Goal: Task Accomplishment & Management: Use online tool/utility

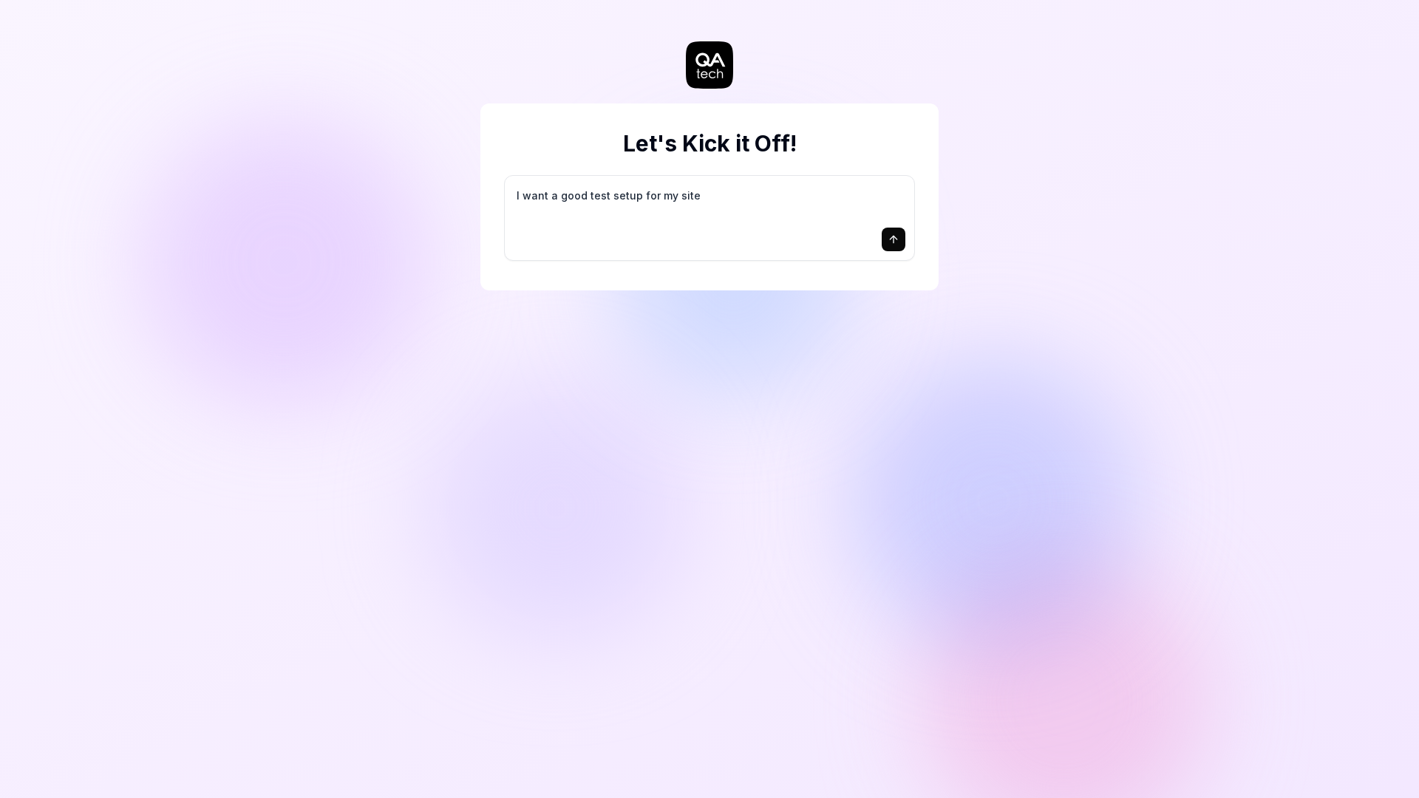
click at [744, 212] on textarea "I want a good test setup for my site - help me create the first 3-5 test cases" at bounding box center [710, 203] width 392 height 37
click at [894, 246] on button "submit" at bounding box center [894, 240] width 24 height 24
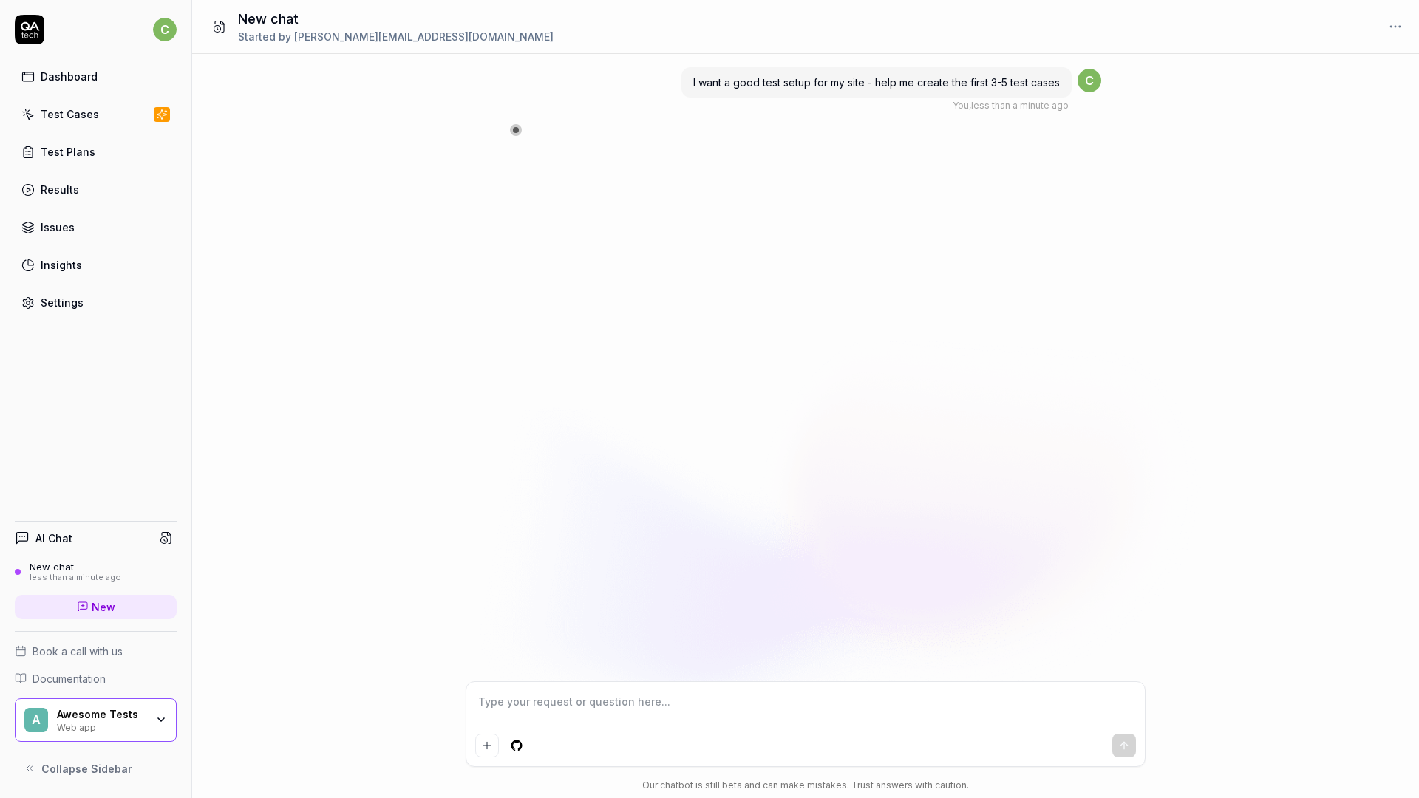
click at [117, 727] on div "Web app" at bounding box center [101, 727] width 89 height 12
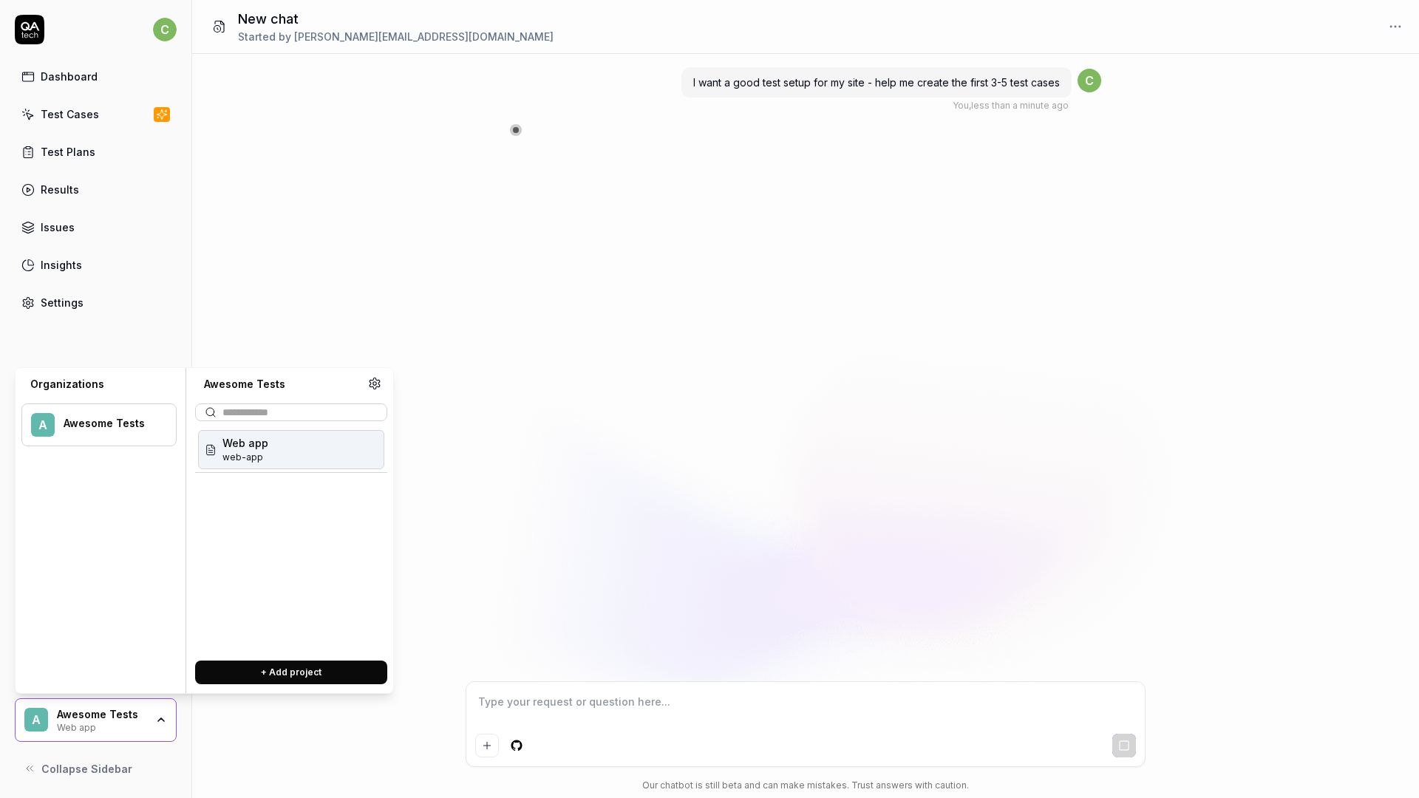
click at [330, 234] on div "I want a good test setup for my site - help me create the first 3-5 test cases …" at bounding box center [805, 368] width 1227 height 628
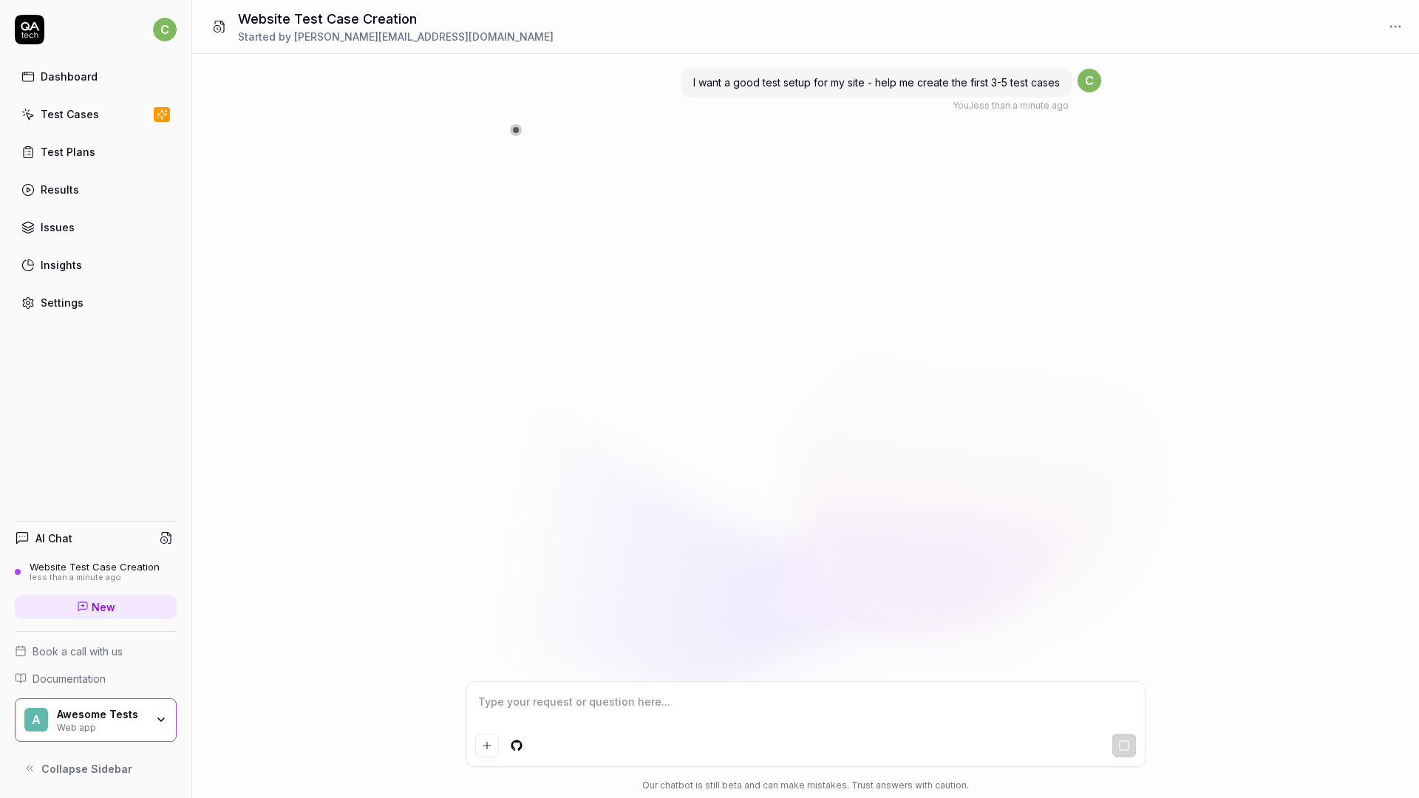
click at [169, 30] on html "c Dashboard Test Cases Test Plans Results Issues Insights Settings AI Chat Webs…" at bounding box center [709, 399] width 1419 height 798
click at [72, 163] on span "Sign out" at bounding box center [65, 164] width 43 height 16
type textarea "*"
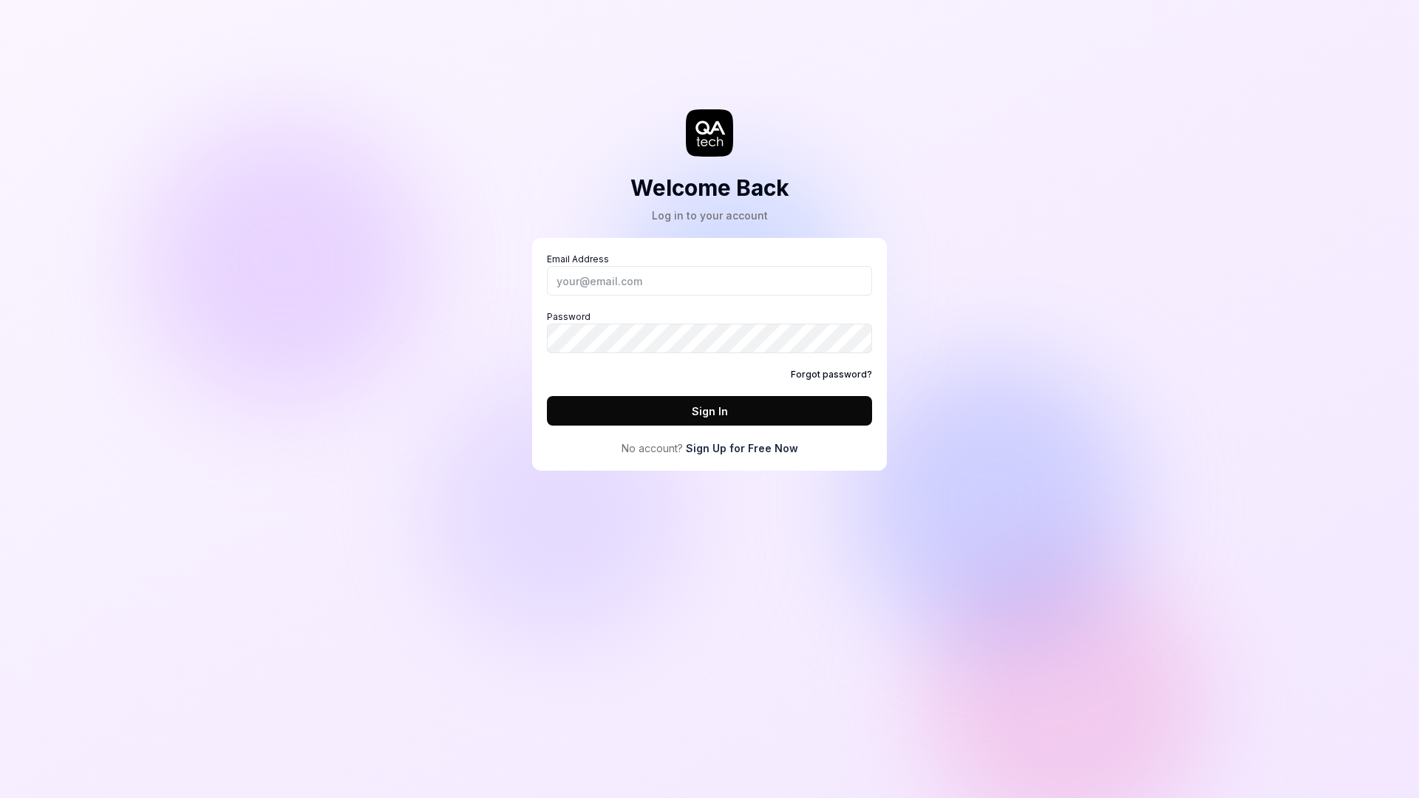
click at [587, 302] on div "Email Address Password Forgot password? Sign In" at bounding box center [709, 339] width 325 height 173
click at [587, 276] on input "Email Address" at bounding box center [709, 281] width 325 height 30
type input "[EMAIL_ADDRESS][DOMAIN_NAME]"
click at [547, 396] on button "Sign In" at bounding box center [709, 411] width 325 height 30
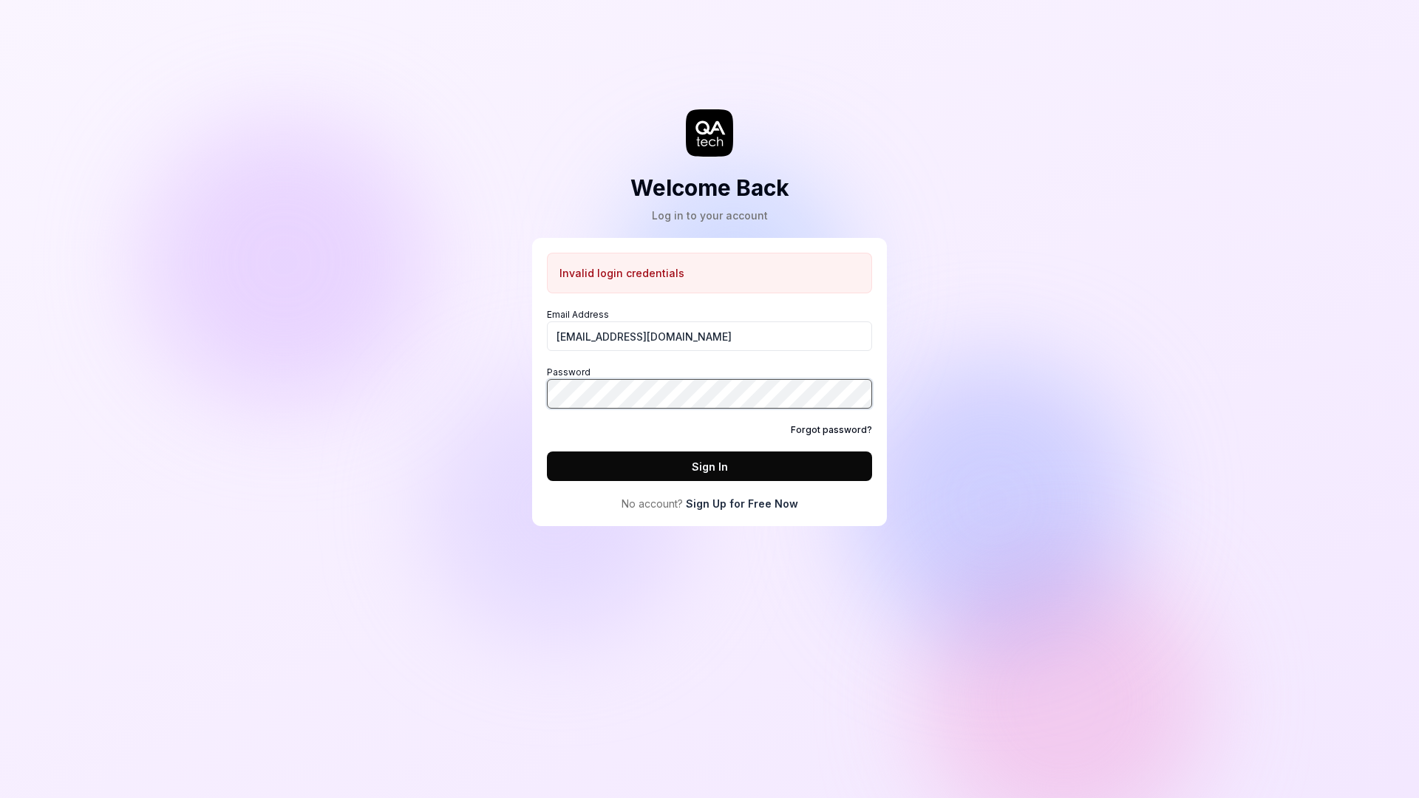
click at [547, 452] on button "Sign In" at bounding box center [709, 467] width 325 height 30
click at [812, 432] on link "Forgot password?" at bounding box center [831, 430] width 81 height 13
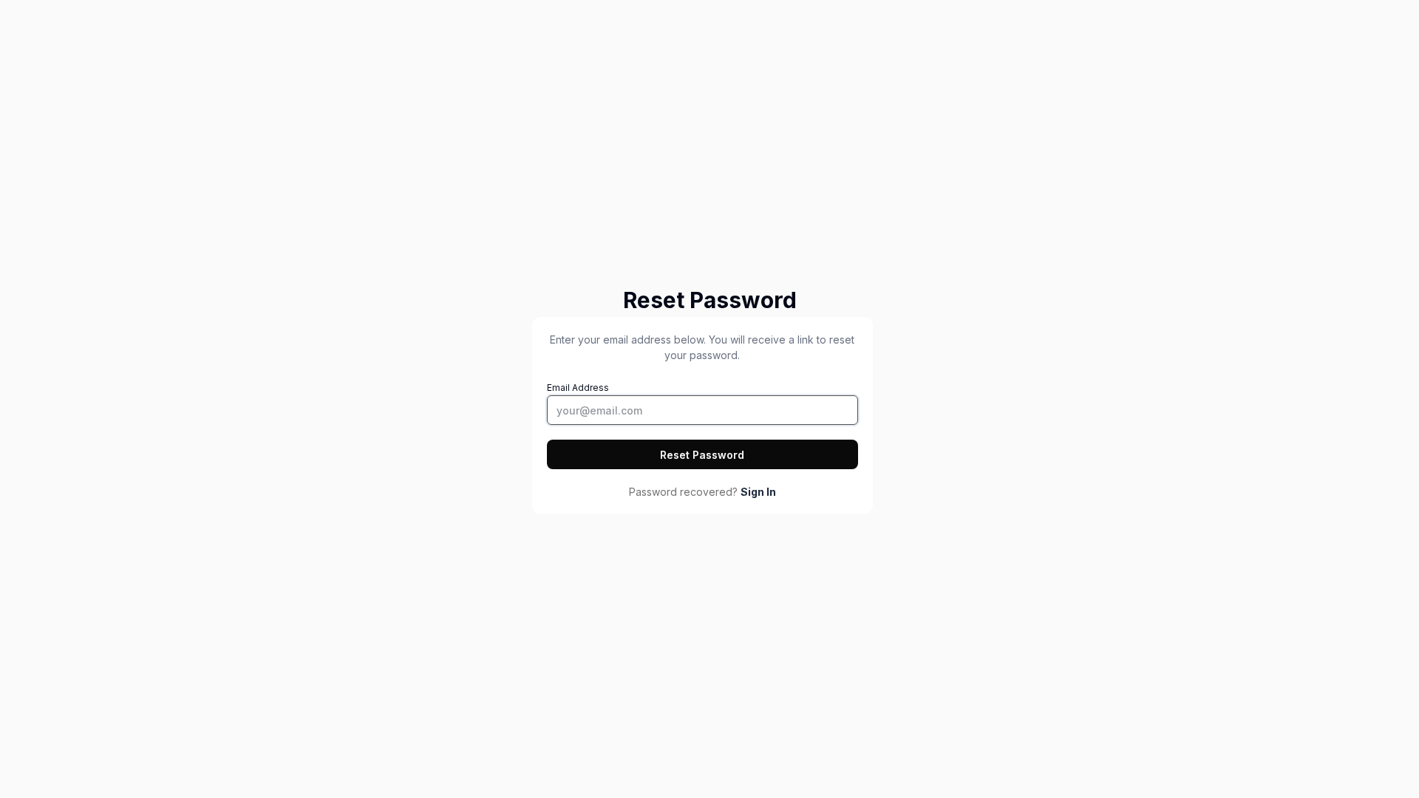
click at [662, 401] on input "Email Address" at bounding box center [702, 410] width 311 height 30
type input "[EMAIL_ADDRESS][DOMAIN_NAME]"
click at [689, 448] on button "Reset Password" at bounding box center [702, 455] width 311 height 30
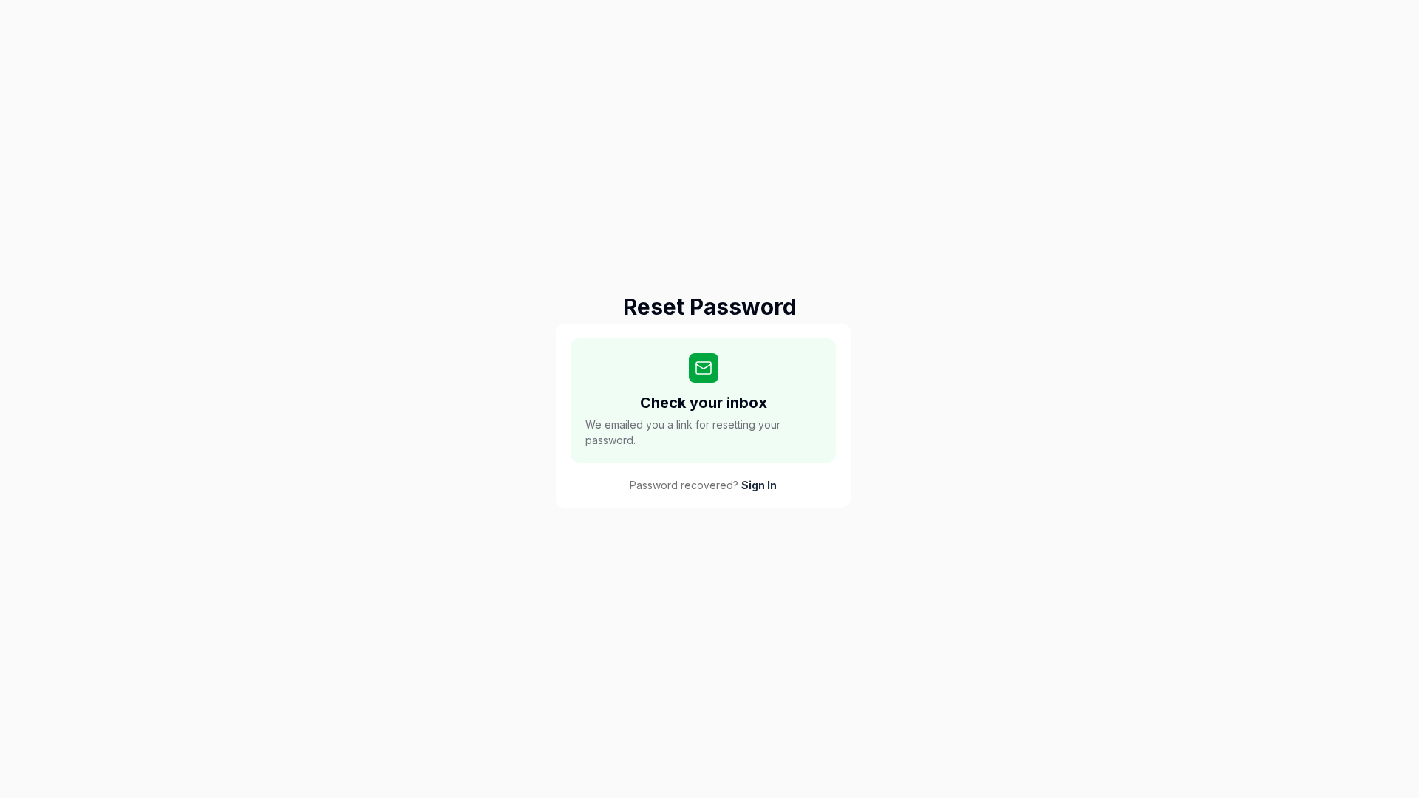
click at [942, 370] on div "Reset Password Check your inbox We emailed you a link for resetting your passwo…" at bounding box center [709, 399] width 1419 height 798
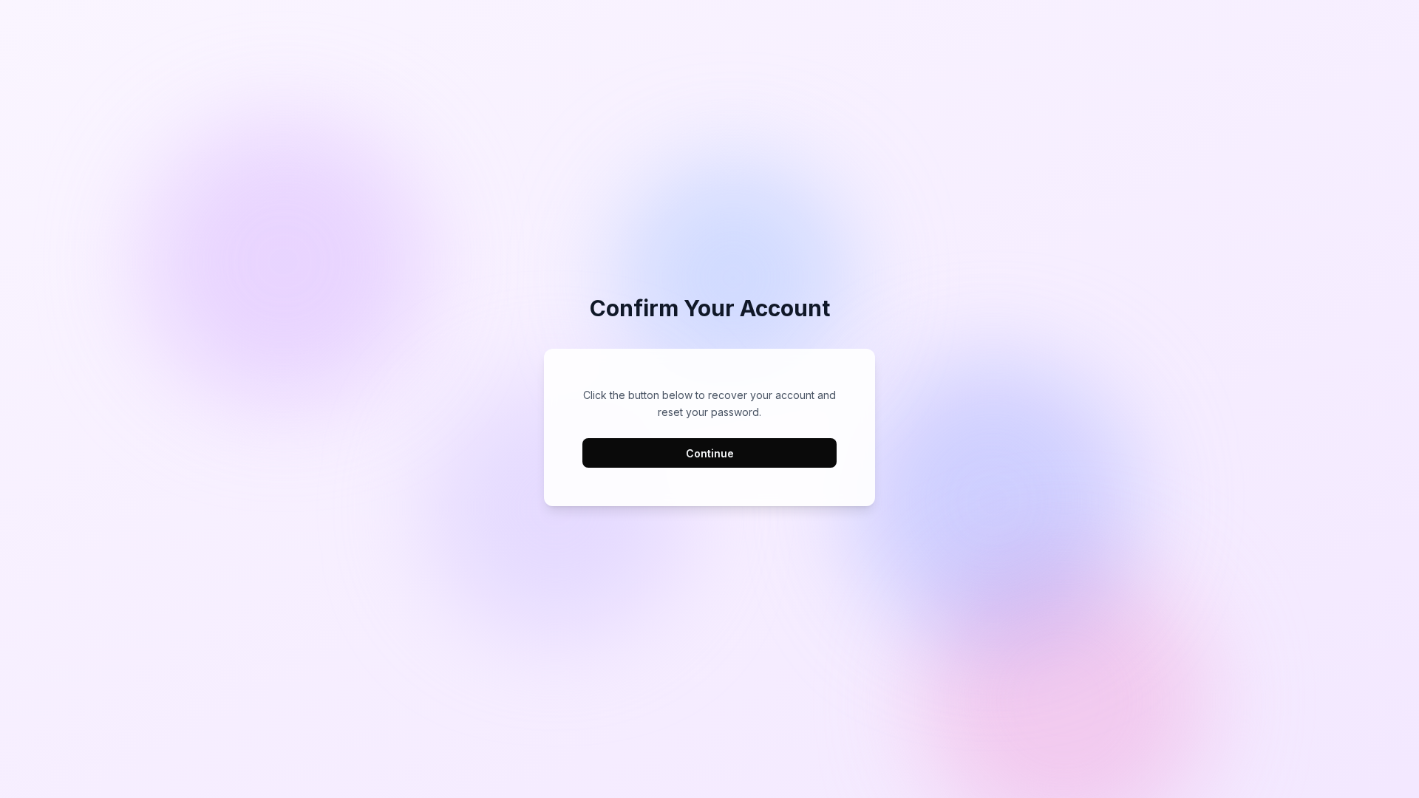
click at [750, 449] on button "Continue" at bounding box center [709, 453] width 254 height 30
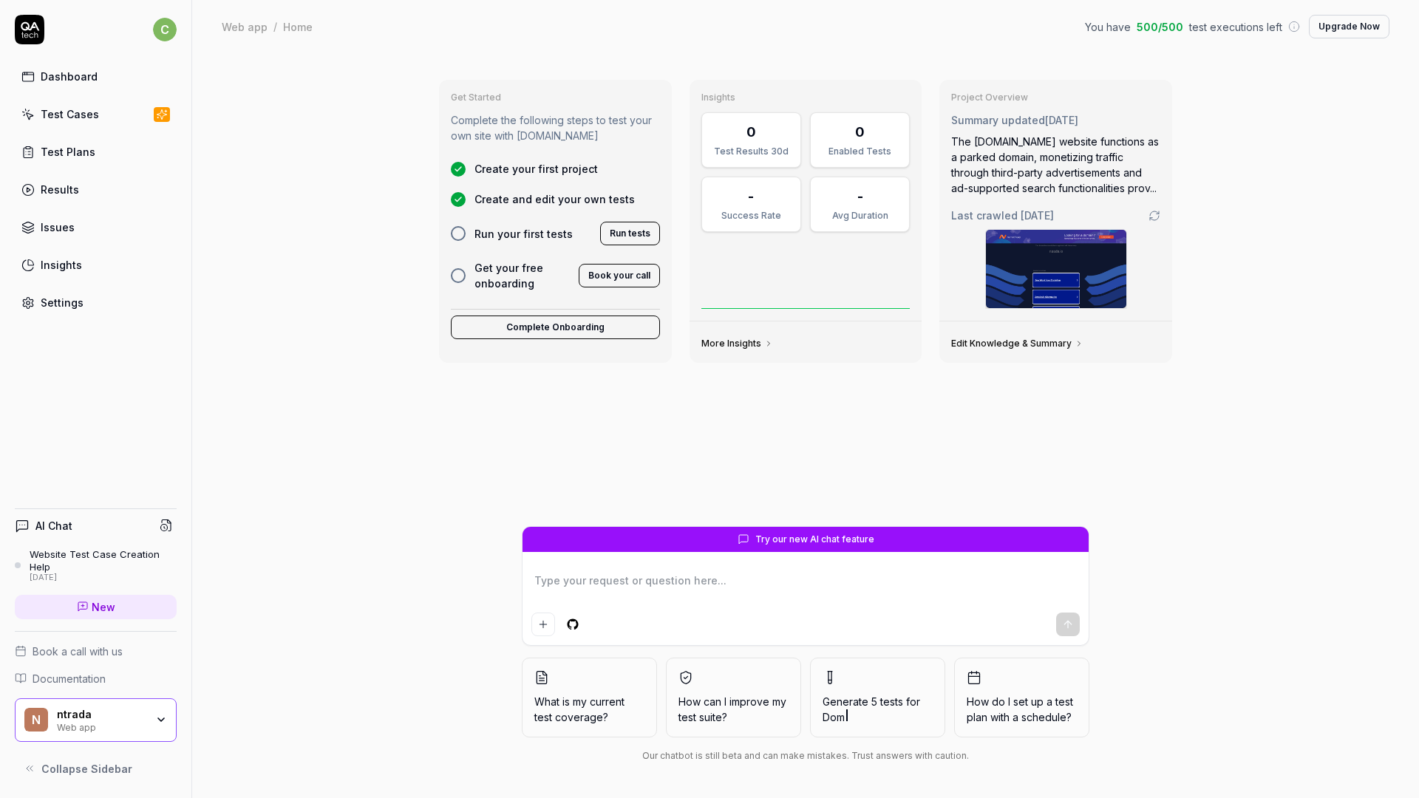
click at [497, 171] on span "Create your first project" at bounding box center [536, 169] width 123 height 16
click at [496, 197] on span "Create and edit your own tests" at bounding box center [555, 199] width 160 height 16
click at [63, 115] on div "Test Cases" at bounding box center [70, 114] width 58 height 16
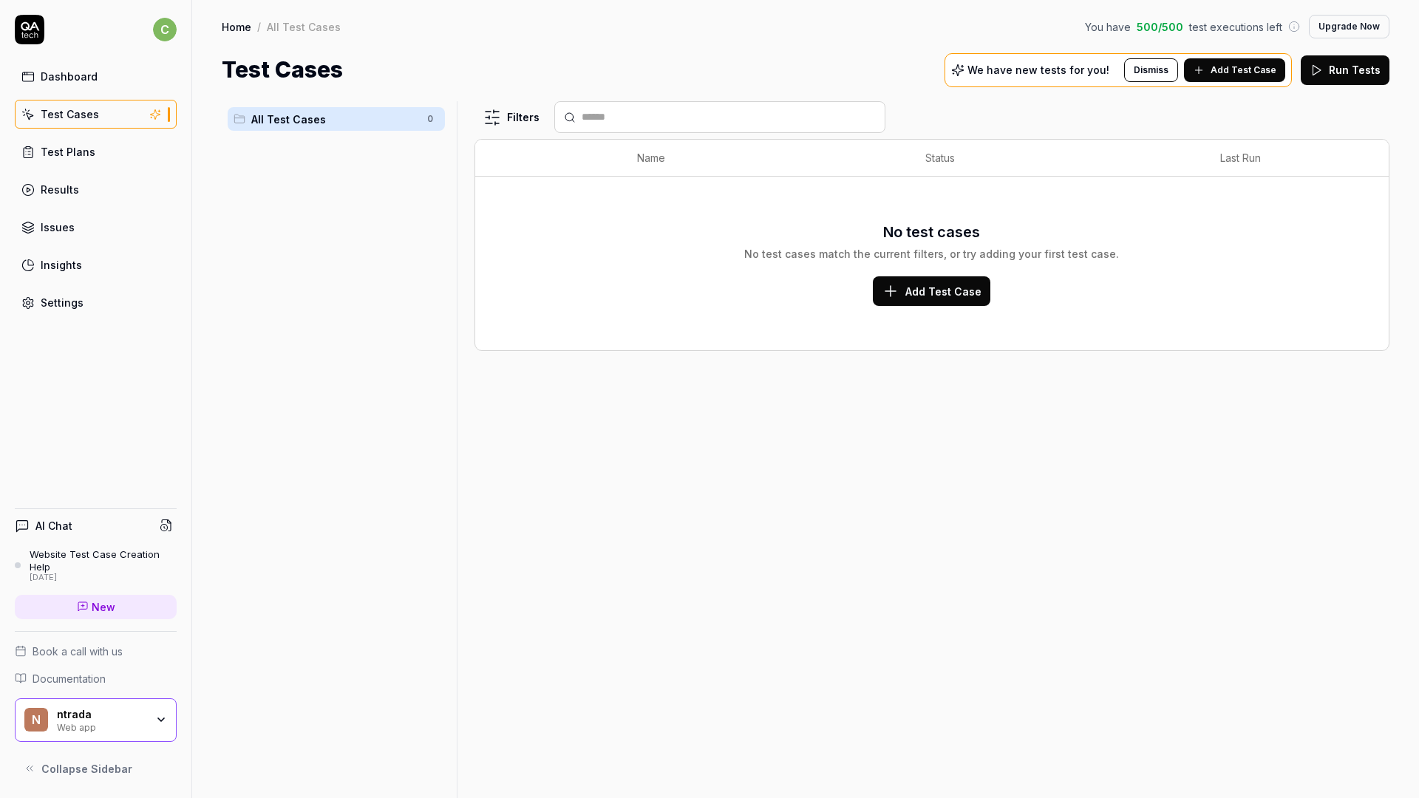
click at [1228, 66] on span "Add Test Case" at bounding box center [1244, 70] width 66 height 13
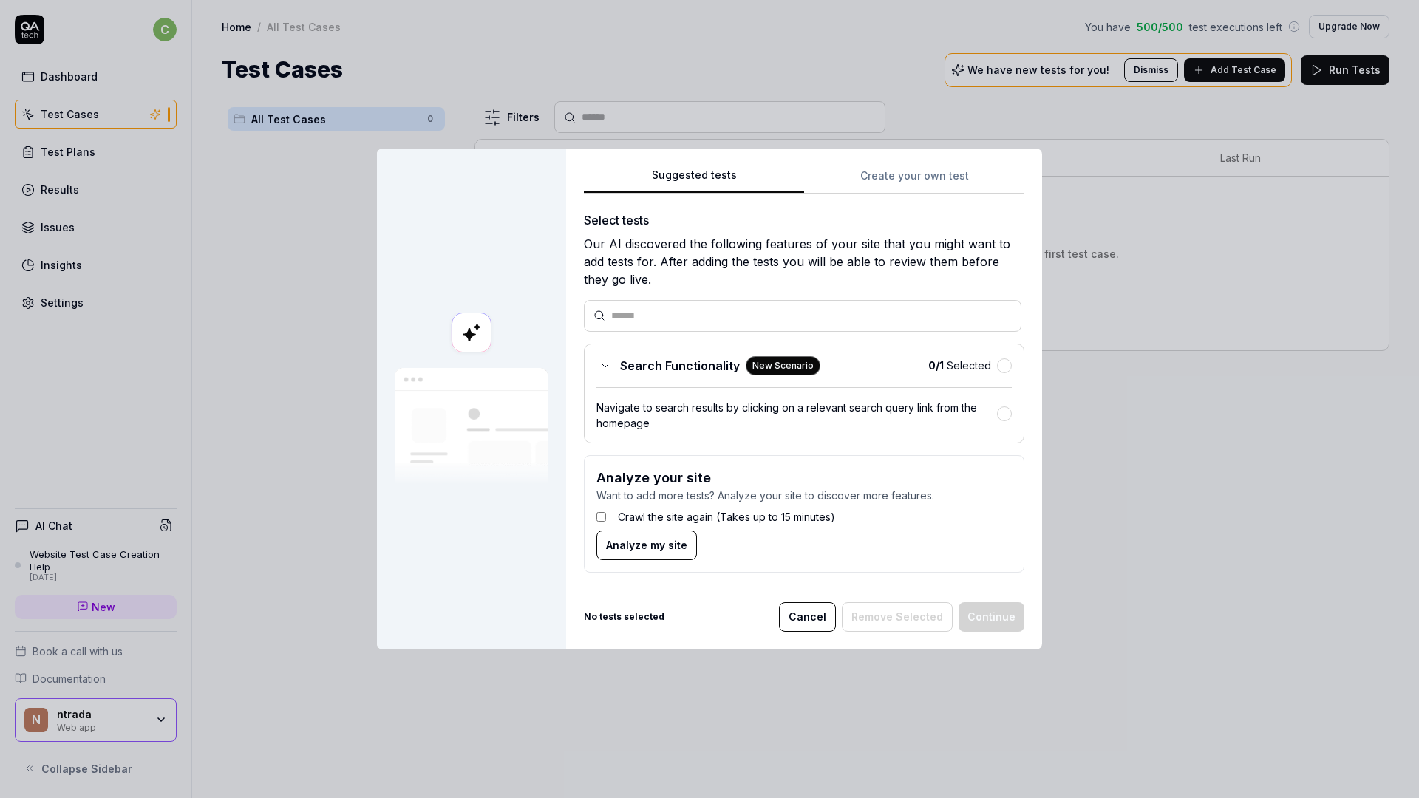
click at [800, 622] on button "Cancel" at bounding box center [807, 617] width 57 height 30
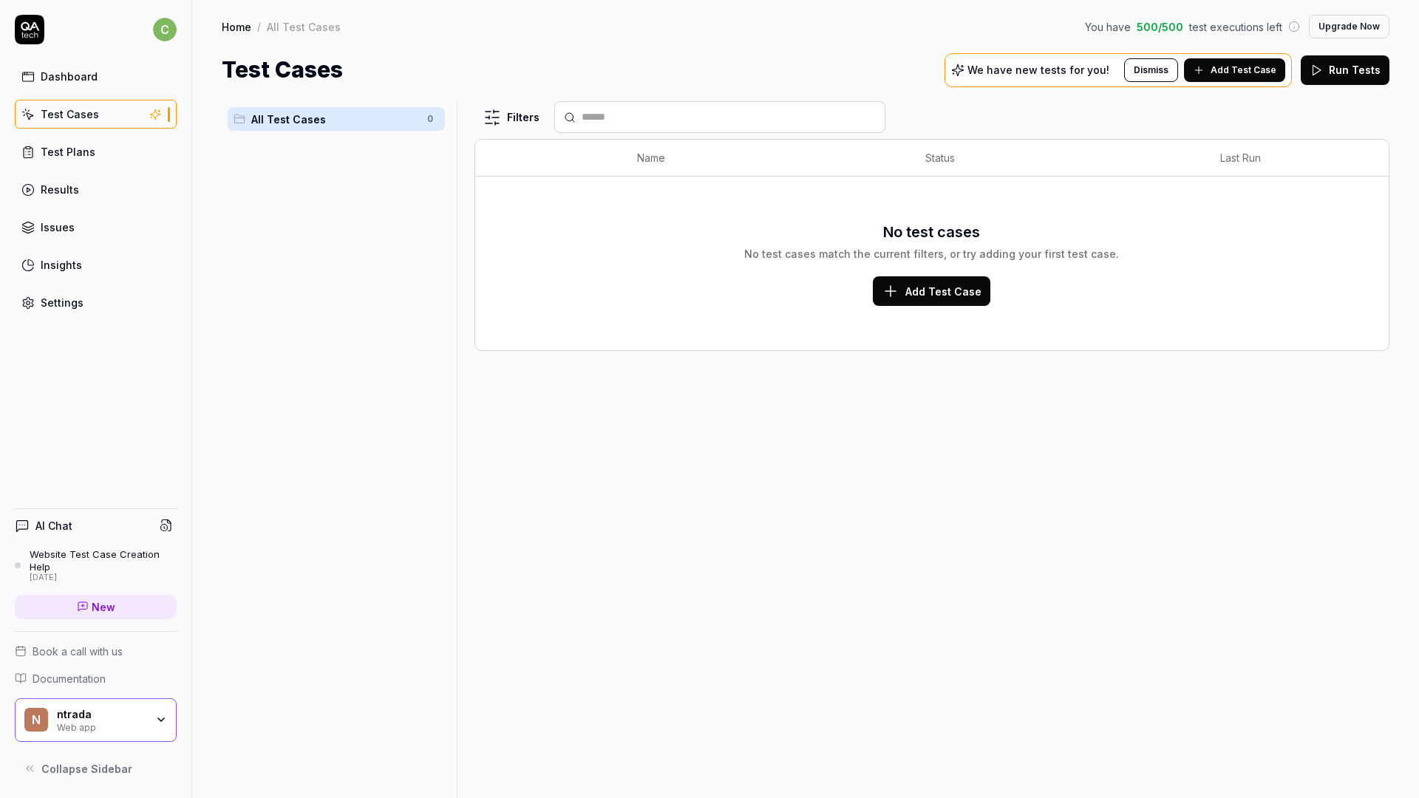
click at [149, 721] on div "ntrada Web app" at bounding box center [106, 720] width 98 height 25
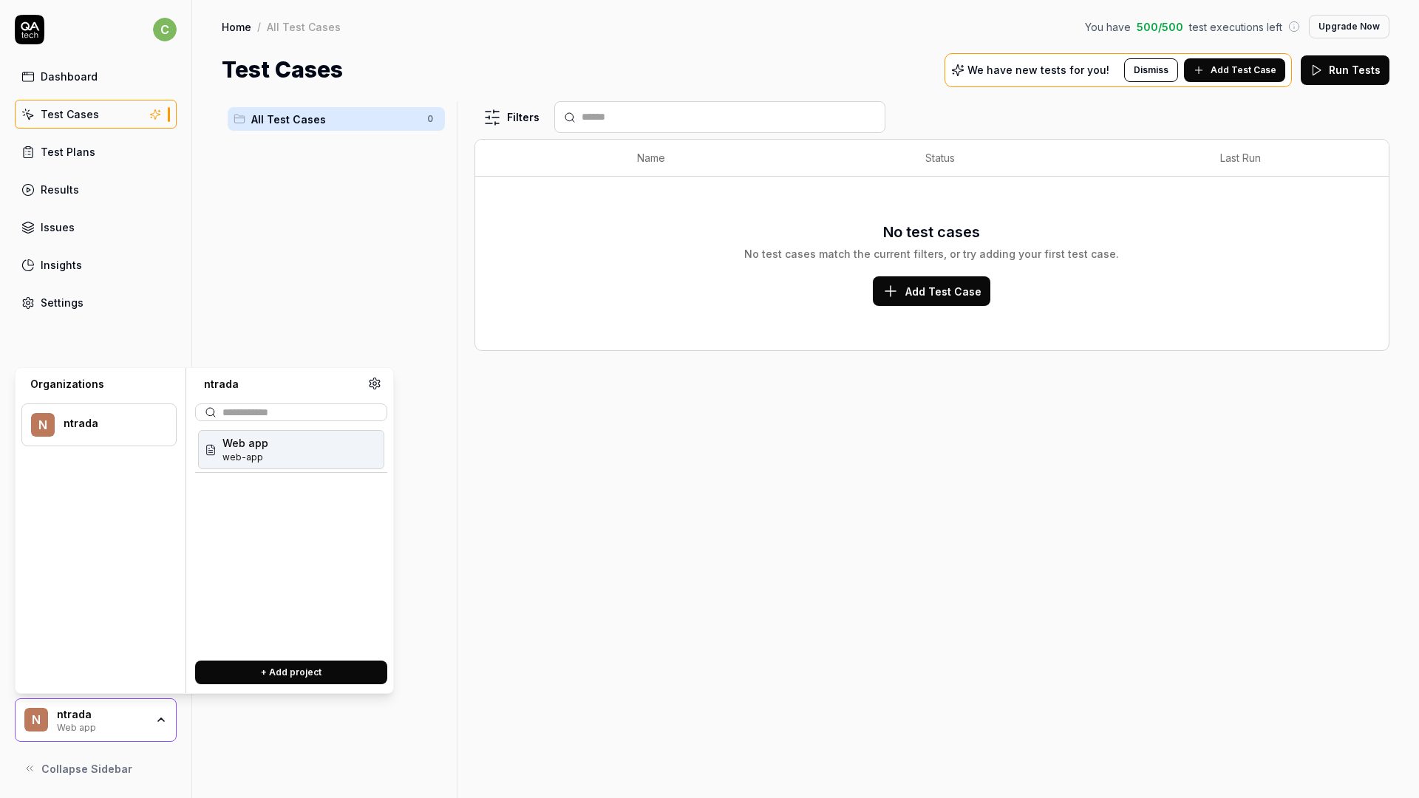
click at [239, 451] on span "web-app" at bounding box center [245, 457] width 46 height 13
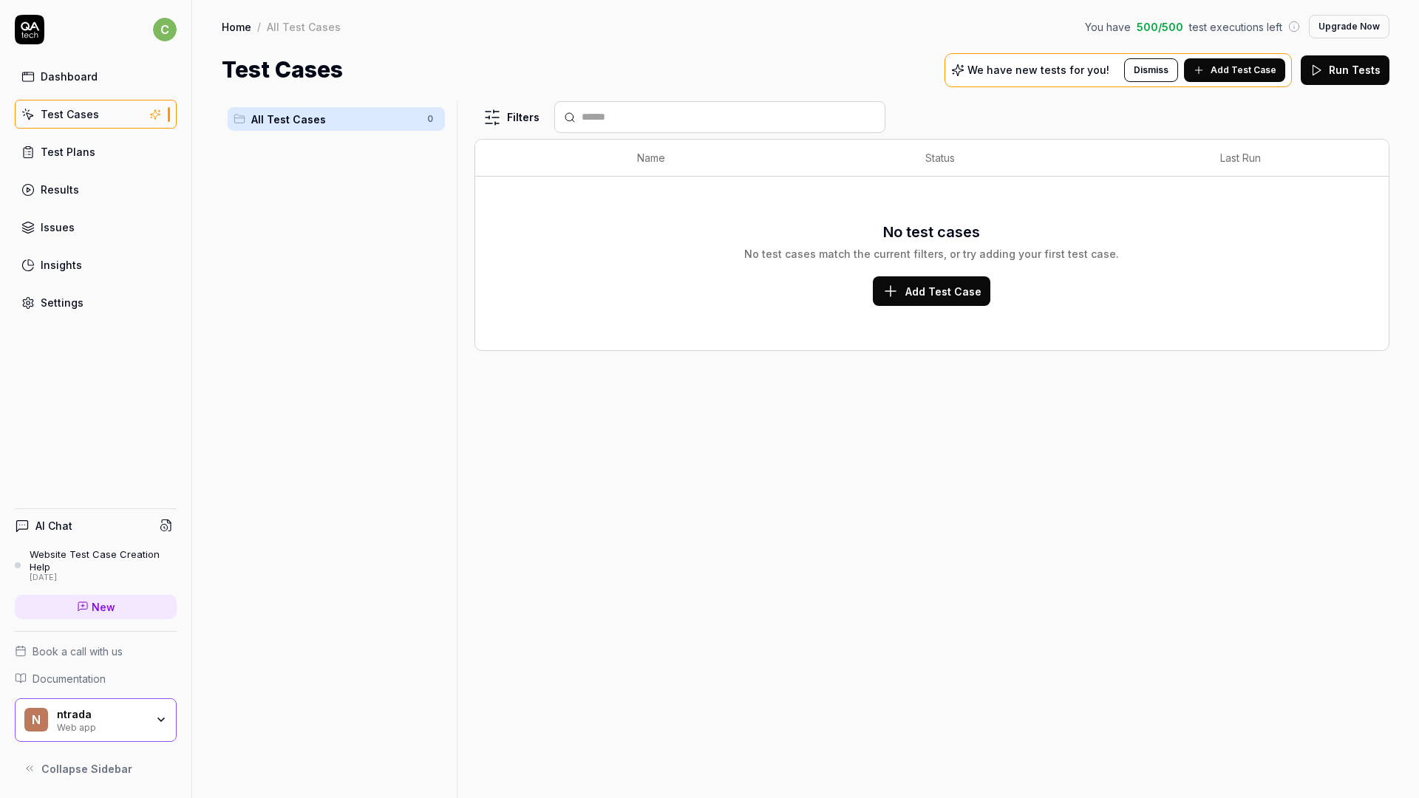
click at [102, 730] on div "Web app" at bounding box center [101, 727] width 89 height 12
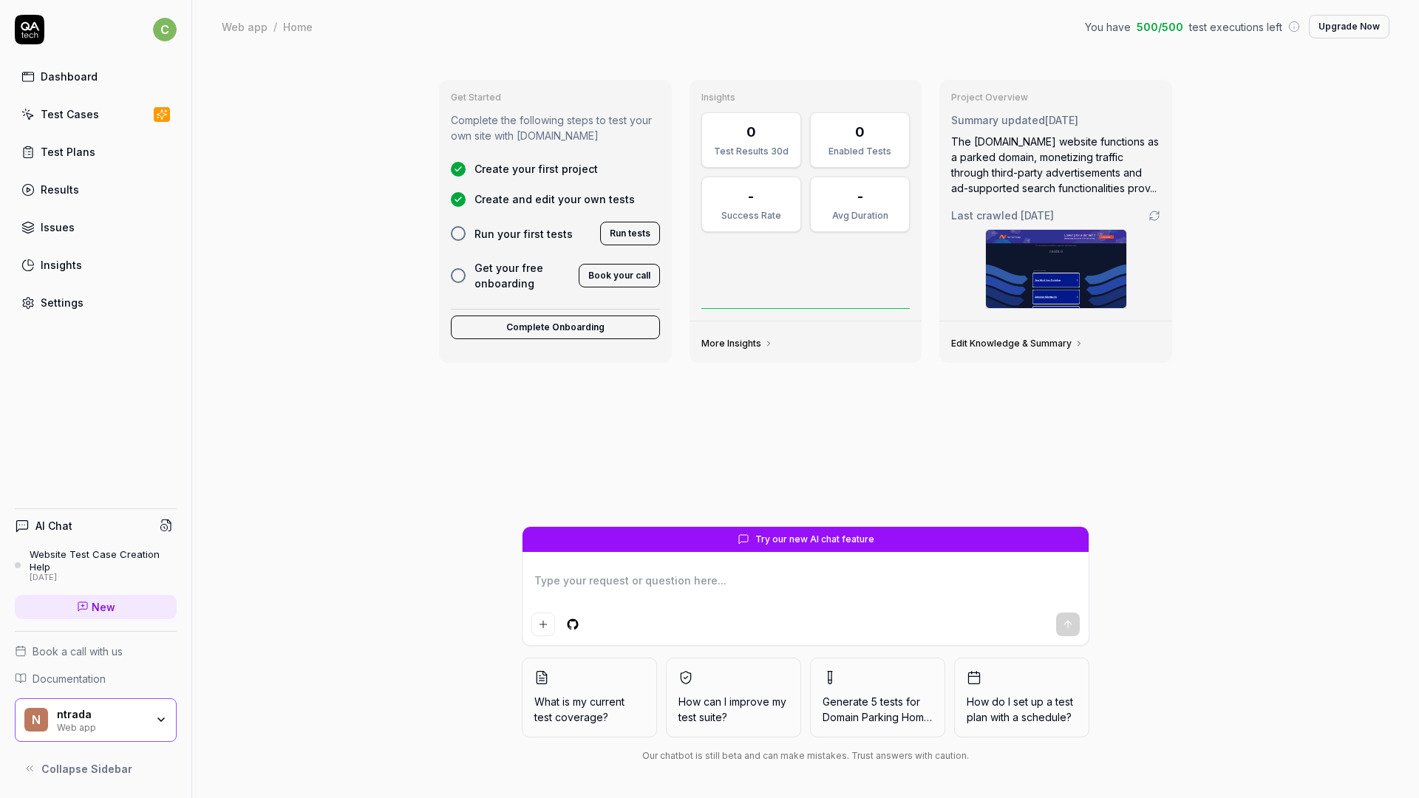
click at [77, 734] on div "n ntrada Web app" at bounding box center [96, 721] width 162 height 44
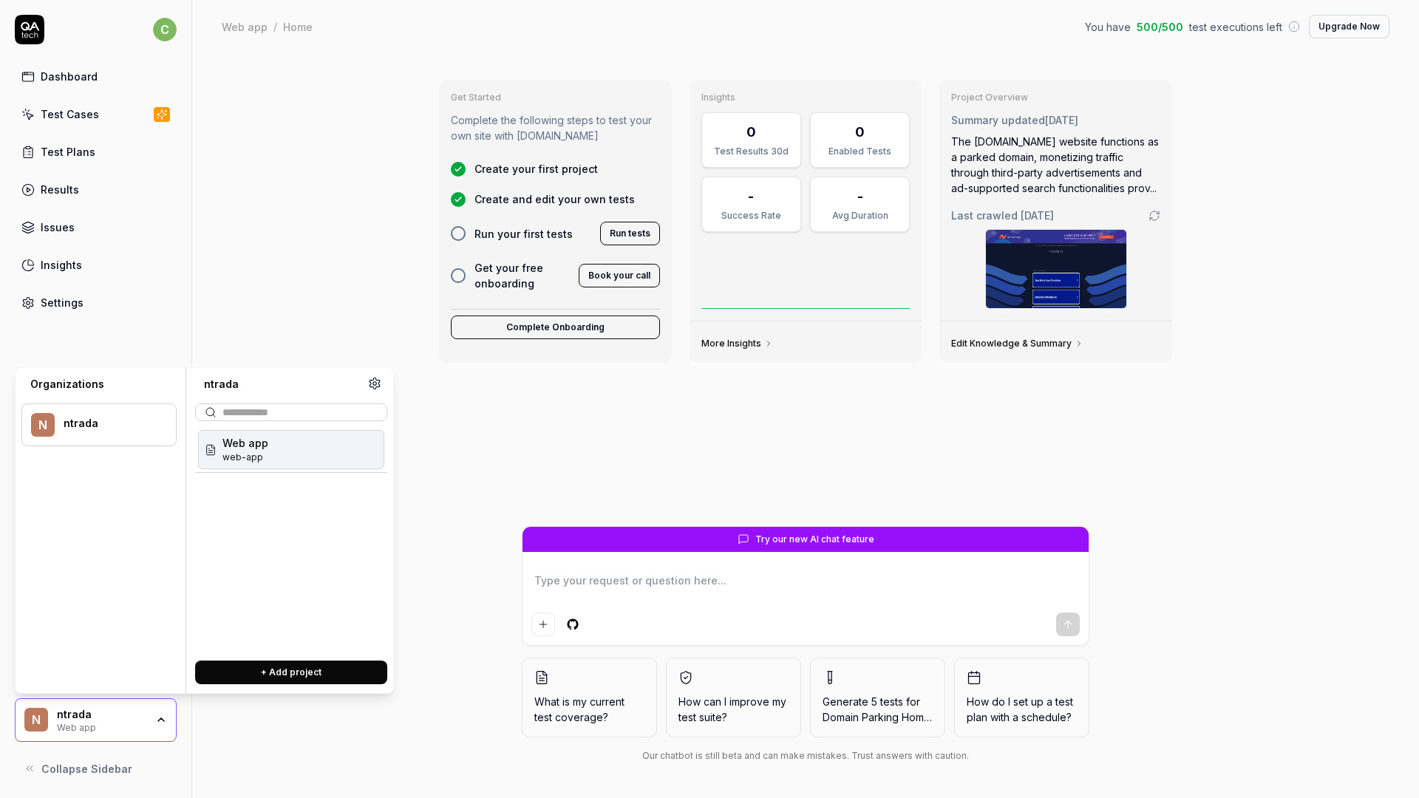
click at [77, 734] on div "n ntrada Web app" at bounding box center [96, 721] width 162 height 44
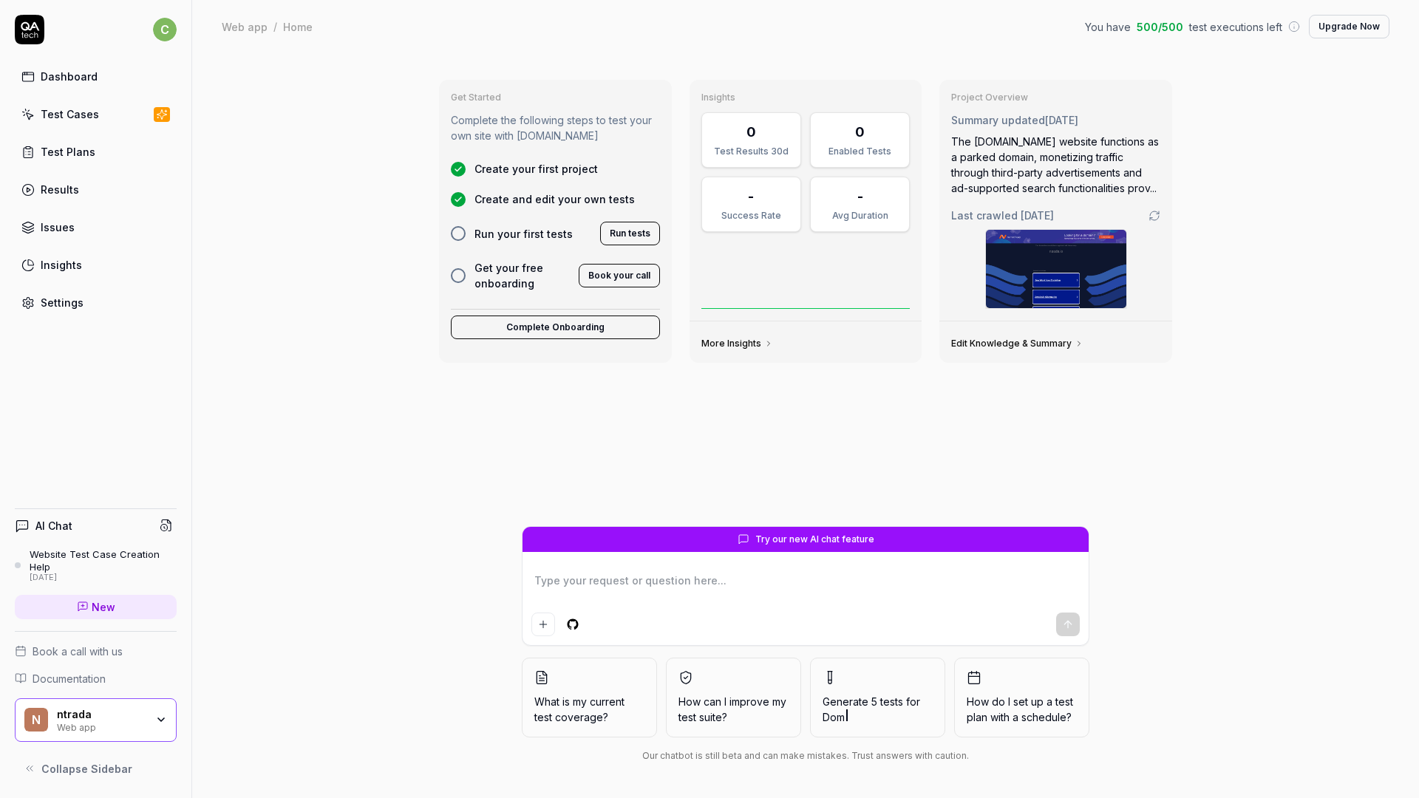
type textarea "*"
click at [97, 304] on link "Settings" at bounding box center [96, 302] width 162 height 29
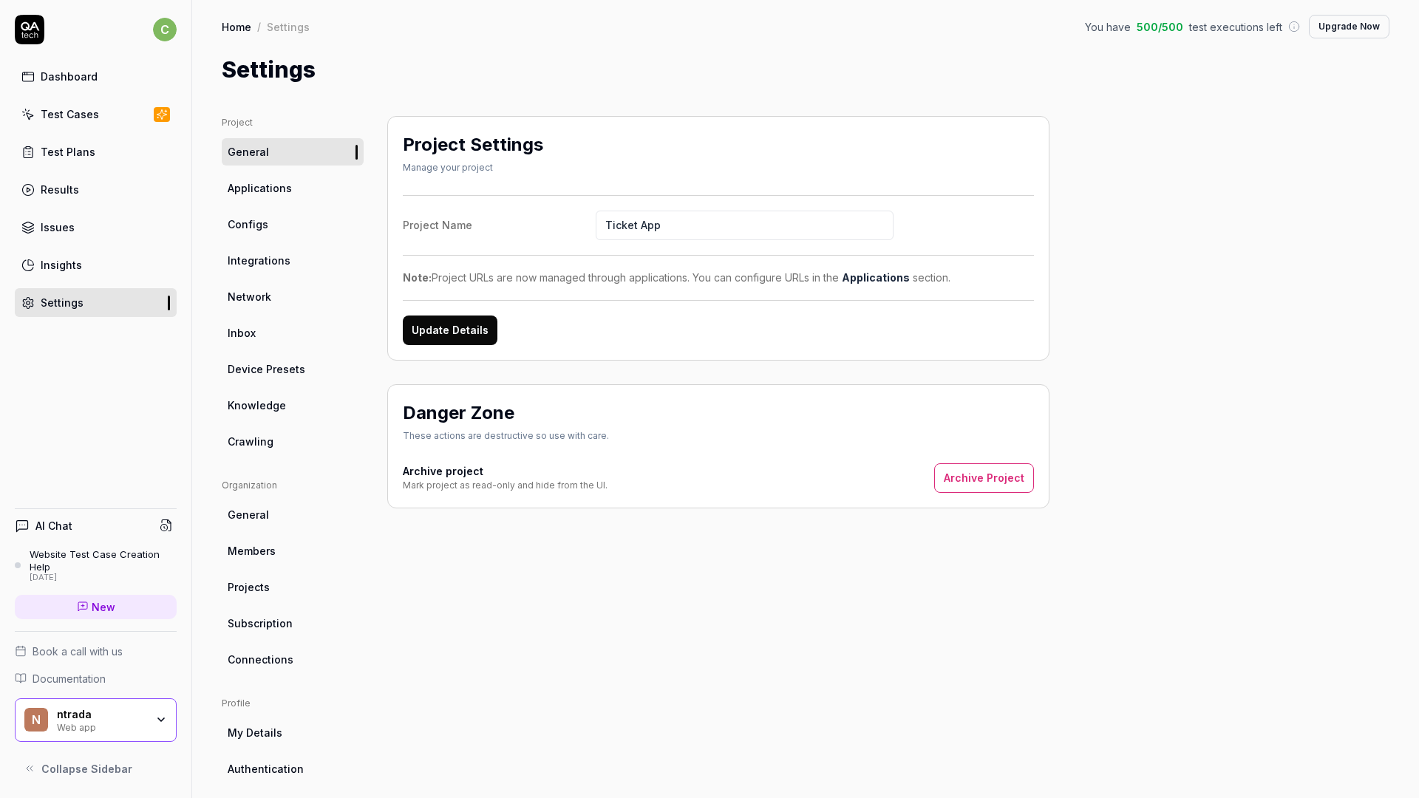
type input "Ticket App"
click at [436, 344] on div "Project Settings Manage your project Project Name Ticket App Note: Project URLs…" at bounding box center [718, 238] width 662 height 245
click at [291, 185] on link "Applications" at bounding box center [293, 187] width 142 height 27
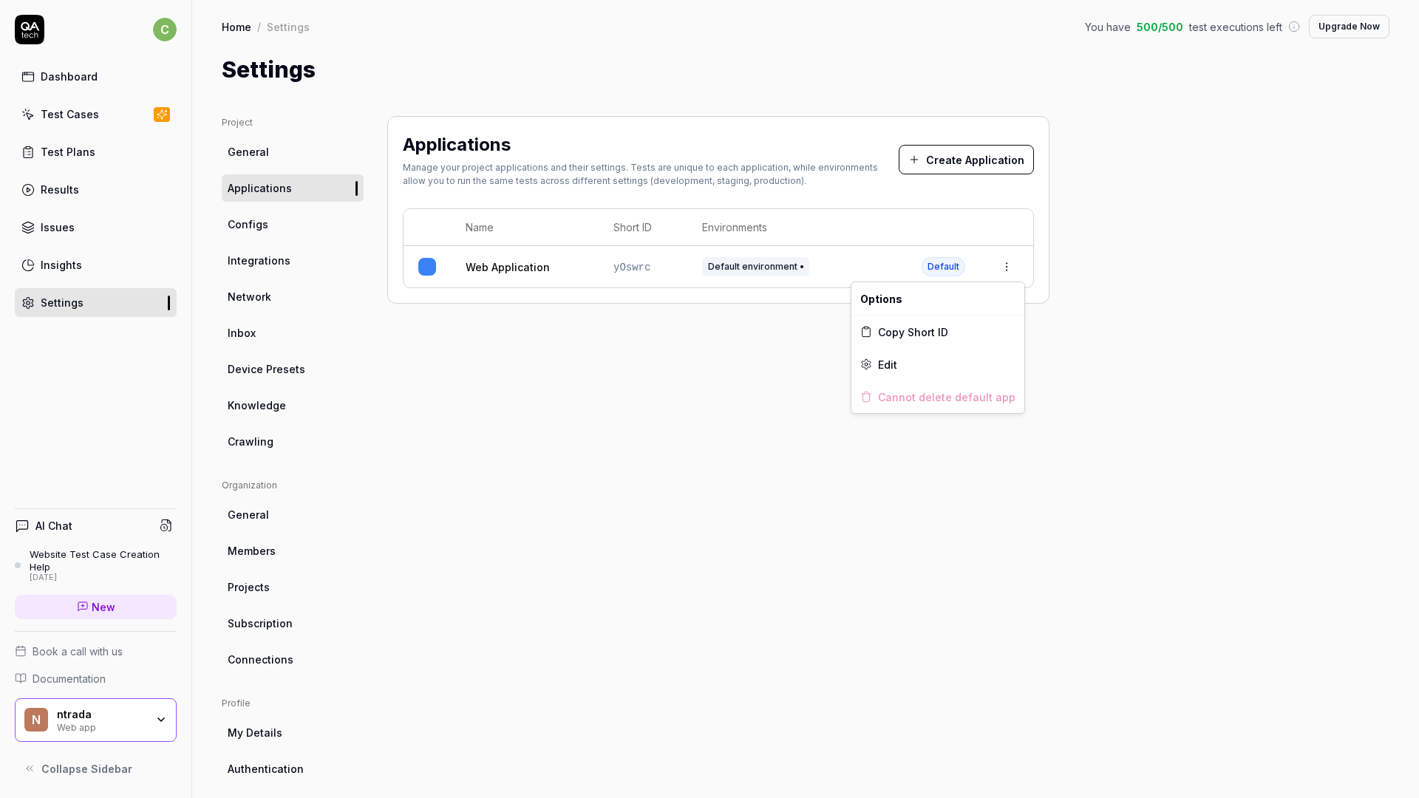
click at [1000, 274] on html "c Dashboard Test Cases Test Plans Results Issues Insights Settings AI Chat Webs…" at bounding box center [709, 399] width 1419 height 798
click at [892, 363] on span "Edit" at bounding box center [887, 365] width 19 height 16
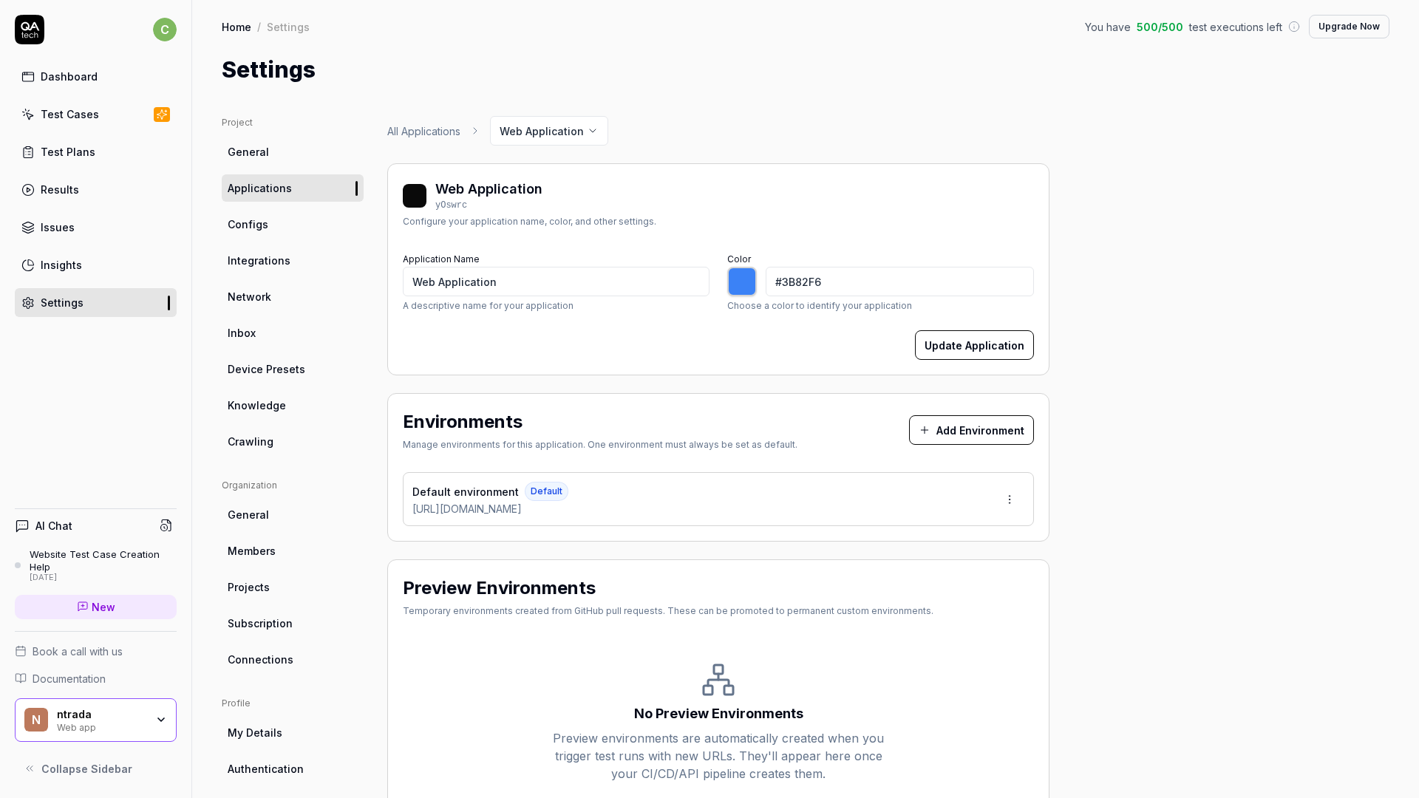
type input "*******"
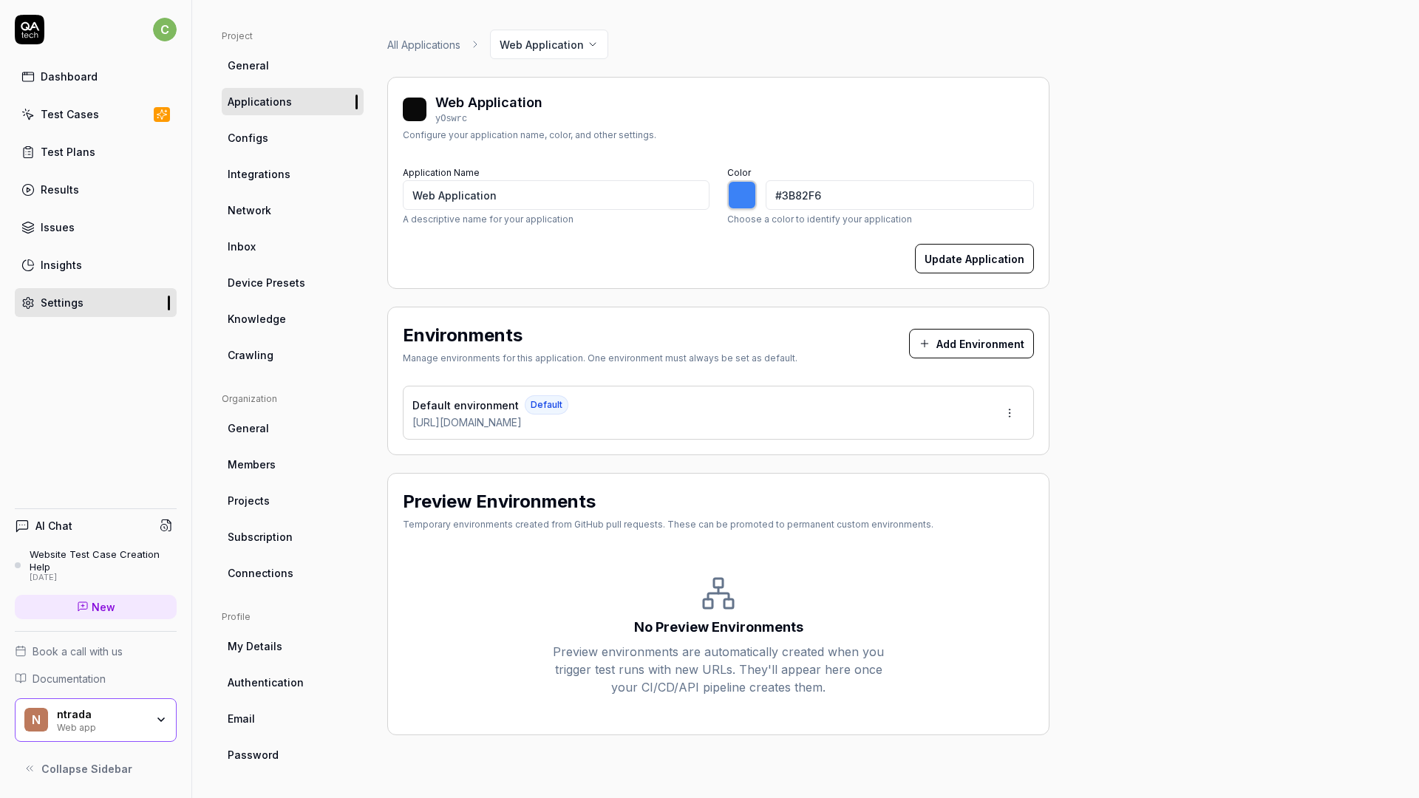
click at [1003, 416] on html "c Dashboard Test Cases Test Plans Results Issues Insights Settings AI Chat Webs…" at bounding box center [709, 399] width 1419 height 798
click at [948, 476] on div "Edit" at bounding box center [954, 481] width 150 height 33
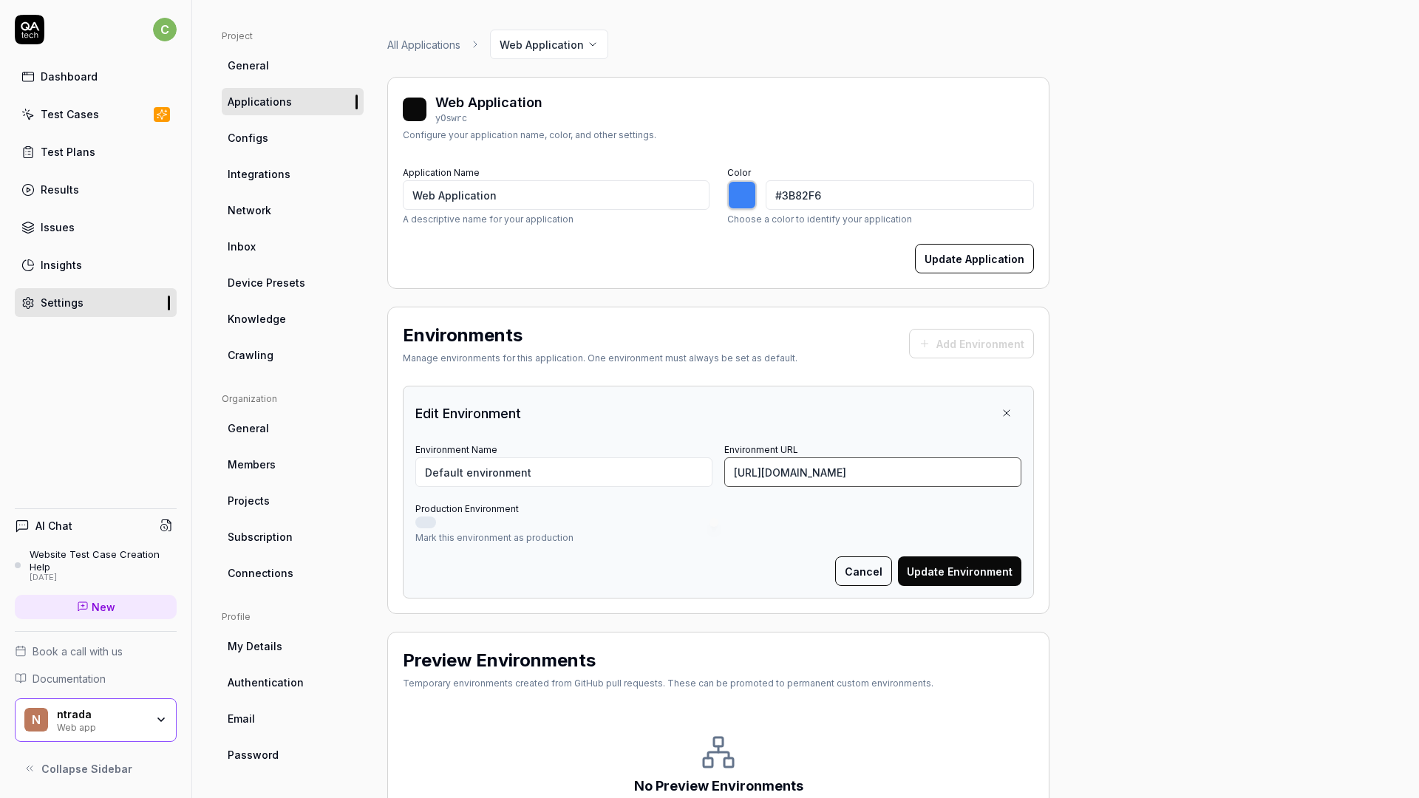
click at [788, 473] on input "https://www.ntrada.io" at bounding box center [872, 473] width 297 height 30
type input "https://staging.ntrada.io"
click at [934, 566] on button "Update Environment" at bounding box center [959, 572] width 123 height 30
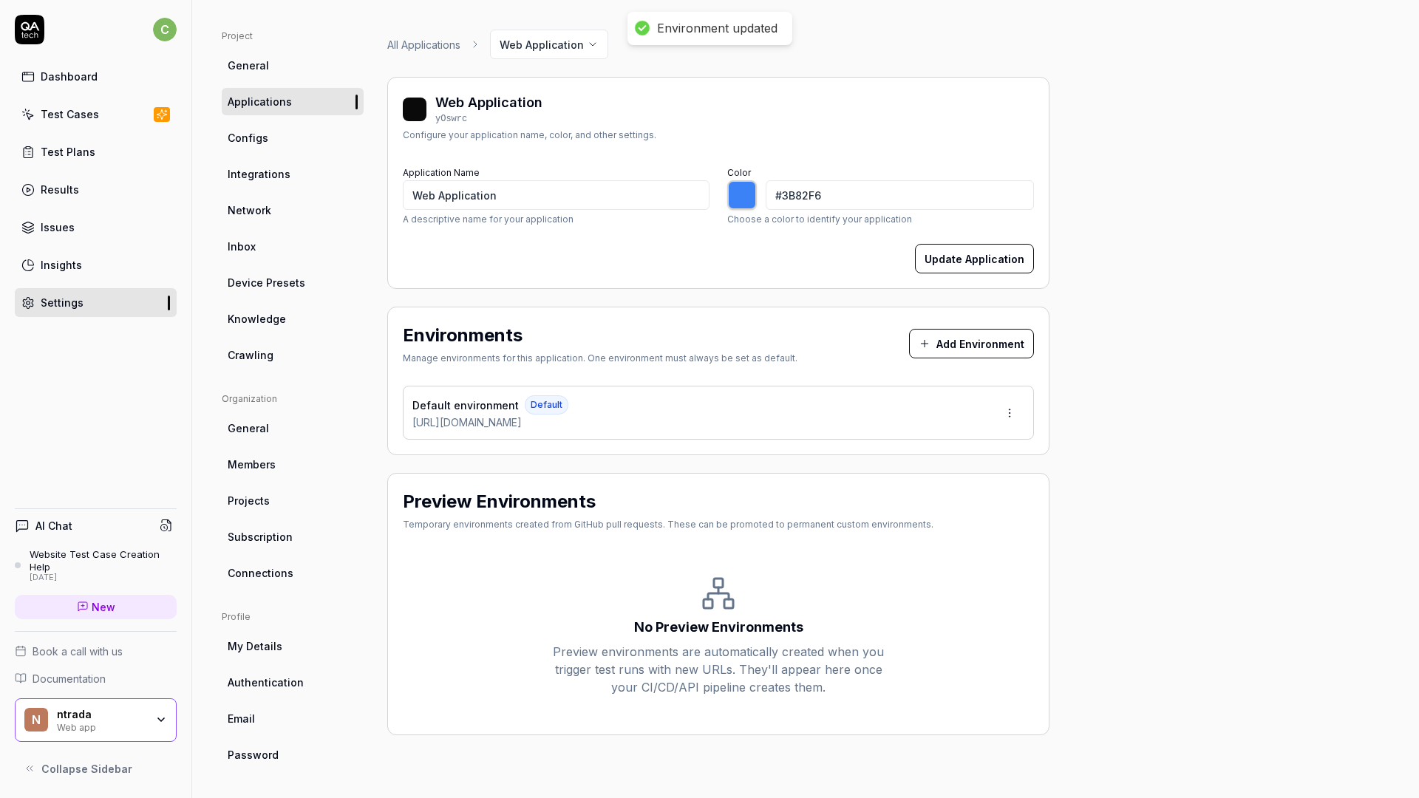
type input "*******"
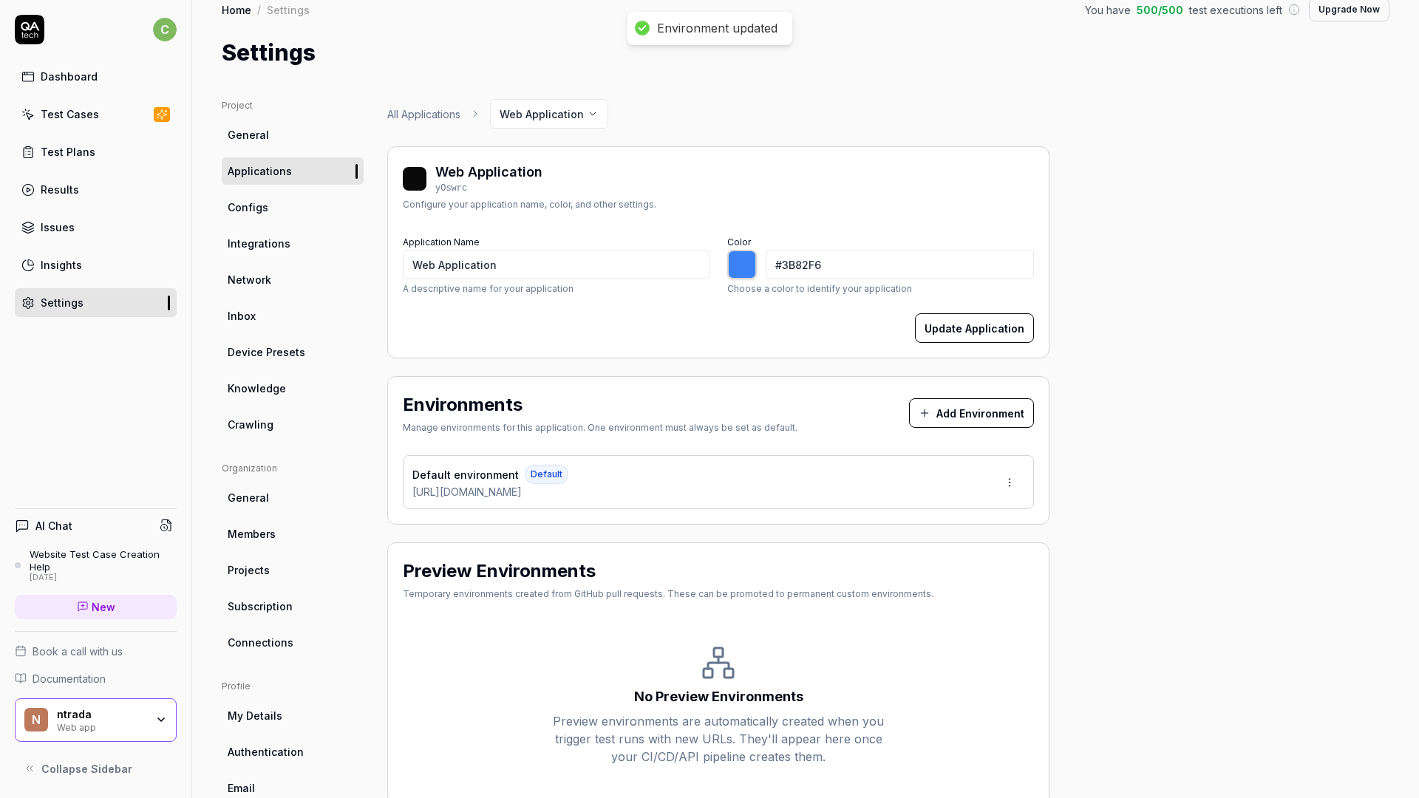
scroll to position [0, 0]
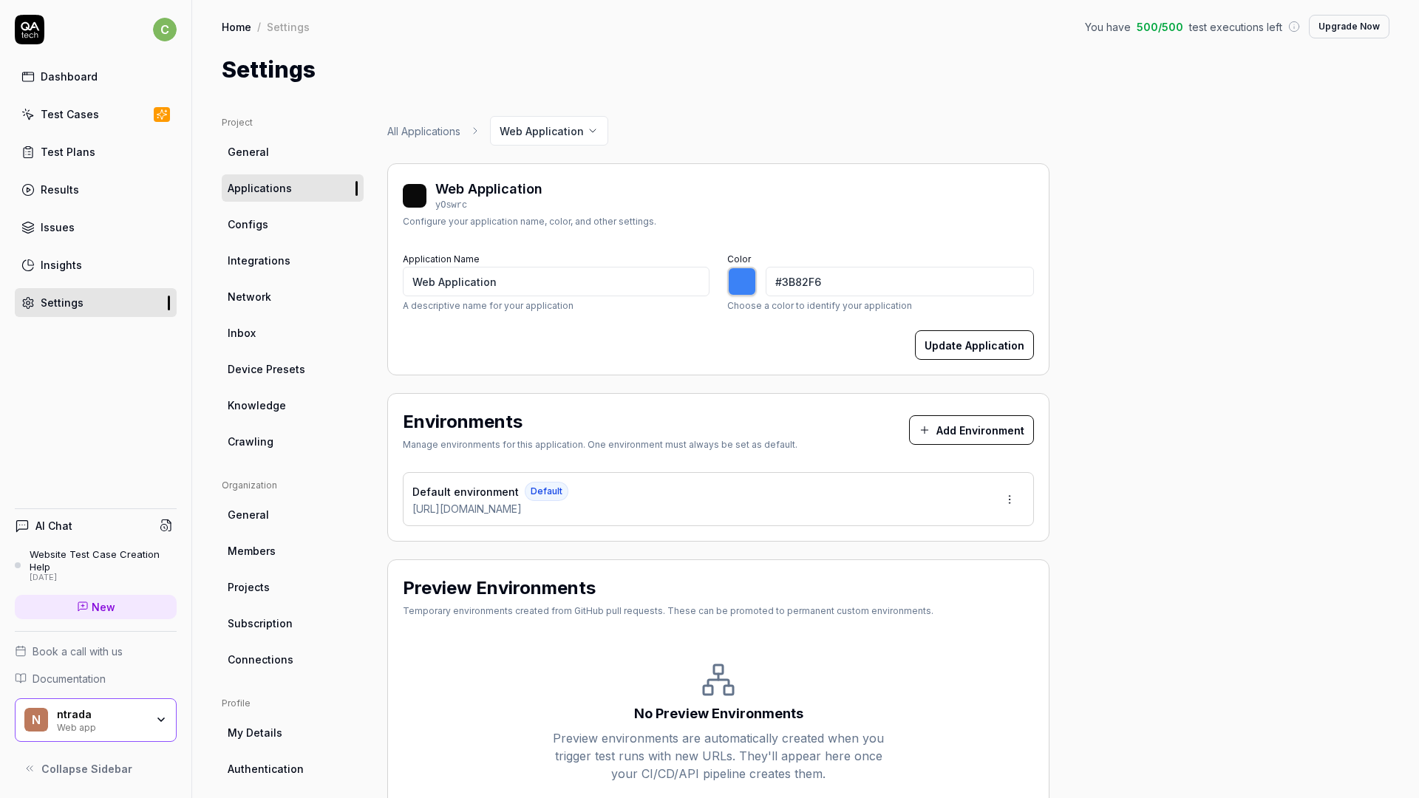
click at [69, 104] on link "Test Cases" at bounding box center [96, 114] width 162 height 29
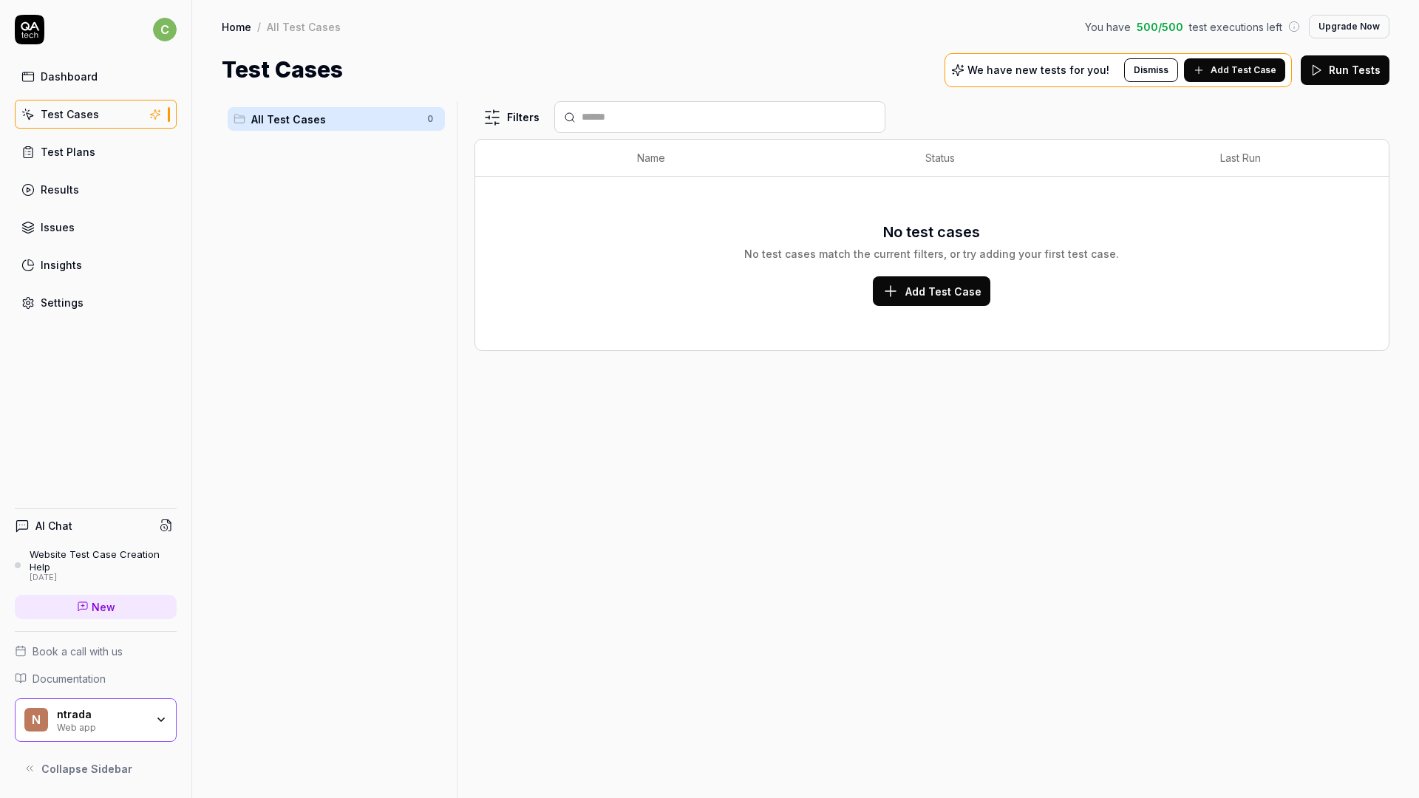
click at [909, 286] on span "Add Test Case" at bounding box center [944, 292] width 76 height 16
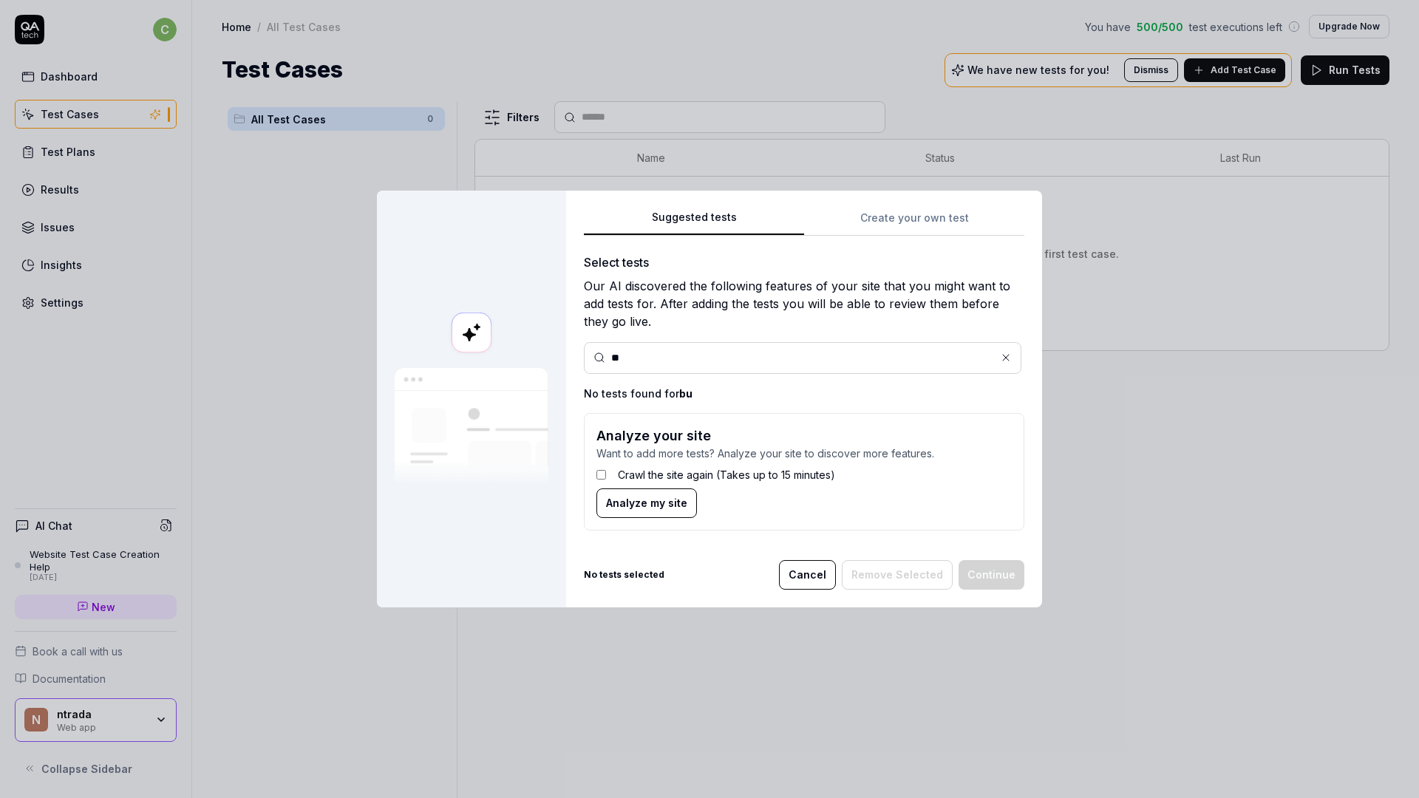
type input "*"
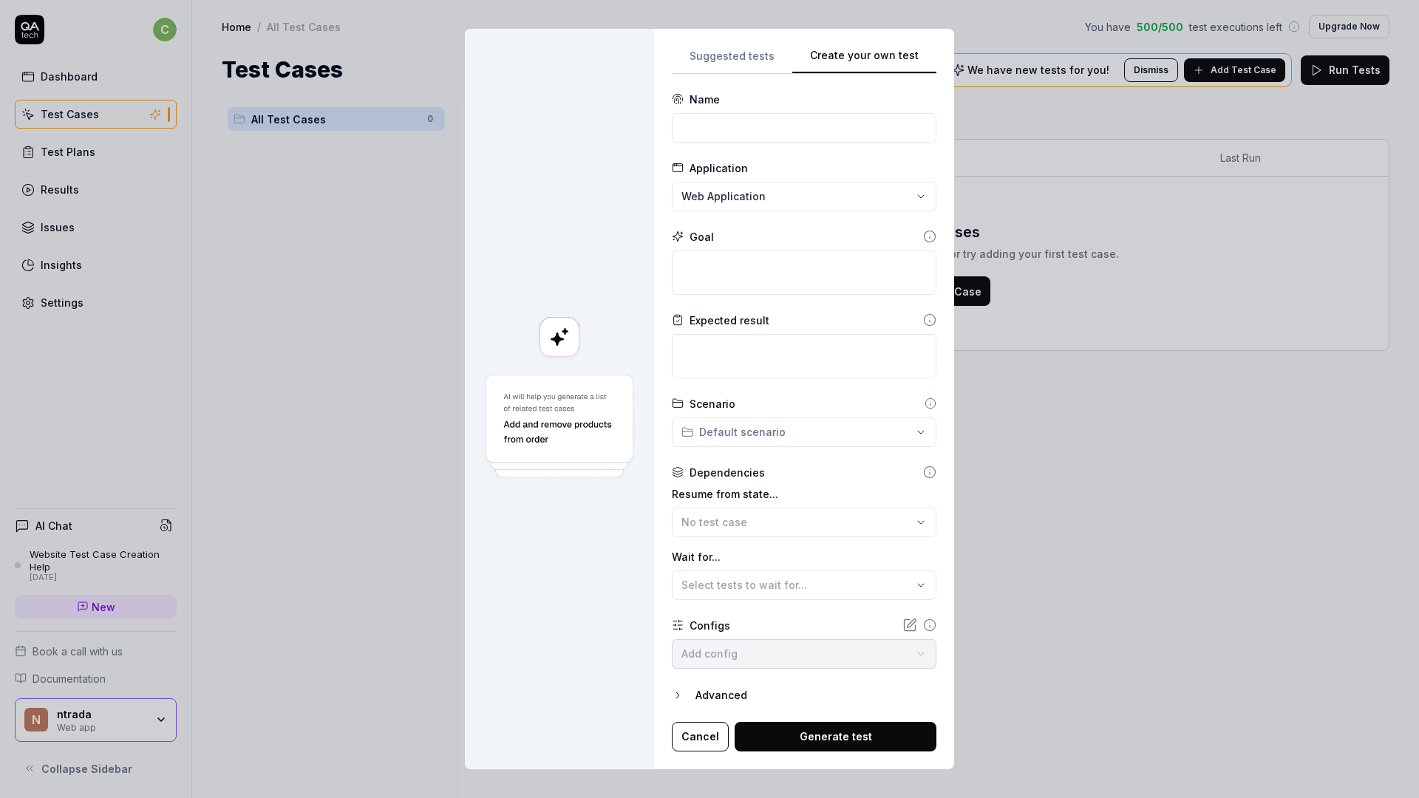
click at [884, 183] on div "Suggested tests Create your own test Name Application Web Application Goal Expe…" at bounding box center [804, 399] width 265 height 705
click at [806, 127] on input at bounding box center [804, 128] width 265 height 30
type input "Buy a ticket"
click at [803, 201] on div "**********" at bounding box center [709, 399] width 1419 height 798
click at [774, 153] on div "**********" at bounding box center [709, 399] width 1419 height 798
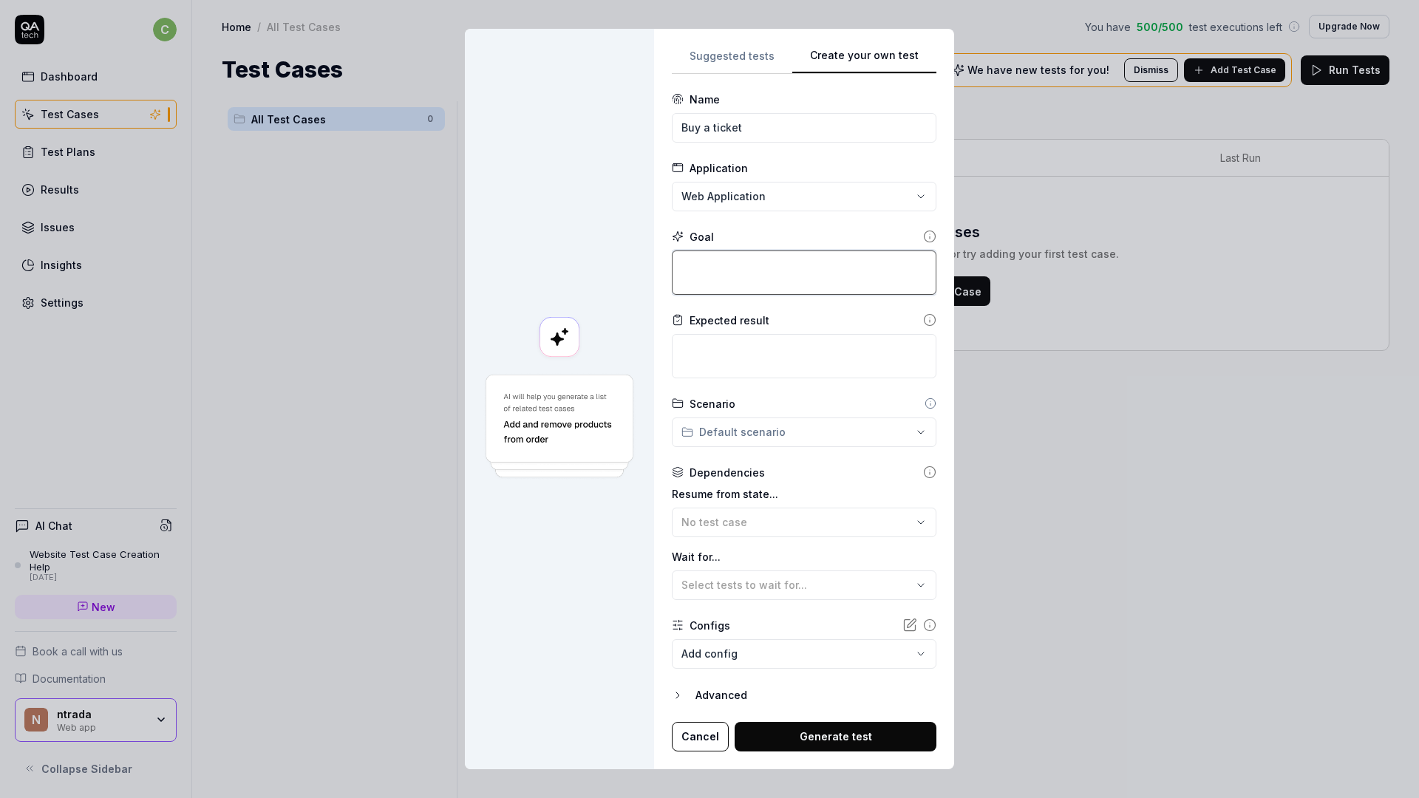
click at [741, 287] on textarea at bounding box center [804, 273] width 265 height 44
type textarea "*"
type textarea "A"
type textarea "*"
type textarea "As"
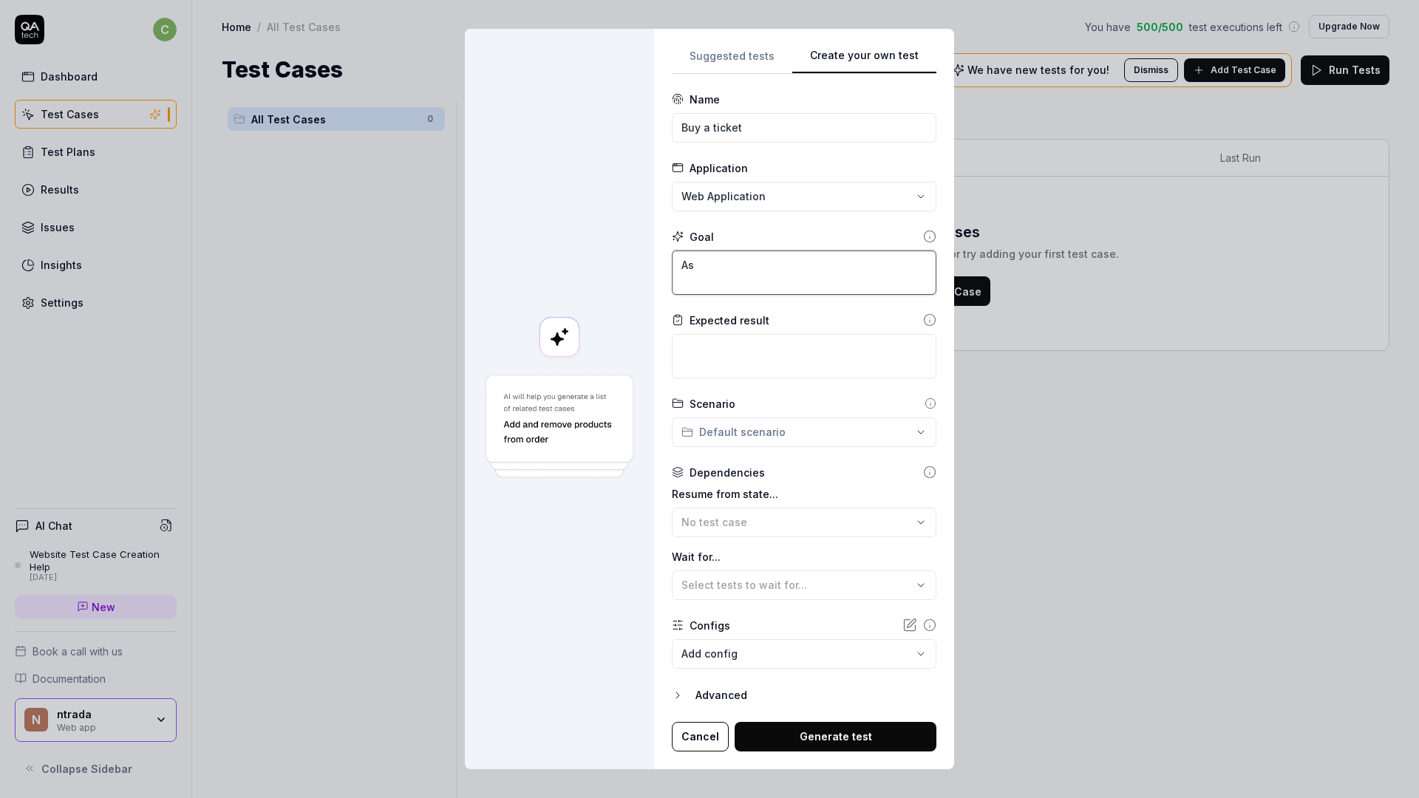
type textarea "*"
type textarea "As"
type textarea "*"
type textarea "As a"
type textarea "*"
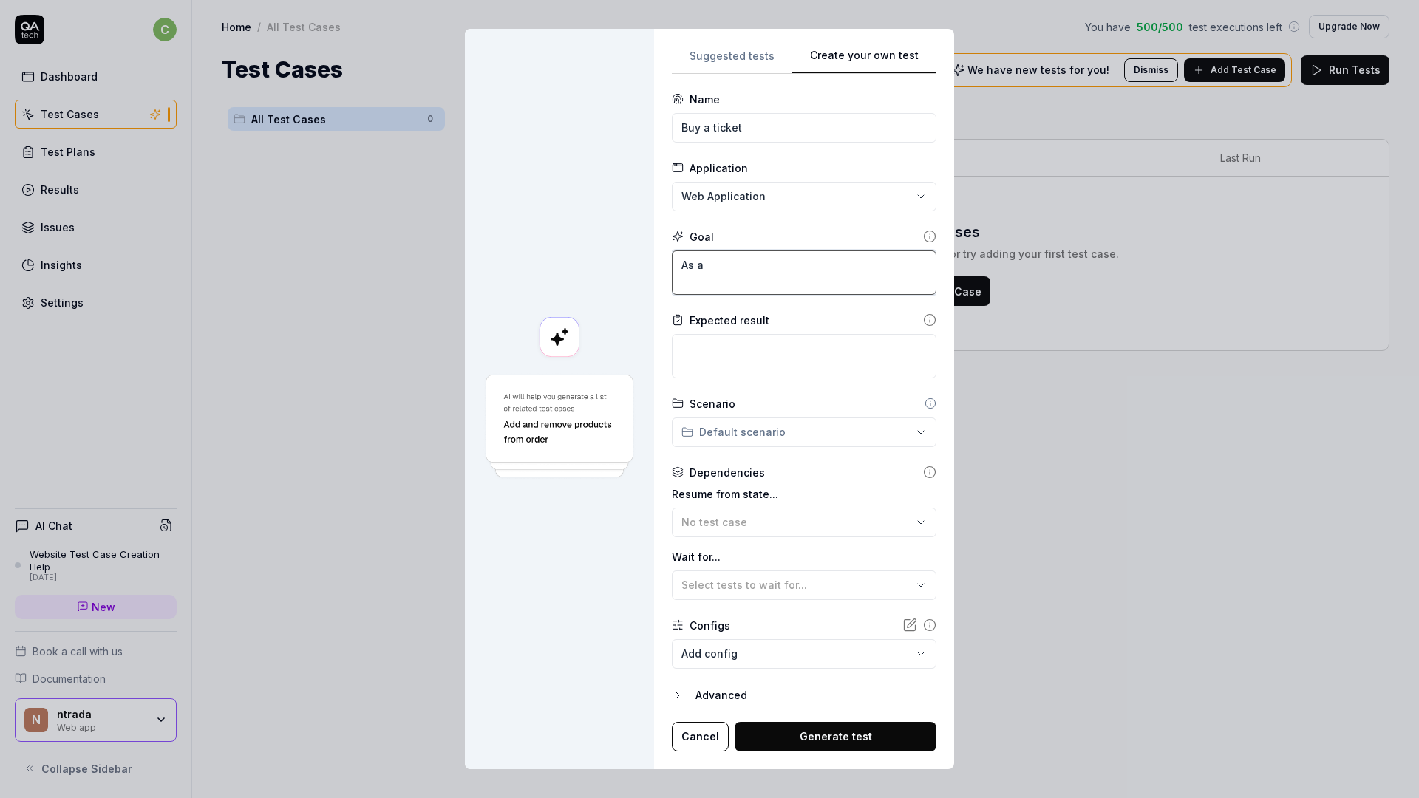
type textarea "As a"
type textarea "*"
type textarea "As a n"
type textarea "*"
type textarea "As a ne"
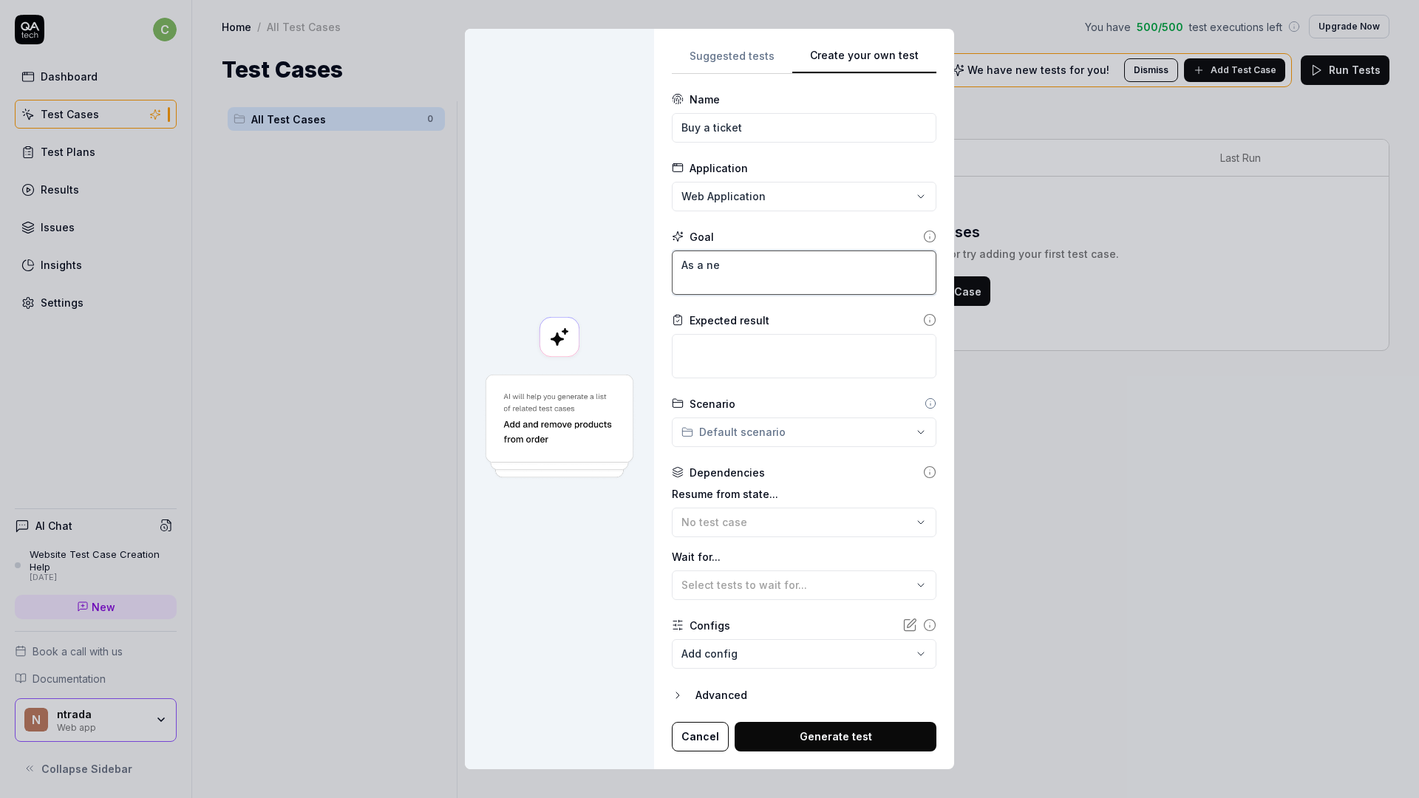
type textarea "*"
type textarea "As a n"
type textarea "*"
type textarea "As a"
type textarea "*"
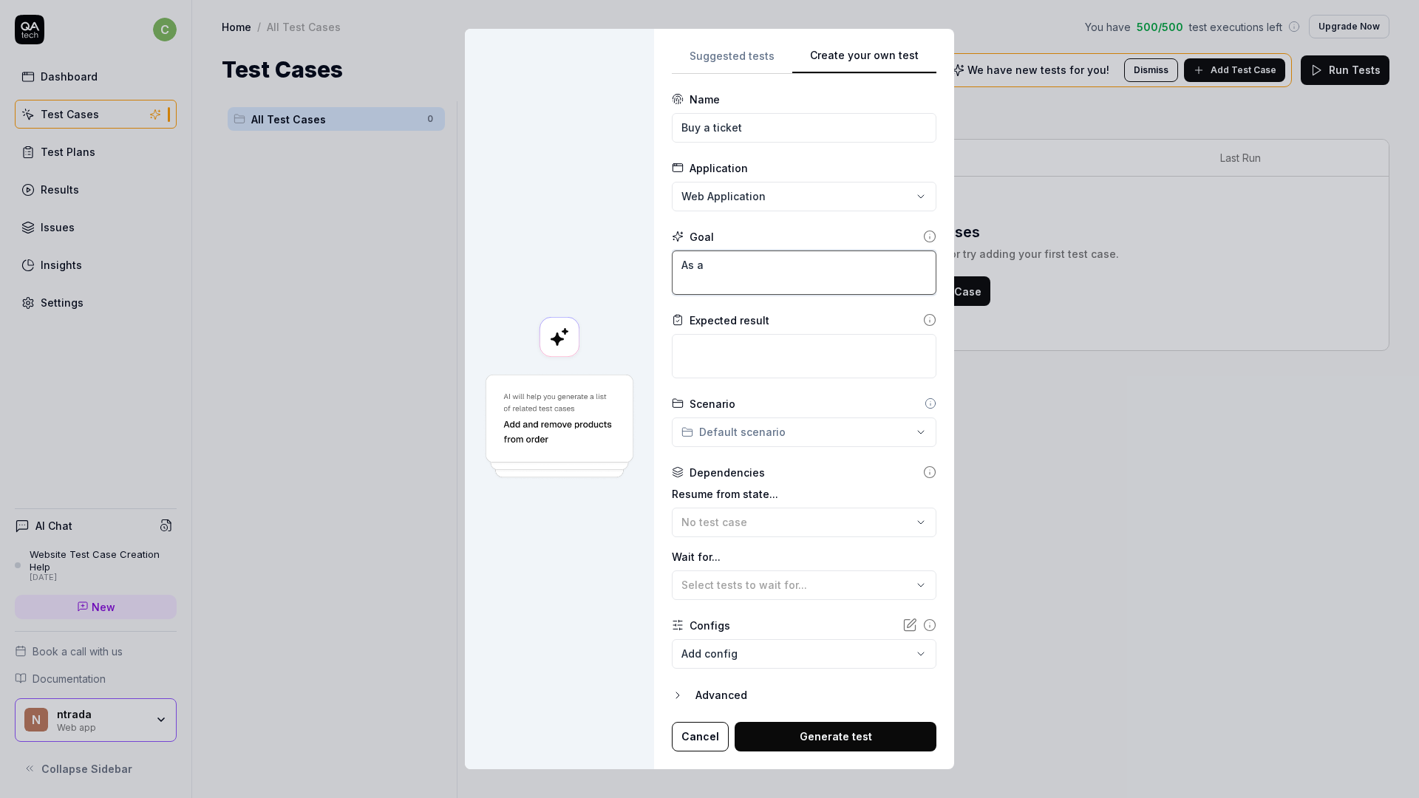
type textarea "As a u"
type textarea "*"
type textarea "As a us"
type textarea "*"
type textarea "As a use"
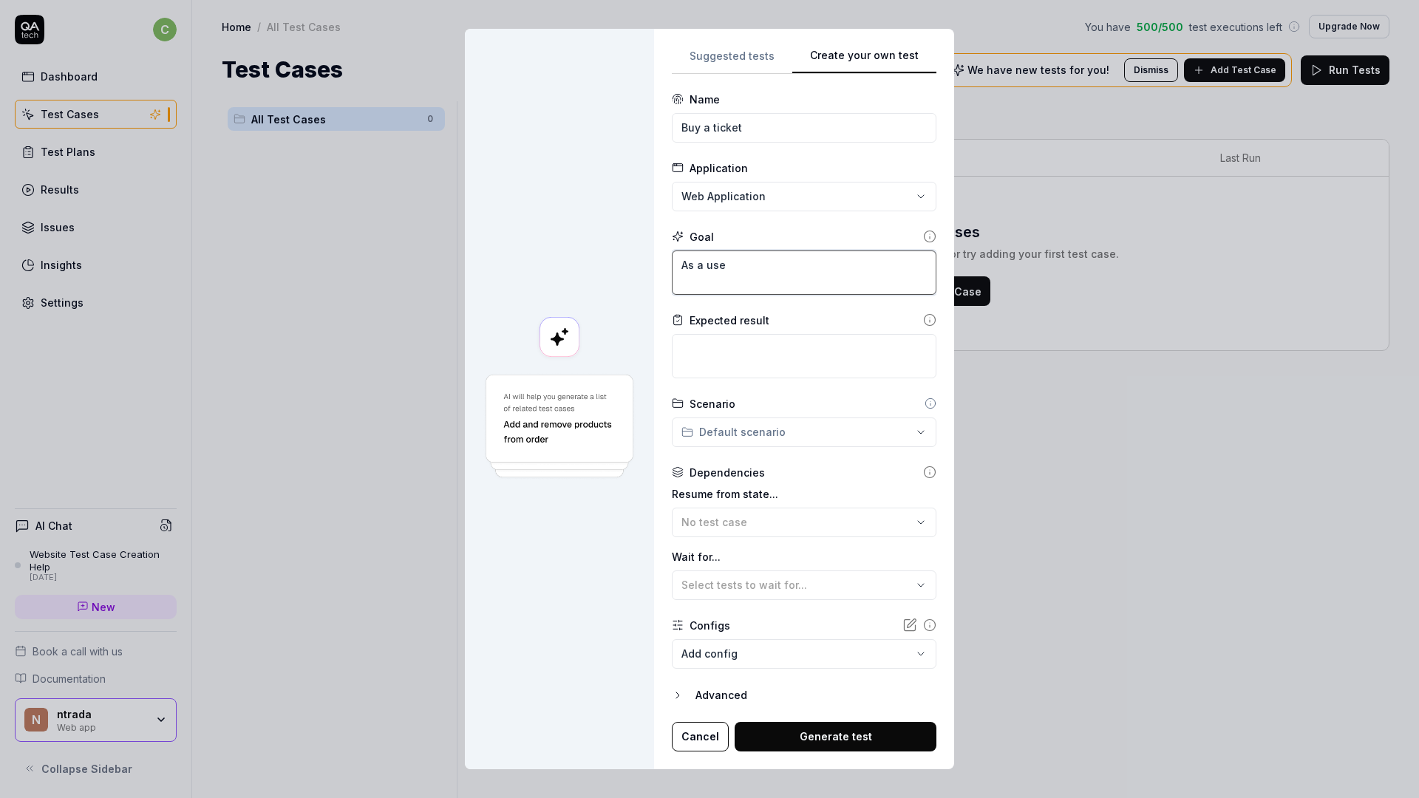
type textarea "*"
type textarea "As a user"
type textarea "*"
type textarea "As a user"
type textarea "*"
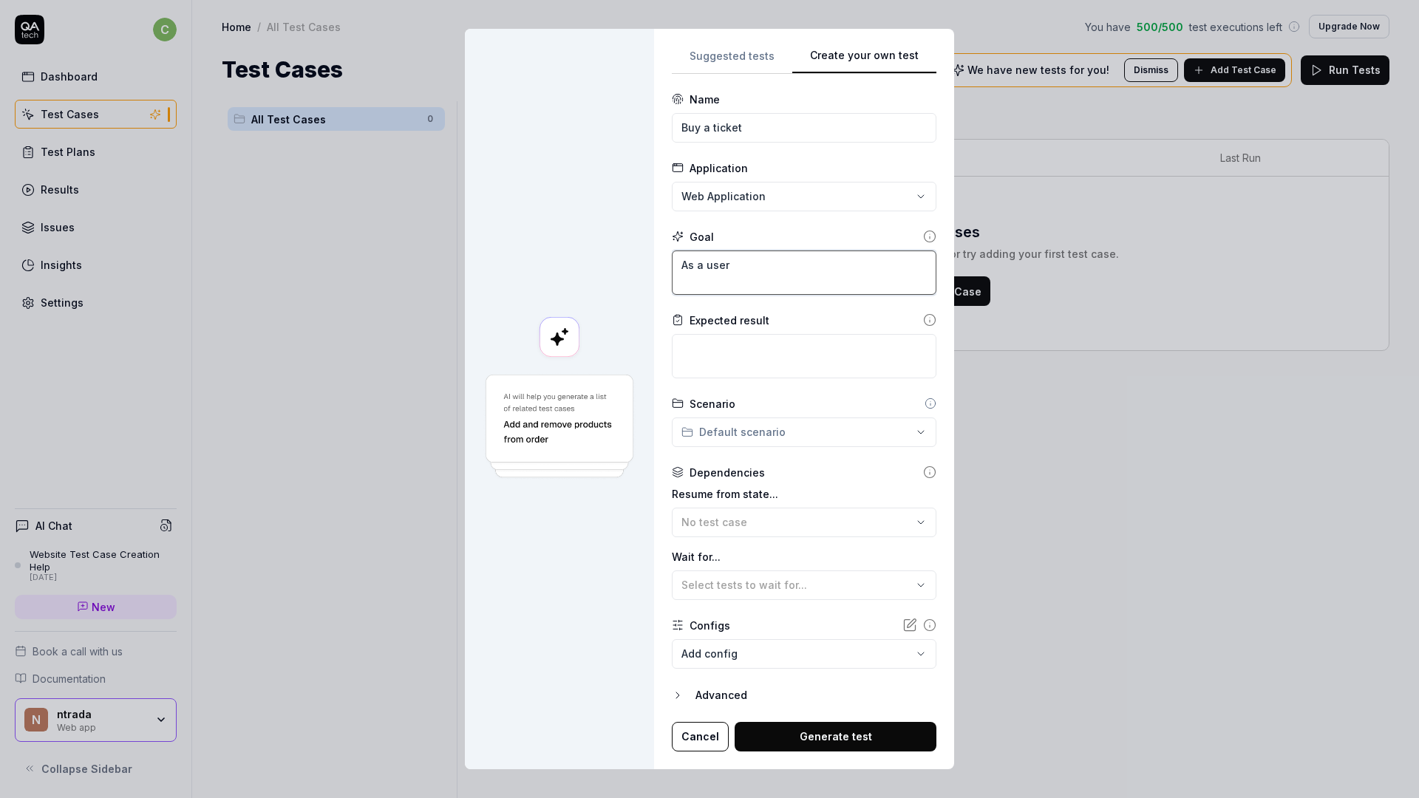
type textarea "As a user I"
type textarea "*"
type textarea "As a user I"
type textarea "*"
type textarea "As a user I sh"
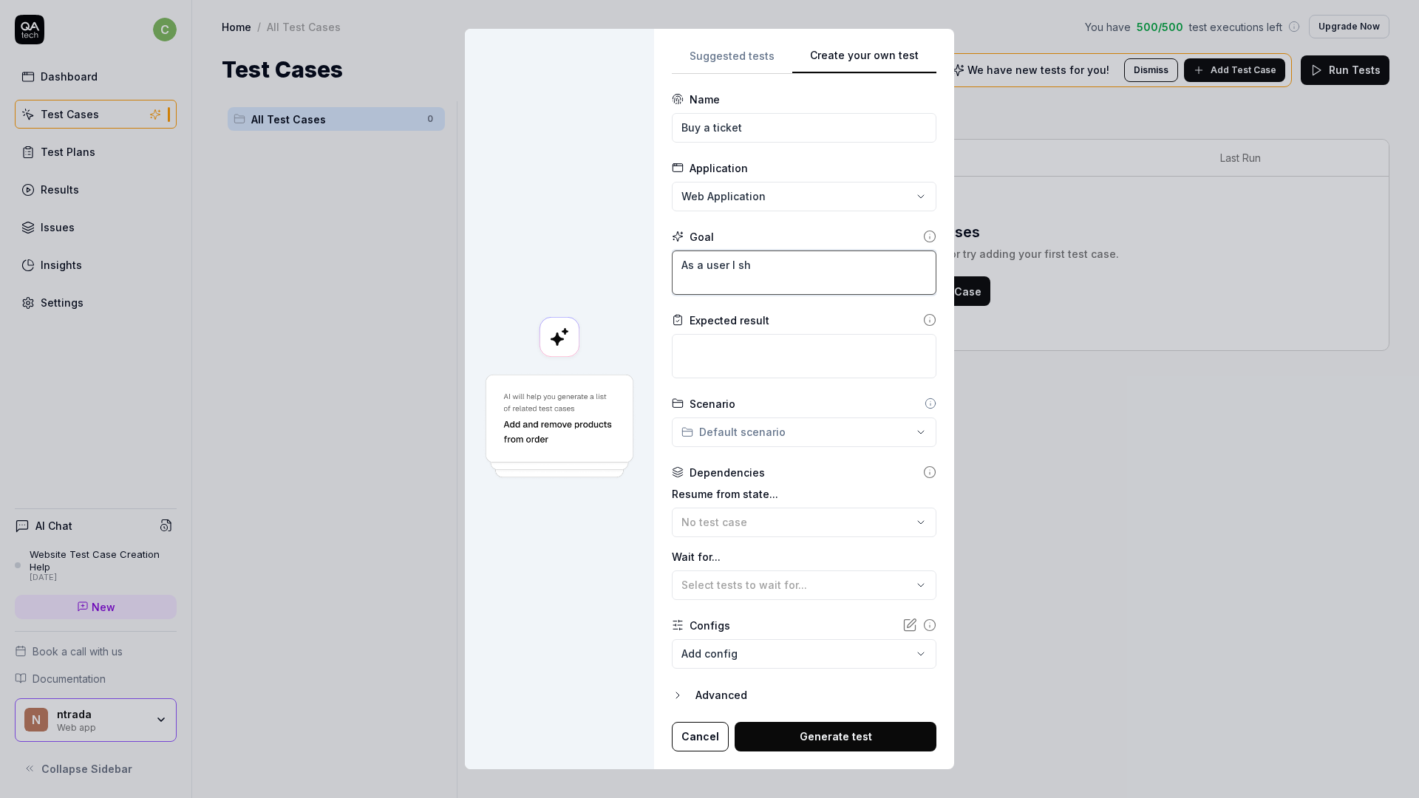
type textarea "*"
type textarea "As a user I sho"
type textarea "*"
type textarea "As a user I shou"
type textarea "*"
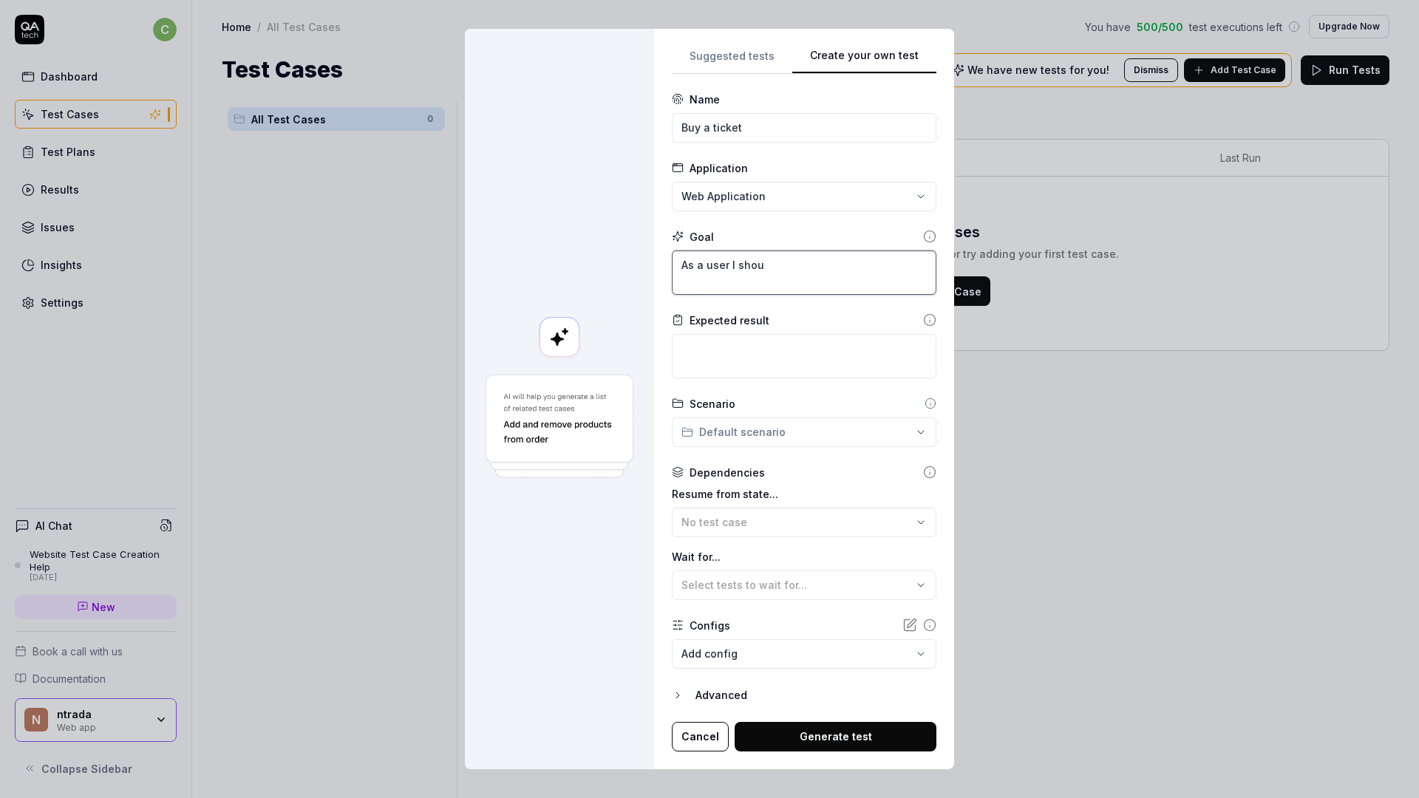
type textarea "As a user I shoul"
type textarea "*"
type textarea "As a user I should"
type textarea "*"
type textarea "As a user I should"
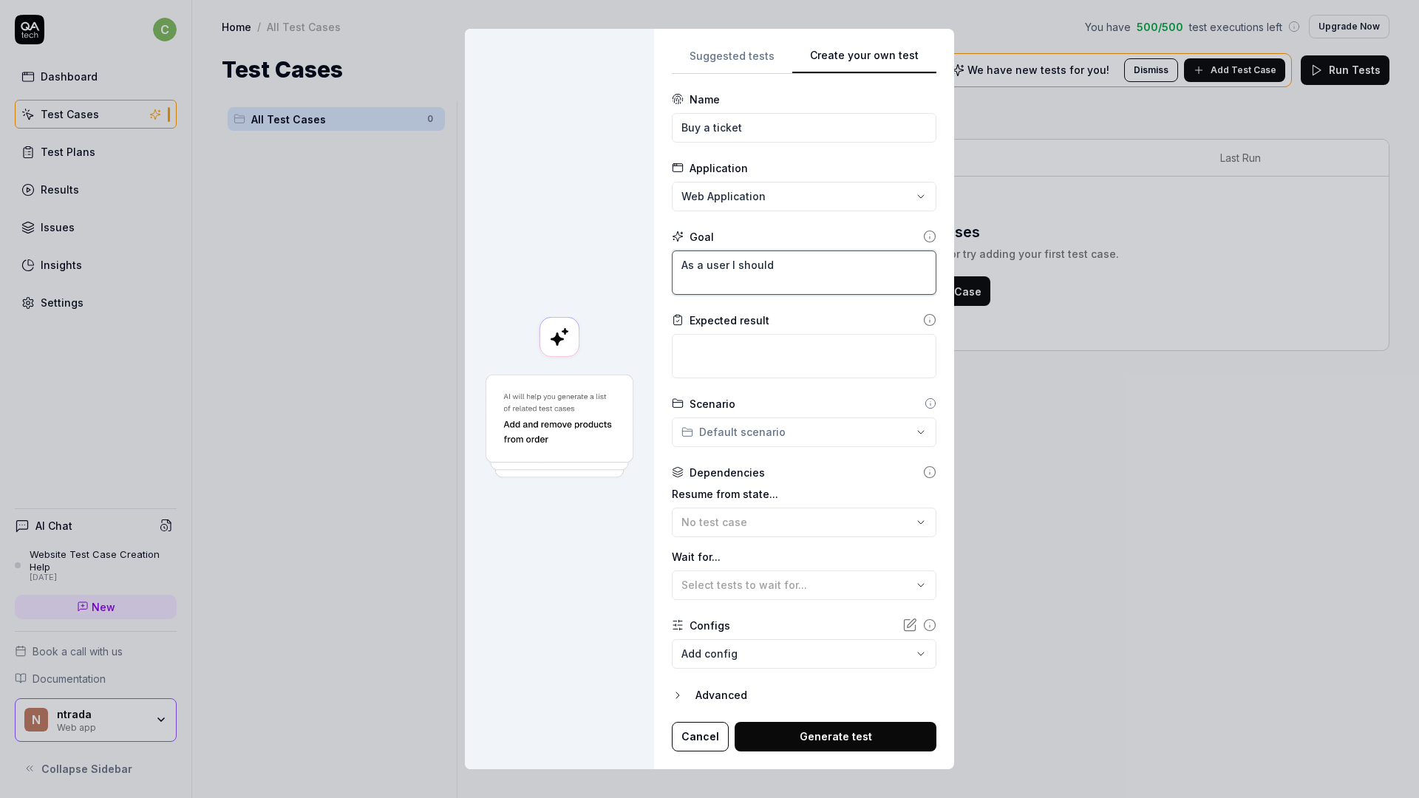
type textarea "*"
type textarea "As a user I should b"
type textarea "*"
type textarea "As a user I should be"
type textarea "*"
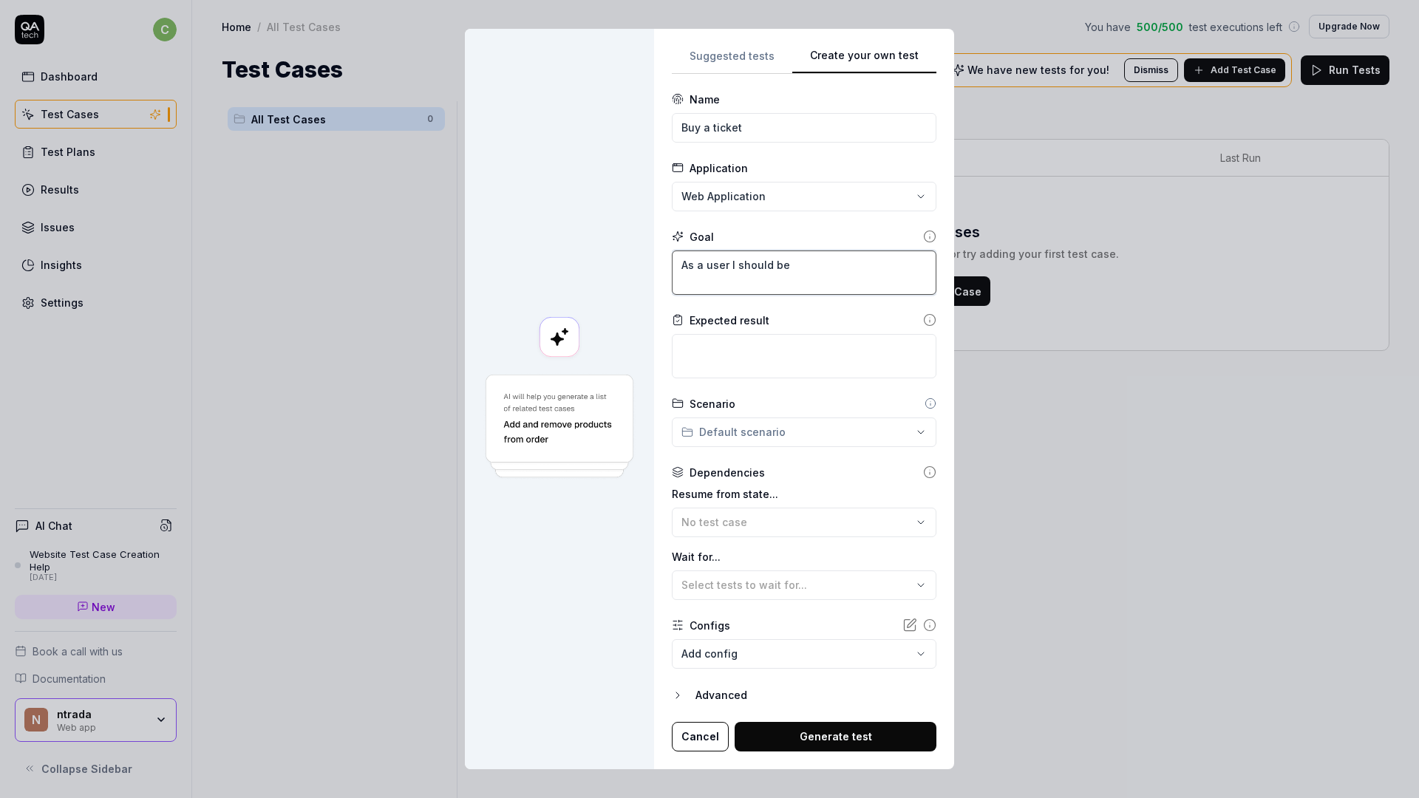
type textarea "As a user I should be"
type textarea "*"
type textarea "As a user I should be a"
type textarea "*"
type textarea "As a user I should be ab"
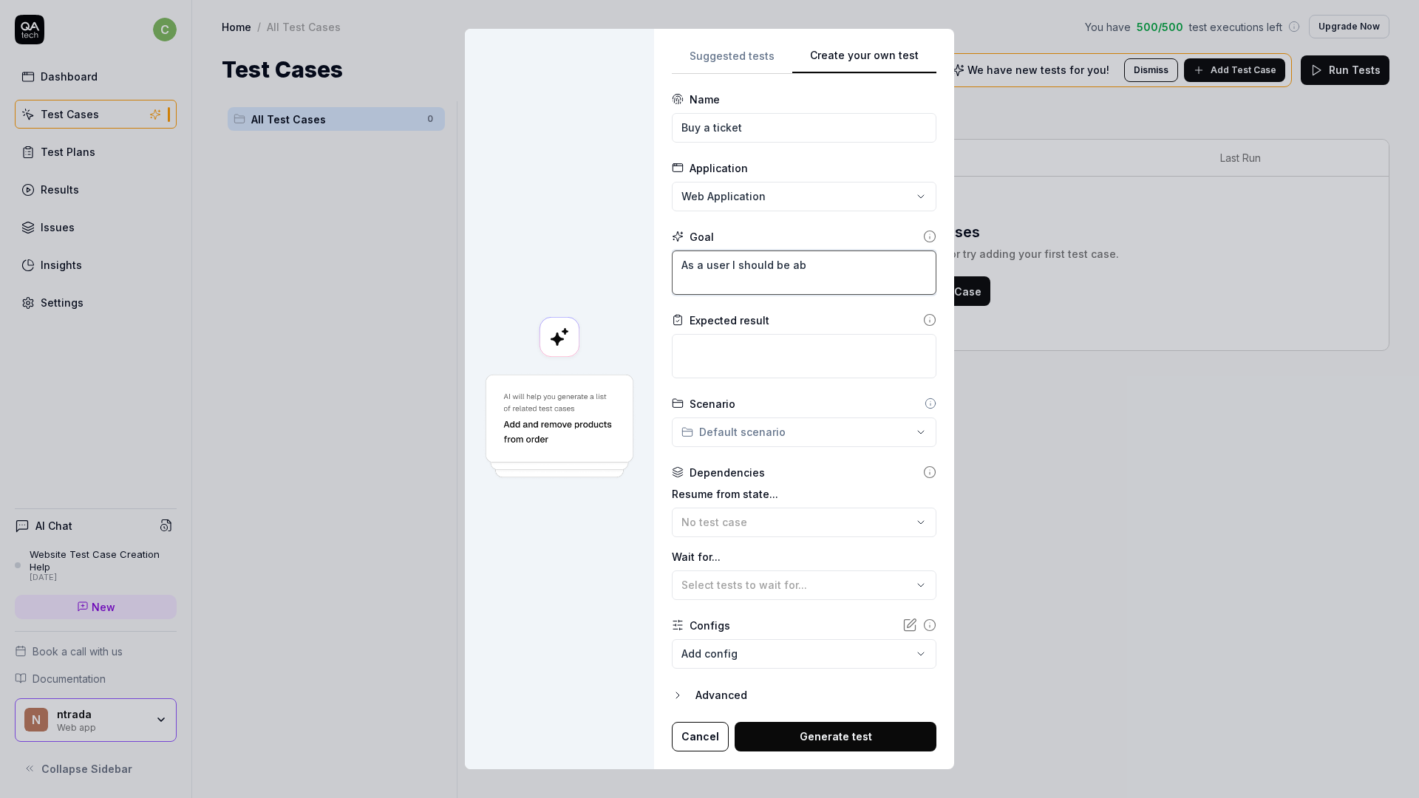
type textarea "*"
type textarea "As a user I should be abl"
type textarea "*"
type textarea "As a user I should be able"
type textarea "*"
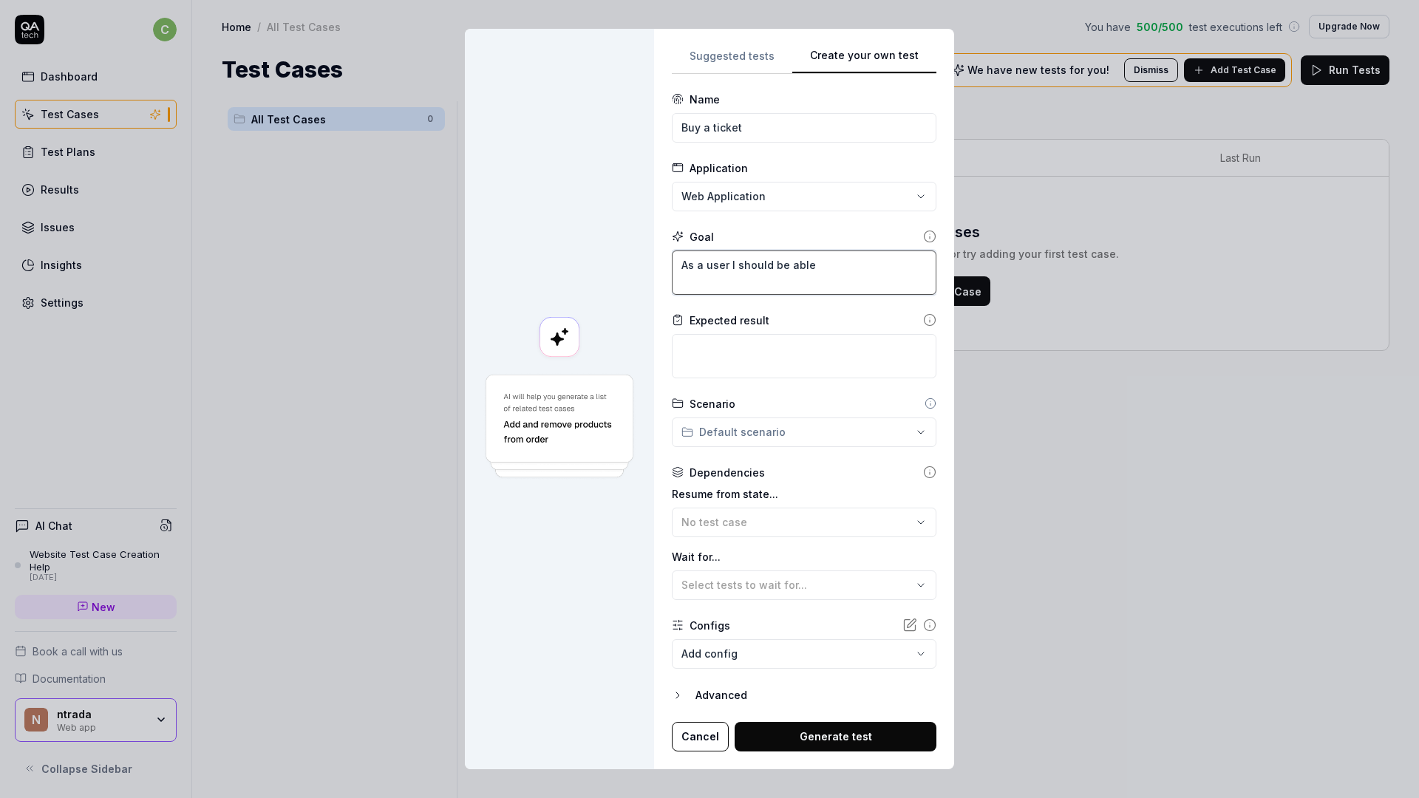
type textarea "As a user I should be able"
type textarea "*"
type textarea "As a user I should be able t"
type textarea "*"
type textarea "As a user I should be able to"
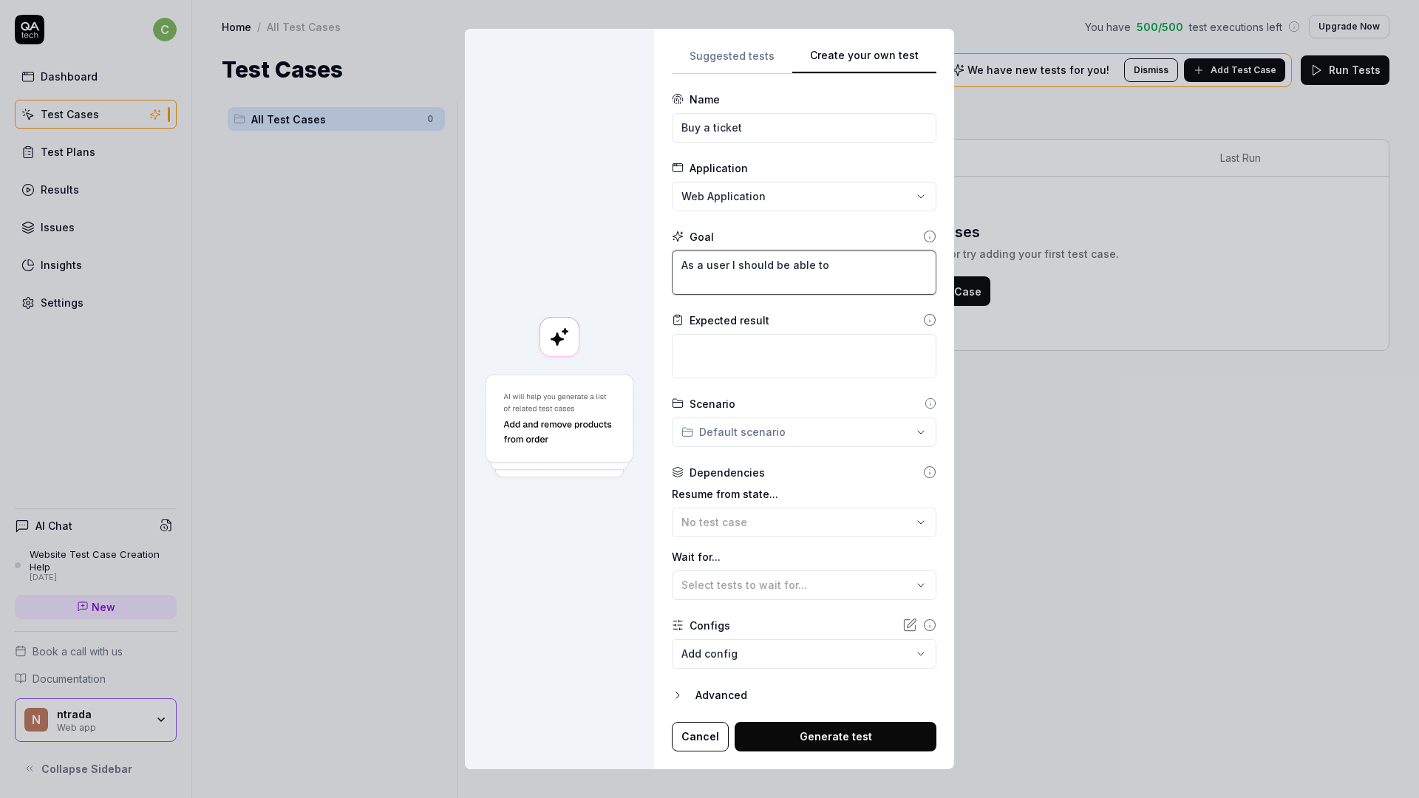
type textarea "*"
type textarea "As a user I should be able to"
type textarea "*"
type textarea "As a user I should be able to b"
type textarea "*"
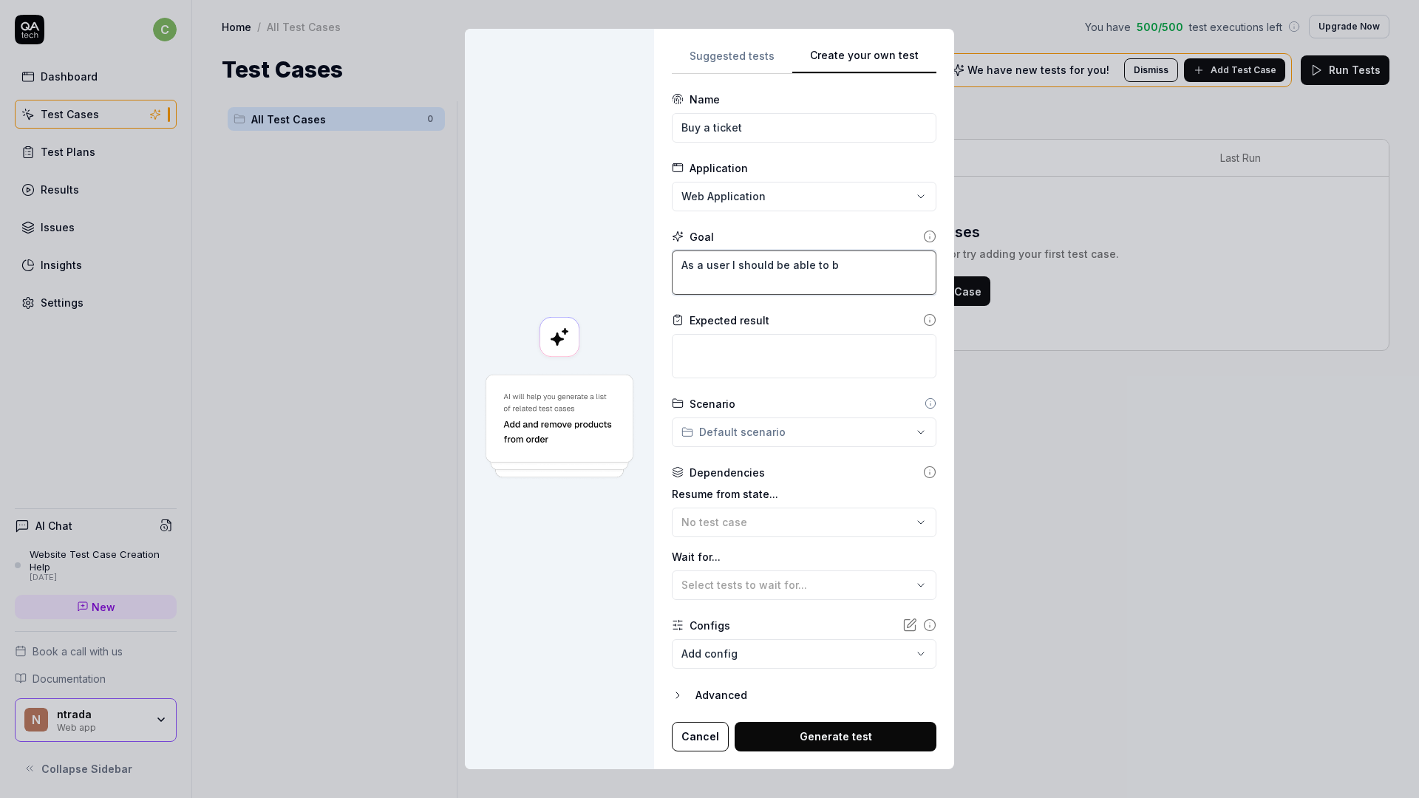
type textarea "As a user I should be able to bu"
type textarea "*"
type textarea "As a user I should be able to buy"
type textarea "*"
type textarea "As a user I should be able to buy"
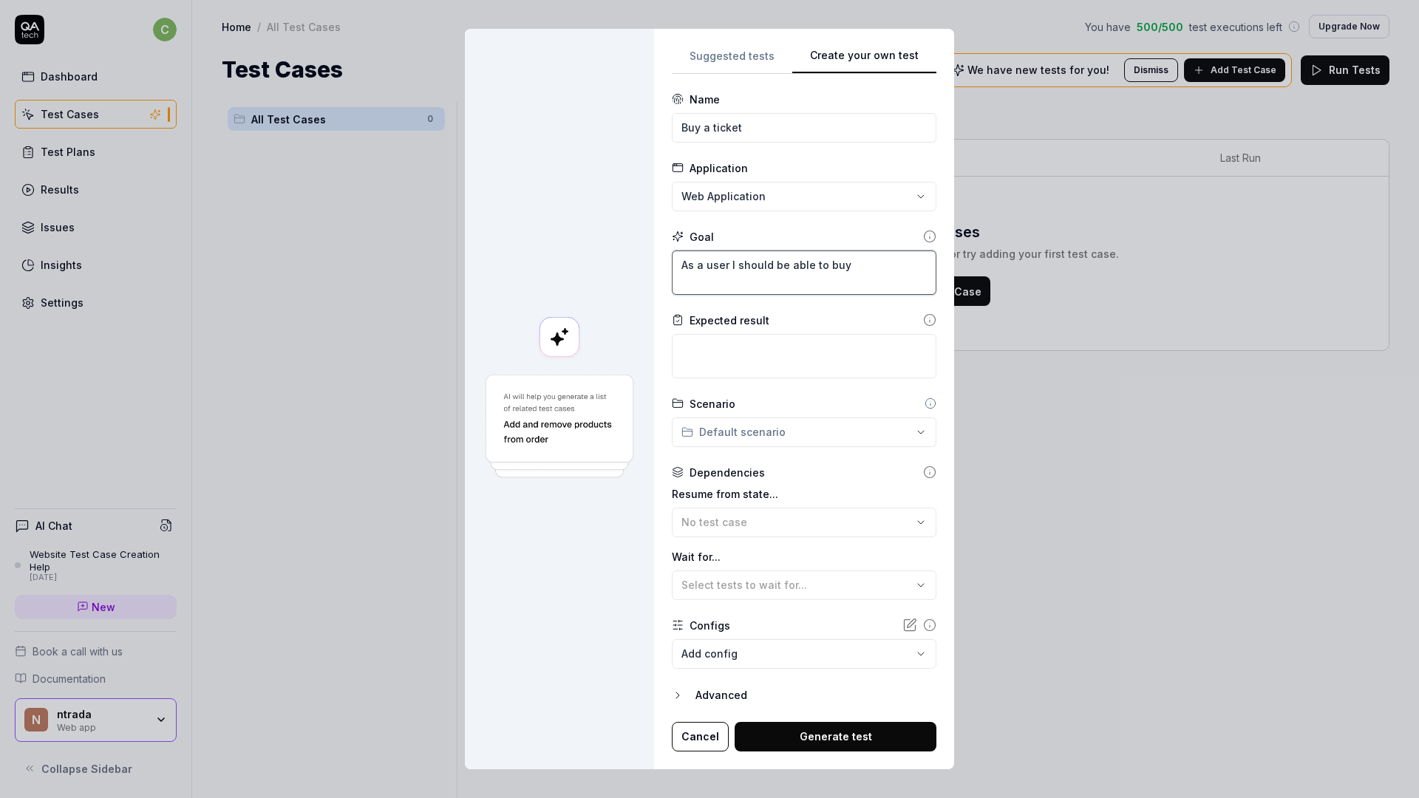
type textarea "*"
type textarea "As a user I should be able to buy a"
type textarea "*"
type textarea "As a user I should be able to buy a"
type textarea "*"
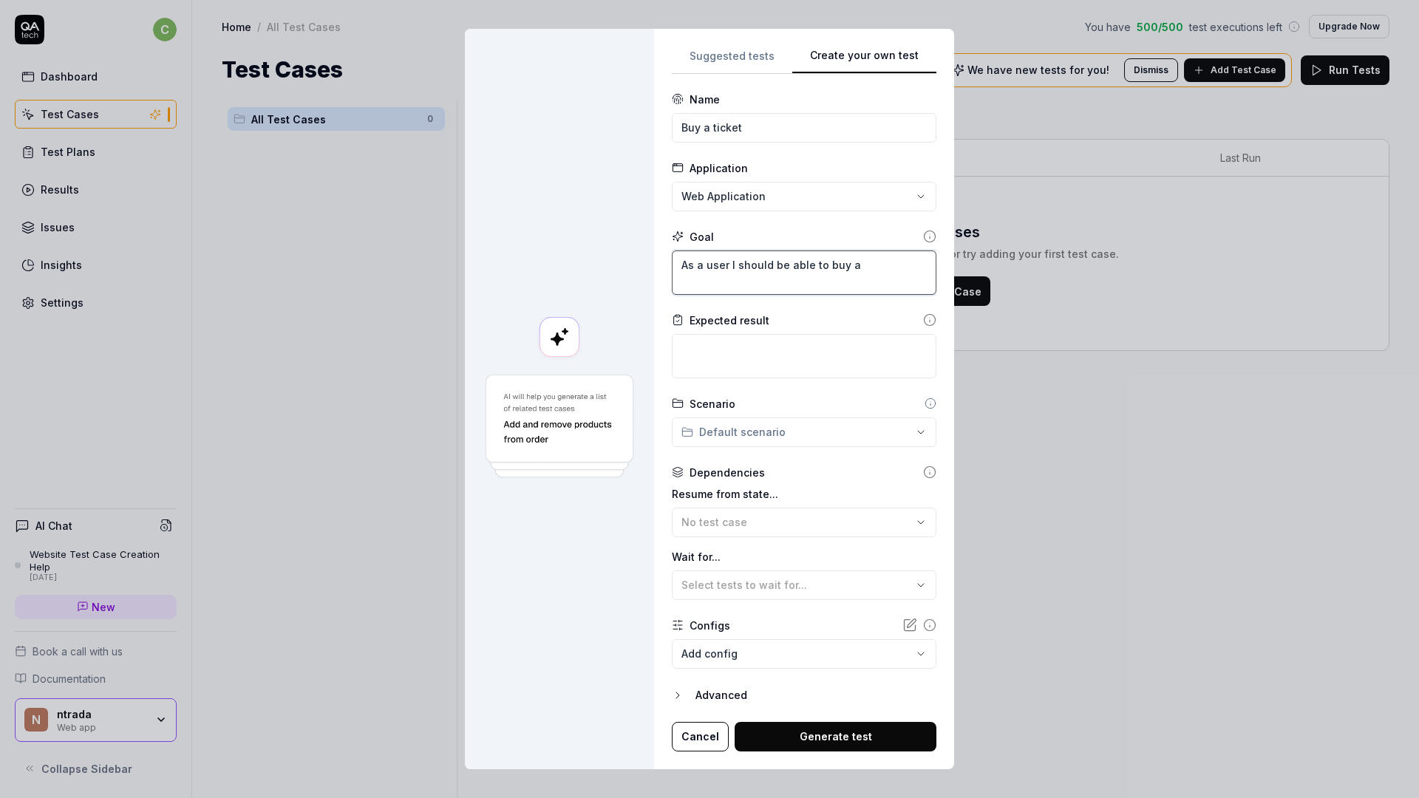
type textarea "As a user I should be able to buy a t"
type textarea "*"
type textarea "As a user I should be able to buy a ti"
type textarea "*"
type textarea "As a user I should be able to buy a tic"
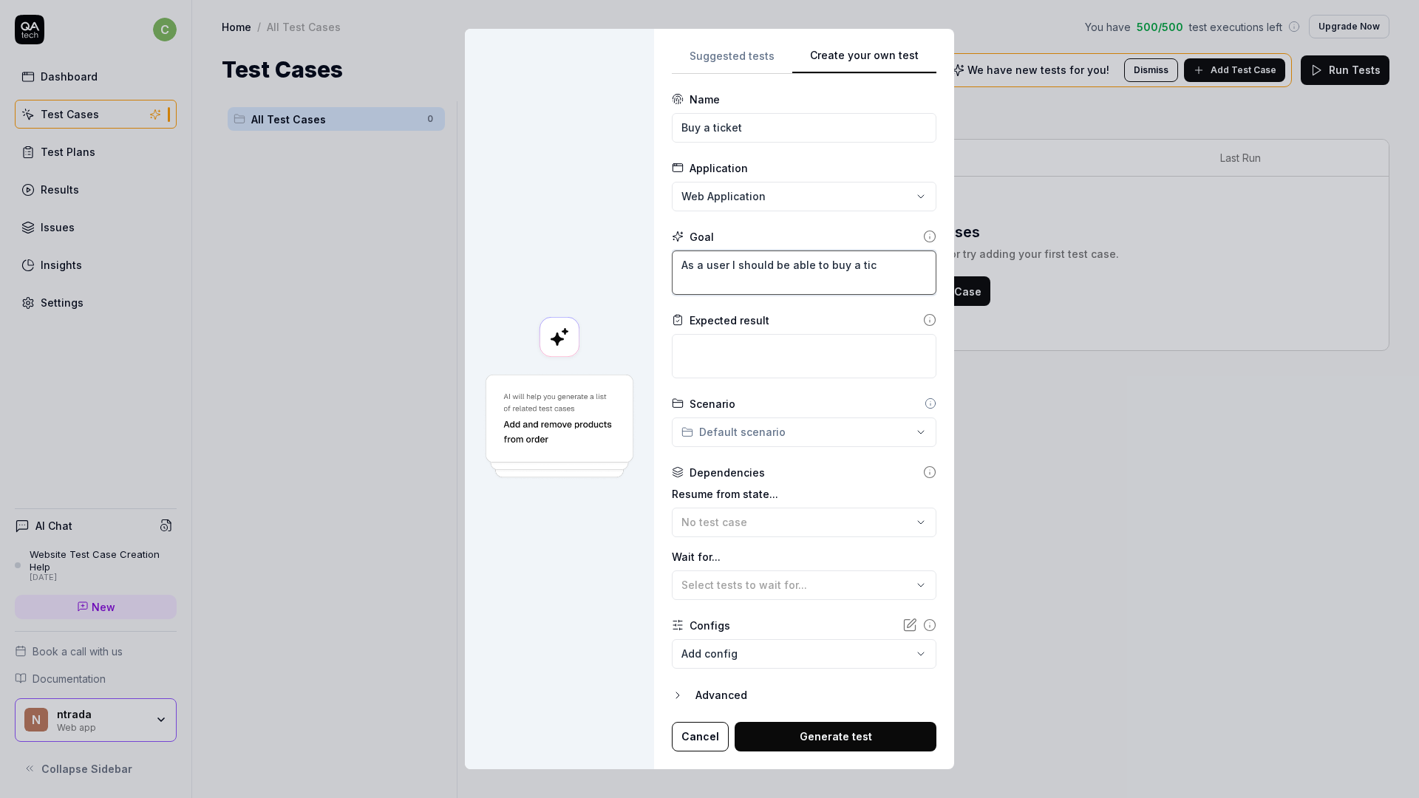
type textarea "*"
type textarea "As a user I should be able to buy a tick"
type textarea "*"
type textarea "As a user I should be able to buy a ticke"
type textarea "*"
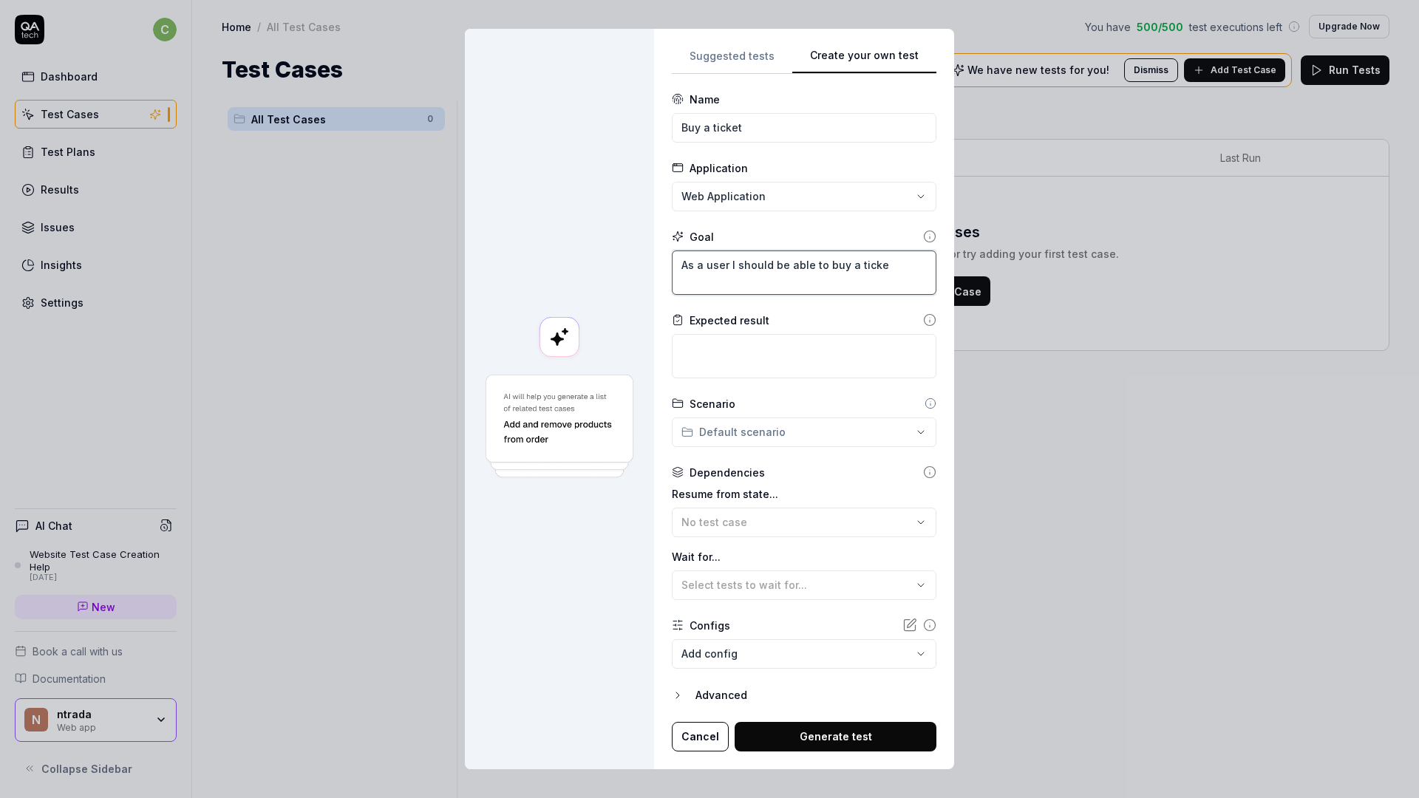
type textarea "As a user I should be able to buy a ticket"
type textarea "*"
type textarea "As a user I should be able to buy a ticket"
type textarea "*"
type textarea "As a user I should be able to buy a ticket w"
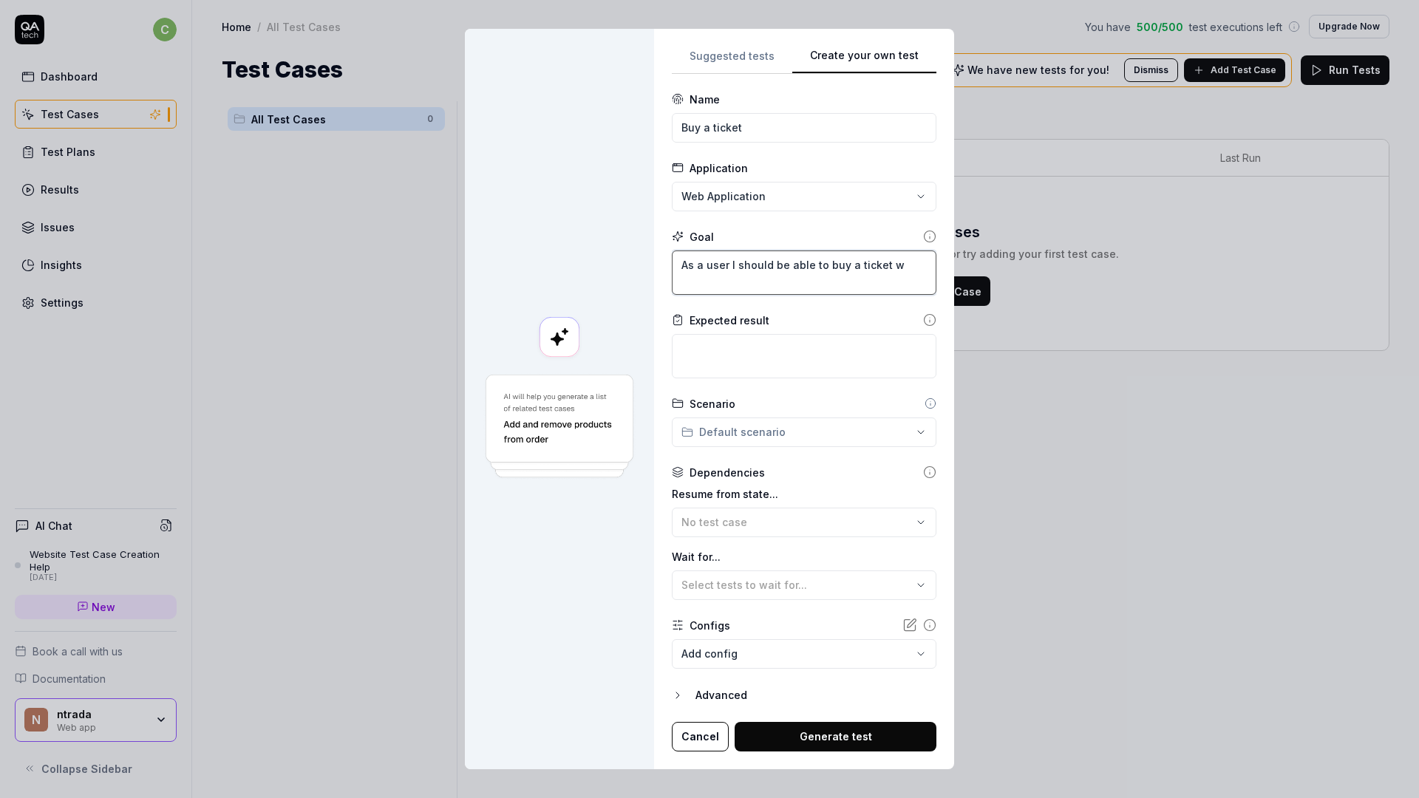
type textarea "*"
type textarea "As a user I should be able to buy a ticket wi"
type textarea "*"
type textarea "As a user I should be able to buy a ticket wit"
type textarea "*"
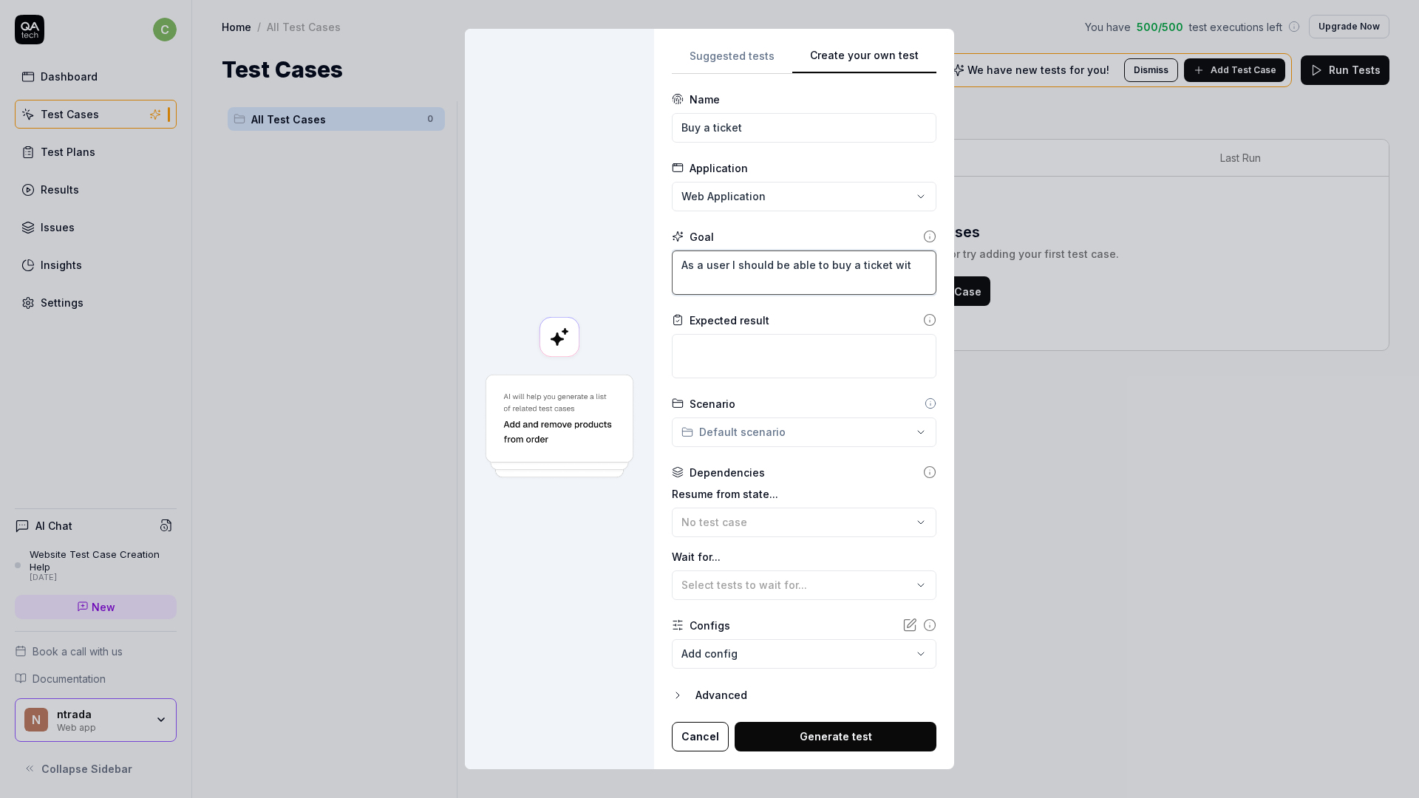
type textarea "As a user I should be able to buy a ticket with"
type textarea "*"
type textarea "As a user I should be able to buy a ticket witho"
type textarea "*"
type textarea "As a user I should be able to buy a ticket withou"
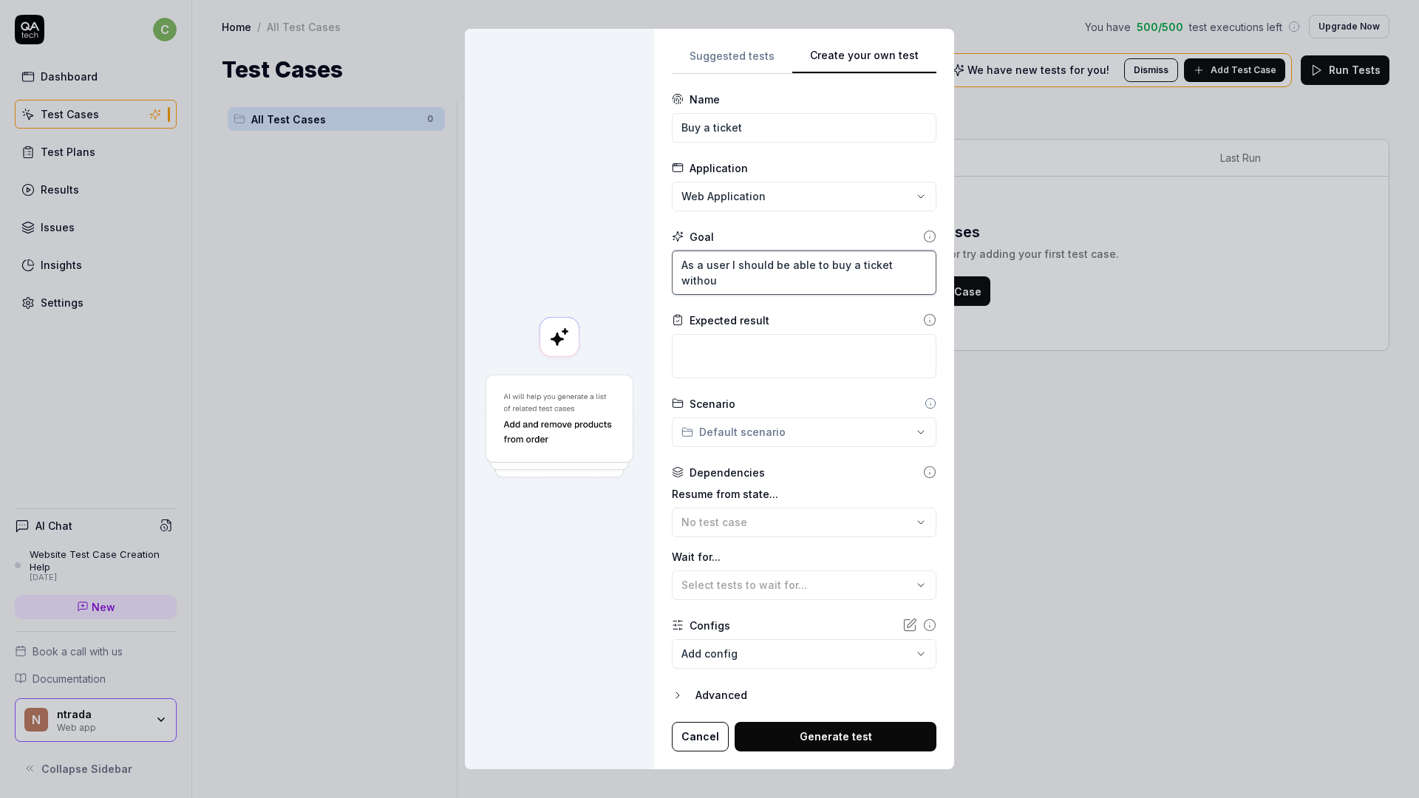
type textarea "*"
type textarea "As a user I should be able to buy a ticket without"
type textarea "*"
type textarea "As a user I should be able to buy a ticket without"
type textarea "*"
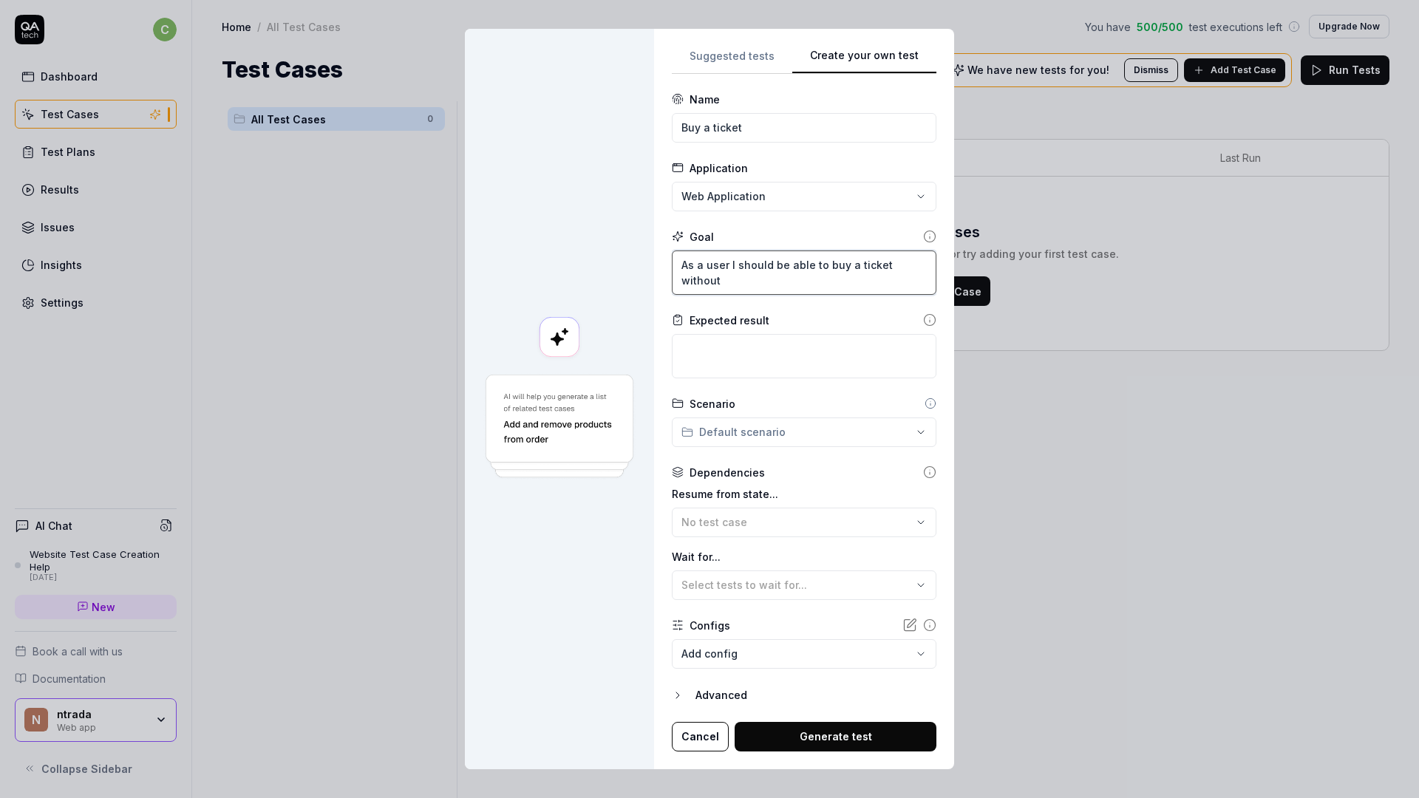
type textarea "As a user I should be able to buy a ticket without"
type textarea "*"
type textarea "As a user I should be able to buy a ticket withou"
type textarea "*"
type textarea "As a user I should be able to buy a ticket witho"
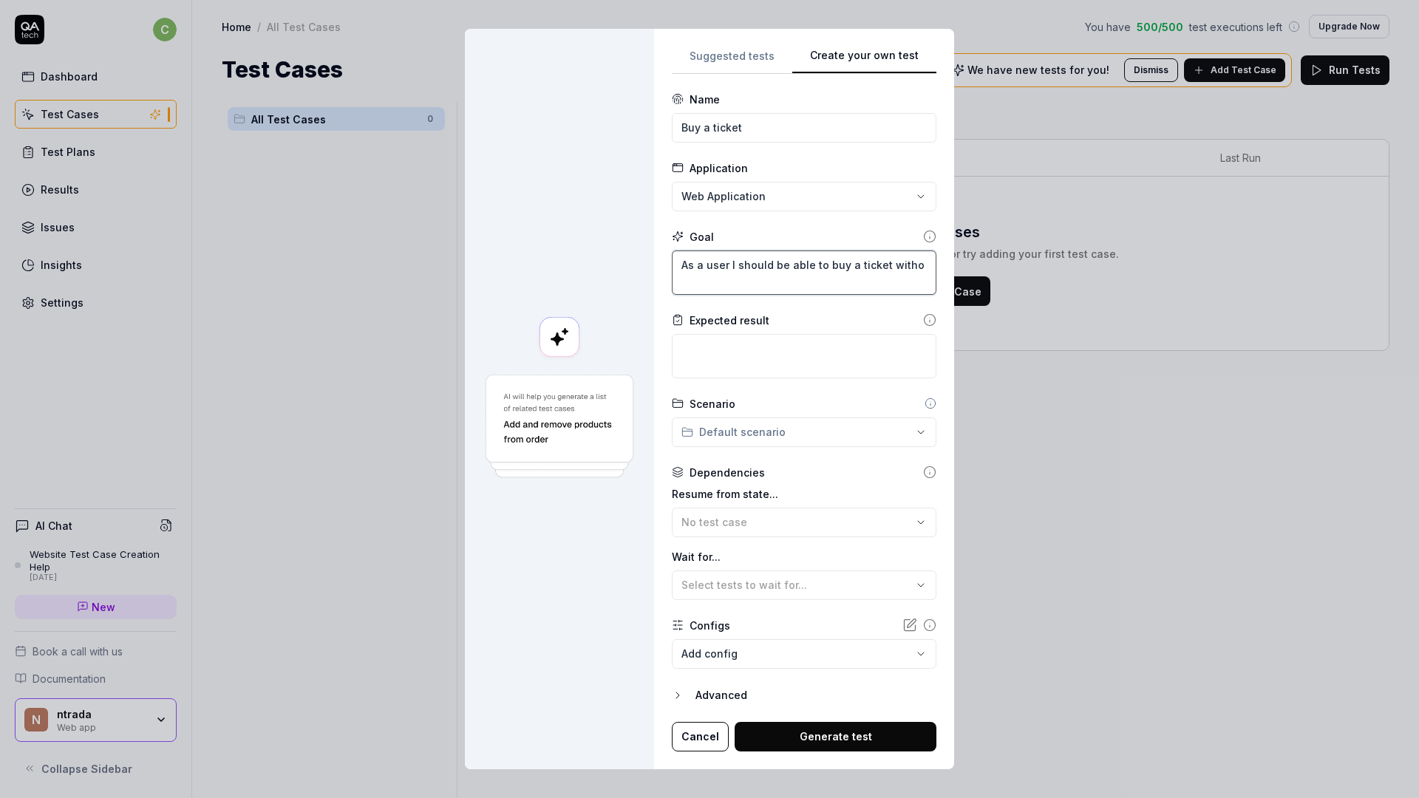
type textarea "*"
type textarea "As a user I should be able to buy a ticket with"
type textarea "*"
type textarea "As a user I should be able to buy a ticket wit"
type textarea "*"
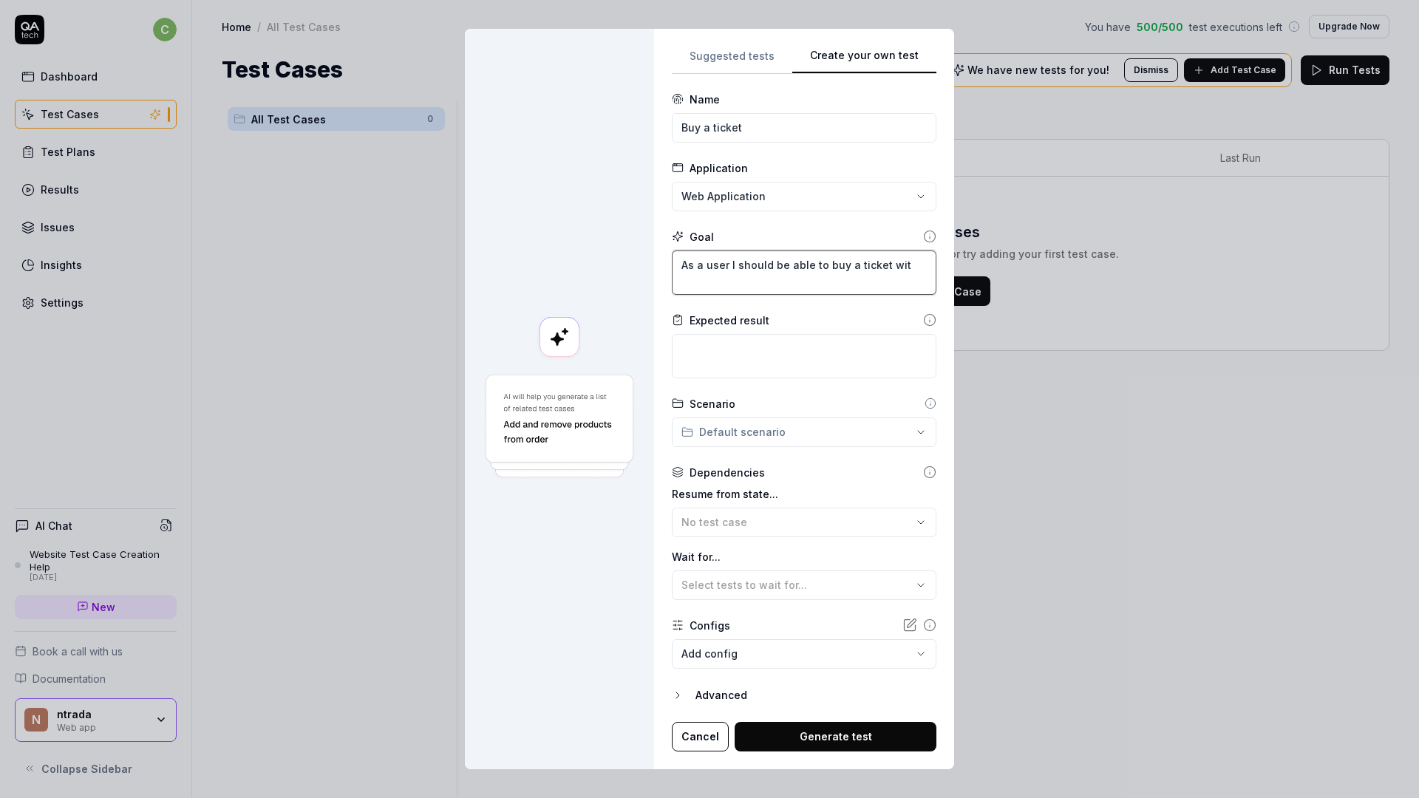
type textarea "As a user I should be able to buy a ticket wi"
type textarea "*"
type textarea "As a user I should be able to buy a ticket w"
type textarea "*"
type textarea "As a user I should be able to buy a ticket"
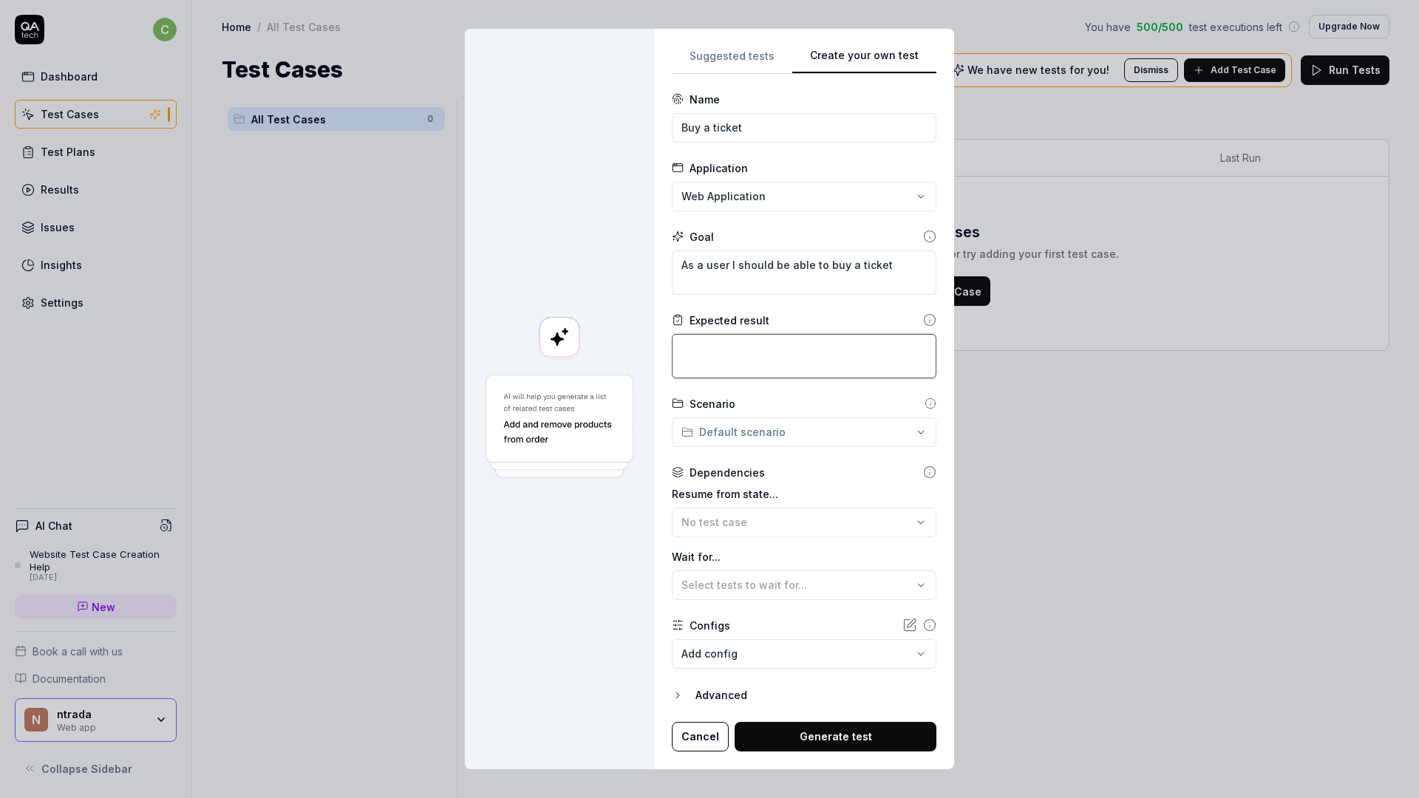
click at [761, 368] on textarea at bounding box center [804, 356] width 265 height 44
type textarea "*"
type textarea "T"
type textarea "*"
type textarea "Th"
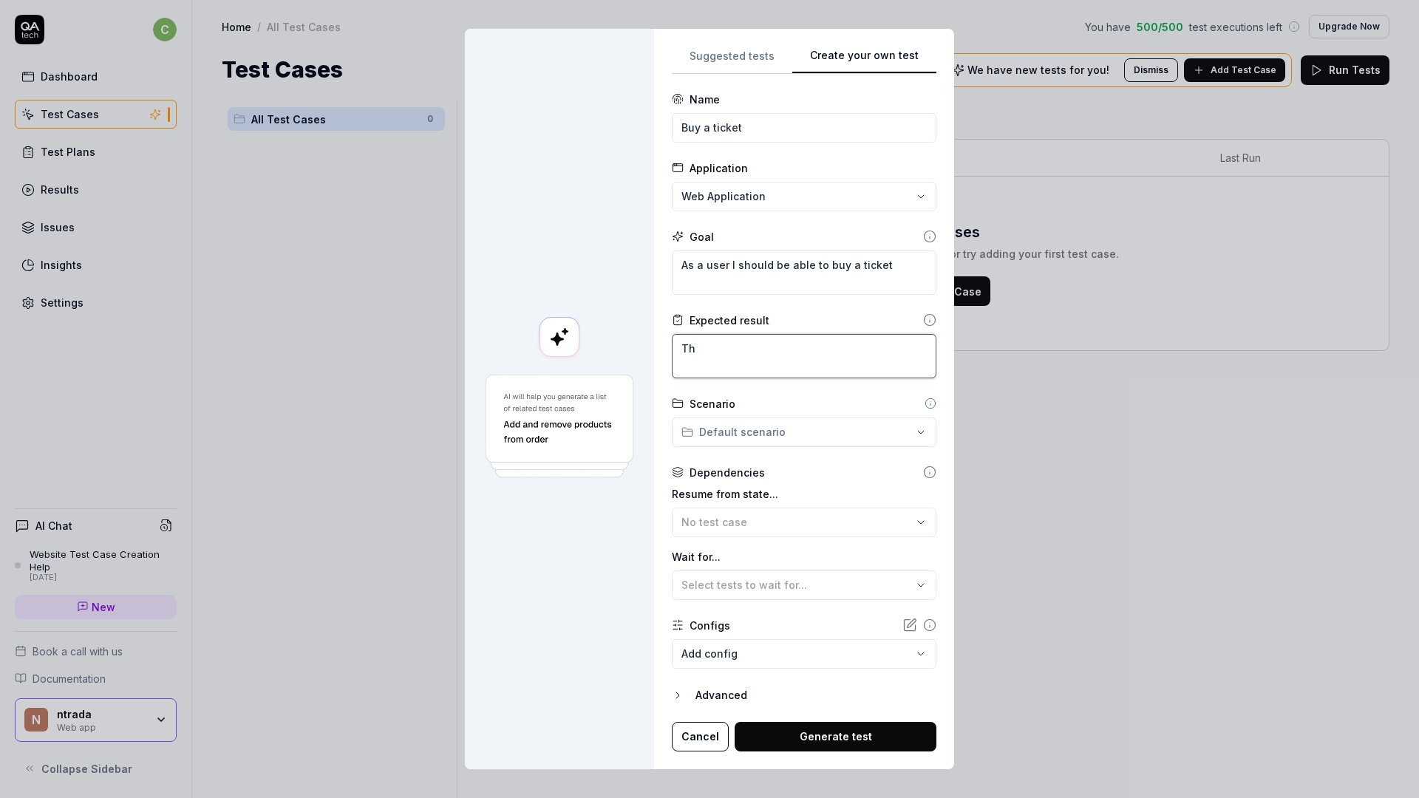
type textarea "*"
type textarea "The"
type textarea "*"
type textarea "The"
type textarea "*"
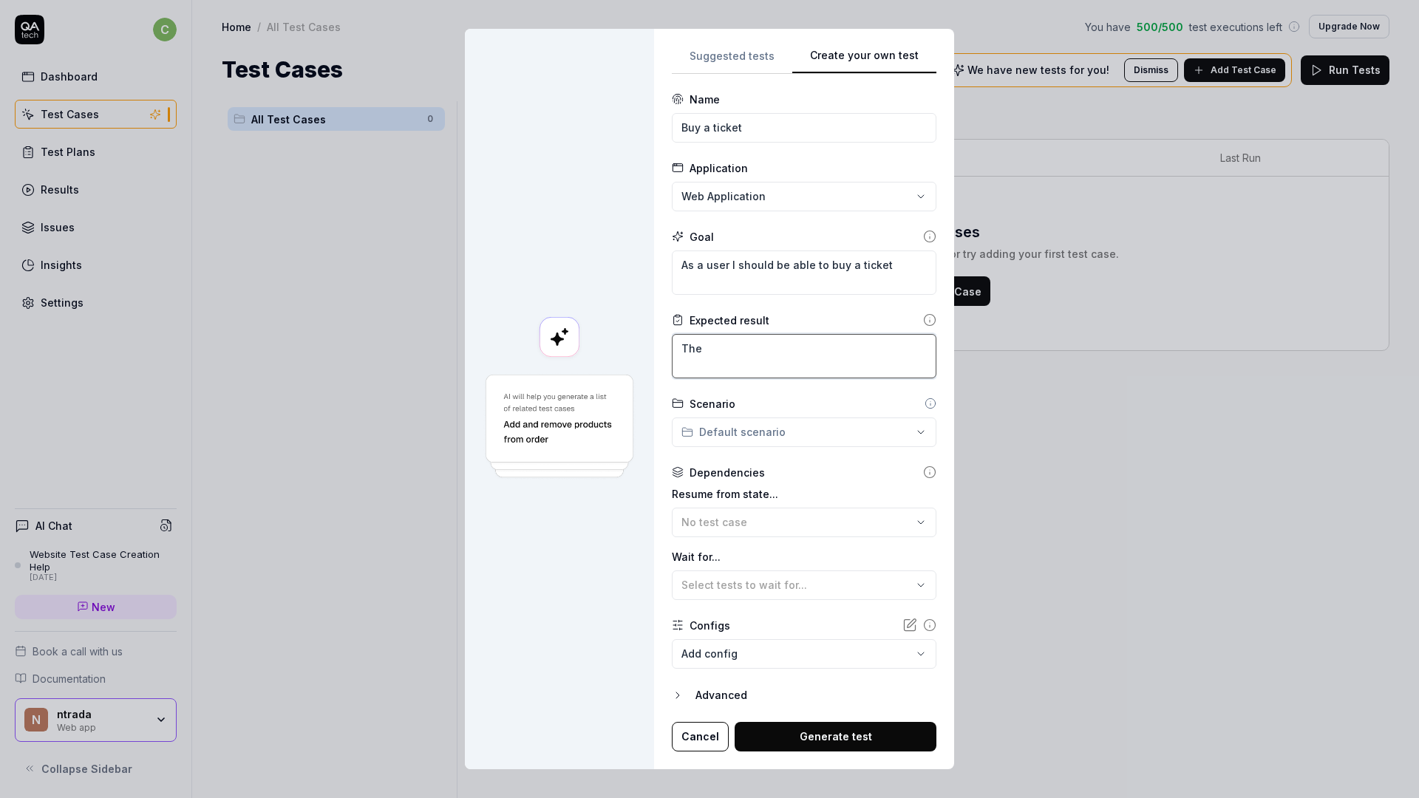
type textarea "The u"
type textarea "*"
type textarea "The us"
type textarea "*"
type textarea "The use"
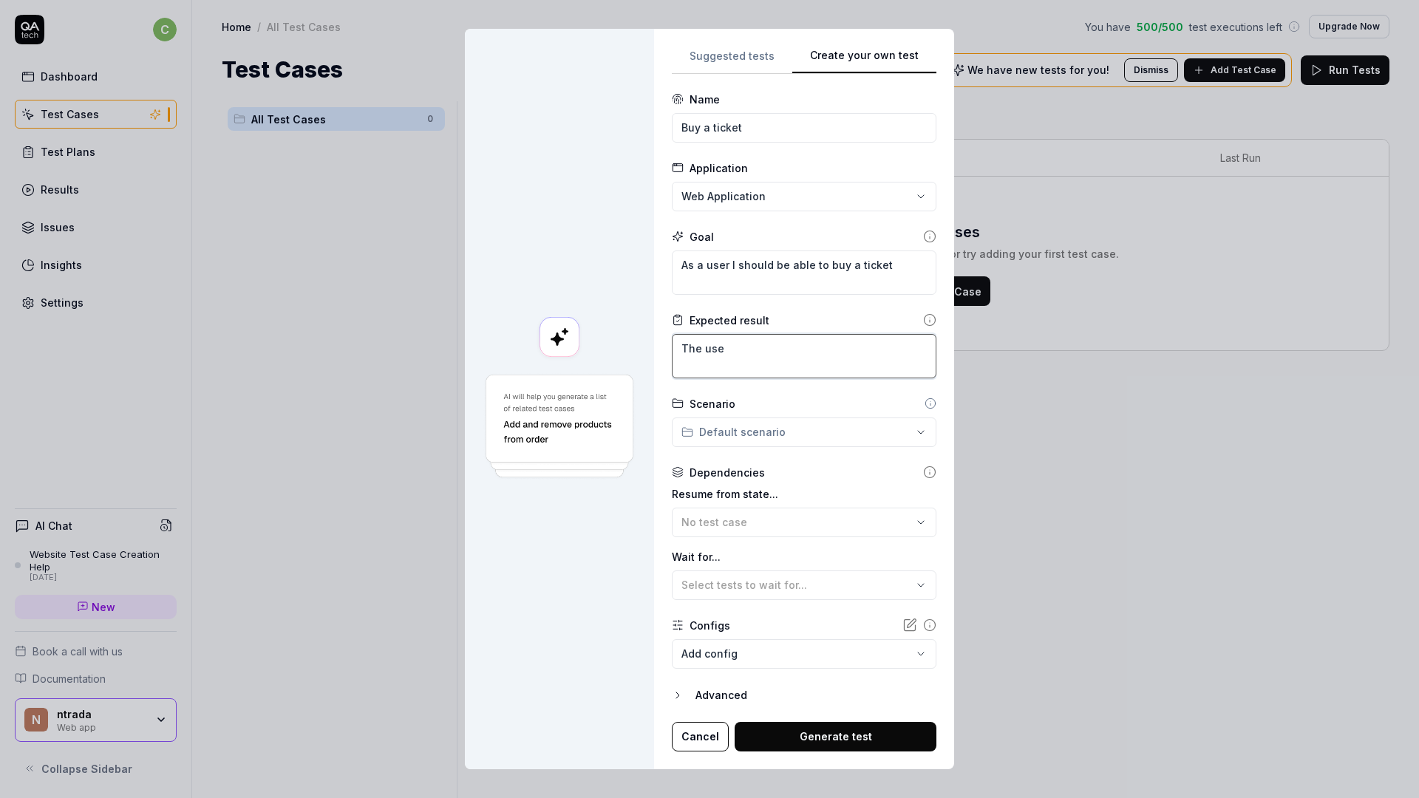
type textarea "*"
type textarea "The user"
type textarea "*"
type textarea "The user"
type textarea "*"
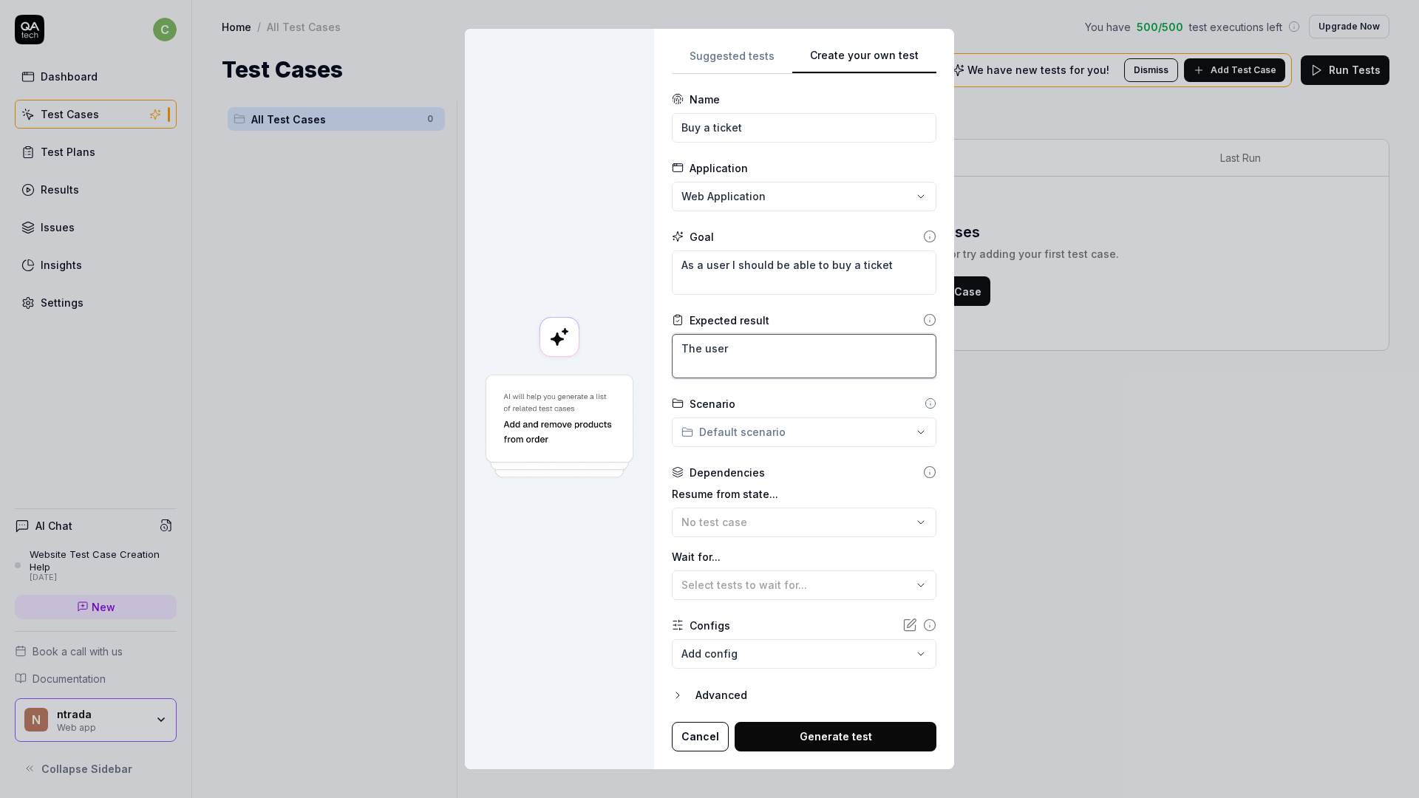
type textarea "The user i"
type textarea "*"
type textarea "The user is"
type textarea "*"
type textarea "The user is"
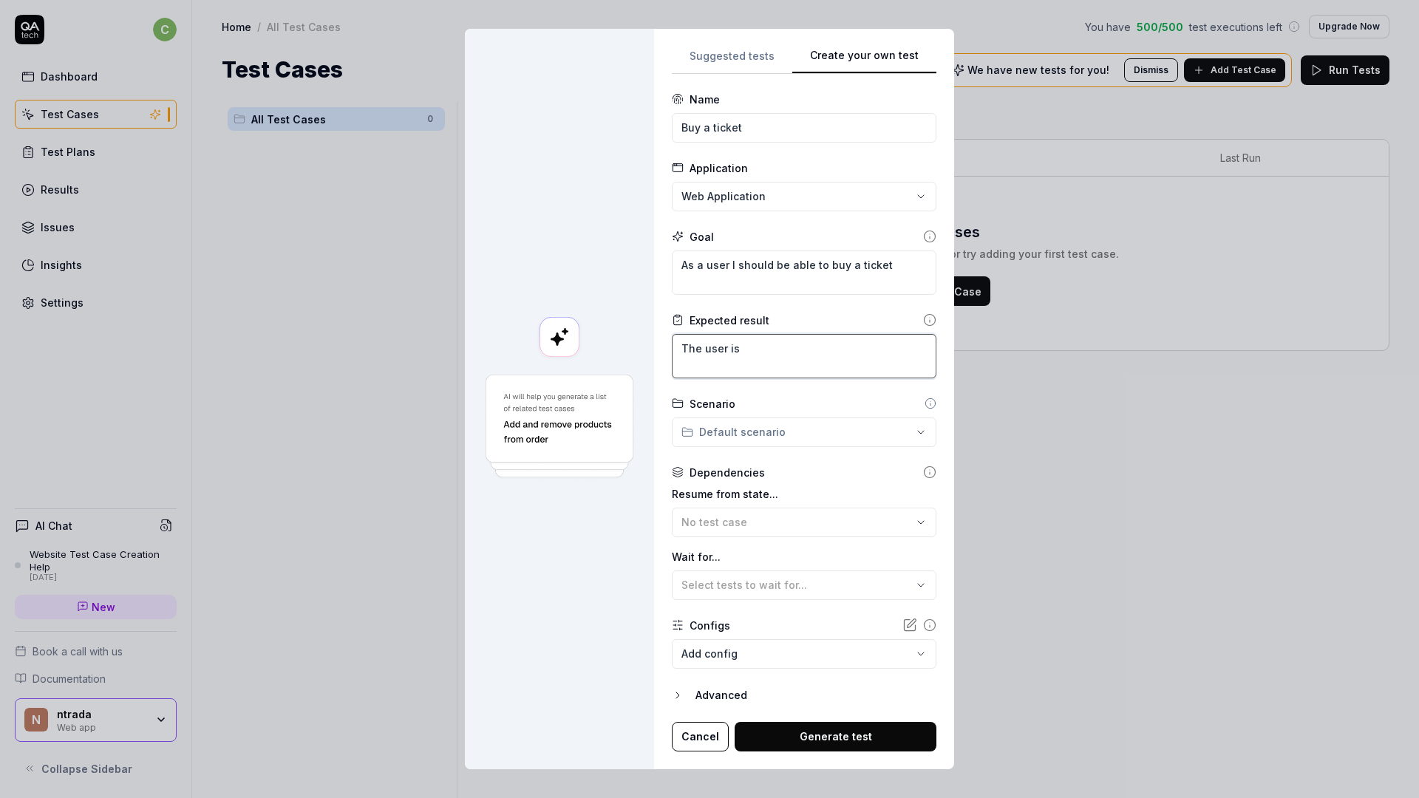
type textarea "*"
type textarea "The user is"
type textarea "*"
type textarea "The user i"
type textarea "*"
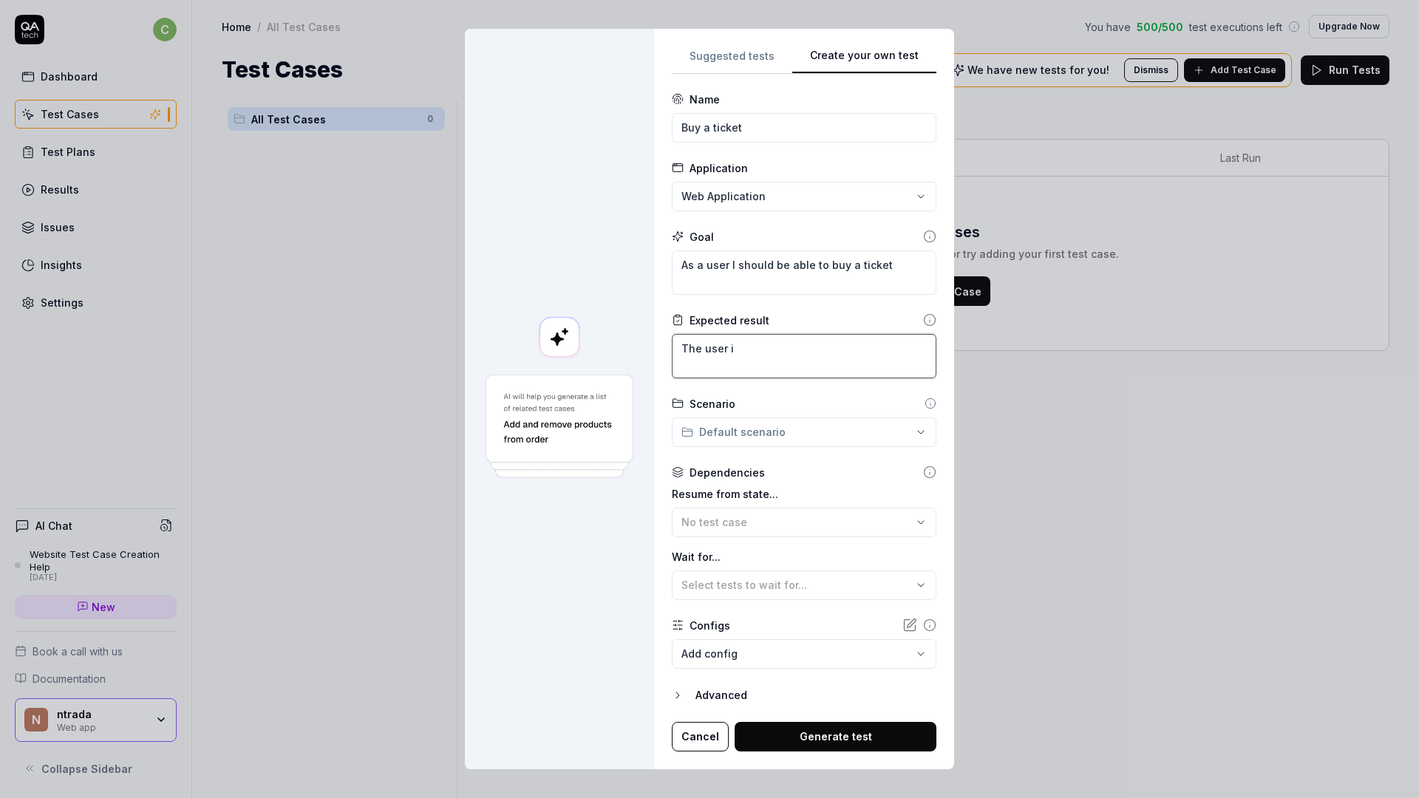
type textarea "The user"
type textarea "*"
type textarea "The user i"
type textarea "*"
type textarea "The user is"
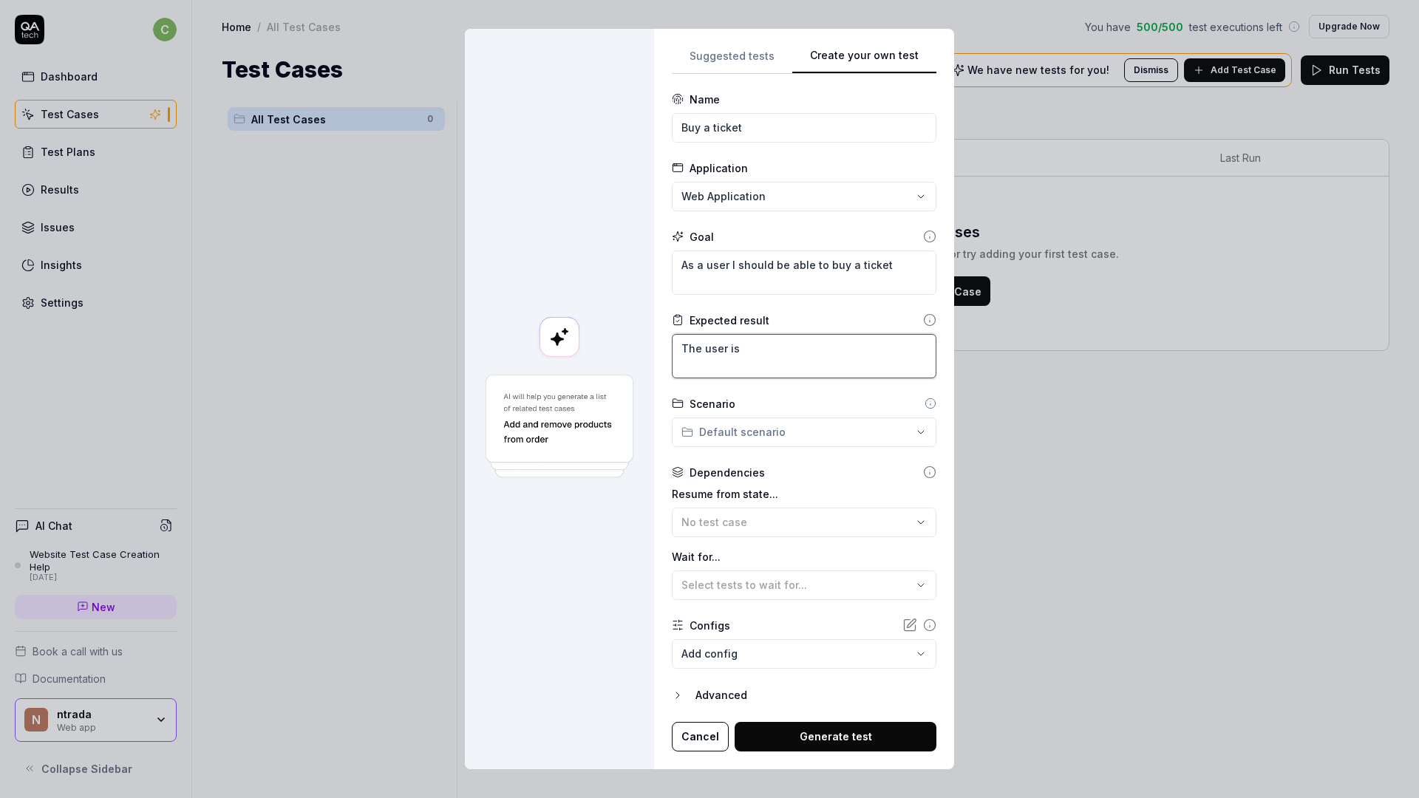
type textarea "*"
type textarea "The user is"
type textarea "*"
type textarea "The user is t"
type textarea "*"
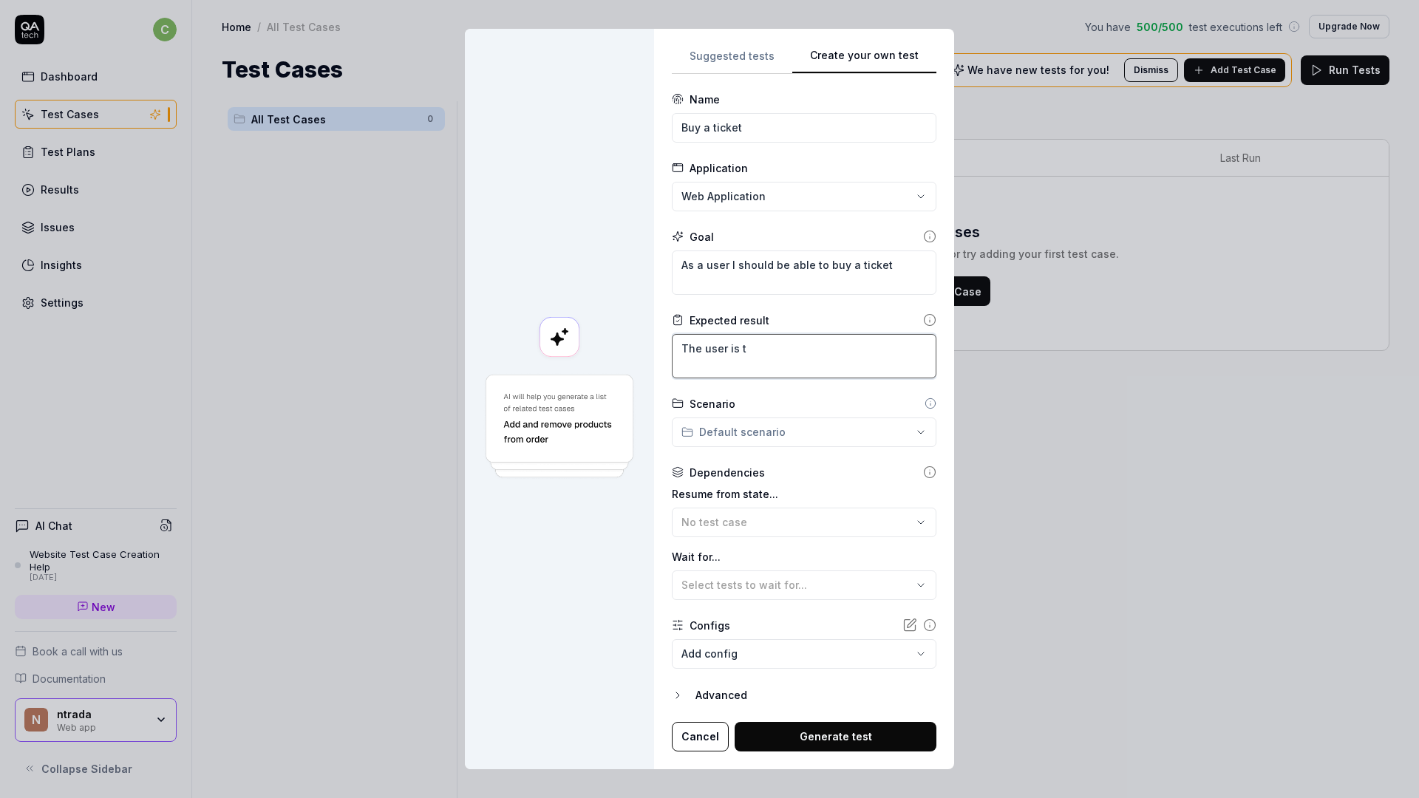
type textarea "The user is ta"
type textarea "*"
type textarea "The user is tak"
type textarea "*"
type textarea "The user is take"
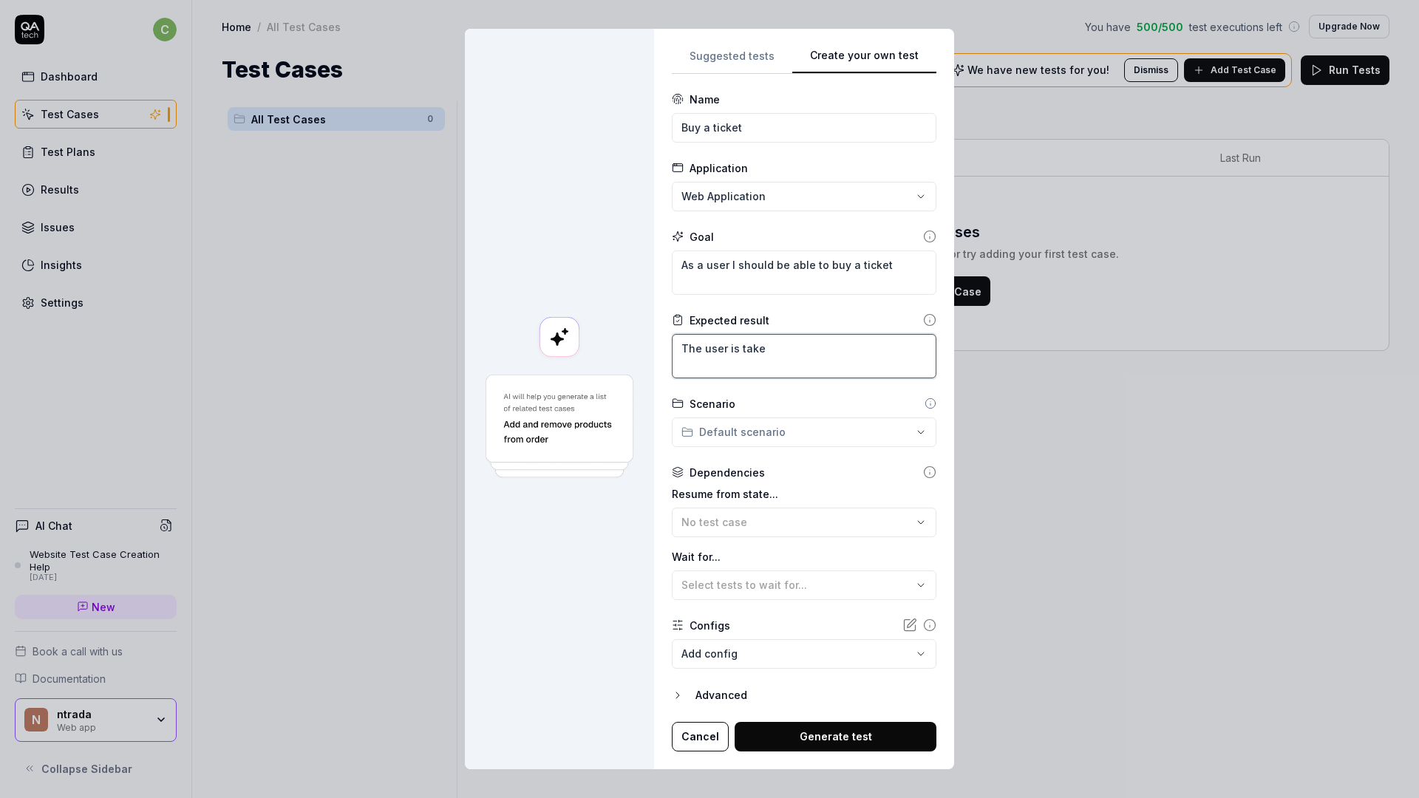
type textarea "*"
type textarea "The user is taken"
type textarea "*"
type textarea "The user is taken"
type textarea "*"
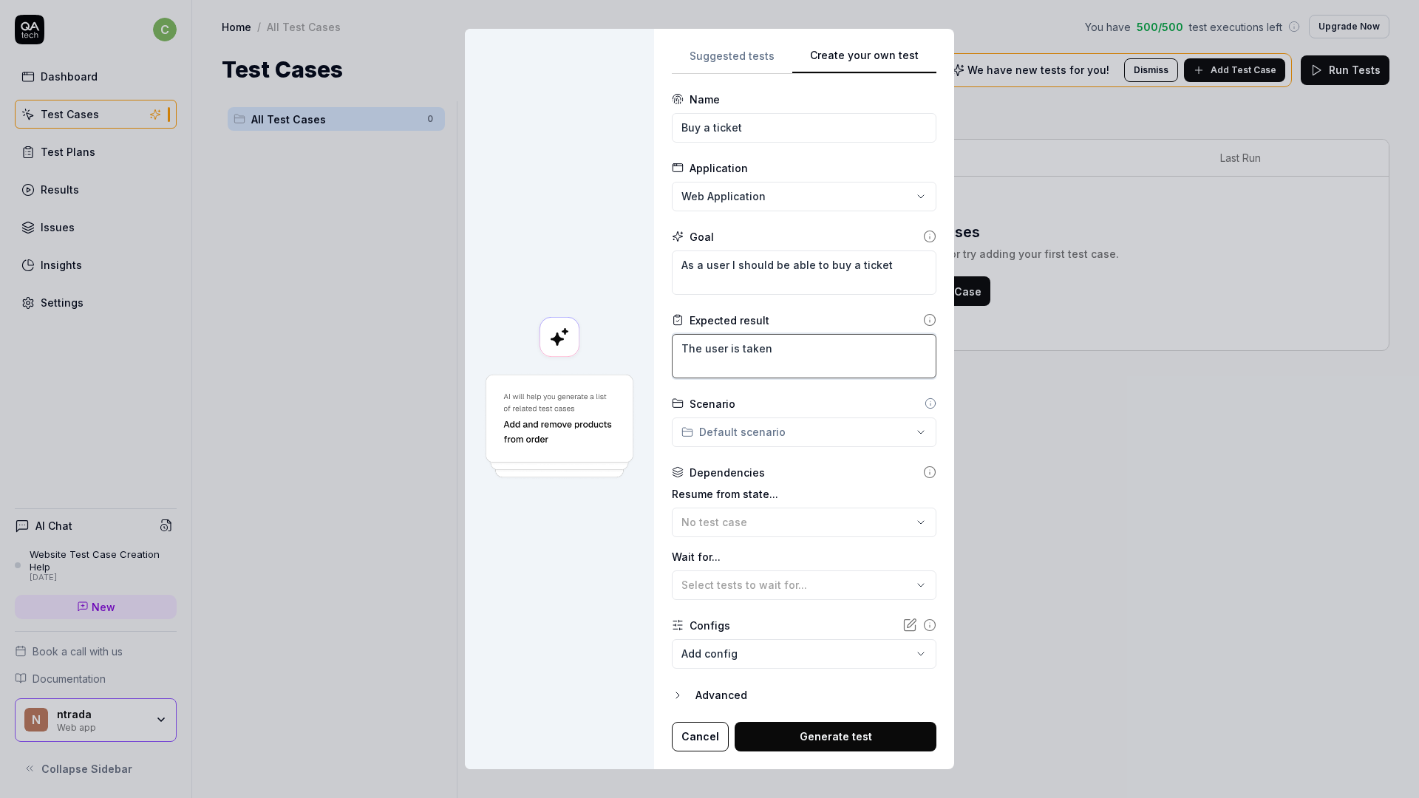
type textarea "The user is taken t"
type textarea "*"
type textarea "The user is taken to"
type textarea "*"
type textarea "The user is taken to"
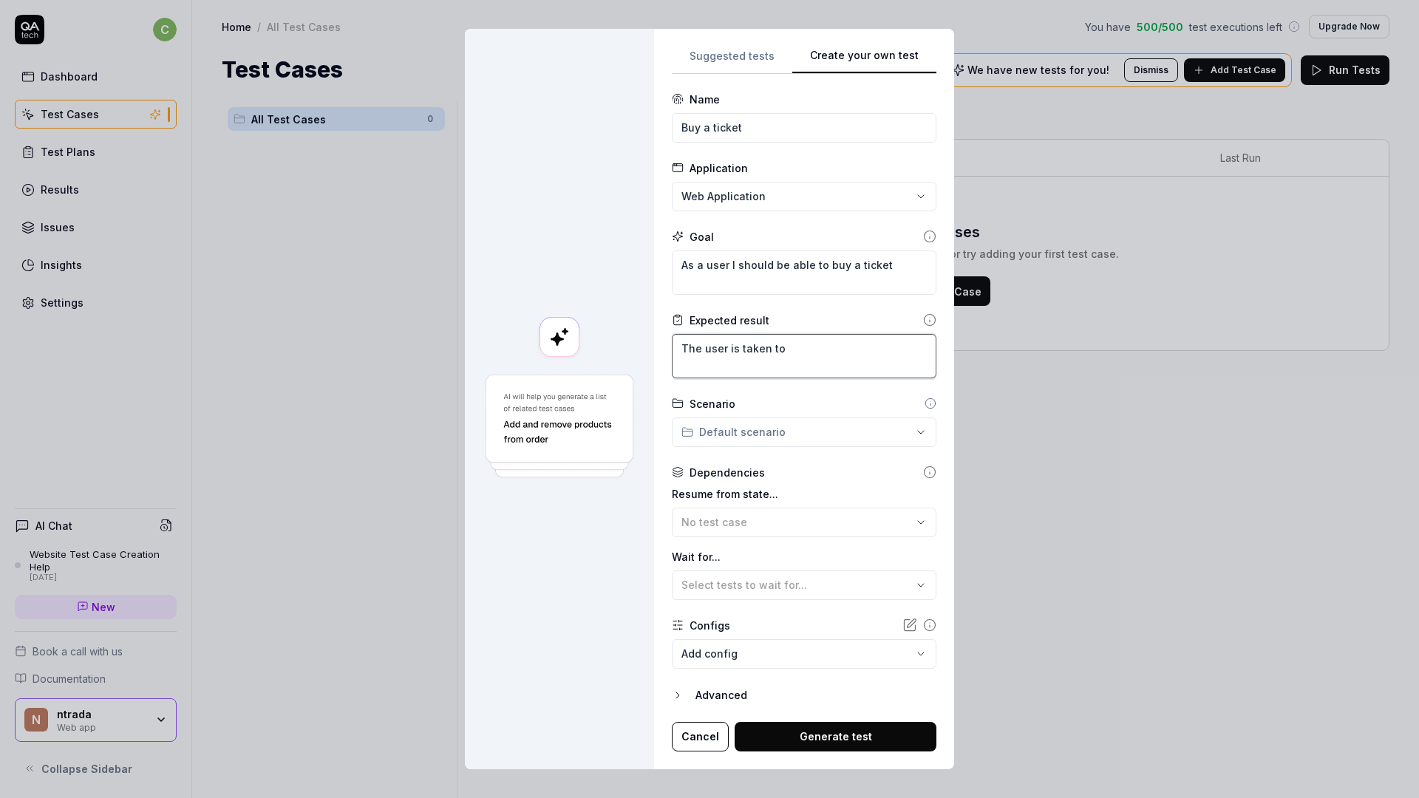
type textarea "*"
type textarea "The user is taken to a"
type textarea "*"
type textarea "The user is taken to a"
type textarea "*"
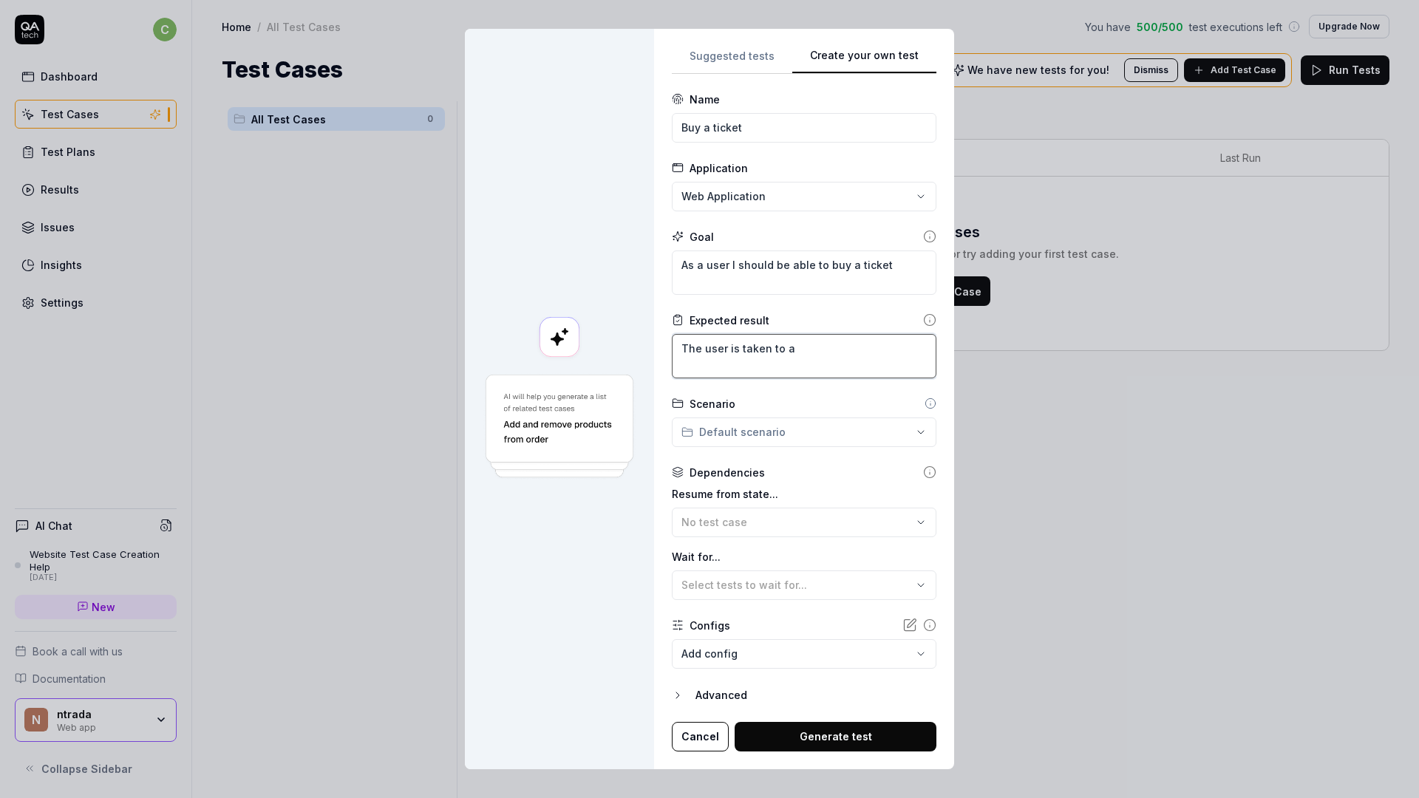
type textarea "The user is taken to a"
type textarea "*"
type textarea "T"
type textarea "*"
type textarea "Th"
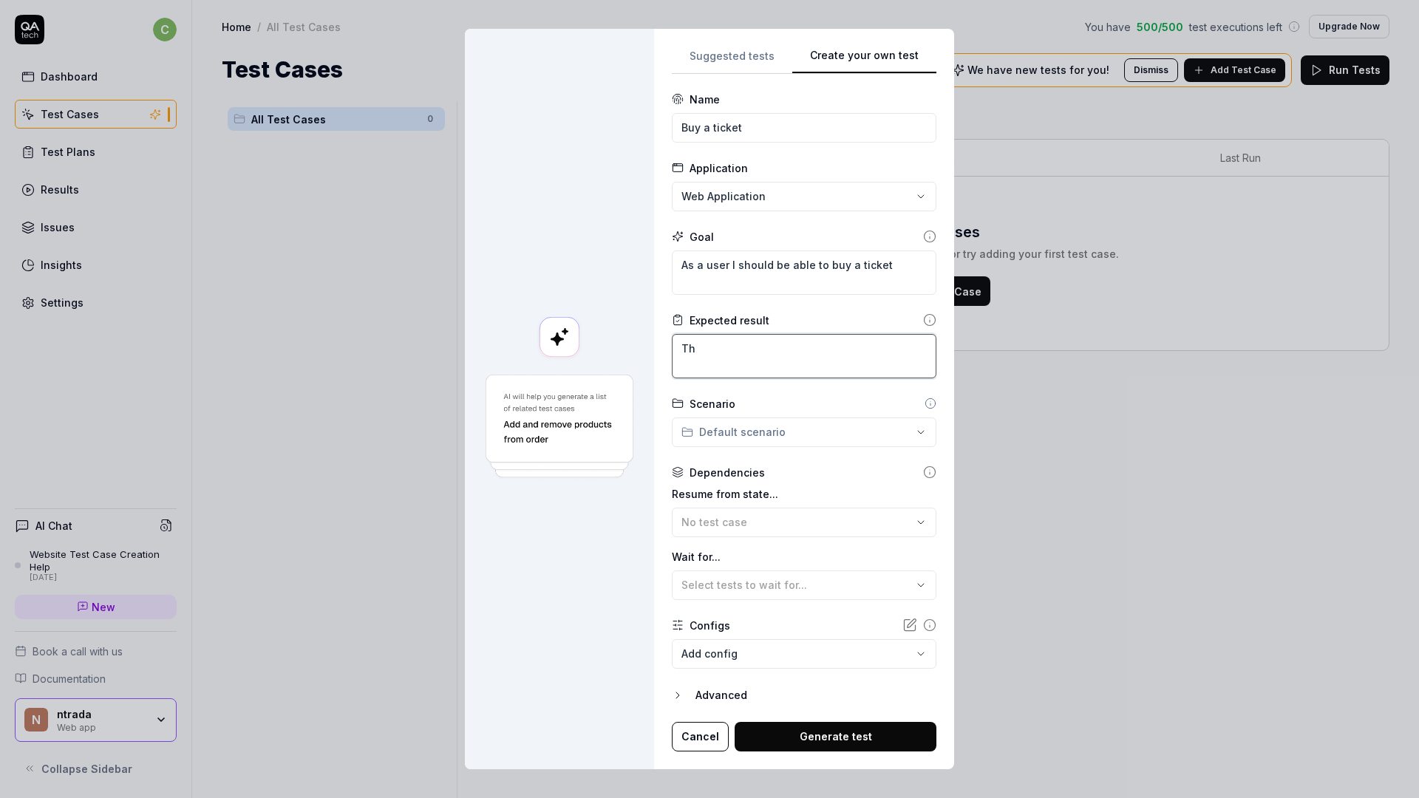
type textarea "*"
type textarea "The"
type textarea "*"
type textarea "The"
type textarea "*"
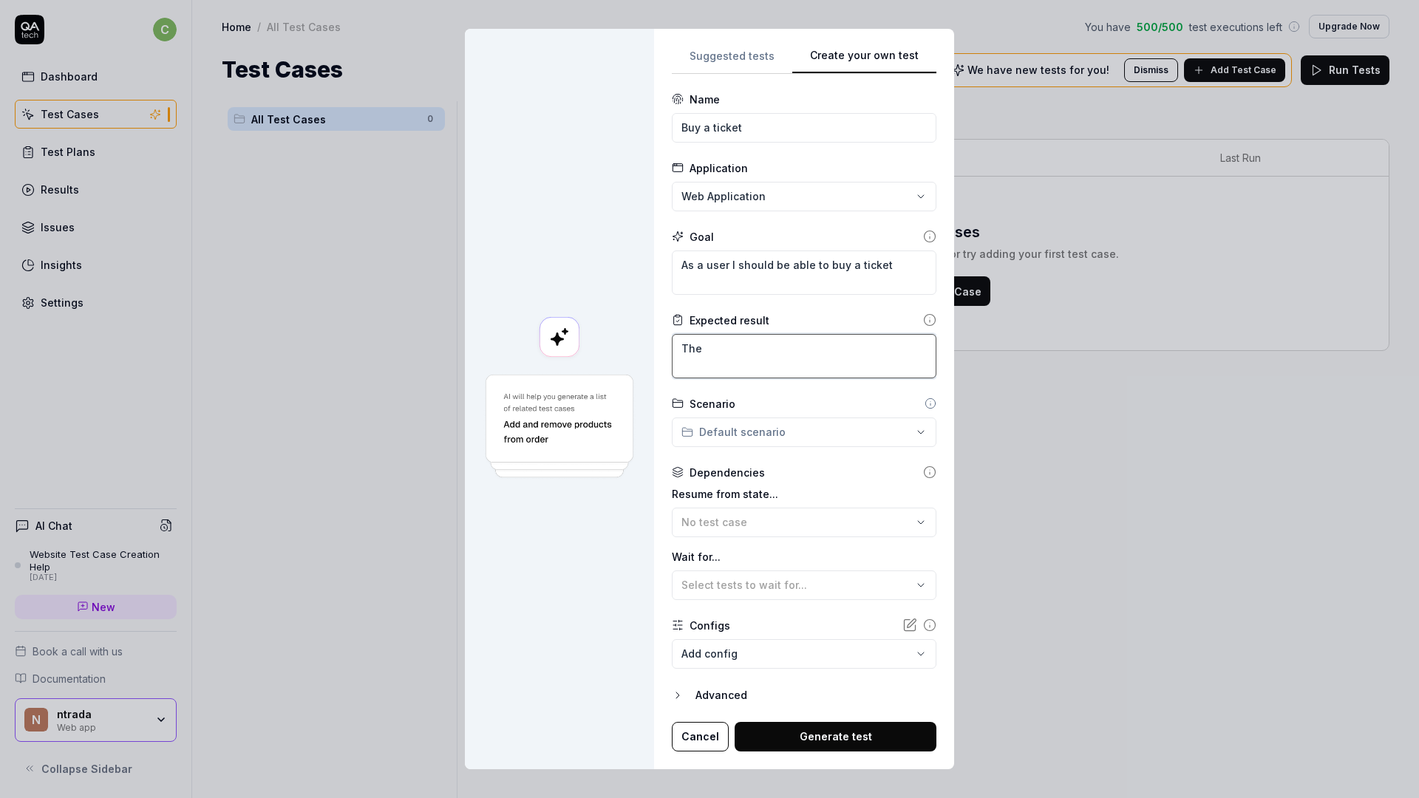
type textarea "The u"
click at [776, 349] on textarea "The user can succesfully purchase a ticket, and view their purchase information" at bounding box center [804, 356] width 265 height 44
click at [832, 435] on div "**********" at bounding box center [709, 399] width 1419 height 798
click at [764, 444] on div "**********" at bounding box center [709, 399] width 1419 height 798
click at [782, 401] on div "Scenario" at bounding box center [804, 404] width 265 height 16
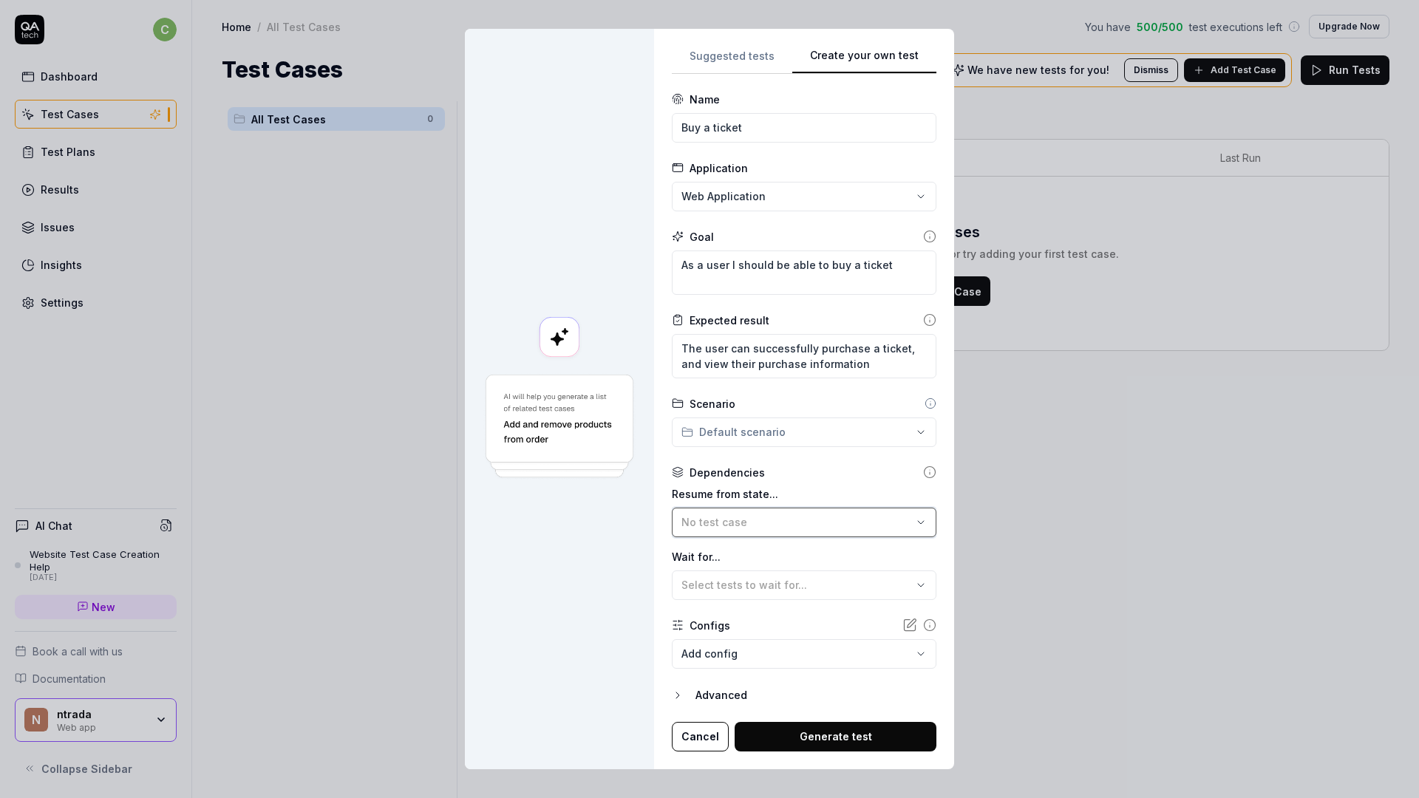
click at [769, 521] on div "No test case" at bounding box center [797, 522] width 231 height 16
click at [783, 492] on label "Resume from state..." at bounding box center [804, 494] width 265 height 16
click at [763, 579] on span "Select tests to wait for..." at bounding box center [745, 585] width 126 height 13
click at [795, 469] on div "Dependencies" at bounding box center [804, 473] width 265 height 16
click at [761, 653] on body "c Dashboard Test Cases Test Plans Results Issues Insights Settings AI Chat Webs…" at bounding box center [709, 399] width 1419 height 798
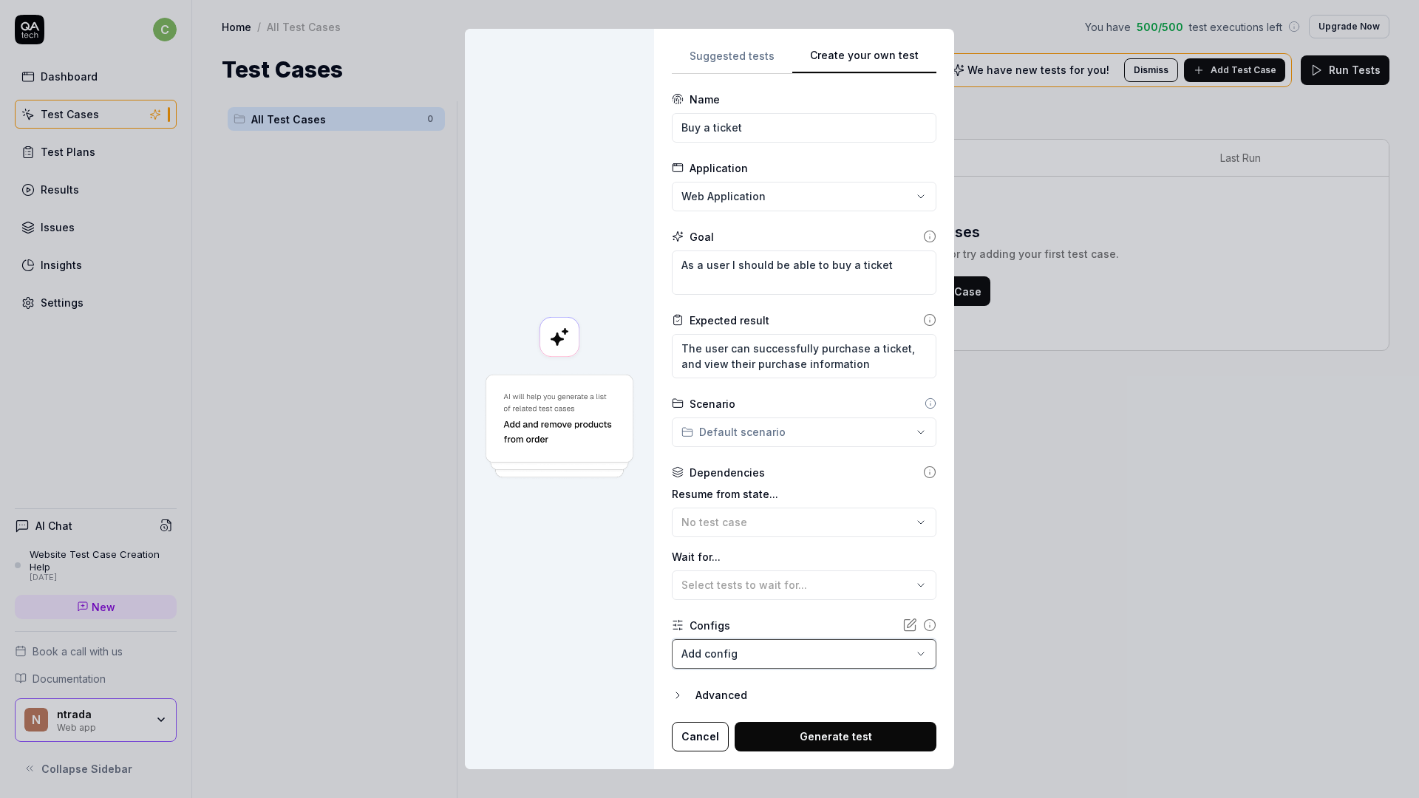
click at [639, 638] on div "**********" at bounding box center [709, 399] width 1419 height 798
click at [677, 695] on icon "button" at bounding box center [678, 696] width 12 height 12
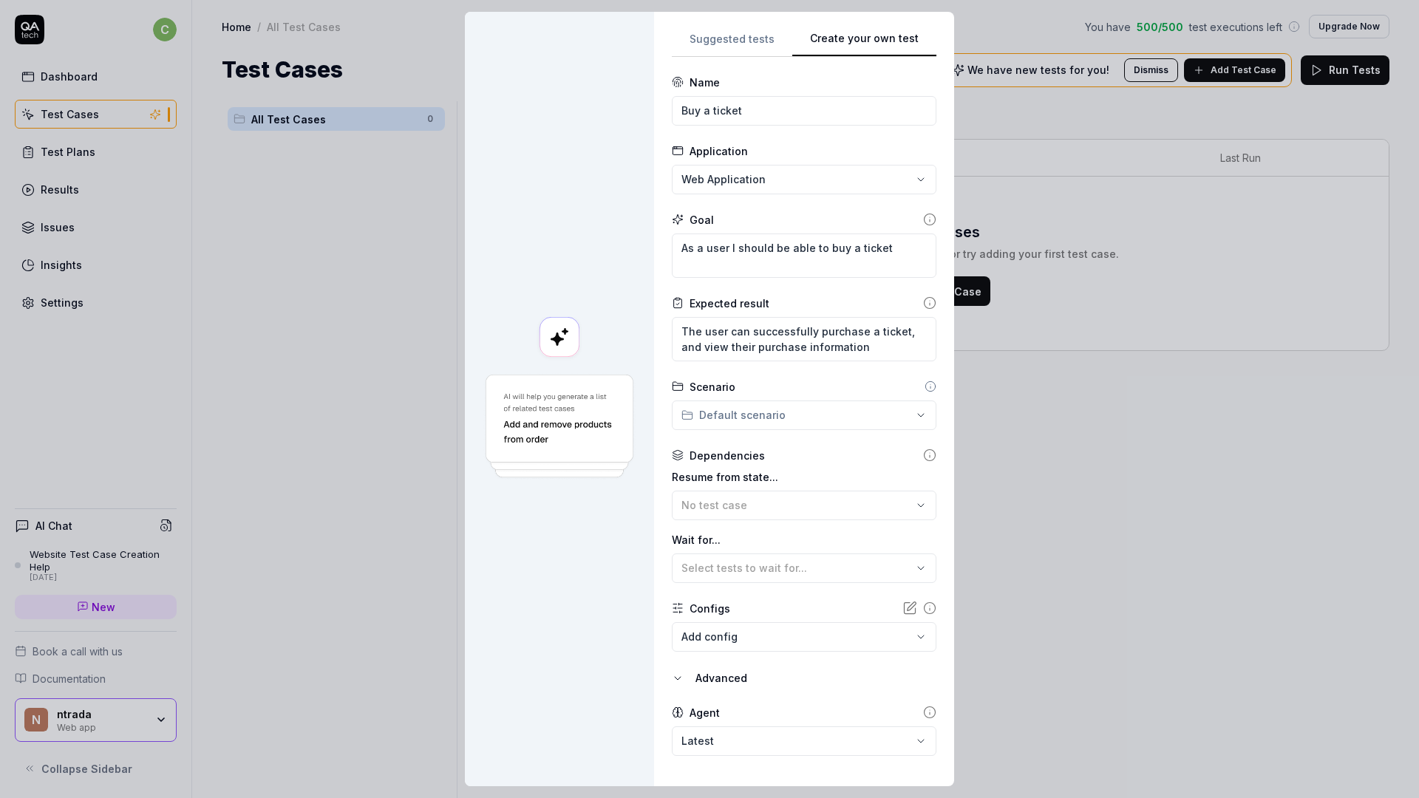
click at [683, 684] on button "Advanced" at bounding box center [804, 679] width 265 height 18
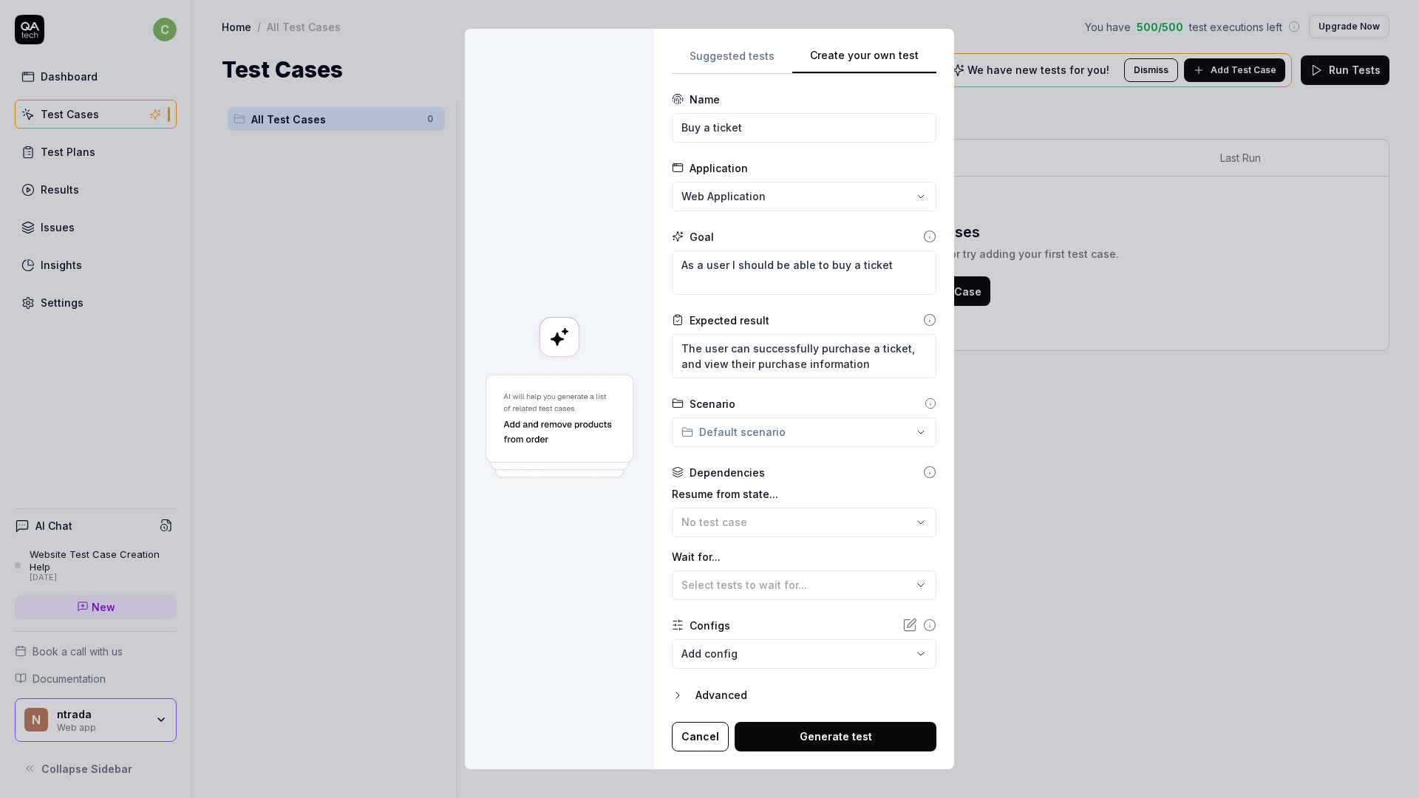
click at [840, 747] on button "Generate test" at bounding box center [836, 737] width 202 height 30
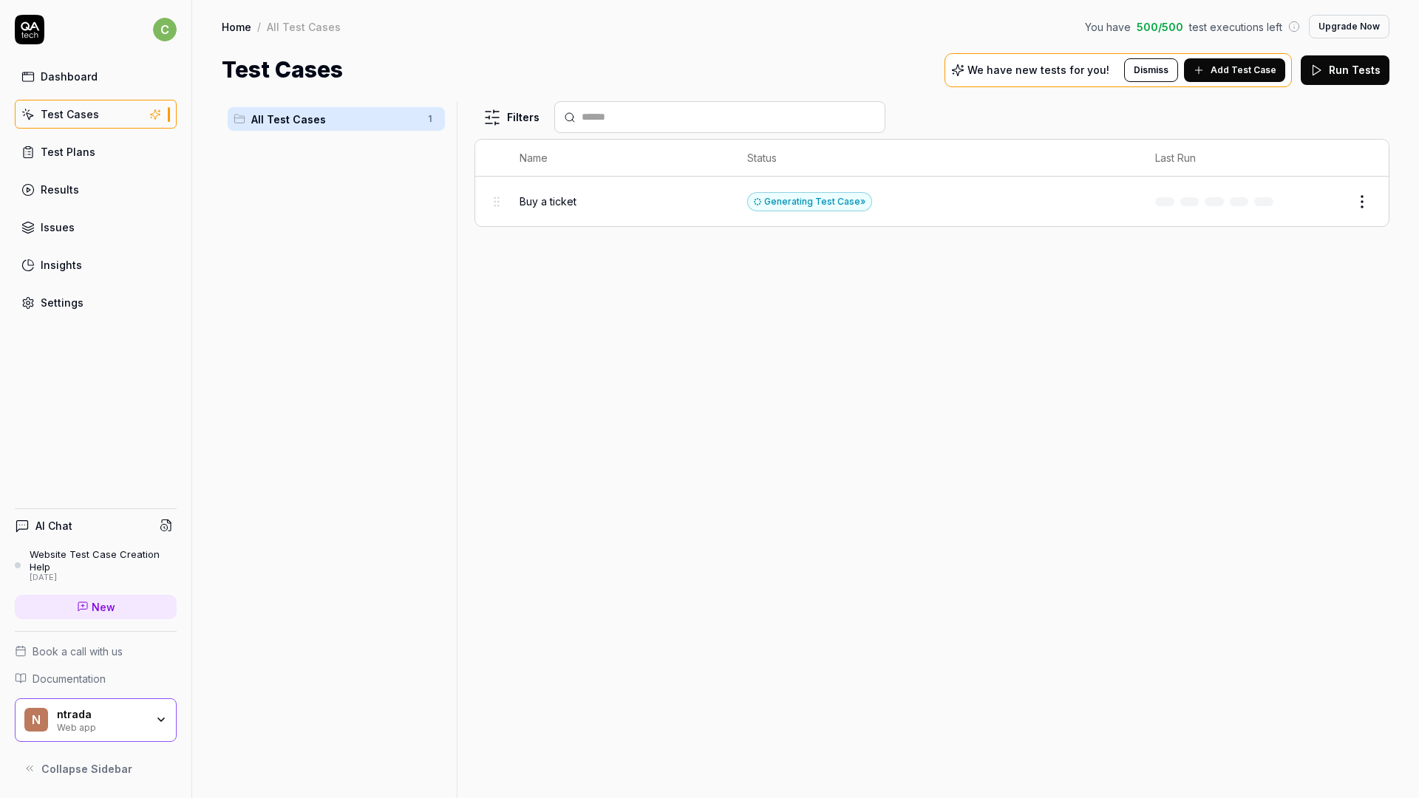
click at [1059, 305] on div "Filters Name Status Last Run Buy a ticket Generating Test Case » Edit" at bounding box center [932, 449] width 915 height 697
click at [849, 322] on div "Filters Name Status Last Run Buy a ticket Generating Test Case » Review" at bounding box center [932, 449] width 915 height 697
click at [1161, 271] on div "Filters Name Status Last Run Buy a ticket Generating Test Case » Review" at bounding box center [932, 449] width 915 height 697
click at [1059, 347] on div "Filters Name Status Last Run Buy a ticket Generating Test Case » Review" at bounding box center [932, 449] width 915 height 697
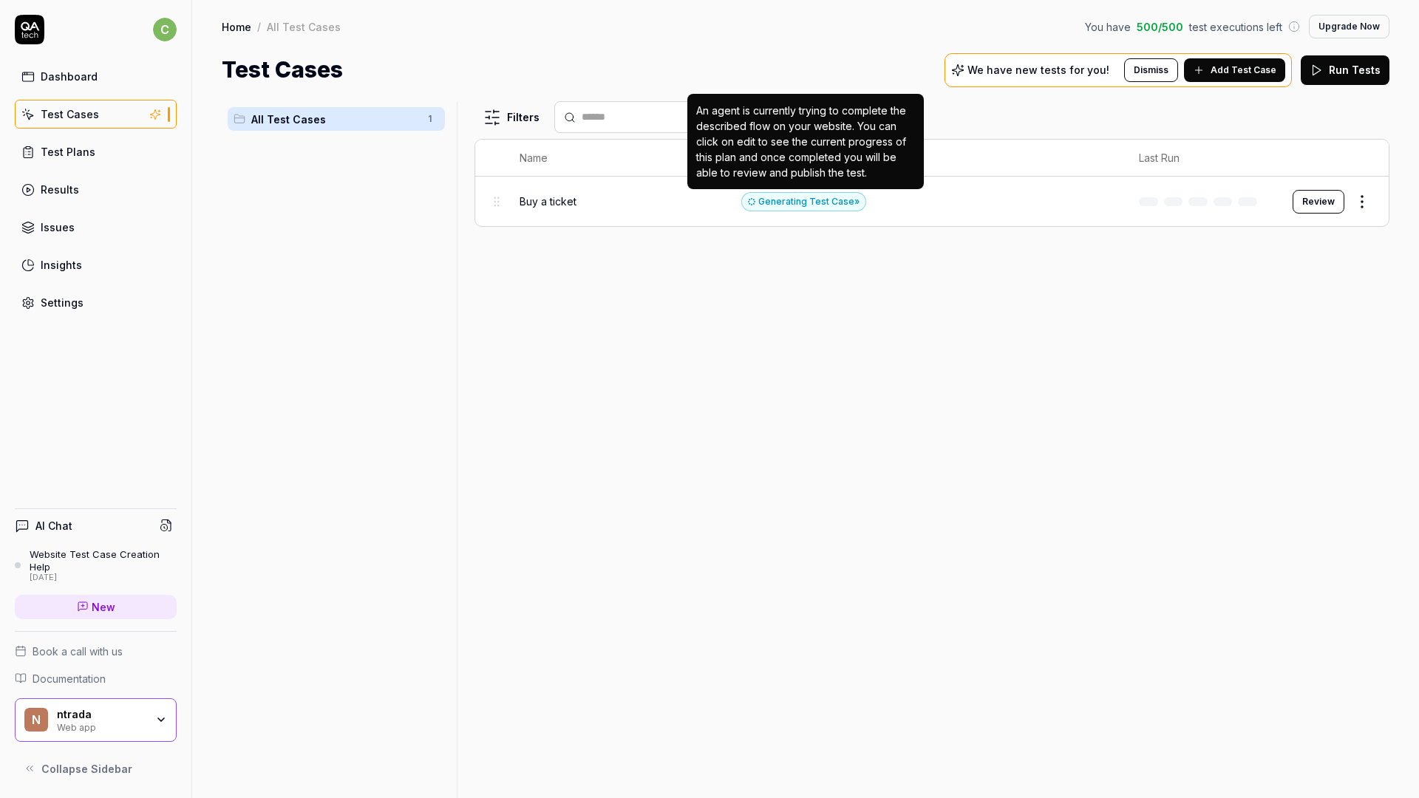
click at [852, 206] on div "Generating Test Case »" at bounding box center [803, 201] width 125 height 19
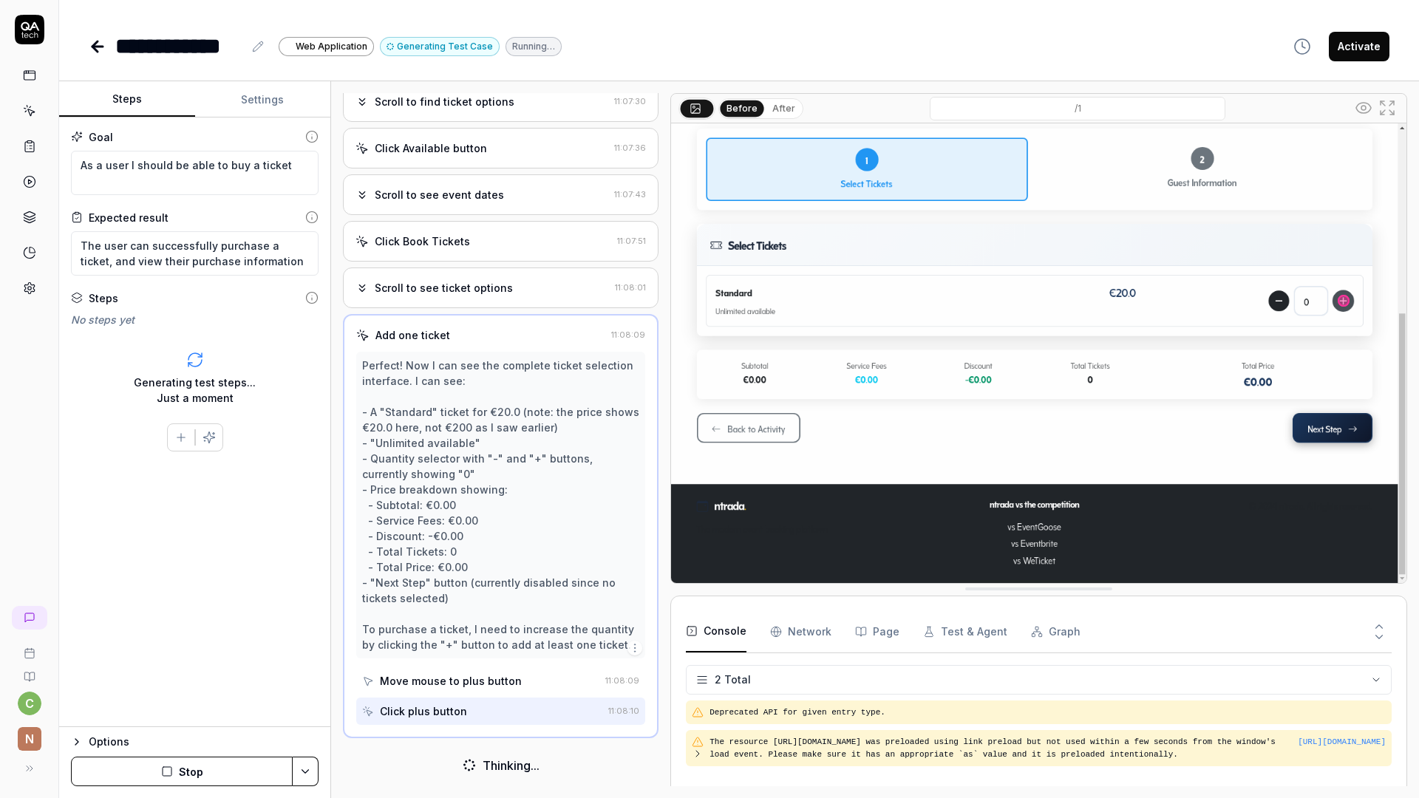
scroll to position [359, 0]
click at [546, 202] on div "Scroll to see event dates" at bounding box center [482, 196] width 253 height 16
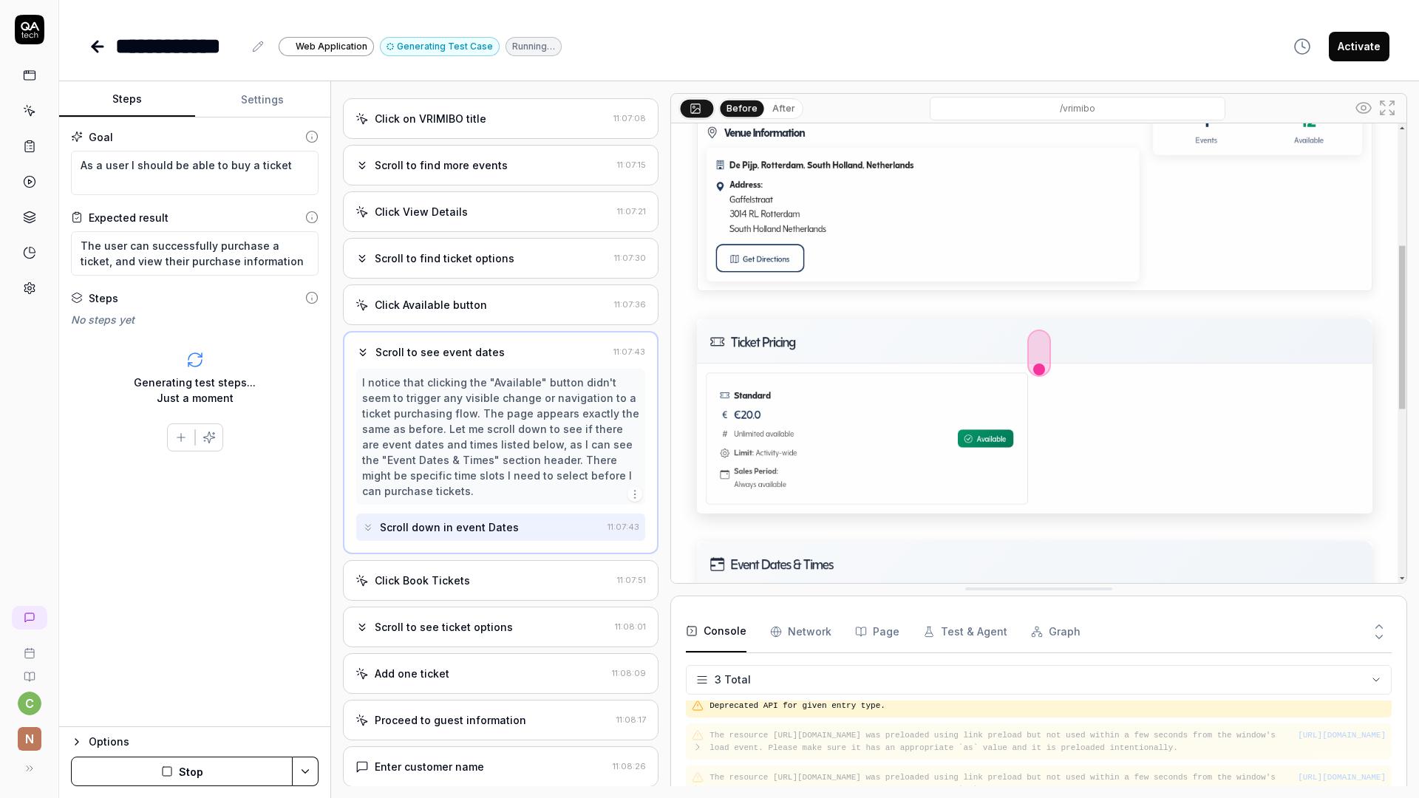
scroll to position [282, 0]
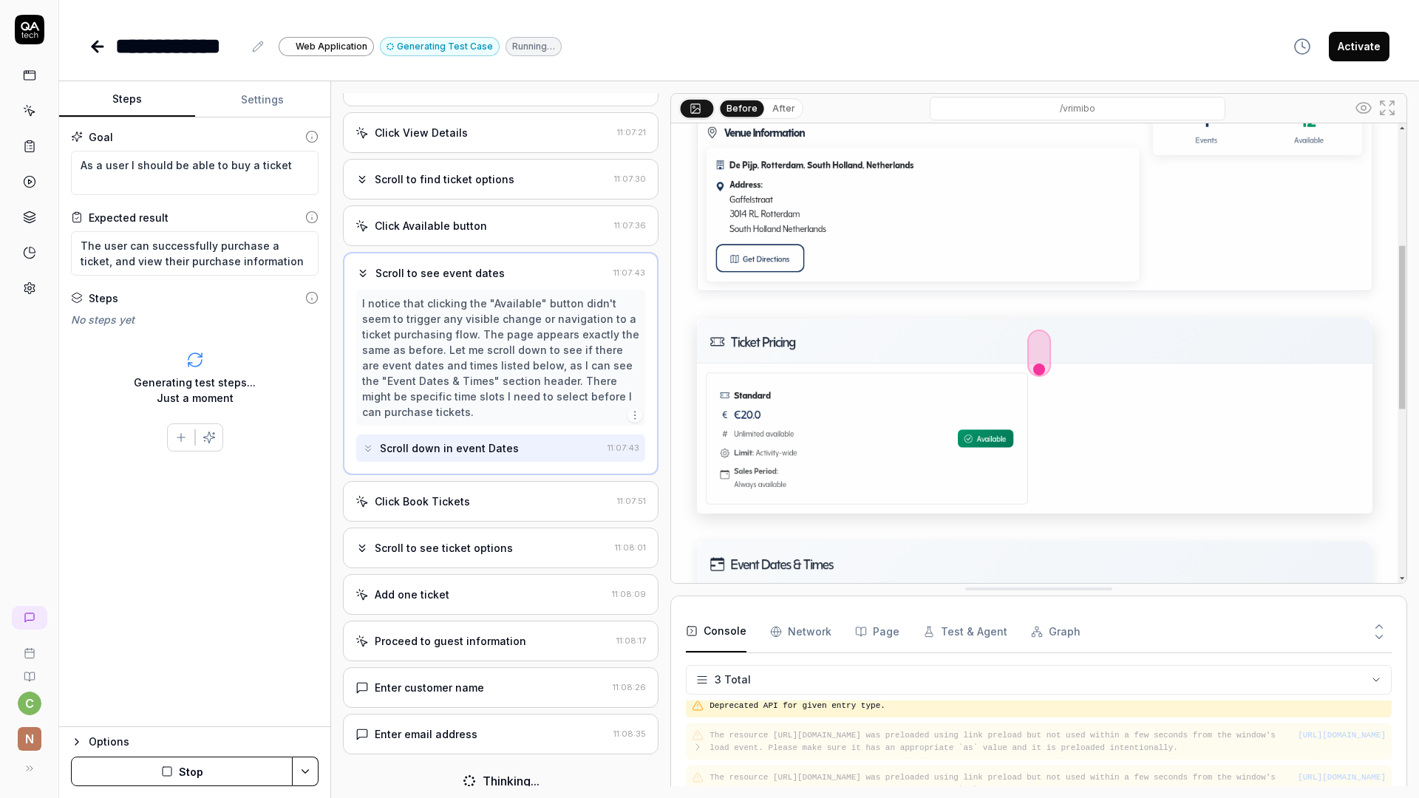
click at [486, 680] on div "Enter customer name" at bounding box center [481, 688] width 251 height 16
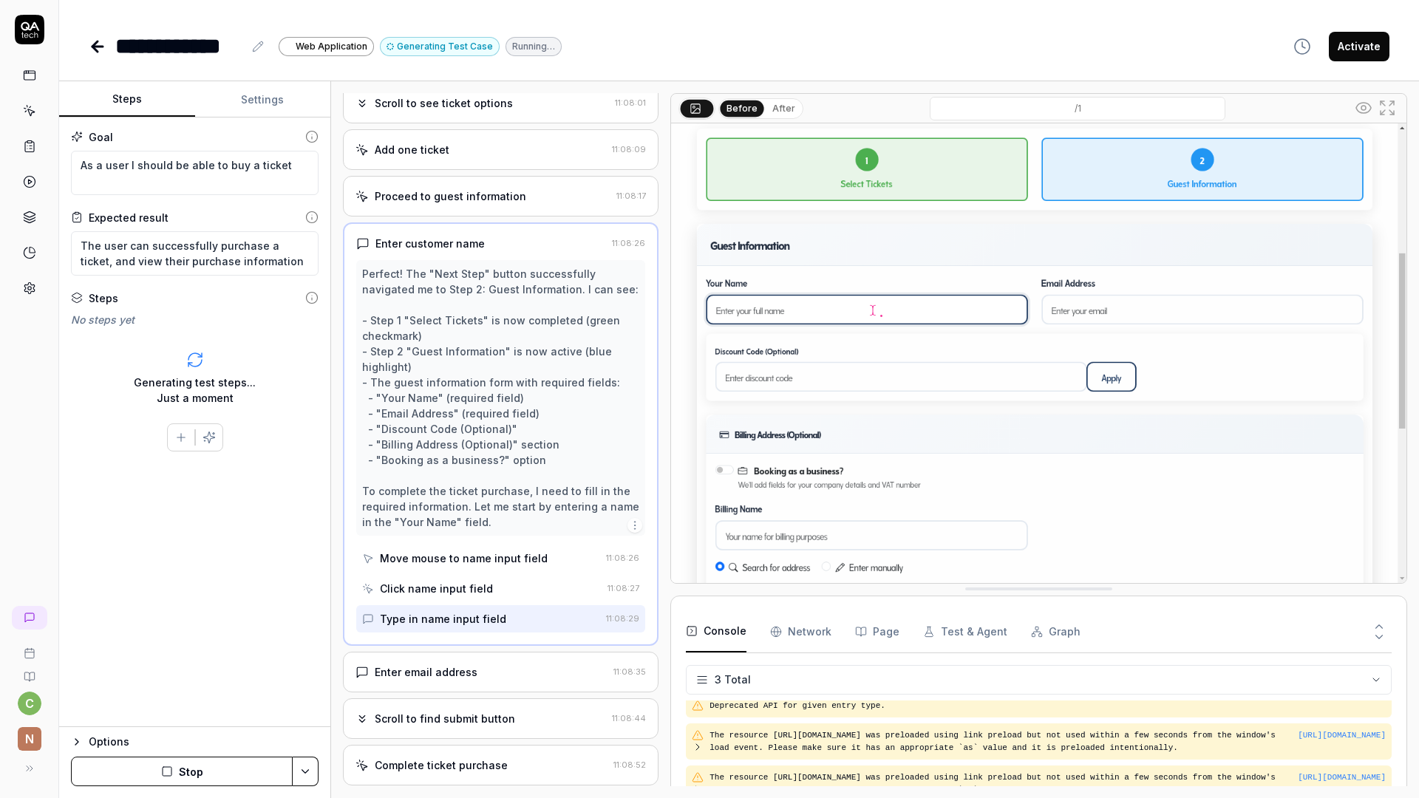
scroll to position [591, 0]
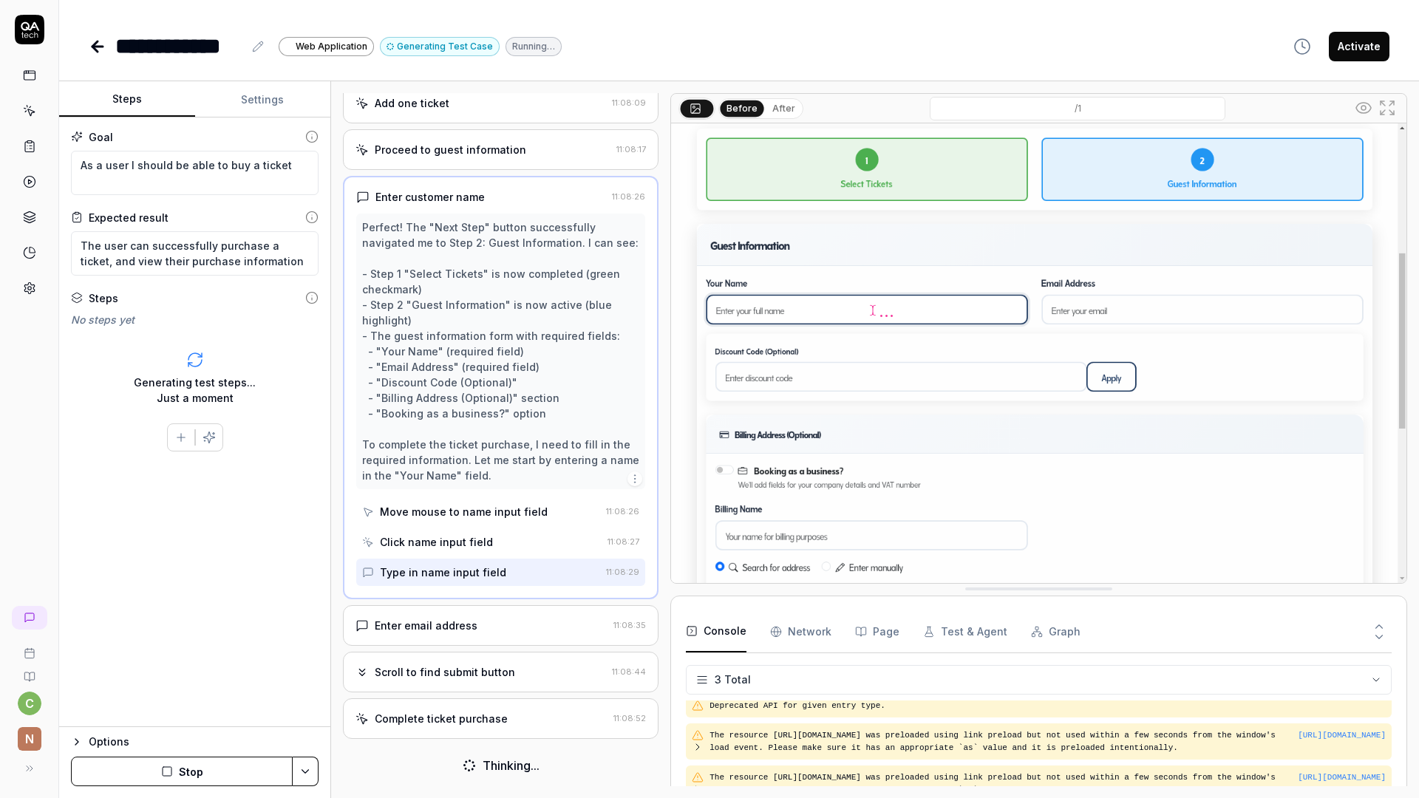
click at [509, 687] on div "Scroll to find submit button 11:08:44" at bounding box center [501, 672] width 316 height 41
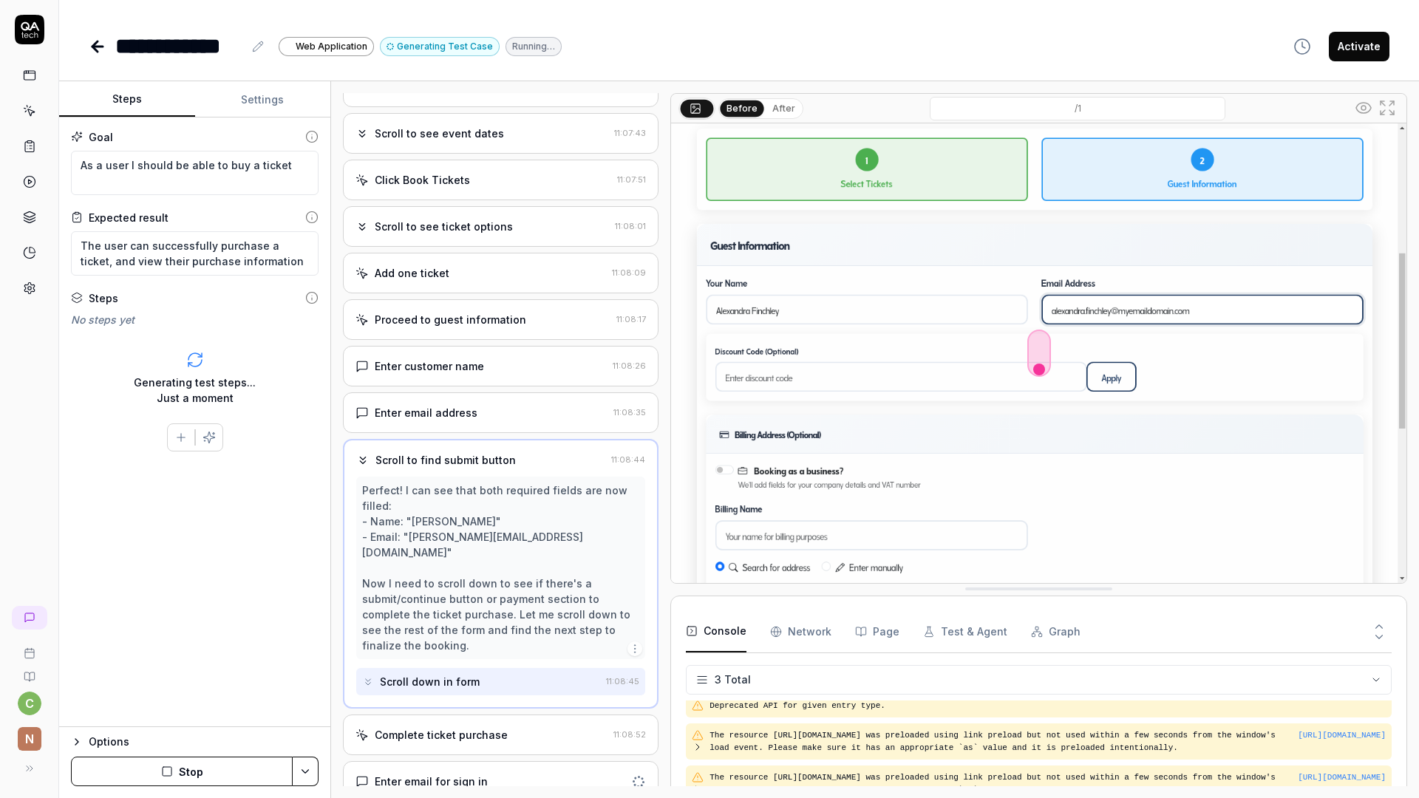
scroll to position [436, 0]
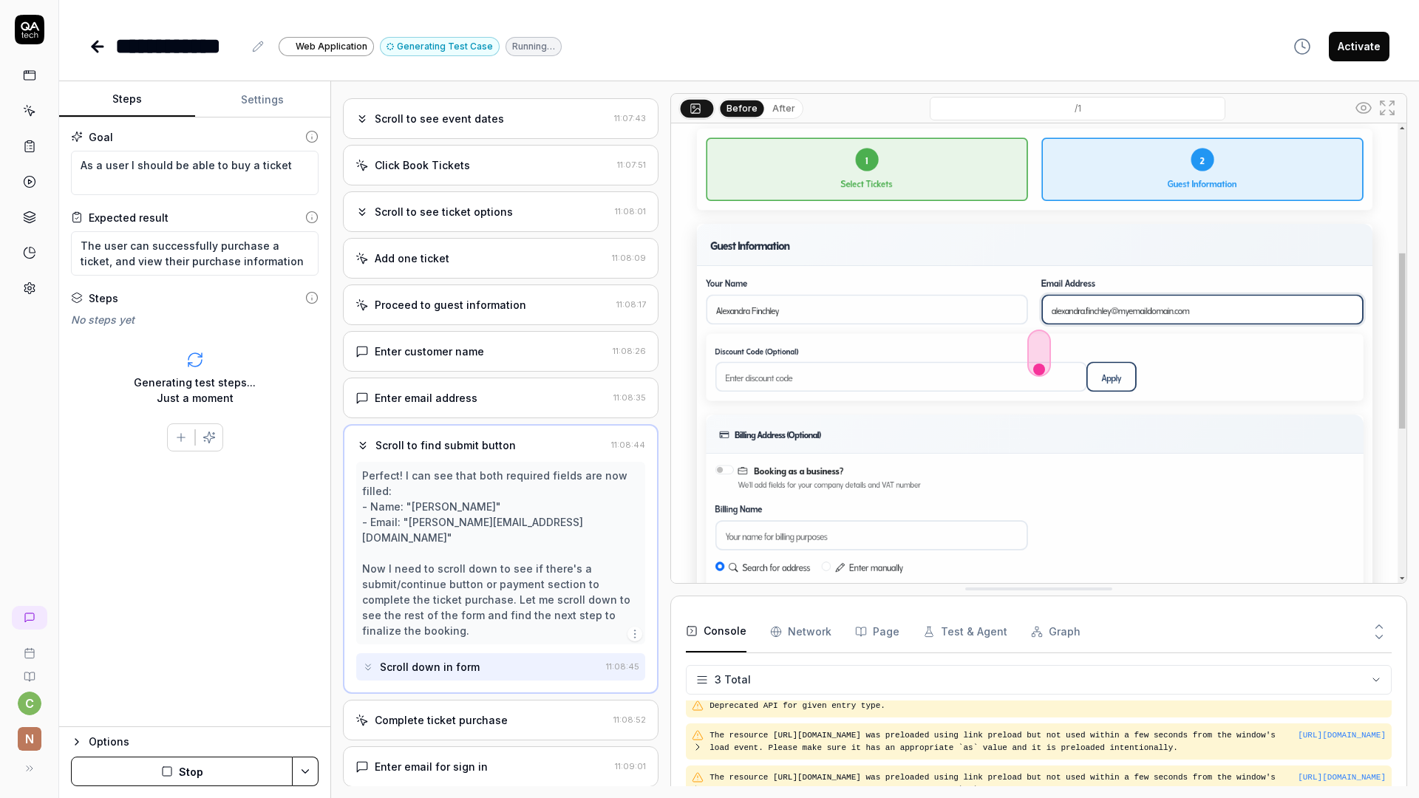
click at [506, 713] on div "Complete ticket purchase" at bounding box center [482, 721] width 252 height 16
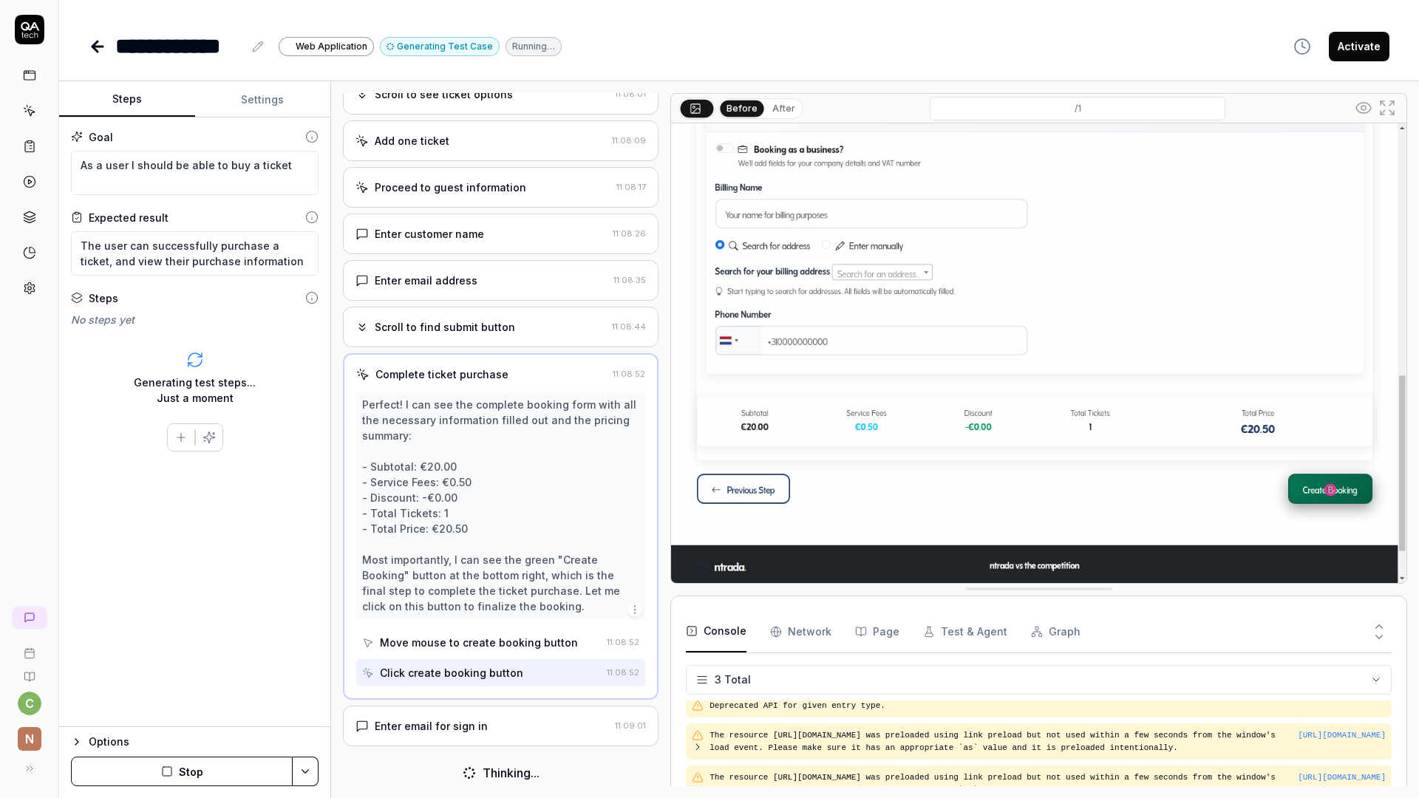
scroll to position [561, 0]
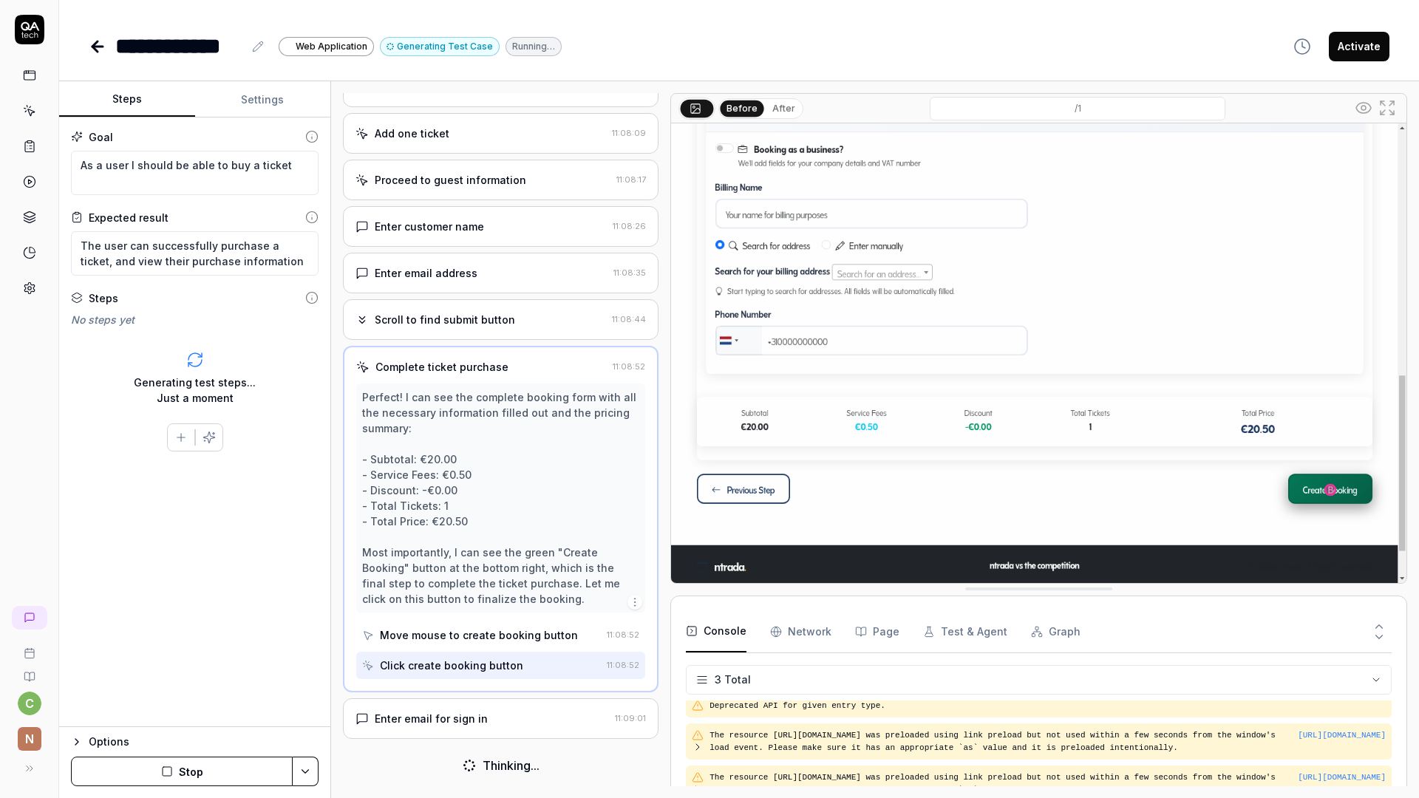
click at [489, 718] on div "Enter email for sign in" at bounding box center [483, 719] width 254 height 16
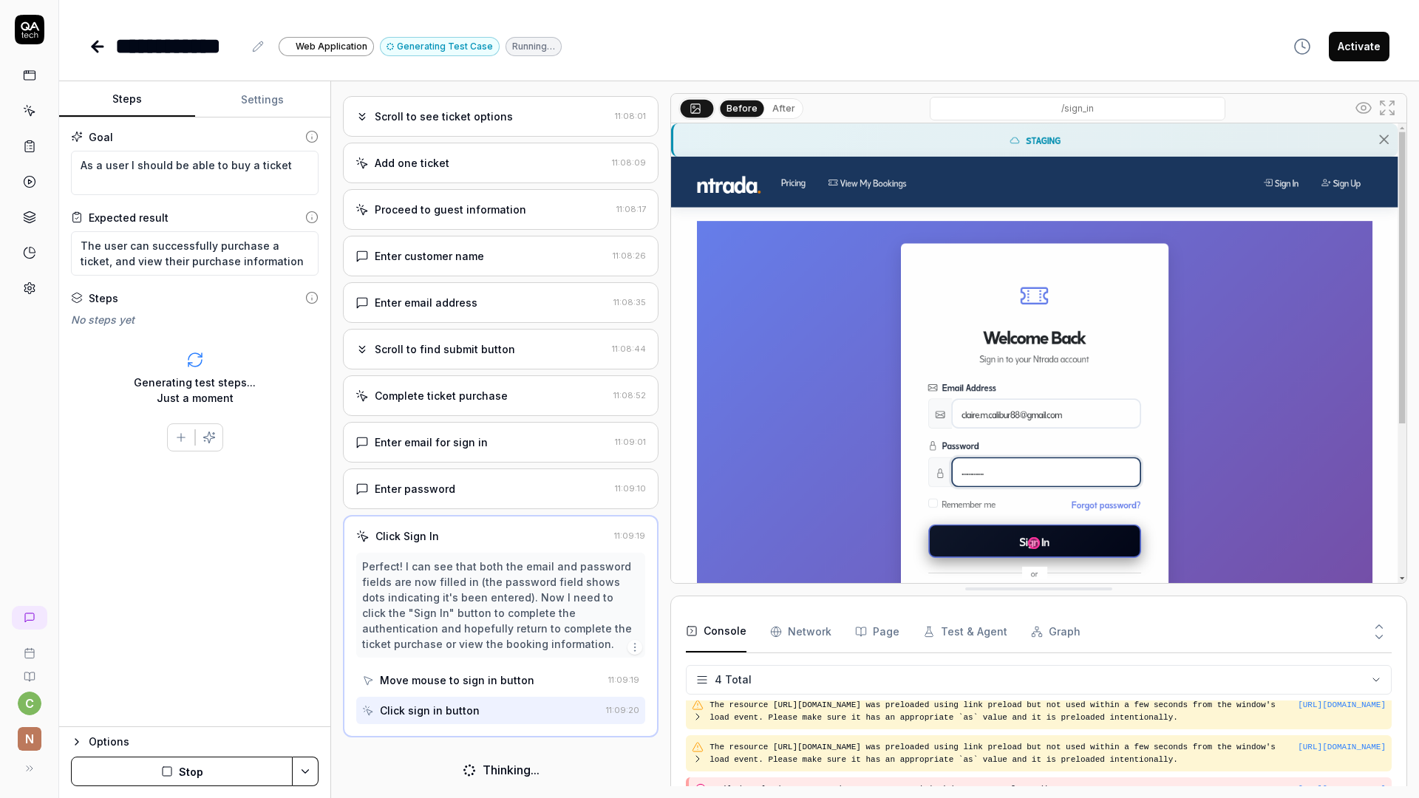
scroll to position [530, 0]
click at [427, 404] on div "Complete ticket purchase" at bounding box center [441, 398] width 133 height 16
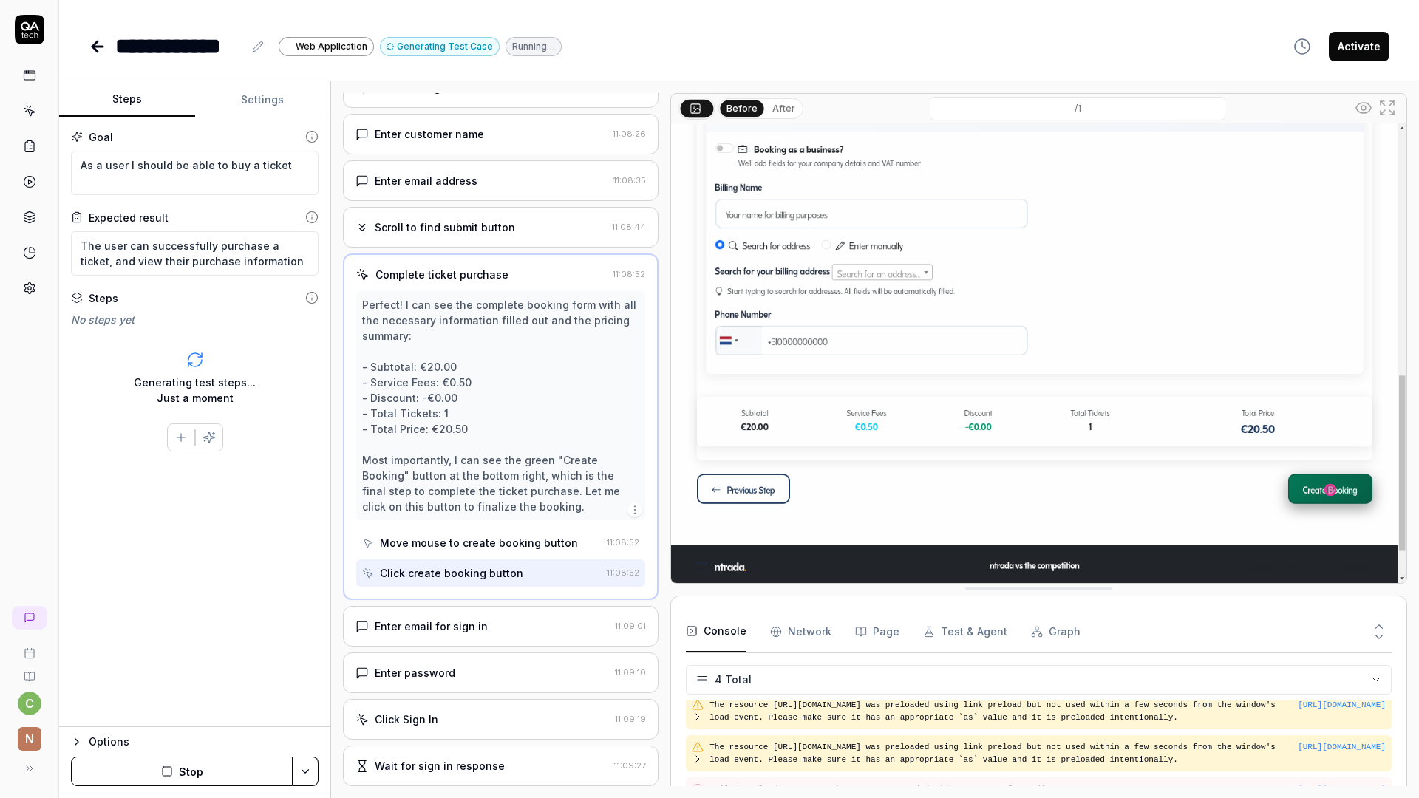
scroll to position [701, 0]
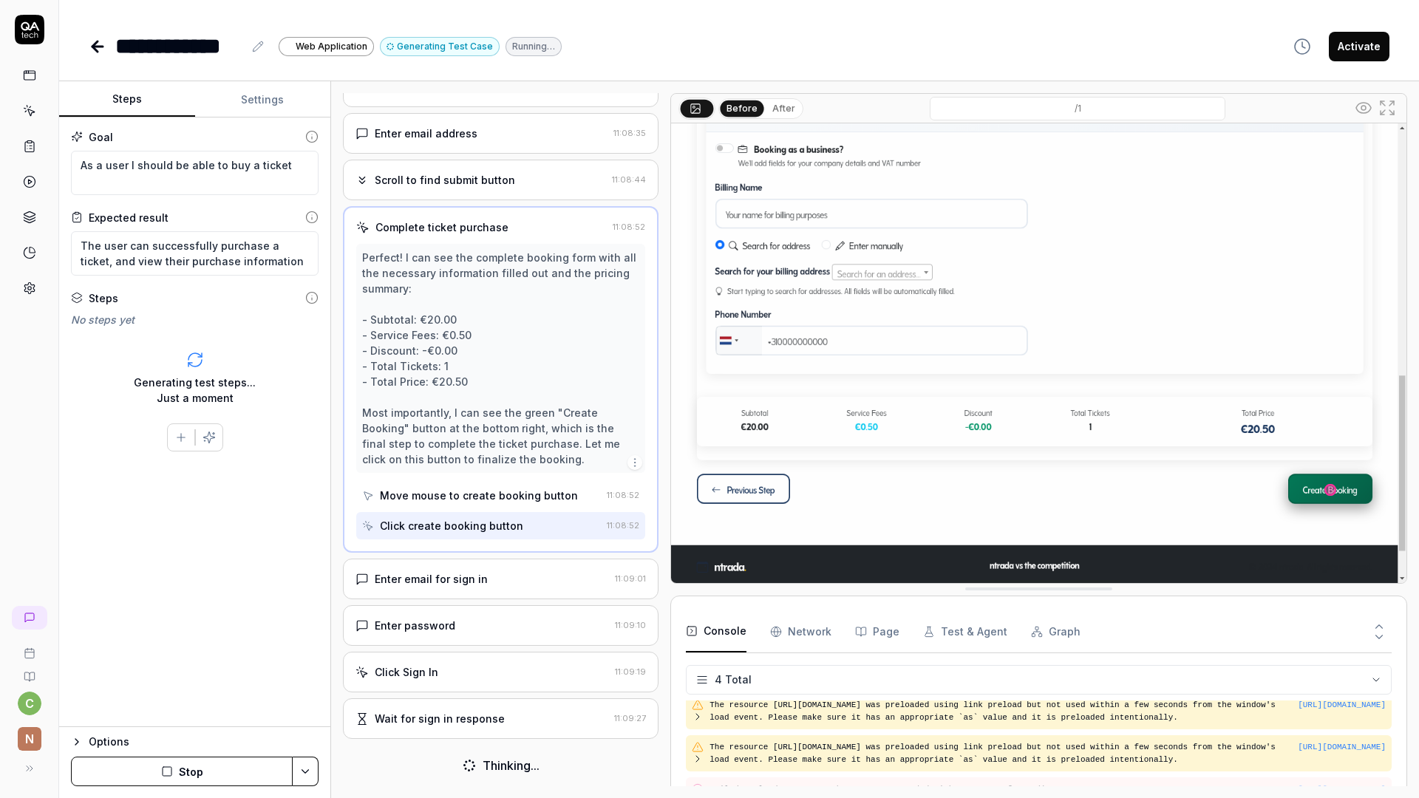
click at [494, 714] on div "Wait for sign in response" at bounding box center [440, 719] width 130 height 16
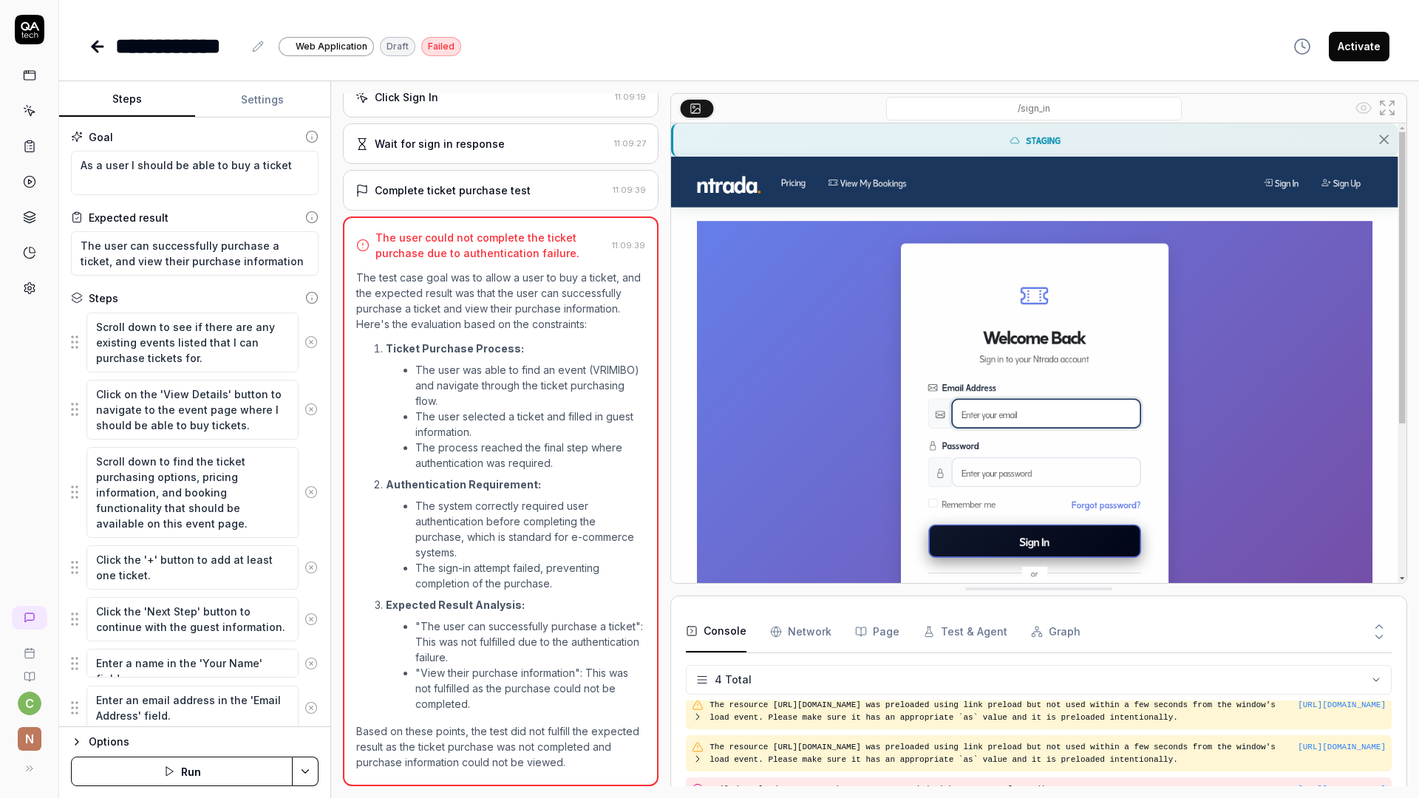
scroll to position [970, 0]
click at [30, 76] on icon at bounding box center [29, 75] width 13 height 13
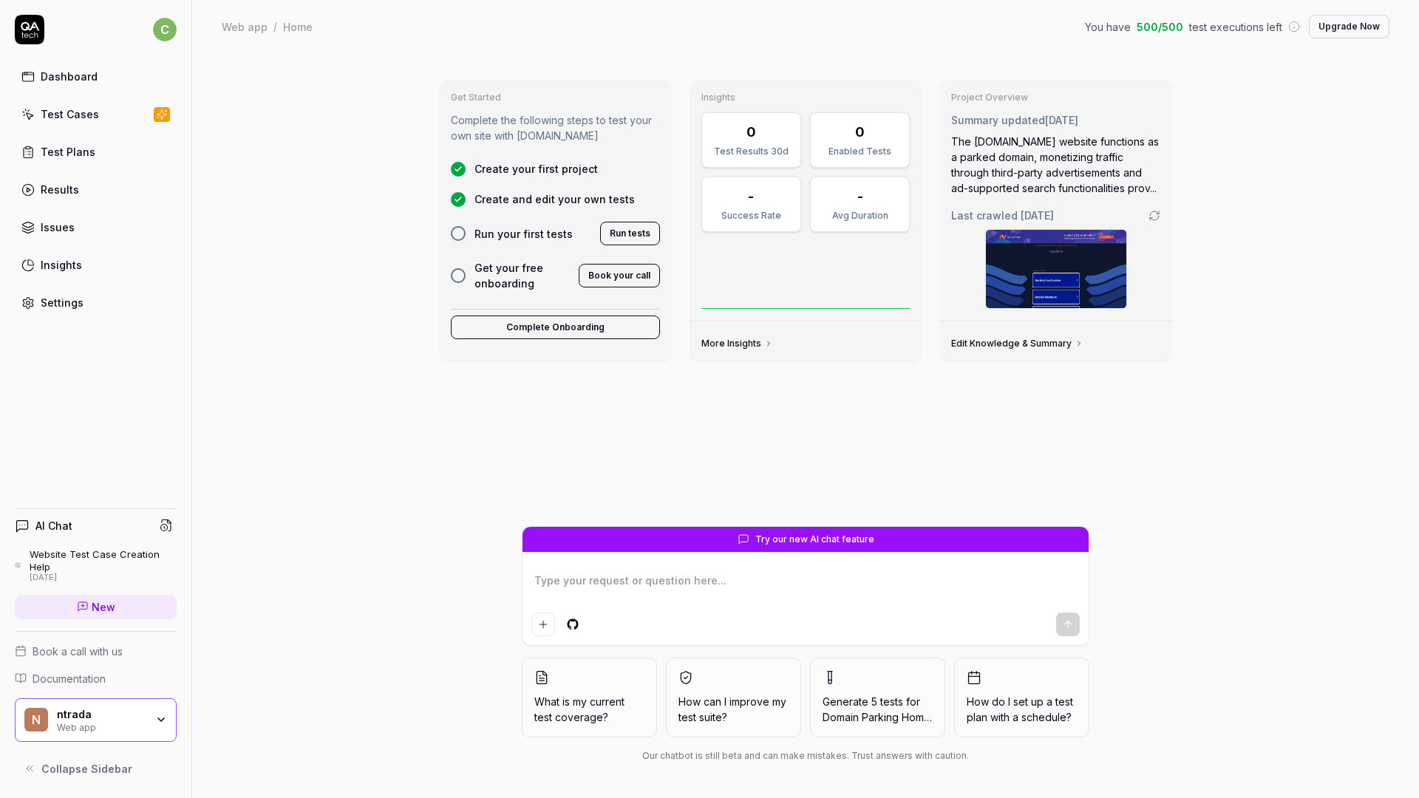
type textarea "*"
click at [53, 121] on div "Test Cases" at bounding box center [70, 114] width 58 height 16
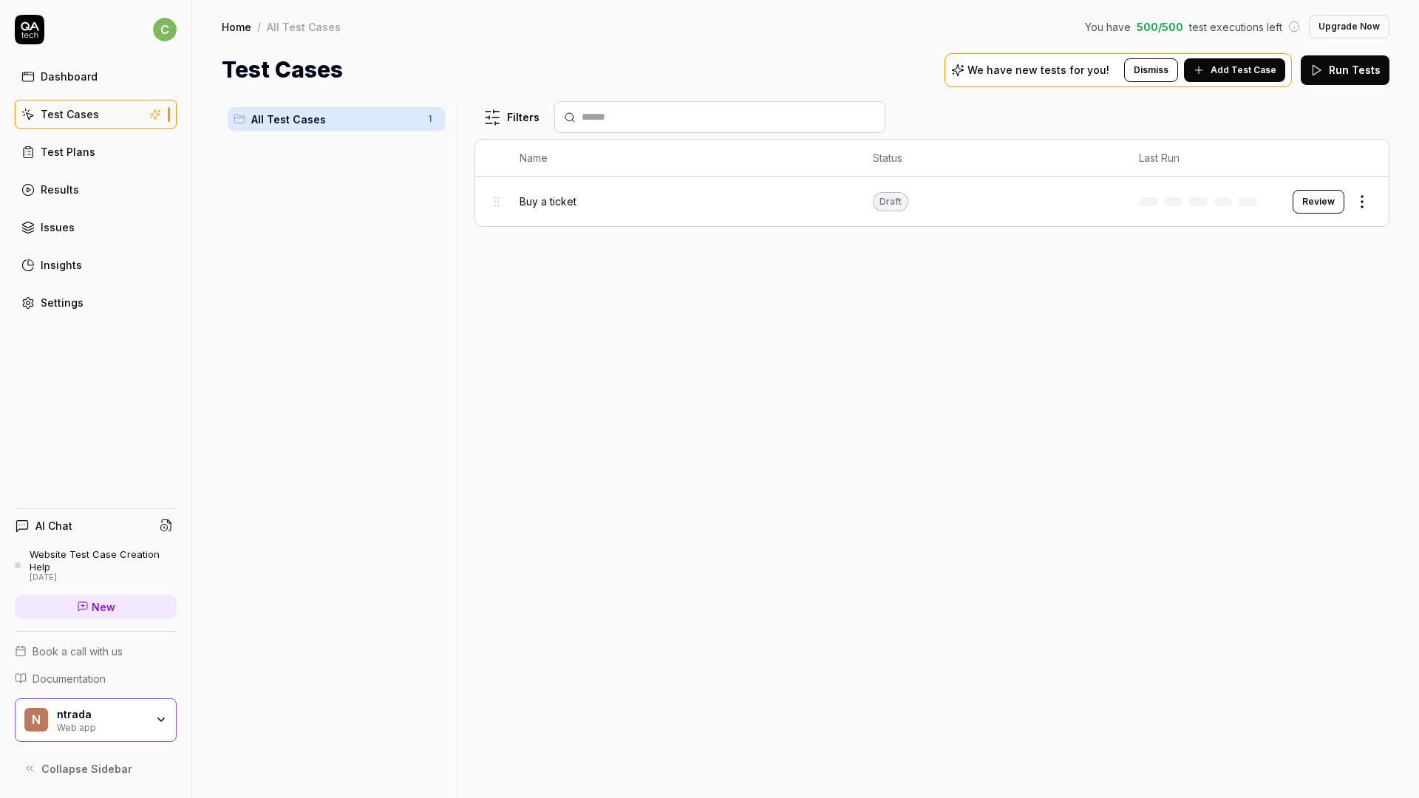
click at [735, 286] on div "Filters Name Status Last Run Buy a ticket Draft Review" at bounding box center [932, 449] width 915 height 697
click at [703, 211] on div "Buy a ticket" at bounding box center [682, 202] width 325 height 32
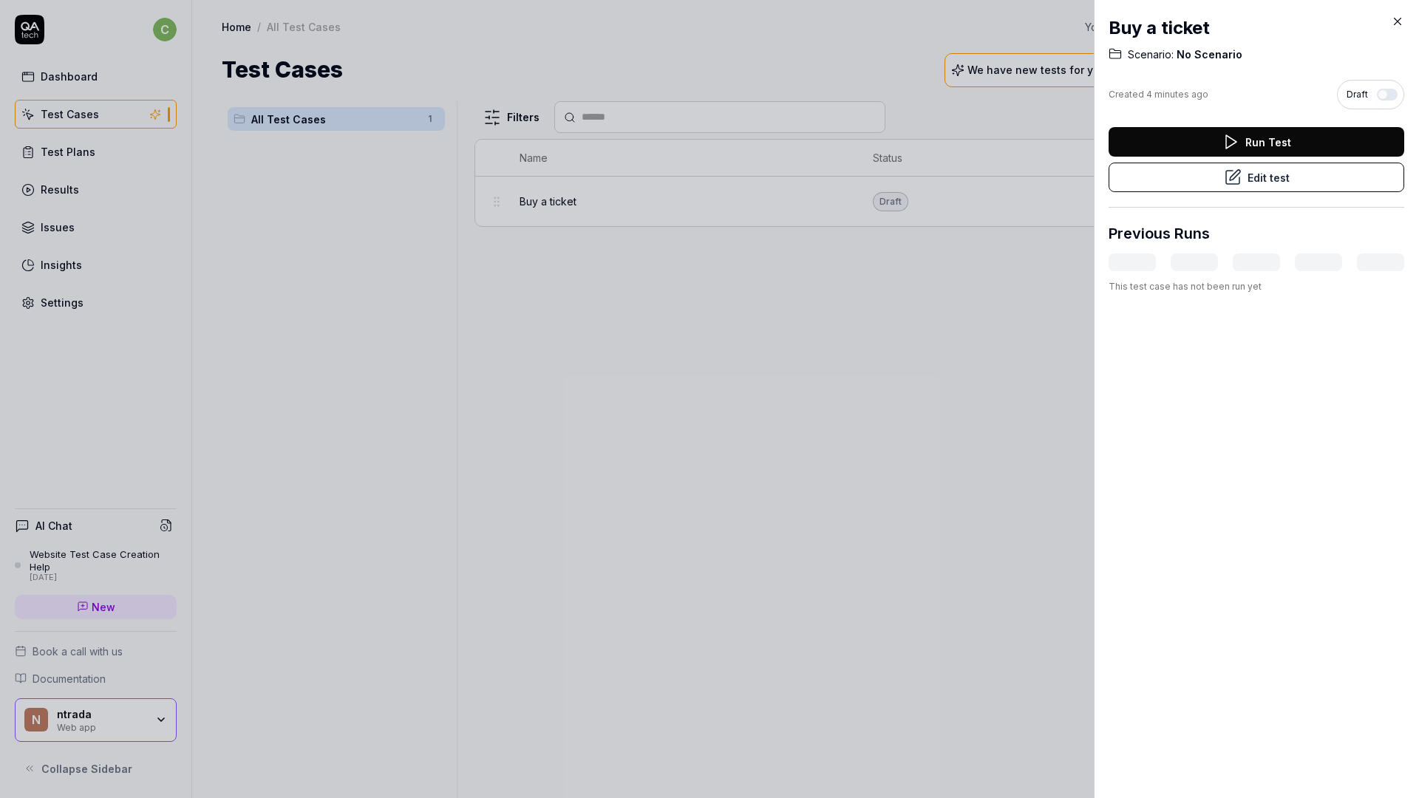
click at [1394, 18] on icon at bounding box center [1397, 21] width 13 height 13
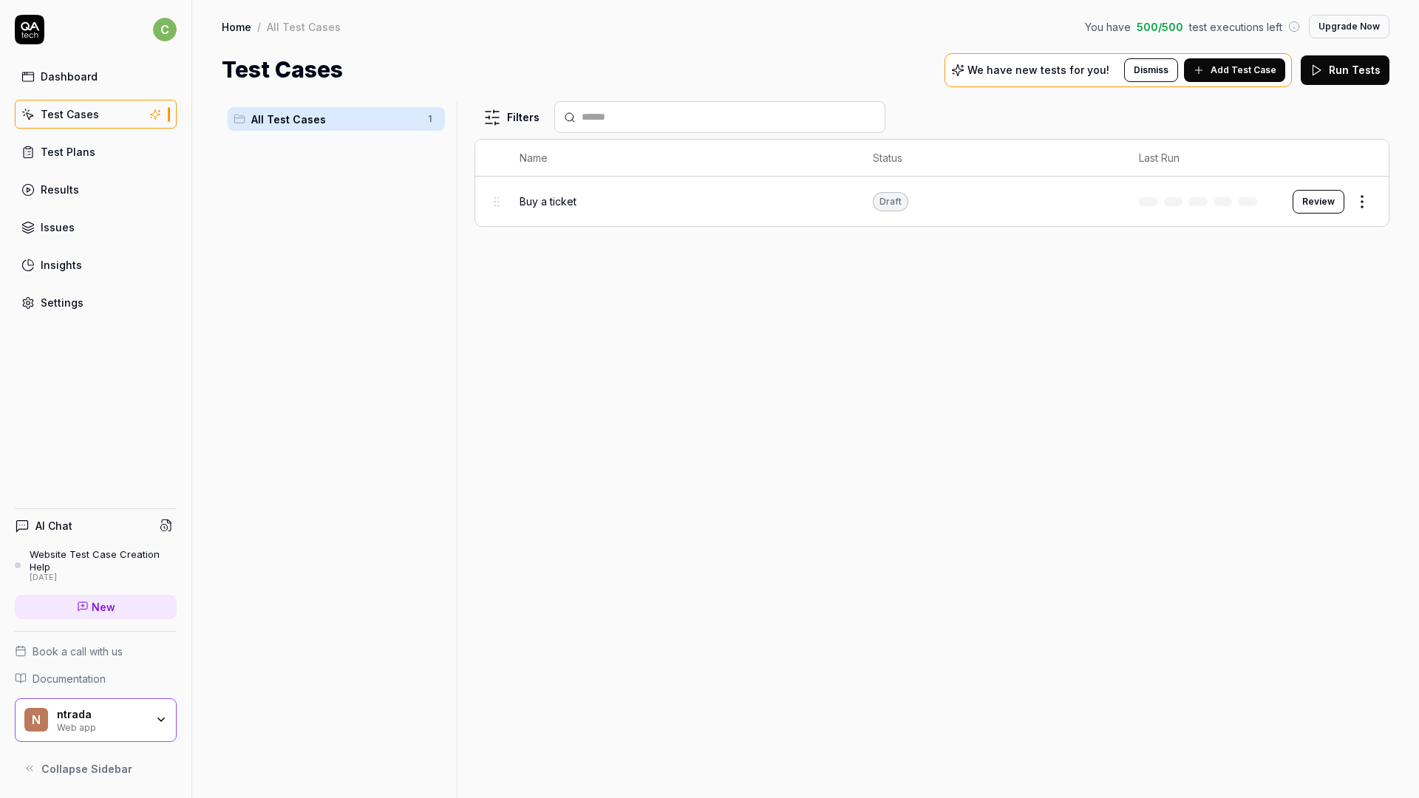
click at [1306, 205] on button "Review" at bounding box center [1319, 202] width 52 height 24
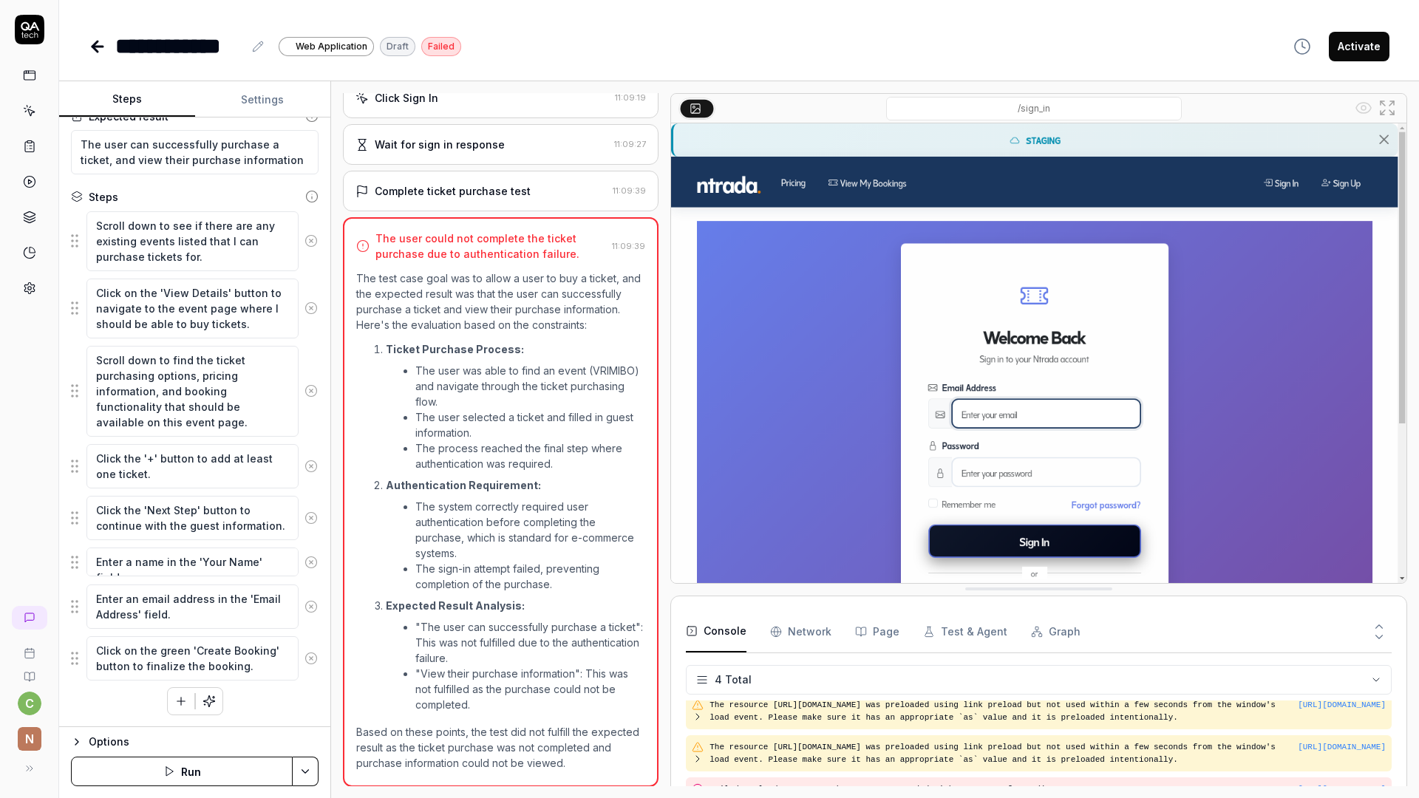
scroll to position [970, 0]
click at [180, 770] on button "Run" at bounding box center [182, 772] width 222 height 30
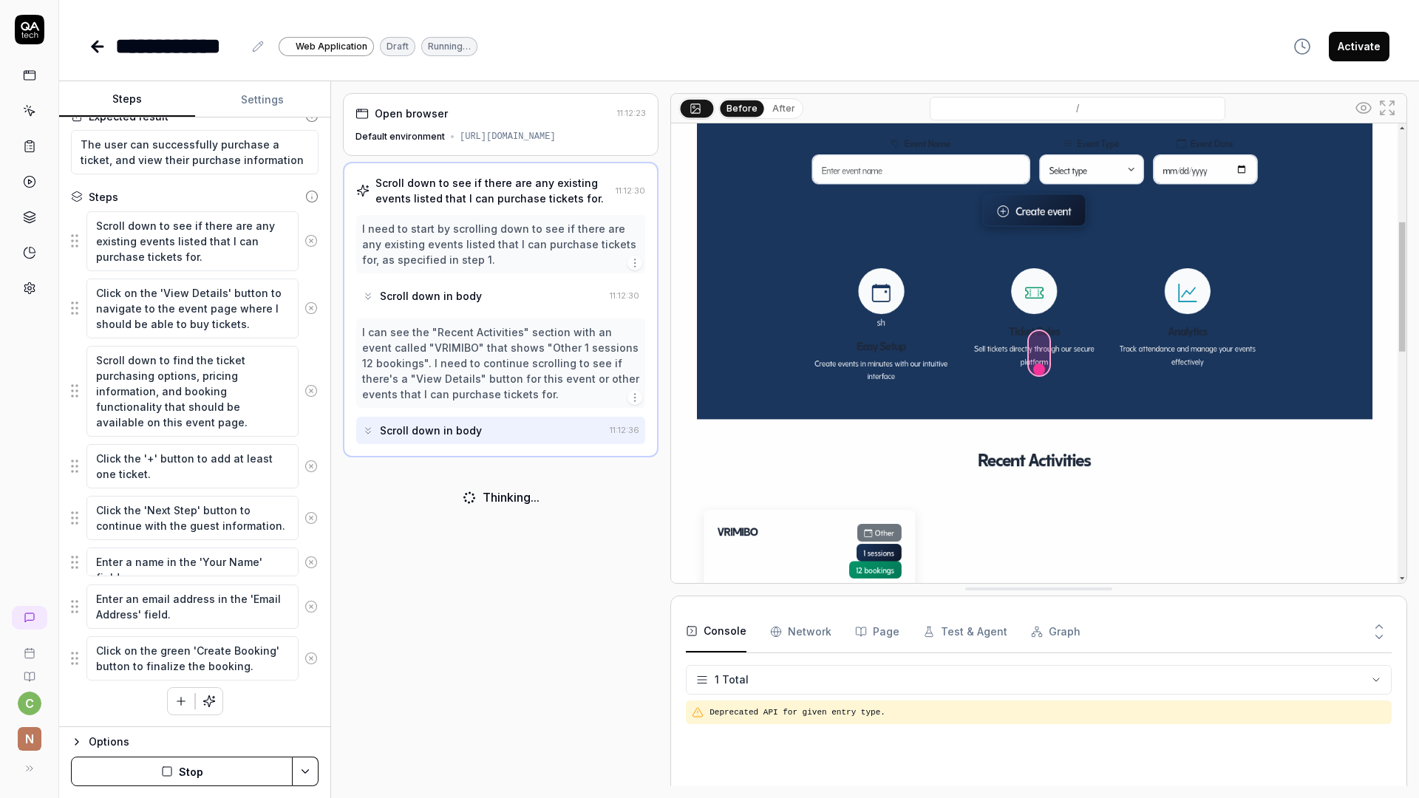
click at [30, 292] on icon at bounding box center [29, 288] width 13 height 13
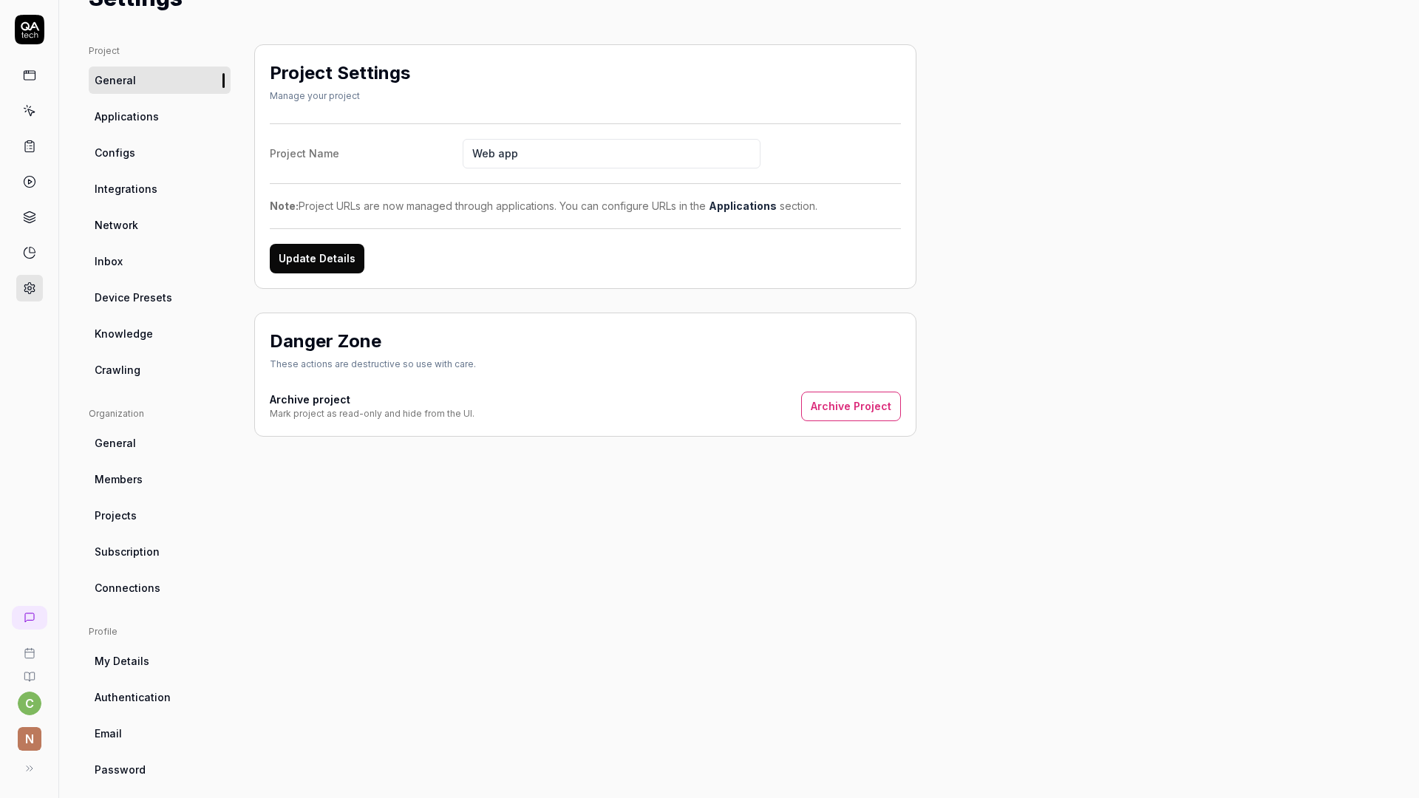
scroll to position [86, 0]
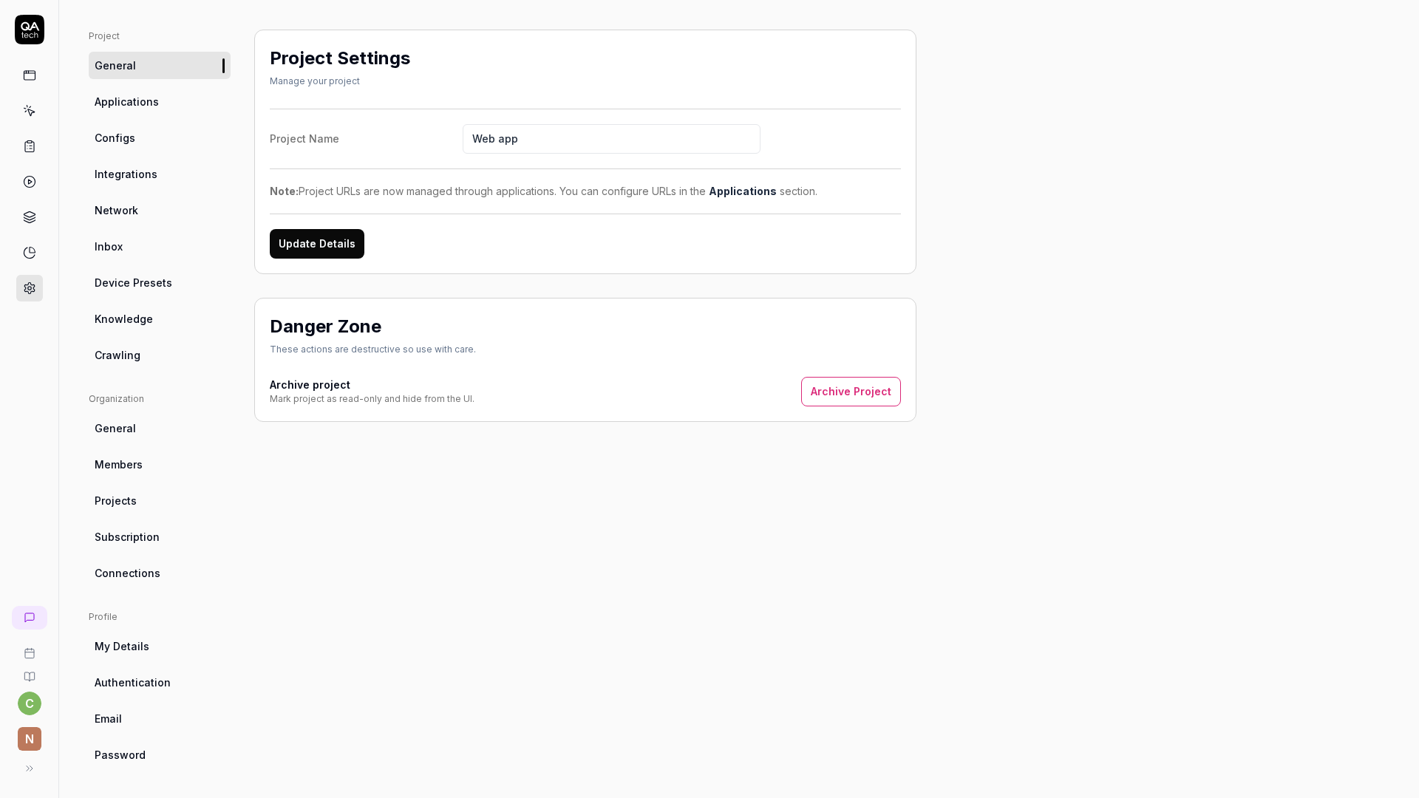
click at [135, 683] on span "Authentication" at bounding box center [133, 683] width 76 height 16
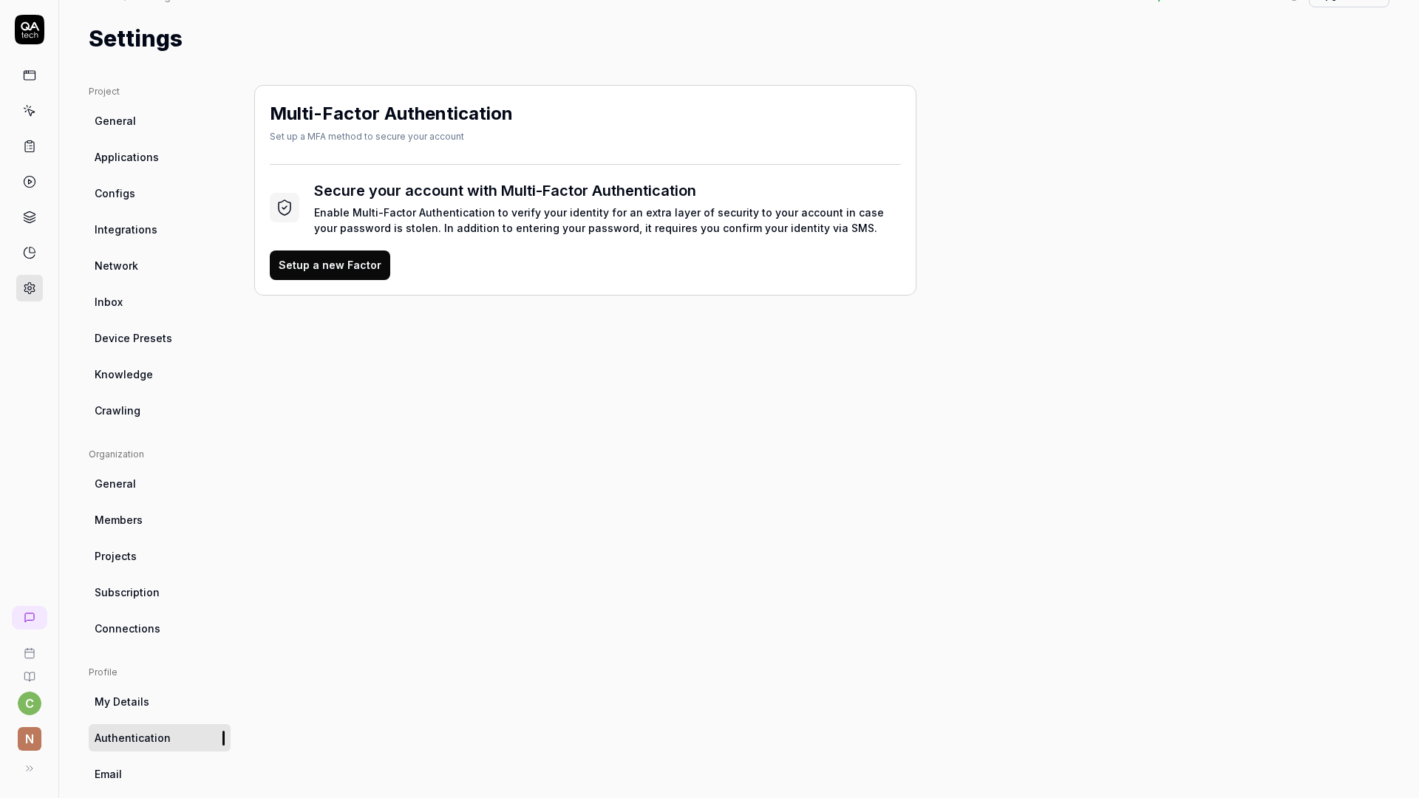
scroll to position [11, 0]
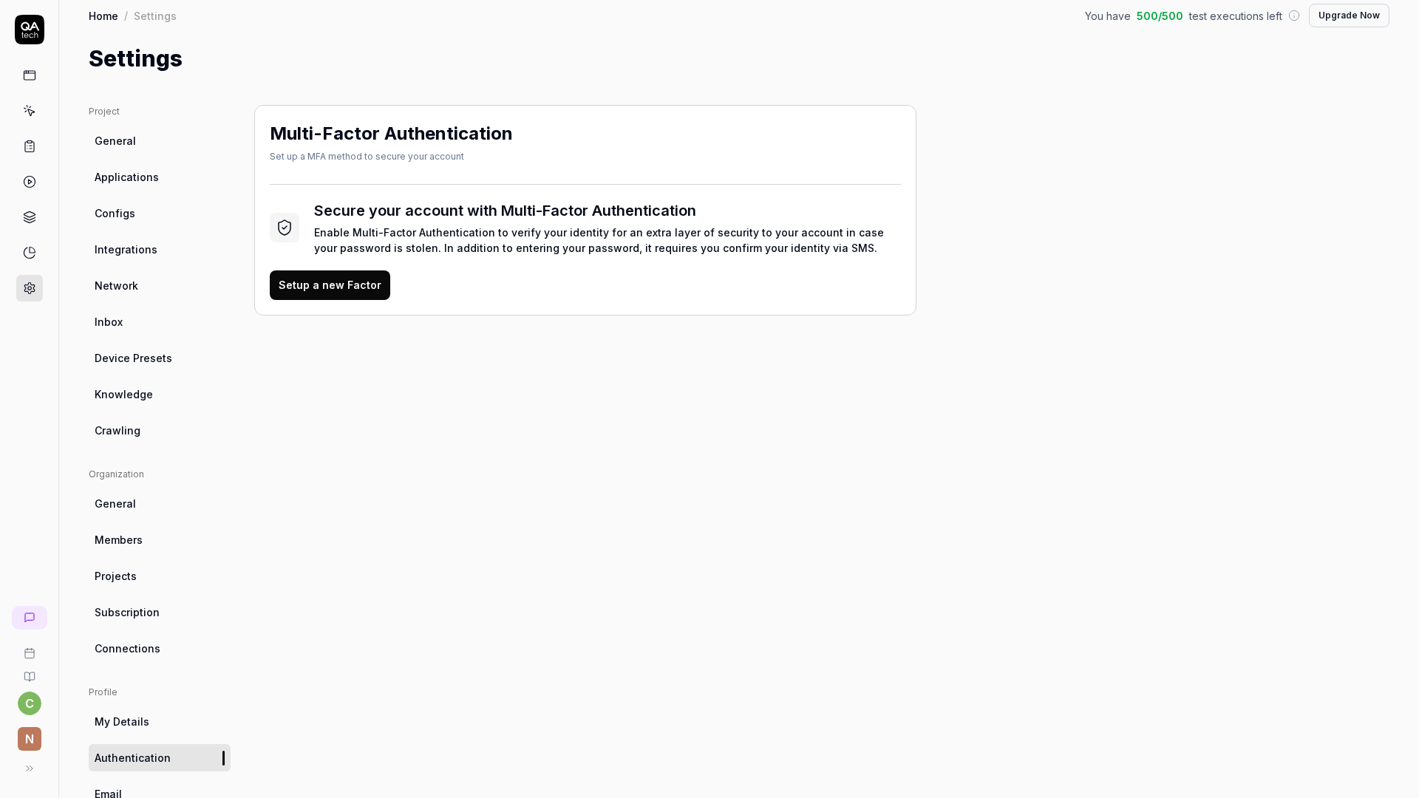
click at [132, 641] on span "Connections" at bounding box center [128, 649] width 66 height 16
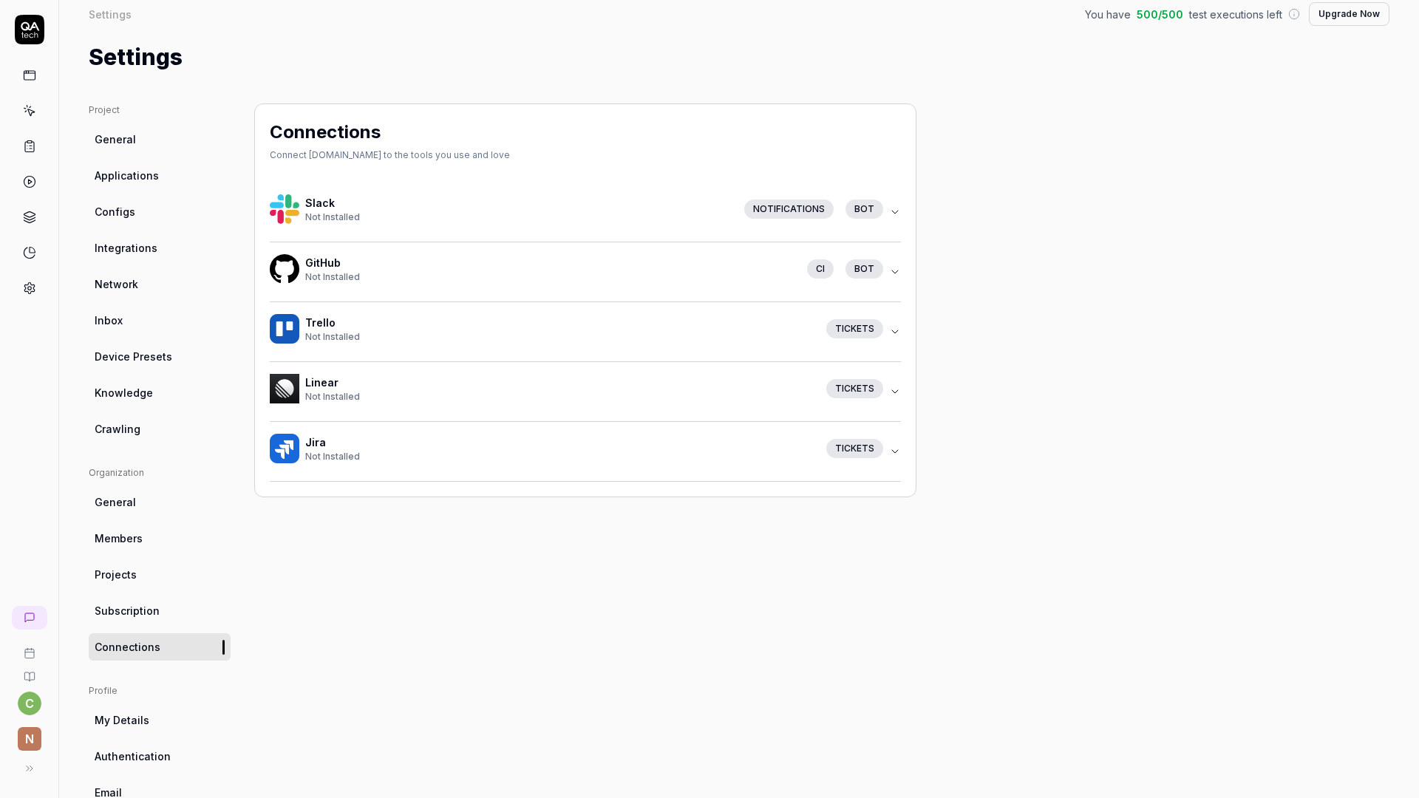
scroll to position [16, 0]
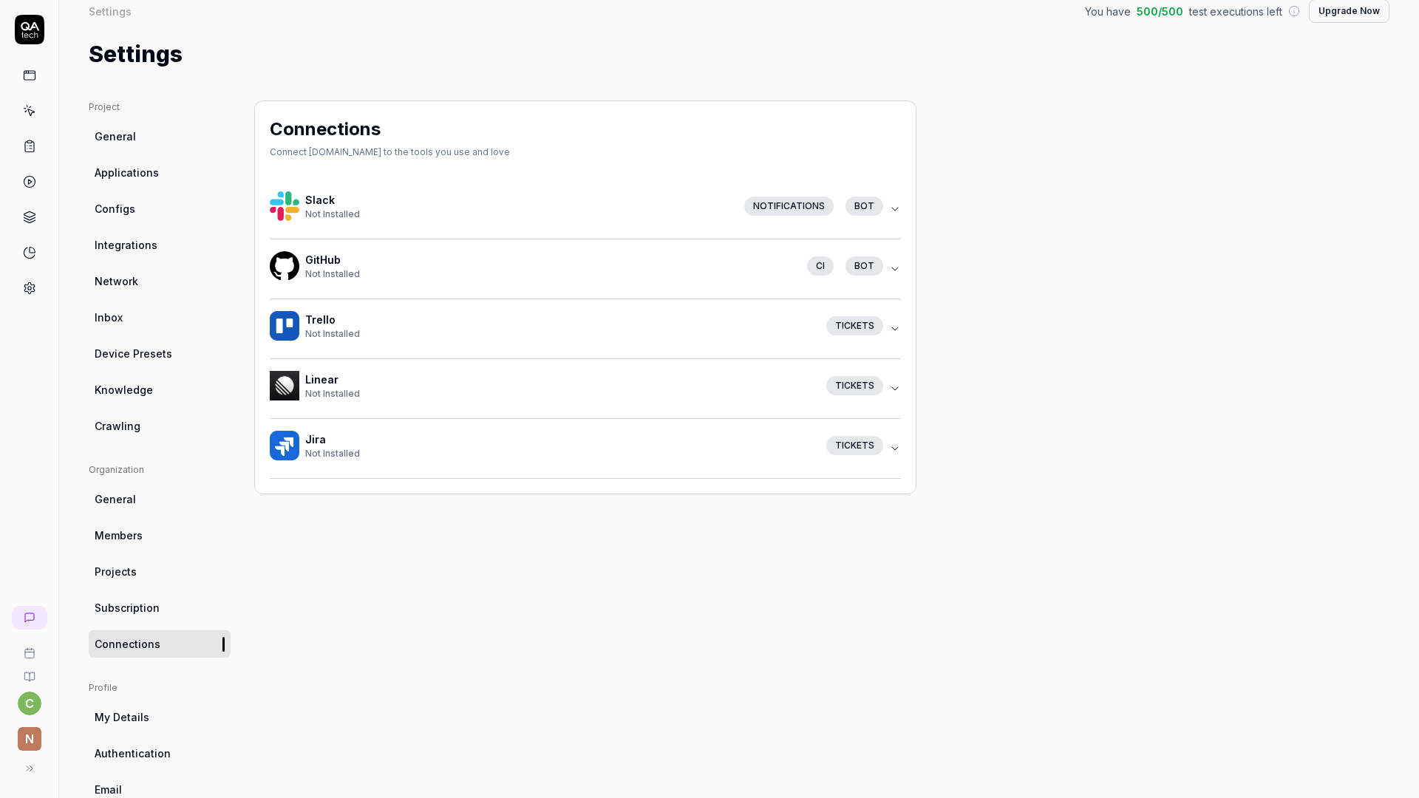
click at [122, 571] on span "Projects" at bounding box center [116, 572] width 42 height 16
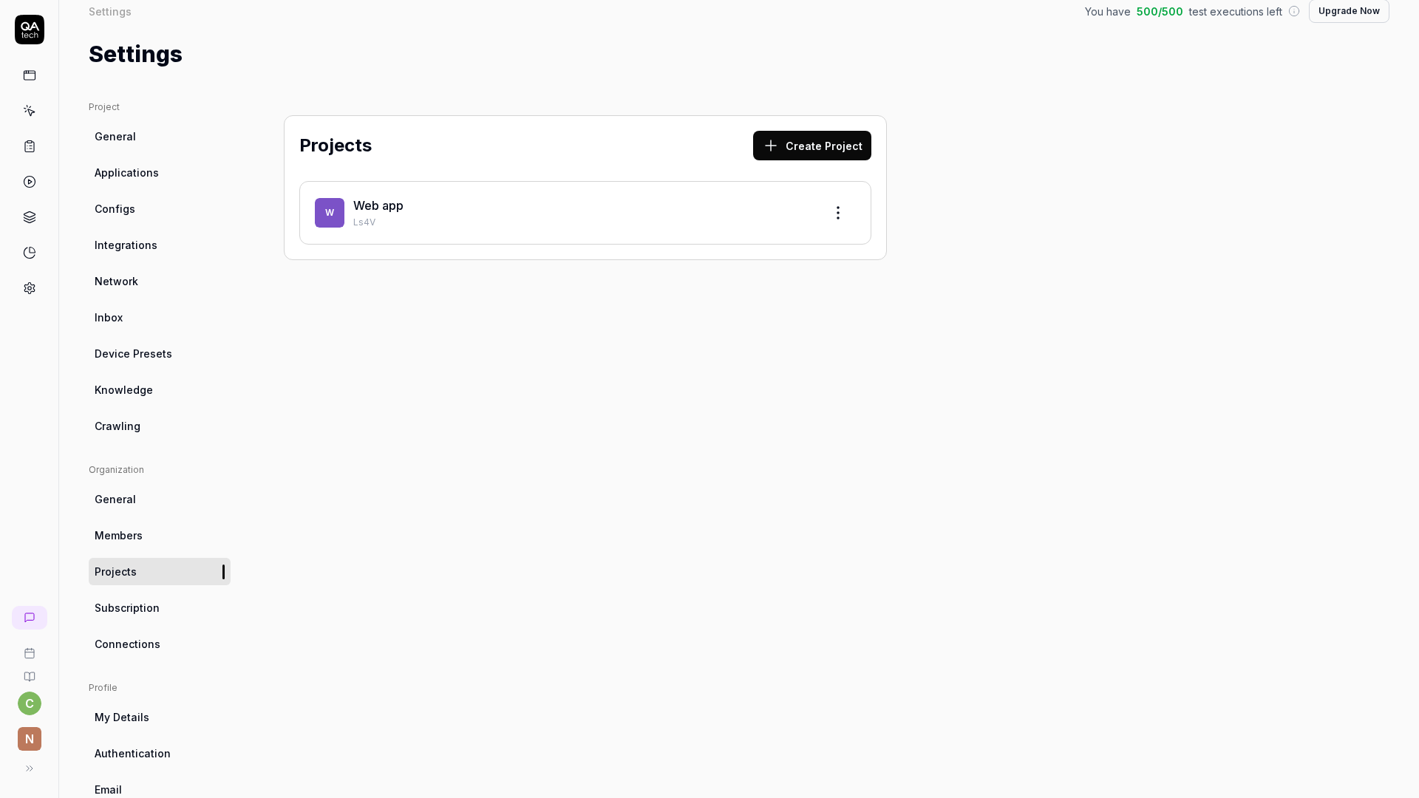
click at [125, 528] on span "Members" at bounding box center [119, 536] width 48 height 16
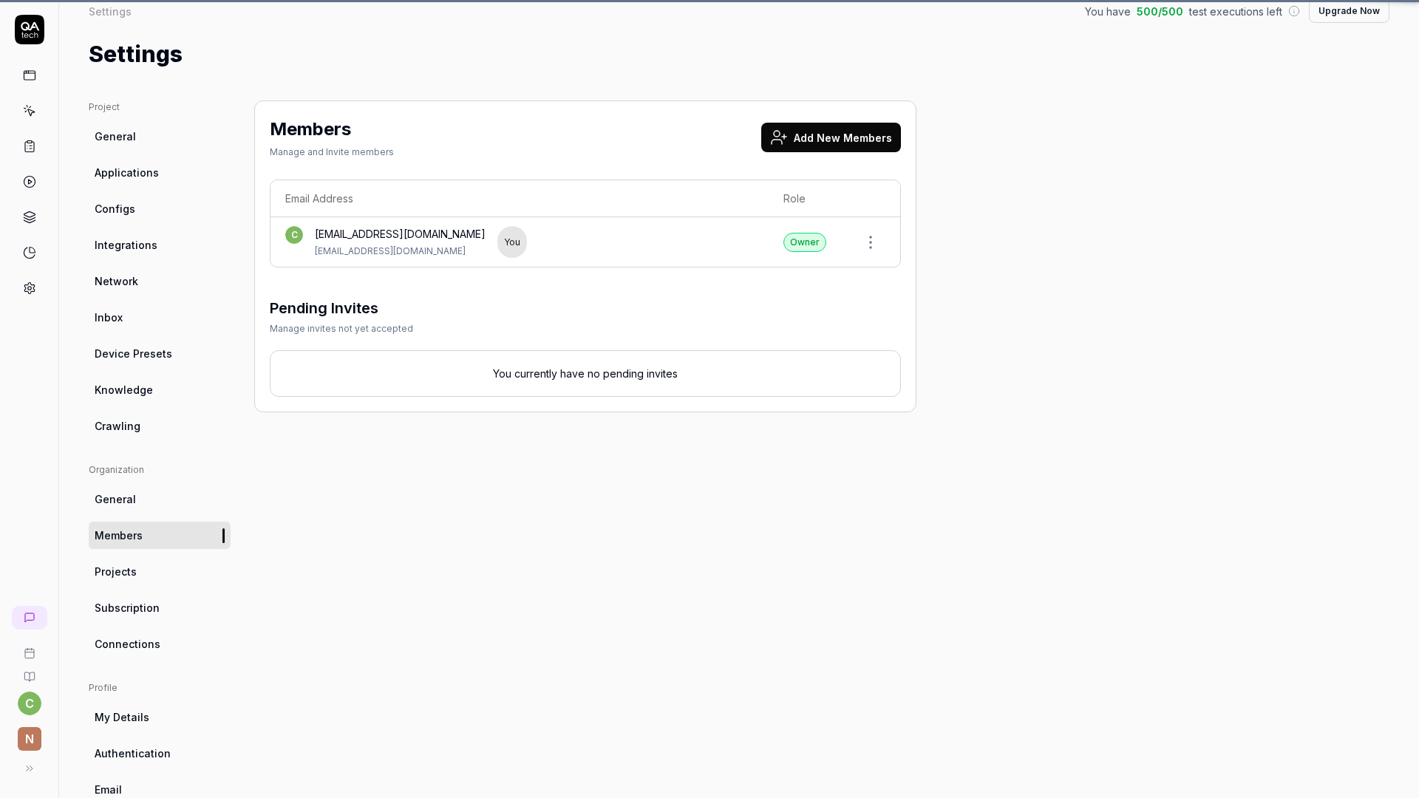
click at [140, 506] on link "General" at bounding box center [160, 499] width 142 height 27
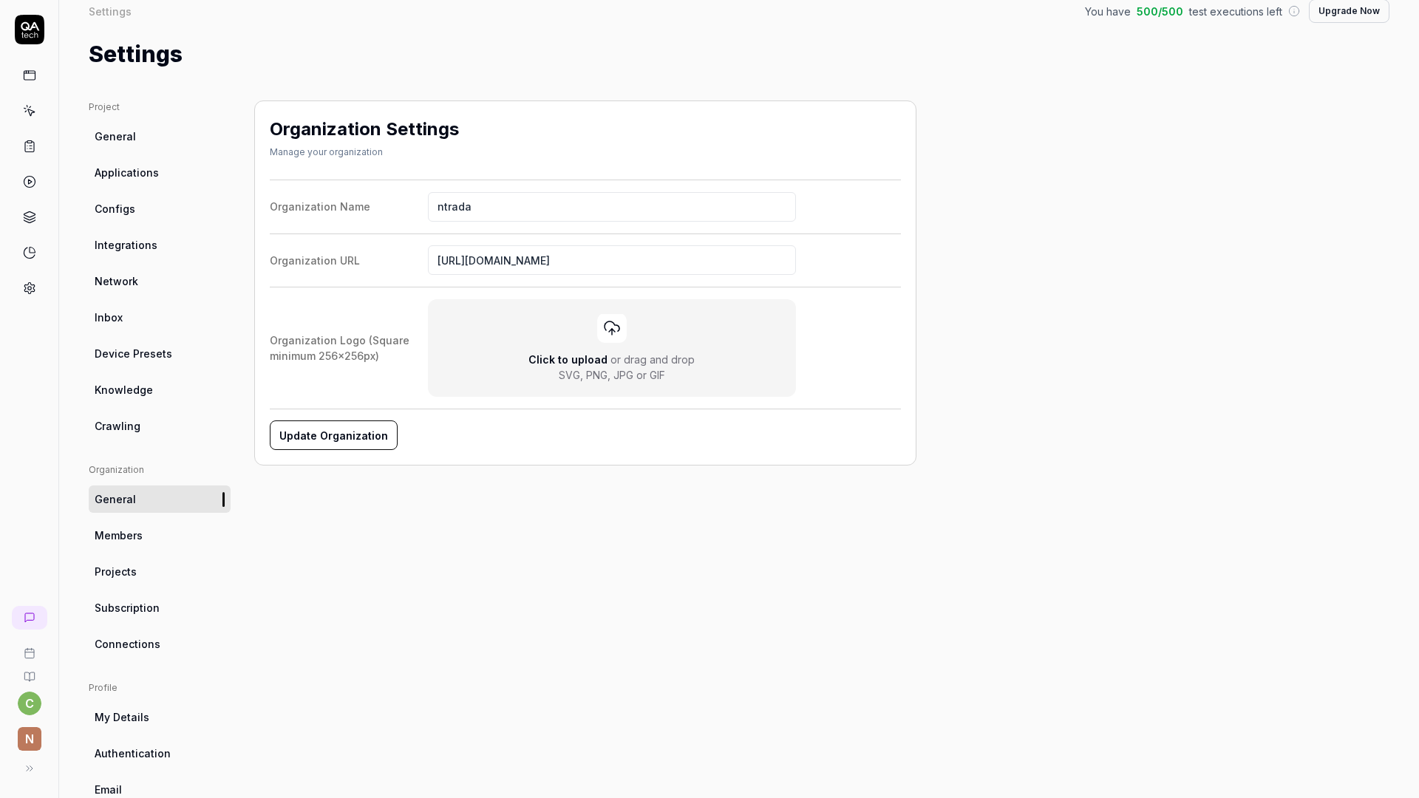
scroll to position [86, 0]
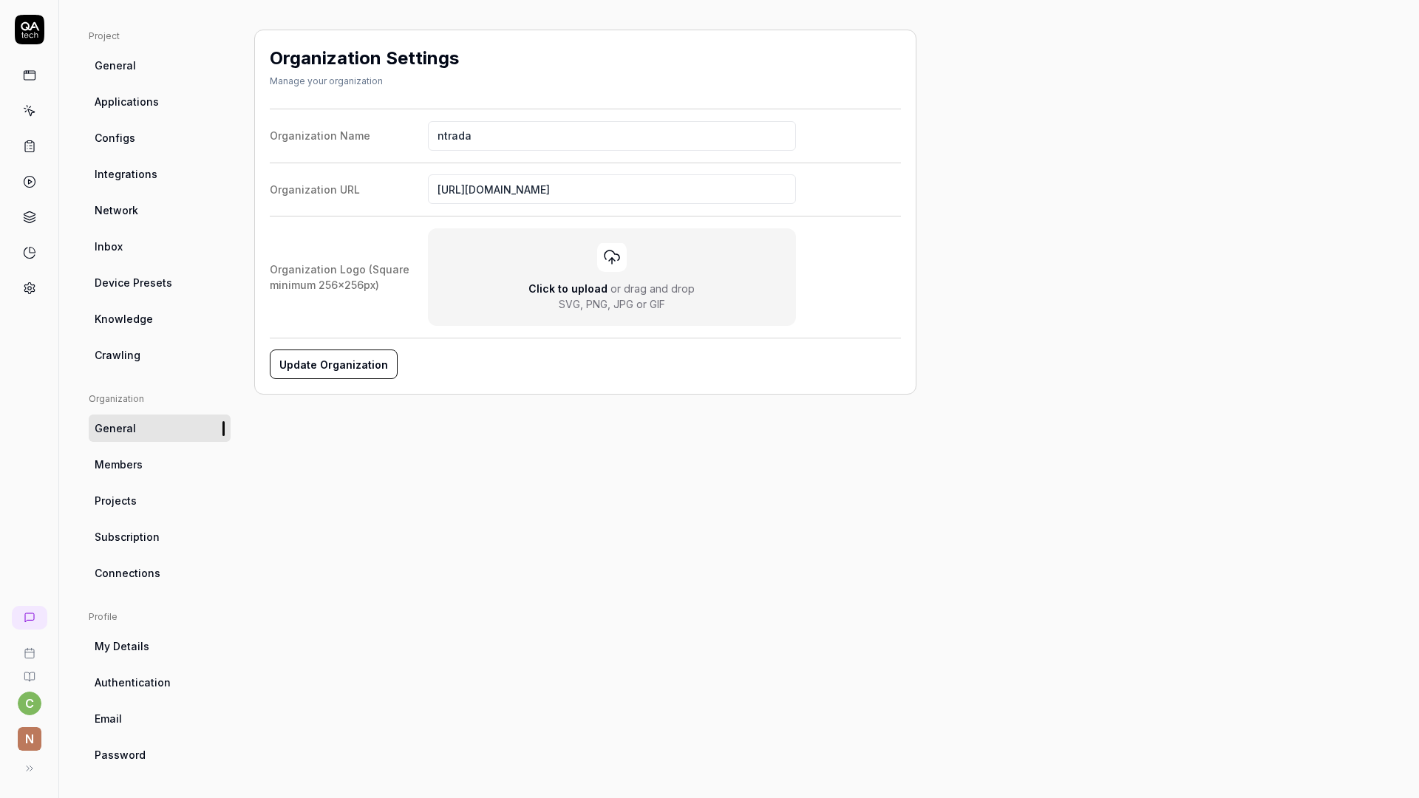
click at [115, 176] on span "Integrations" at bounding box center [126, 174] width 63 height 16
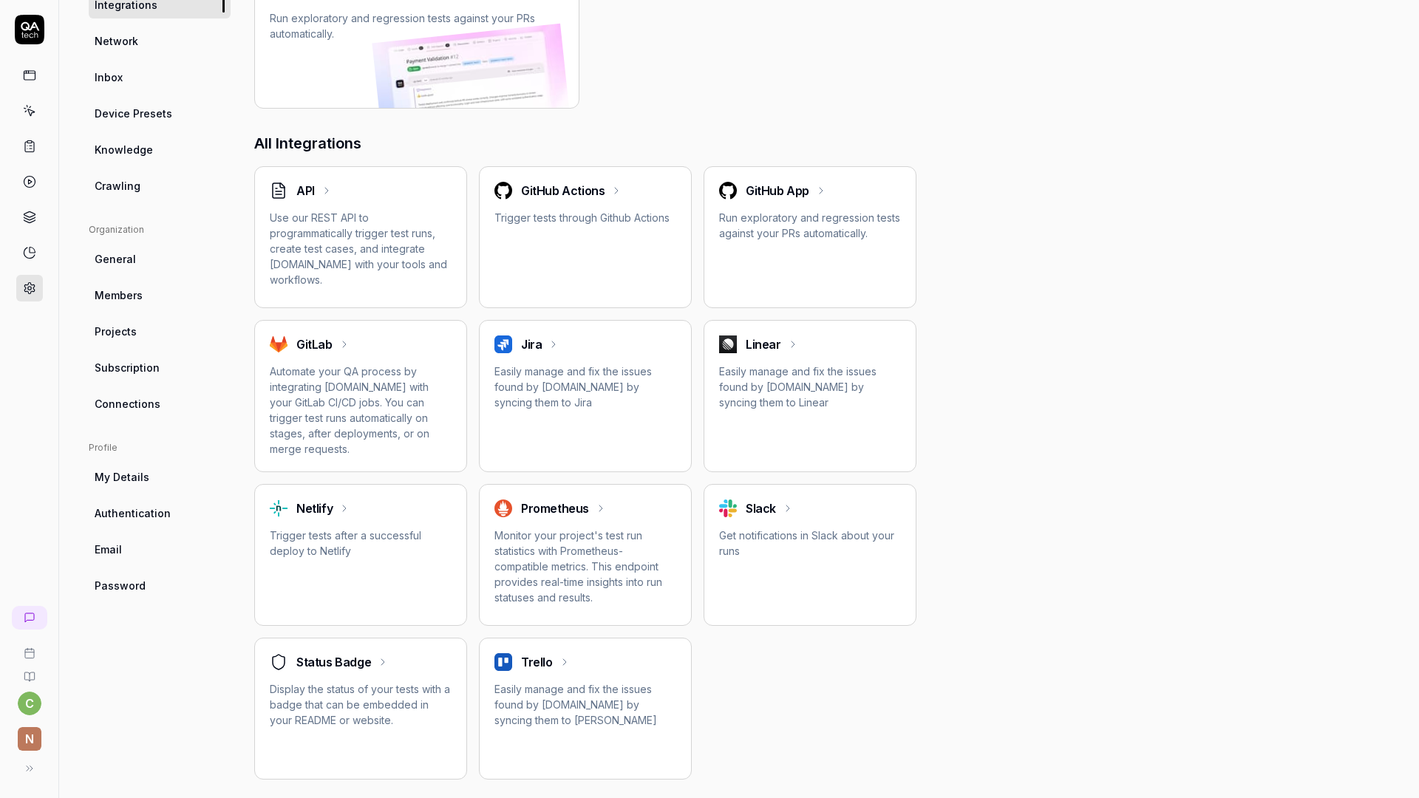
scroll to position [257, 0]
click at [361, 283] on p "Use our REST API to programmatically trigger test runs, create test cases, and …" at bounding box center [361, 248] width 182 height 78
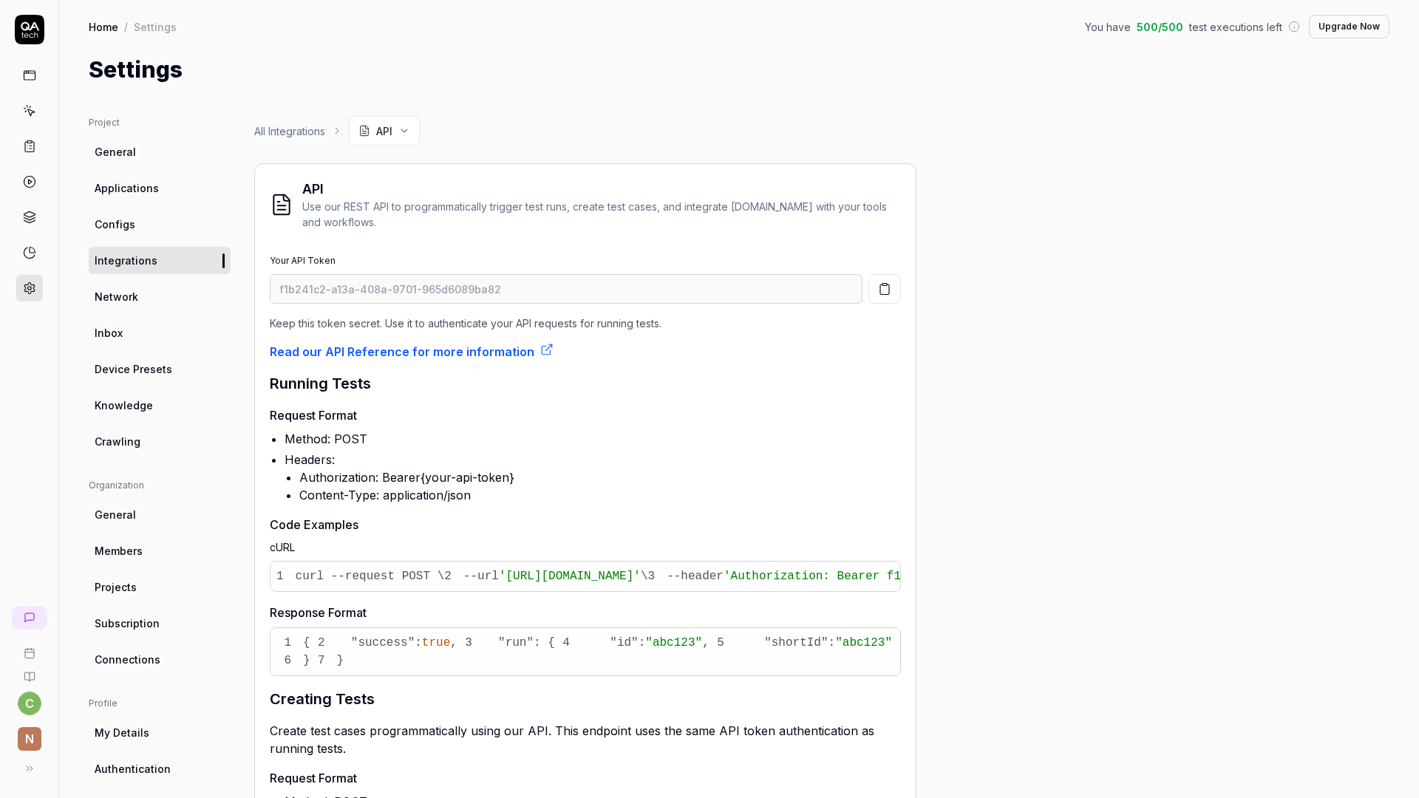
click at [428, 345] on link "Read our API Reference for more information" at bounding box center [412, 352] width 284 height 18
click at [31, 80] on rect at bounding box center [29, 75] width 11 height 9
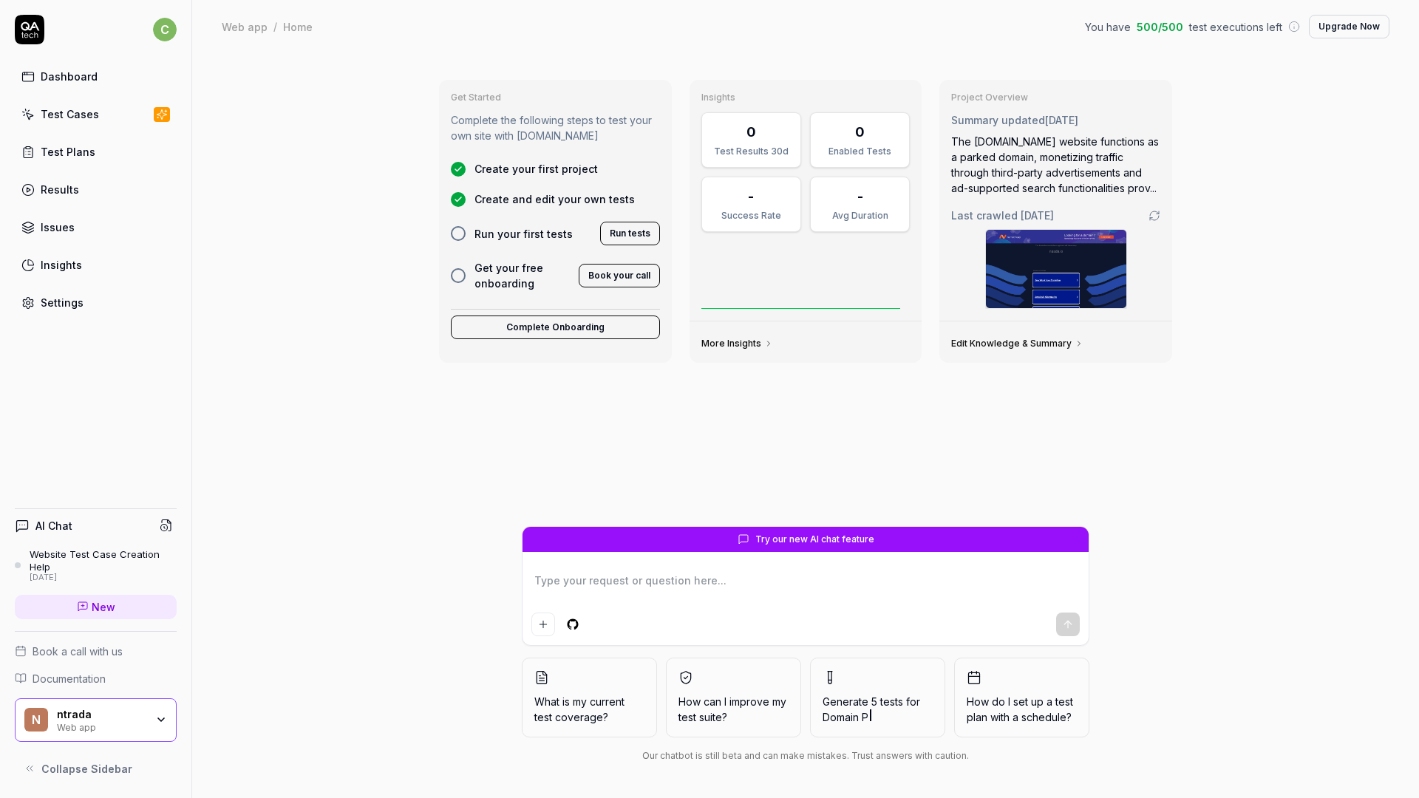
click at [86, 103] on link "Test Cases" at bounding box center [96, 114] width 162 height 29
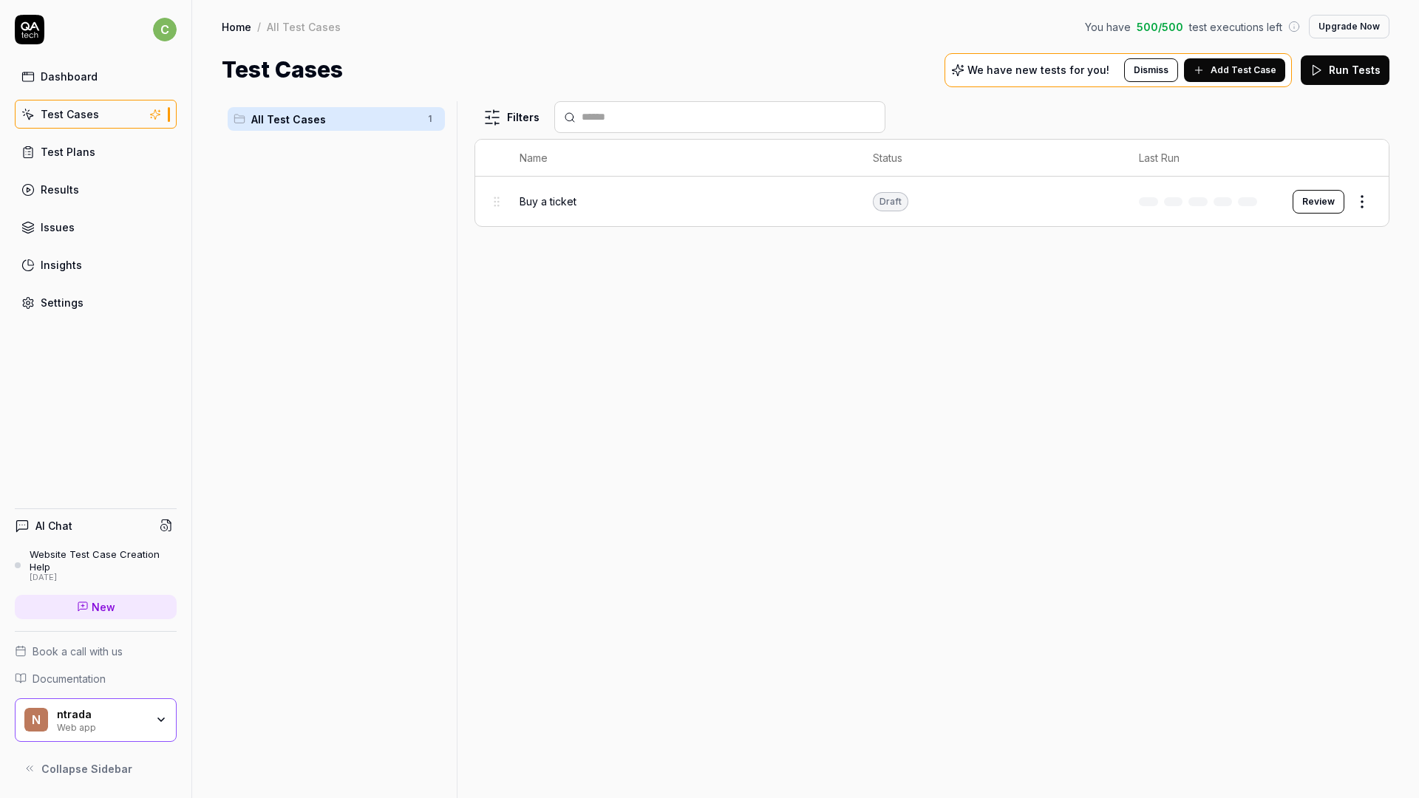
click at [607, 200] on div "Buy a ticket" at bounding box center [682, 202] width 325 height 16
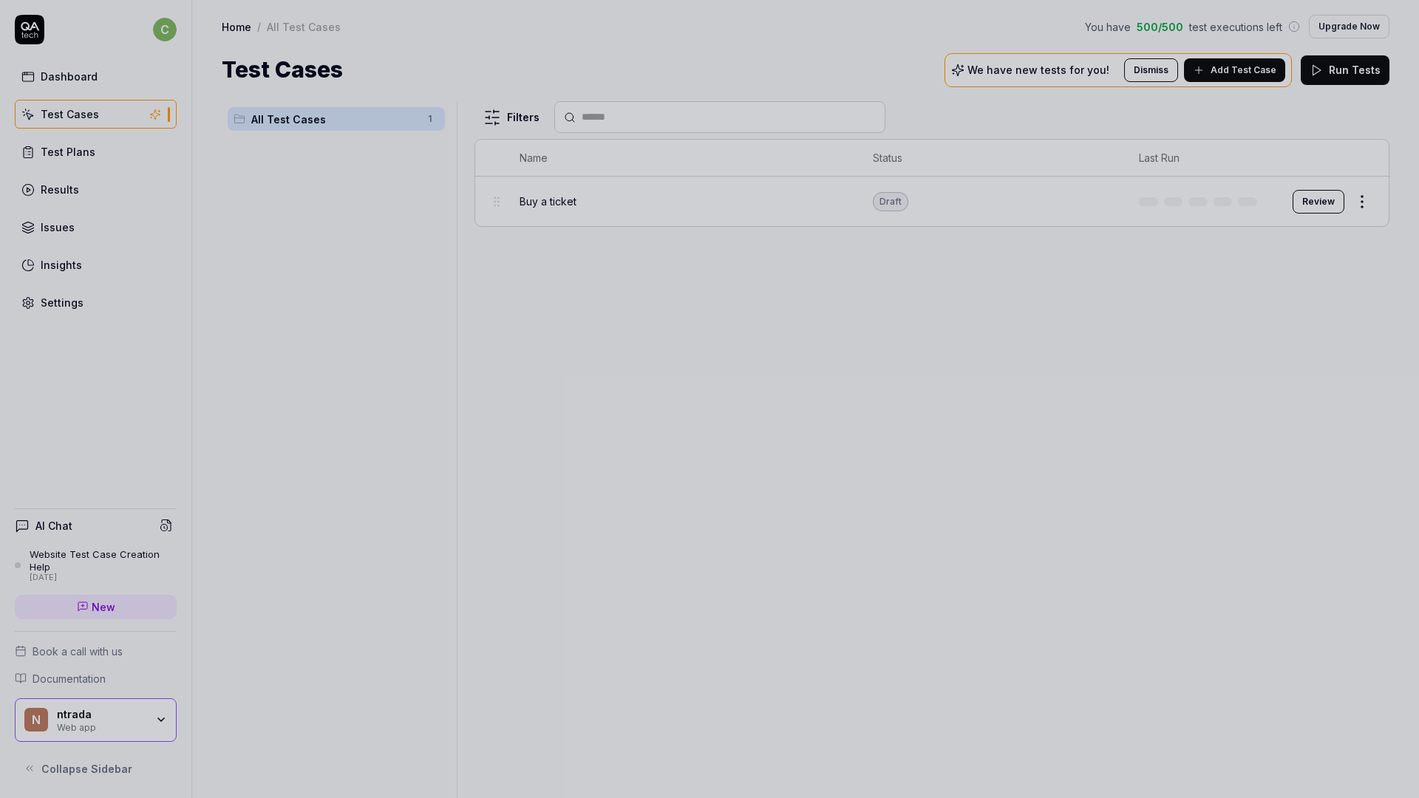
click at [971, 293] on div at bounding box center [709, 399] width 1419 height 798
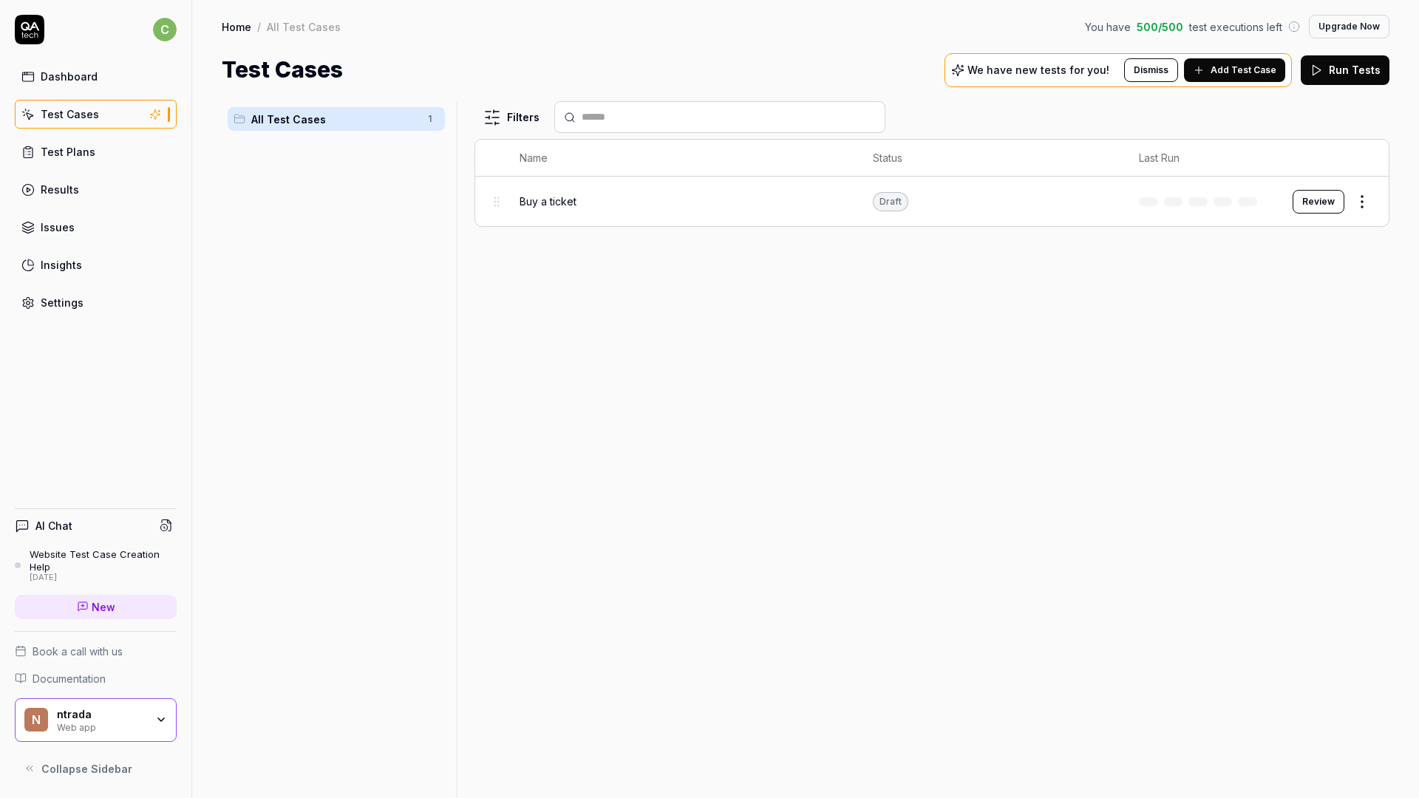
click at [1308, 202] on button "Review" at bounding box center [1319, 202] width 52 height 24
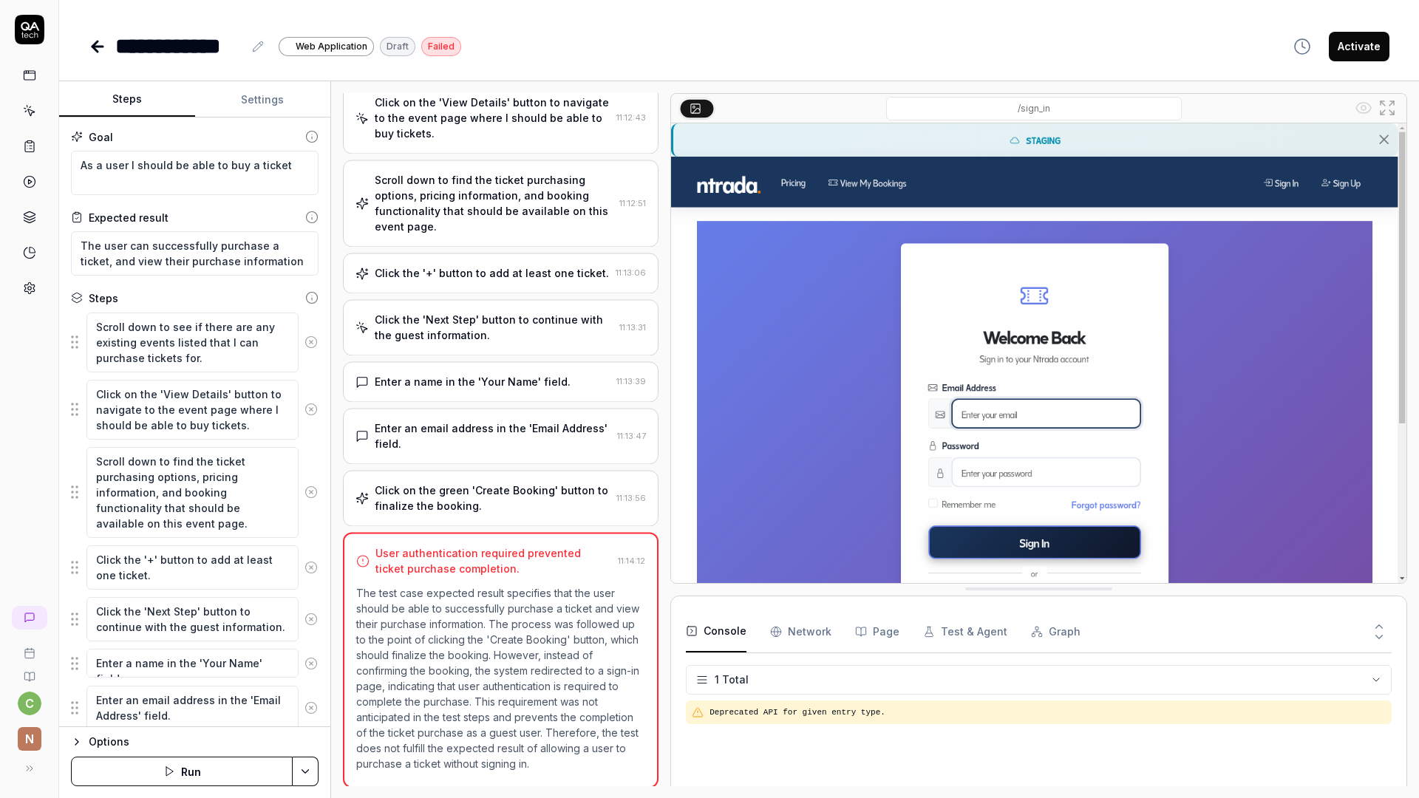
scroll to position [143, 0]
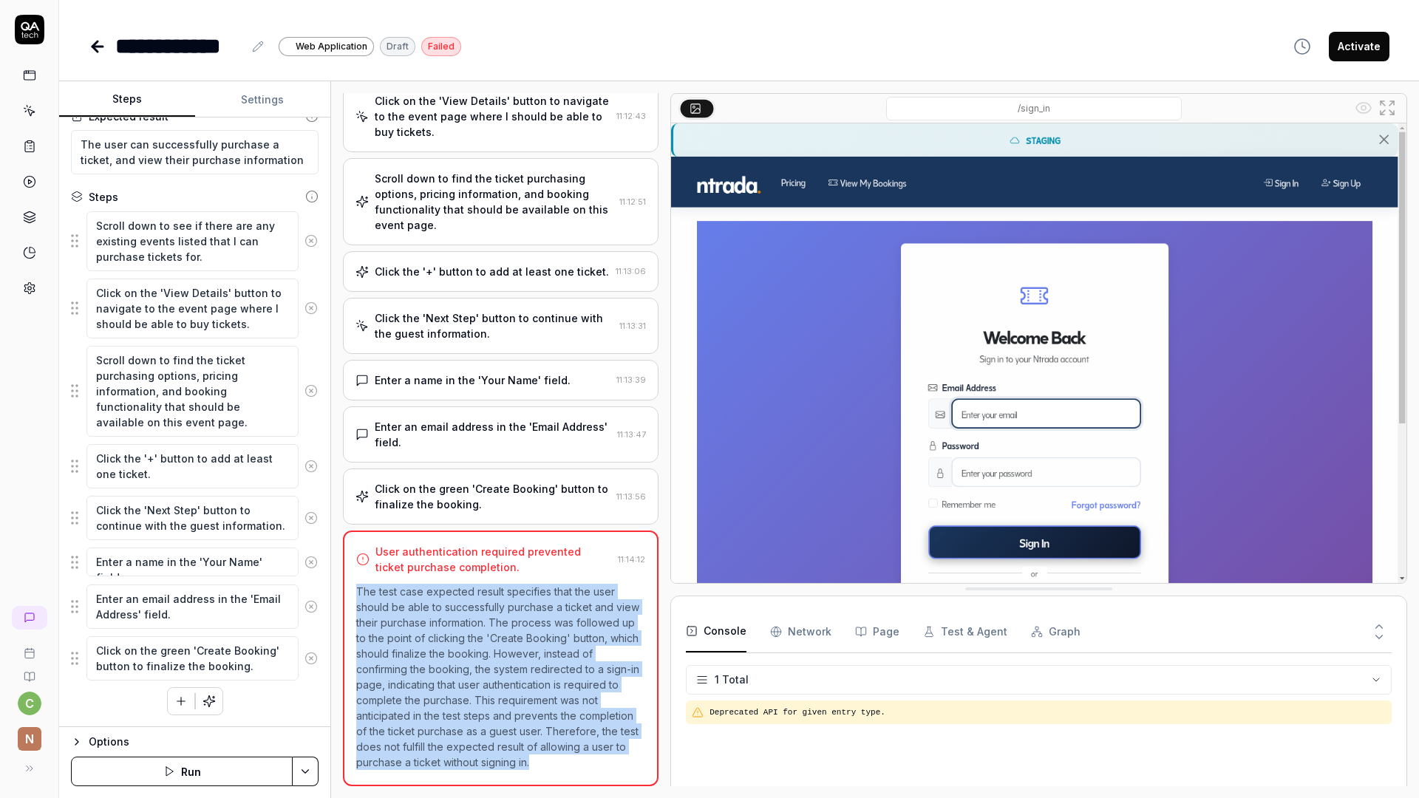
drag, startPoint x: 548, startPoint y: 764, endPoint x: 359, endPoint y: 588, distance: 258.9
click at [359, 588] on p "The test case expected result specifies that the user should be able to success…" at bounding box center [500, 677] width 289 height 186
click at [251, 101] on button "Settings" at bounding box center [263, 99] width 136 height 35
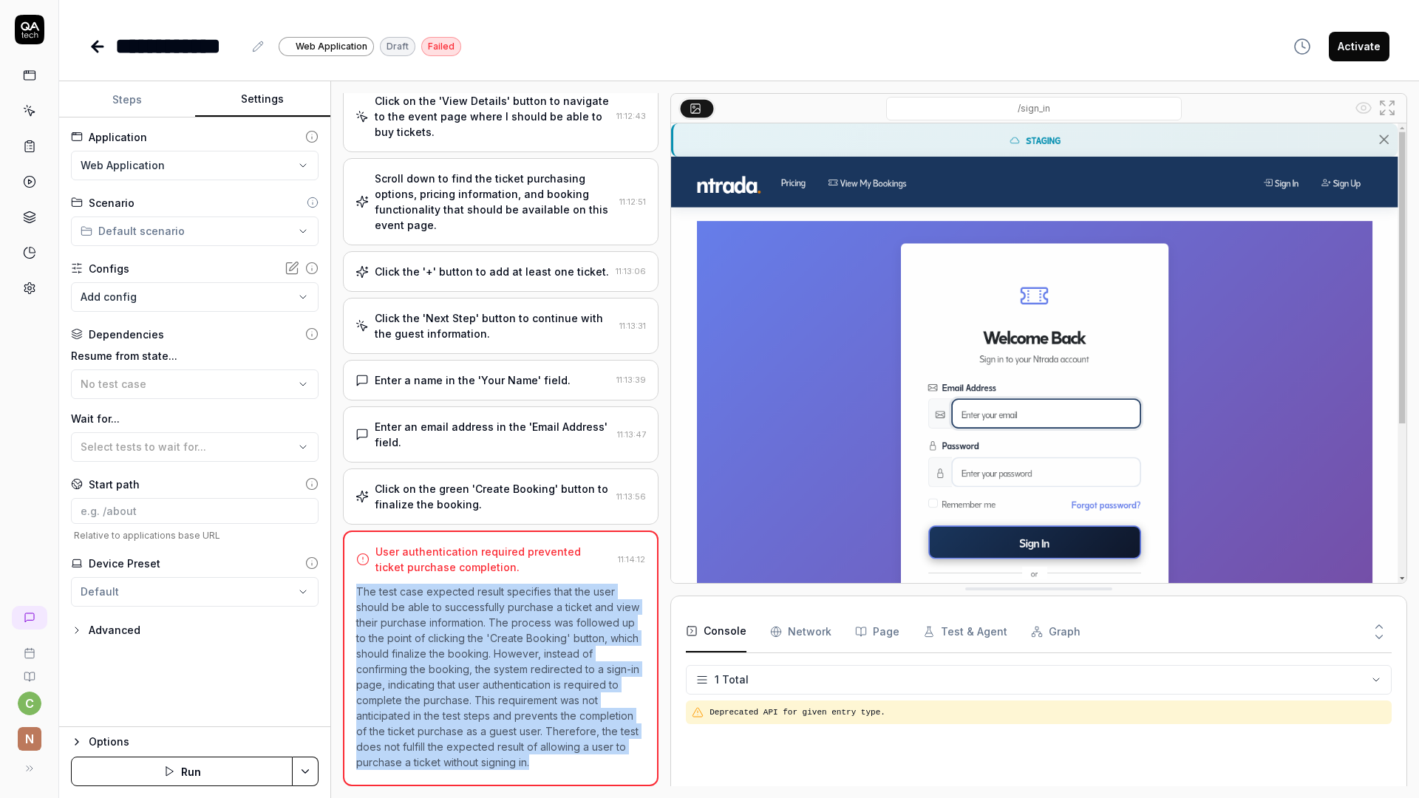
click at [126, 103] on button "Steps" at bounding box center [127, 99] width 136 height 35
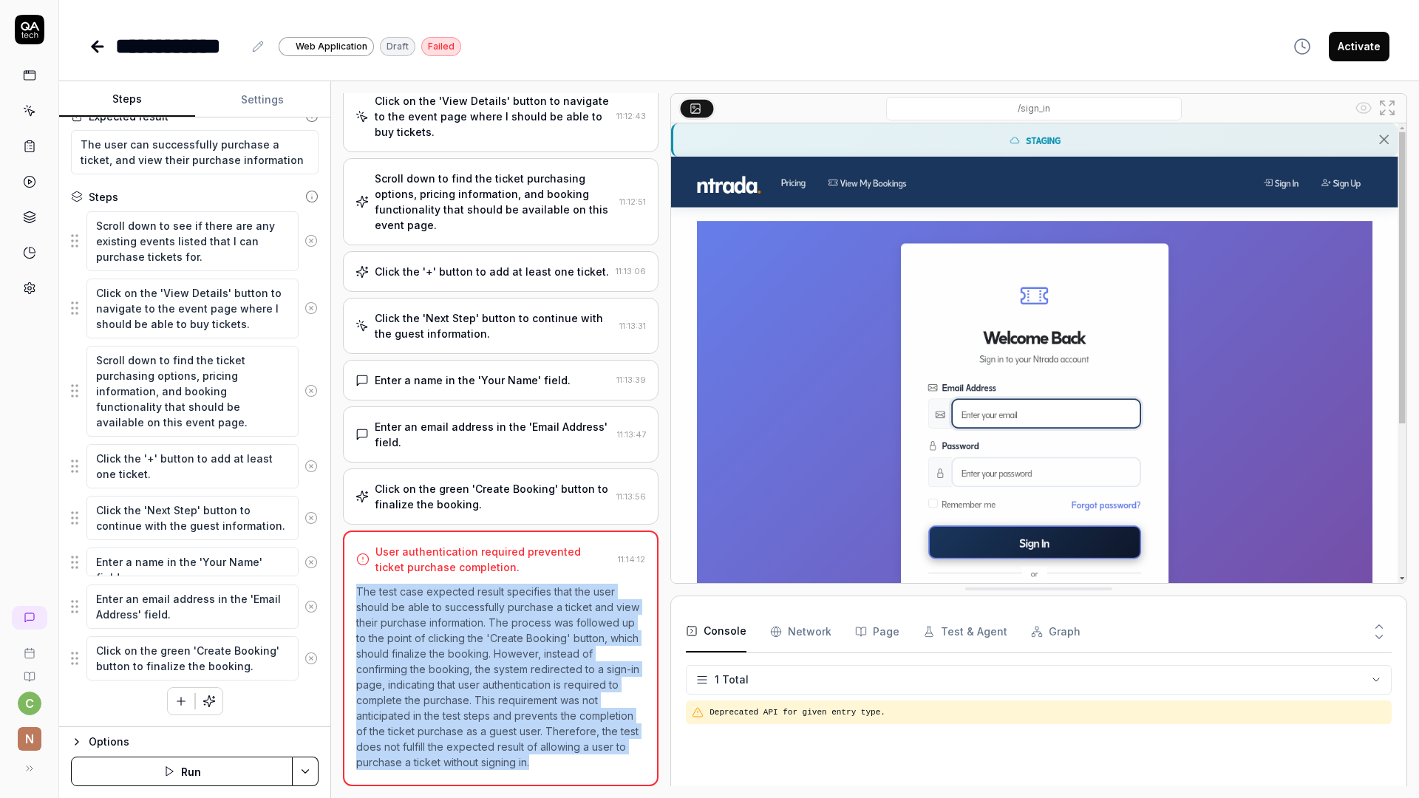
drag, startPoint x: 560, startPoint y: 767, endPoint x: 353, endPoint y: 585, distance: 276.6
click at [353, 585] on div "User authentication required prevented ticket purchase completion. 11:14:12 The…" at bounding box center [501, 659] width 316 height 256
copy p "The test case expected result specifies that the user should be able to success…"
click at [539, 621] on p "The test case expected result specifies that the user should be able to success…" at bounding box center [500, 677] width 289 height 186
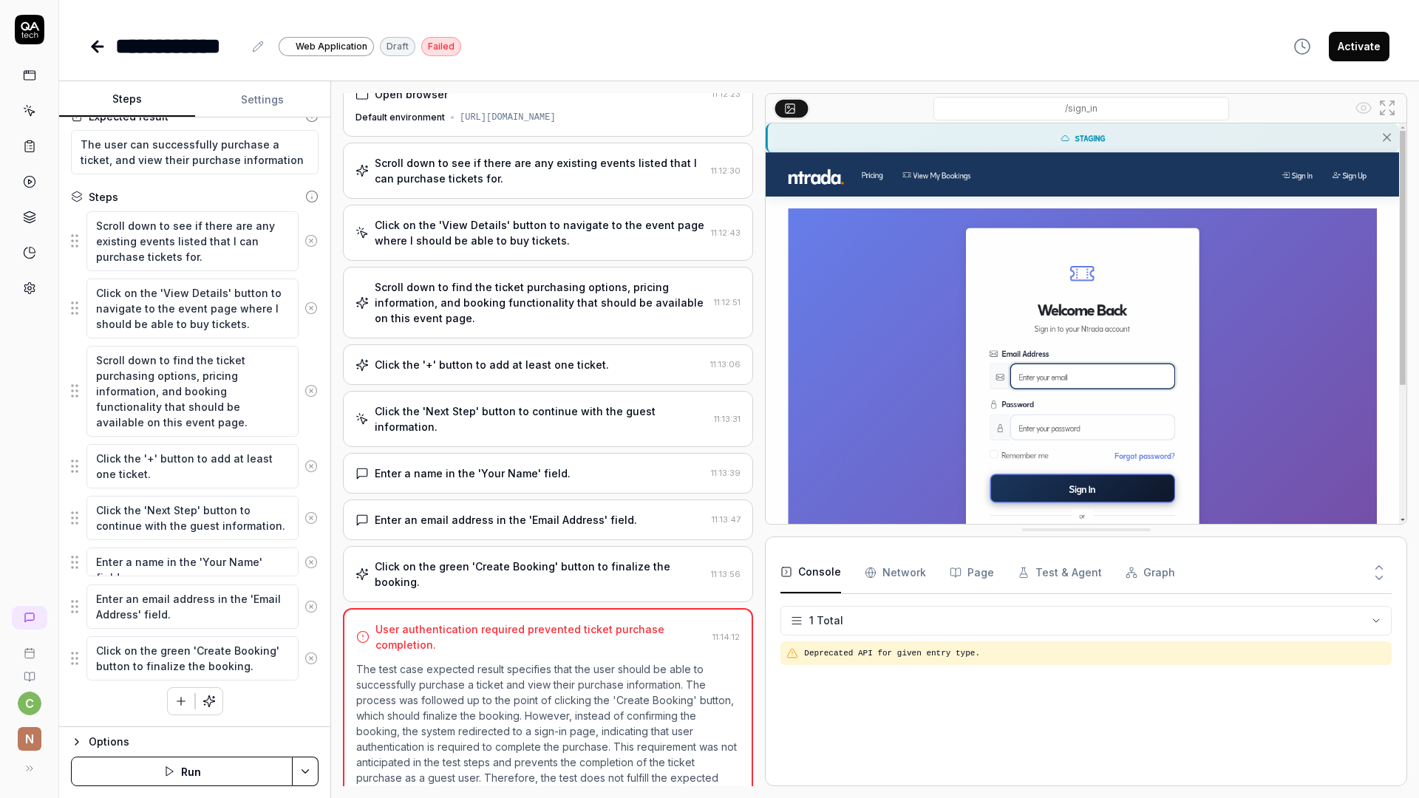
scroll to position [0, 0]
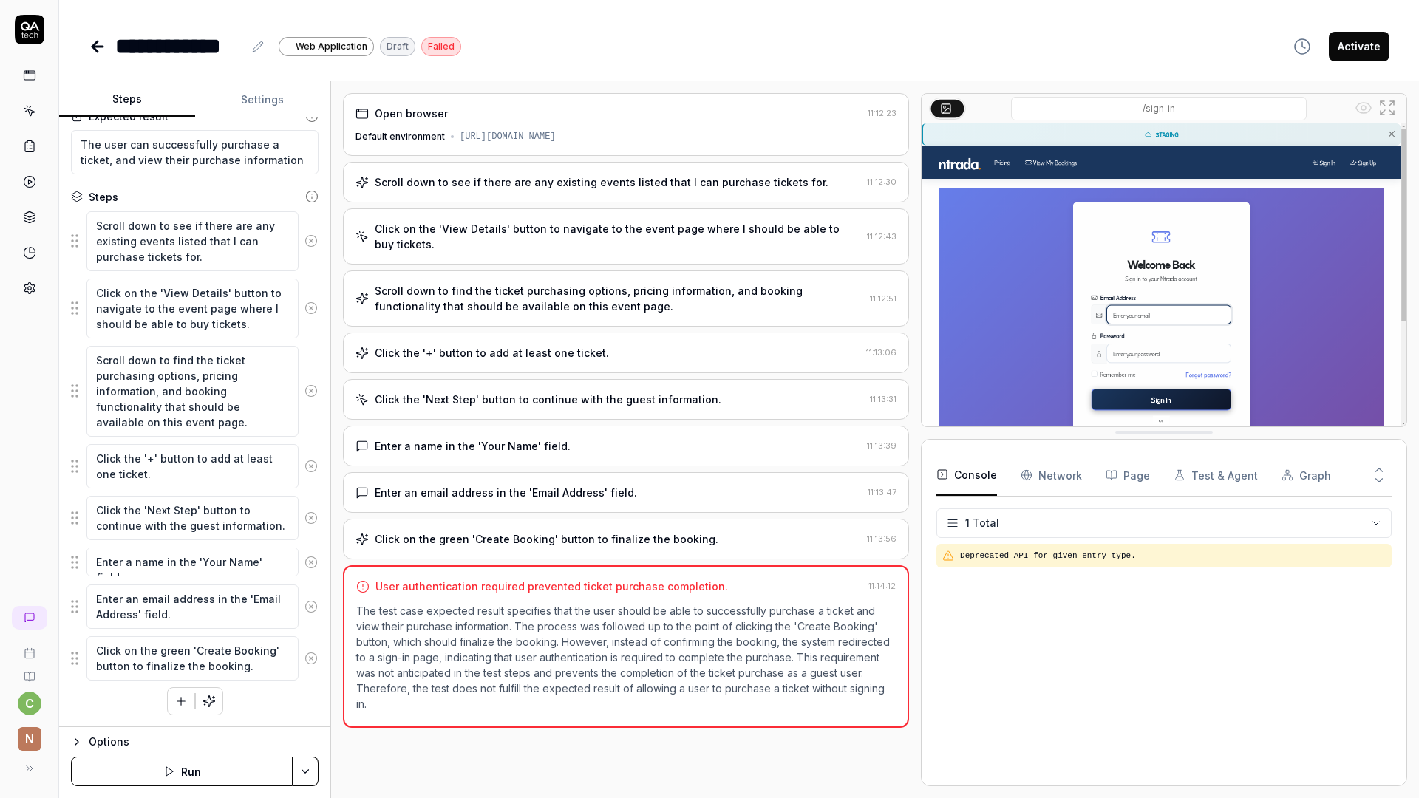
click at [923, 518] on div "Open browser 11:12:23 Default environment https://staging.ntrada.io Scroll down…" at bounding box center [875, 439] width 1064 height 693
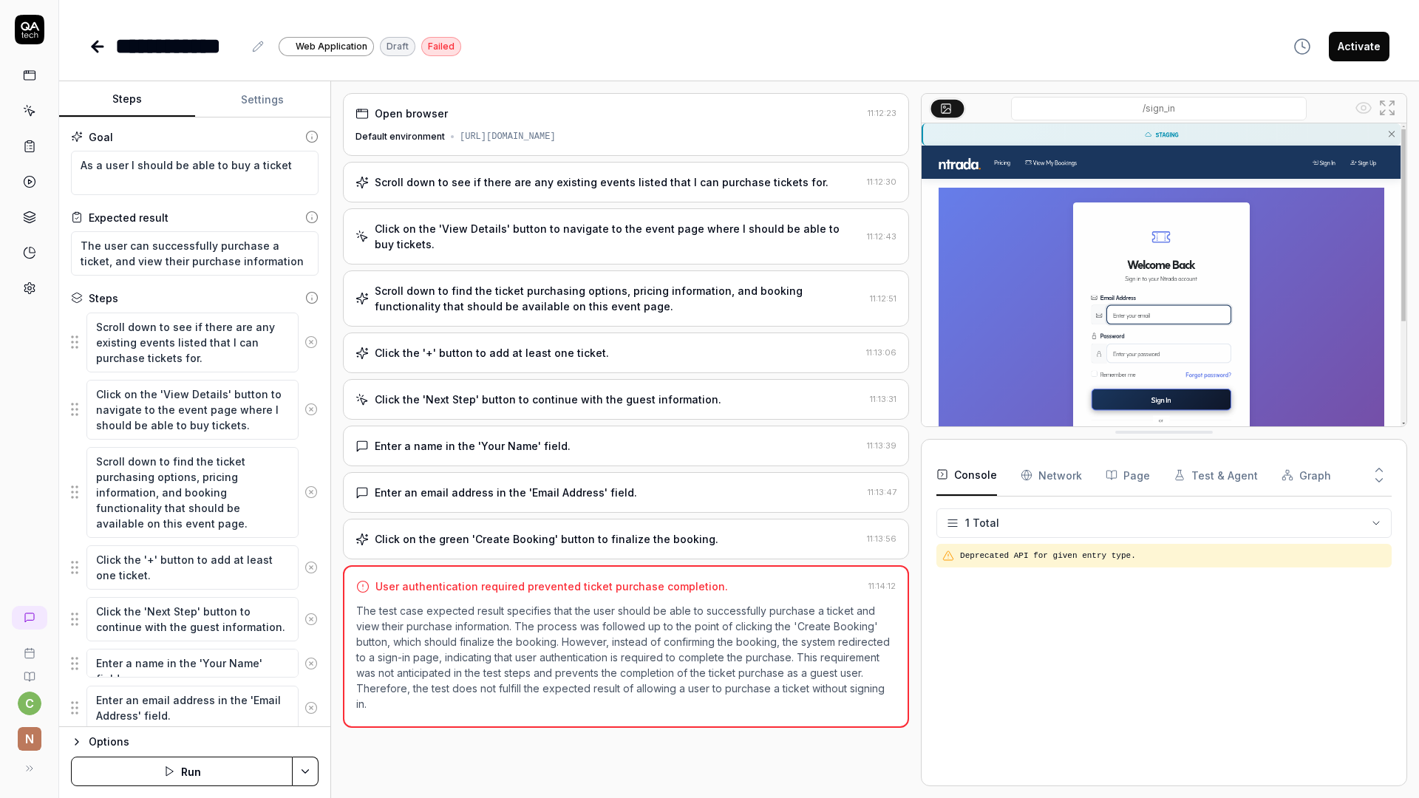
scroll to position [101, 0]
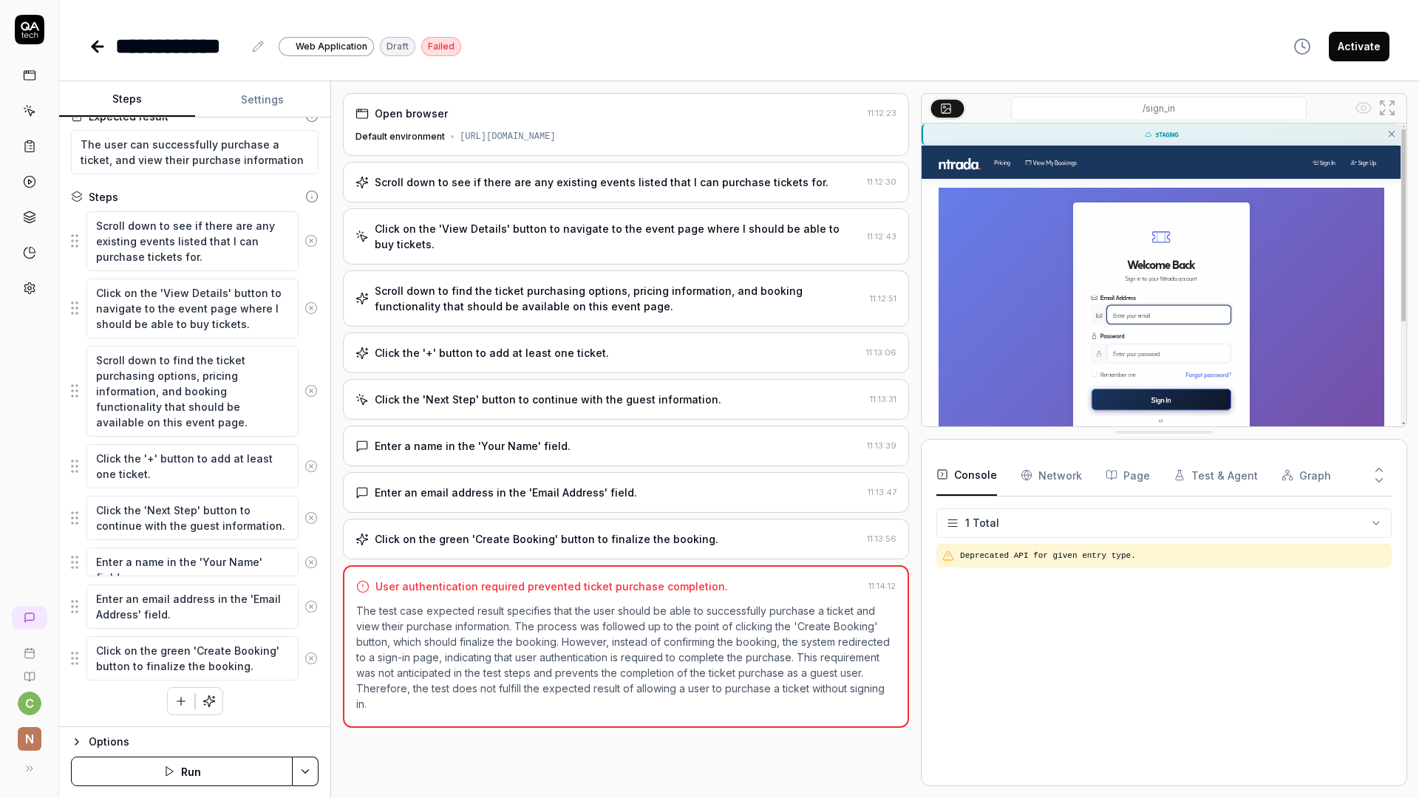
click at [143, 771] on button "Run" at bounding box center [182, 772] width 222 height 30
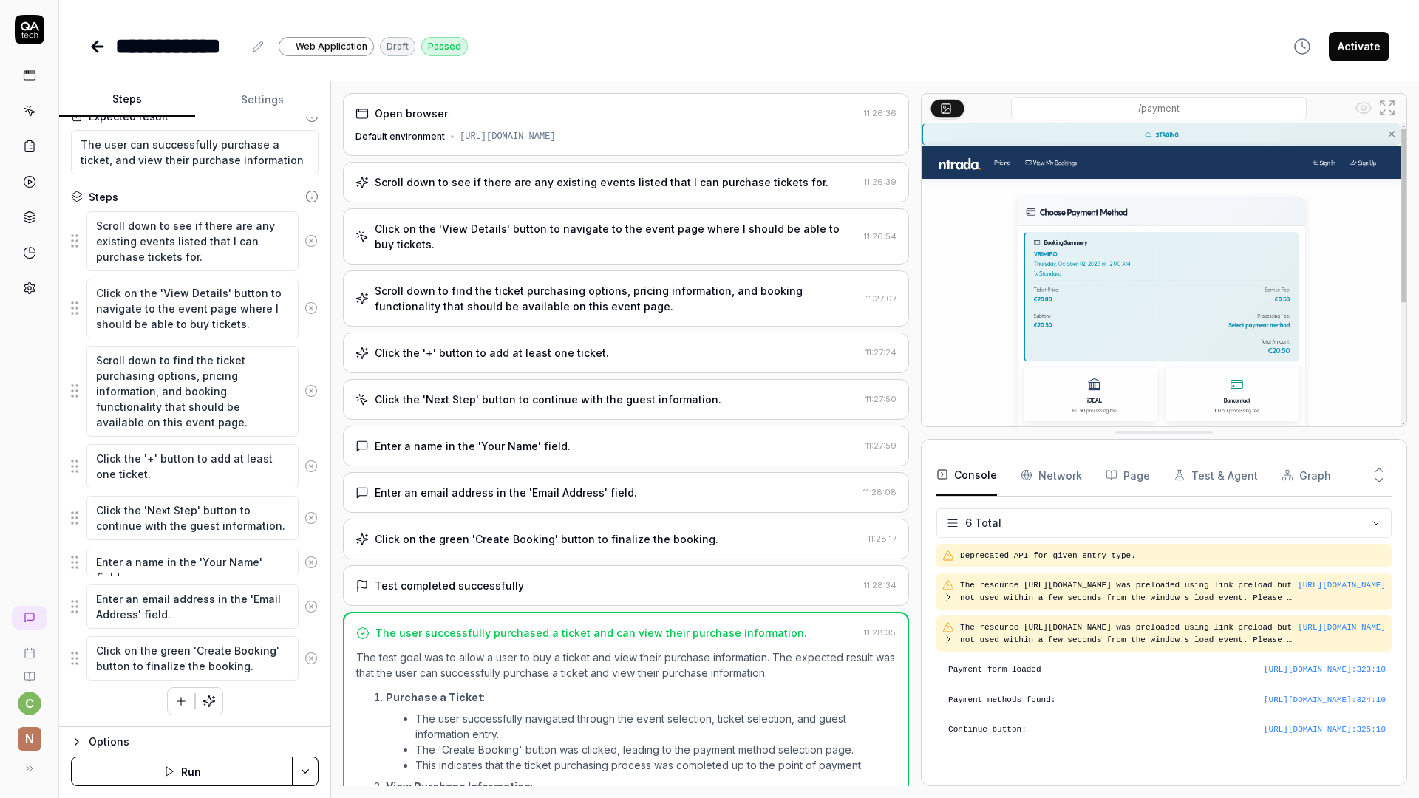
scroll to position [104, 0]
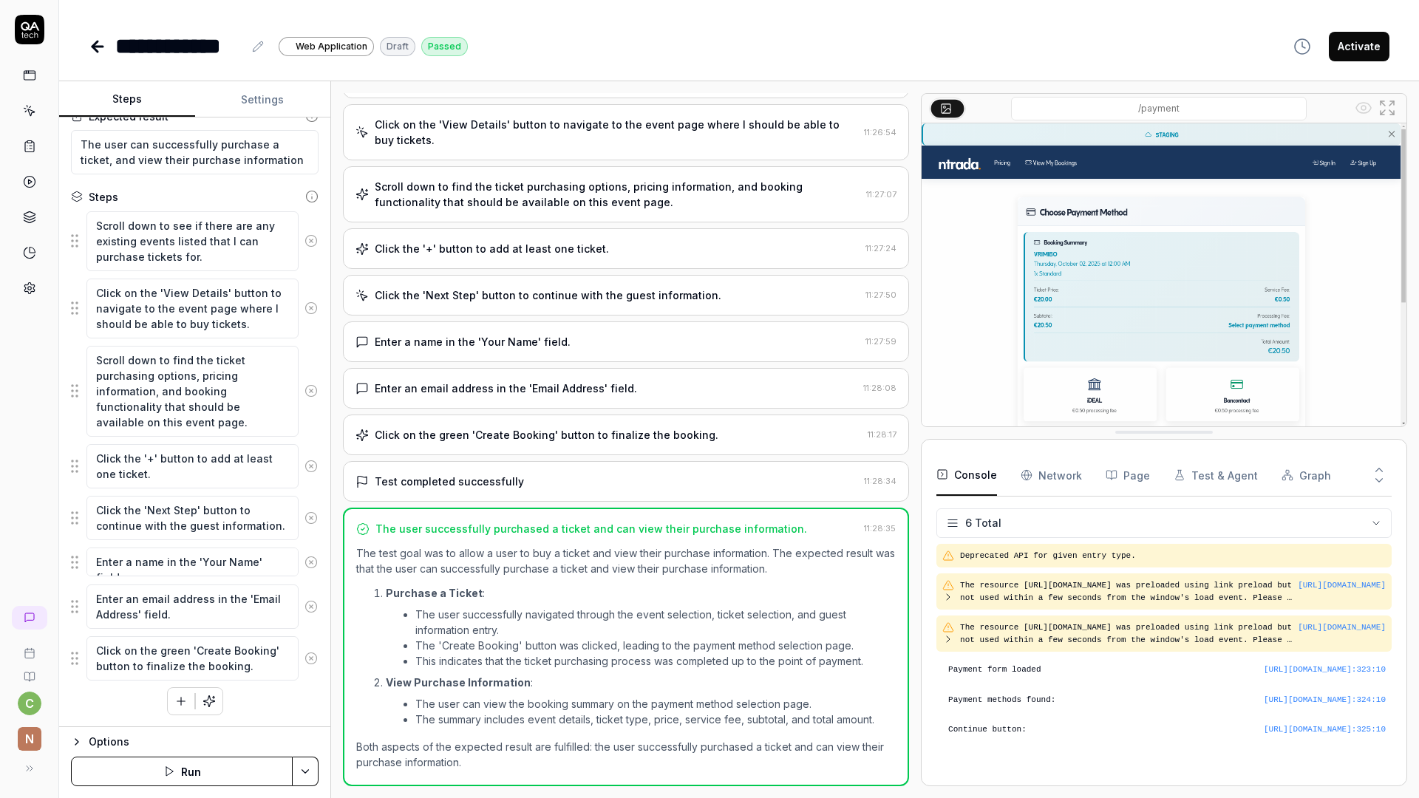
click at [1070, 478] on Requests "Network" at bounding box center [1051, 475] width 61 height 41
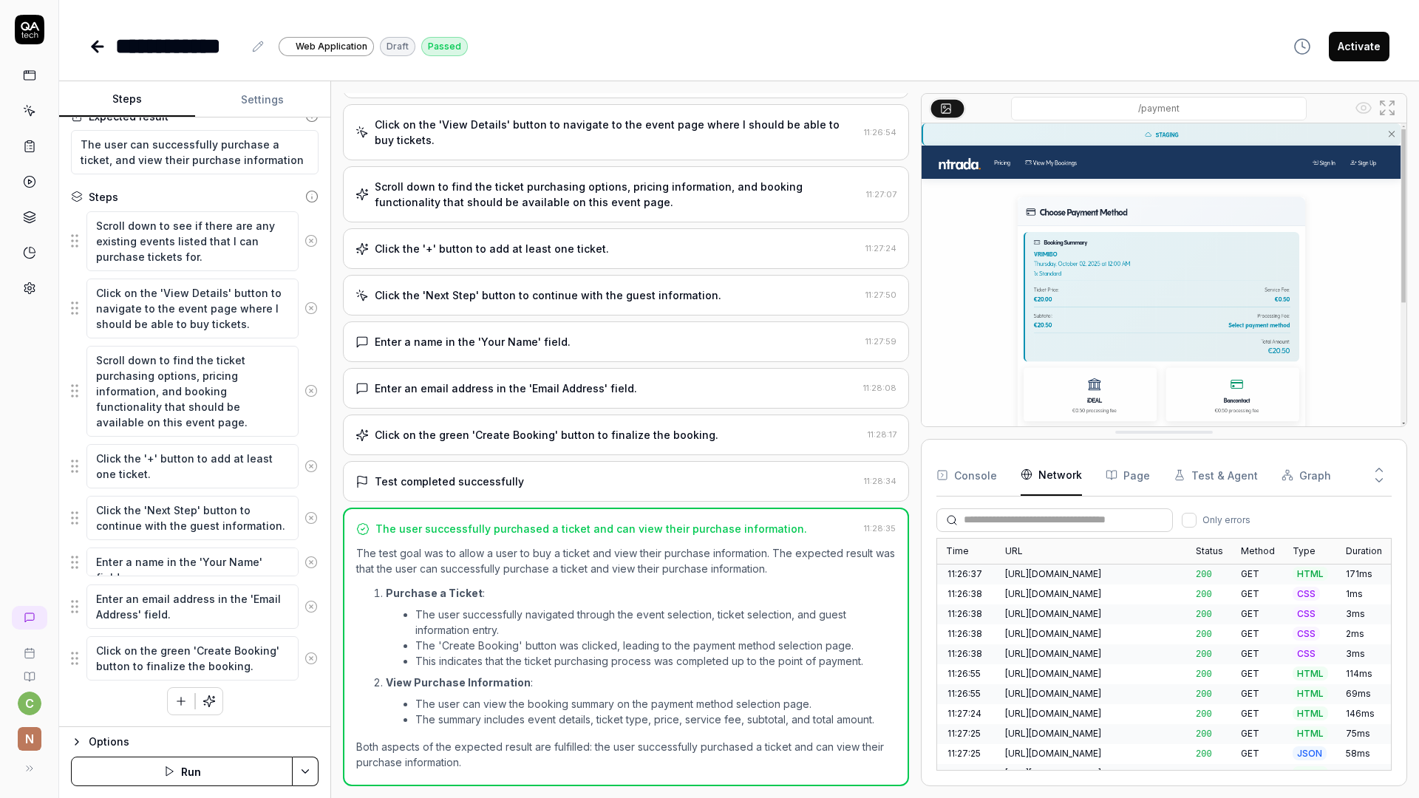
scroll to position [44, 0]
click at [1290, 468] on button "Graph" at bounding box center [1307, 475] width 50 height 41
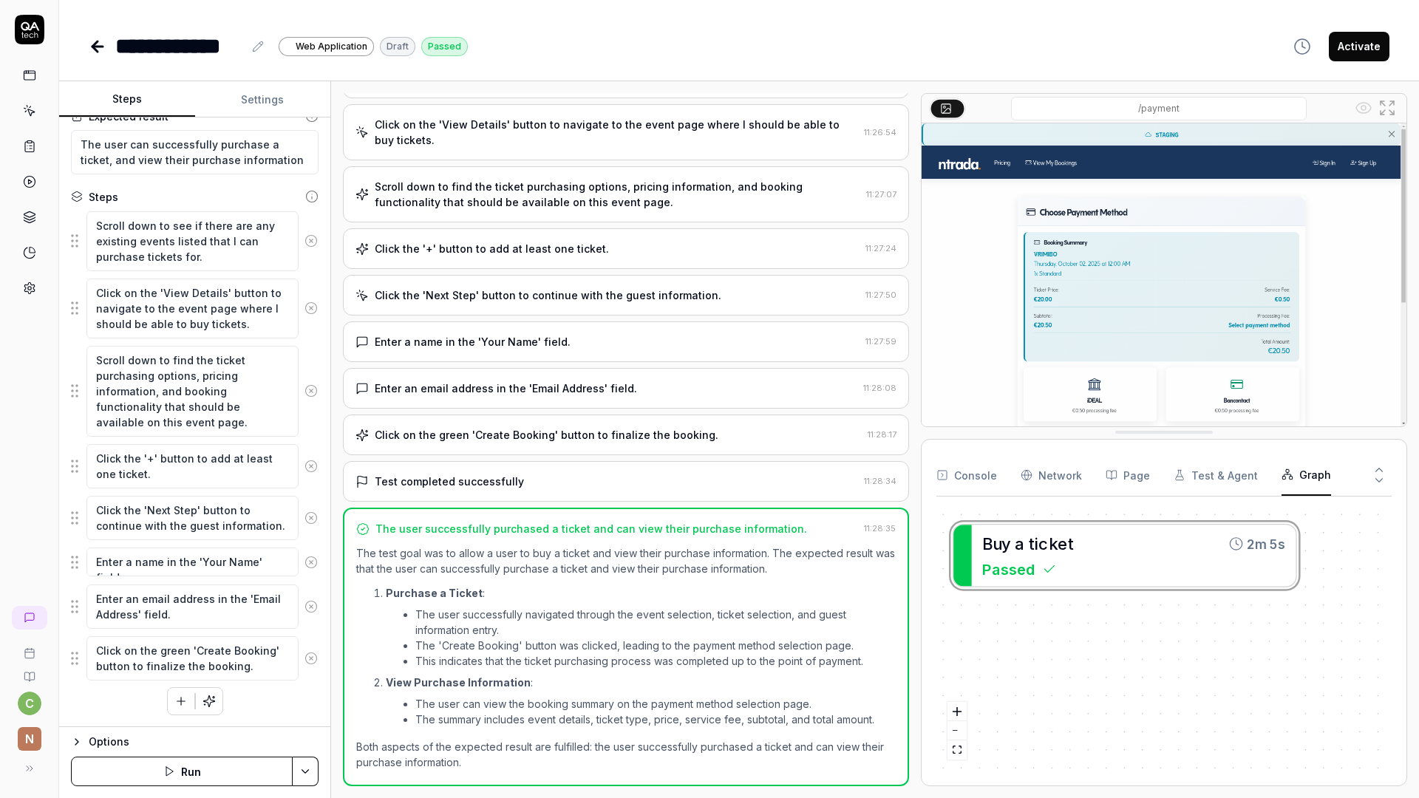
click at [24, 78] on icon at bounding box center [29, 75] width 13 height 13
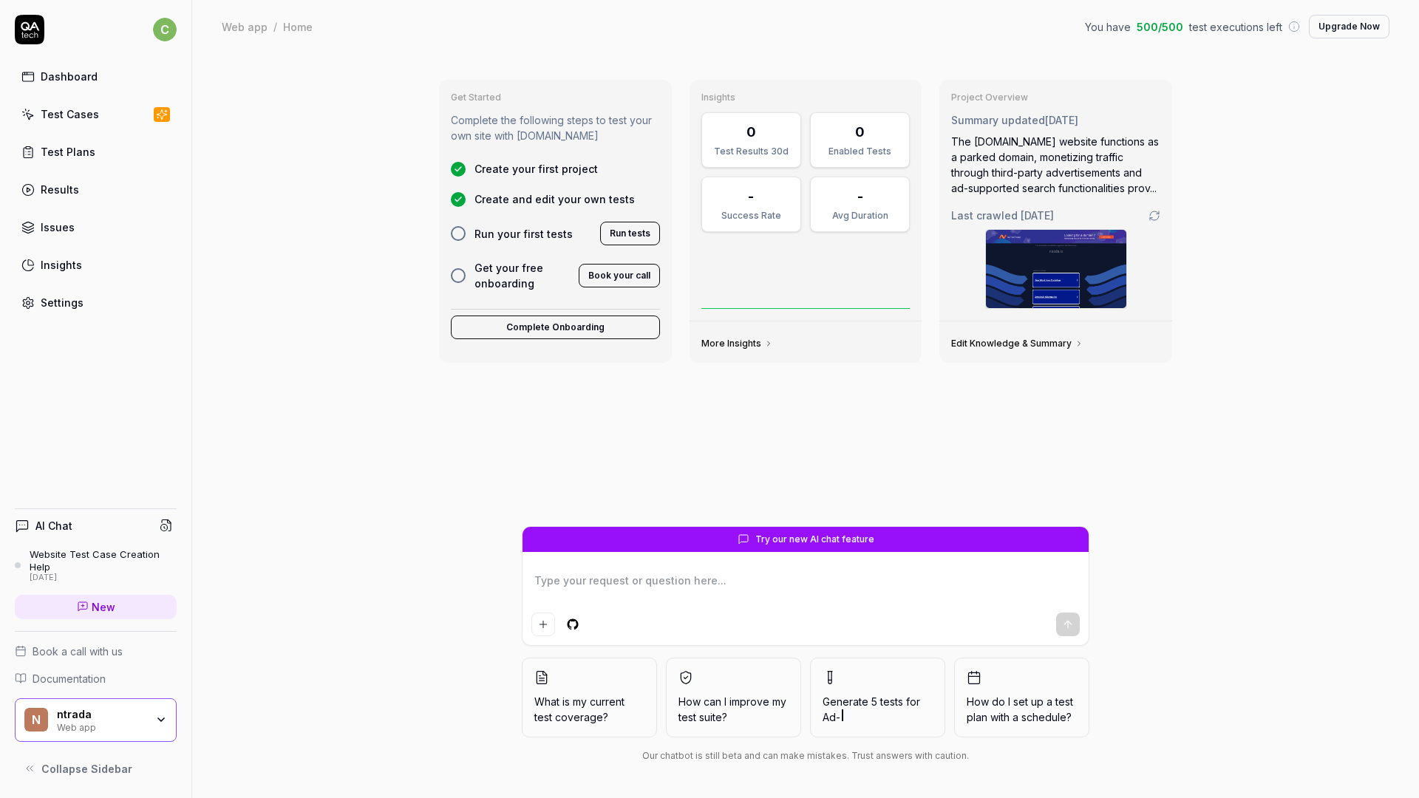
click at [115, 136] on div "Dashboard Test Cases Test Plans Results Issues Insights Settings" at bounding box center [96, 189] width 162 height 255
click at [115, 116] on link "Test Cases" at bounding box center [96, 114] width 162 height 29
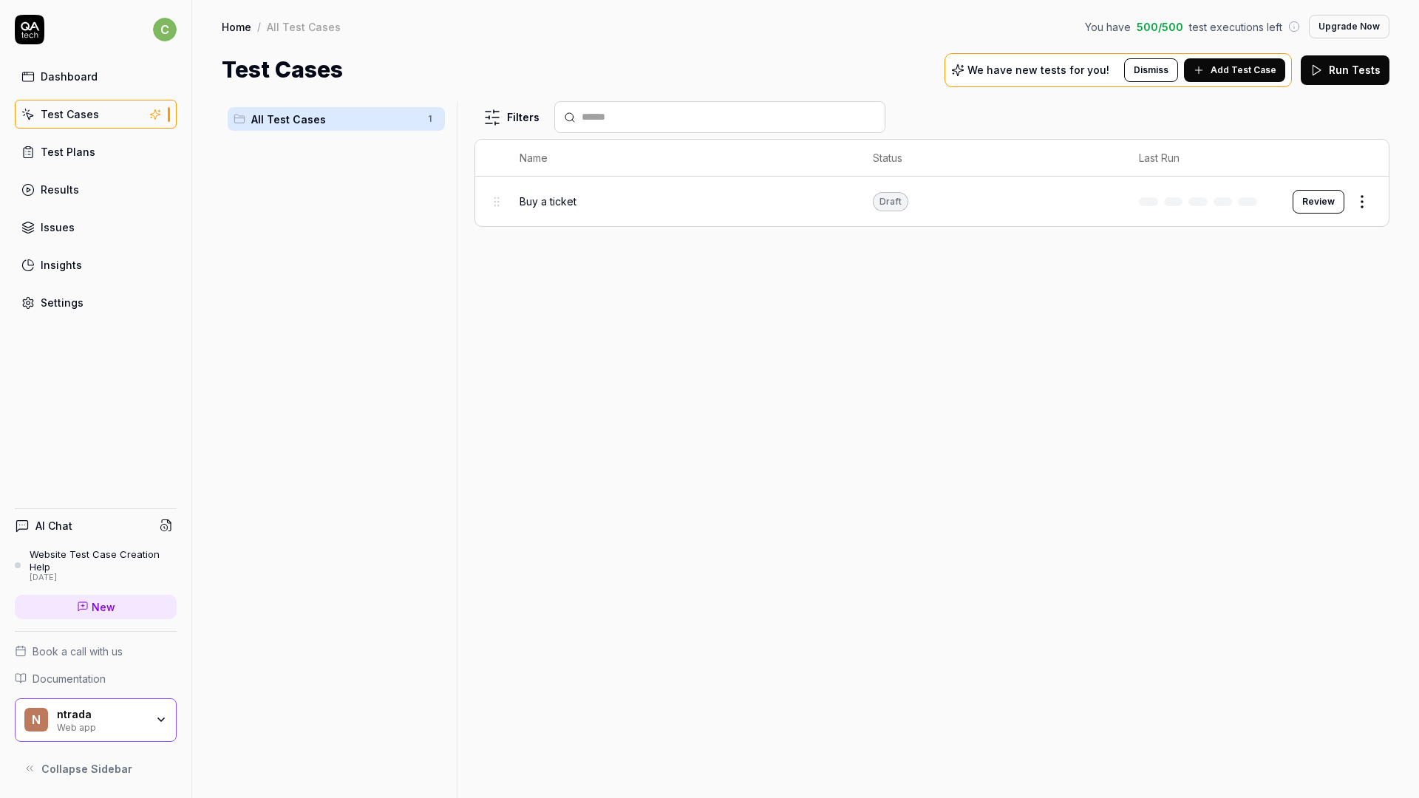
click at [1254, 64] on span "Add Test Case" at bounding box center [1244, 70] width 66 height 13
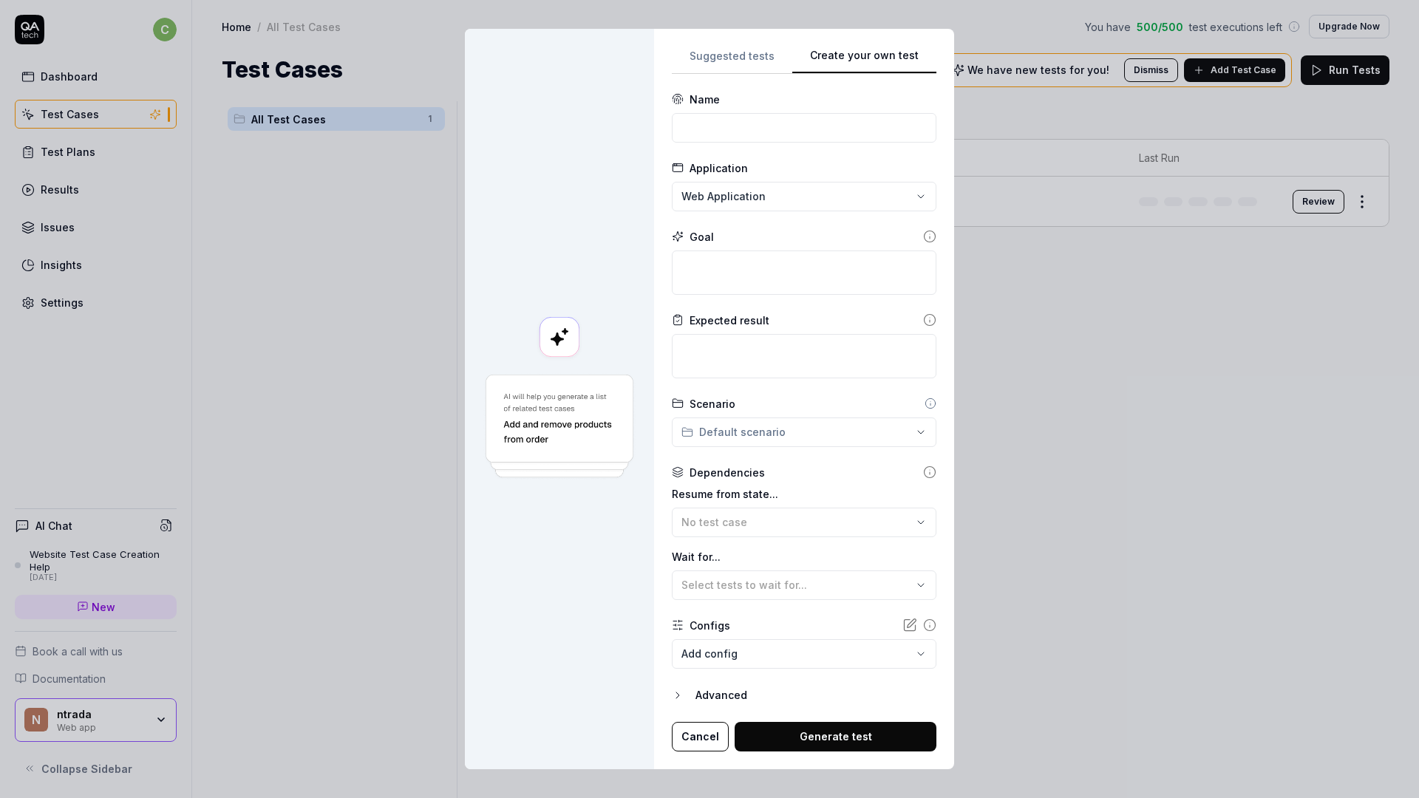
click at [886, 176] on div "**********" at bounding box center [804, 399] width 265 height 705
click at [778, 195] on div "**********" at bounding box center [709, 399] width 1419 height 798
click at [618, 234] on div "**********" at bounding box center [709, 399] width 1419 height 798
click at [795, 435] on div "**********" at bounding box center [709, 399] width 1419 height 798
click at [790, 405] on div "**********" at bounding box center [709, 399] width 1419 height 798
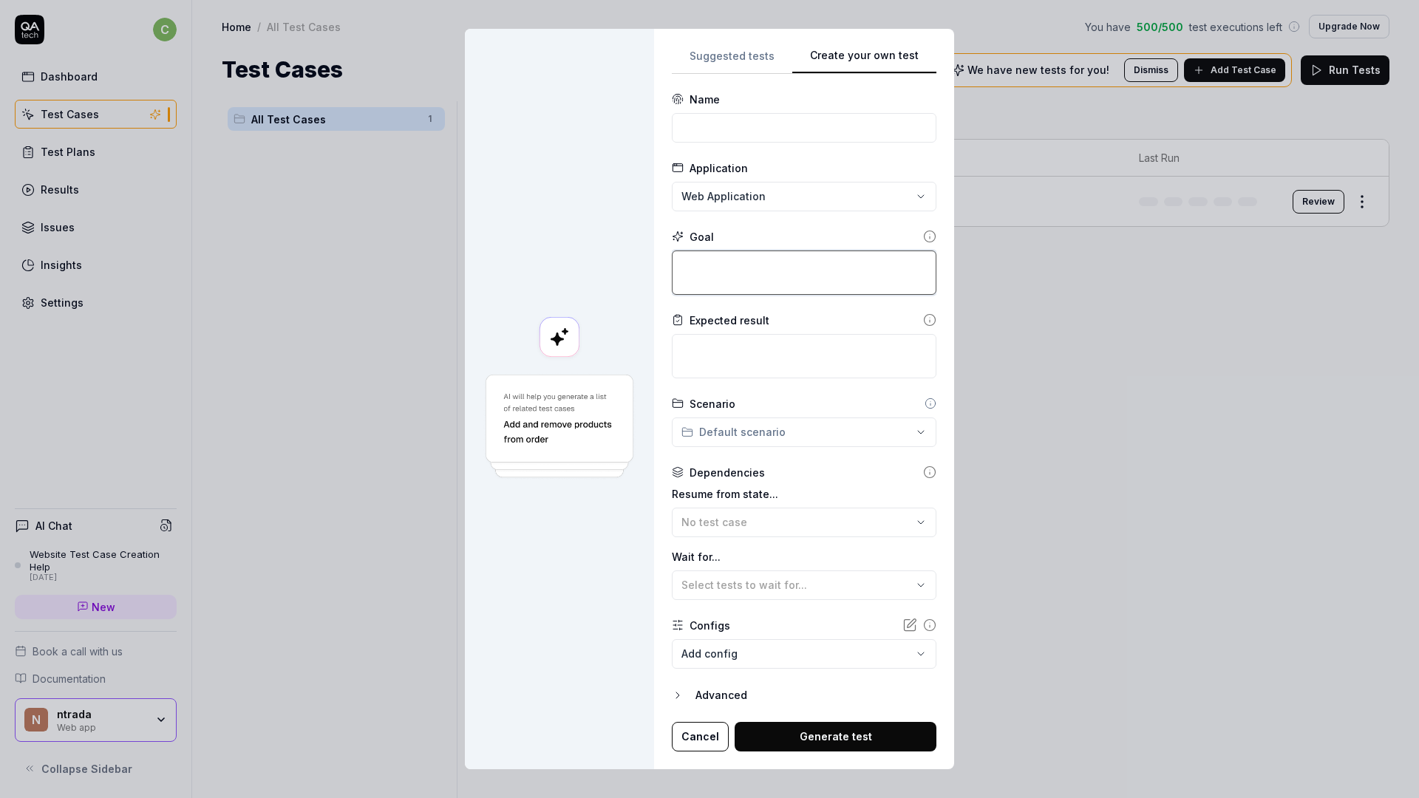
click at [811, 285] on textarea at bounding box center [804, 273] width 265 height 44
click at [923, 322] on icon at bounding box center [929, 319] width 13 height 13
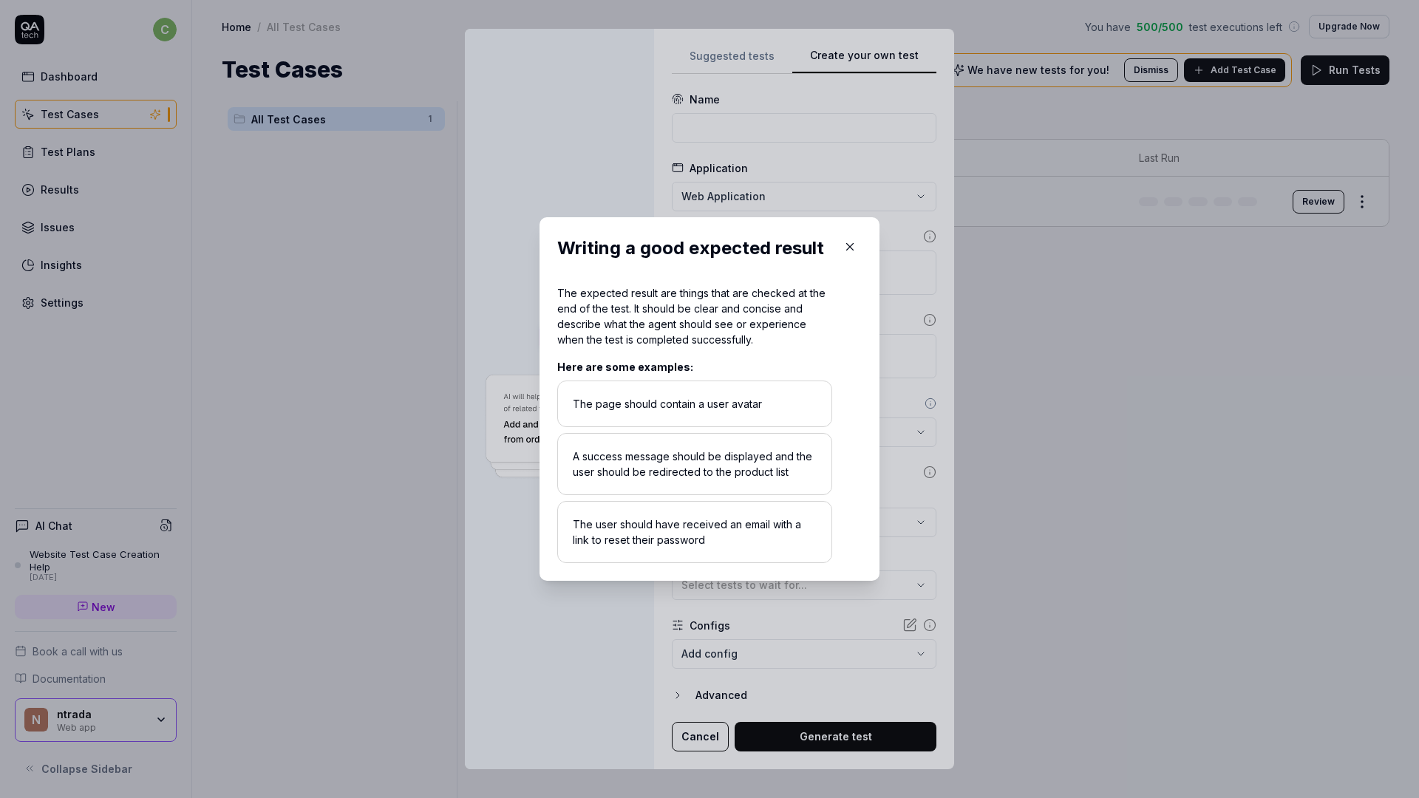
click at [847, 243] on icon "button" at bounding box center [849, 246] width 13 height 13
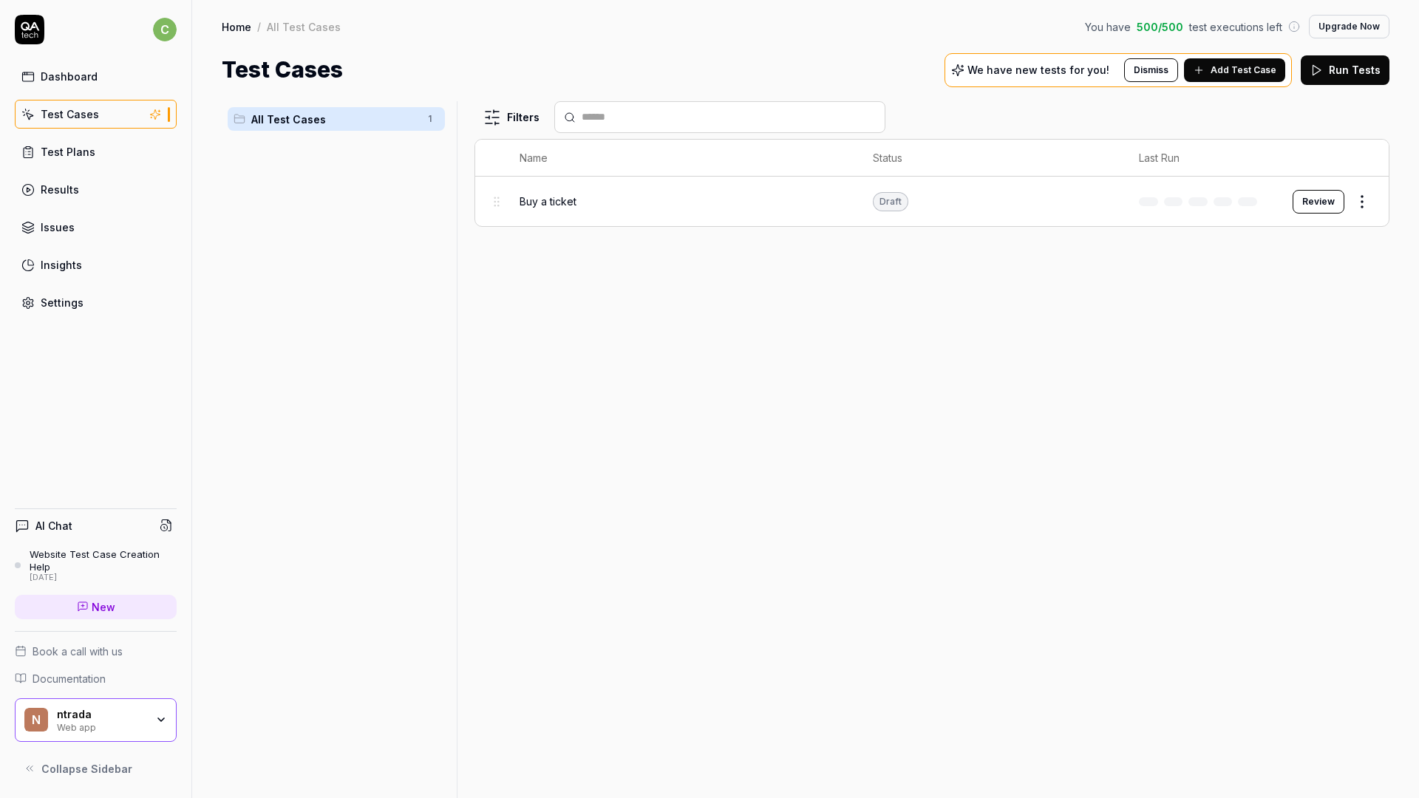
click at [1238, 68] on span "Add Test Case" at bounding box center [1244, 70] width 66 height 13
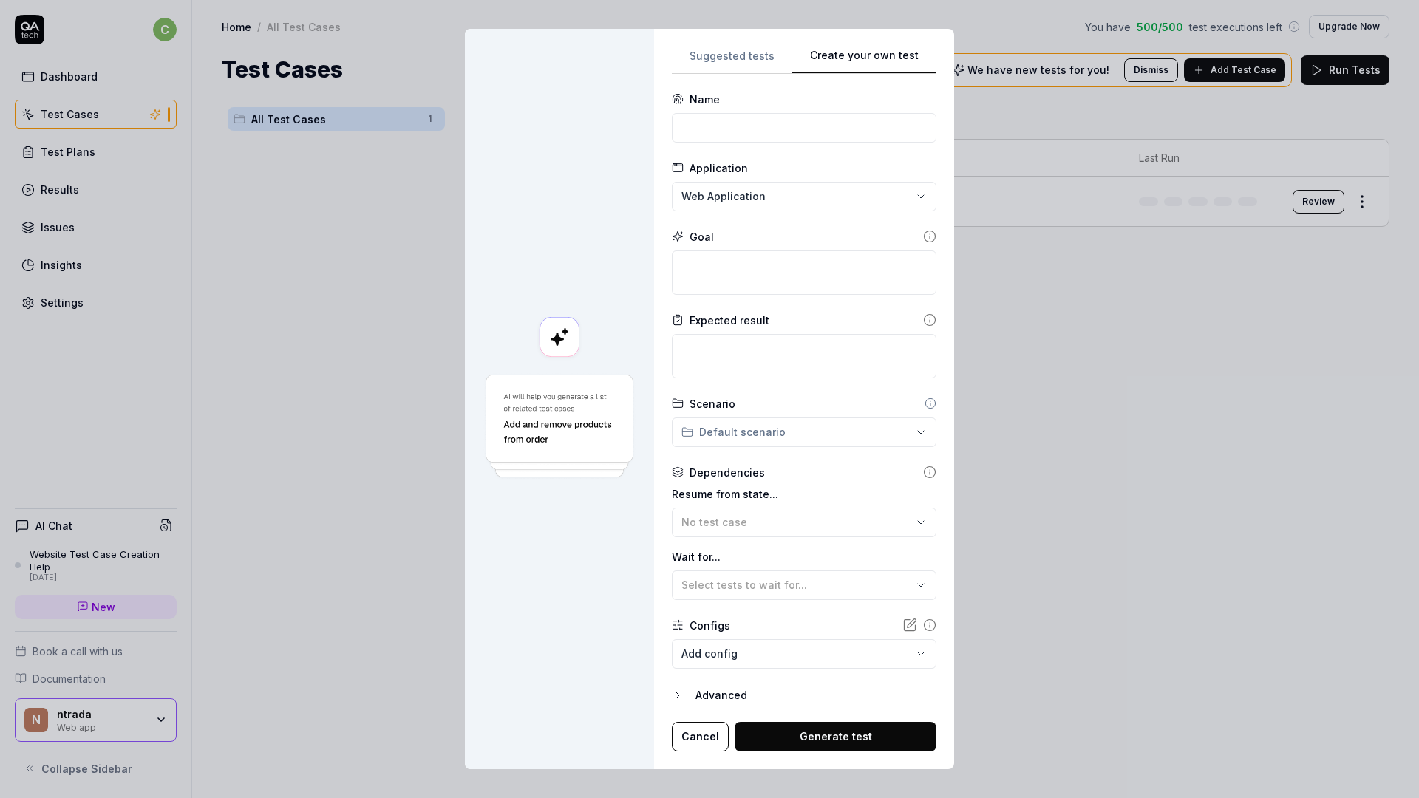
click at [699, 695] on button "Advanced" at bounding box center [804, 696] width 265 height 18
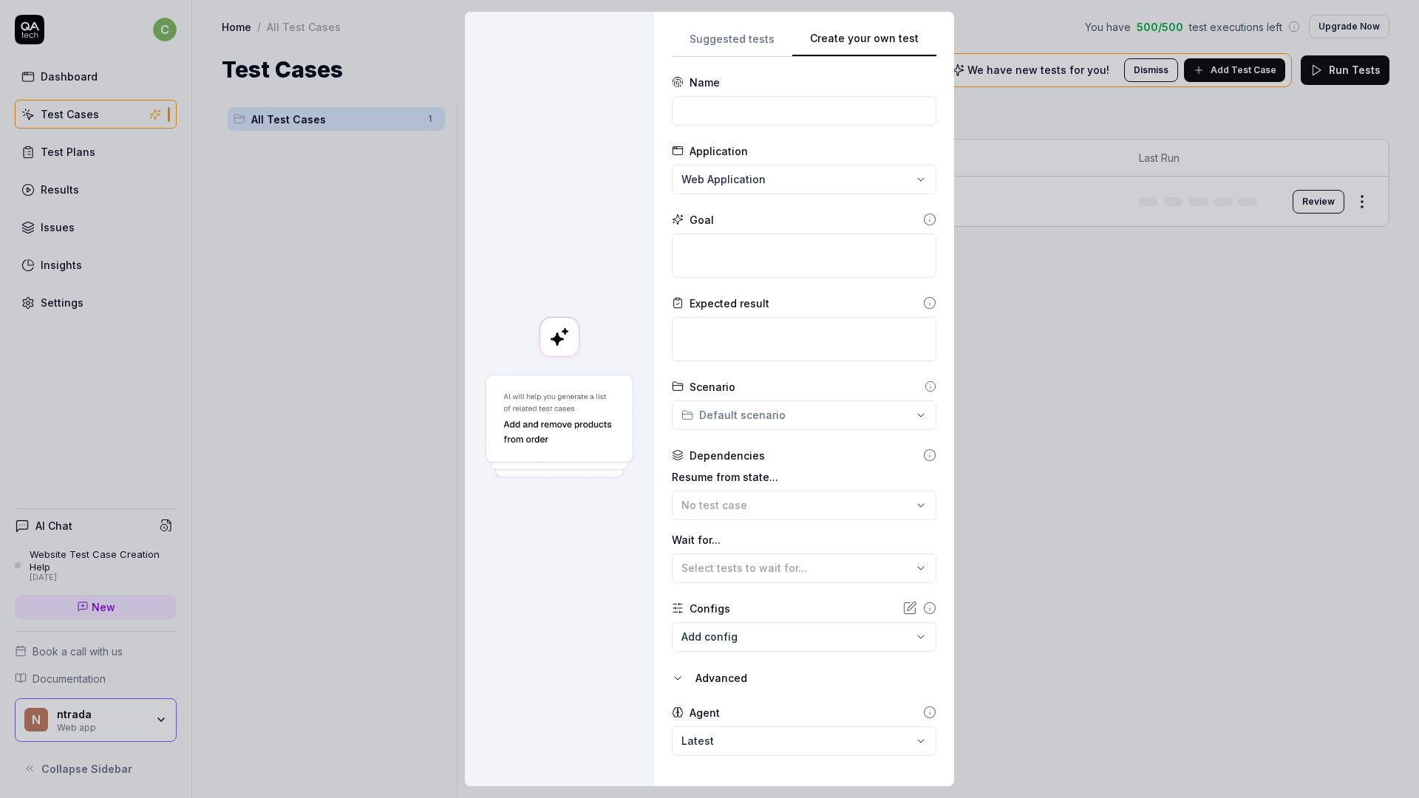
scroll to position [35, 0]
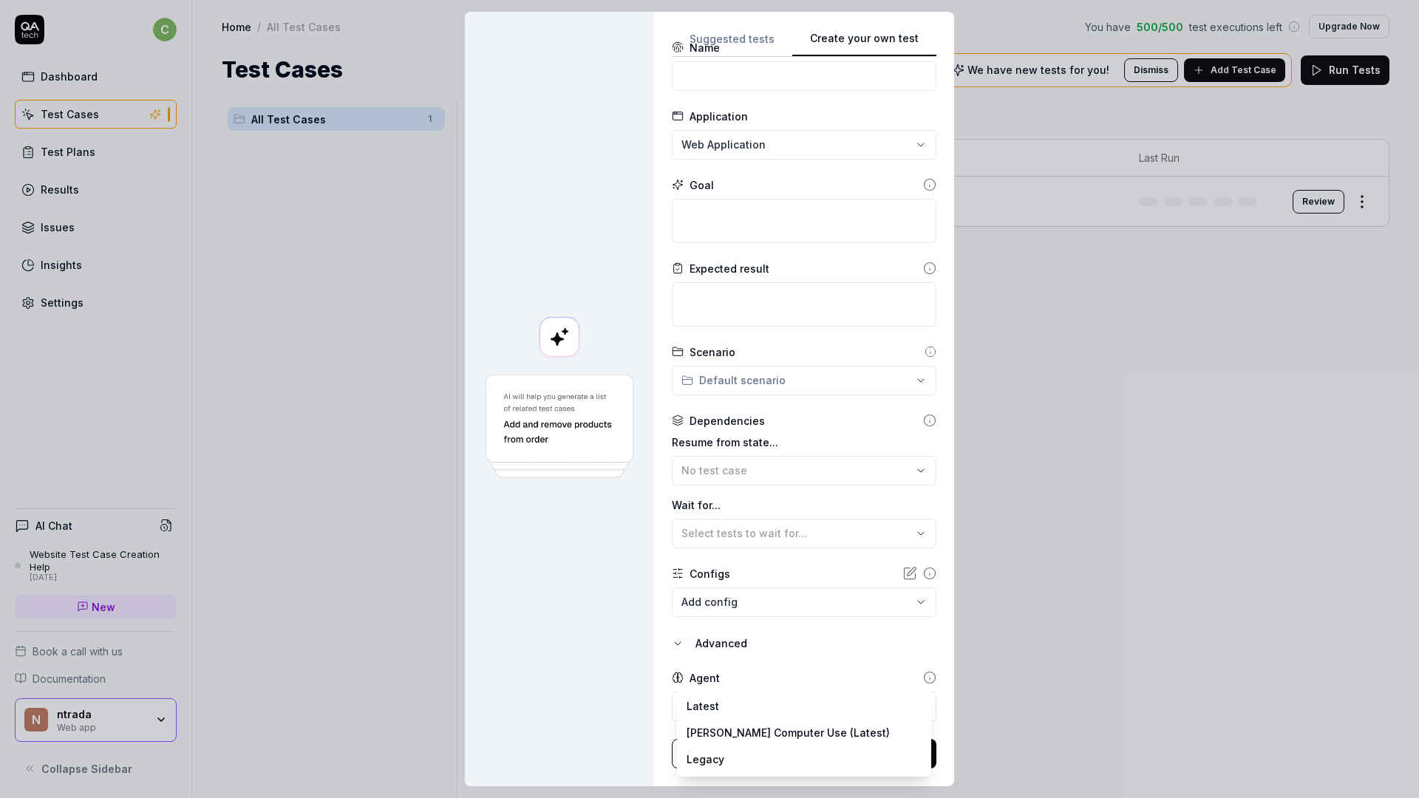
click at [709, 703] on body "**********" at bounding box center [709, 399] width 1419 height 798
click at [783, 674] on div "**********" at bounding box center [709, 399] width 1419 height 798
click at [787, 708] on body "**********" at bounding box center [709, 399] width 1419 height 798
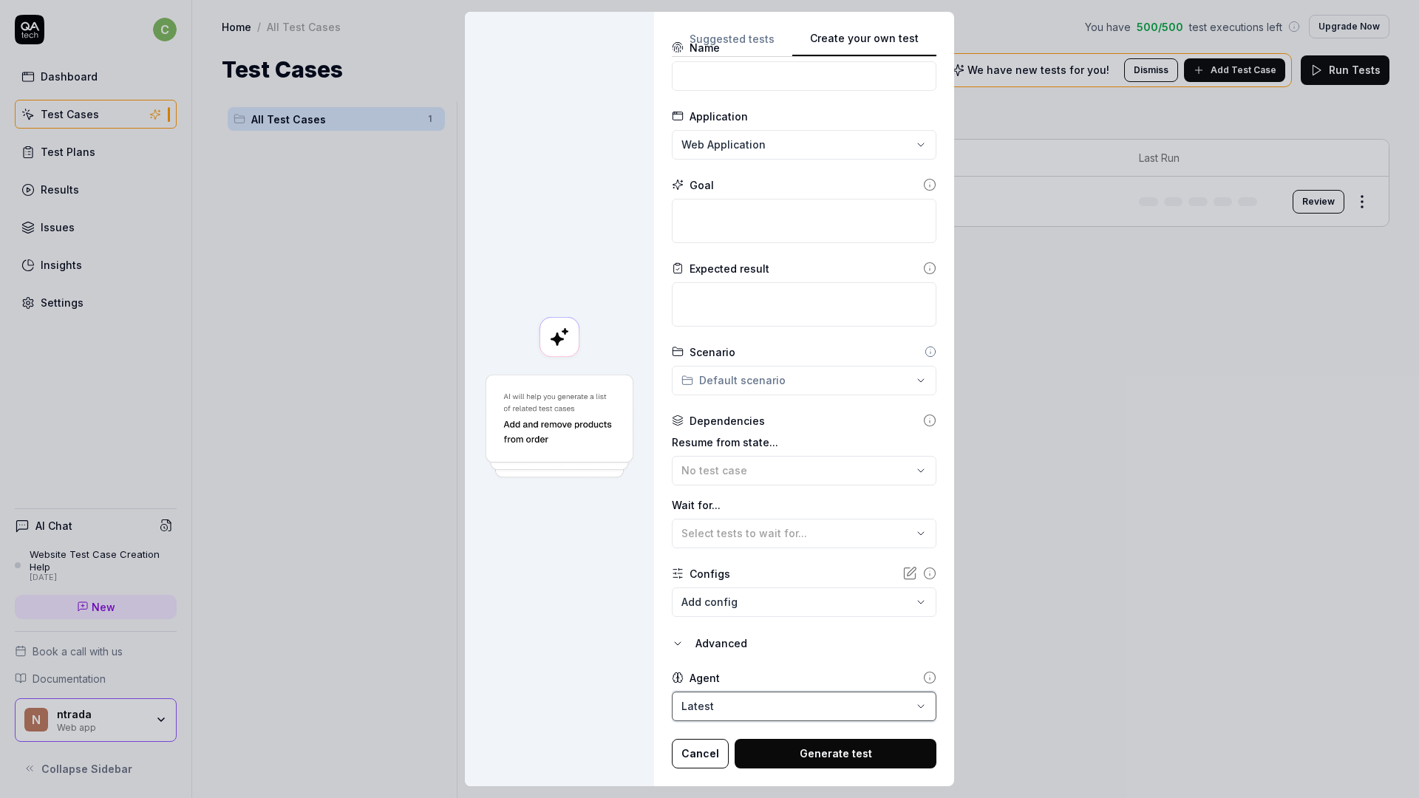
click at [794, 649] on div "**********" at bounding box center [709, 399] width 1419 height 798
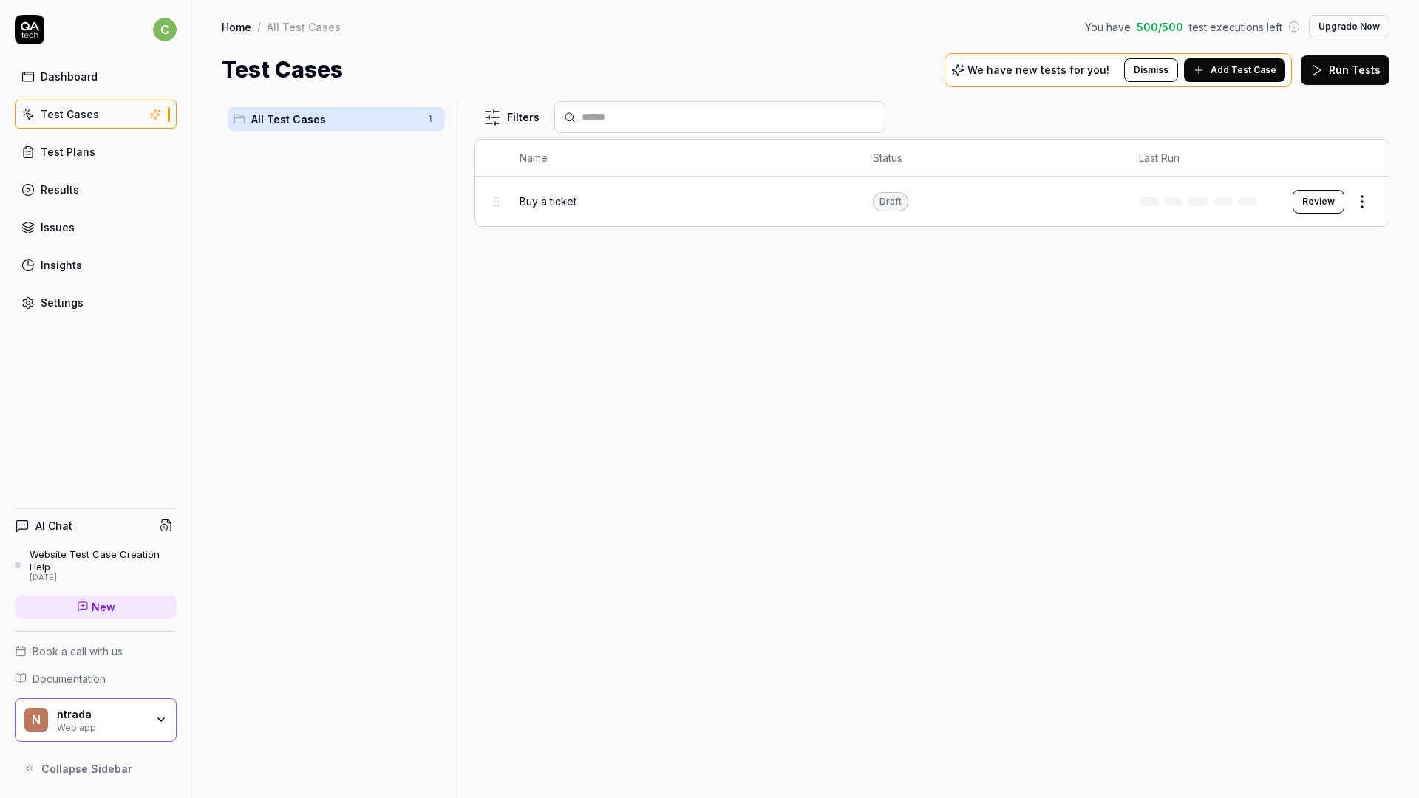
click at [1302, 194] on button "Review" at bounding box center [1319, 202] width 52 height 24
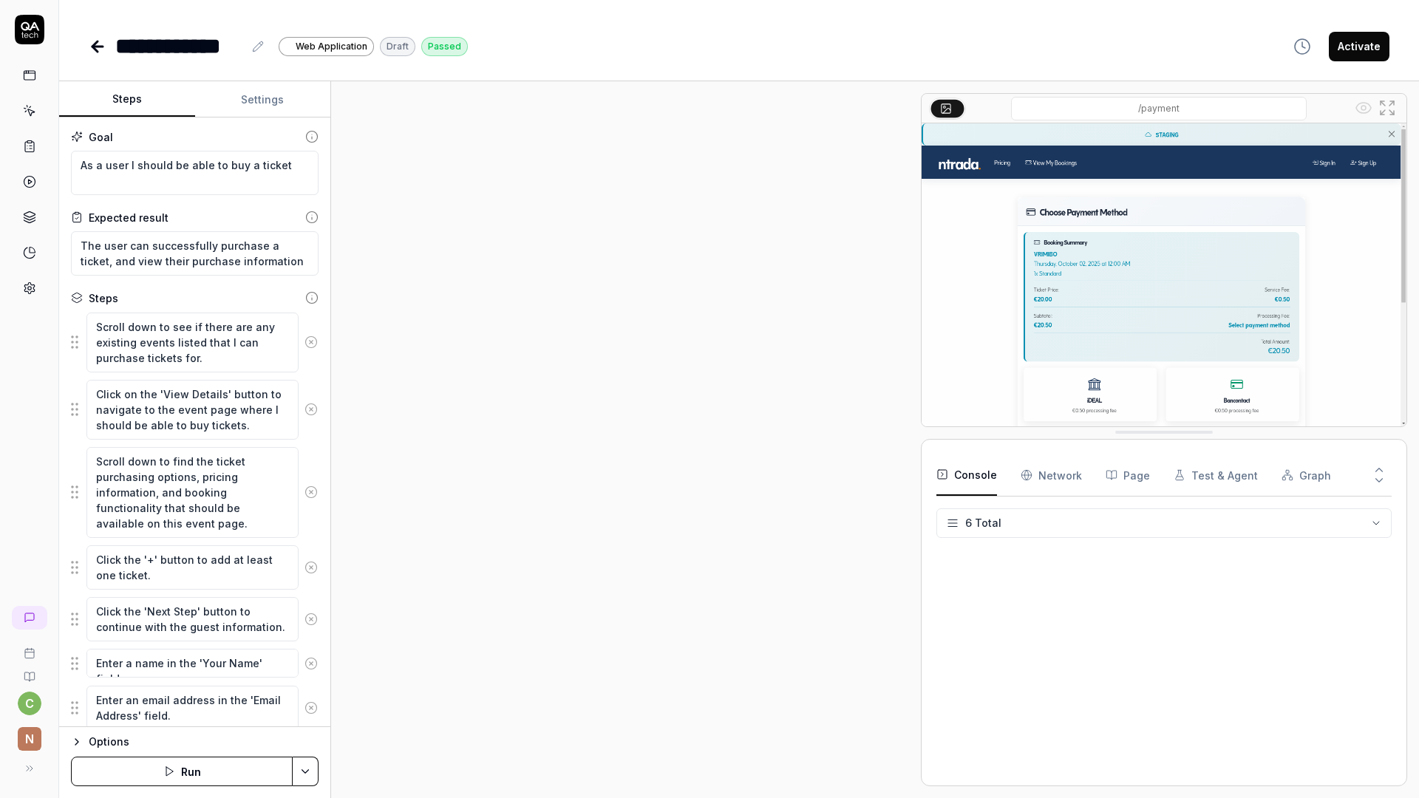
scroll to position [104, 0]
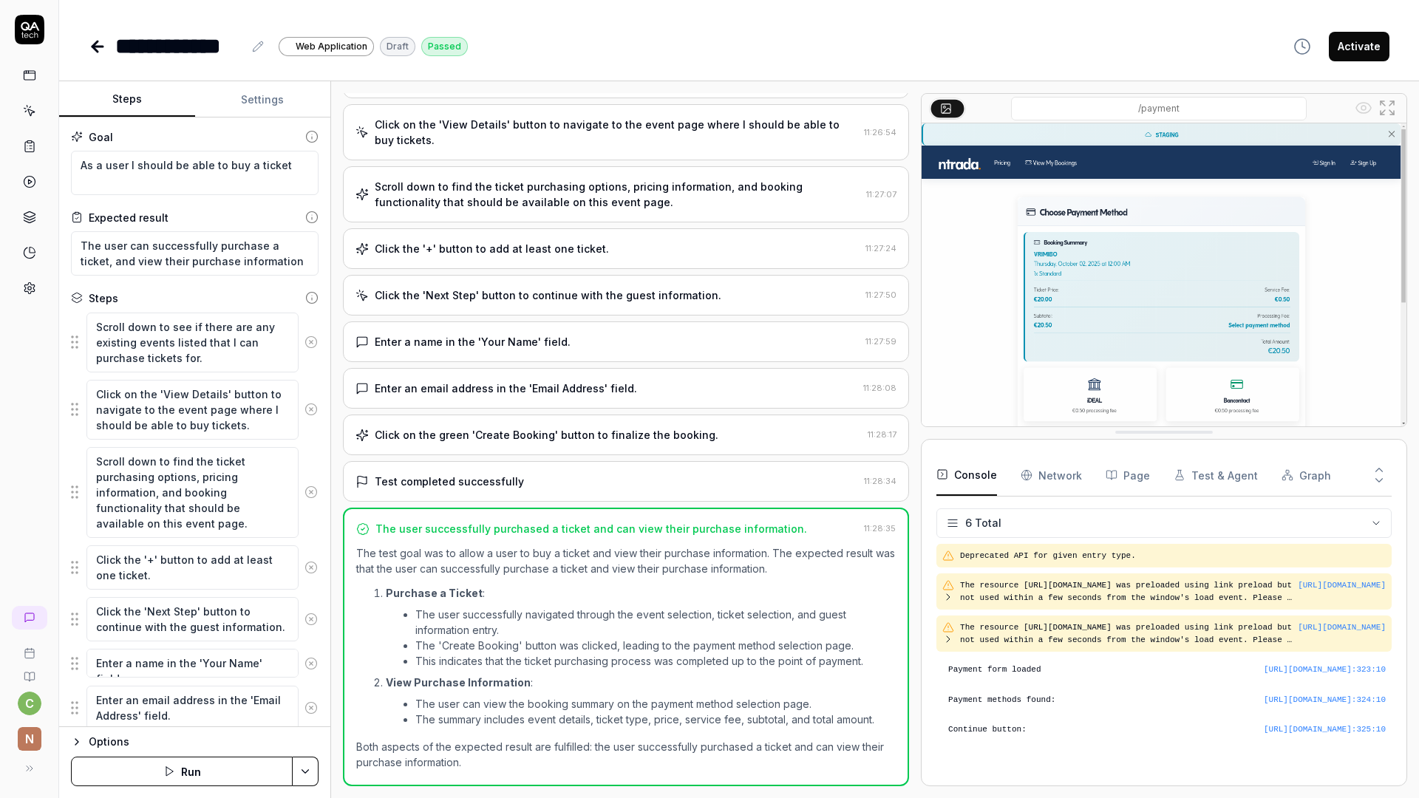
click at [307, 772] on html "**********" at bounding box center [709, 399] width 1419 height 798
click at [319, 64] on html "**********" at bounding box center [709, 399] width 1419 height 798
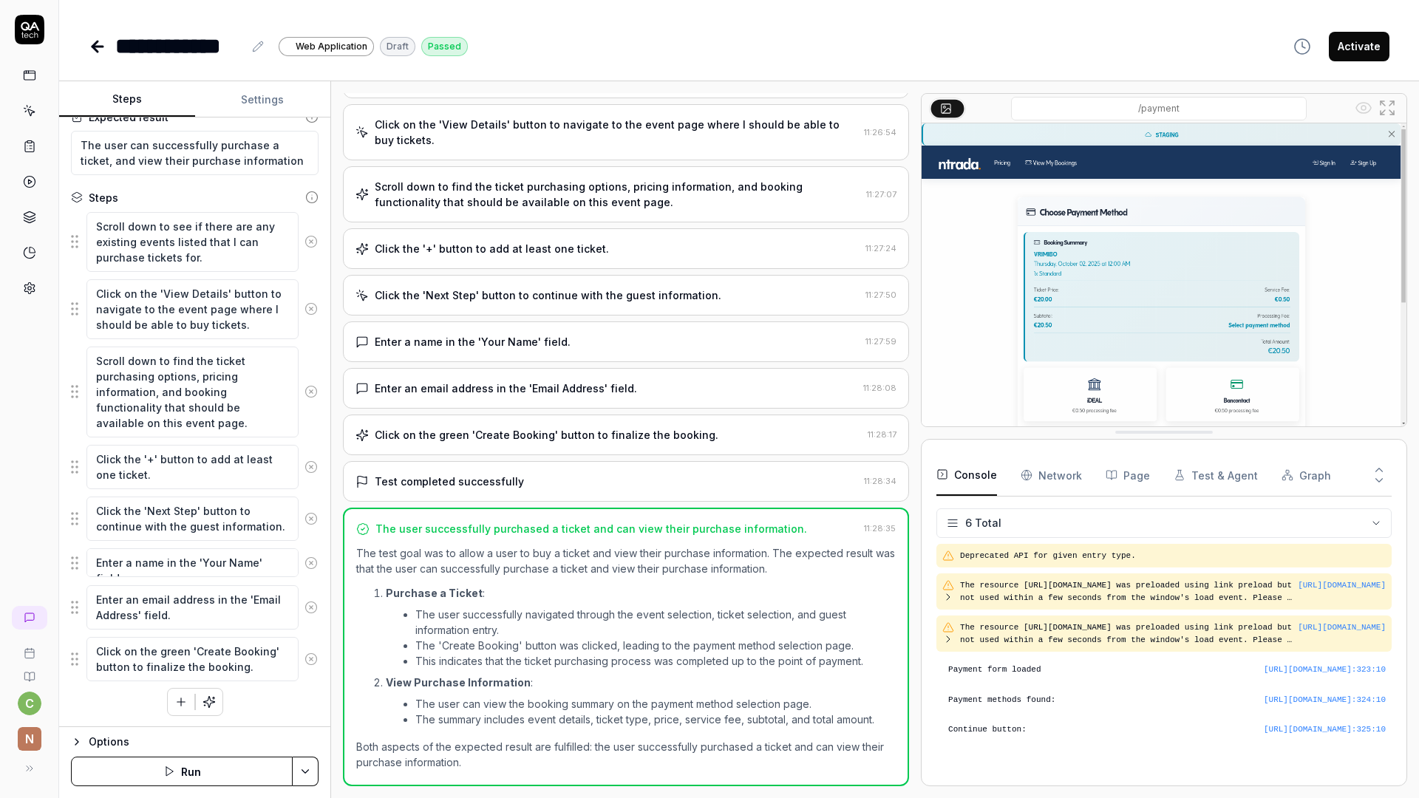
scroll to position [101, 0]
click at [109, 744] on div "Options" at bounding box center [204, 742] width 230 height 18
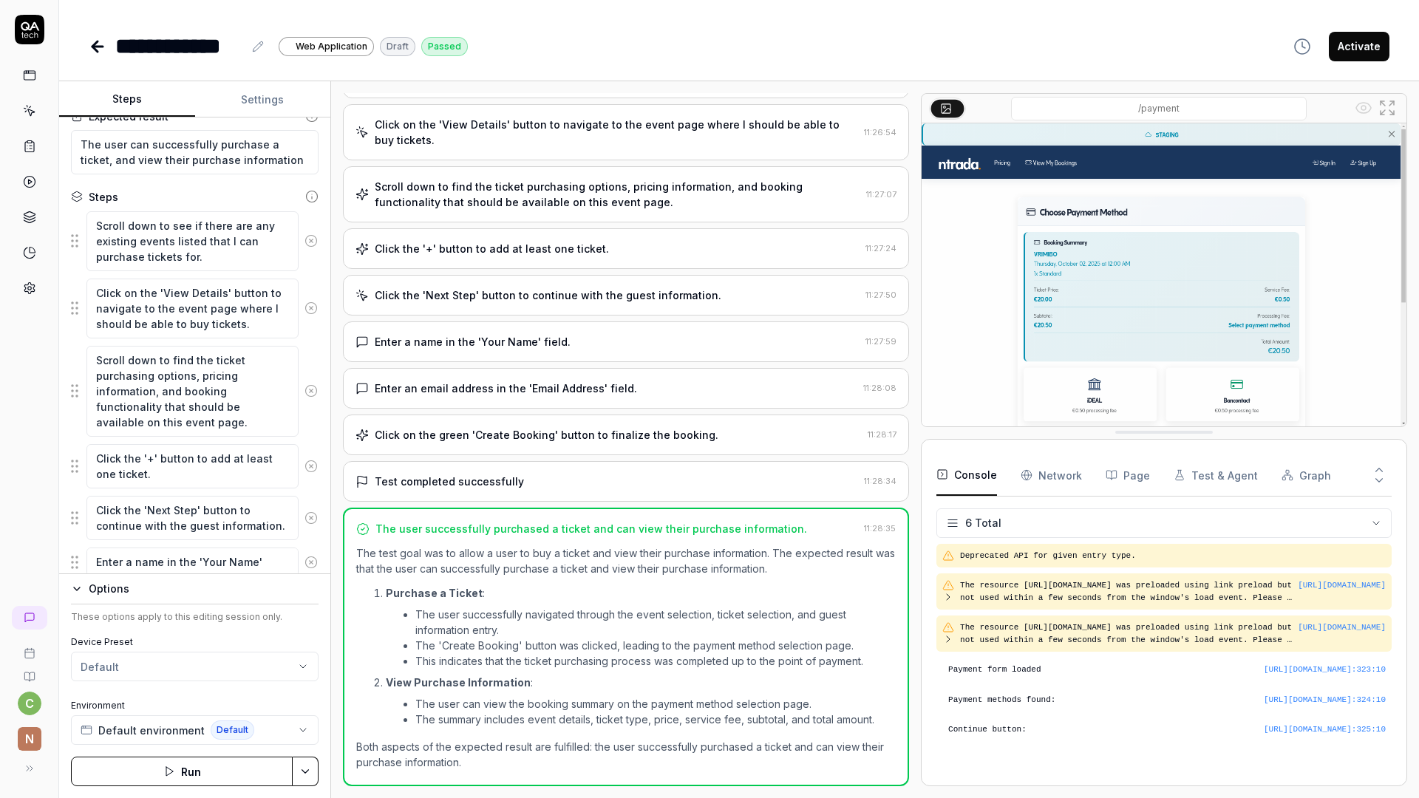
click at [316, 770] on html "**********" at bounding box center [709, 399] width 1419 height 798
click at [274, 608] on html "**********" at bounding box center [709, 399] width 1419 height 798
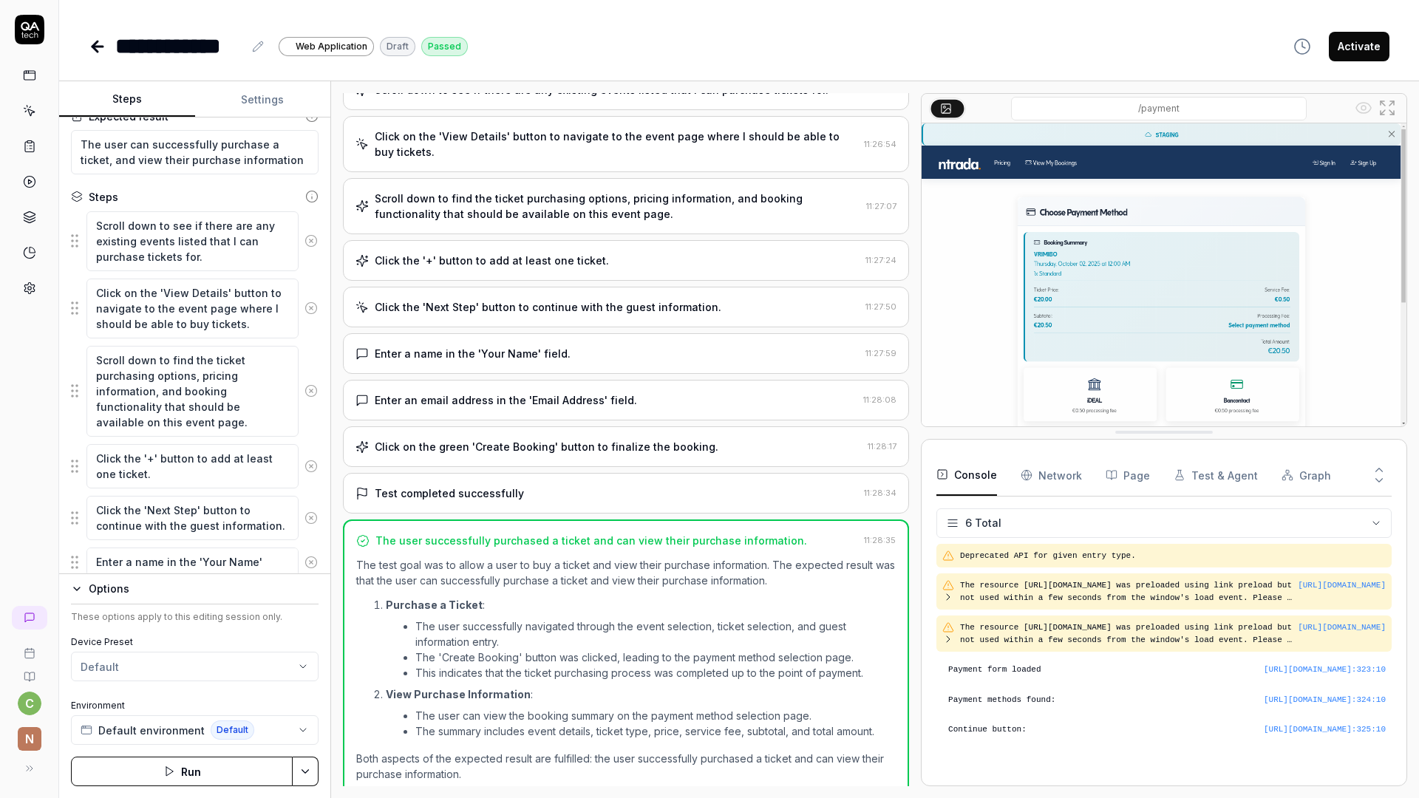
scroll to position [88, 0]
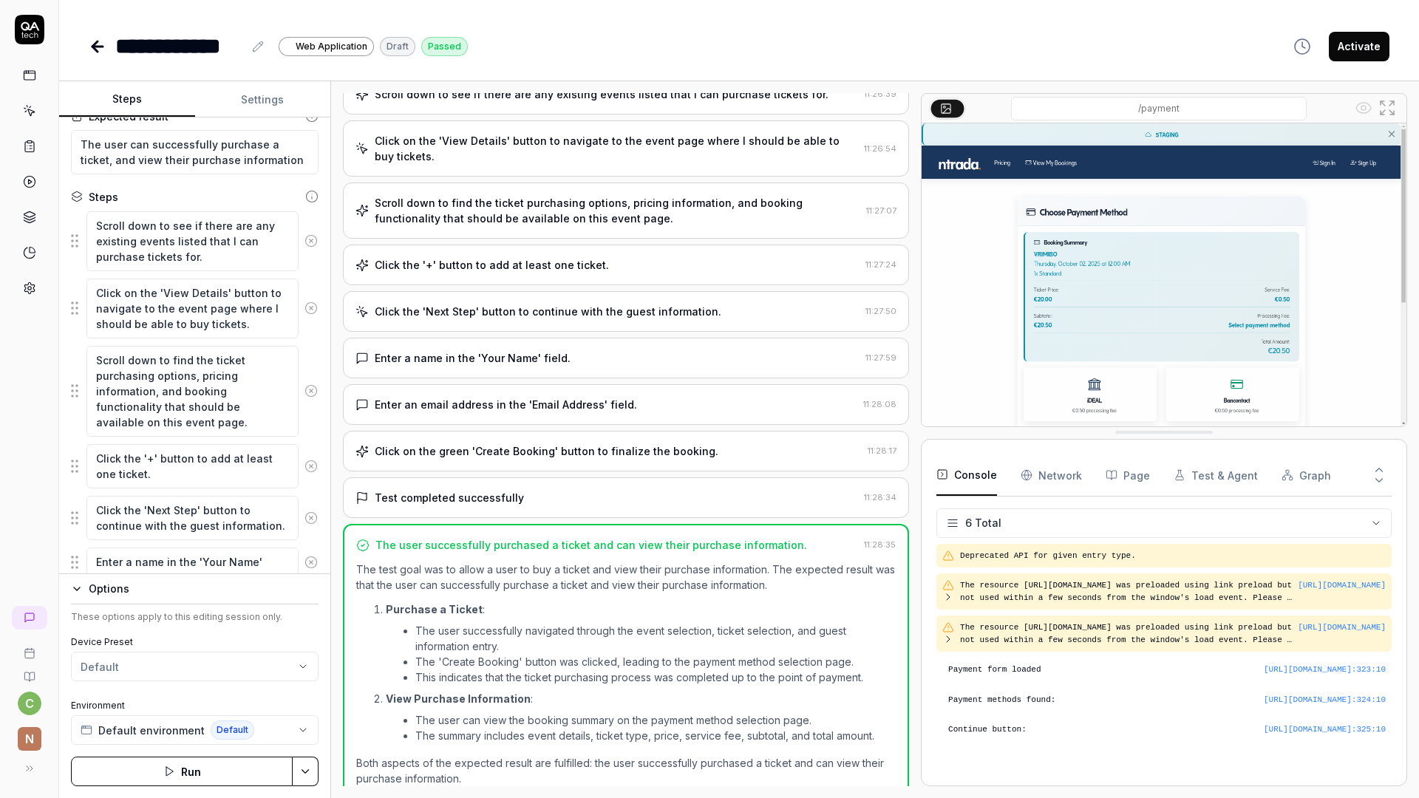
click at [1367, 52] on button "Activate" at bounding box center [1359, 47] width 61 height 30
click at [100, 55] on link at bounding box center [99, 47] width 21 height 30
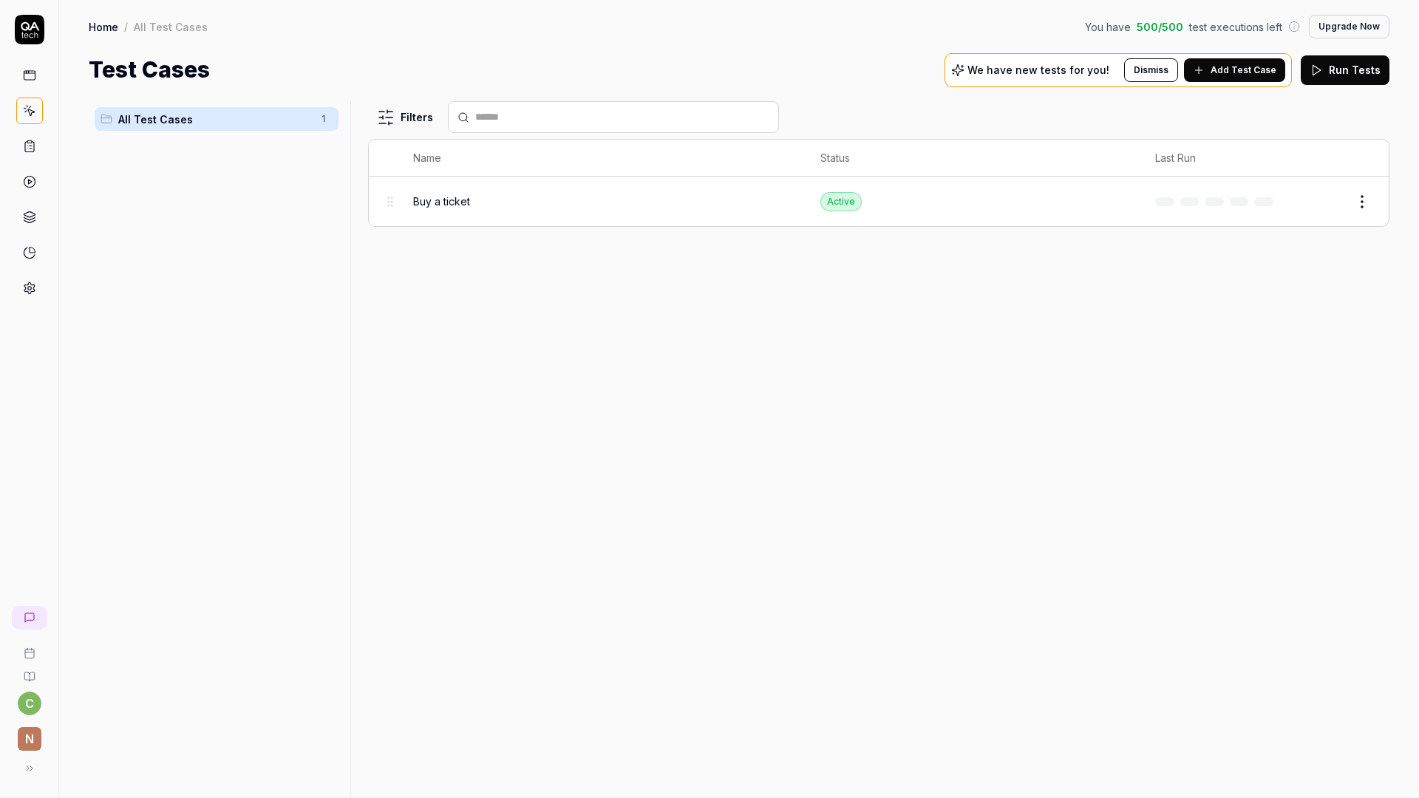
click at [1358, 205] on html "c n Home / All Test Cases You have 500 / 500 test executions left Upgrade Now H…" at bounding box center [709, 399] width 1419 height 798
click at [1323, 196] on html "c n Home / All Test Cases You have 500 / 500 test executions left Upgrade Now H…" at bounding box center [709, 399] width 1419 height 798
click at [1331, 204] on button "Edit" at bounding box center [1326, 202] width 35 height 24
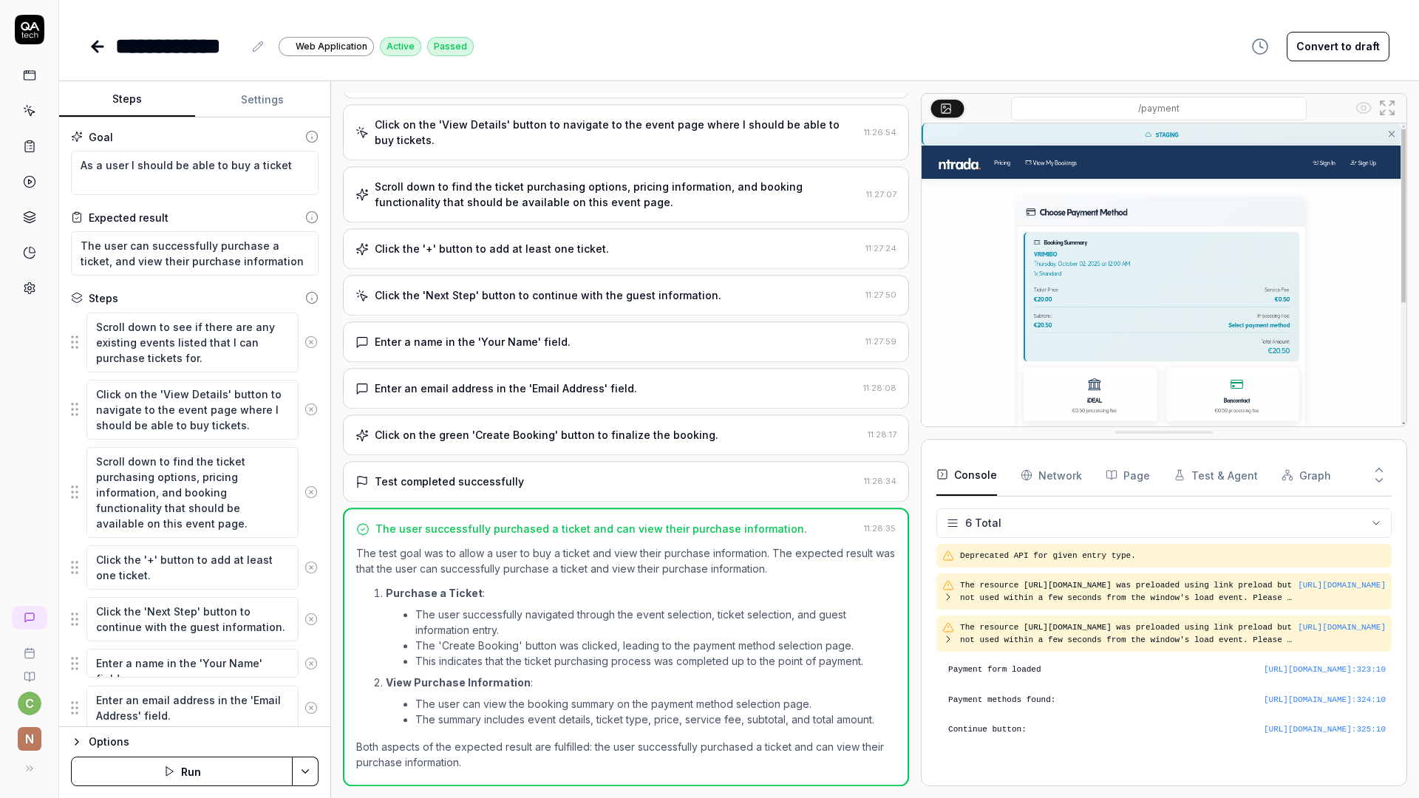
scroll to position [104, 0]
click at [29, 89] on div at bounding box center [29, 181] width 27 height 239
click at [30, 113] on icon at bounding box center [29, 110] width 13 height 13
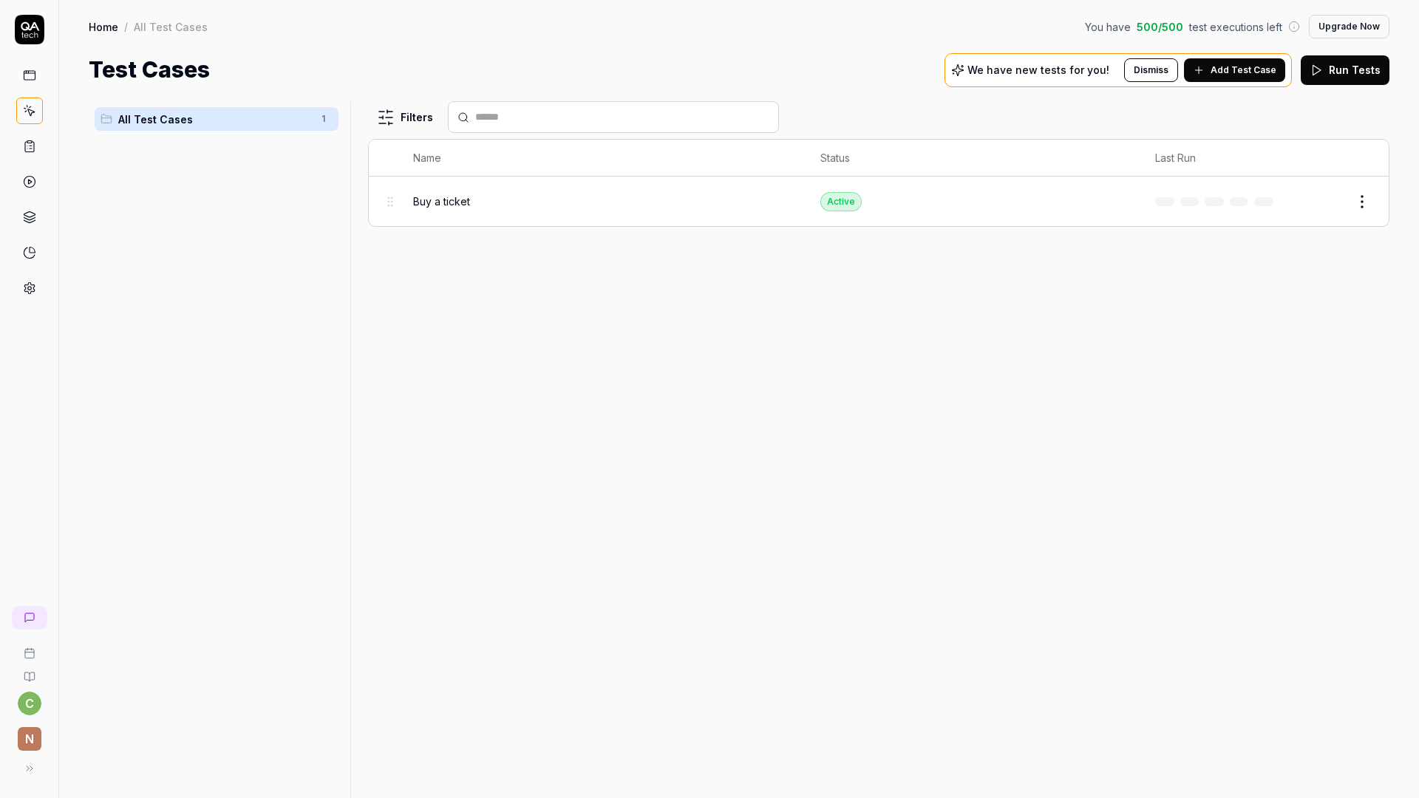
click at [679, 295] on div "Filters Name Status Last Run Buy a ticket Active Edit" at bounding box center [879, 449] width 1022 height 697
click at [1354, 197] on html "c n Home / All Test Cases You have 500 / 500 test executions left Upgrade Now H…" at bounding box center [709, 399] width 1419 height 798
click at [1154, 336] on html "c n Home / All Test Cases You have 500 / 500 test executions left Upgrade Now H…" at bounding box center [709, 399] width 1419 height 798
click at [25, 148] on icon at bounding box center [29, 146] width 13 height 13
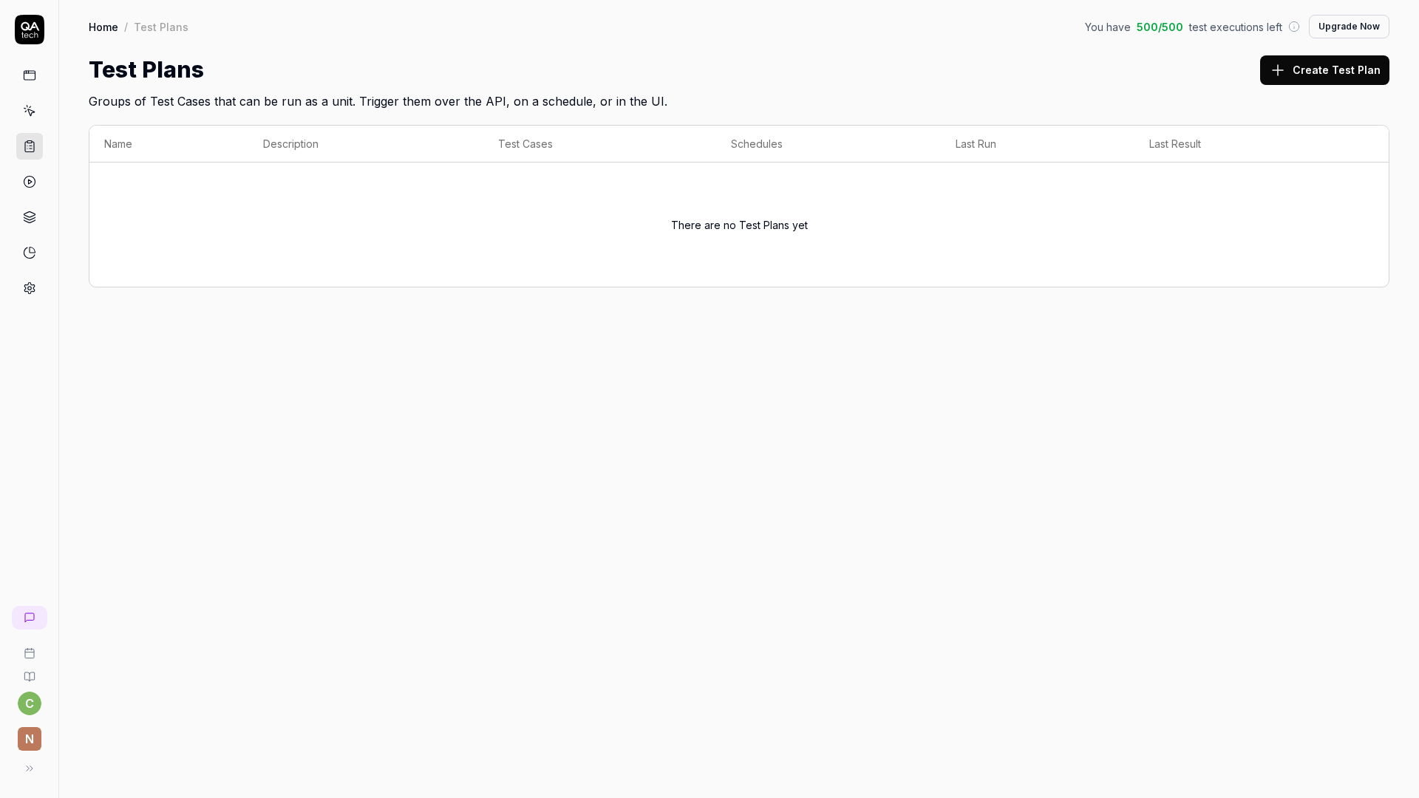
click at [1297, 75] on button "Create Test Plan" at bounding box center [1324, 70] width 129 height 30
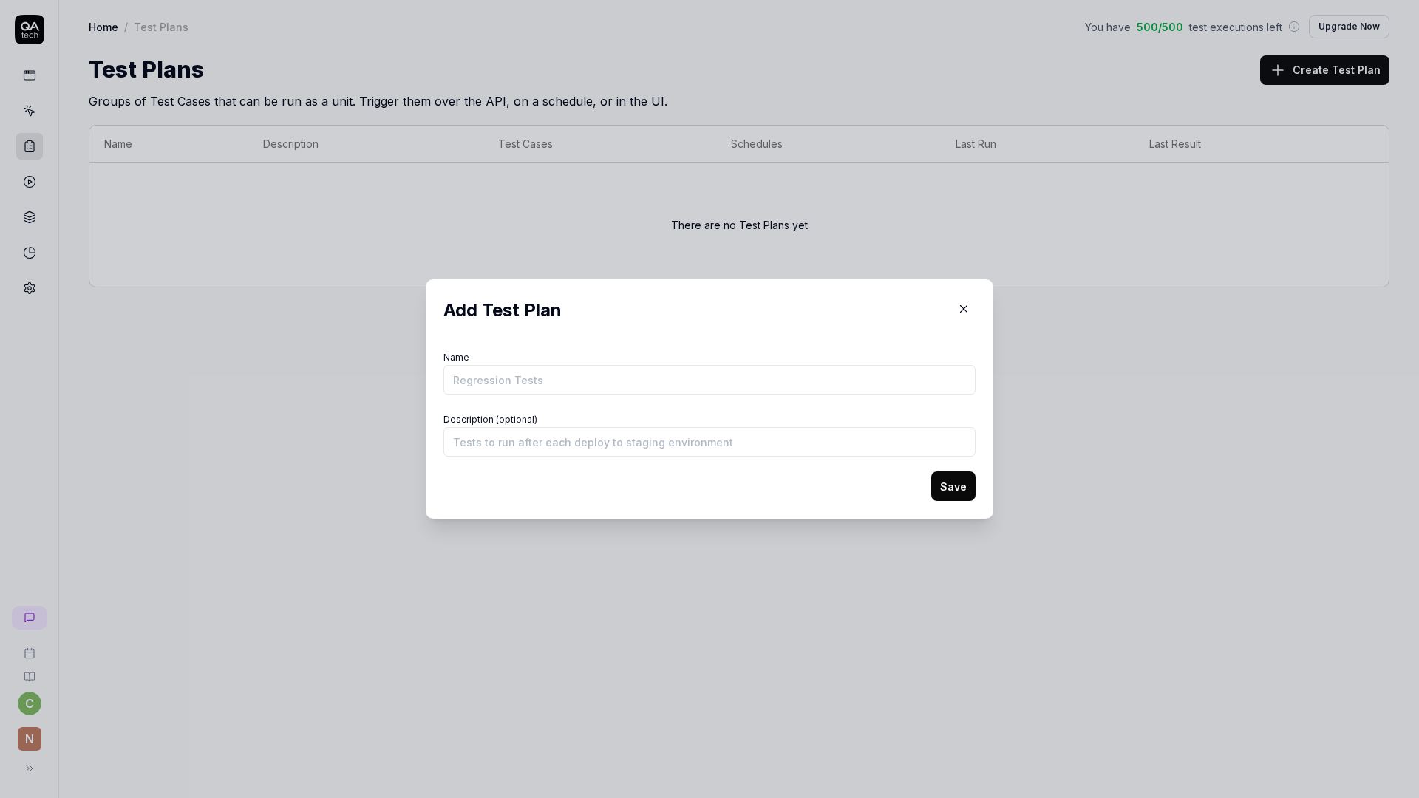
click at [774, 340] on div "Add Test Plan Name Description (optional) Save" at bounding box center [710, 399] width 532 height 204
click at [735, 427] on input "Description (optional)" at bounding box center [710, 442] width 532 height 30
click at [961, 308] on icon "button" at bounding box center [963, 308] width 13 height 13
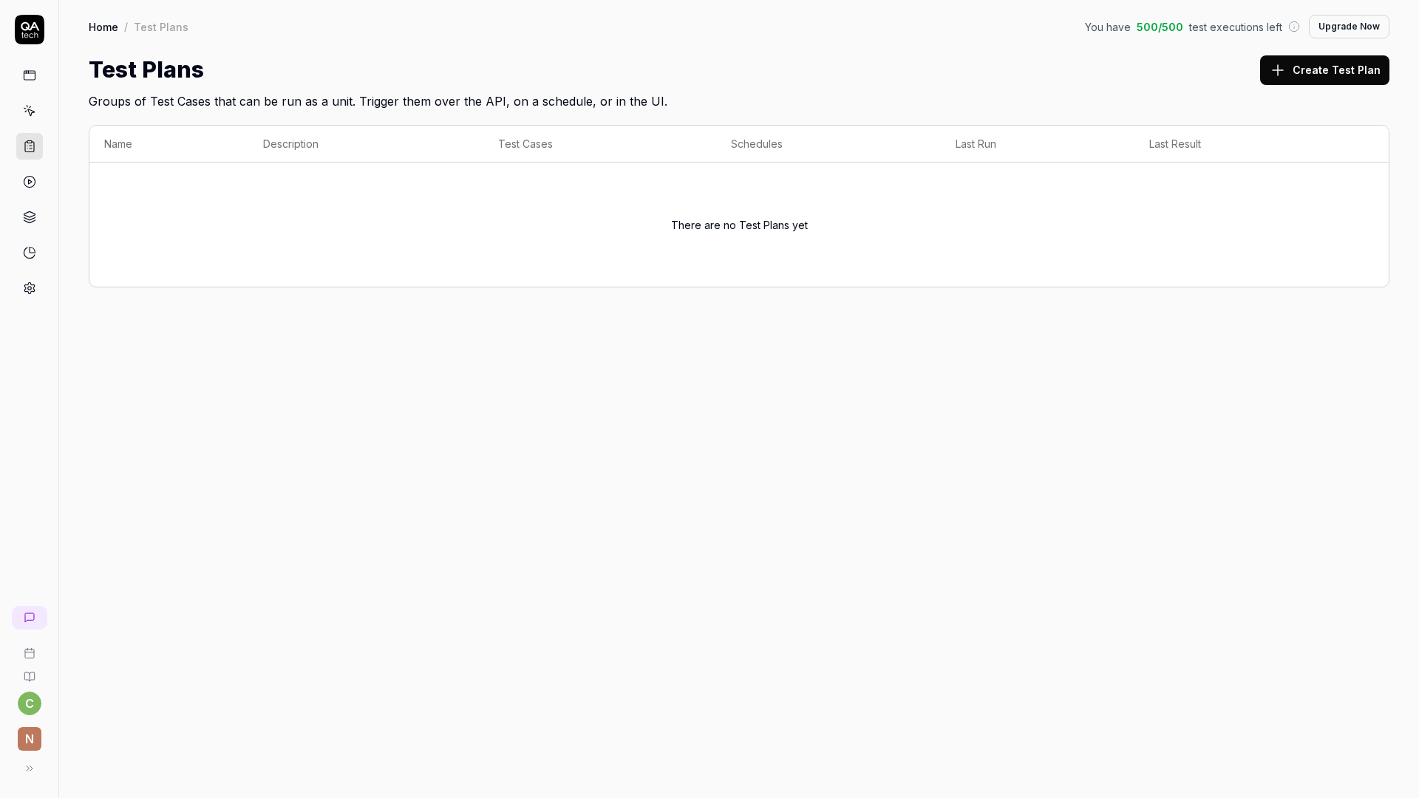
click at [27, 87] on link at bounding box center [29, 75] width 27 height 27
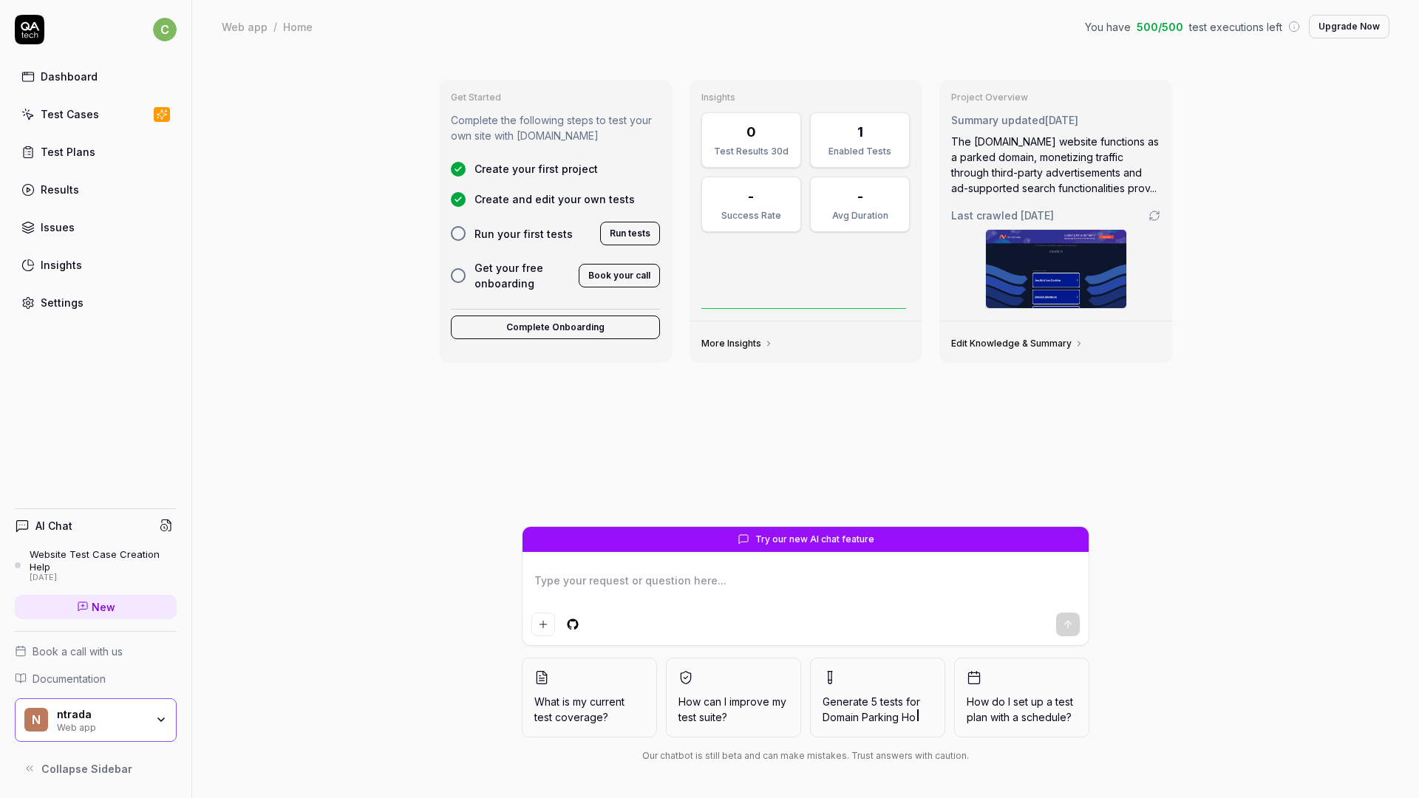
click at [48, 105] on link "Test Cases" at bounding box center [96, 114] width 162 height 29
type textarea "*"
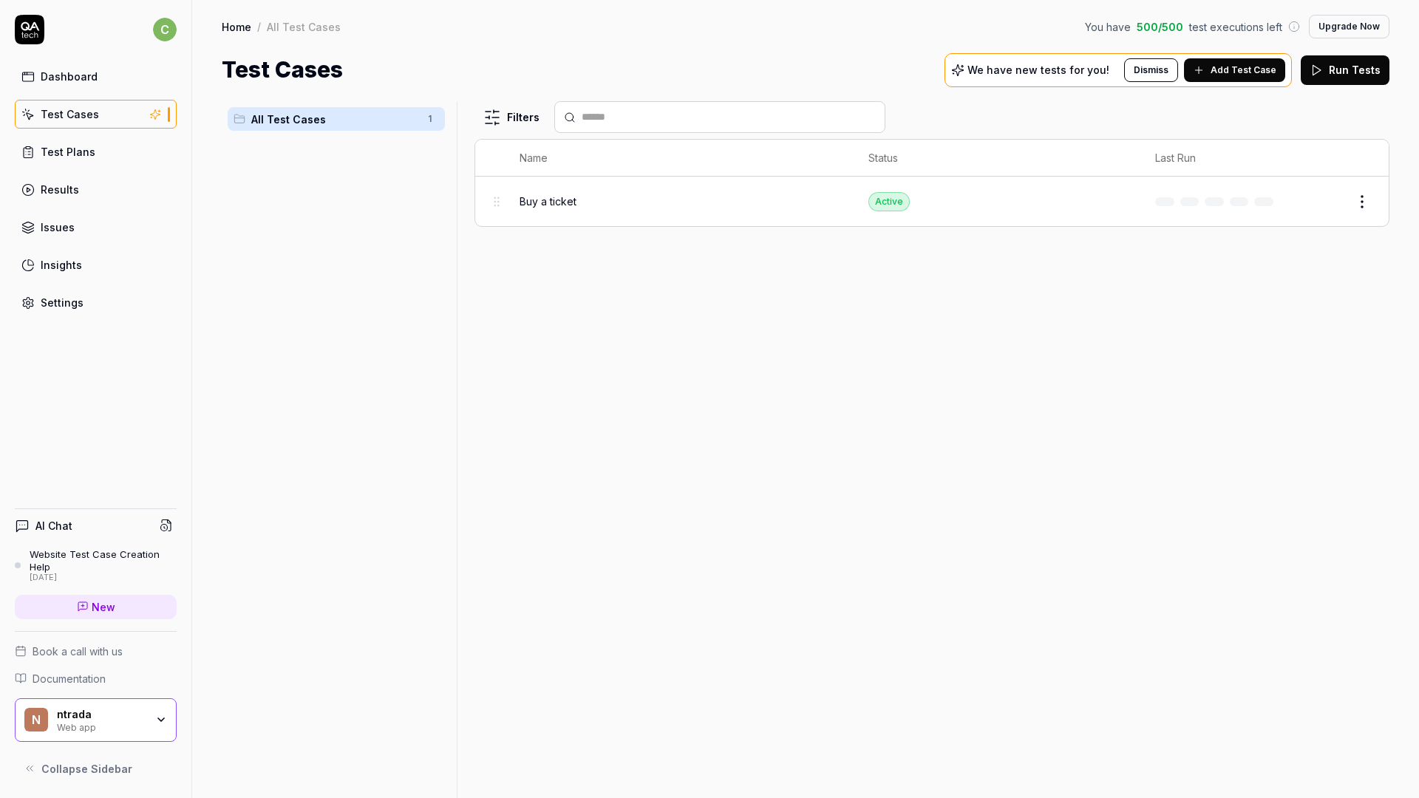
click at [1246, 75] on span "Add Test Case" at bounding box center [1244, 70] width 66 height 13
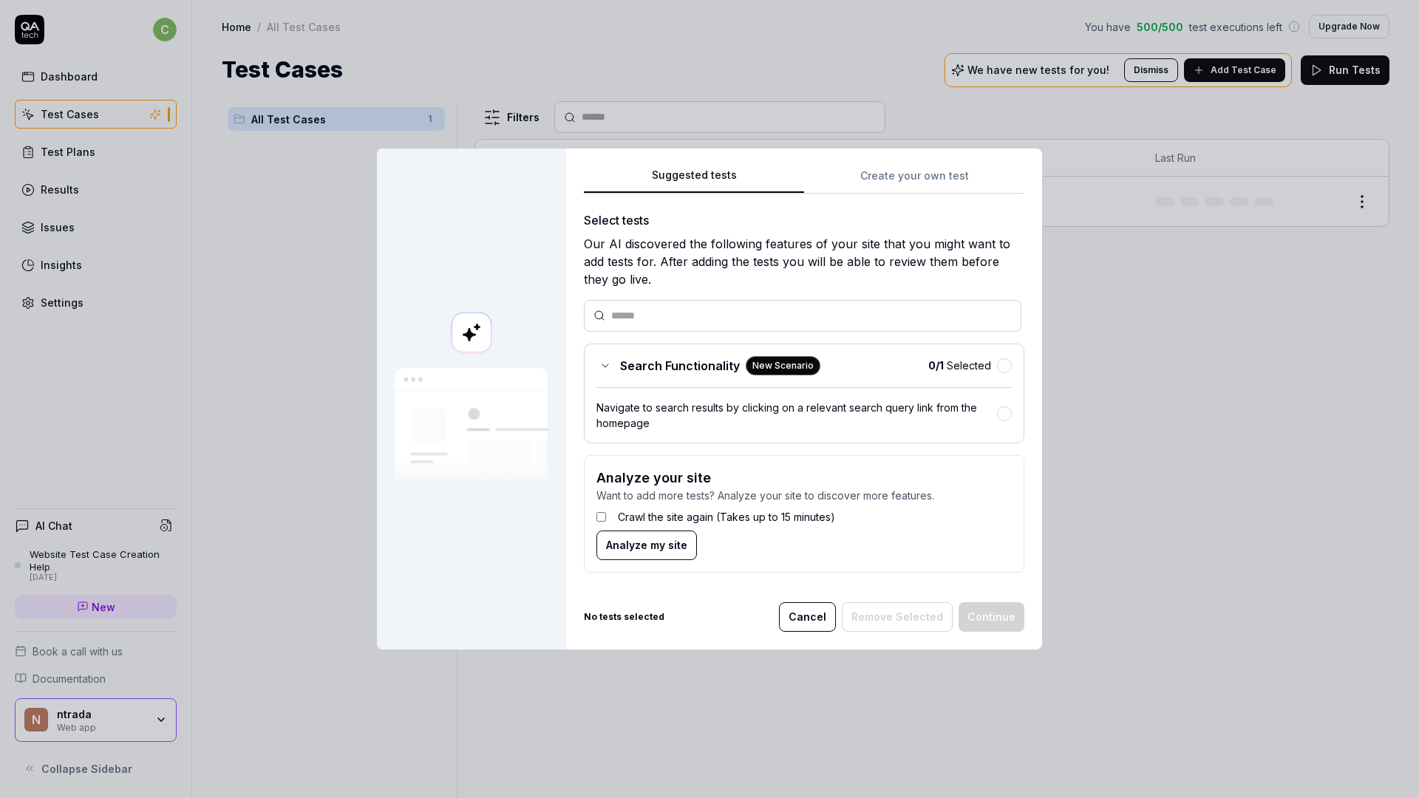
click at [912, 175] on div "Suggested tests Create your own test Select tests Our AI discovered the followi…" at bounding box center [804, 375] width 441 height 418
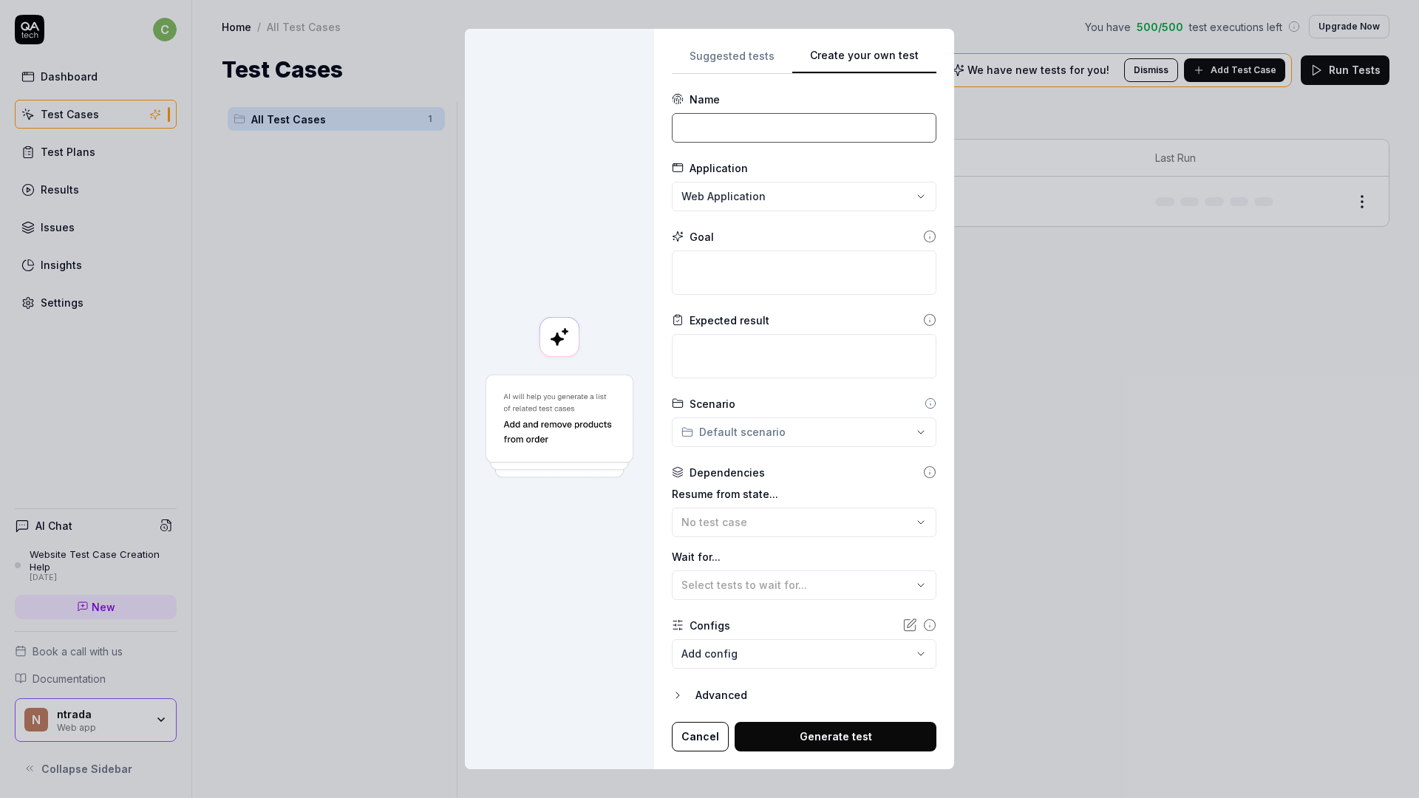
click at [731, 140] on input at bounding box center [804, 128] width 265 height 30
click at [784, 432] on div "**********" at bounding box center [709, 399] width 1419 height 798
click at [755, 471] on div "No scenarios available" at bounding box center [744, 466] width 126 height 30
click at [763, 409] on div "**********" at bounding box center [709, 399] width 1419 height 798
click at [784, 402] on div "Scenario" at bounding box center [804, 404] width 265 height 16
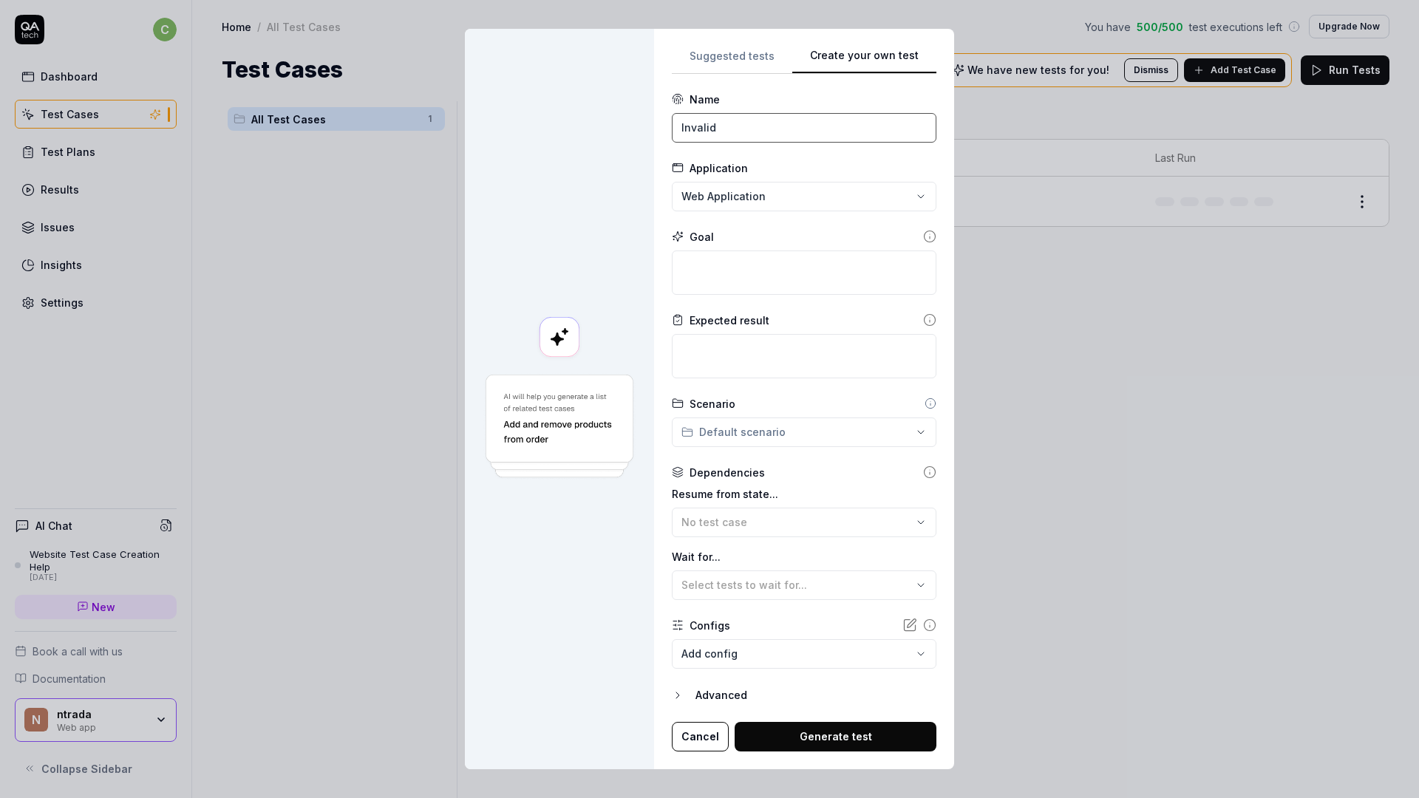
click at [780, 132] on input "Invalid" at bounding box center [804, 128] width 265 height 30
type input "Invalid discount"
click at [761, 261] on textarea at bounding box center [804, 273] width 265 height 44
type textarea "*"
type textarea "U"
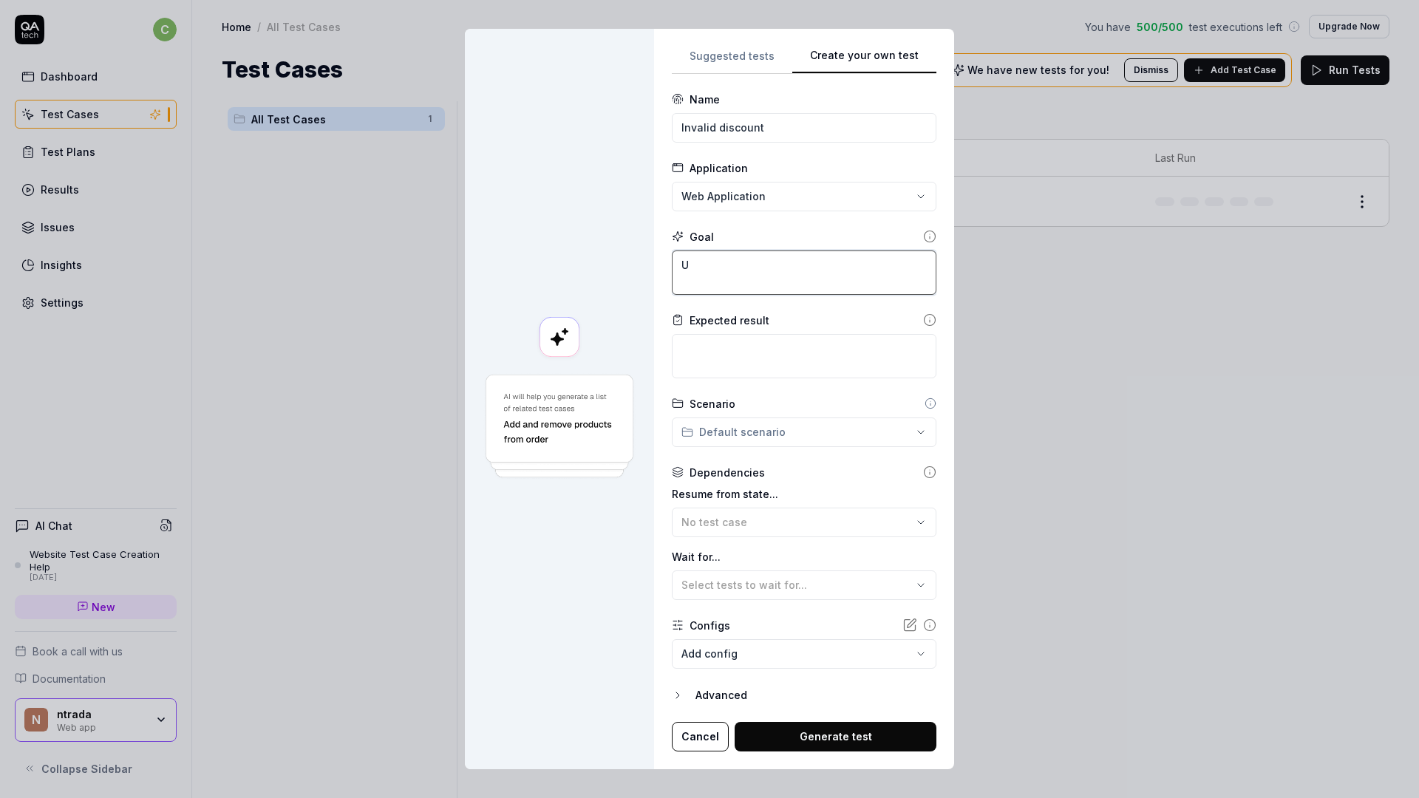
type textarea "*"
type textarea "Us"
type textarea "*"
type textarea "Use"
type textarea "*"
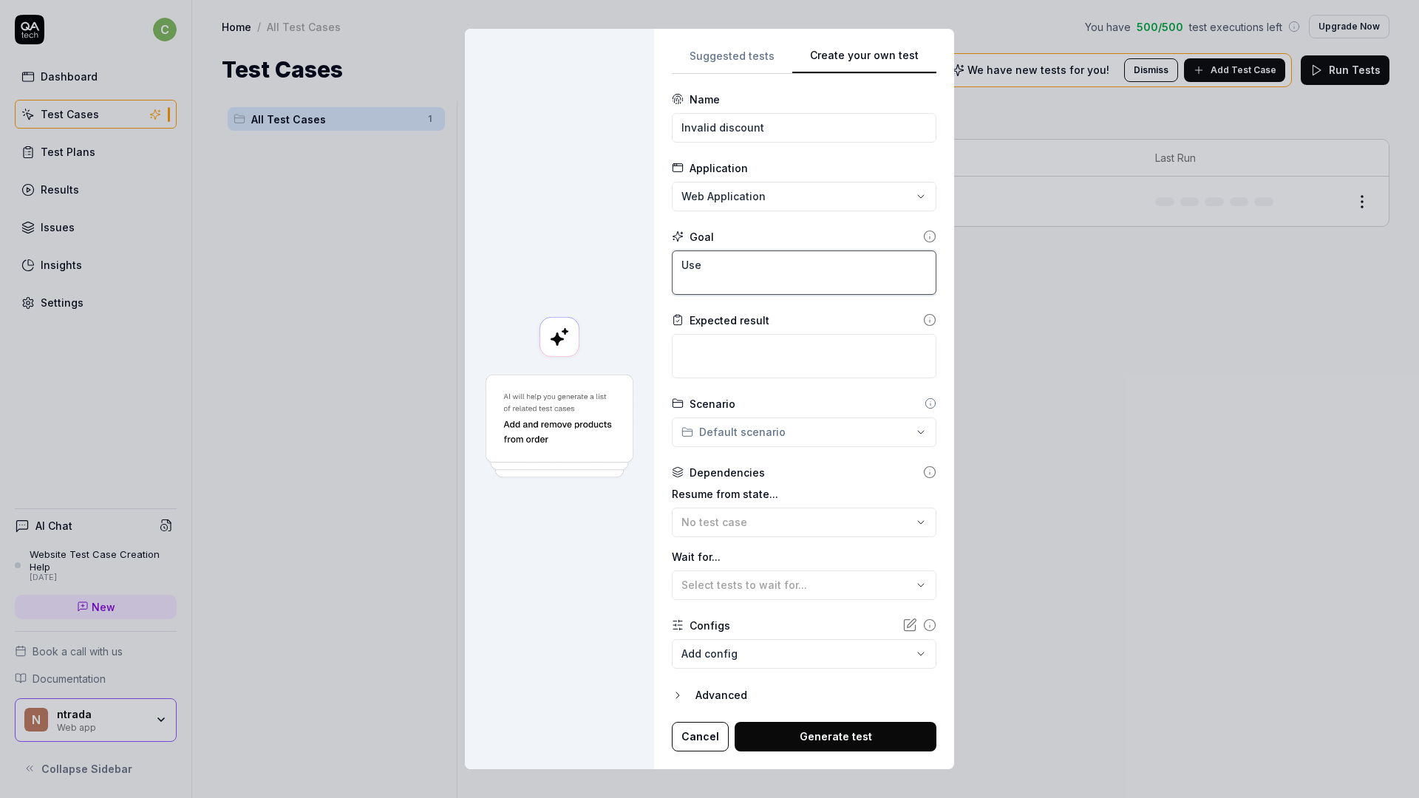
type textarea "User"
type textarea "*"
type textarea "User"
type textarea "*"
type textarea "User t"
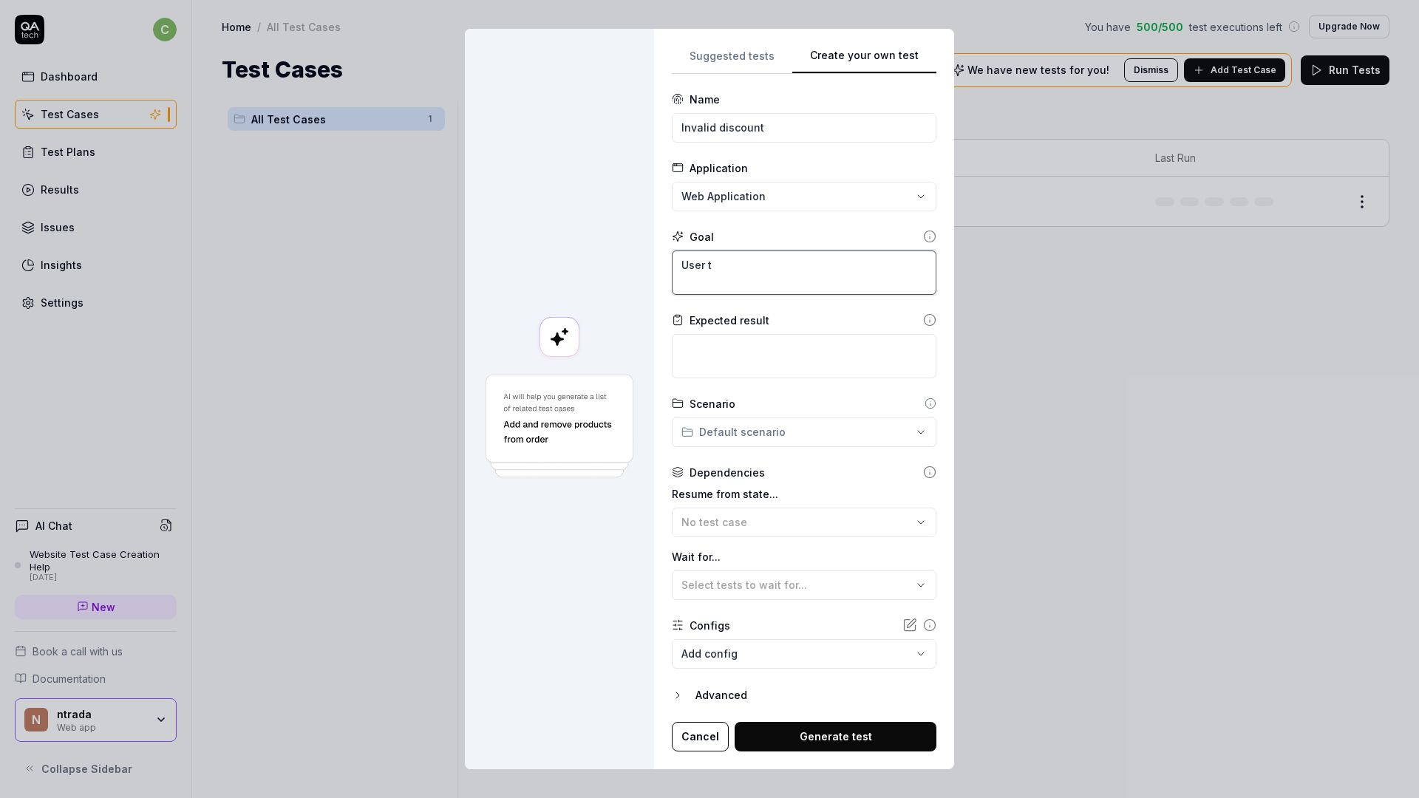
type textarea "*"
type textarea "User tr"
type textarea "*"
type textarea "User tri"
type textarea "*"
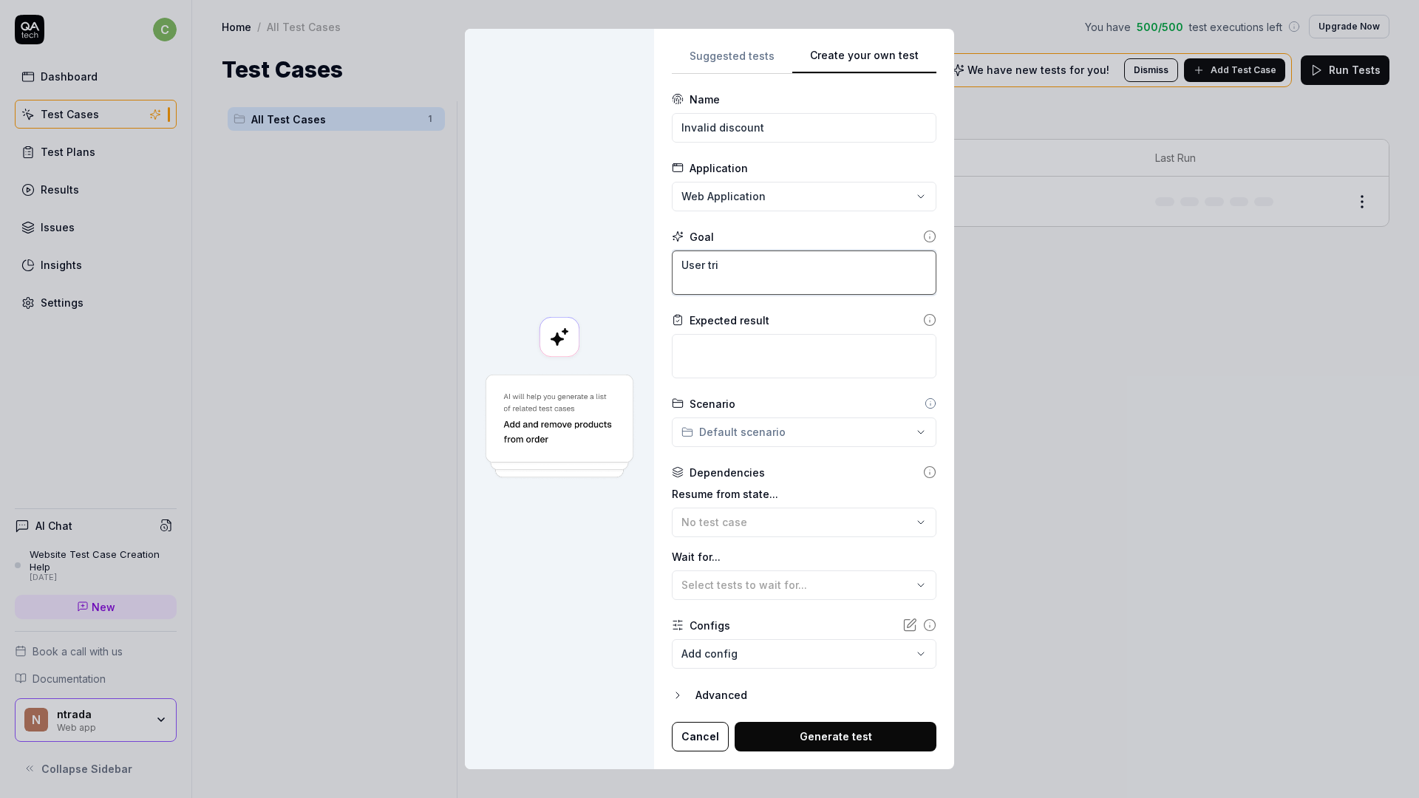
type textarea "User trie"
type textarea "*"
type textarea "User tries"
type textarea "*"
type textarea "User tries"
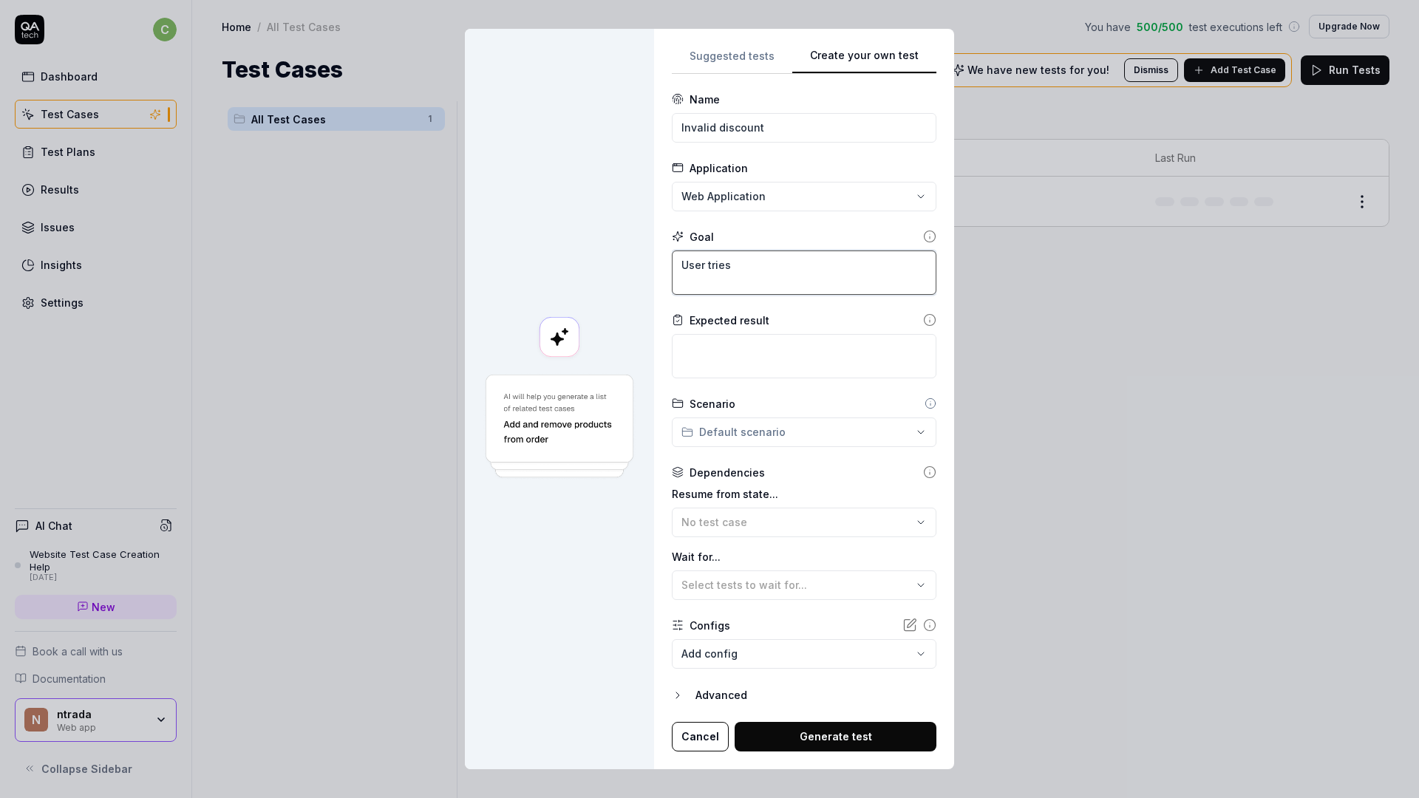
type textarea "*"
type textarea "User tries t"
type textarea "*"
type textarea "User tries to"
type textarea "*"
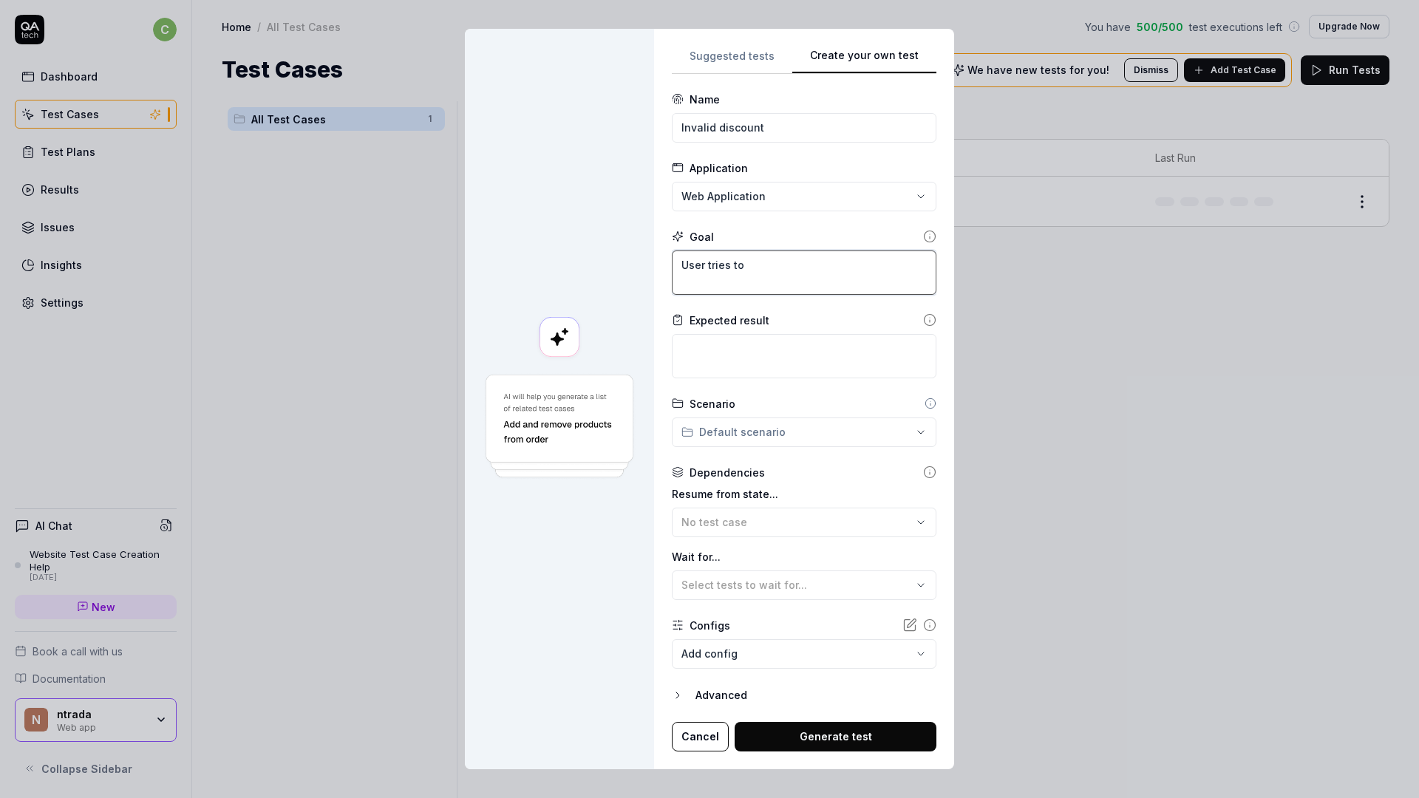
type textarea "User tries to"
type textarea "*"
type textarea "User tries to m"
type textarea "*"
type textarea "User tries to ma"
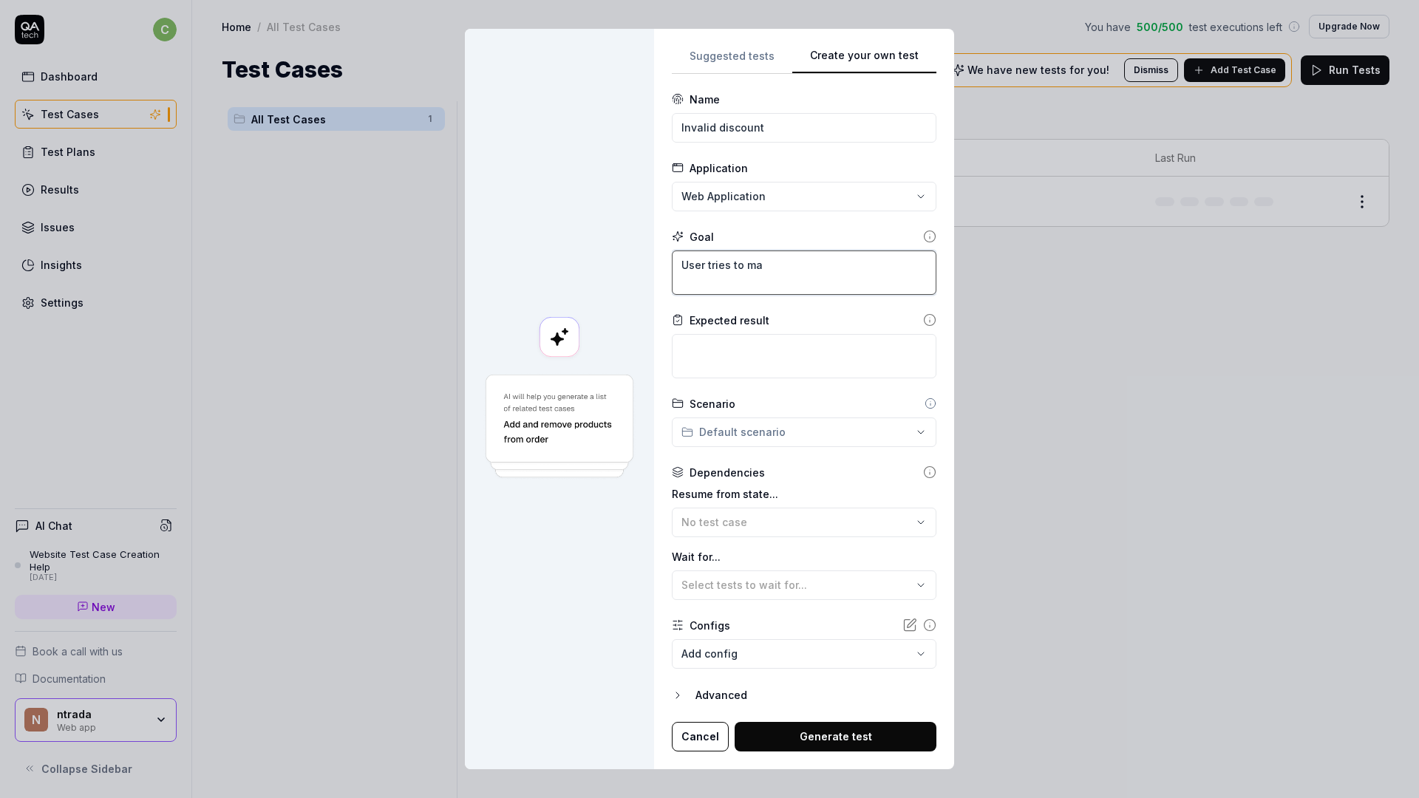
type textarea "*"
type textarea "User tries to mae"
type textarea "*"
type textarea "User tries to mae"
type textarea "*"
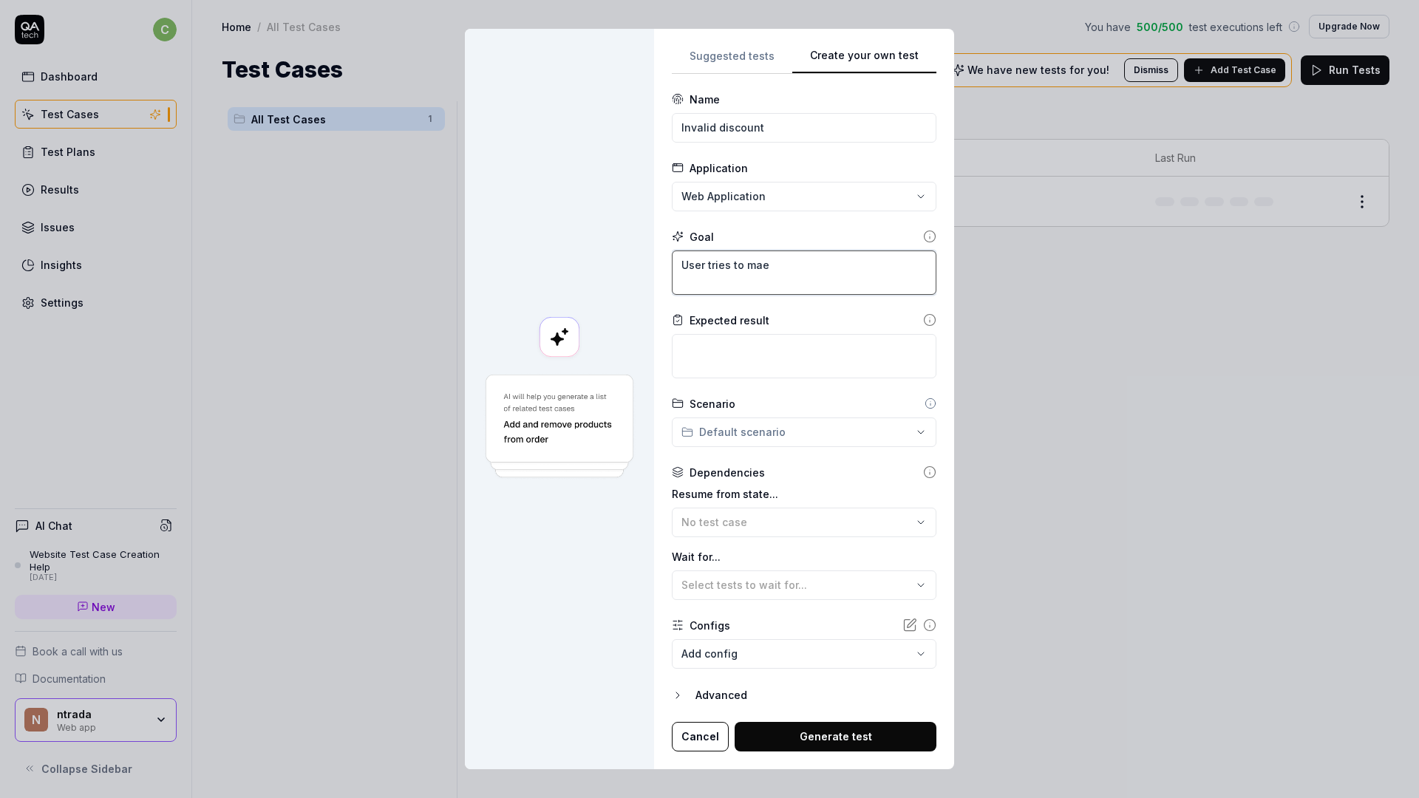
type textarea "User tries to mae"
type textarea "*"
type textarea "User tries to maek"
type textarea "*"
type textarea "User tries to mae"
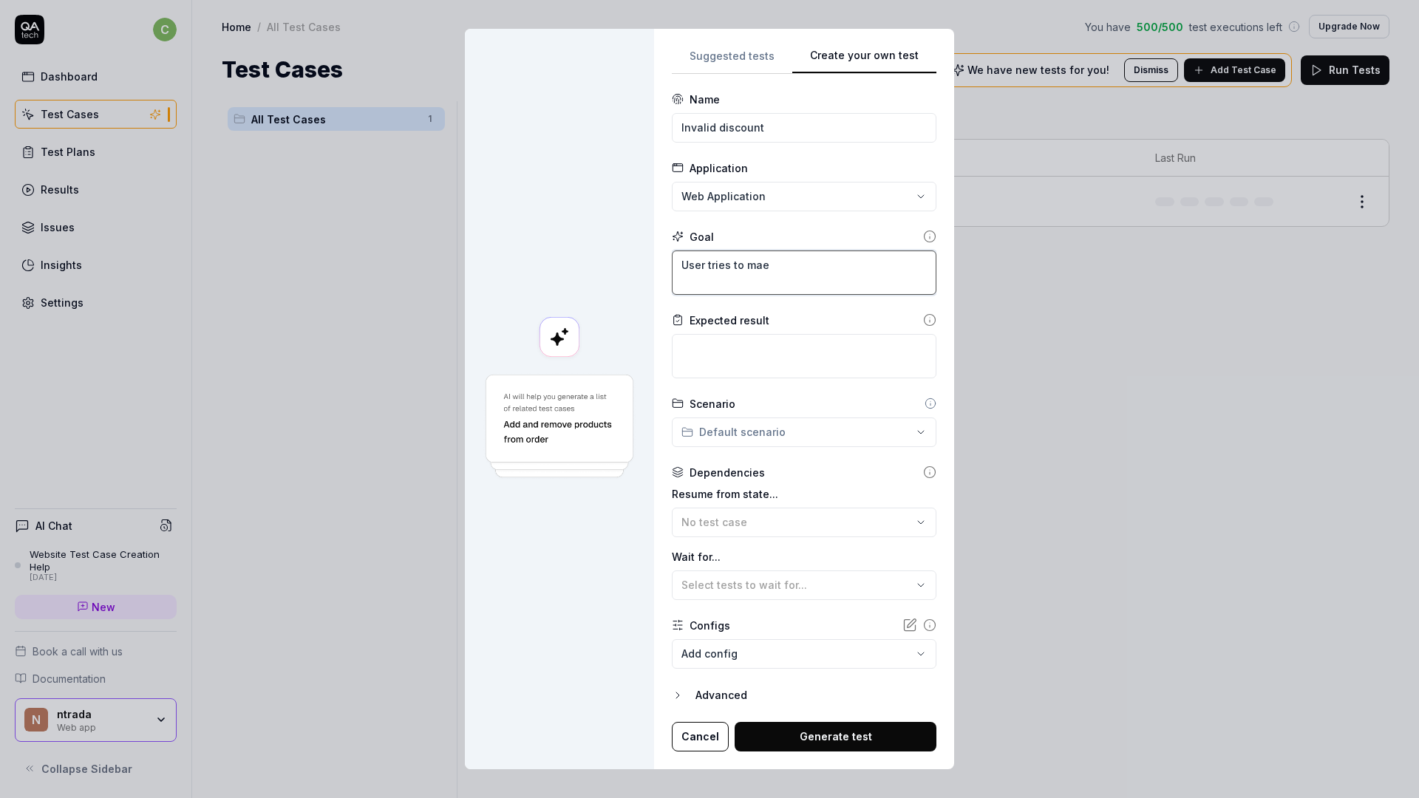
type textarea "*"
type textarea "User tries to ma"
type textarea "*"
type textarea "User tries to m"
type textarea "*"
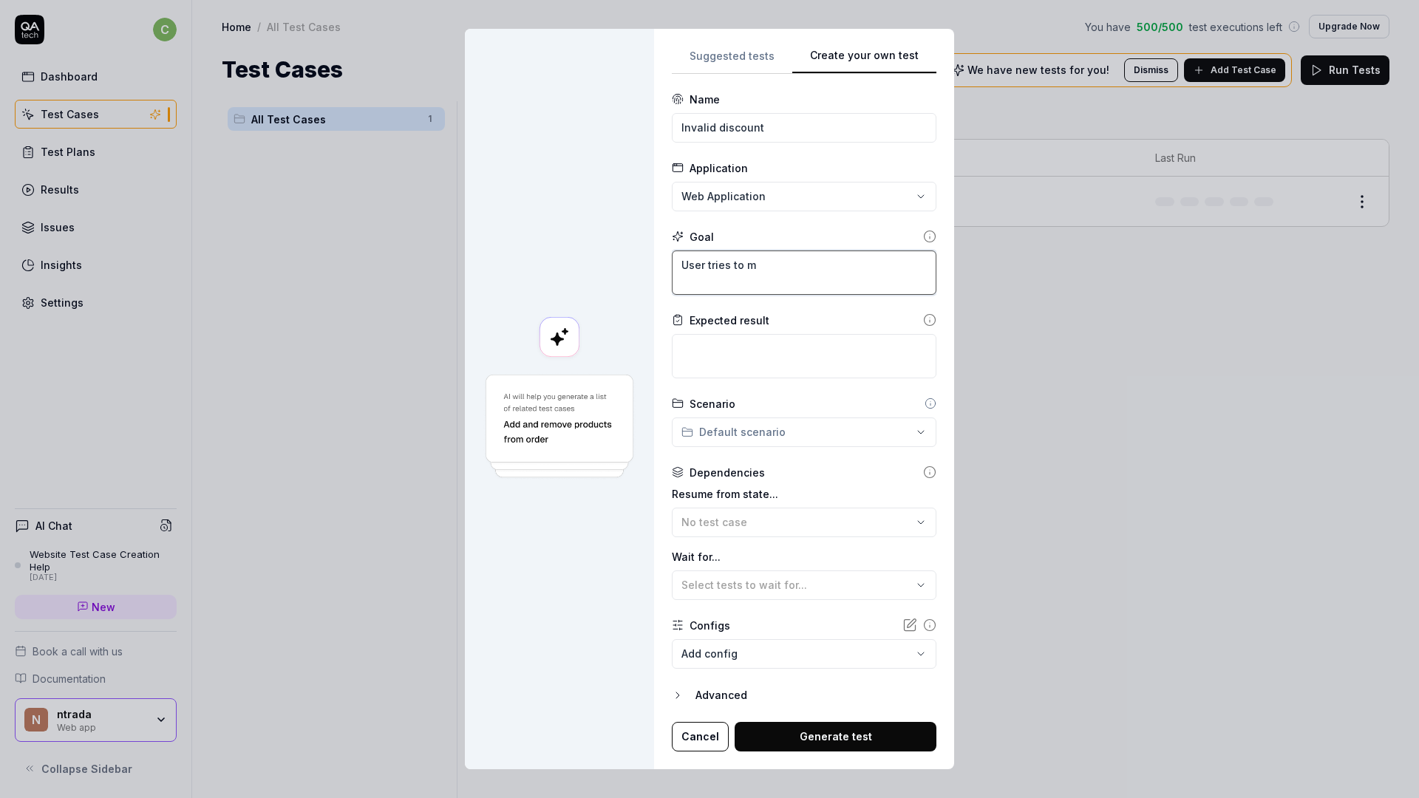
type textarea "User tries to"
type textarea "*"
type textarea "User tries to"
type textarea "*"
type textarea "User tries tous"
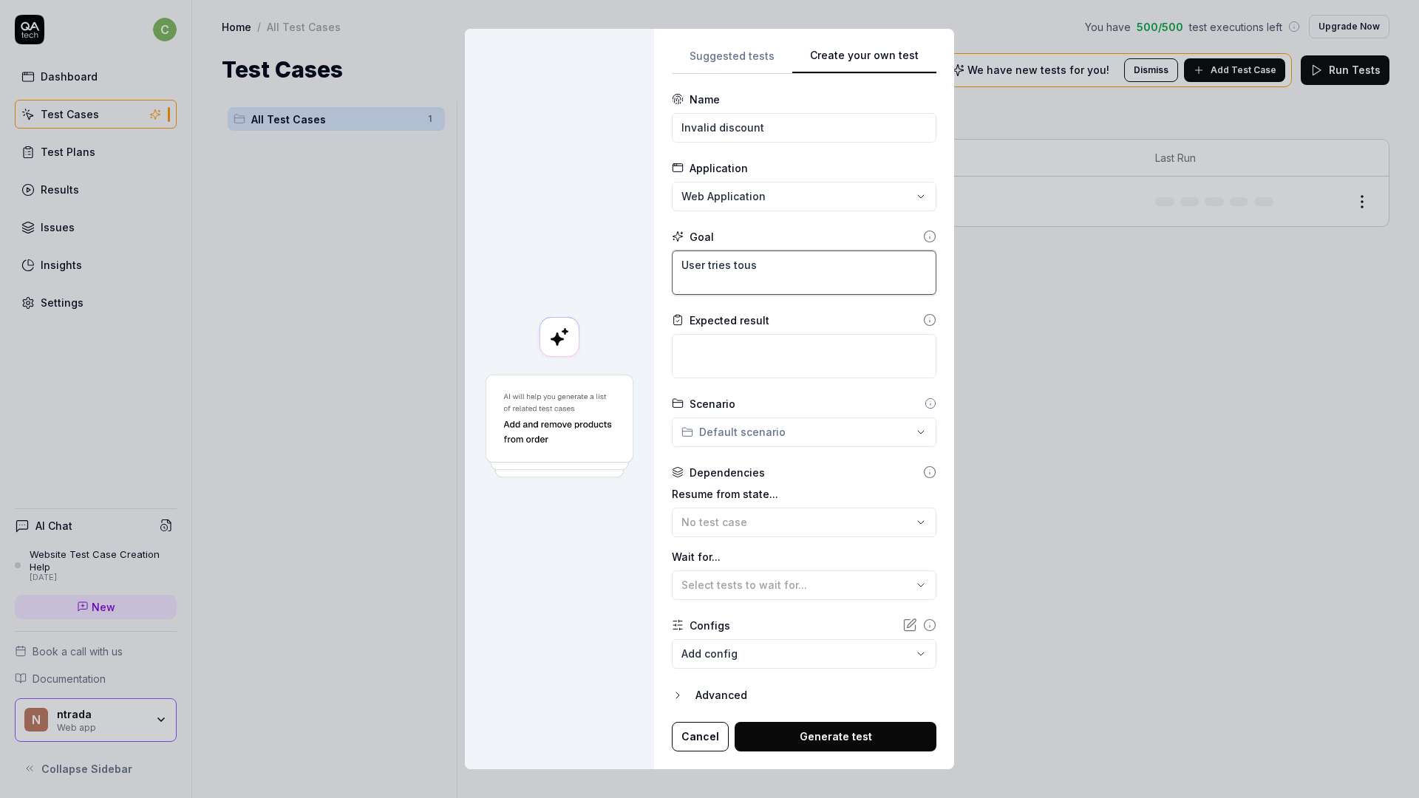
type textarea "*"
type textarea "User tries touse"
type textarea "*"
type textarea "User tries touse"
type textarea "*"
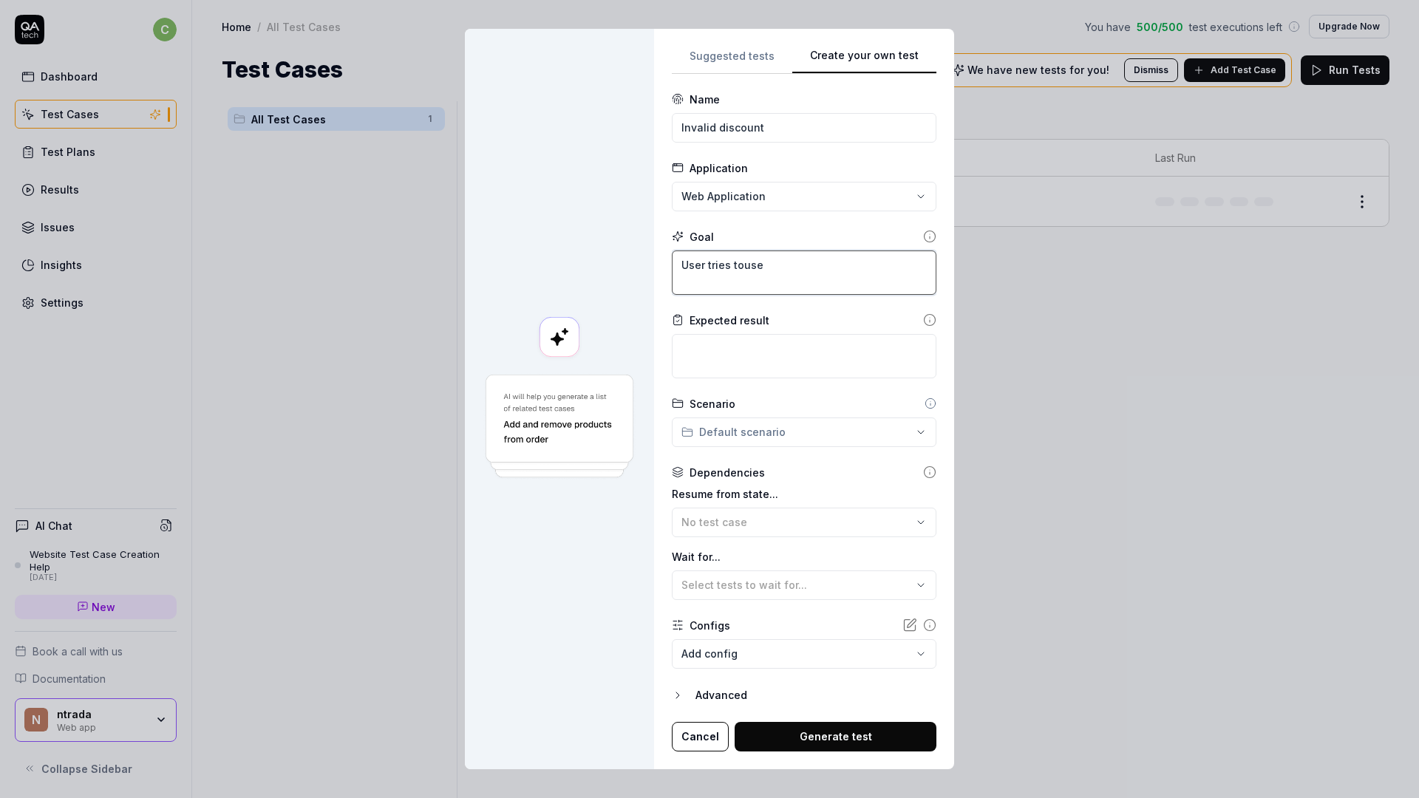
type textarea "User tries touse a"
type textarea "*"
type textarea "User tries touse"
type textarea "*"
type textarea "User tries touse"
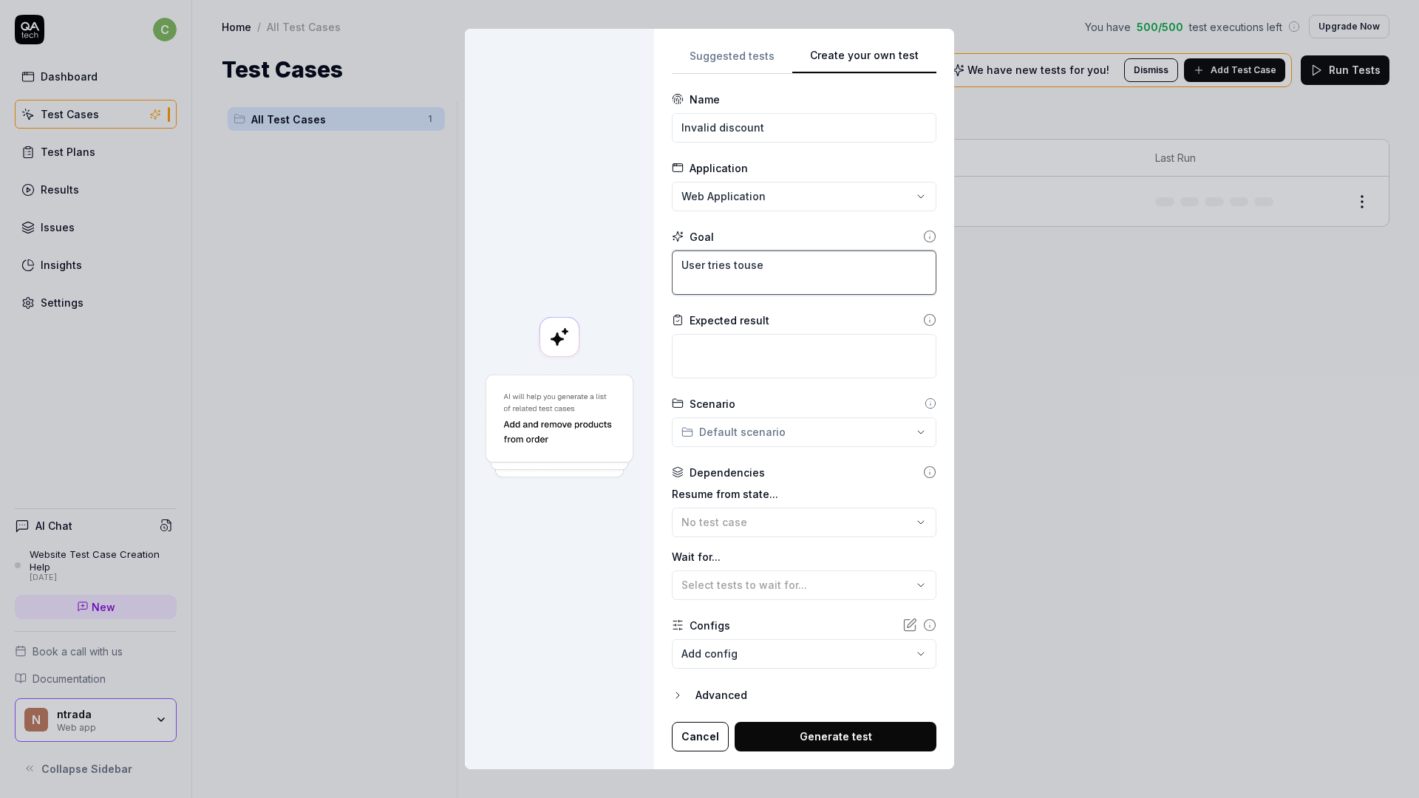
type textarea "*"
type textarea "U"
type textarea "*"
type textarea "Us"
type textarea "*"
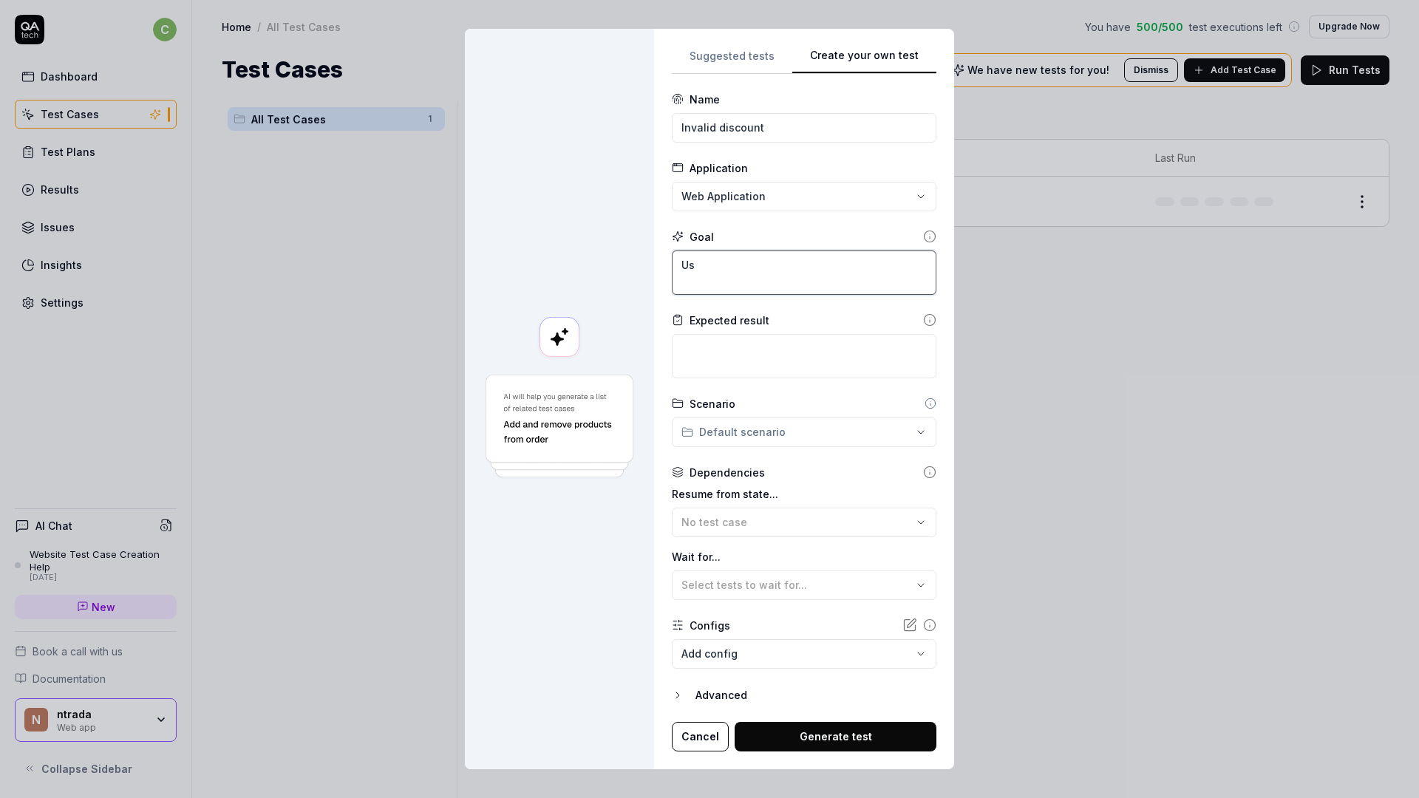
type textarea "Use"
type textarea "*"
type textarea "User"
type textarea "*"
type textarea "User"
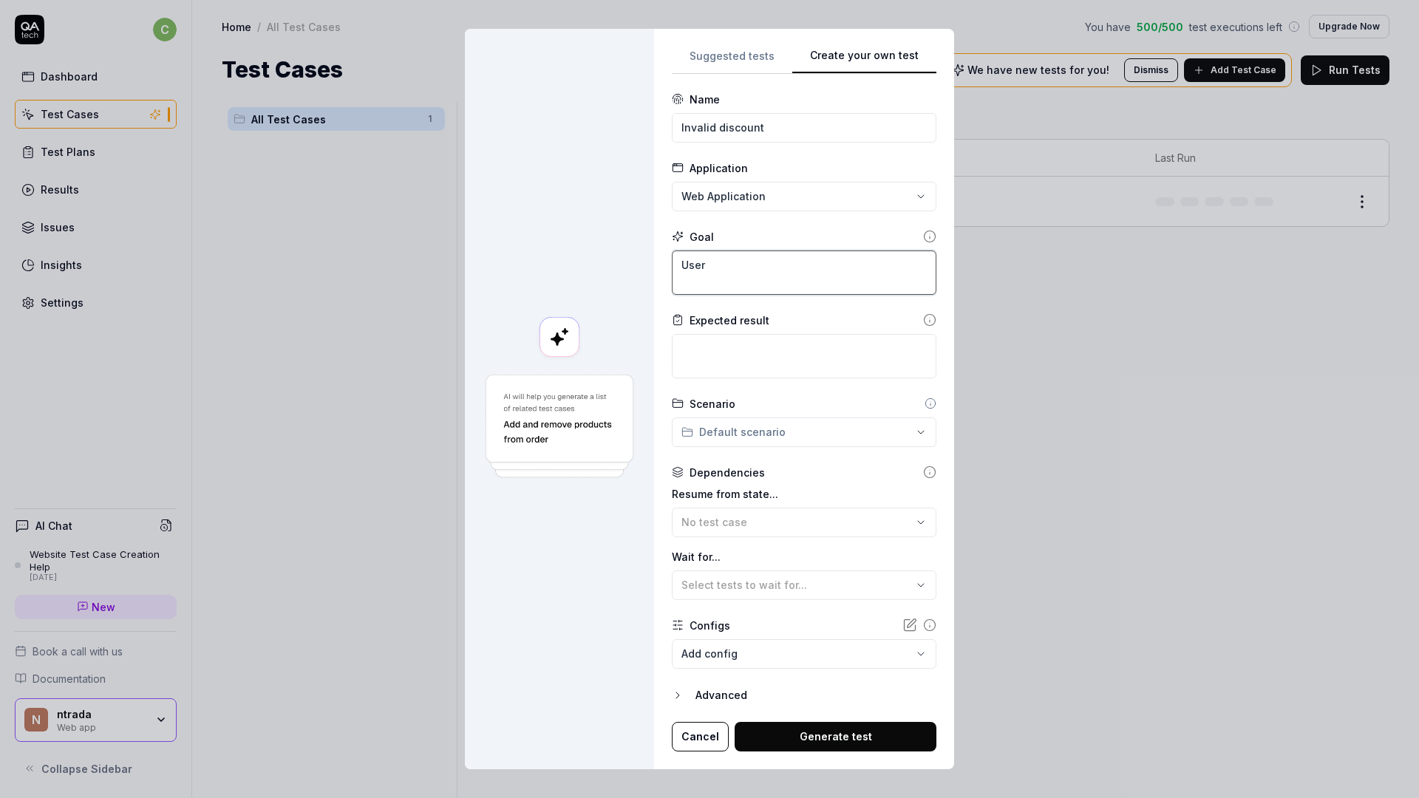
type textarea "*"
type textarea "User u"
type textarea "*"
type textarea "User us"
type textarea "*"
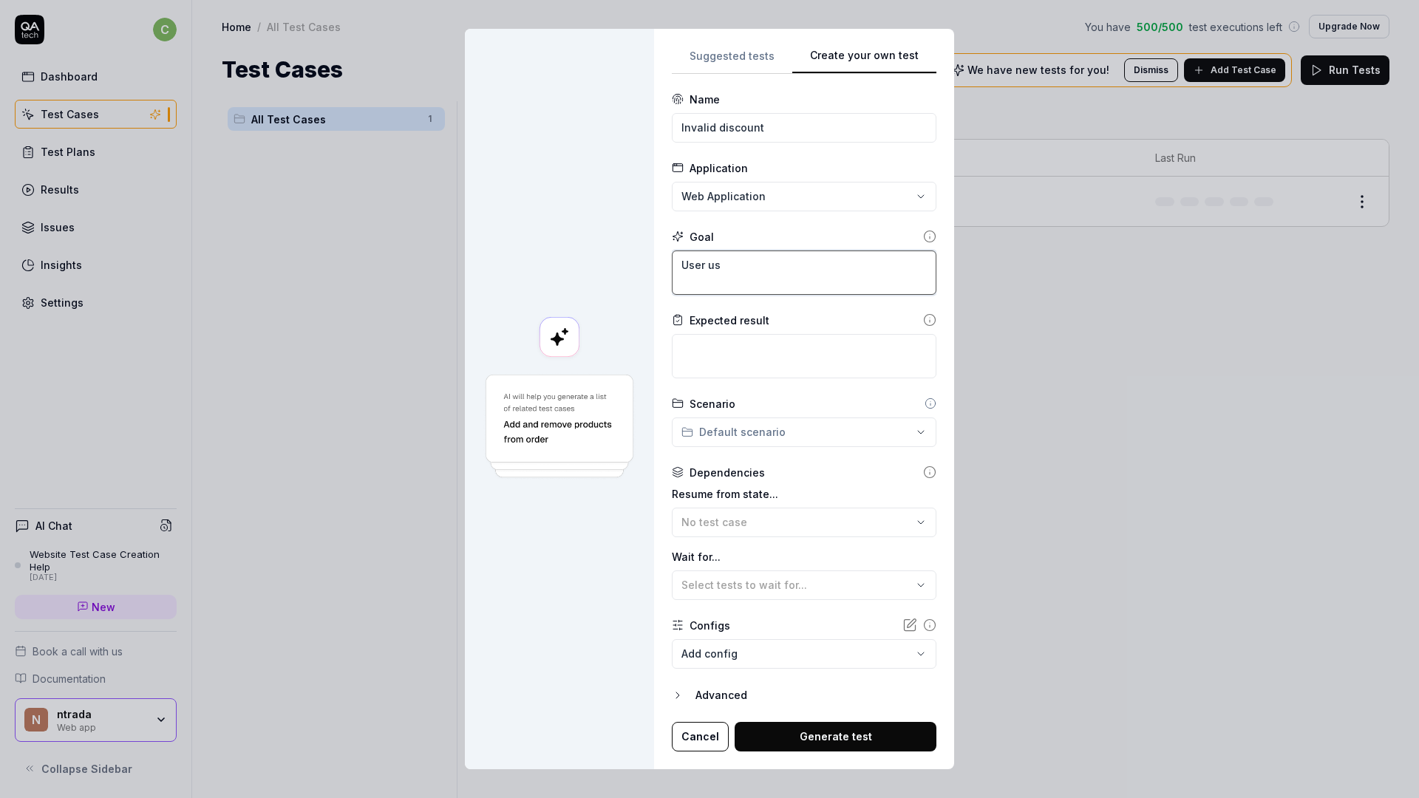
type textarea "User use"
type textarea "*"
type textarea "User uses"
type textarea "*"
type textarea "User uses"
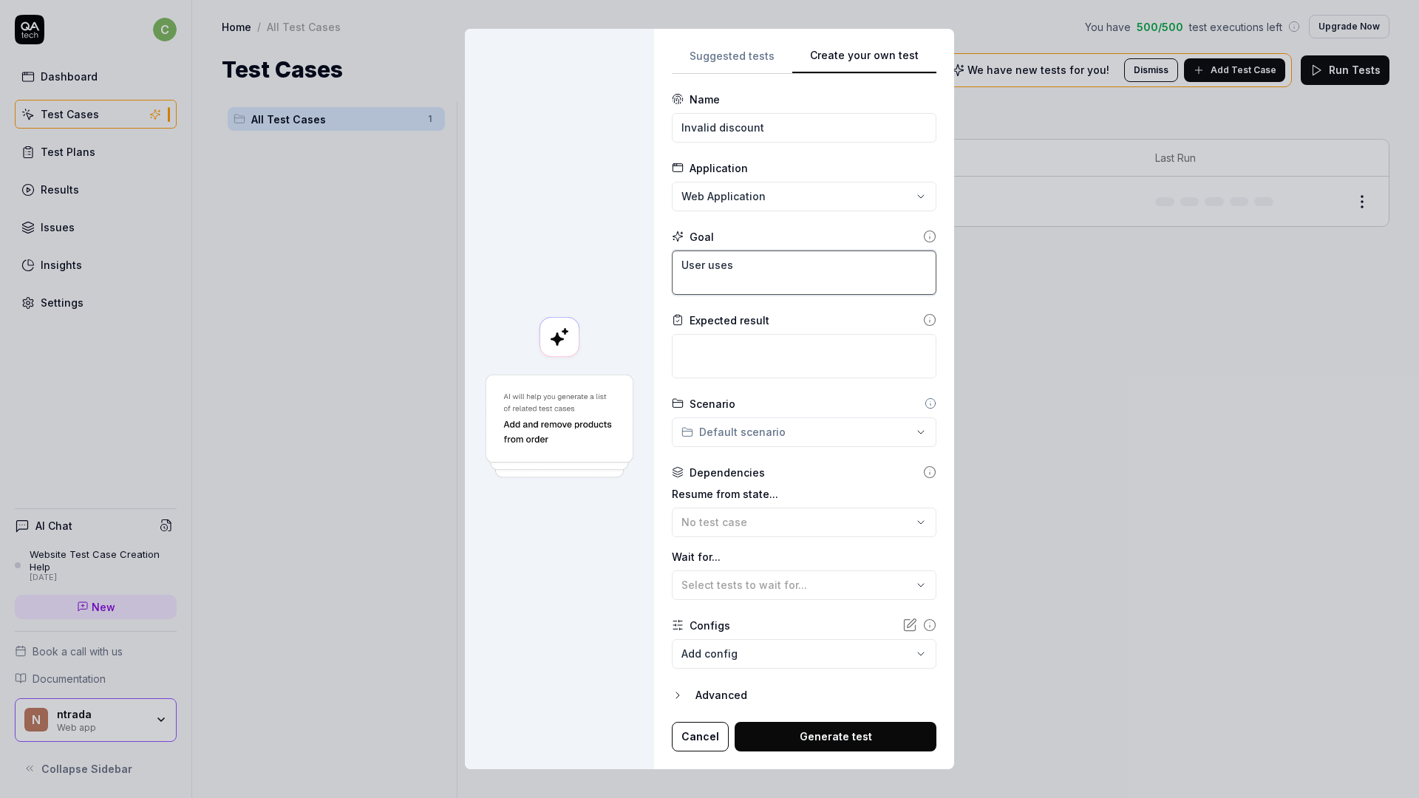
type textarea "*"
type textarea "User uses i"
type textarea "*"
type textarea "User uses in"
type textarea "*"
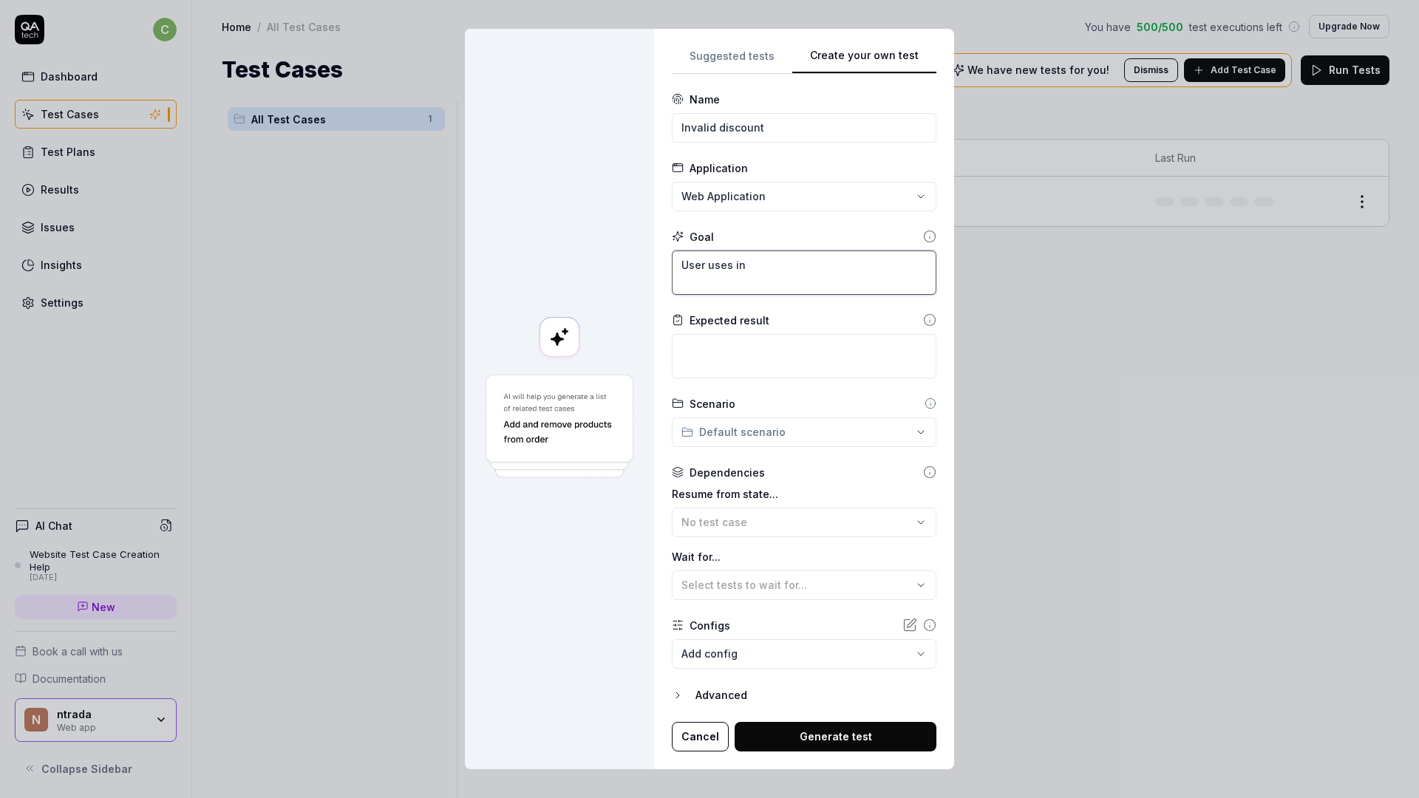
type textarea "User uses inv"
type textarea "*"
type textarea "User uses inva"
type textarea "*"
type textarea "User uses inval"
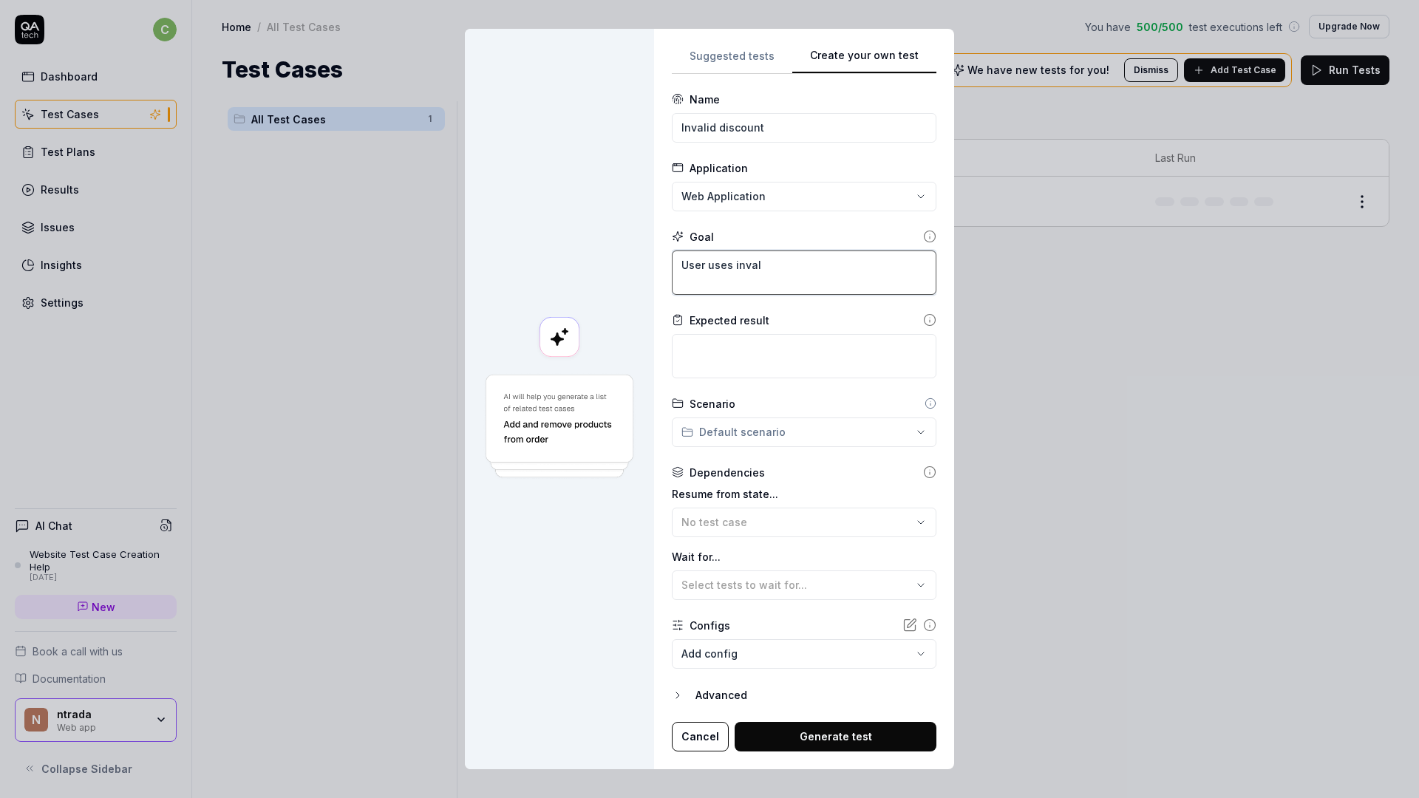
type textarea "*"
type textarea "User uses invali"
type textarea "*"
type textarea "User uses invalid"
type textarea "*"
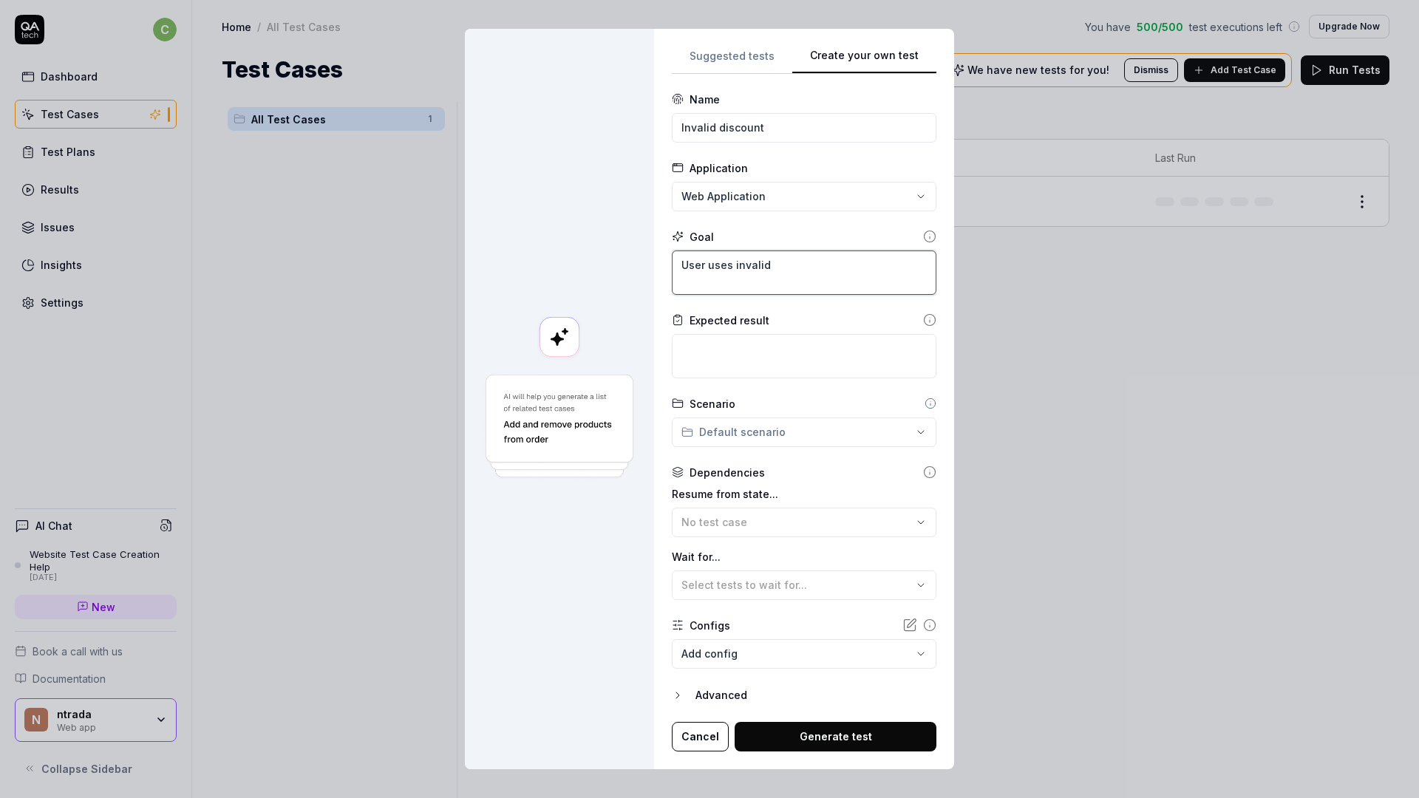
type textarea "User uses invalid"
type textarea "*"
type textarea "User uses invalid d"
type textarea "*"
type textarea "User uses invalid di"
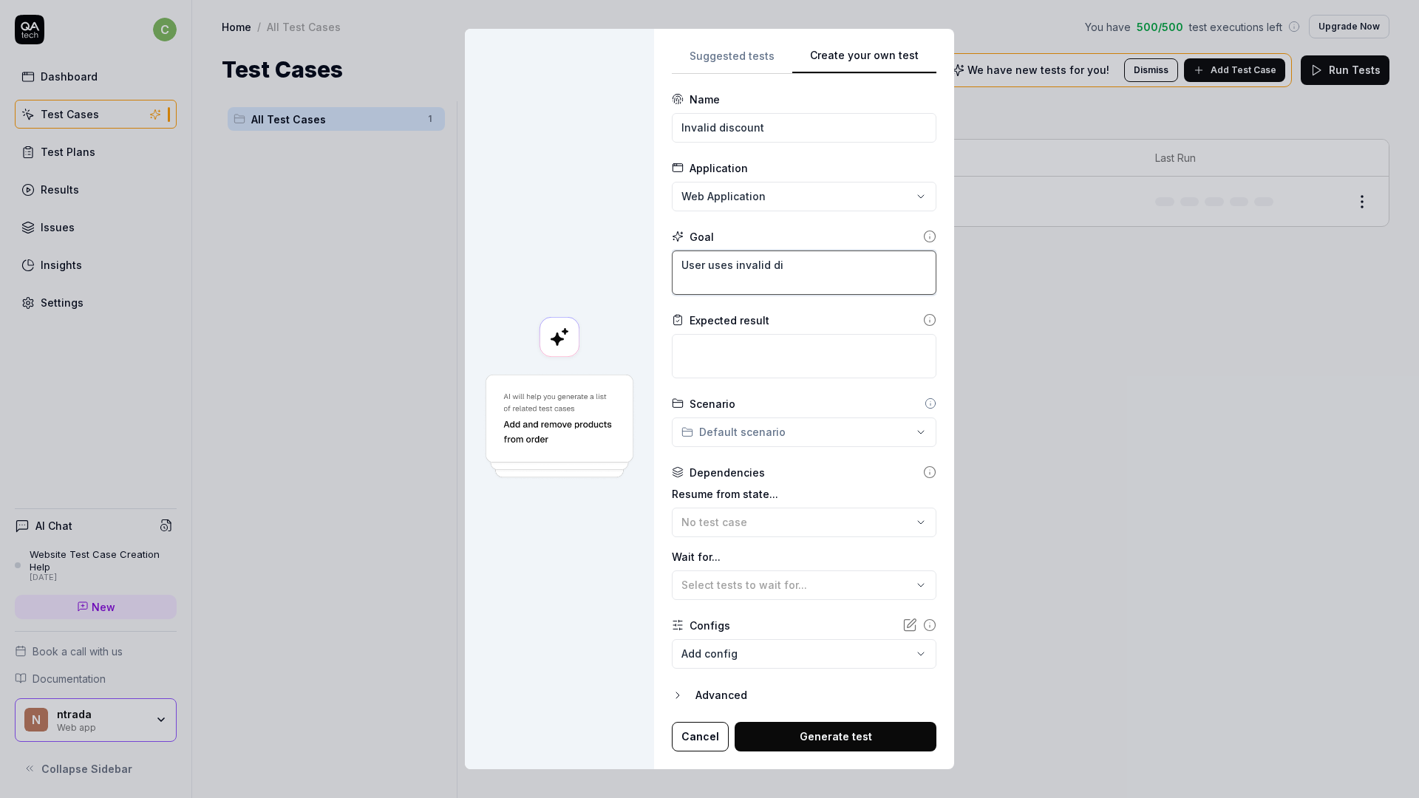
type textarea "*"
type textarea "User uses invalid dis"
type textarea "*"
type textarea "User uses invalid disc"
type textarea "*"
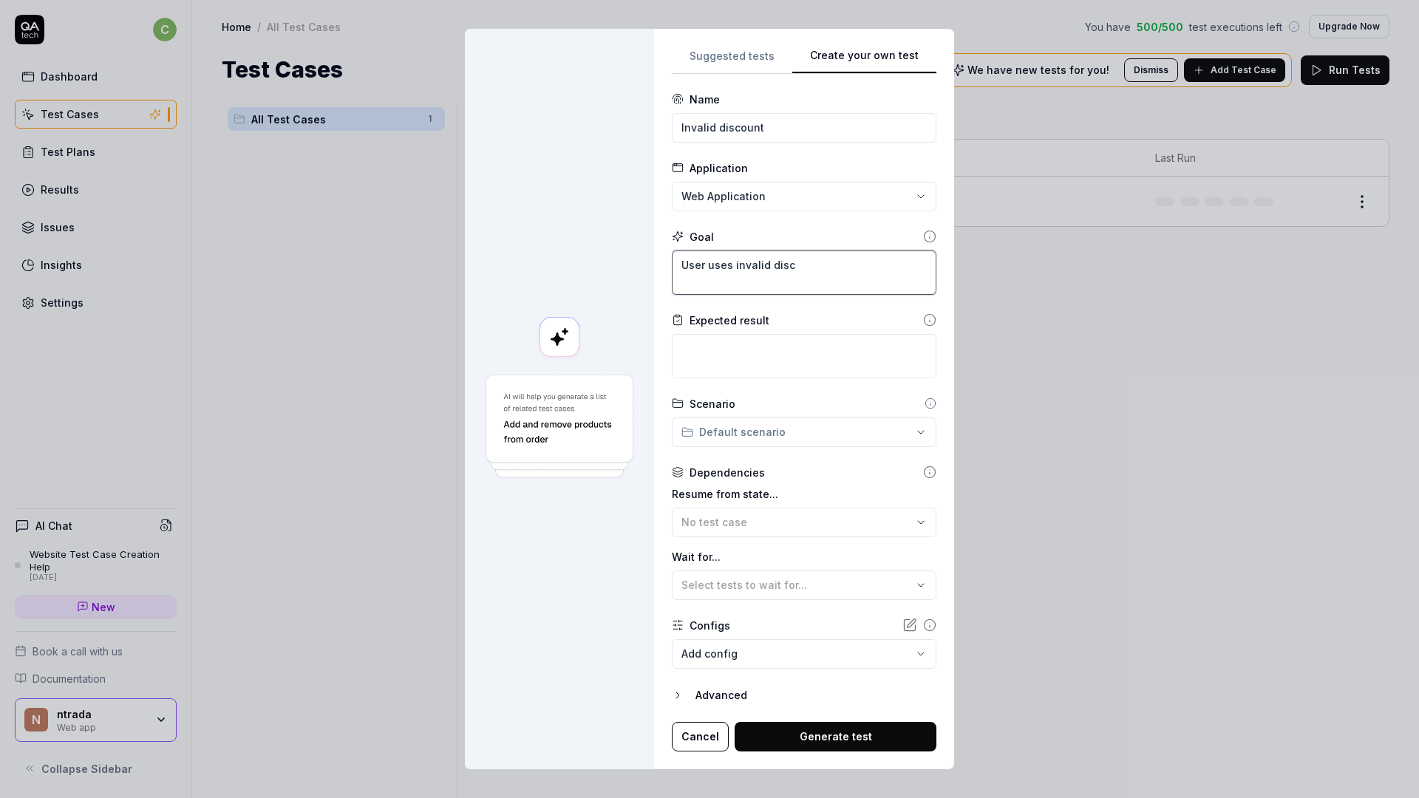
type textarea "User uses invalid disco"
type textarea "*"
type textarea "User uses invalid discou"
type textarea "*"
type textarea "User uses invalid discoun"
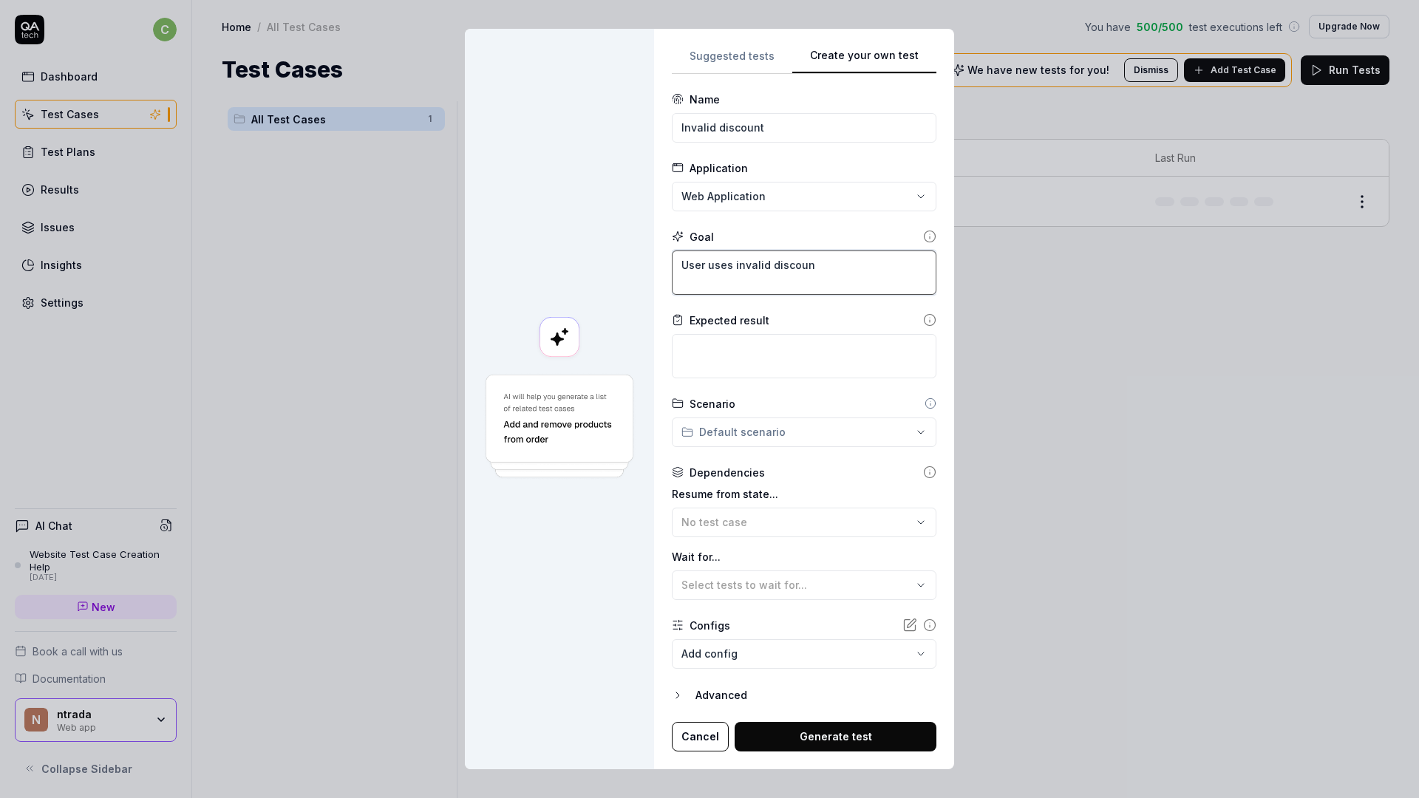
type textarea "*"
type textarea "User uses invalid discount"
type textarea "*"
type textarea "User uses invalid discount co"
type textarea "*"
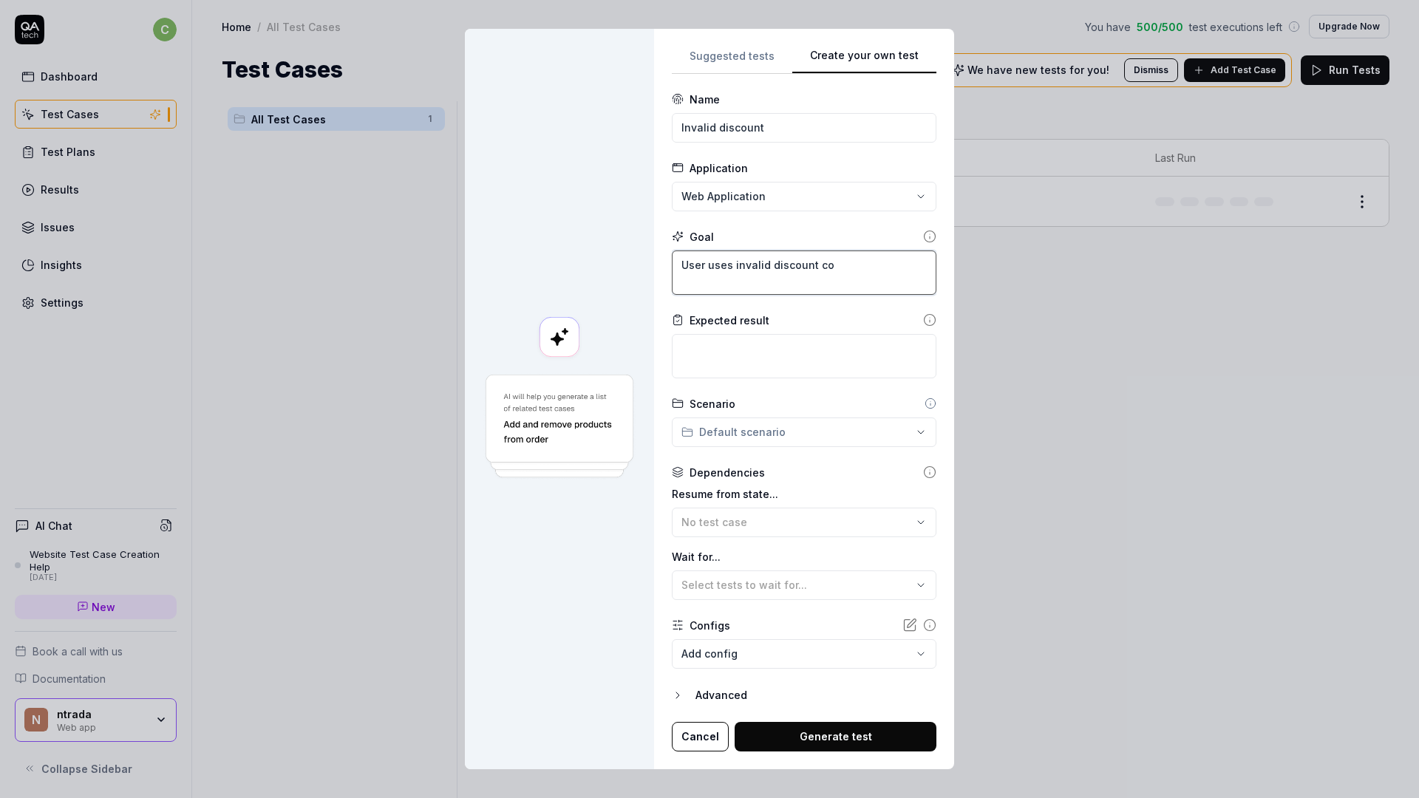
type textarea "User uses invalid discount cod"
type textarea "*"
type textarea "User uses invalid discount code"
type textarea "*"
type textarea "User uses invalid discount code"
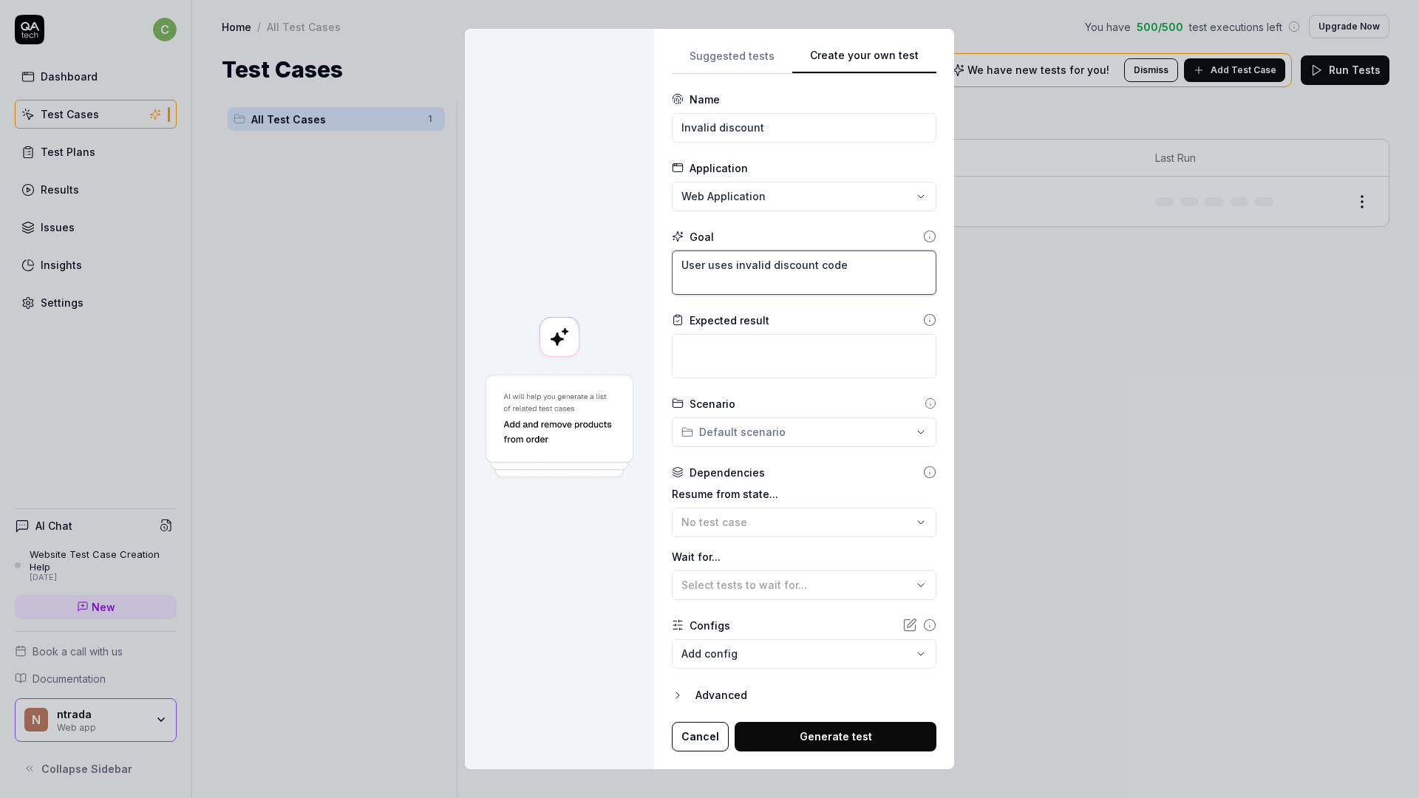
type textarea "*"
type textarea "User uses invalid discount code w"
type textarea "*"
type textarea "User uses invalid discount code wh"
type textarea "*"
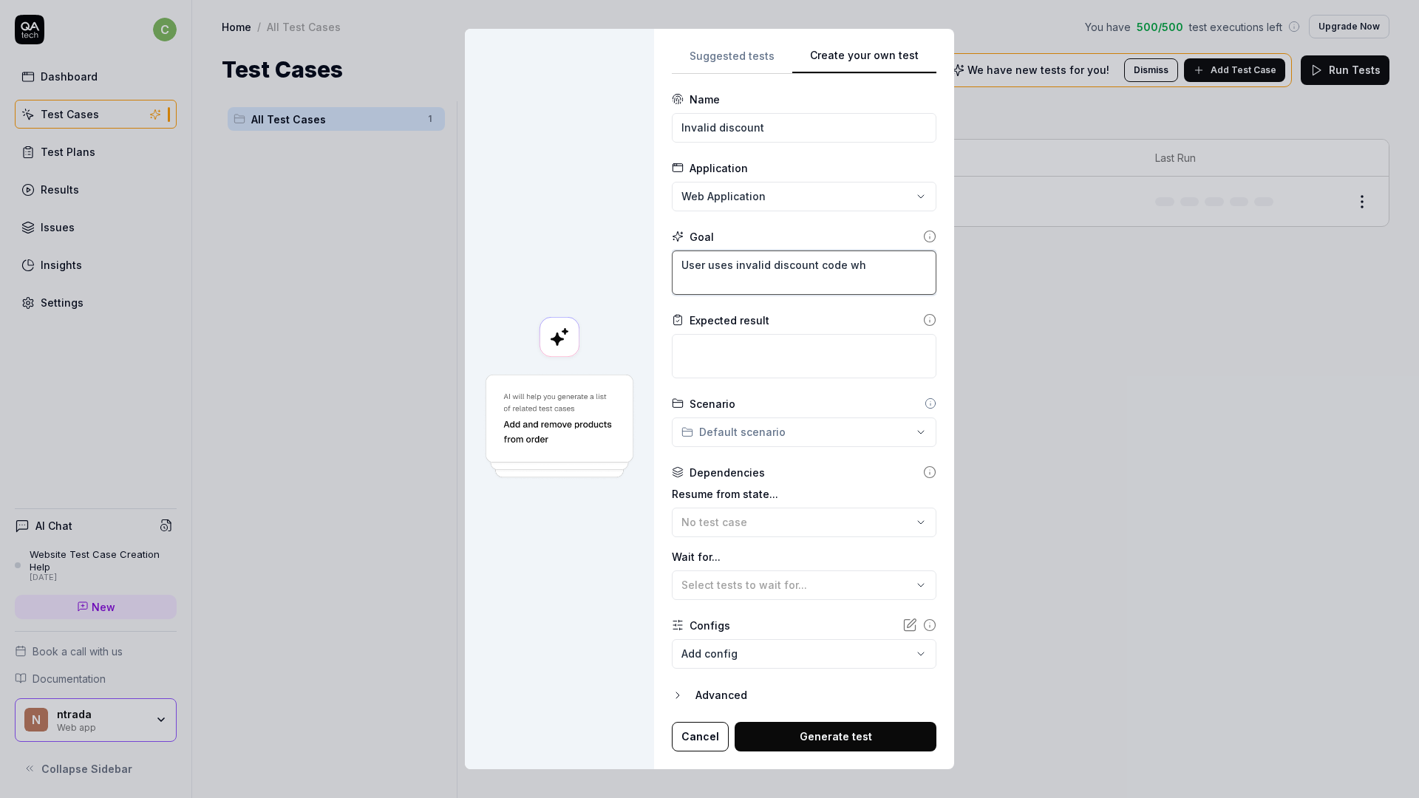
type textarea "User uses invalid discount code whe"
type textarea "*"
type textarea "User uses invalid discount code when"
type textarea "*"
type textarea "User uses invalid discount code when"
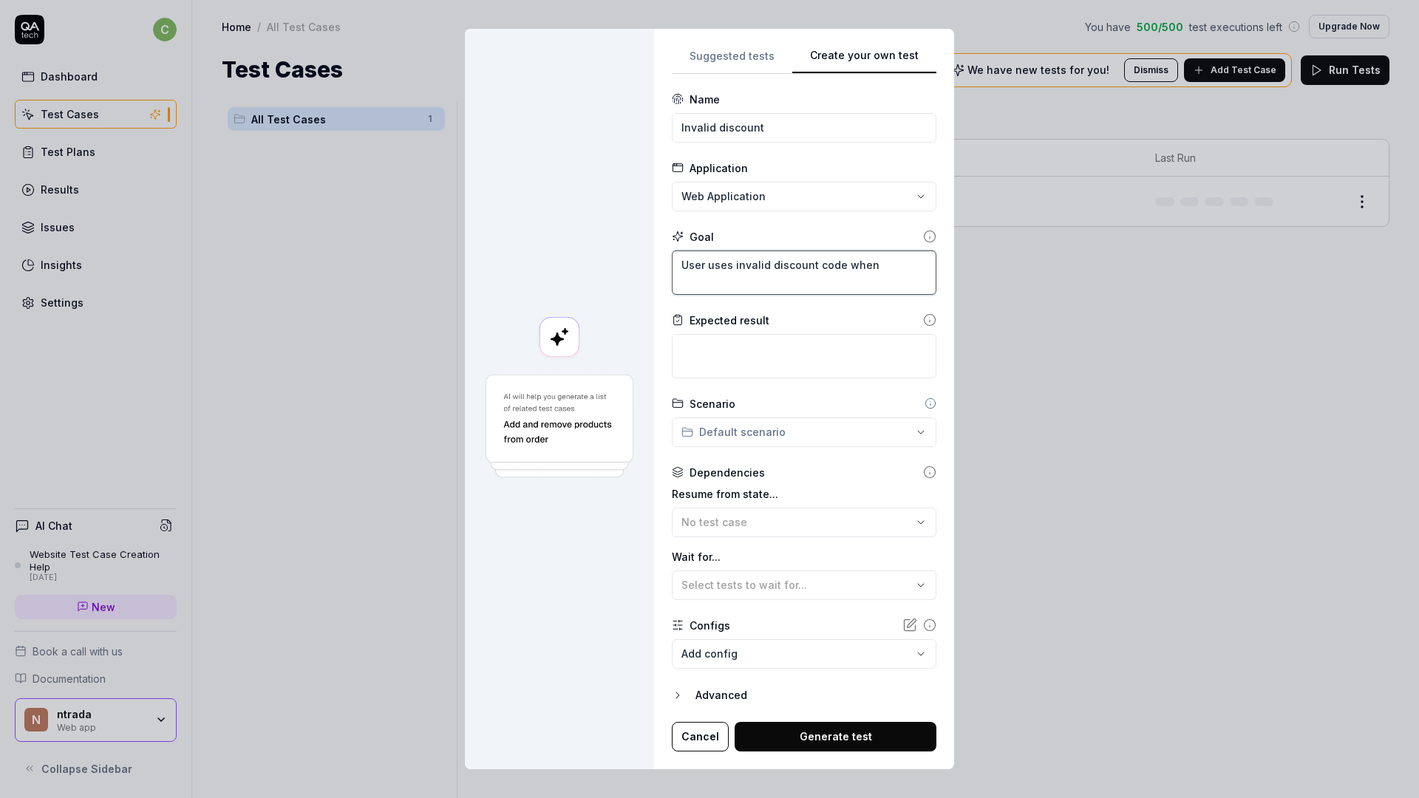
type textarea "*"
type textarea "User uses invalid discount code when m"
type textarea "*"
type textarea "User uses invalid discount code when ma"
type textarea "*"
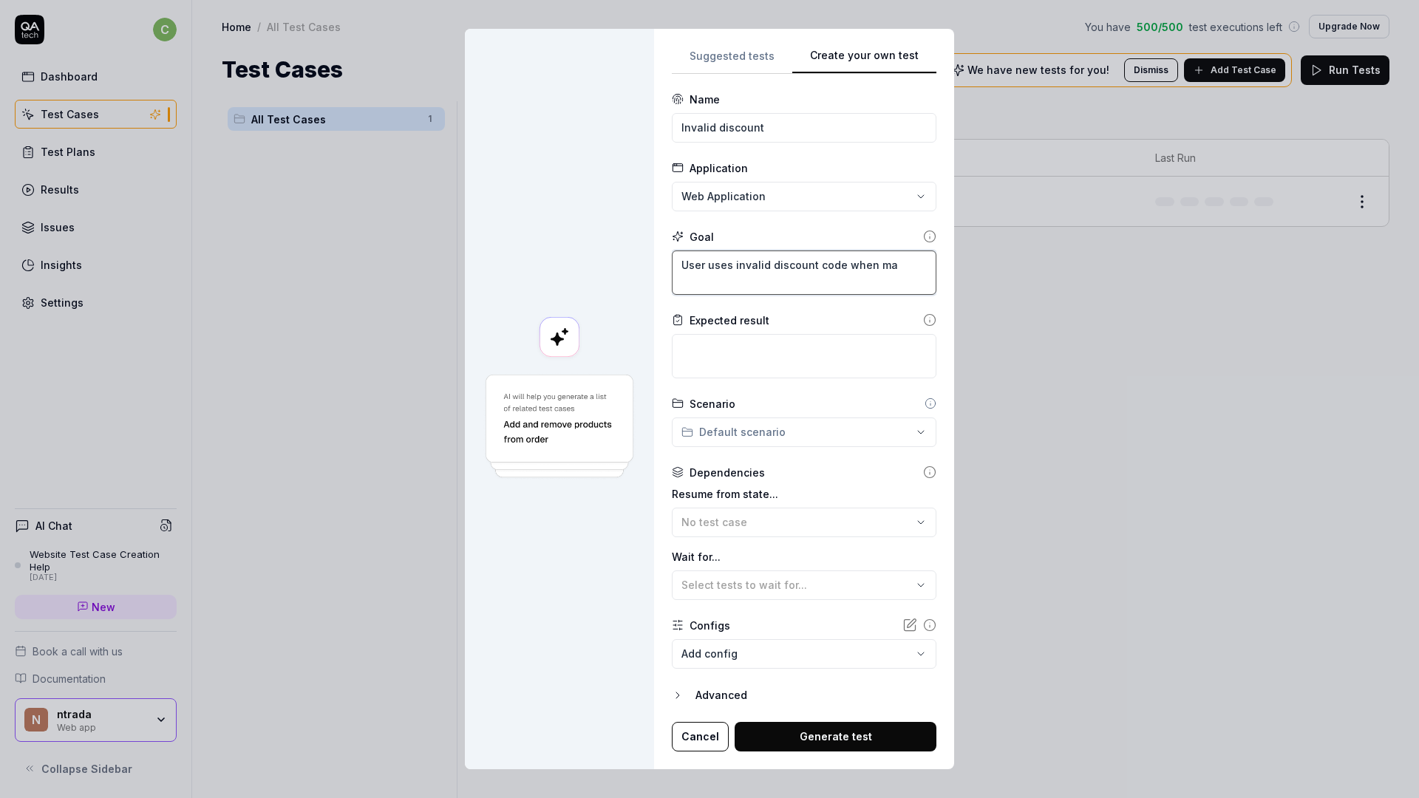
type textarea "User uses invalid discount code when mak"
type textarea "*"
type textarea "User uses invalid discount code when maki"
type textarea "*"
type textarea "User uses invalid discount code when makin"
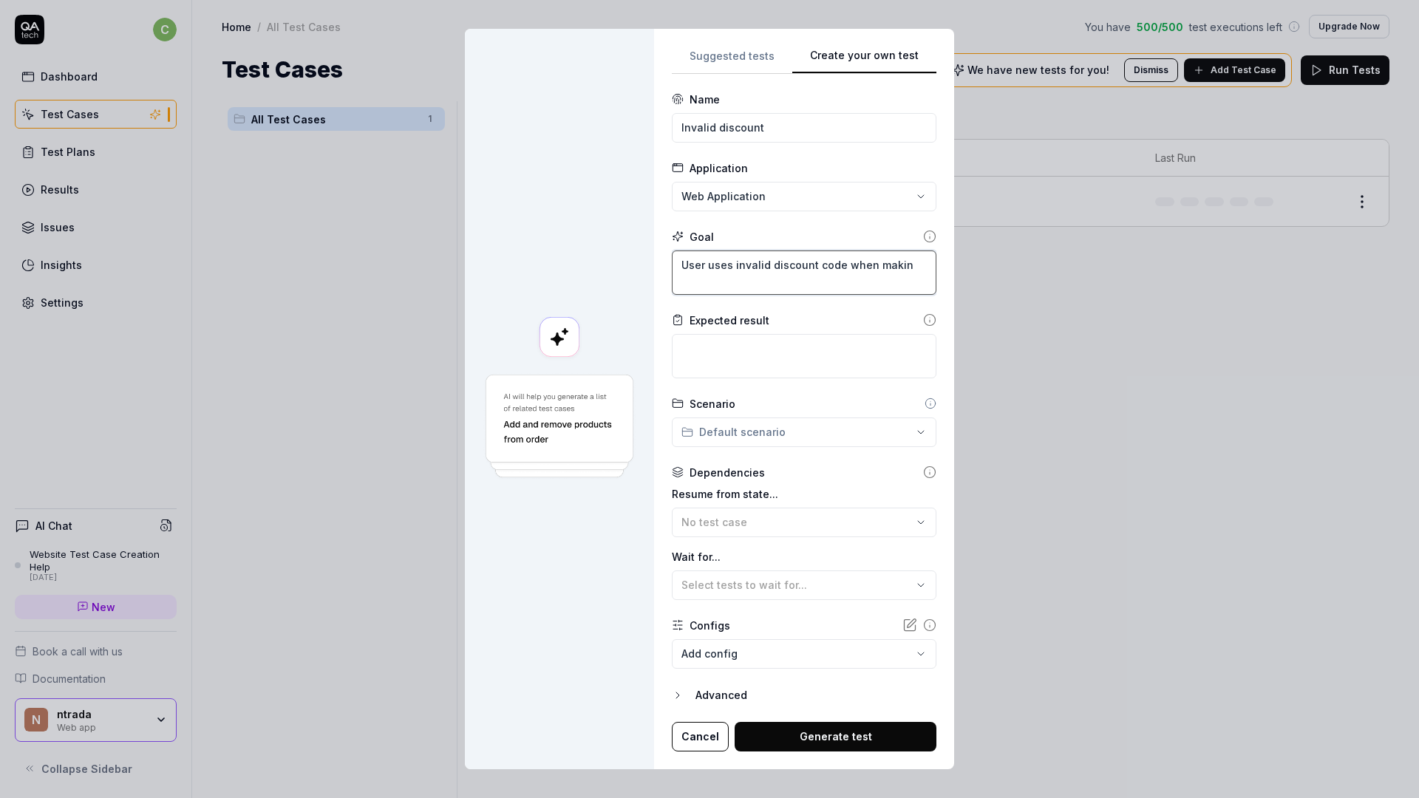
type textarea "*"
type textarea "User uses invalid discount code when making"
type textarea "*"
type textarea "User uses invalid discount code when making"
type textarea "*"
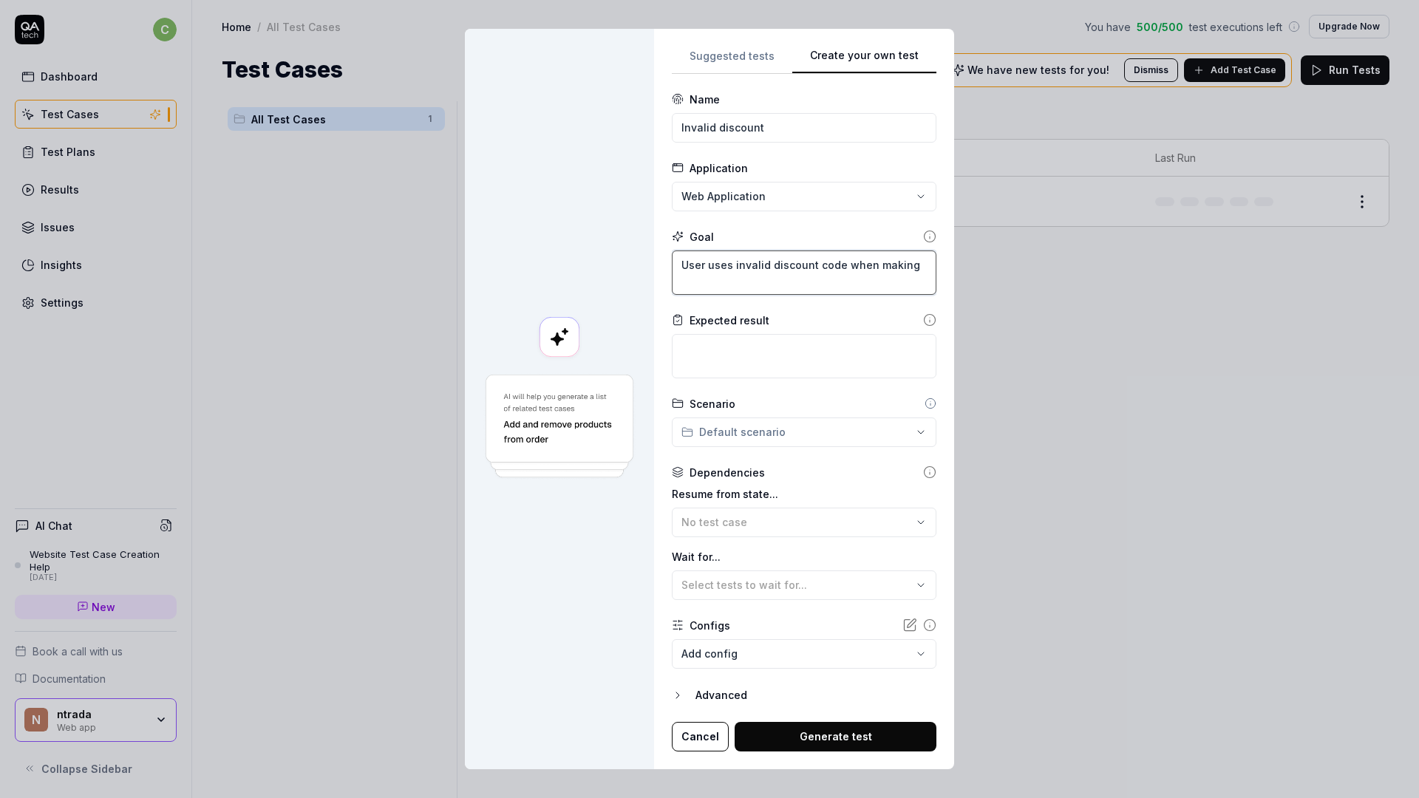
type textarea "User uses invalid discount code when making a"
type textarea "*"
type textarea "User uses invalid discount code when making a"
type textarea "*"
type textarea "User uses invalid discount code when making a b"
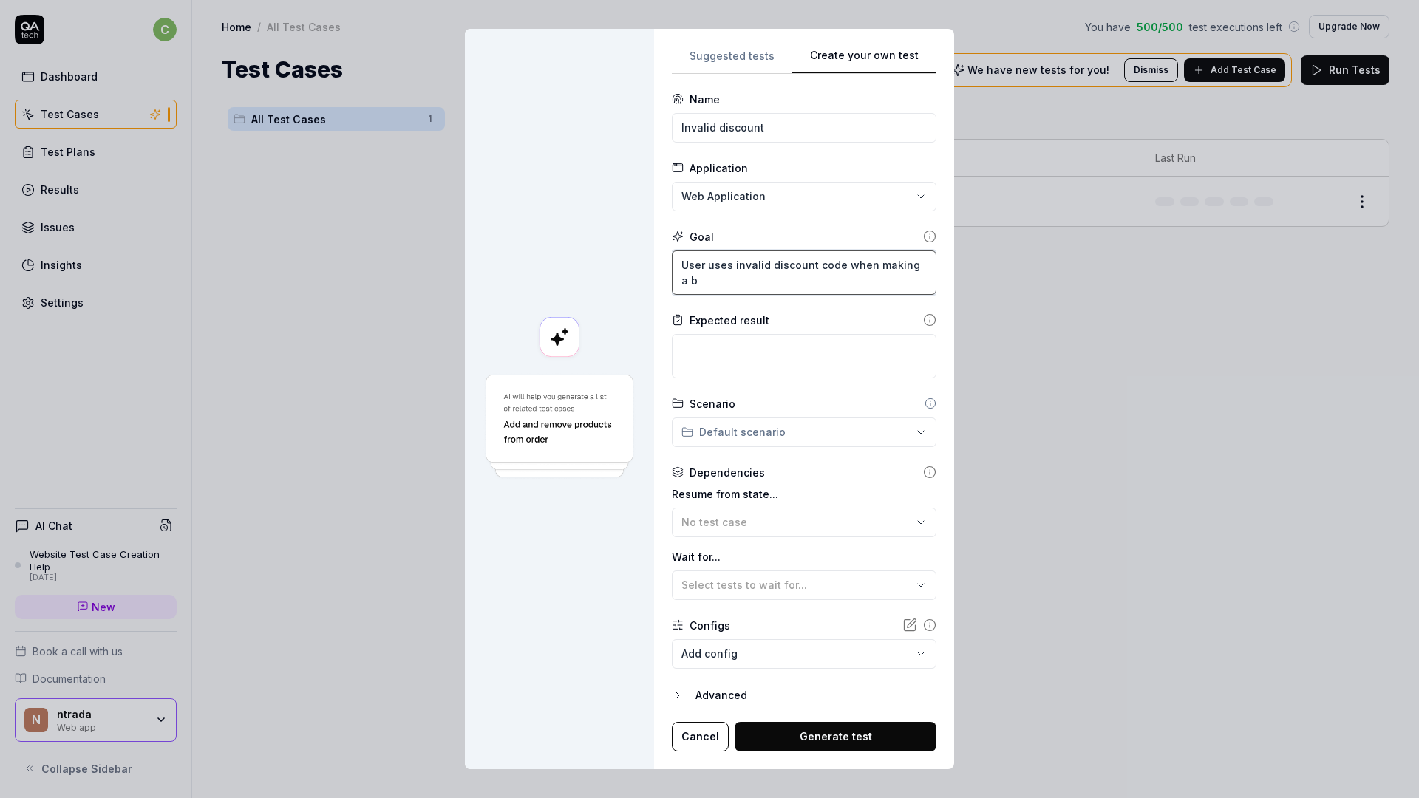
type textarea "*"
type textarea "User uses invalid discount code when making a bo"
type textarea "*"
type textarea "User uses invalid discount code when making a boo"
type textarea "*"
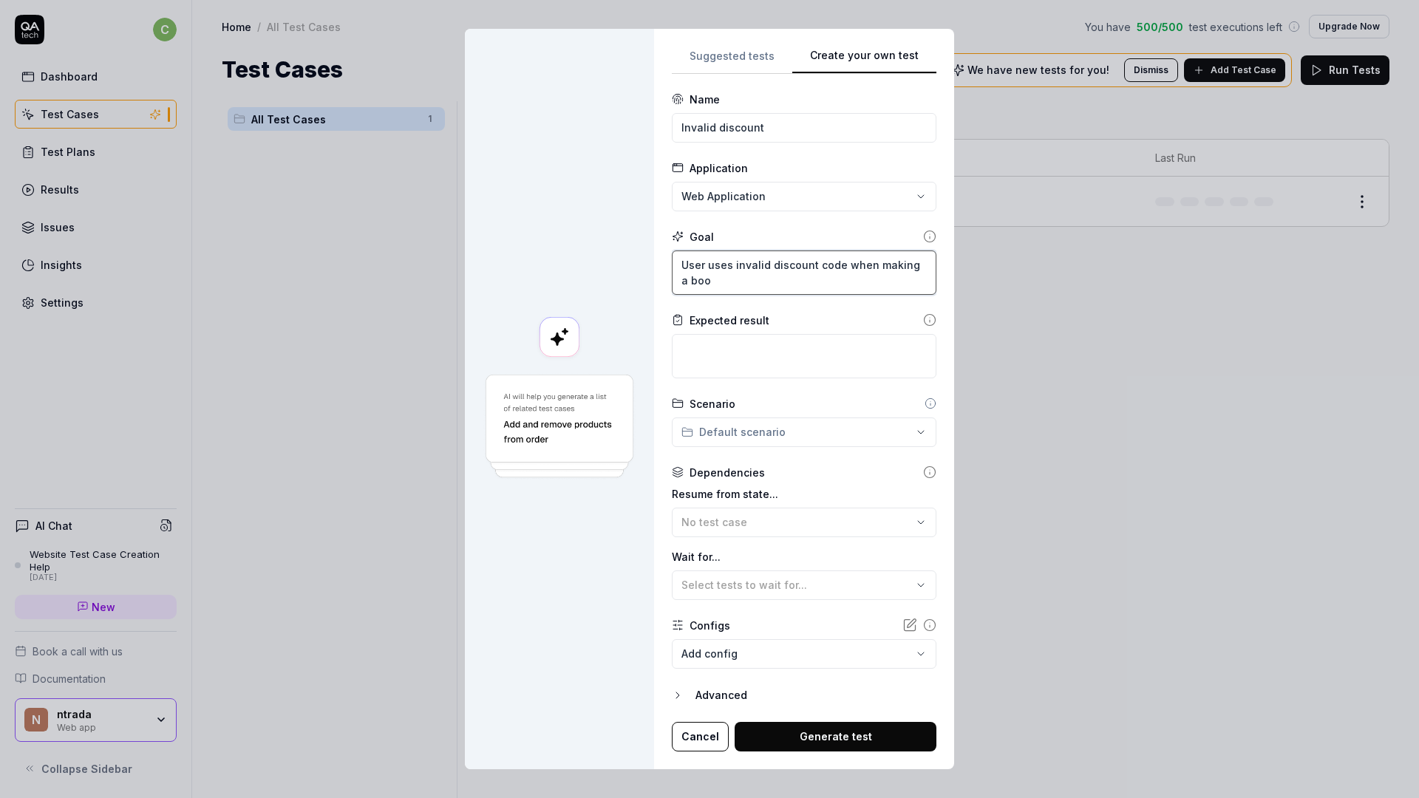
type textarea "User uses invalid discount code when making a book"
type textarea "*"
type textarea "User uses invalid discount code when making a booki"
type textarea "*"
type textarea "User uses invalid discount code when making a bookin"
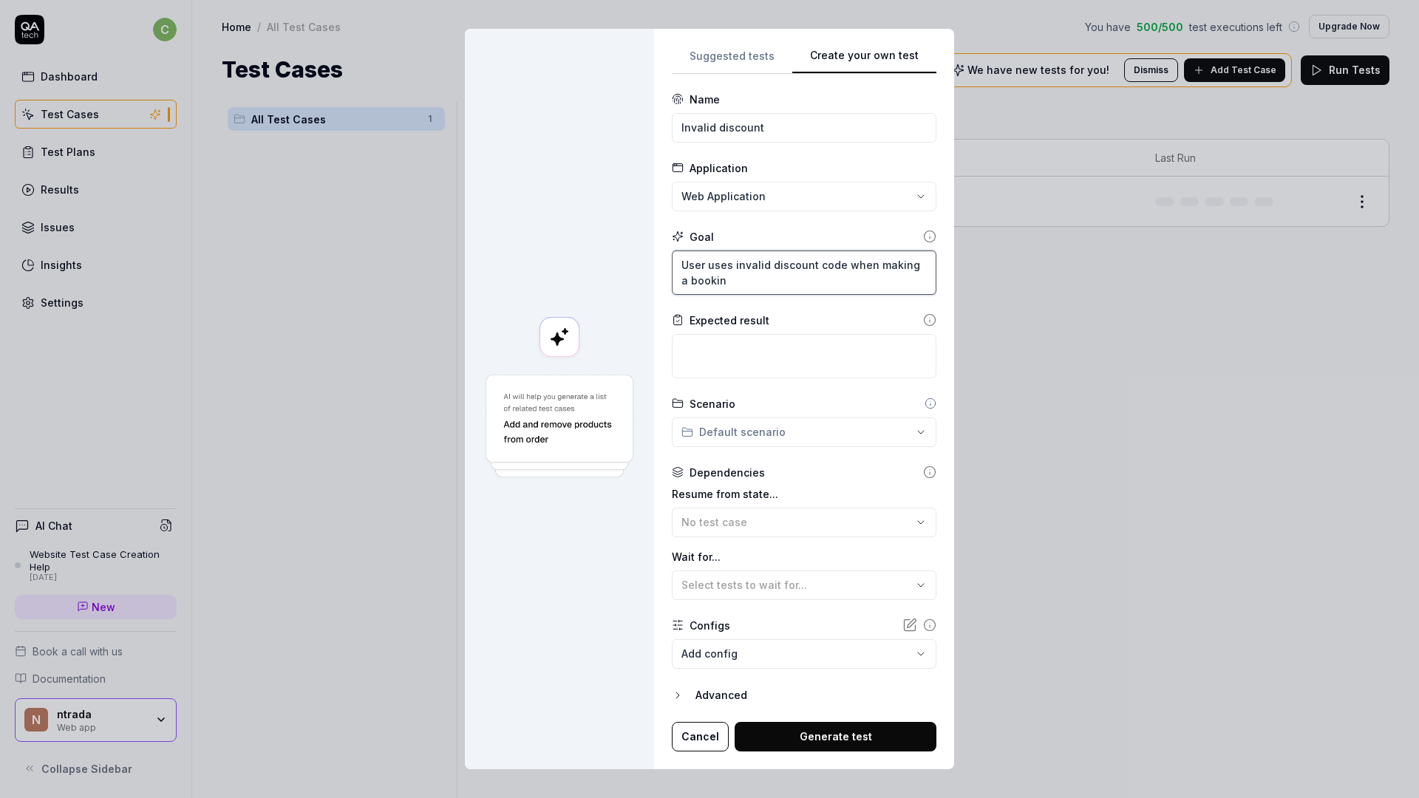
type textarea "*"
type textarea "User uses invalid discount code when making a booking"
type textarea "*"
type textarea "User uses invalid discount code when making a booking"
type textarea "*"
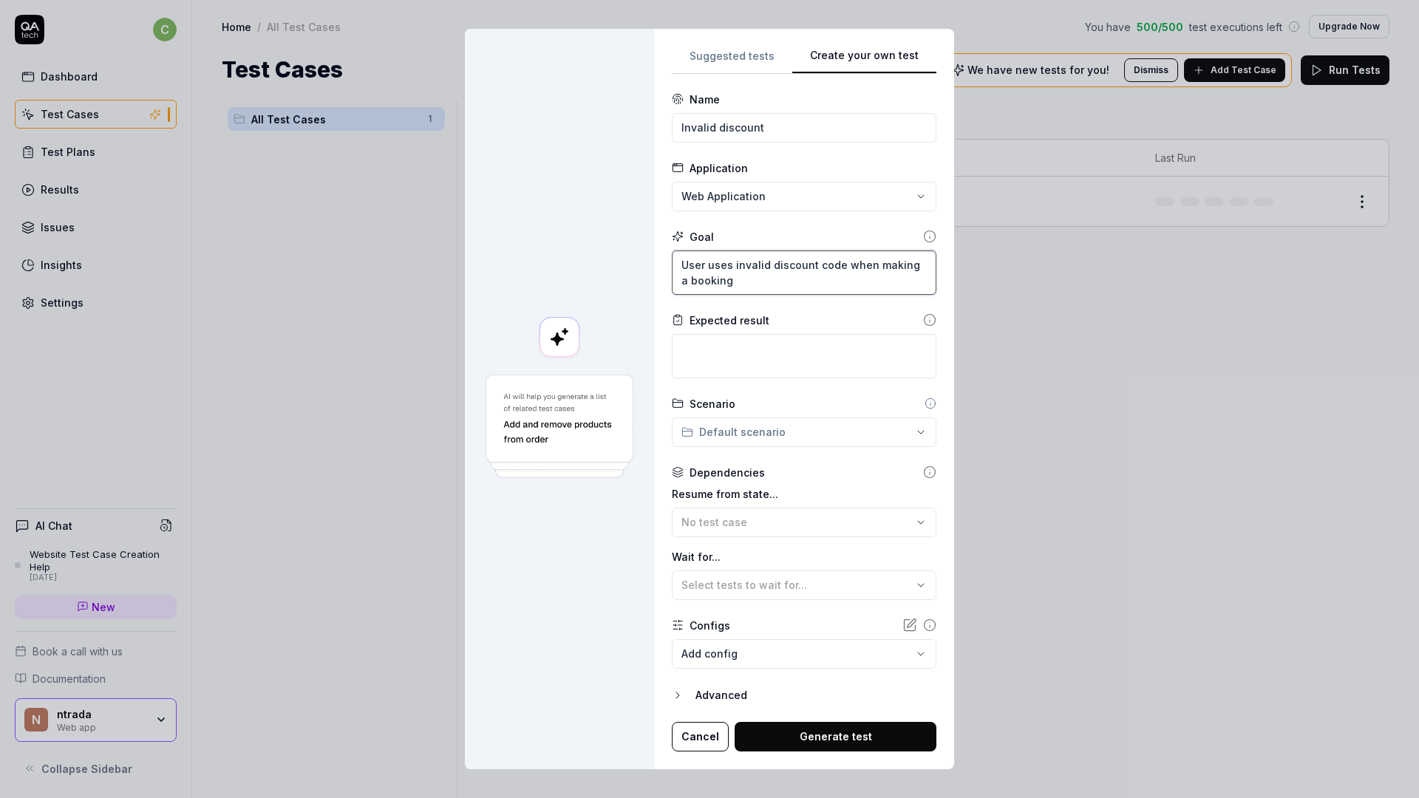
type textarea "User uses invalid discount code when making a booking"
type textarea "*"
type textarea "User uses invalid discount code when making a booking"
type textarea "*"
type textarea "User uses invalid discount code when making a booking ""
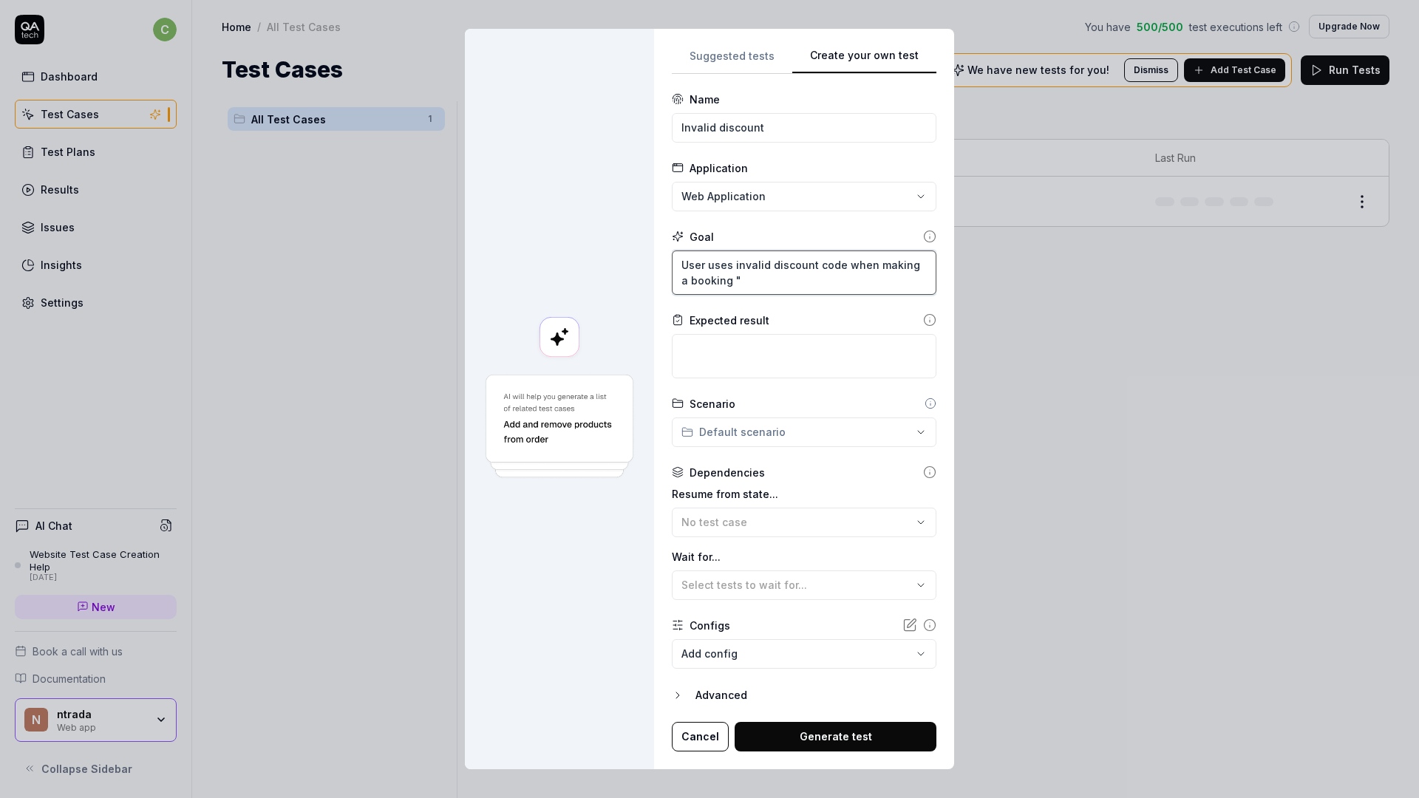
type textarea "*"
type textarea "User uses invalid discount code when making a booking"
click at [846, 265] on textarea "User uses invalid discount code when making a booking" at bounding box center [804, 273] width 265 height 44
type textarea "*"
type textarea "User uses invalid discount code "when making a booking"
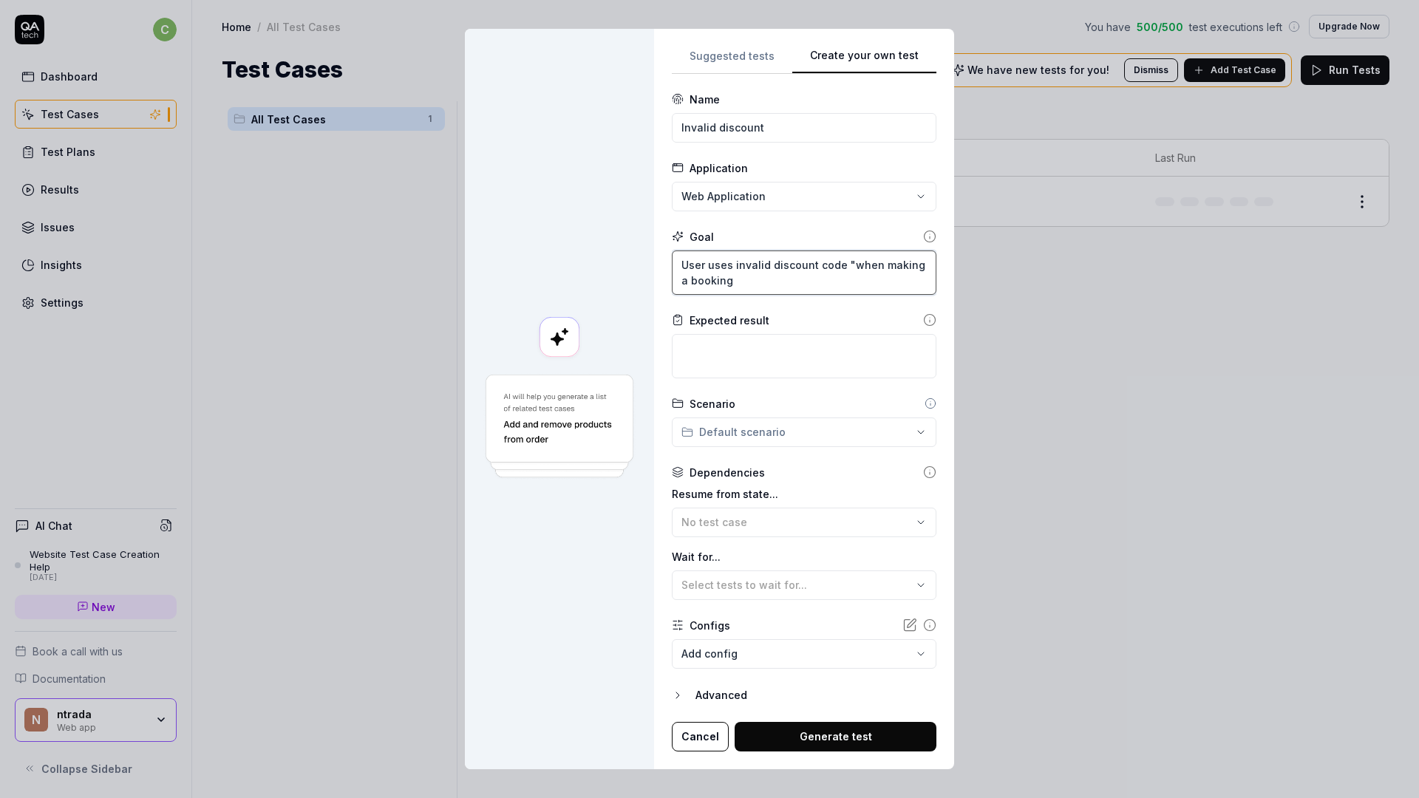
type textarea "*"
type textarea "User uses invalid discount code "dwhen making a booking"
type textarea "*"
type textarea "User uses invalid discount code "diwhen making a booking"
type textarea "*"
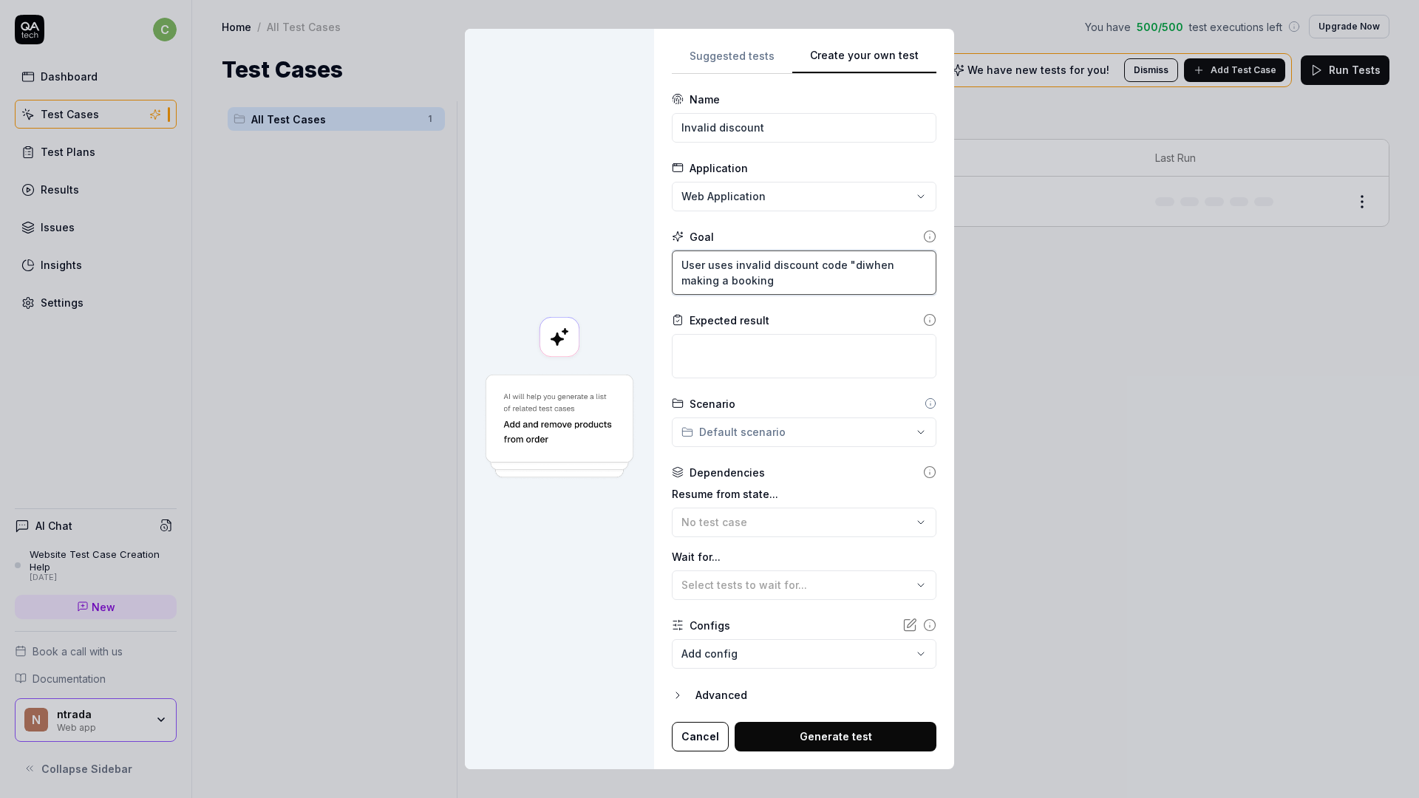
type textarea "User uses invalid discount code "diswhen making a booking"
type textarea "*"
type textarea "User uses invalid discount code "diwhen making a booking"
type textarea "*"
type textarea "User uses invalid discount code "dwhen making a booking"
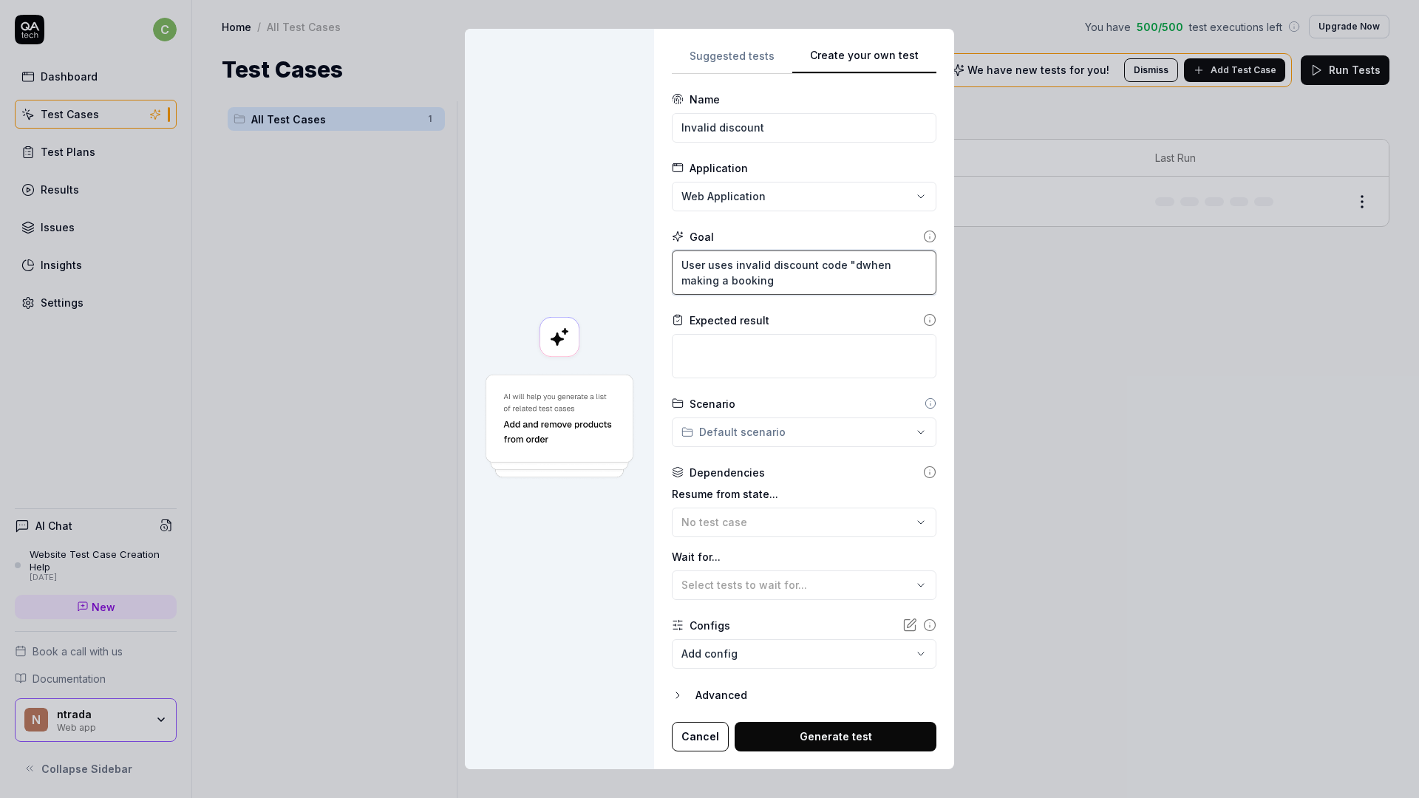
type textarea "*"
type textarea "User uses invalid discount code "fwhen making a booking"
type textarea "*"
type textarea "User uses invalid discount code "frwhen making a booking"
type textarea "*"
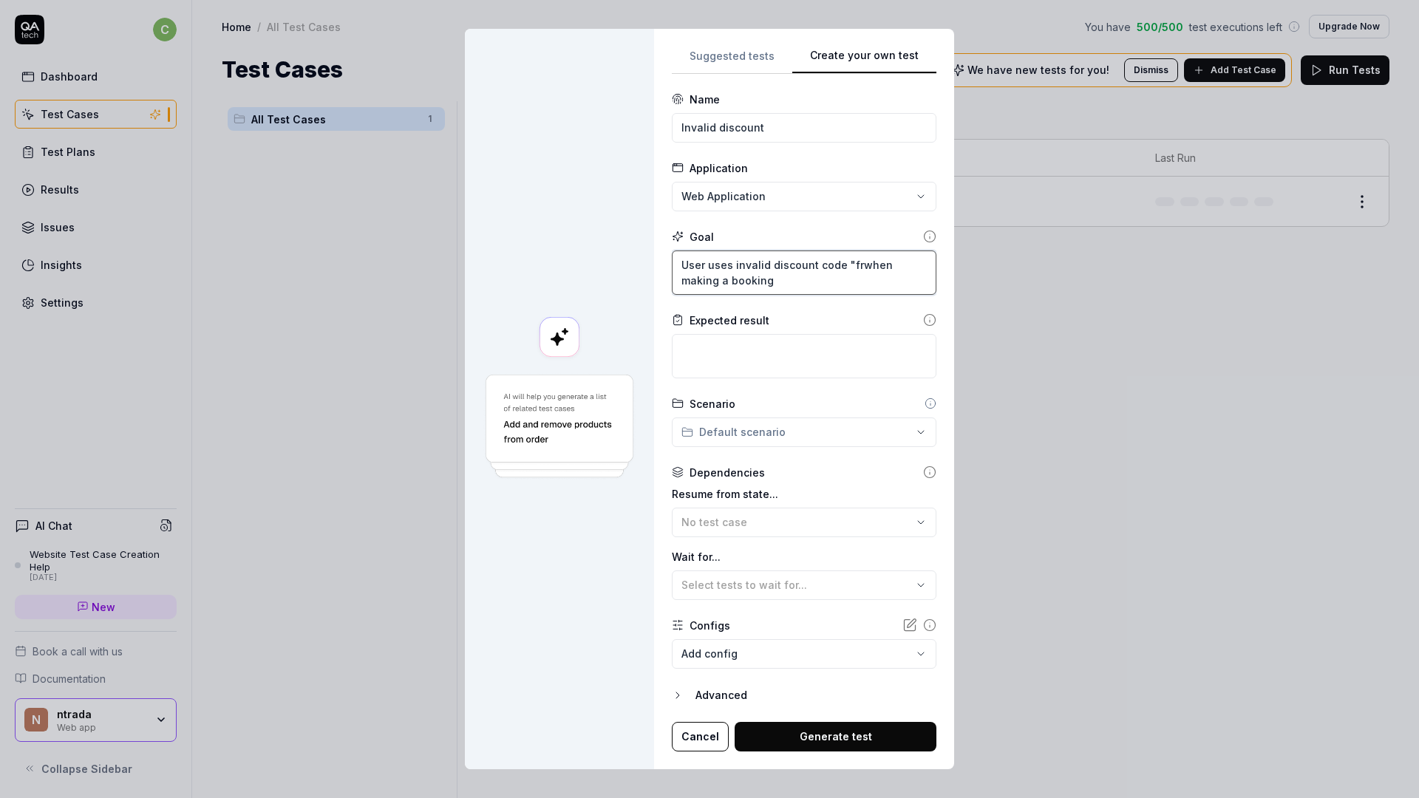
type textarea "User uses invalid discount code "frewhen making a booking"
type textarea "*"
type textarea "User uses invalid discount code "freewhen making a booking"
type textarea "*"
type textarea "User uses invalid discount code "freetwhen making a booking"
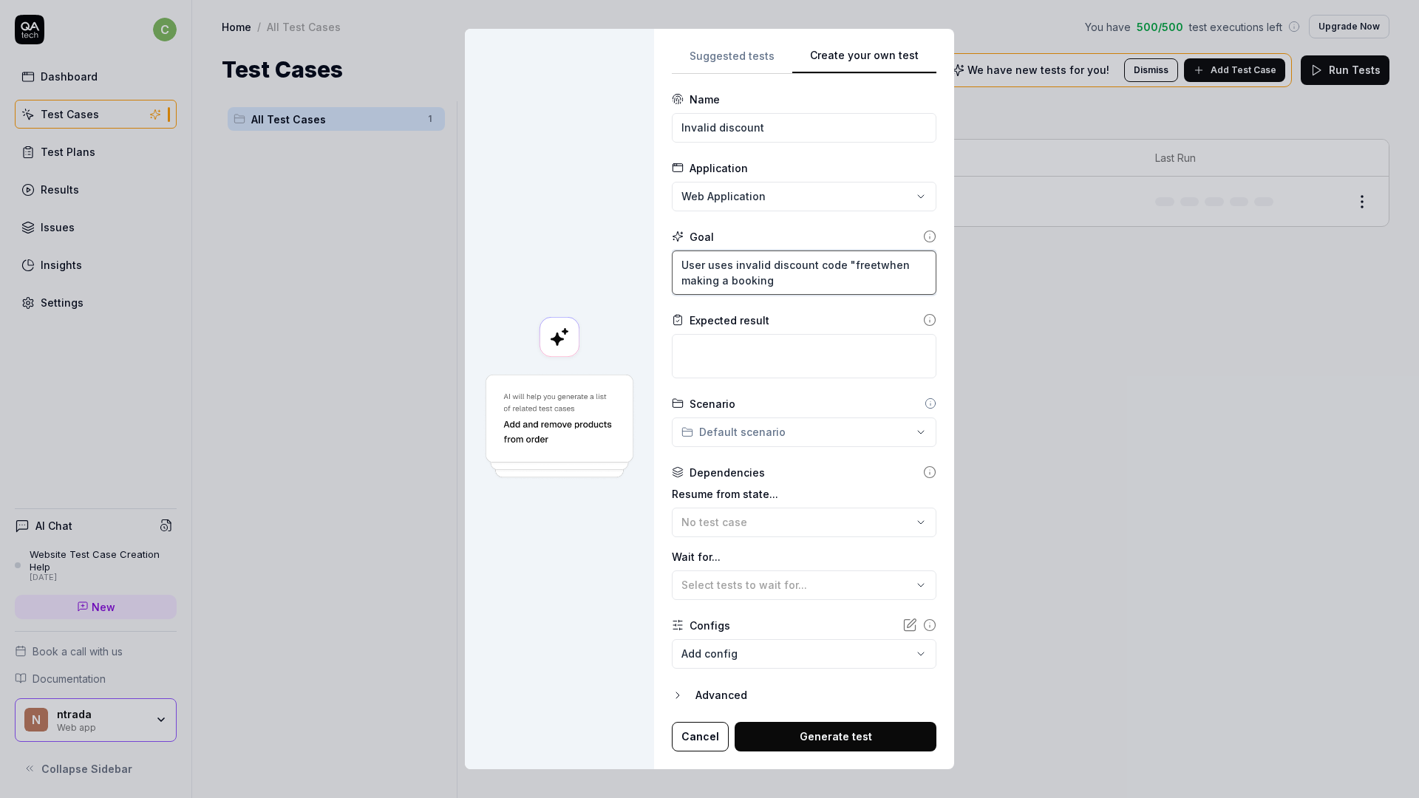
type textarea "*"
type textarea "User uses invalid discount code "freetiwhen making a booking"
click at [835, 336] on textarea at bounding box center [804, 356] width 265 height 44
click at [779, 524] on div "No test case" at bounding box center [797, 522] width 231 height 16
click at [806, 475] on div "Dependencies" at bounding box center [804, 473] width 265 height 16
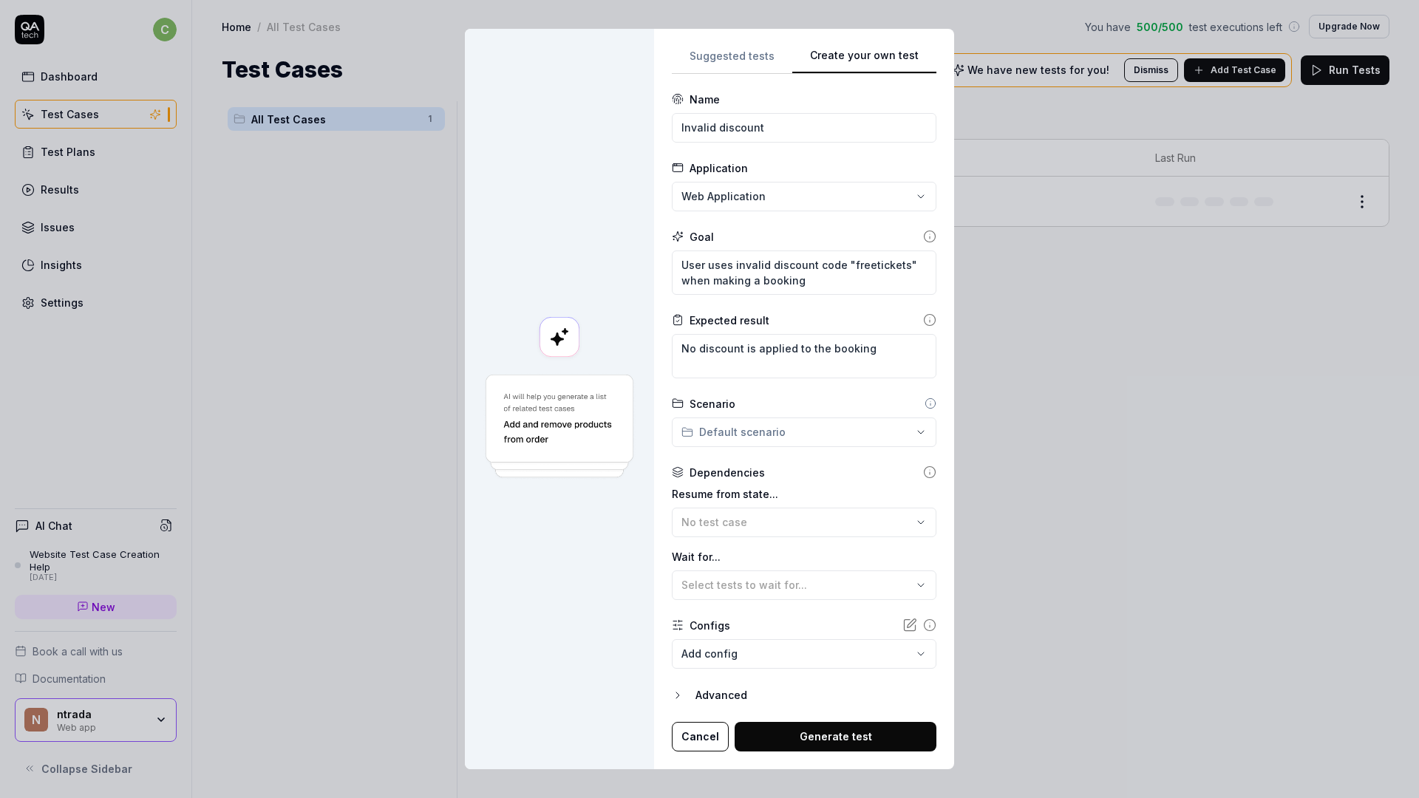
click at [842, 730] on button "Generate test" at bounding box center [836, 737] width 202 height 30
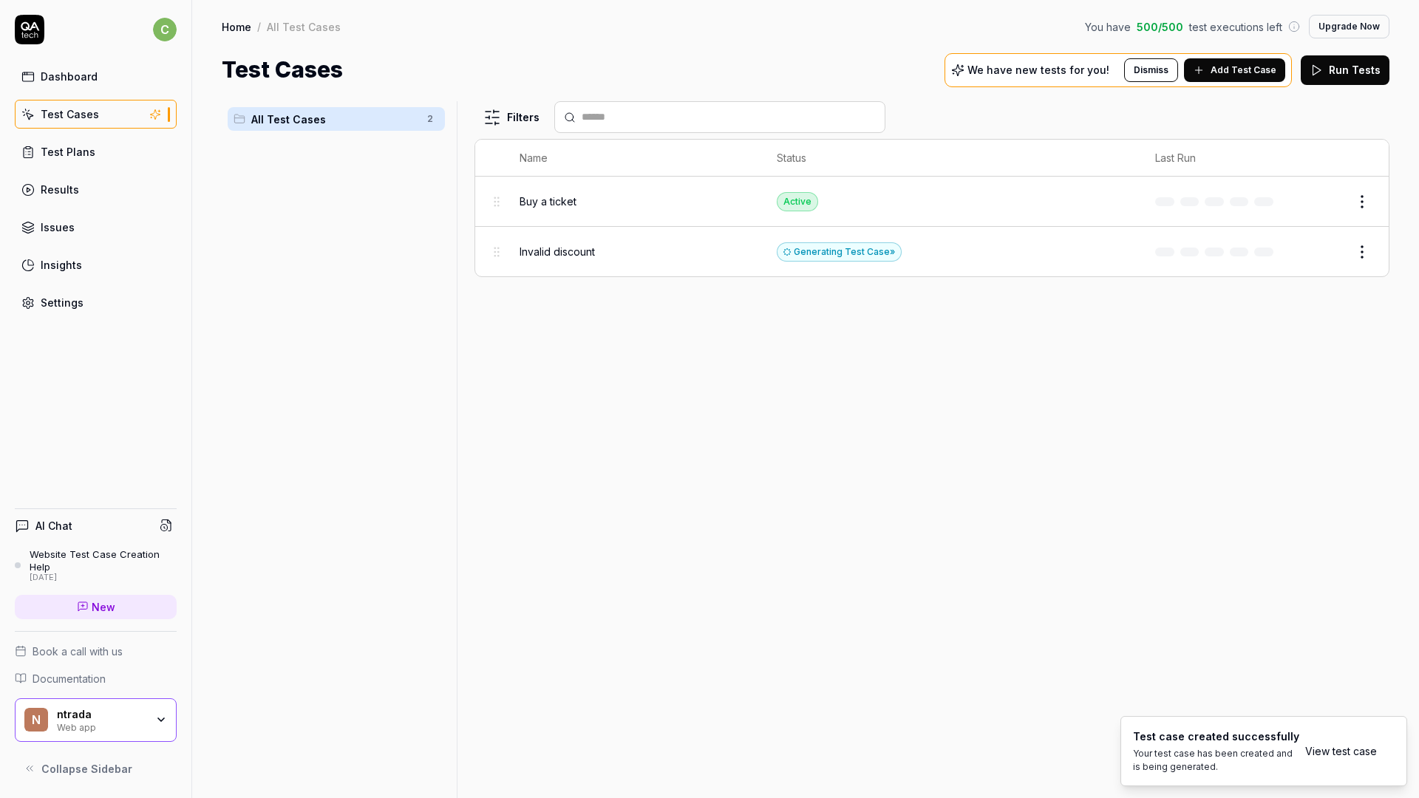
click at [1357, 256] on html "c Dashboard Test Cases Test Plans Results Issues Insights Settings AI Chat Webs…" at bounding box center [709, 399] width 1419 height 798
click at [1183, 259] on html "c Dashboard Test Cases Test Plans Results Issues Insights Settings AI Chat Webs…" at bounding box center [709, 399] width 1419 height 798
click at [1148, 255] on td at bounding box center [1218, 252] width 154 height 50
click at [935, 207] on td "Active" at bounding box center [951, 202] width 378 height 50
click at [903, 188] on td "Active" at bounding box center [951, 202] width 378 height 50
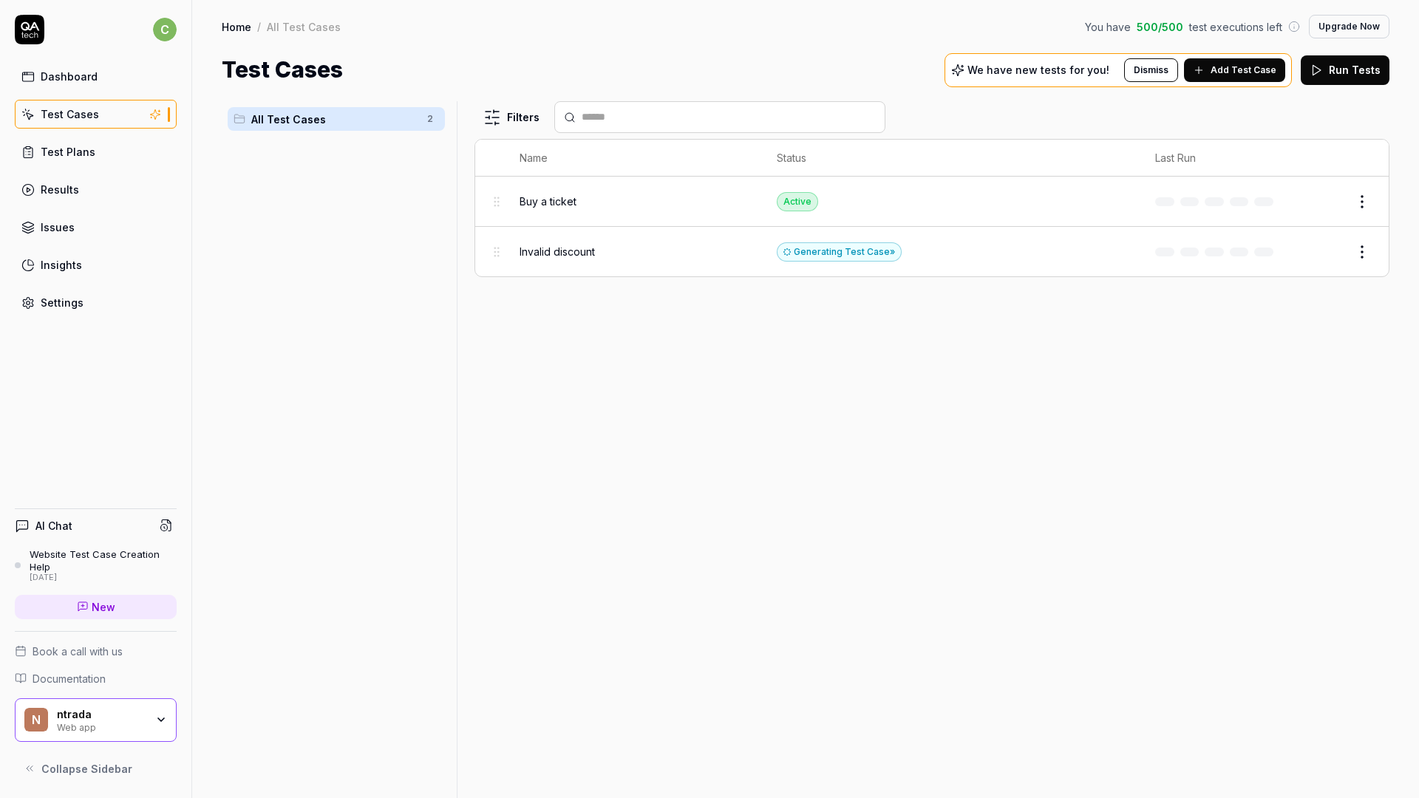
click at [577, 251] on span "Invalid discount" at bounding box center [557, 252] width 75 height 16
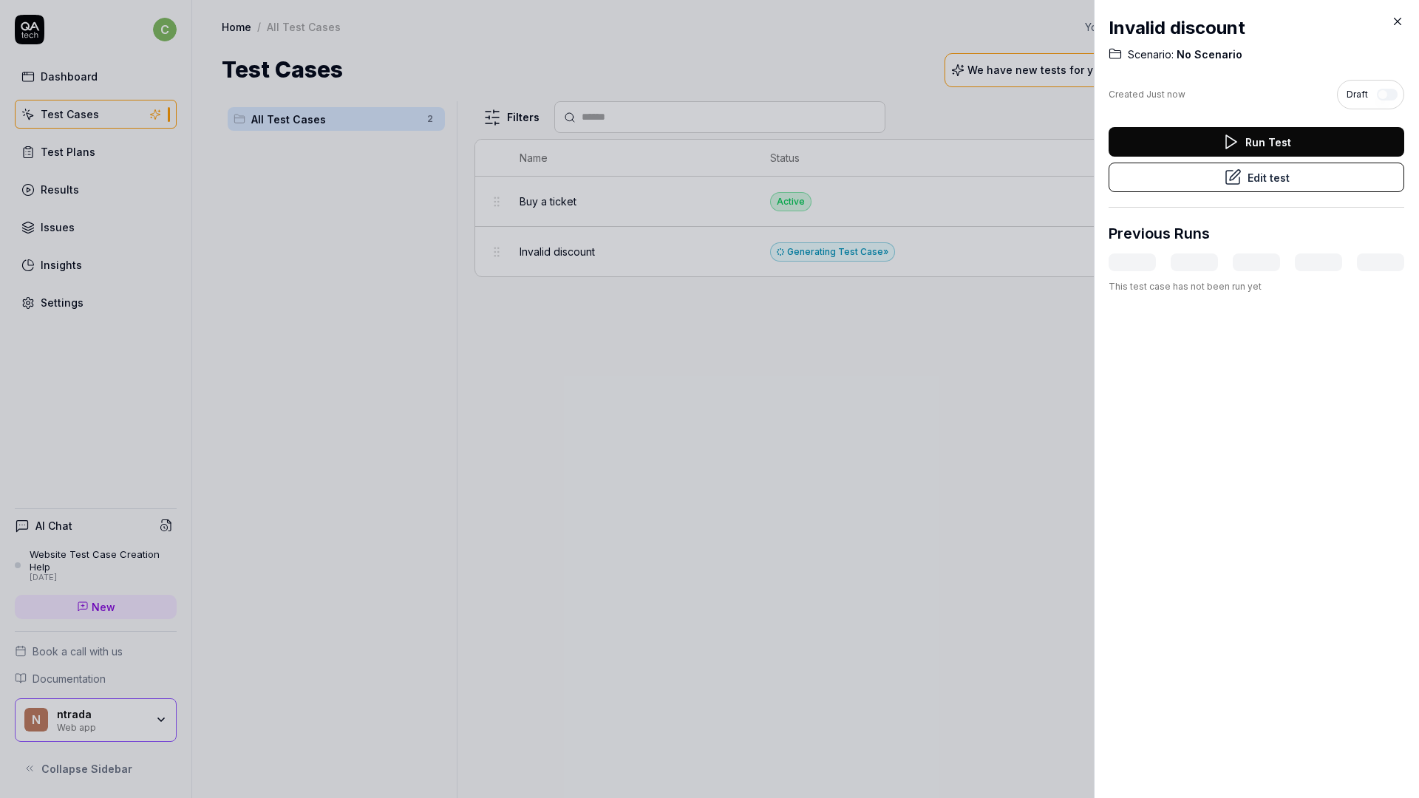
click at [1149, 179] on button "Edit test" at bounding box center [1257, 178] width 296 height 30
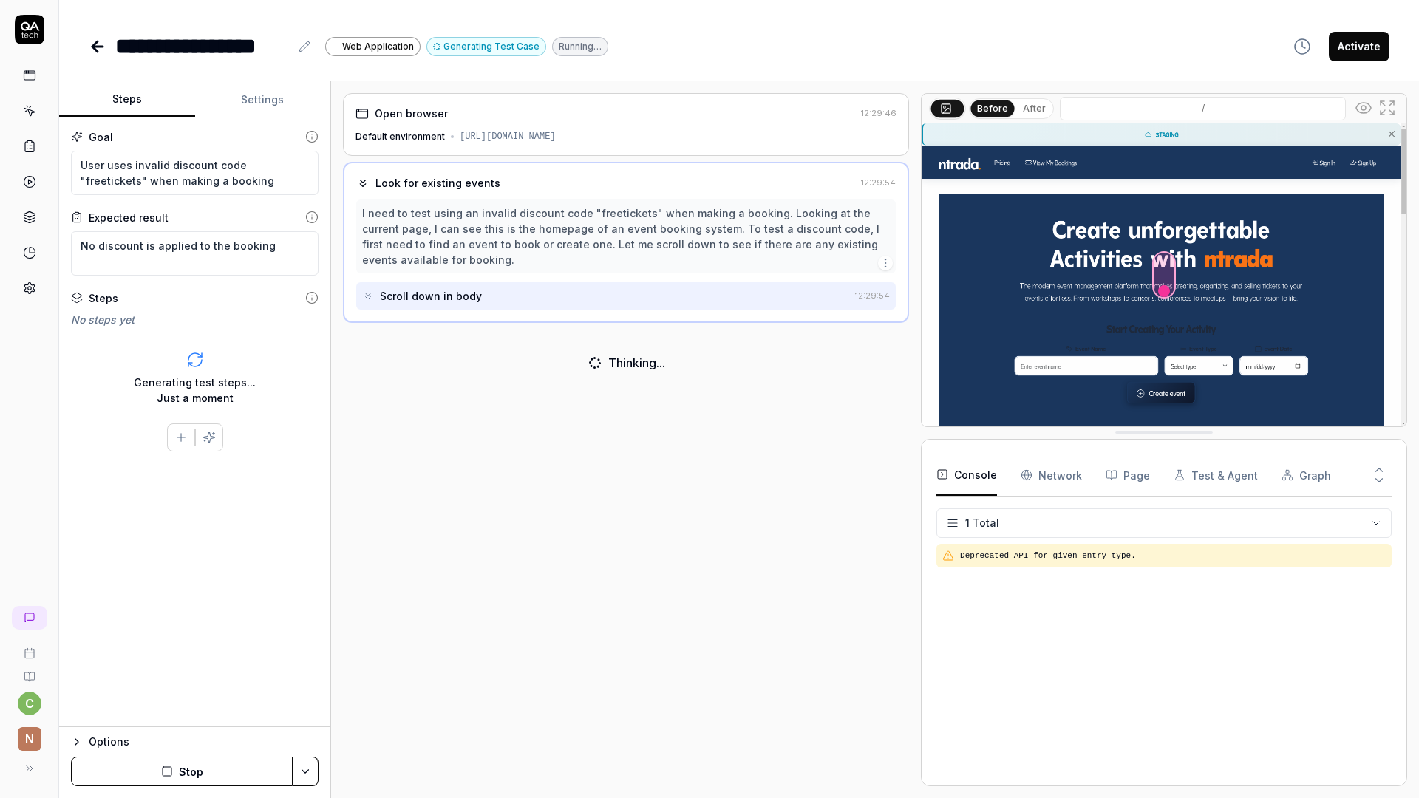
click at [266, 102] on button "Settings" at bounding box center [263, 99] width 136 height 35
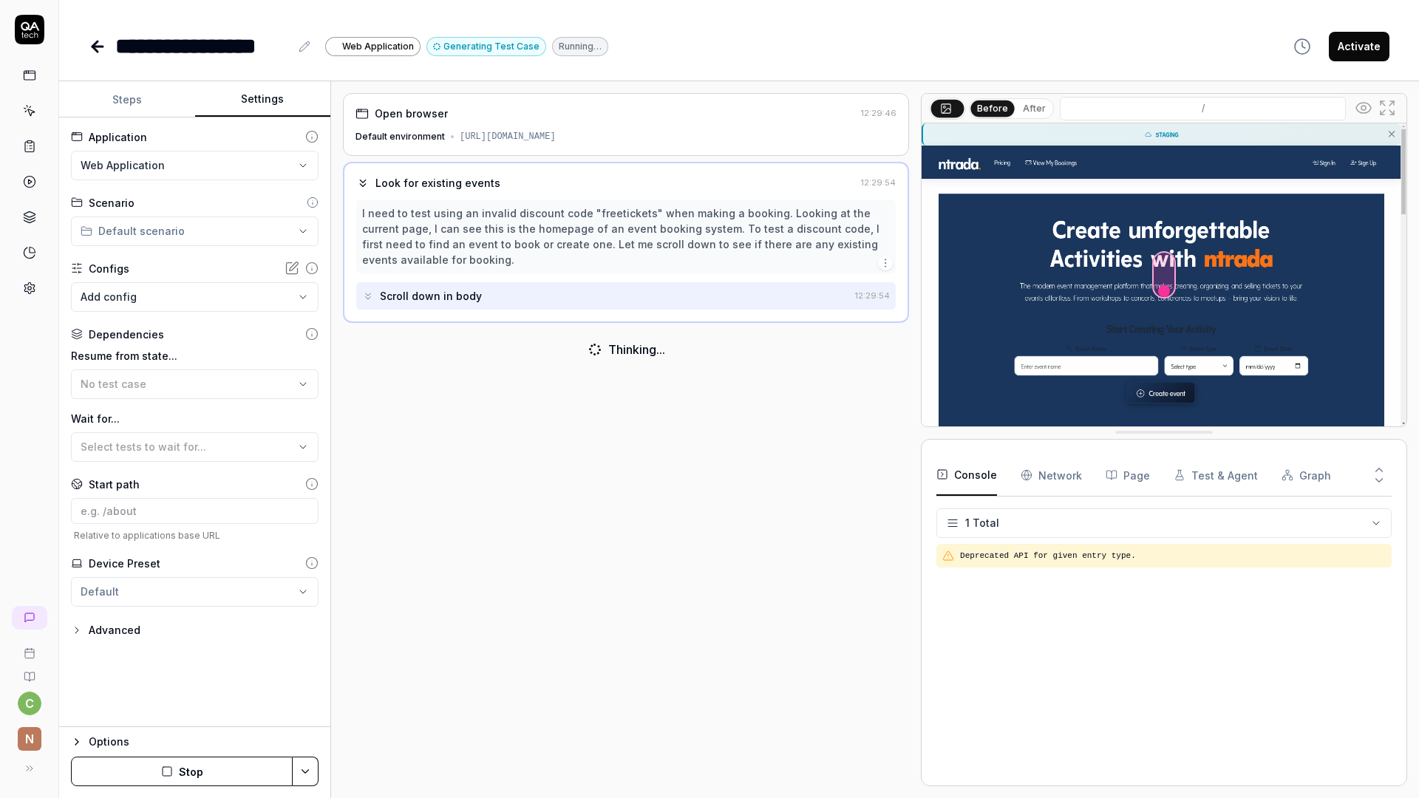
click at [189, 239] on html "**********" at bounding box center [709, 399] width 1419 height 798
click at [174, 273] on div "No scenarios available" at bounding box center [138, 265] width 126 height 30
click at [253, 183] on html "**********" at bounding box center [709, 399] width 1419 height 798
click at [94, 48] on icon at bounding box center [94, 46] width 5 height 10
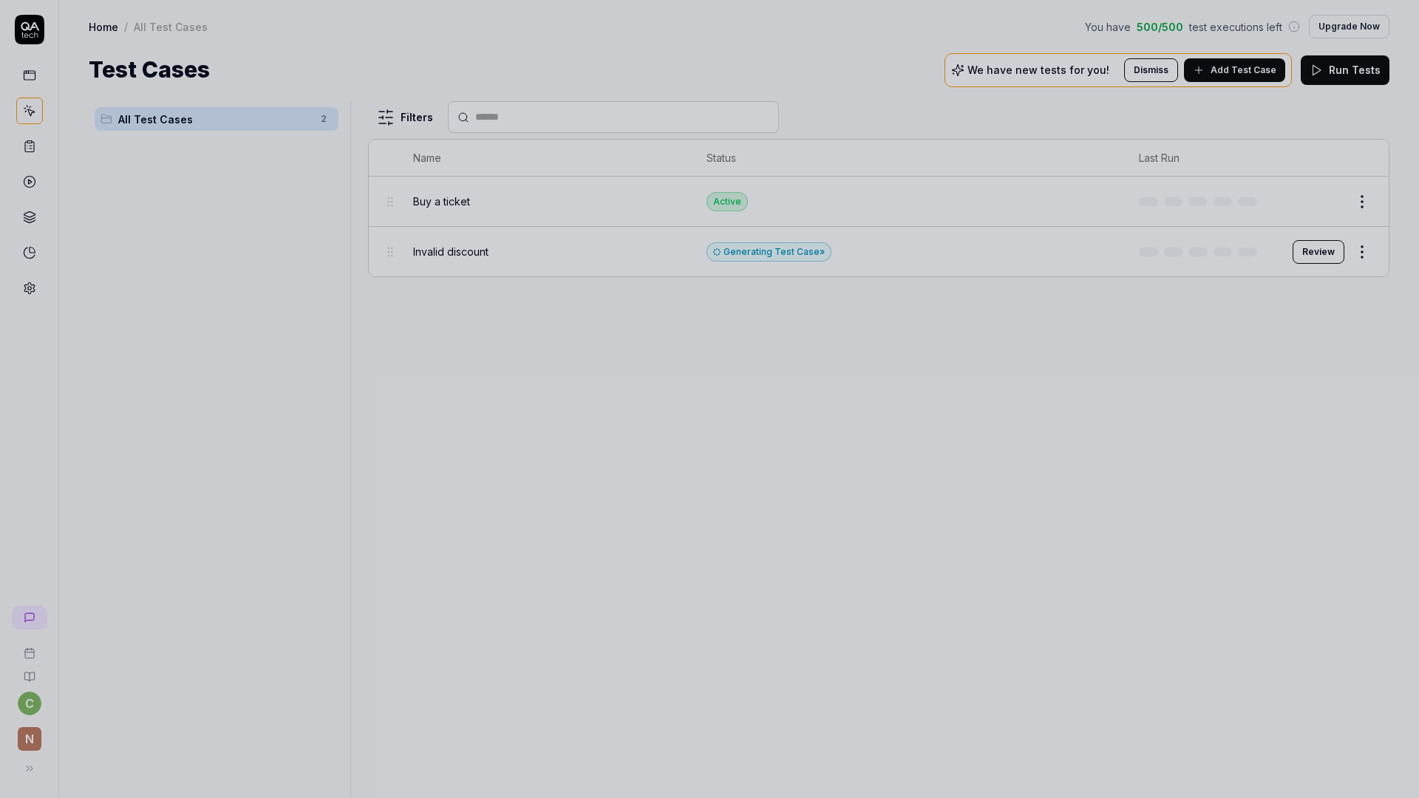
click at [46, 216] on div at bounding box center [709, 399] width 1419 height 798
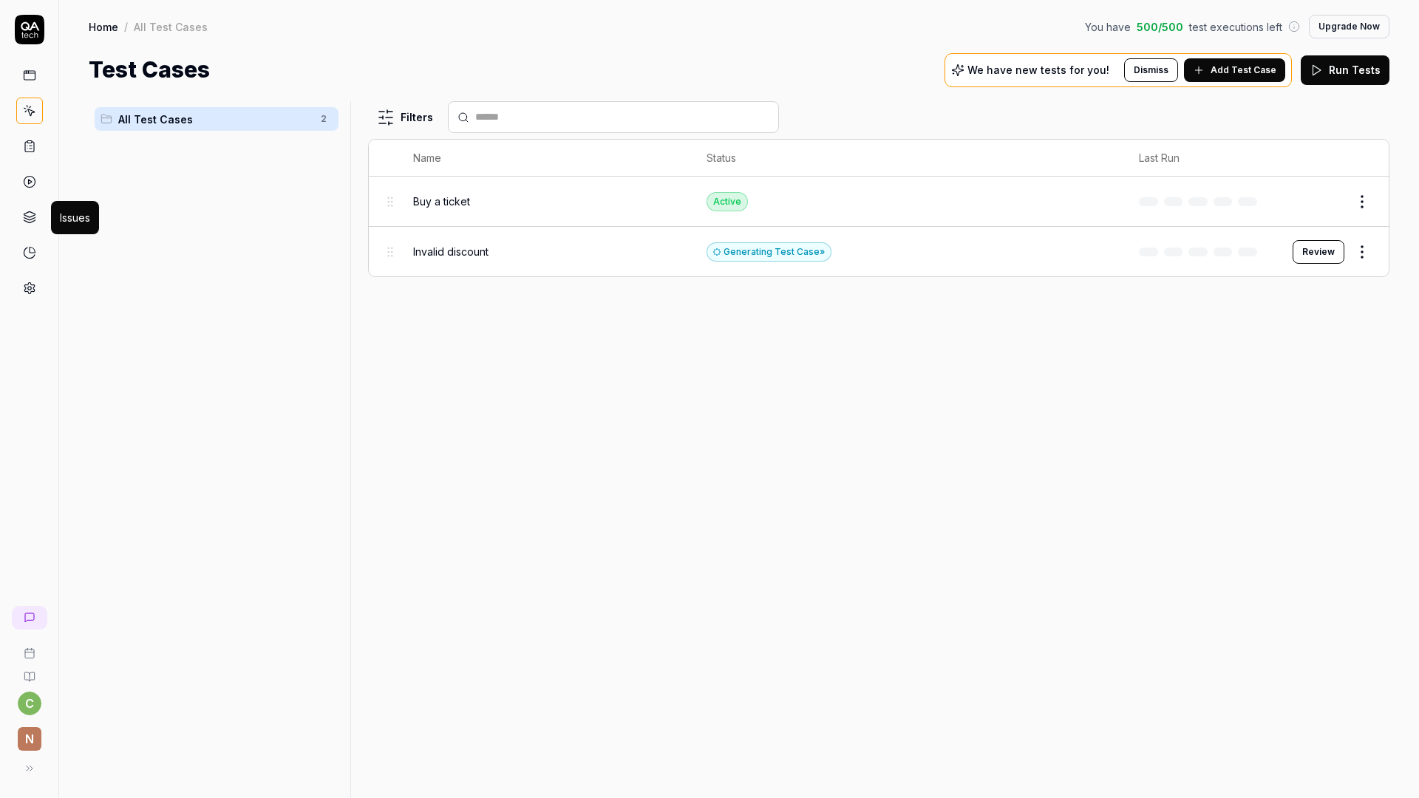
click at [28, 217] on icon at bounding box center [29, 217] width 13 height 13
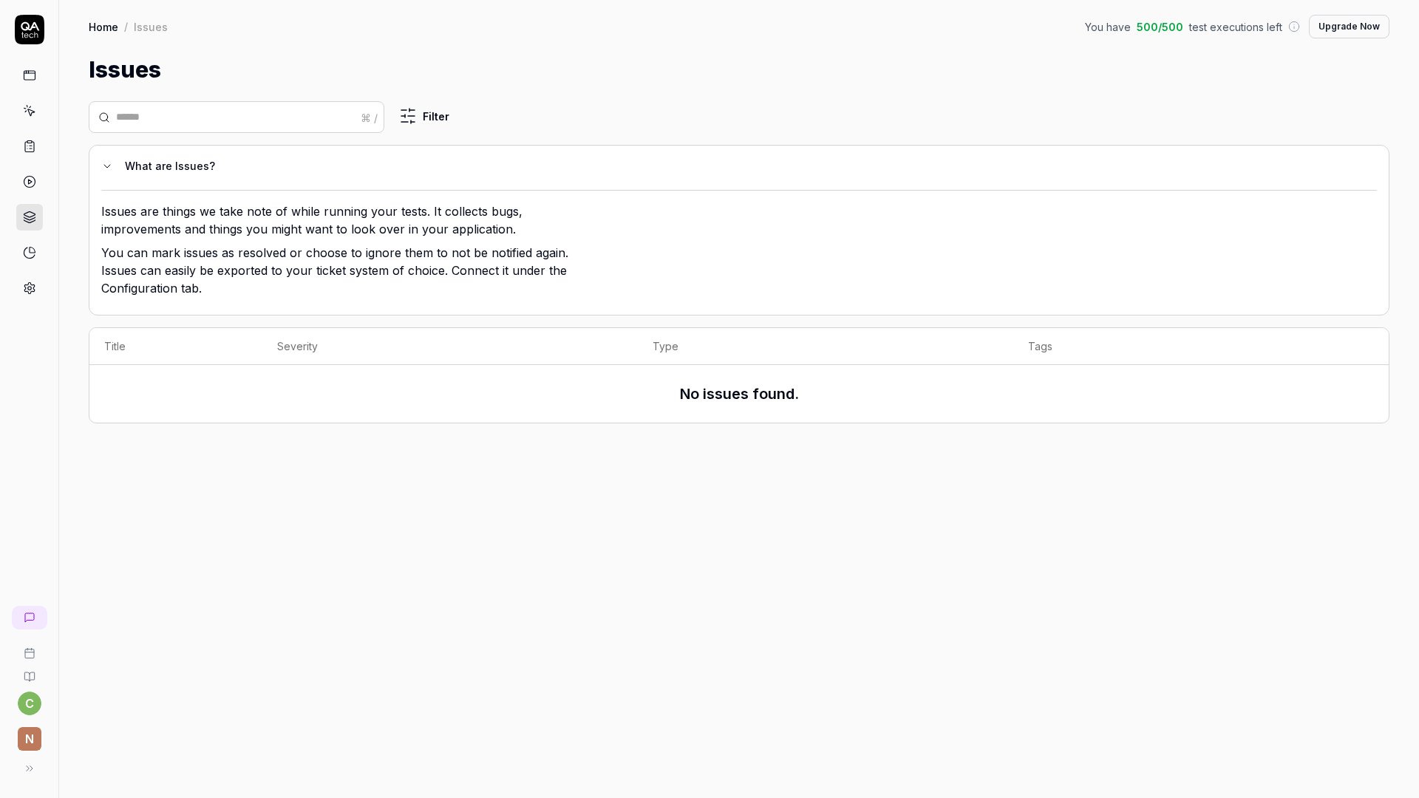
click at [26, 120] on link at bounding box center [29, 111] width 27 height 27
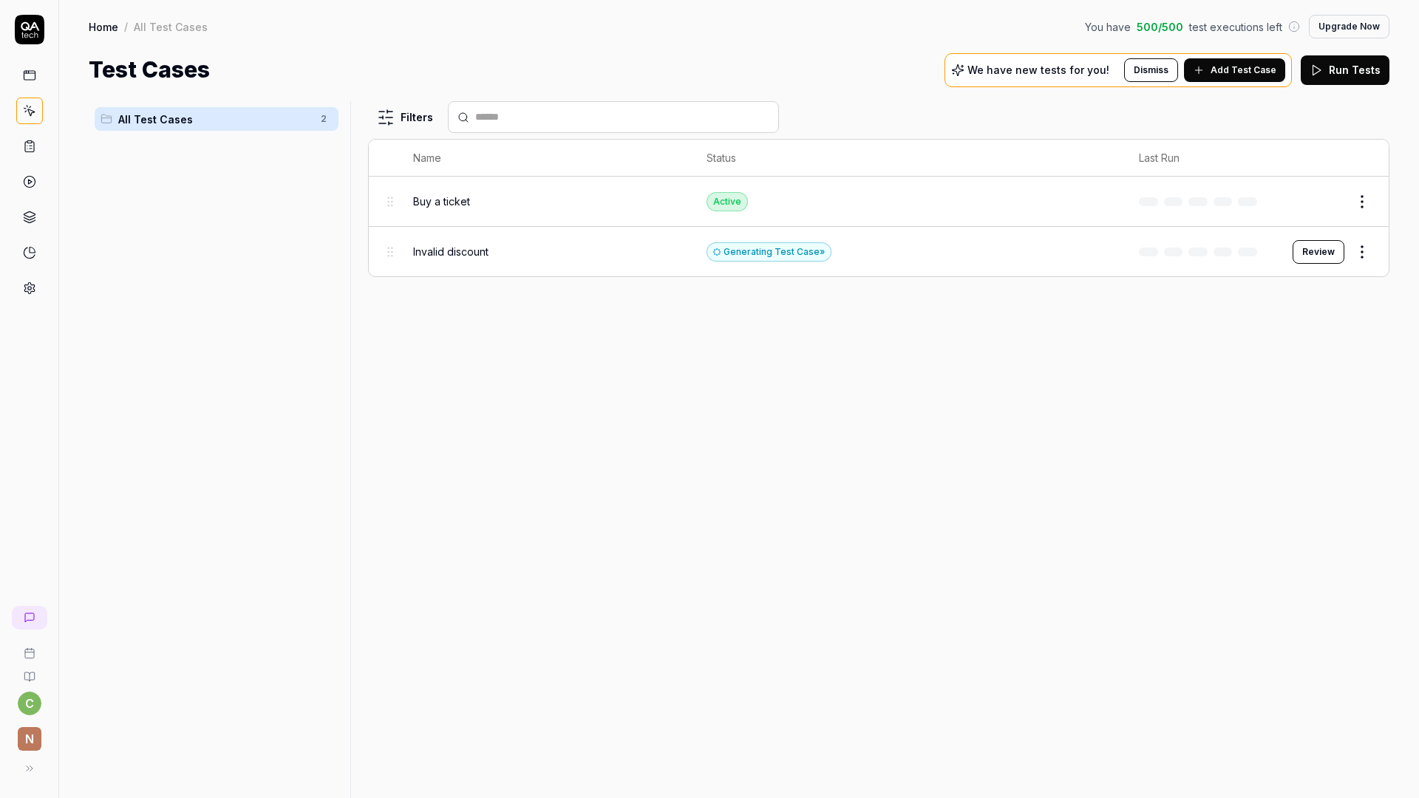
click at [32, 144] on icon at bounding box center [29, 146] width 13 height 13
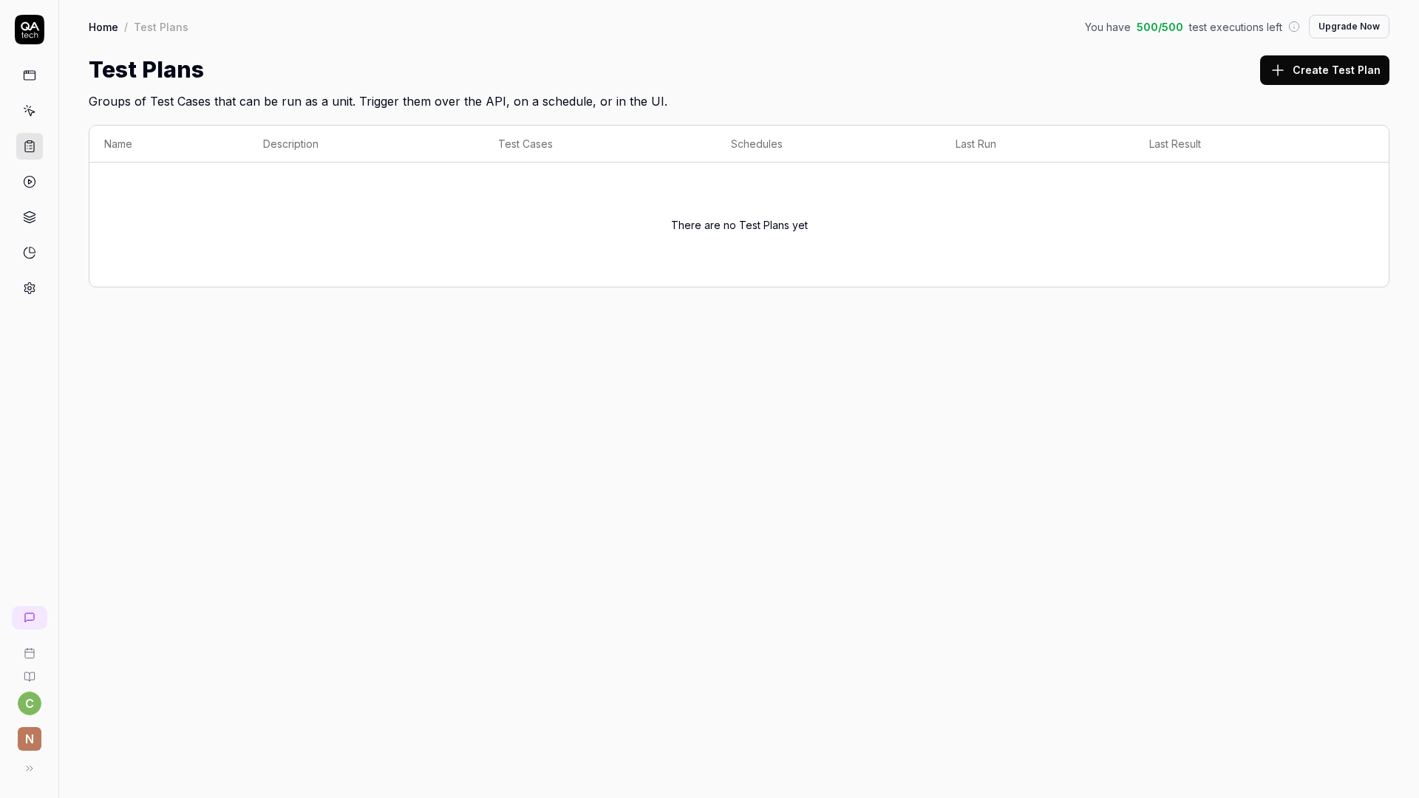
click at [753, 424] on div "Home / Test Plans You have 500 / 500 test executions left Upgrade Now Home / Te…" at bounding box center [739, 399] width 1360 height 798
click at [35, 109] on icon at bounding box center [29, 110] width 13 height 13
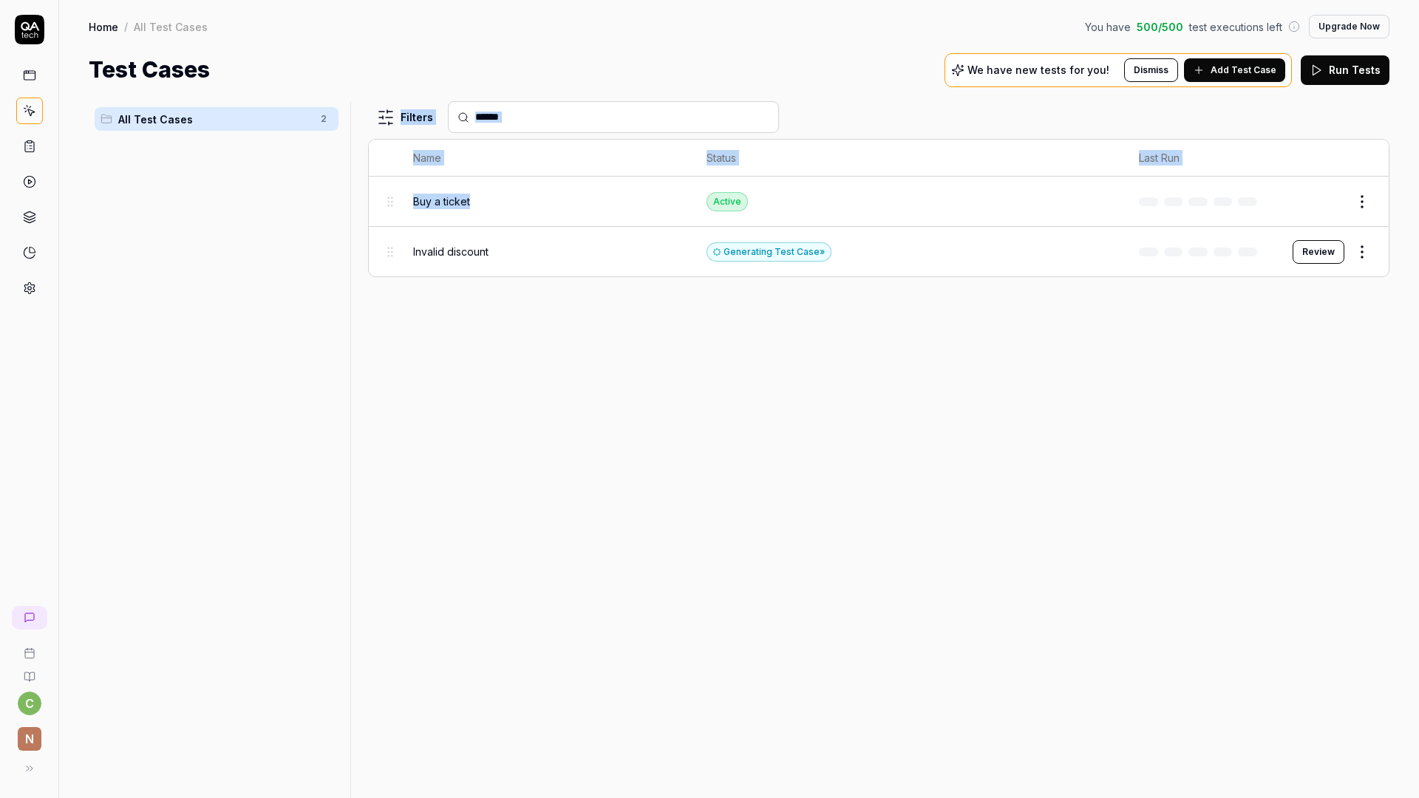
drag, startPoint x: 486, startPoint y: 200, endPoint x: 342, endPoint y: 248, distance: 151.5
click at [342, 248] on div "All Test Cases 2 Filters Name Status Last Run Buy a ticket Active Edit Invalid …" at bounding box center [739, 449] width 1301 height 697
drag, startPoint x: 390, startPoint y: 197, endPoint x: 407, endPoint y: 215, distance: 24.6
click at [405, 214] on body "c n Home / All Test Cases You have 500 / 500 test executions left Upgrade Now H…" at bounding box center [709, 399] width 1419 height 798
click at [410, 113] on html "c n Home / All Test Cases You have 500 / 500 test executions left Upgrade Now H…" at bounding box center [709, 399] width 1419 height 798
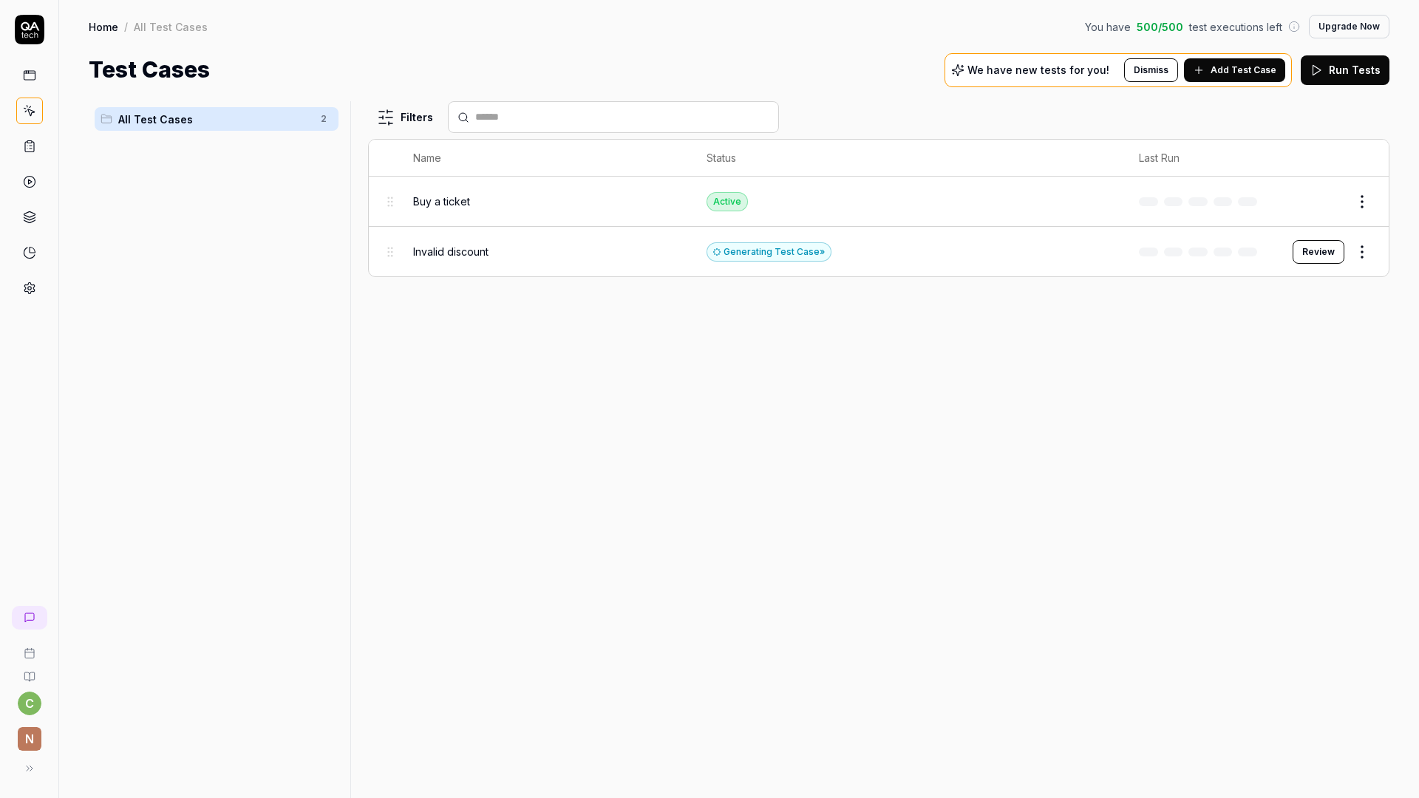
click at [386, 478] on html "c n Home / All Test Cases You have 500 / 500 test executions left Upgrade Now H…" at bounding box center [709, 399] width 1419 height 798
click at [1325, 251] on button "Review" at bounding box center [1319, 252] width 52 height 24
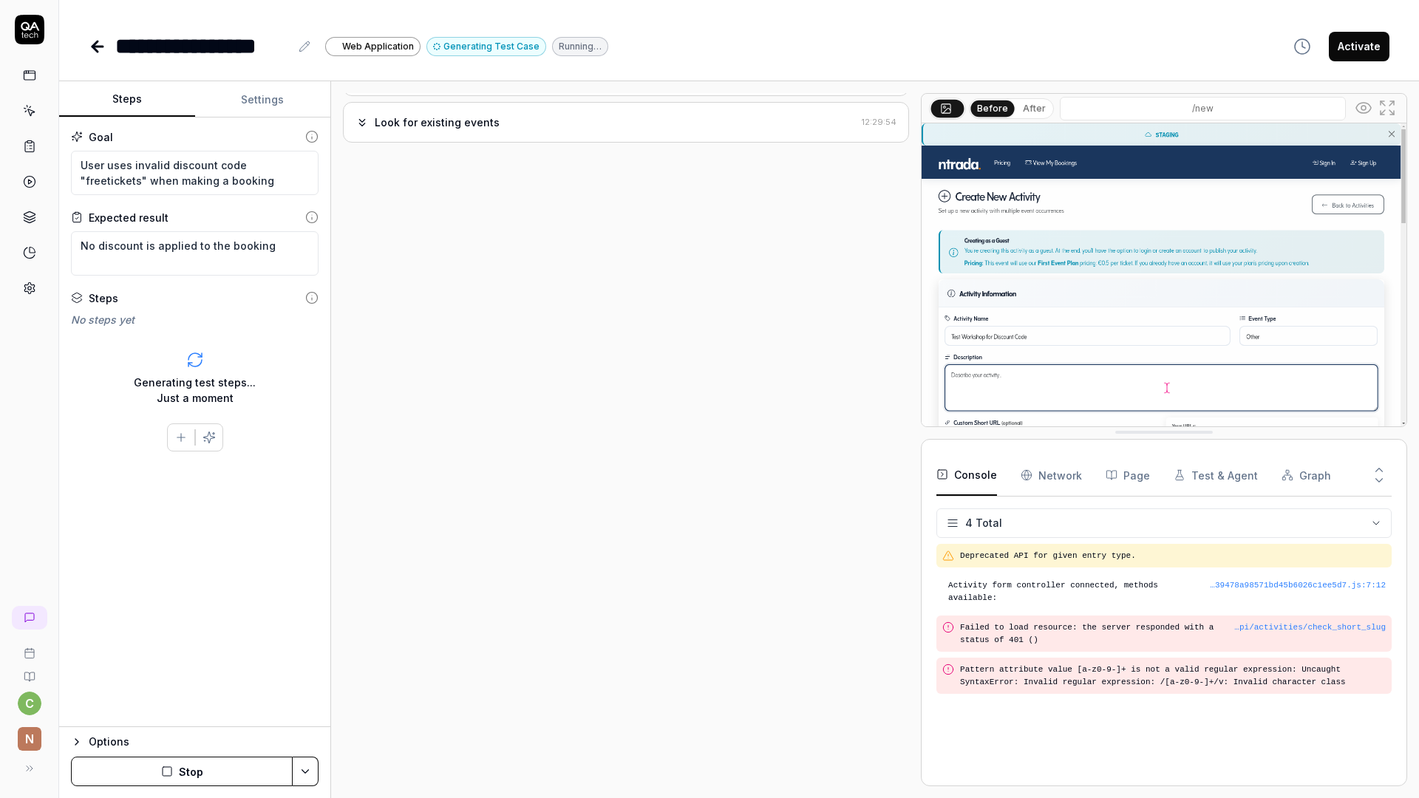
scroll to position [62, 0]
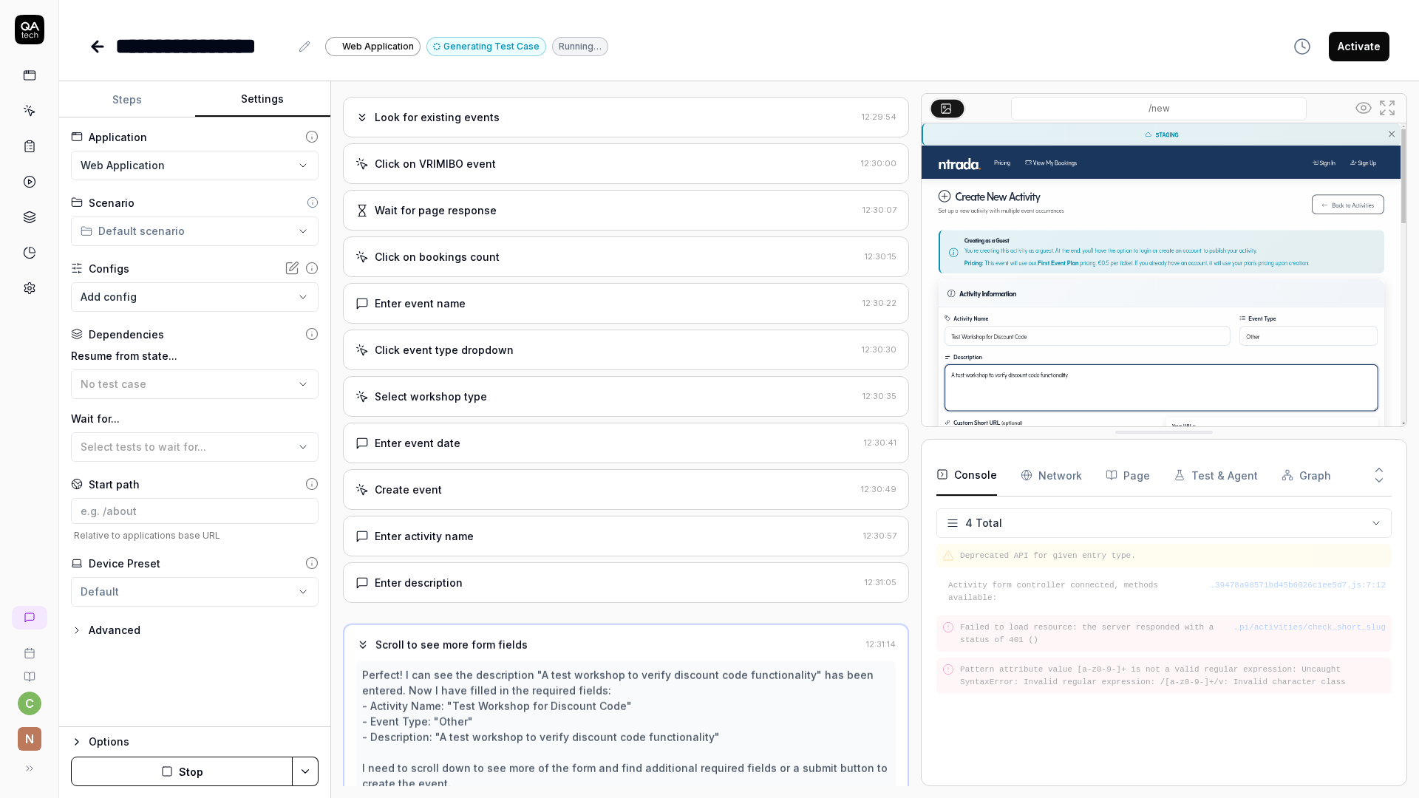
click at [265, 97] on button "Settings" at bounding box center [263, 99] width 136 height 35
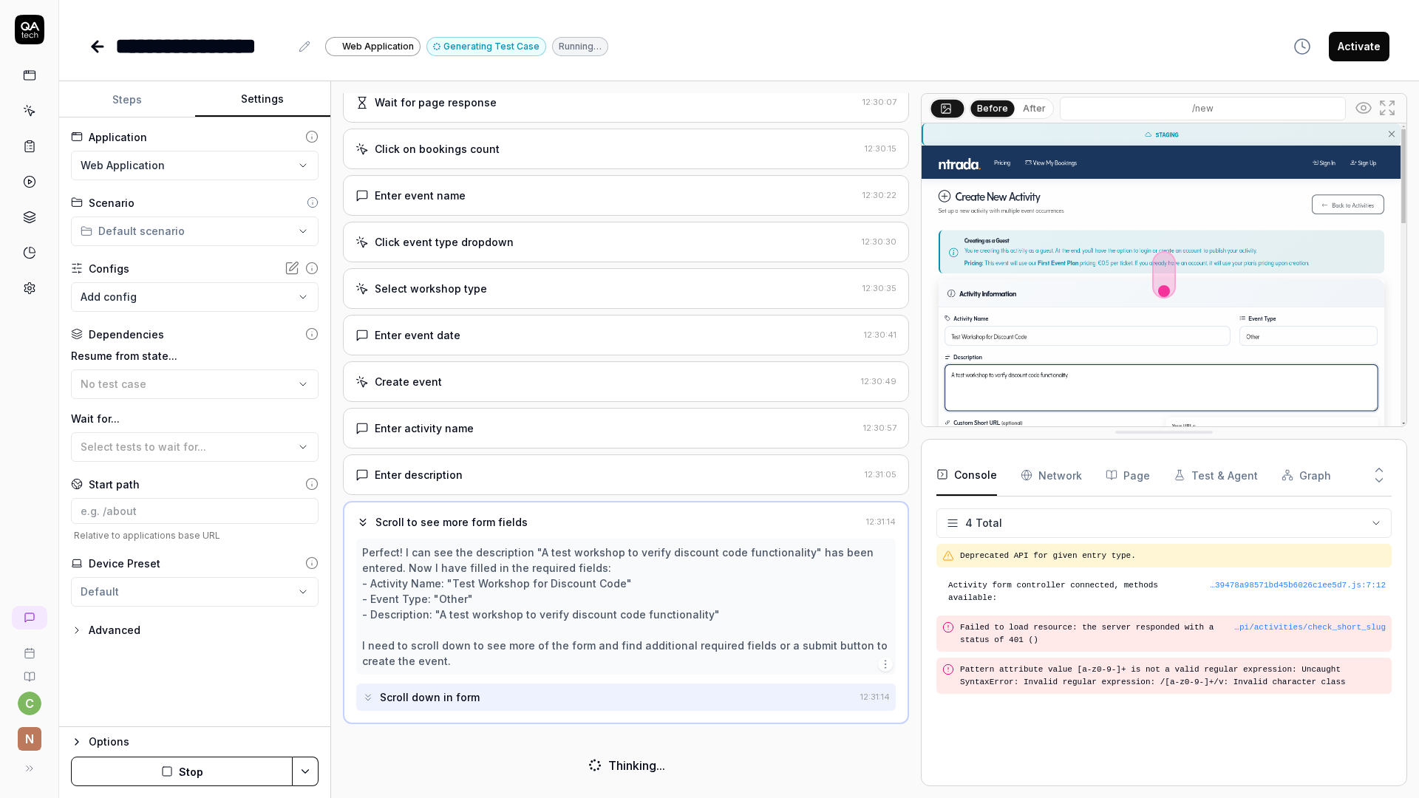
click at [202, 247] on div "**********" at bounding box center [194, 423] width 271 height 610
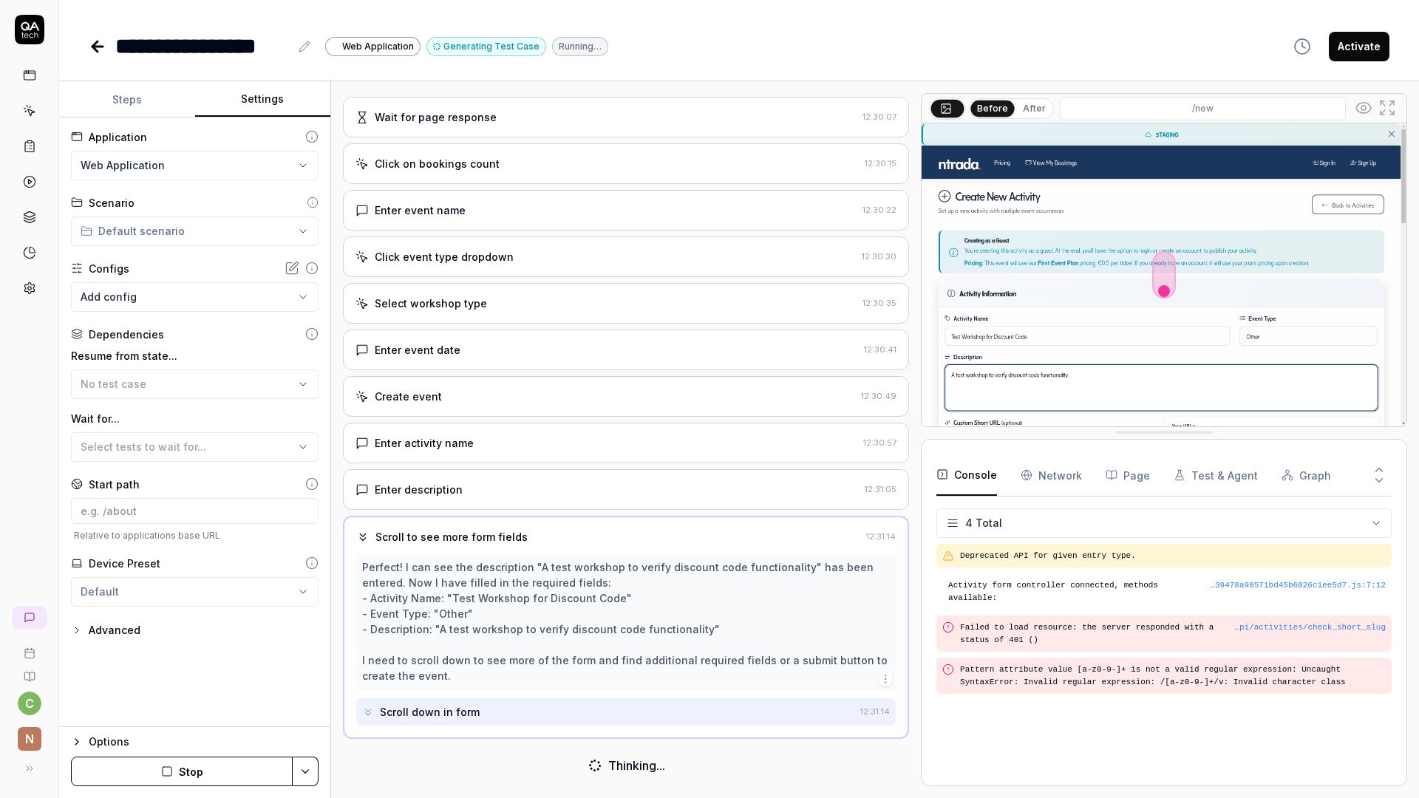
scroll to position [158, 0]
click at [313, 203] on icon at bounding box center [313, 203] width 12 height 12
click at [314, 269] on icon at bounding box center [311, 268] width 13 height 13
click at [311, 202] on icon at bounding box center [313, 203] width 12 height 12
click at [262, 229] on html "**********" at bounding box center [709, 399] width 1419 height 798
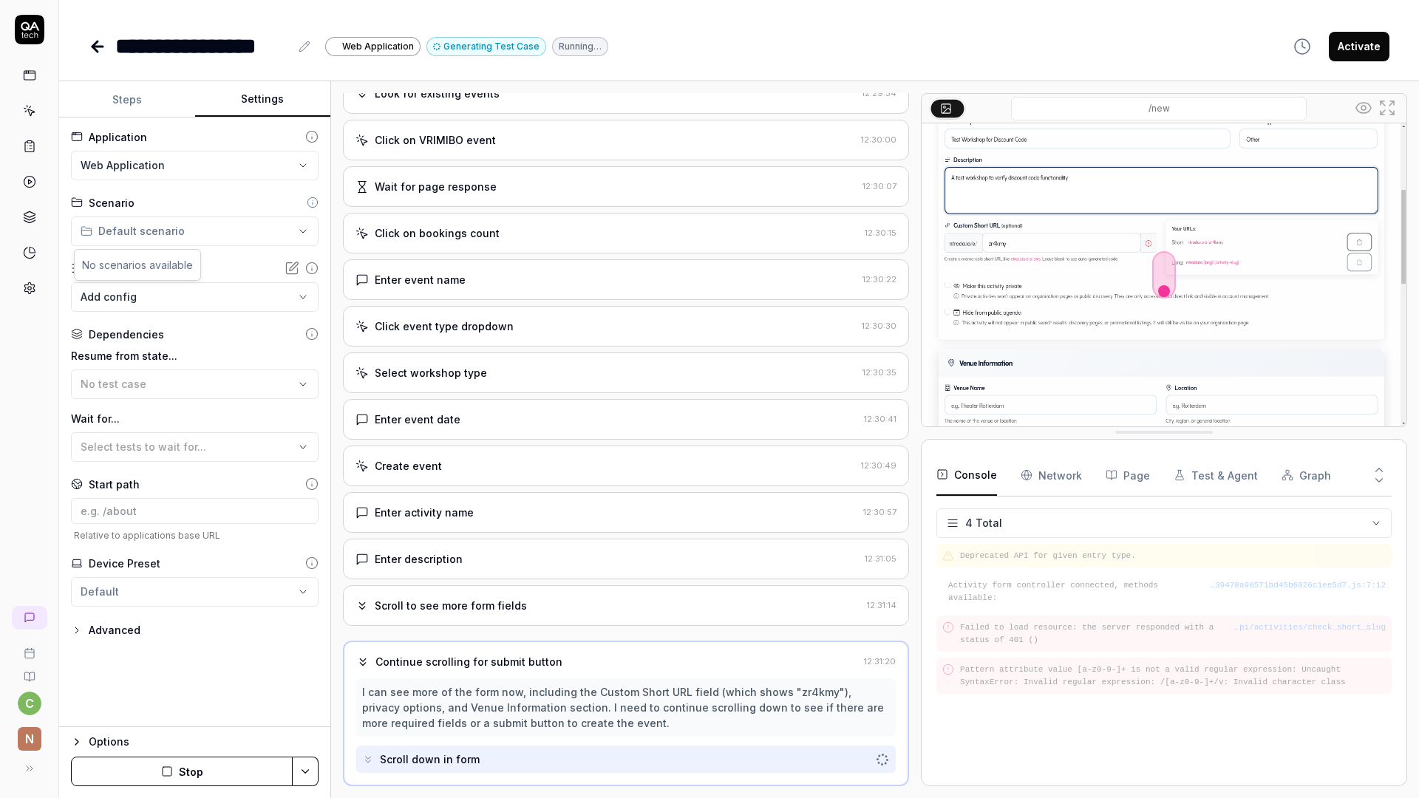
click at [138, 268] on div "No scenarios available" at bounding box center [138, 265] width 126 height 30
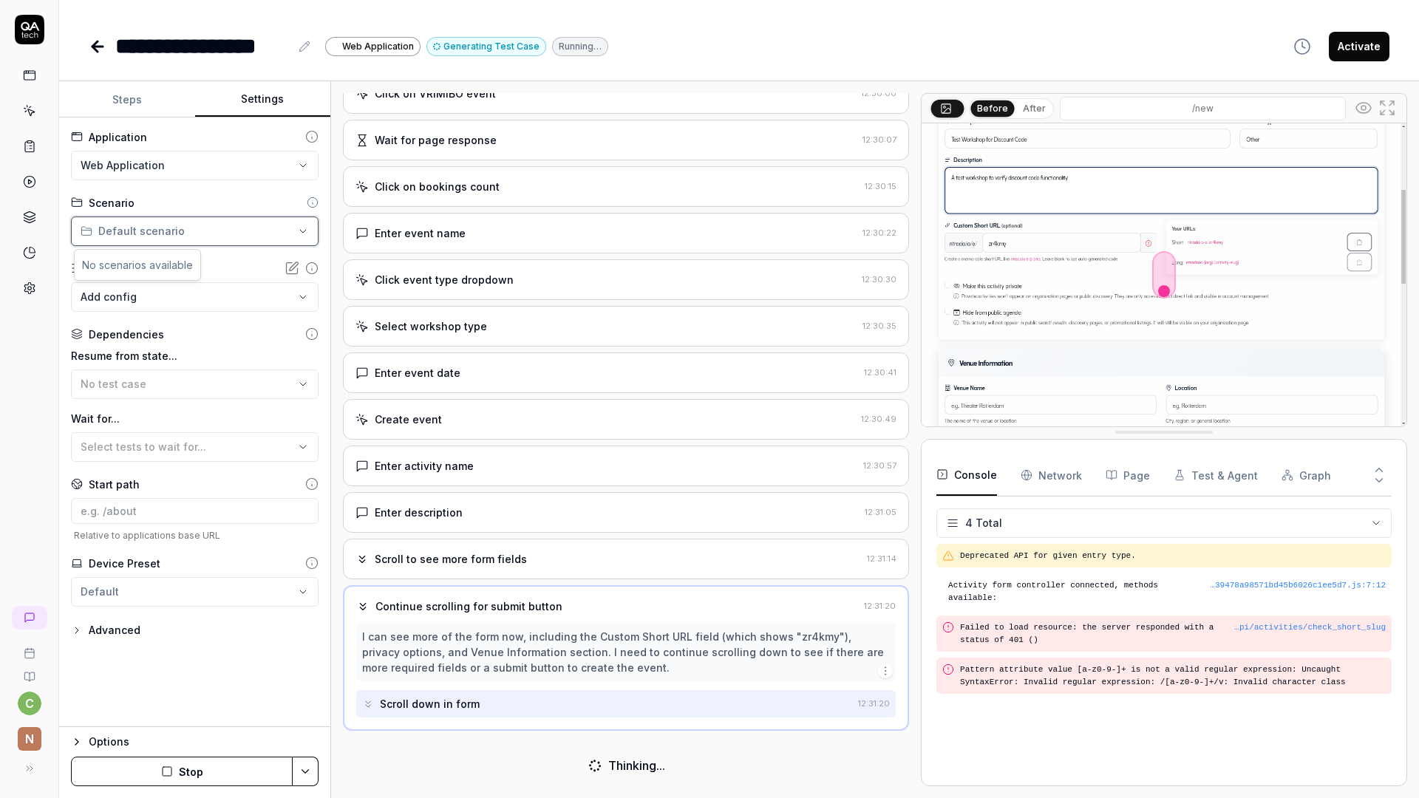
click at [92, 198] on html "**********" at bounding box center [709, 399] width 1419 height 798
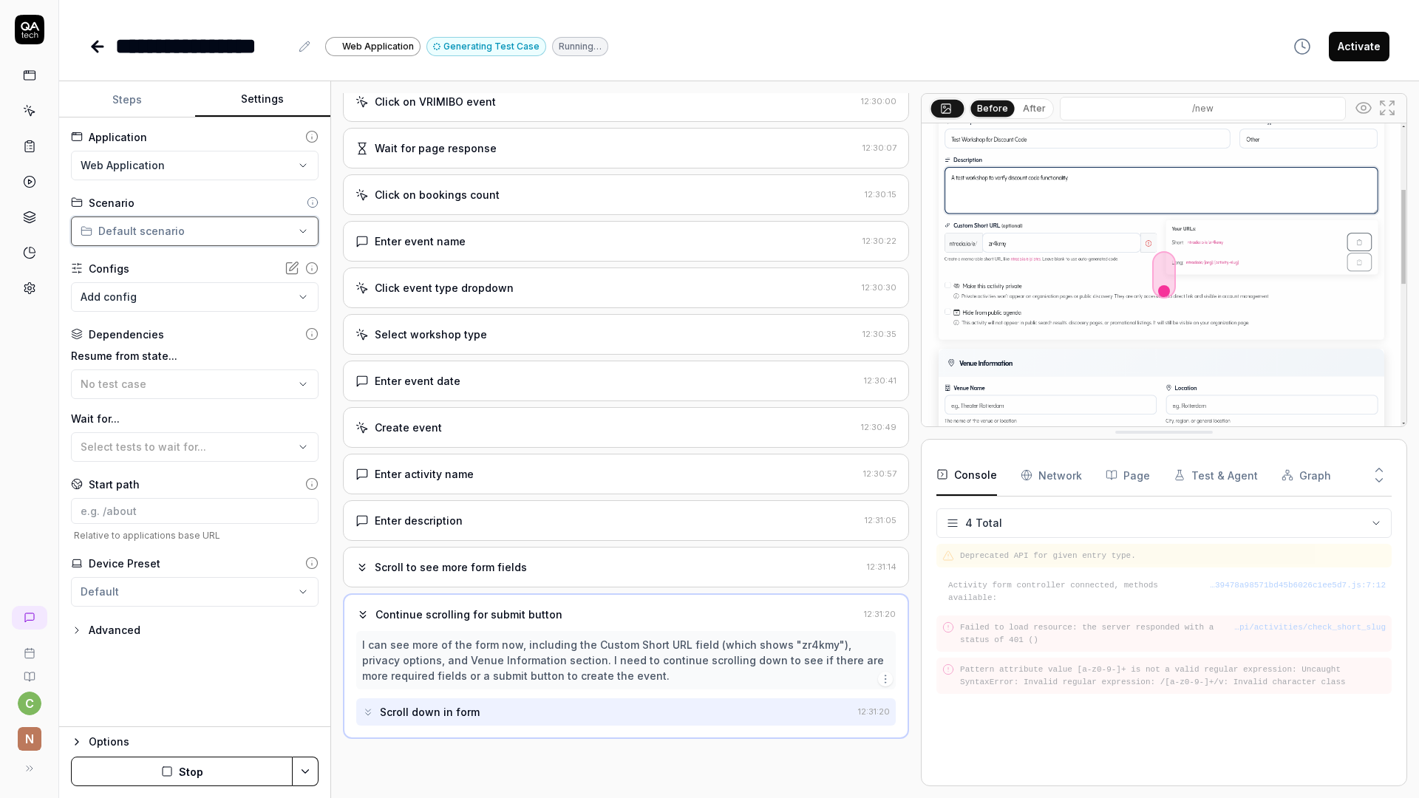
scroll to position [127, 0]
click at [29, 113] on icon at bounding box center [29, 110] width 13 height 13
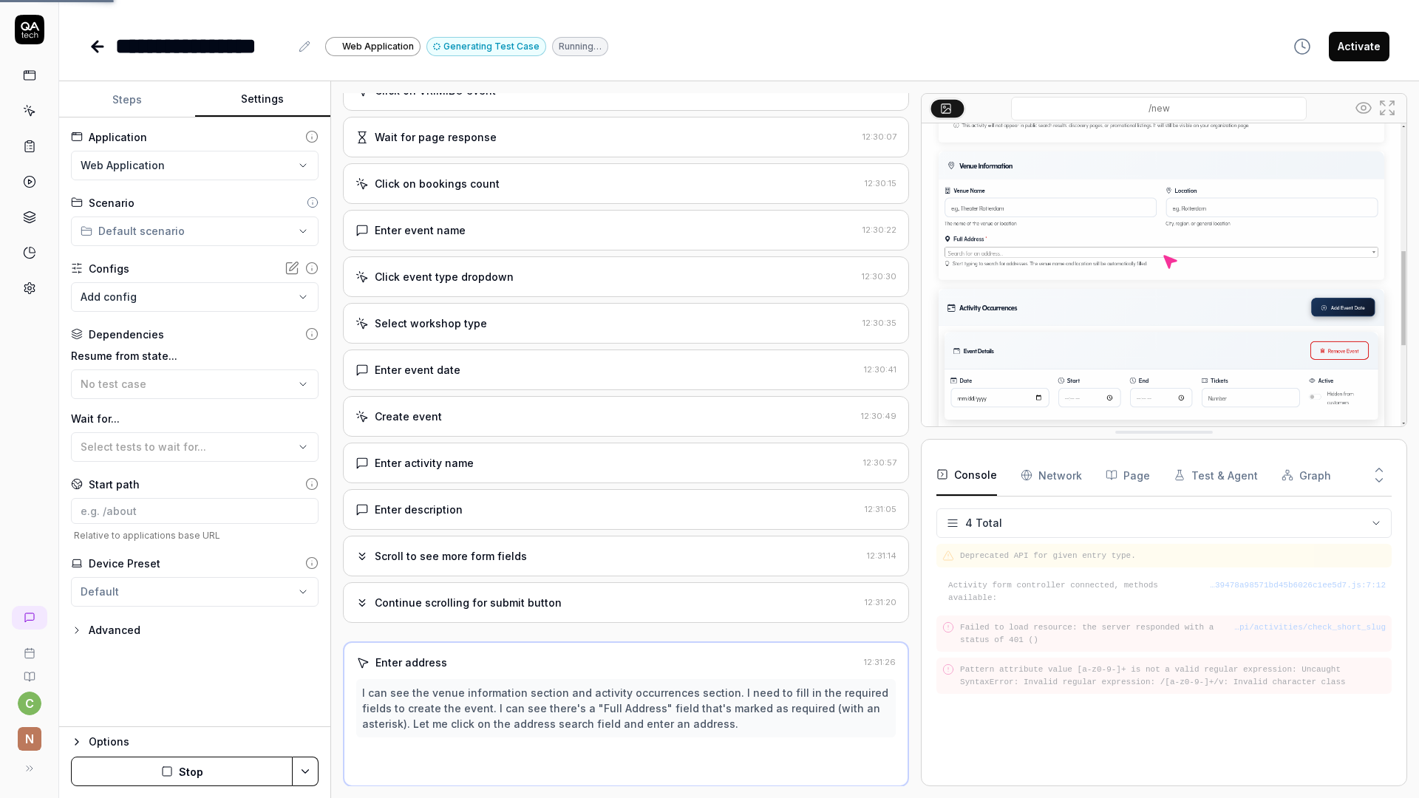
scroll to position [129, 0]
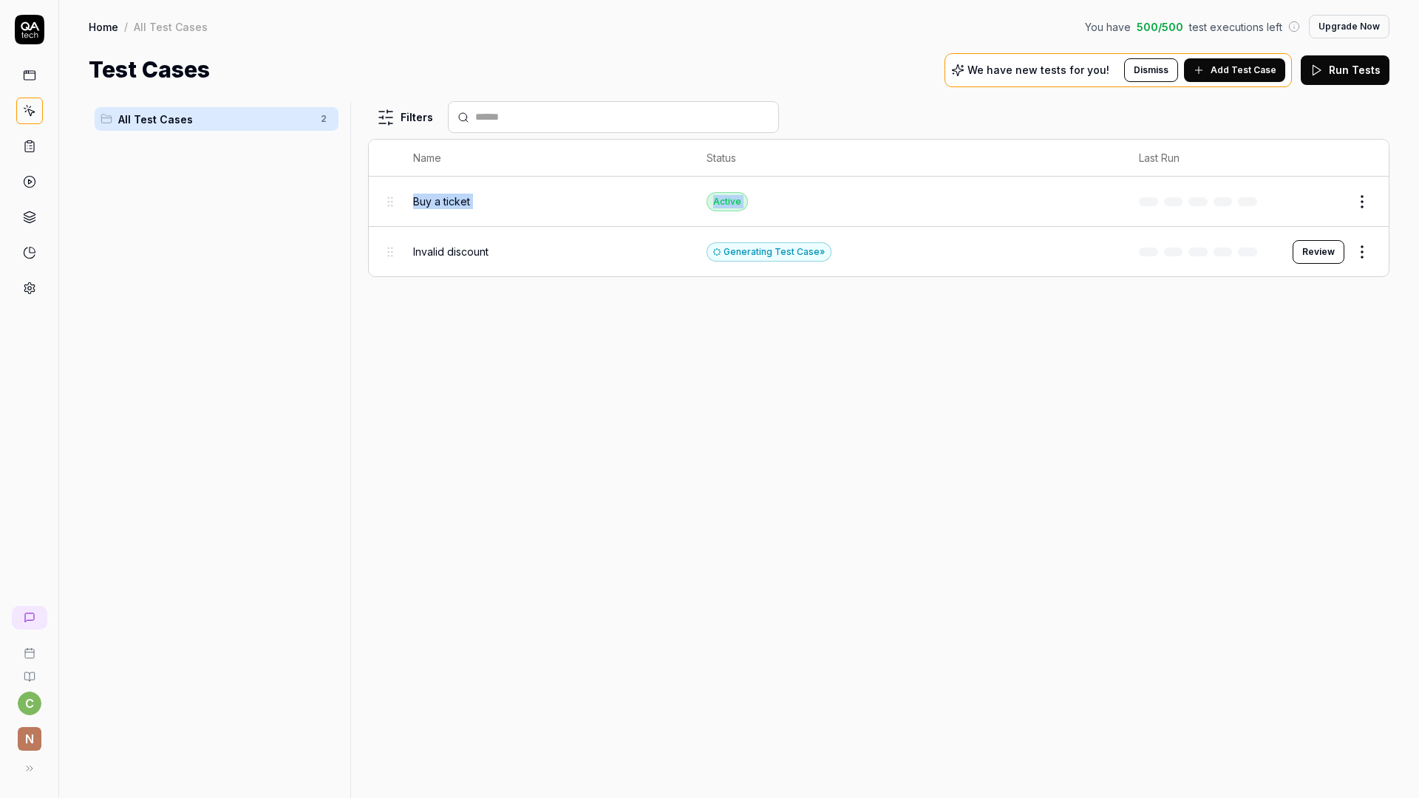
drag, startPoint x: 478, startPoint y: 239, endPoint x: 469, endPoint y: 188, distance: 51.6
click at [469, 188] on tbody "Buy a ticket Active Edit Invalid discount Generating Test Case » Review" at bounding box center [879, 227] width 1020 height 100
drag, startPoint x: 390, startPoint y: 201, endPoint x: 400, endPoint y: 200, distance: 9.6
click at [400, 200] on body "c n Home / All Test Cases You have 500 / 500 test executions left Upgrade Now H…" at bounding box center [709, 399] width 1419 height 798
click at [322, 122] on html "c n Home / All Test Cases You have 500 / 500 test executions left Upgrade Now H…" at bounding box center [709, 399] width 1419 height 798
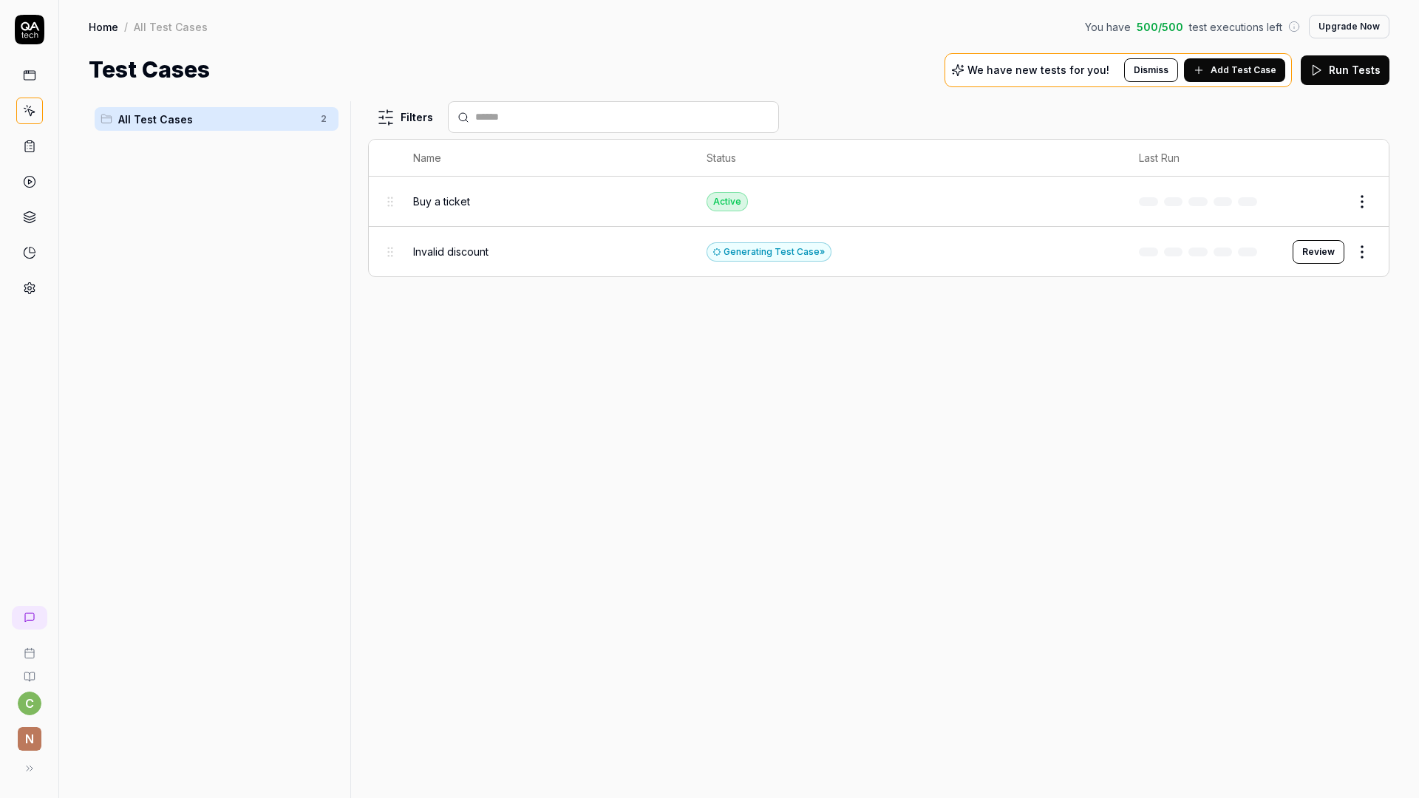
click at [510, 364] on html "c n Home / All Test Cases You have 500 / 500 test executions left Upgrade Now H…" at bounding box center [709, 399] width 1419 height 798
click at [1364, 254] on html "c n Home / All Test Cases You have 500 / 500 test executions left Upgrade Now H…" at bounding box center [709, 399] width 1419 height 798
click at [1173, 459] on html "c n Home / All Test Cases You have 500 / 500 test executions left Upgrade Now H…" at bounding box center [709, 399] width 1419 height 798
click at [1045, 261] on td "Generating Test Case »" at bounding box center [908, 252] width 432 height 50
click at [1175, 333] on div "Filters Name Status Last Run Buy a ticket Active Edit Invalid discount Generati…" at bounding box center [879, 449] width 1022 height 697
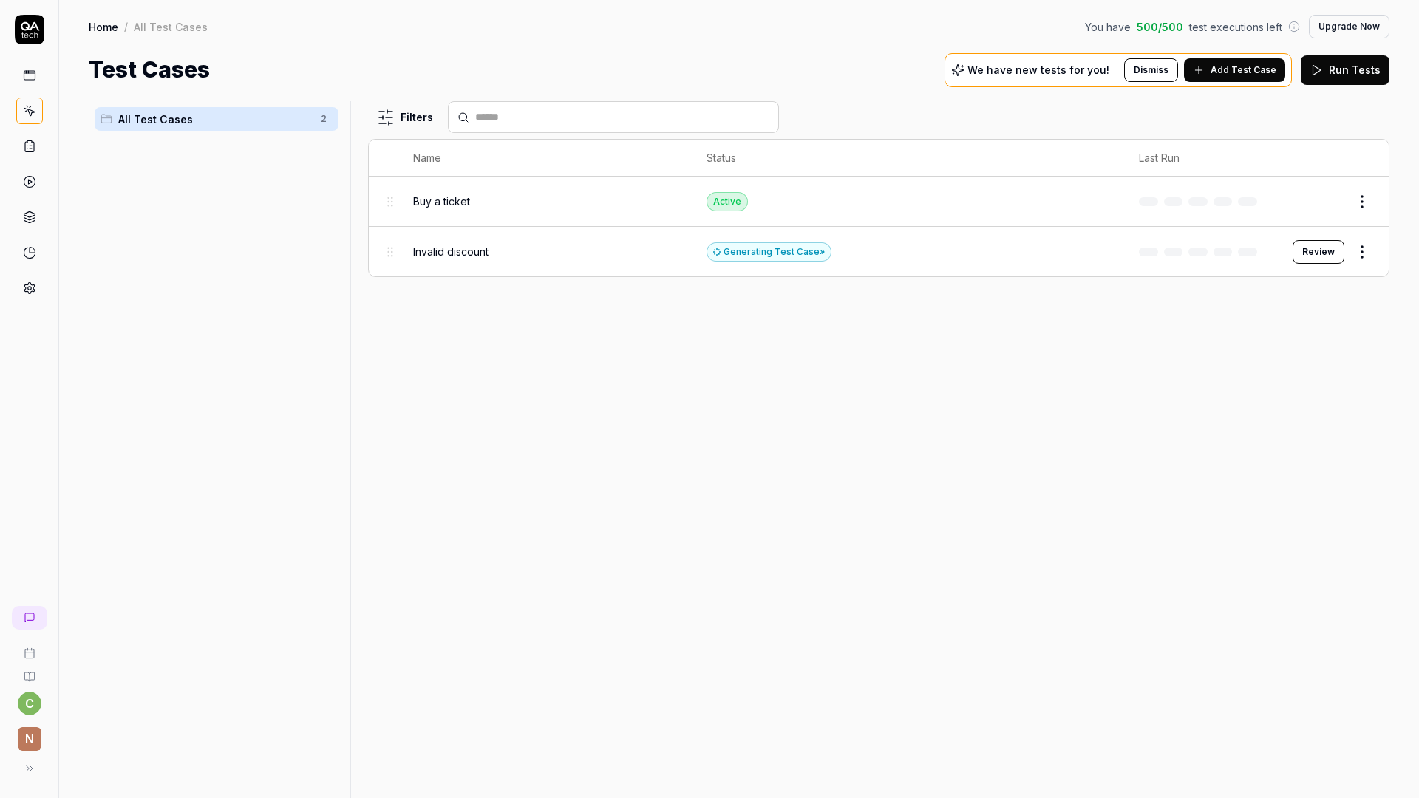
click at [1316, 247] on button "Review" at bounding box center [1319, 252] width 52 height 24
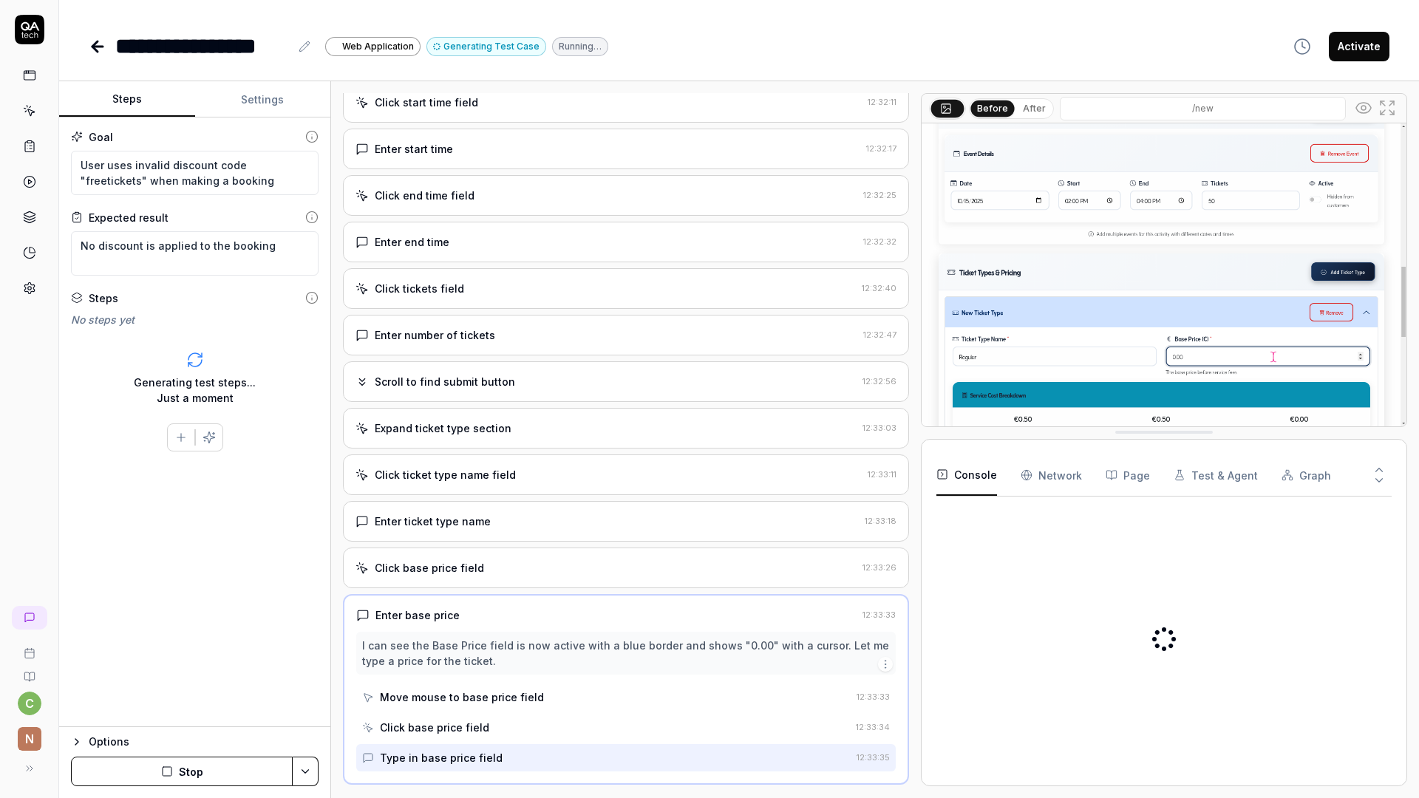
scroll to position [978, 0]
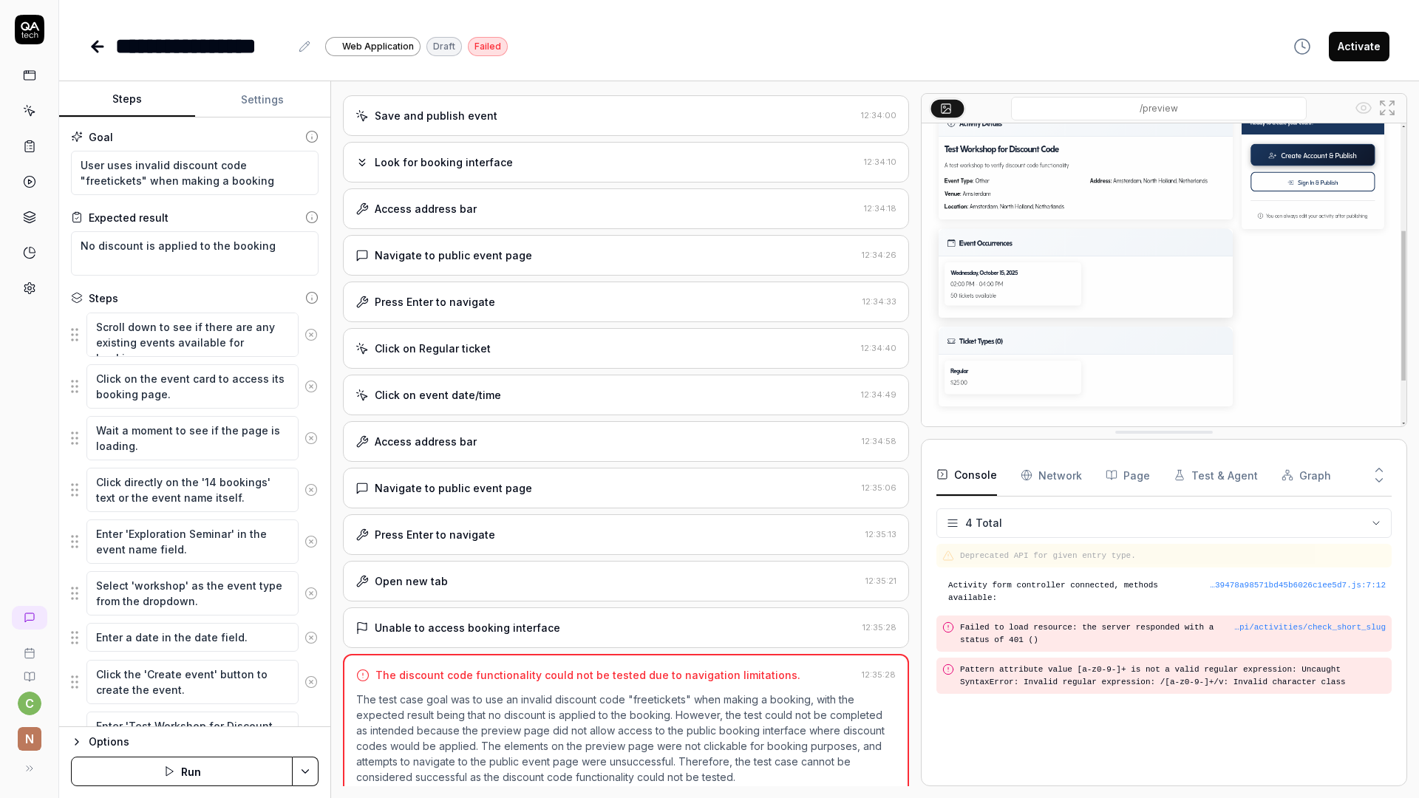
scroll to position [1618, 0]
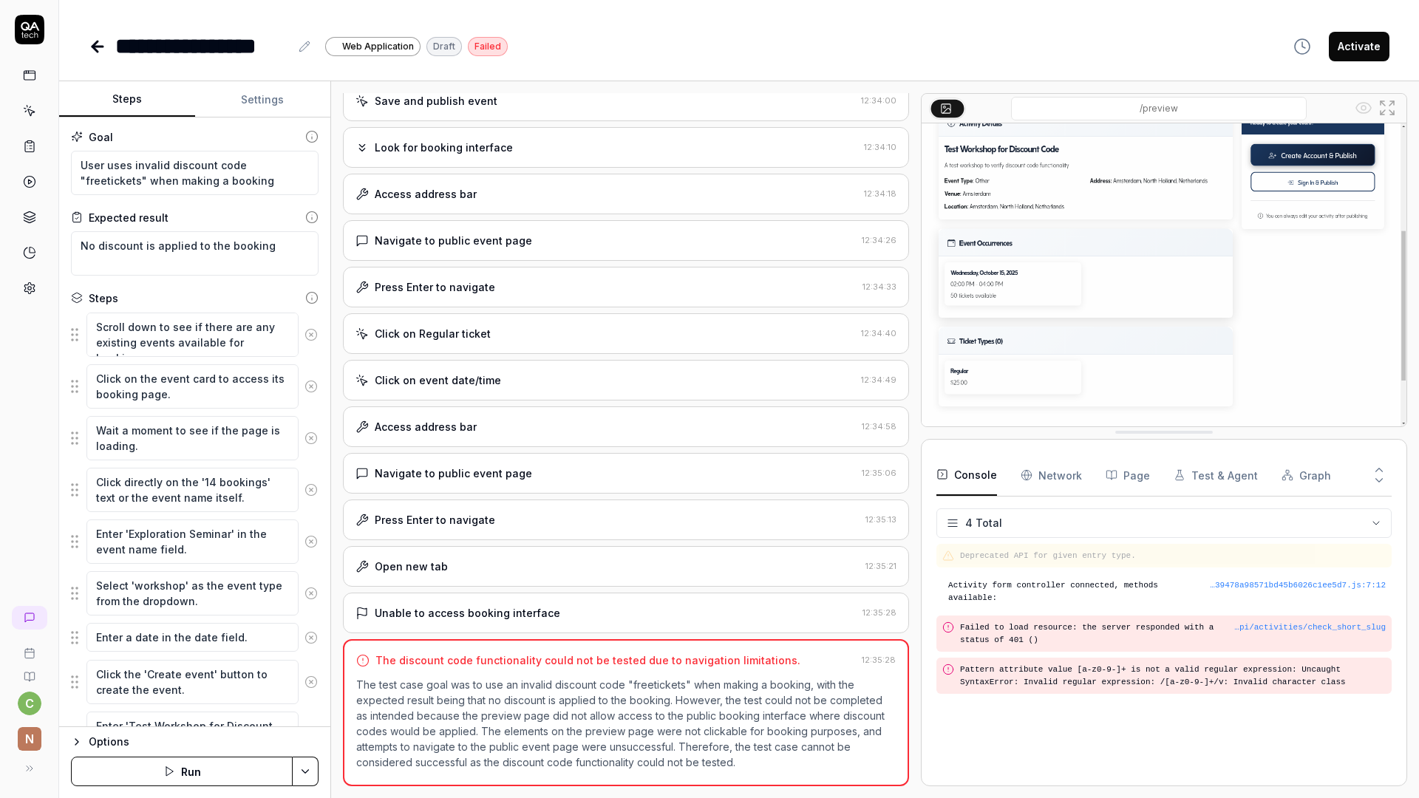
click at [674, 606] on div "Unable to access booking interface" at bounding box center [606, 613] width 501 height 16
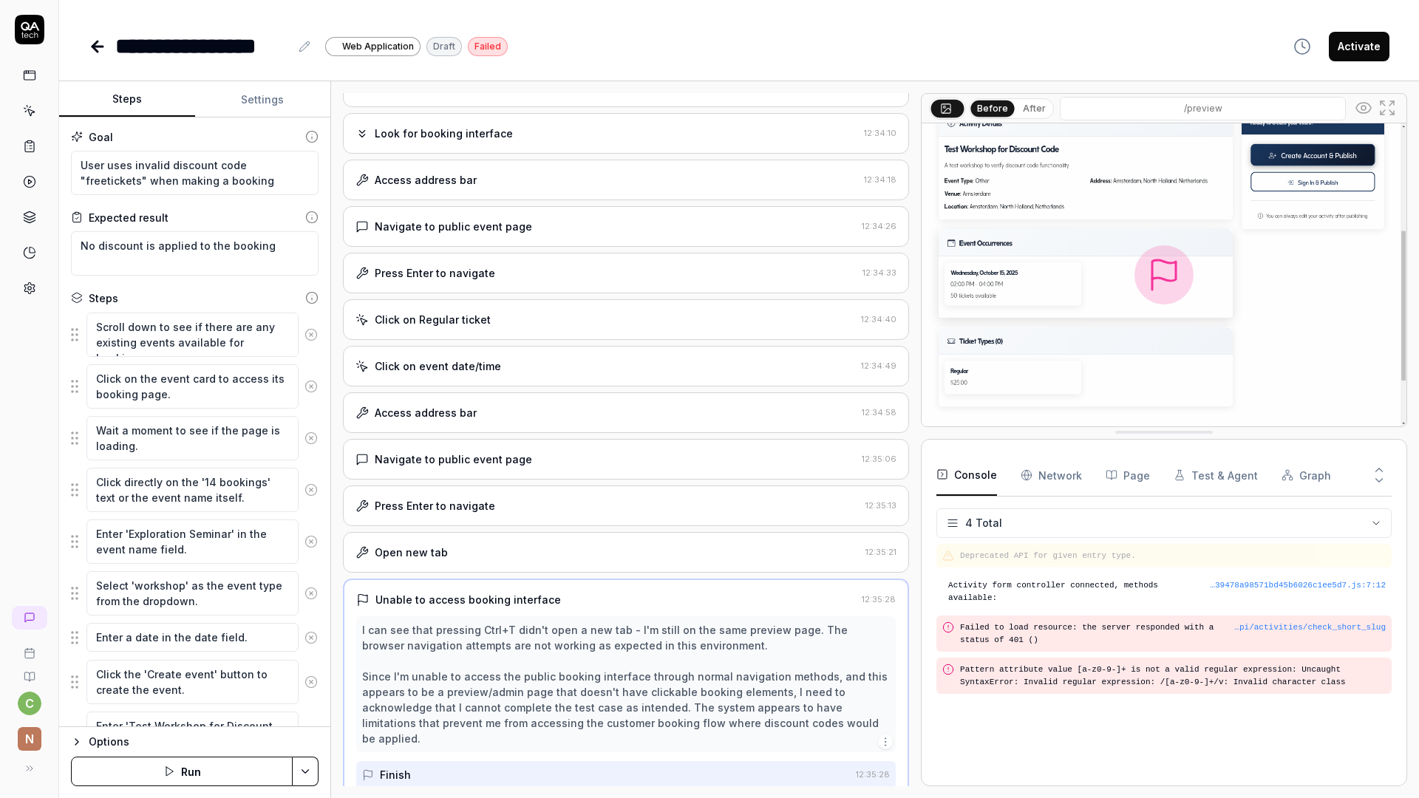
click at [543, 512] on div "Press Enter to navigate" at bounding box center [608, 506] width 504 height 16
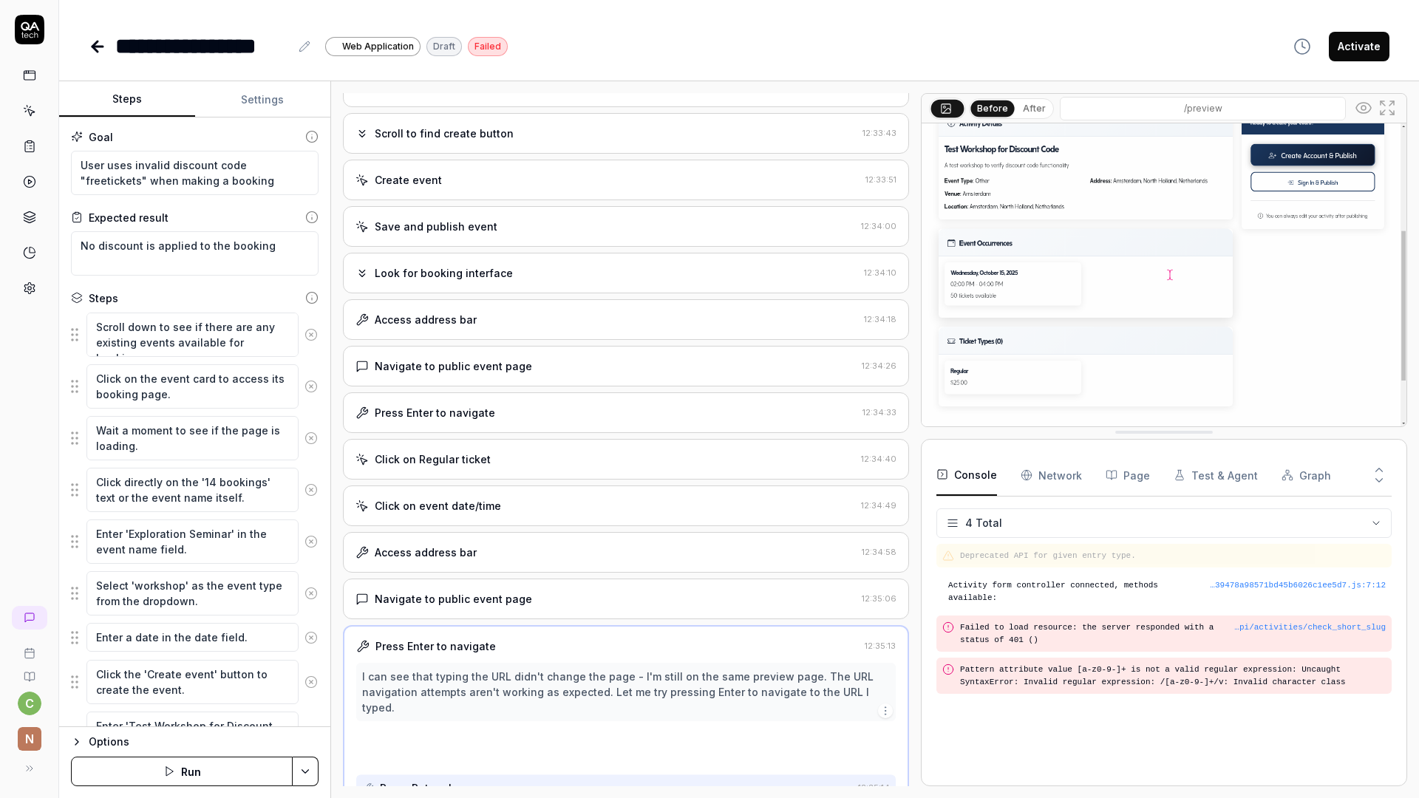
scroll to position [1492, 0]
click at [557, 523] on div "Click on event date/time 12:34:49" at bounding box center [626, 506] width 566 height 41
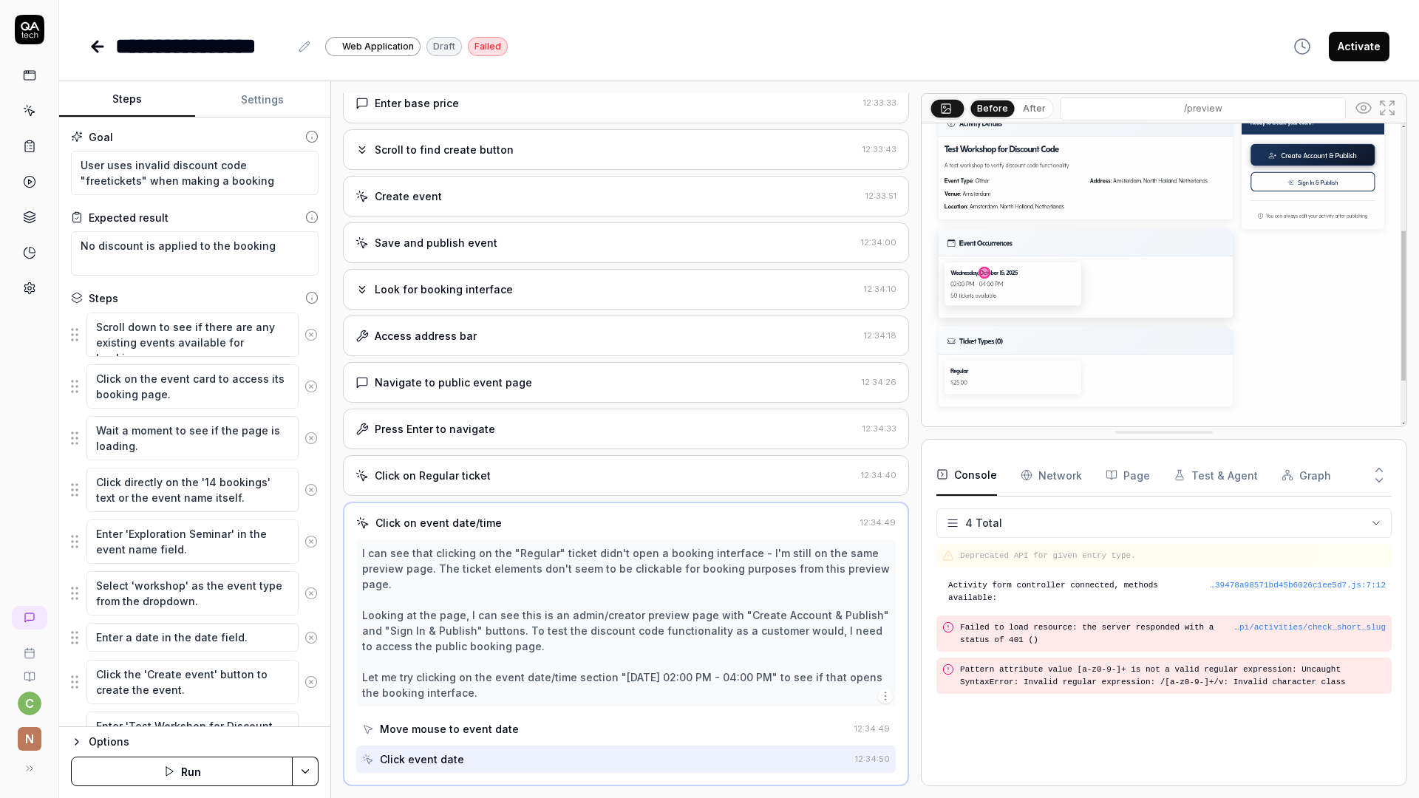
click at [548, 473] on div "Click on Regular ticket" at bounding box center [606, 476] width 500 height 16
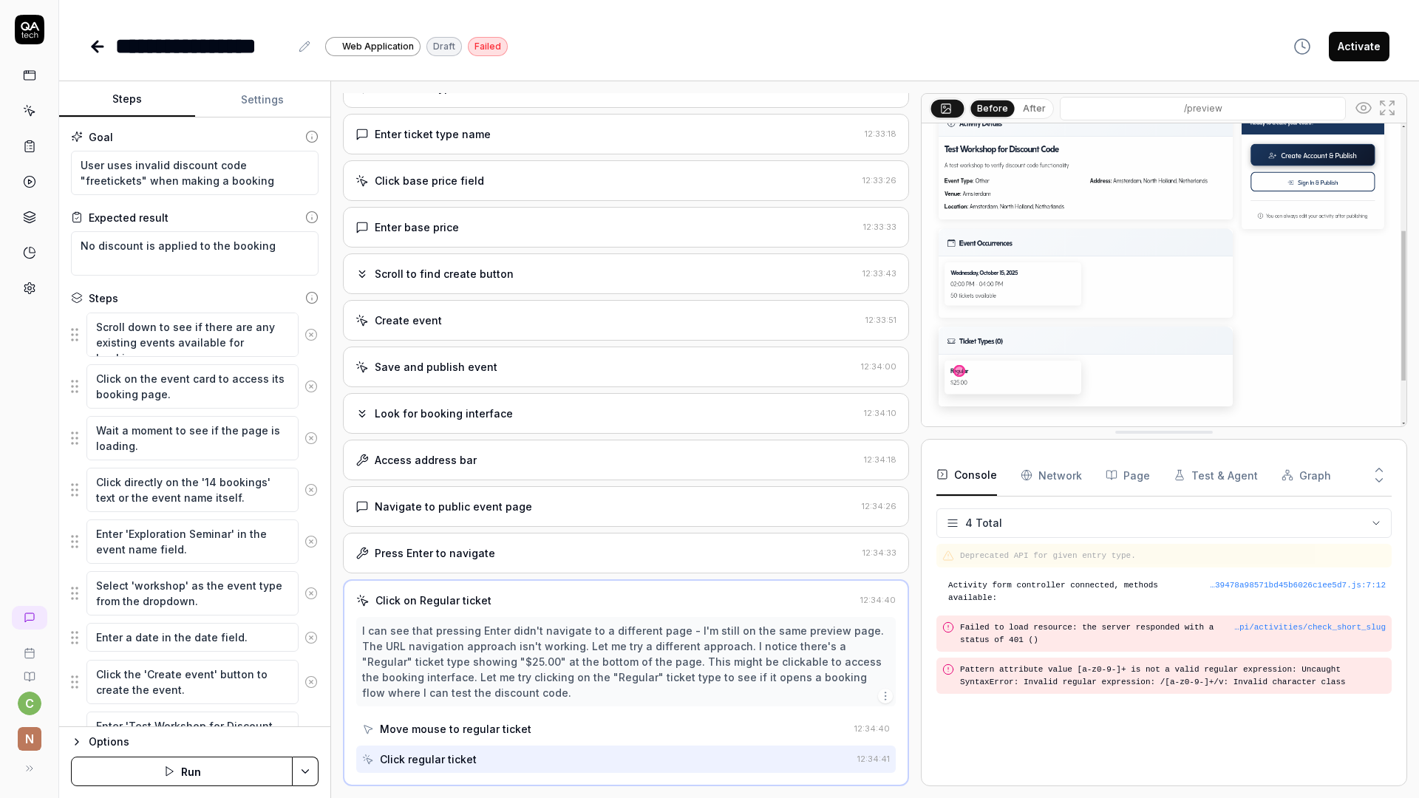
click at [540, 435] on div "Open browser 12:29:46 Default environment [URL][DOMAIN_NAME] Look for existing …" at bounding box center [626, 439] width 566 height 693
click at [534, 415] on div "Look for booking interface" at bounding box center [607, 414] width 503 height 16
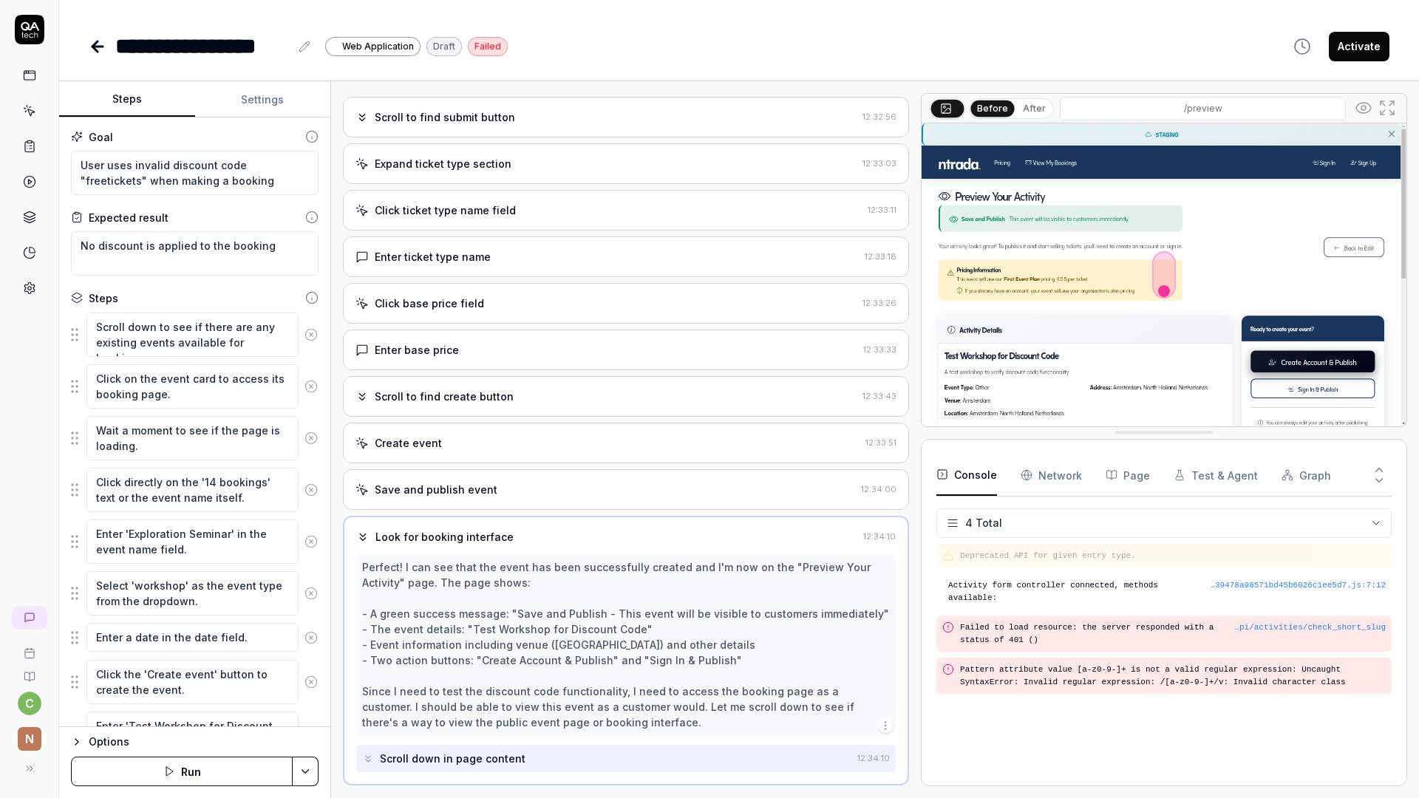
scroll to position [1229, 0]
click at [509, 404] on div "Scroll to find create button" at bounding box center [606, 398] width 501 height 16
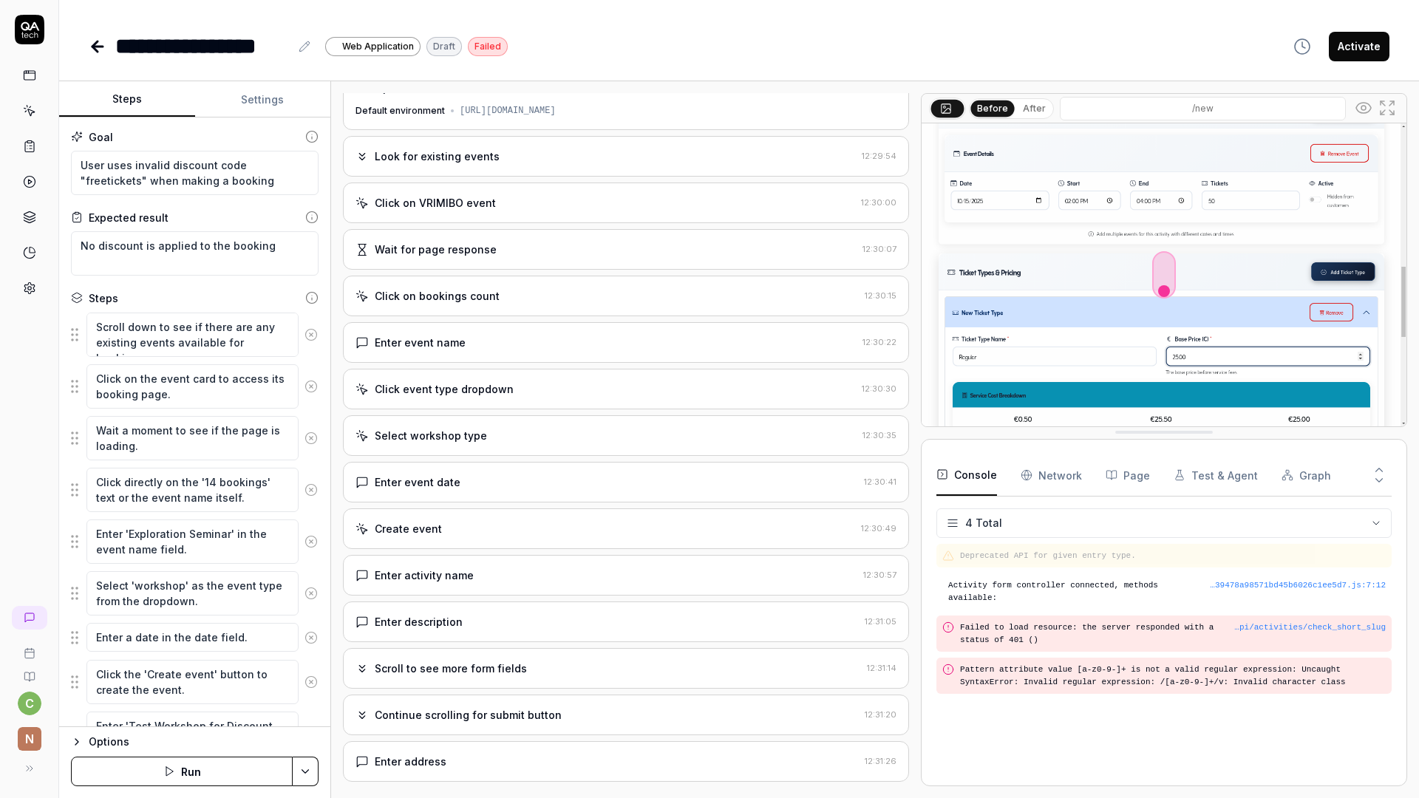
scroll to position [0, 0]
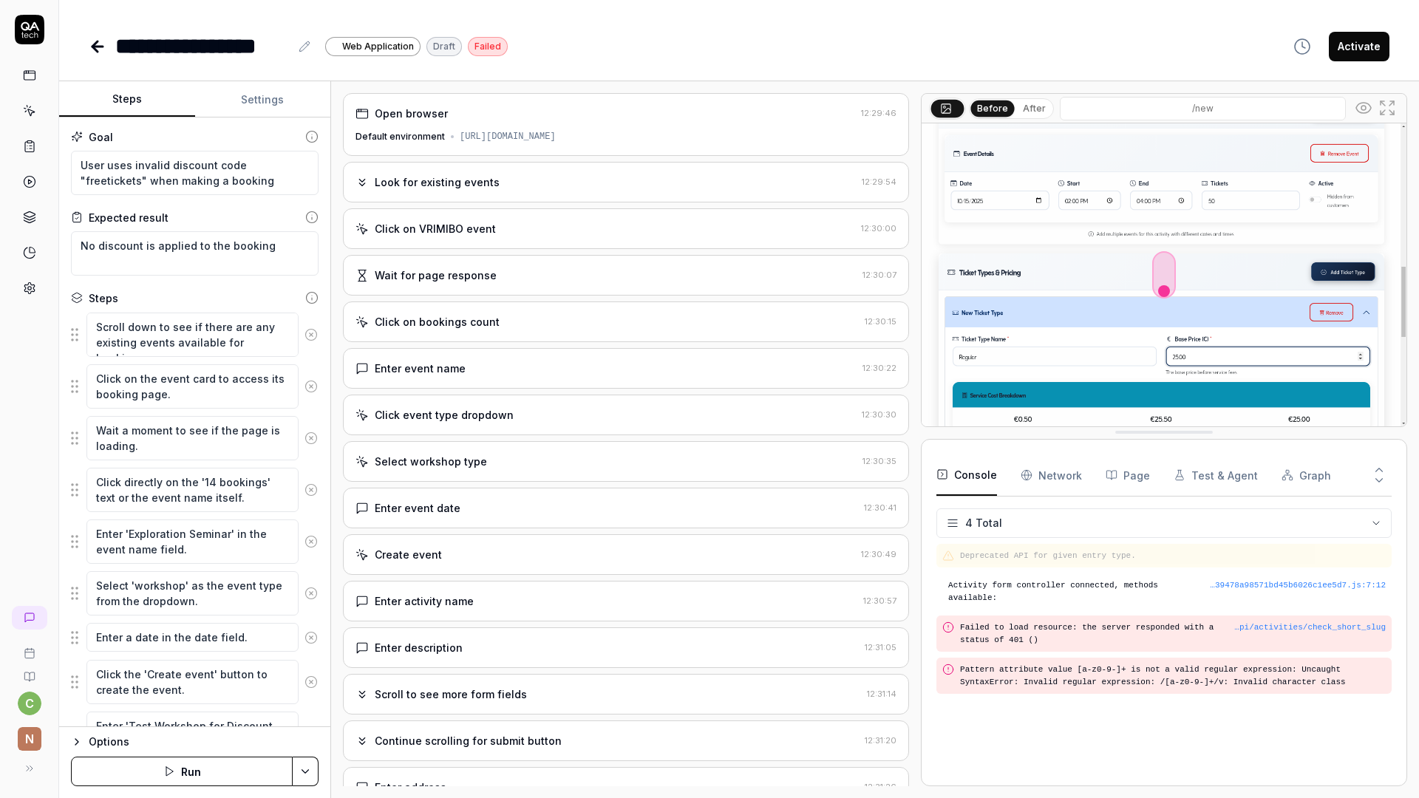
click at [472, 398] on div "Click event type dropdown 12:30:30" at bounding box center [626, 415] width 566 height 41
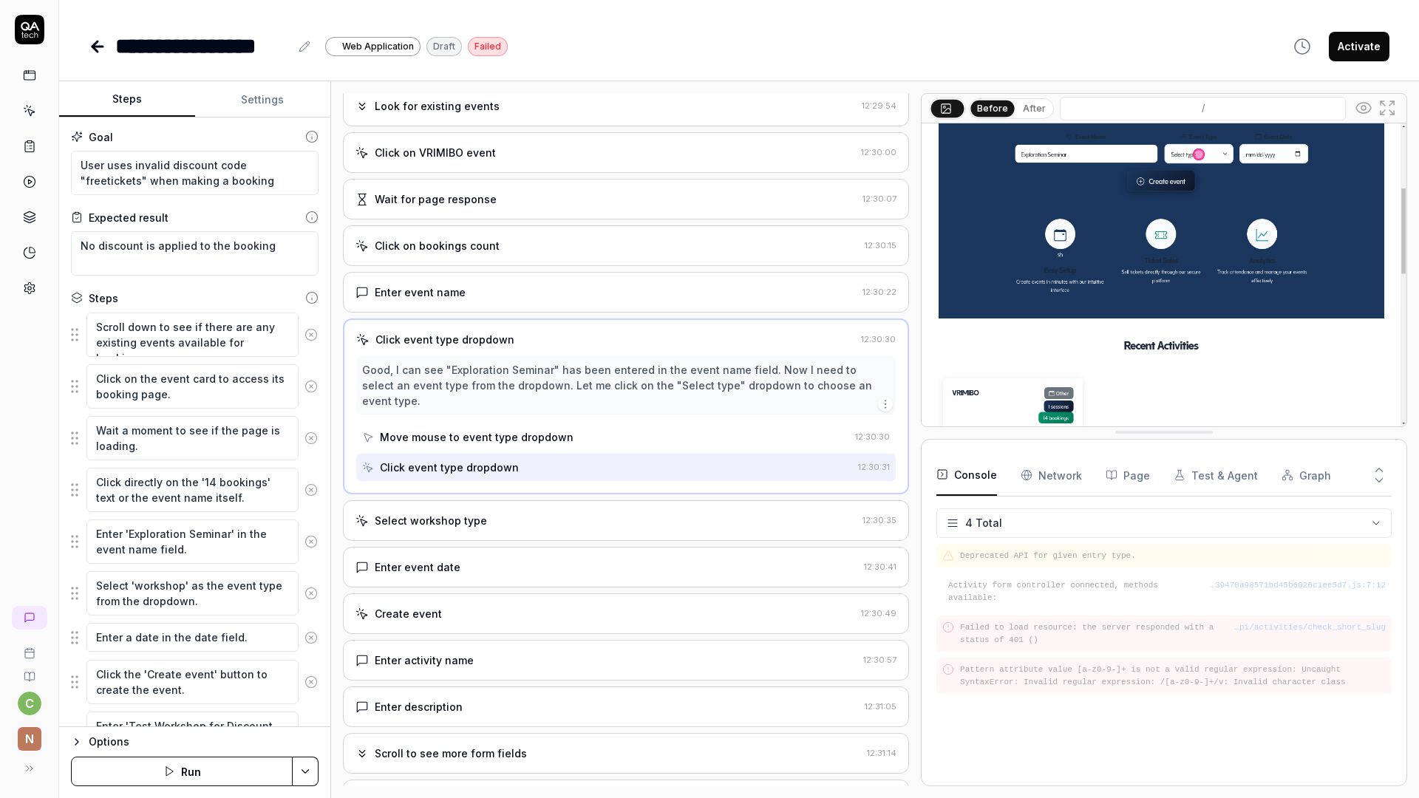
click at [480, 513] on div "Select workshop type" at bounding box center [431, 521] width 112 height 16
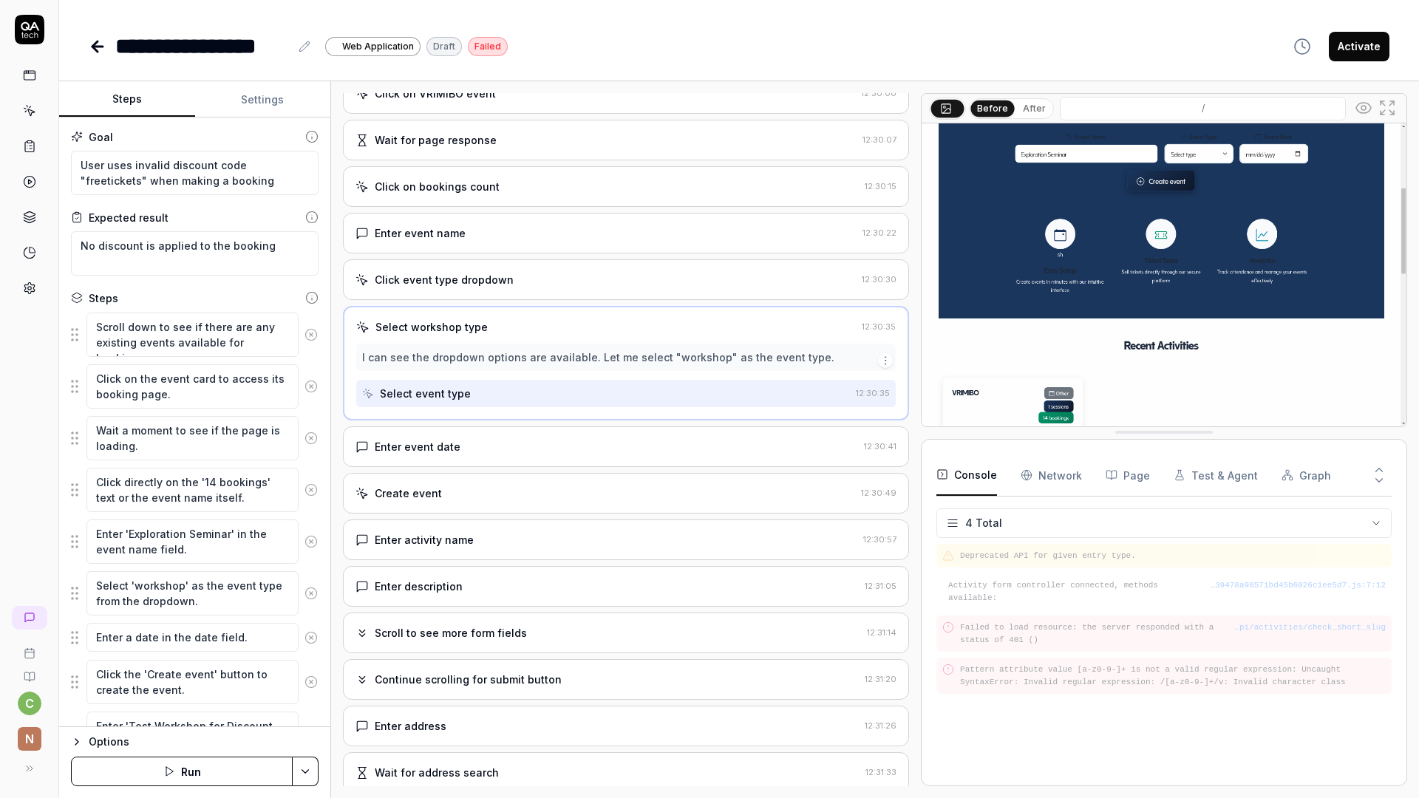
click at [458, 452] on div "Enter event date" at bounding box center [607, 447] width 503 height 16
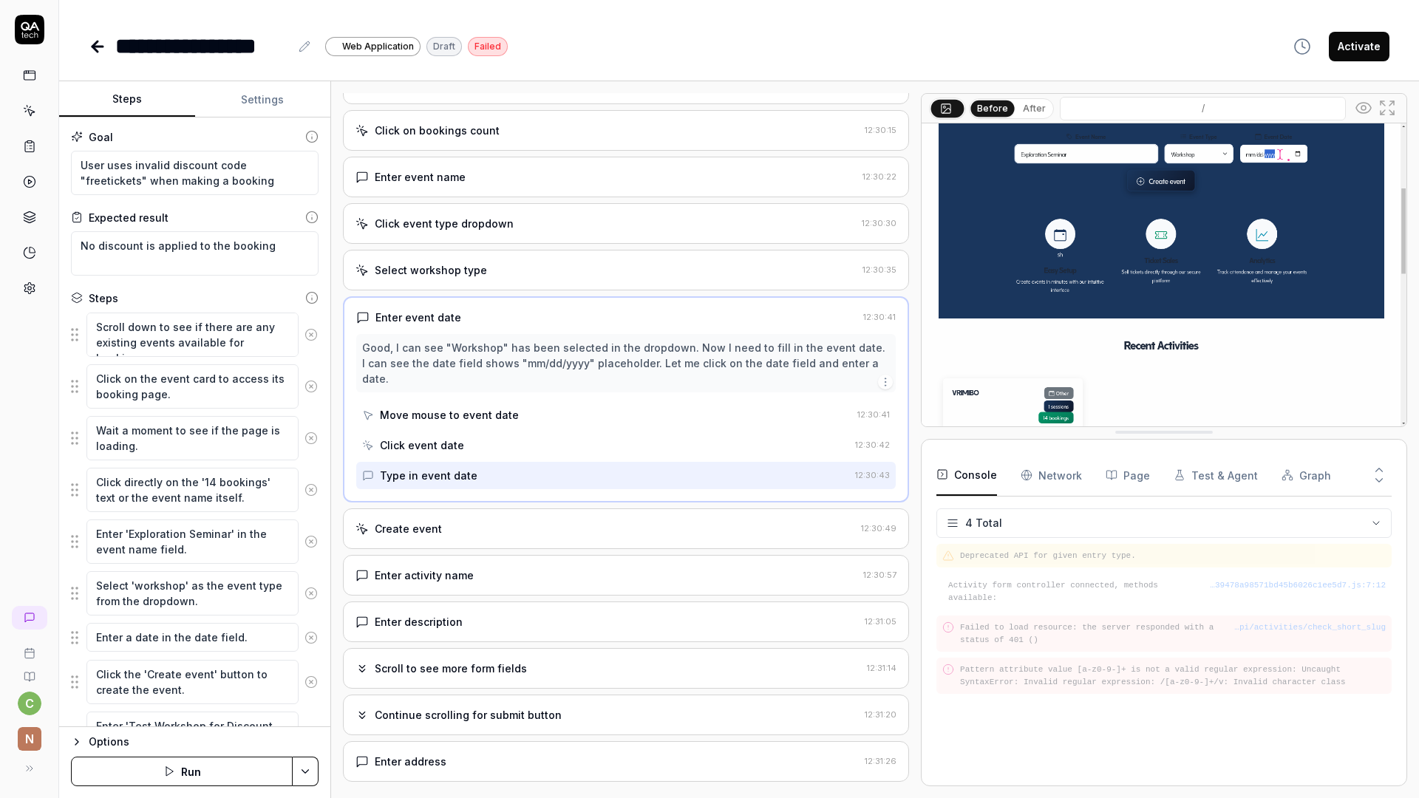
click at [475, 531] on div "Create event 12:30:49" at bounding box center [626, 529] width 566 height 41
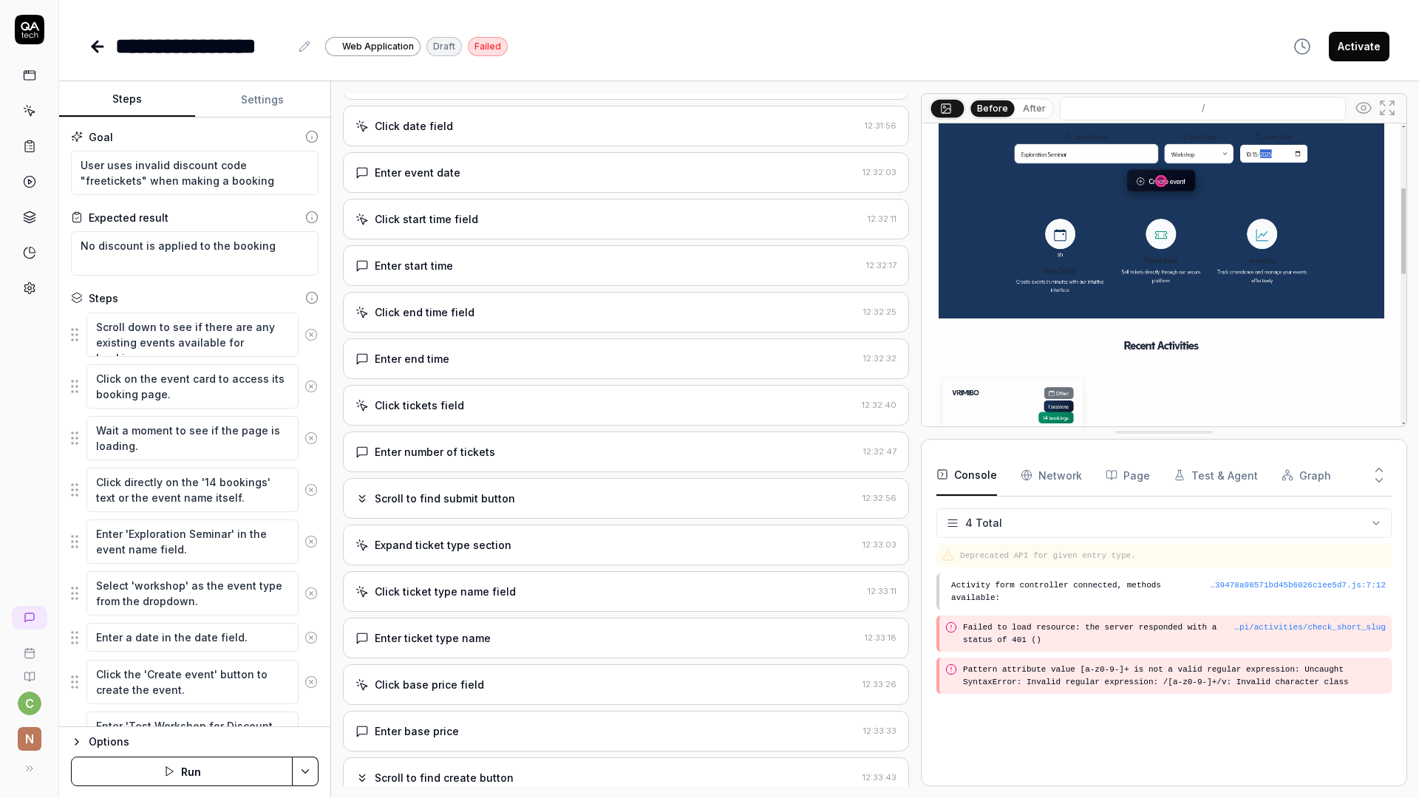
scroll to position [693, 0]
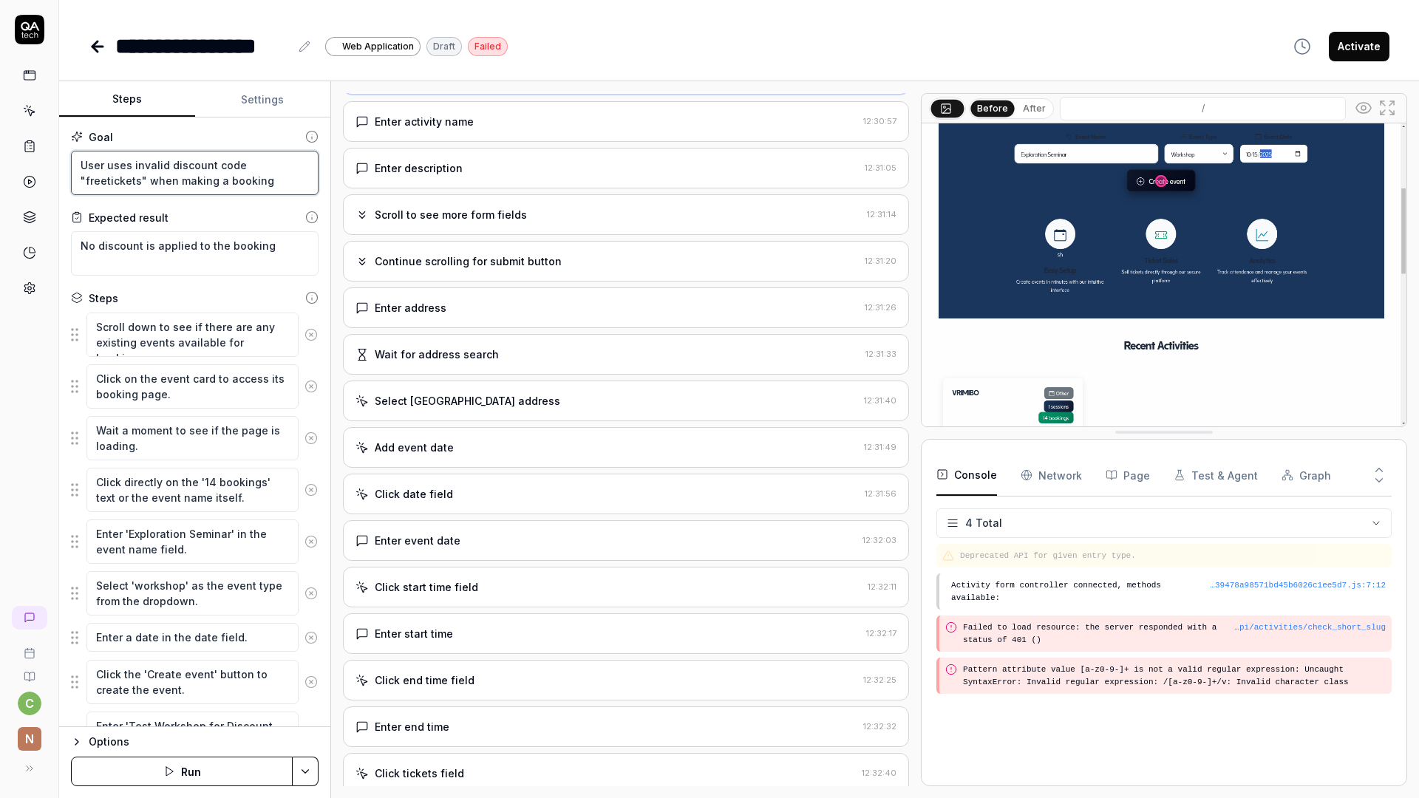
click at [214, 194] on textarea "User uses invalid discount code "freetickets" when making a booking" at bounding box center [195, 173] width 248 height 44
click at [130, 168] on textarea "User uses invalid discount code "freetickets" when making a booking" at bounding box center [195, 173] width 248 height 44
click at [103, 167] on textarea "User uses invalid discount code "freetickets" when making a booking" at bounding box center [195, 173] width 248 height 44
click at [123, 165] on textarea "User uses invalid discount code "freetickets" when making a booking" at bounding box center [195, 173] width 248 height 44
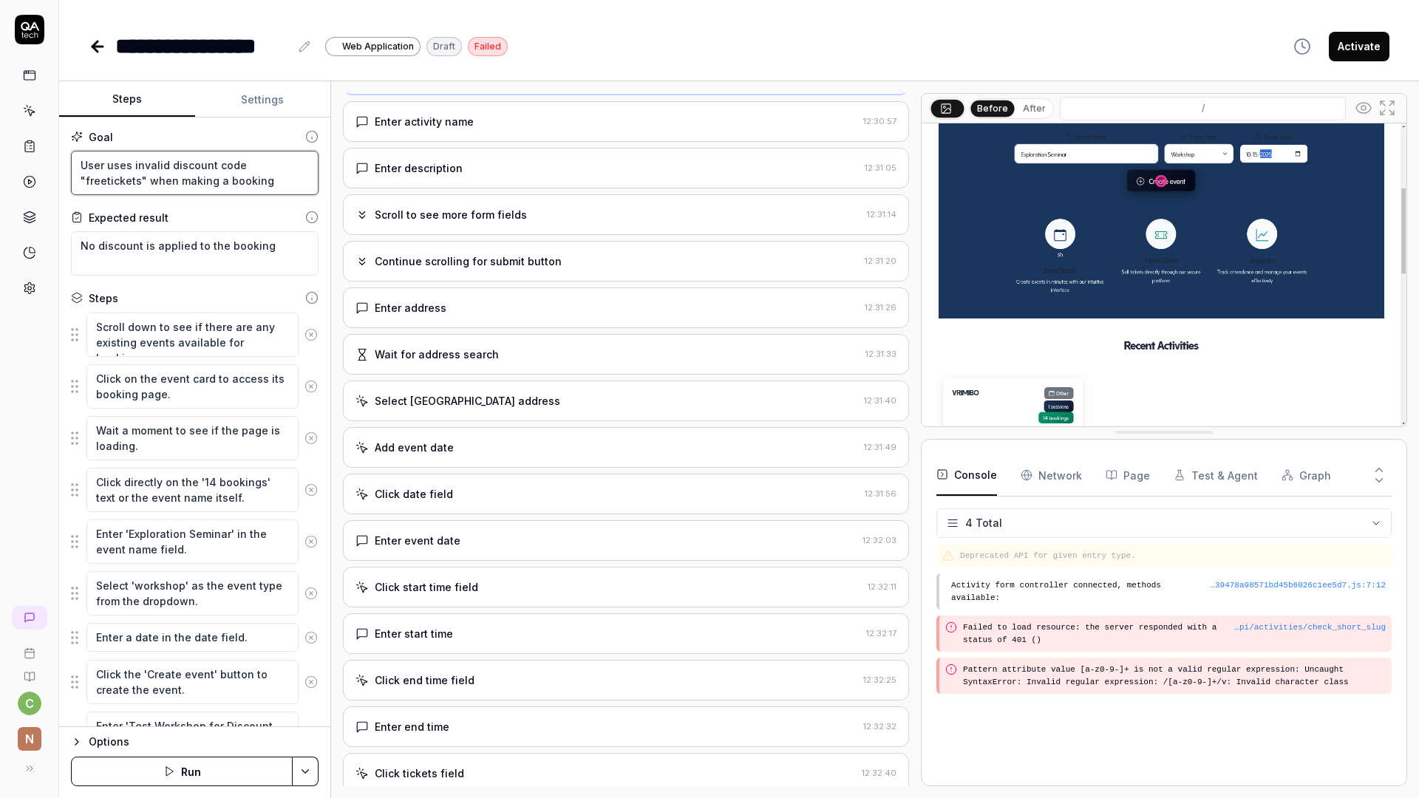
click at [225, 181] on textarea "User uses invalid discount code "freetickets" when making a booking" at bounding box center [195, 173] width 248 height 44
drag, startPoint x: 225, startPoint y: 183, endPoint x: 158, endPoint y: 183, distance: 66.5
click at [158, 183] on textarea "User uses invalid discount code "freetickets" when making a booking" at bounding box center [195, 173] width 248 height 44
type textarea "*"
type textarea "User uses invalid discount code "freetickets" when making a"
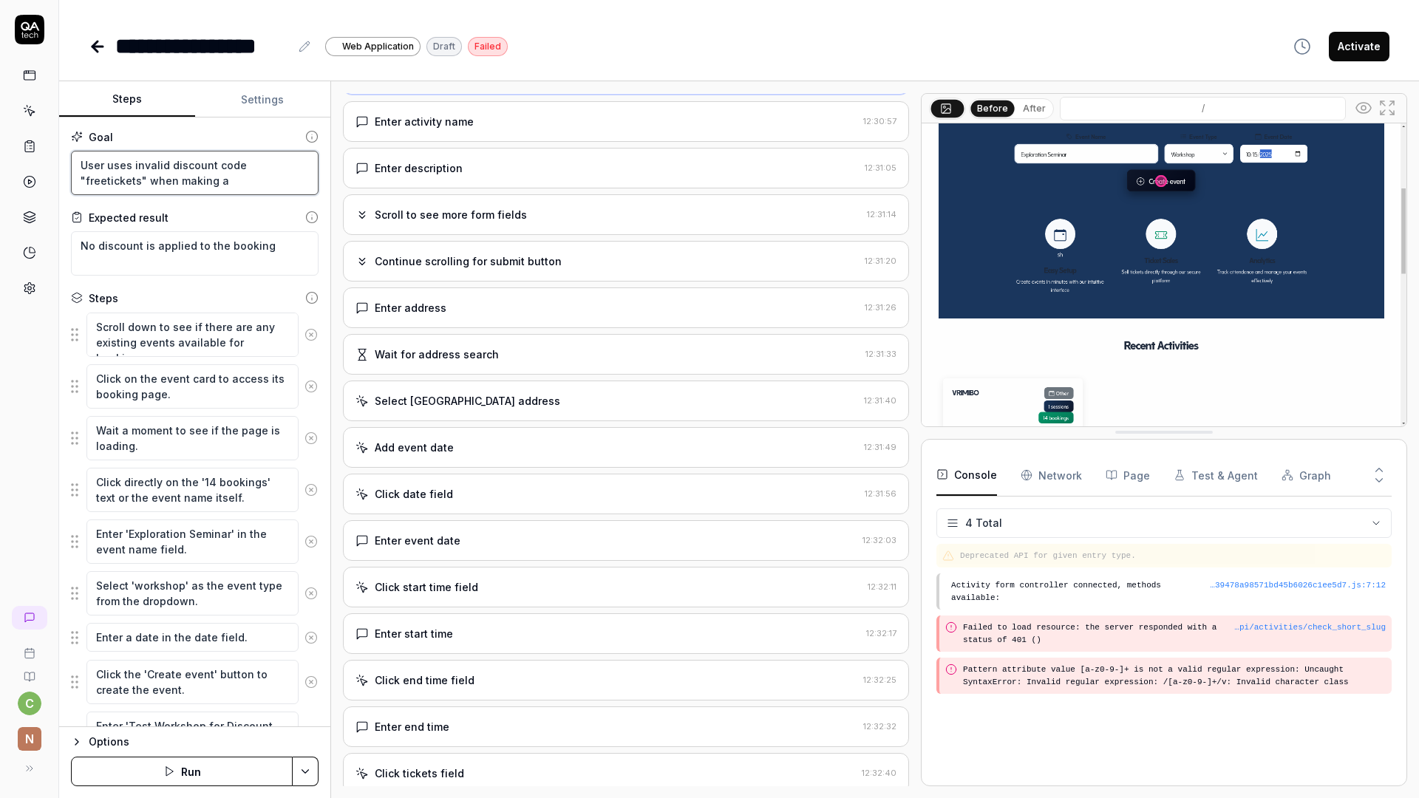
type textarea "*"
type textarea "User uses invalid discount code "freetickets" when making a"
type textarea "*"
type textarea "User uses invalid discount code "freetickets" when making"
type textarea "*"
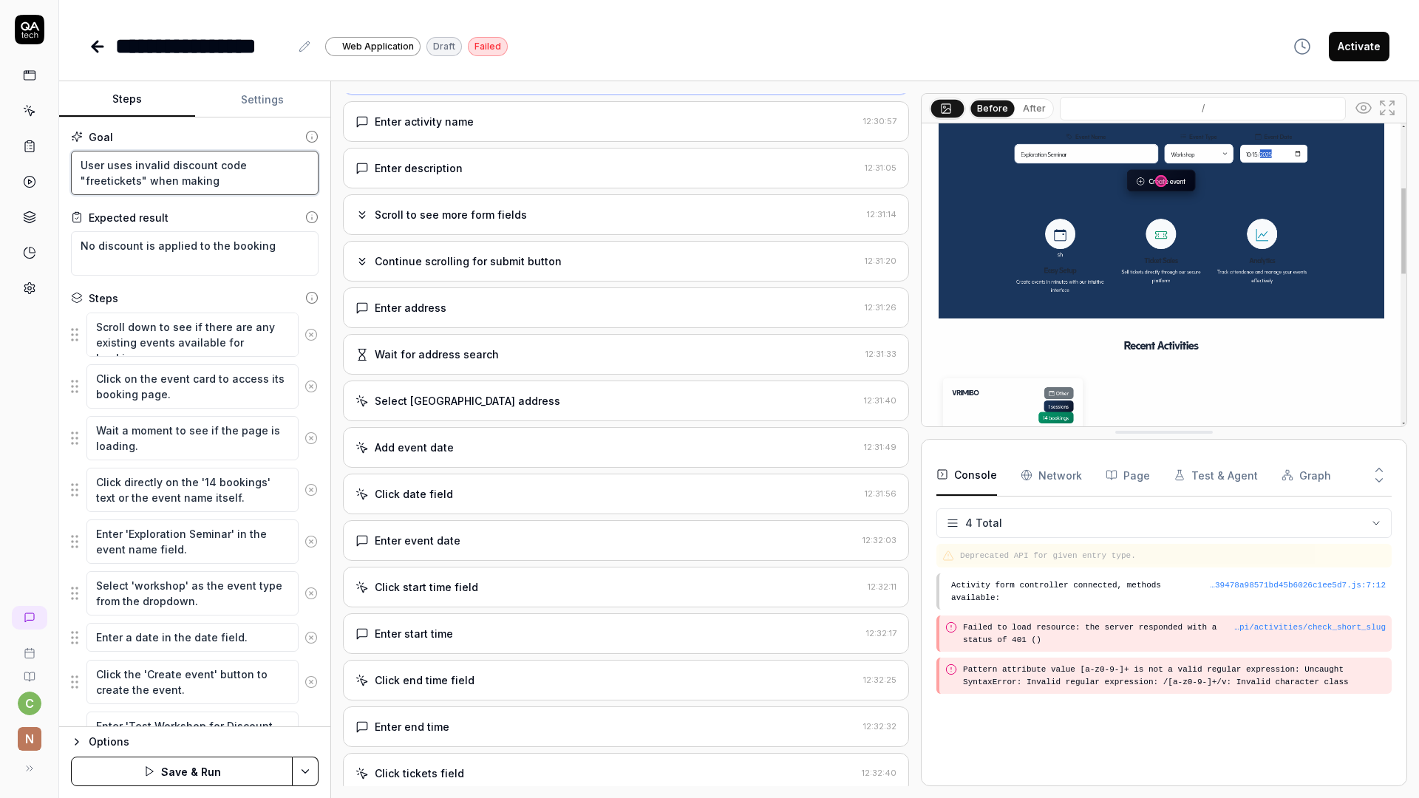
type textarea "User uses invalid discount code "freetickets" when making b"
type textarea "*"
type textarea "User uses invalid discount code "freetickets" when making bo"
type textarea "*"
type textarea "User uses invalid discount code "freetickets" when making boo"
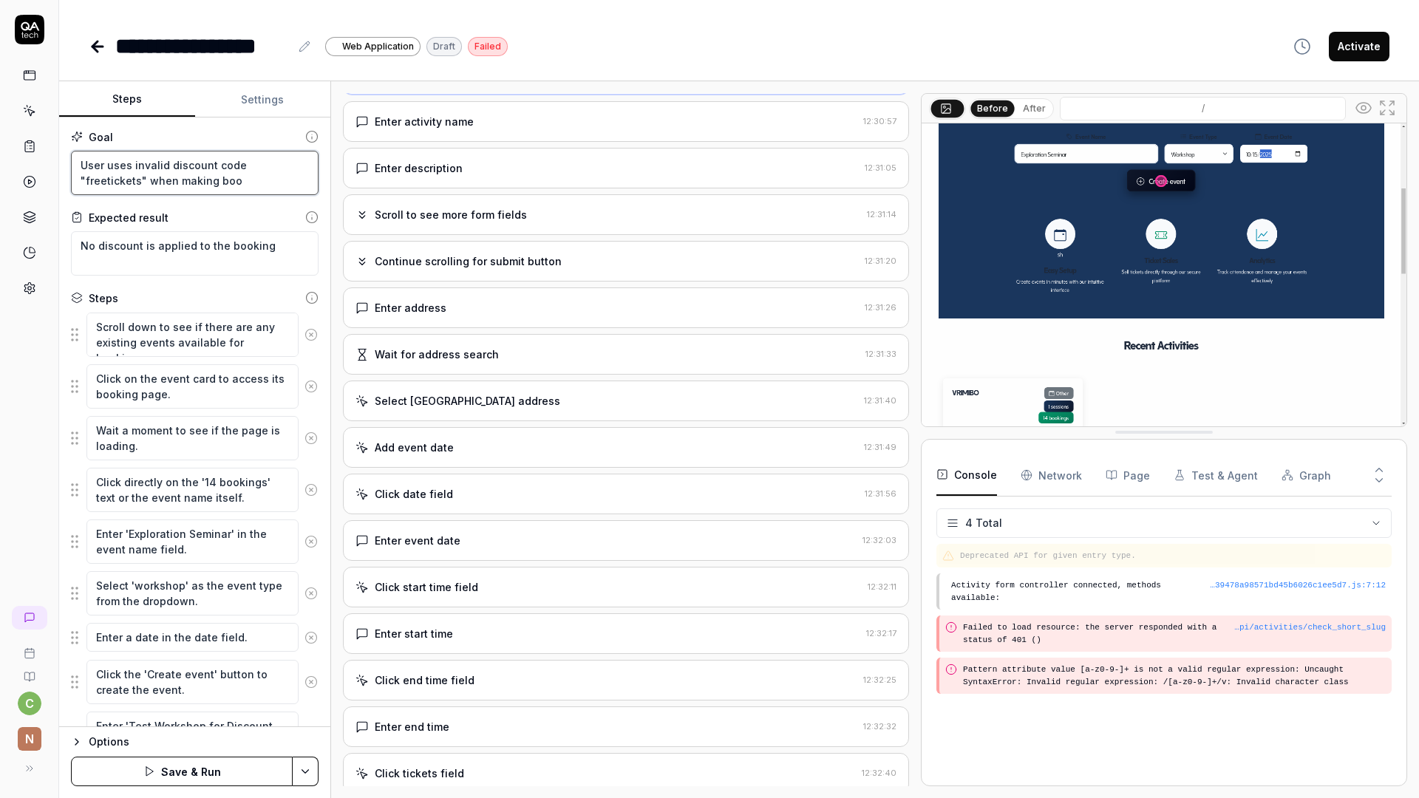
type textarea "*"
type textarea "User uses invalid discount code "freetickets" when making book"
type textarea "*"
type textarea "User uses invalid discount code "freetickets" when making booki"
type textarea "*"
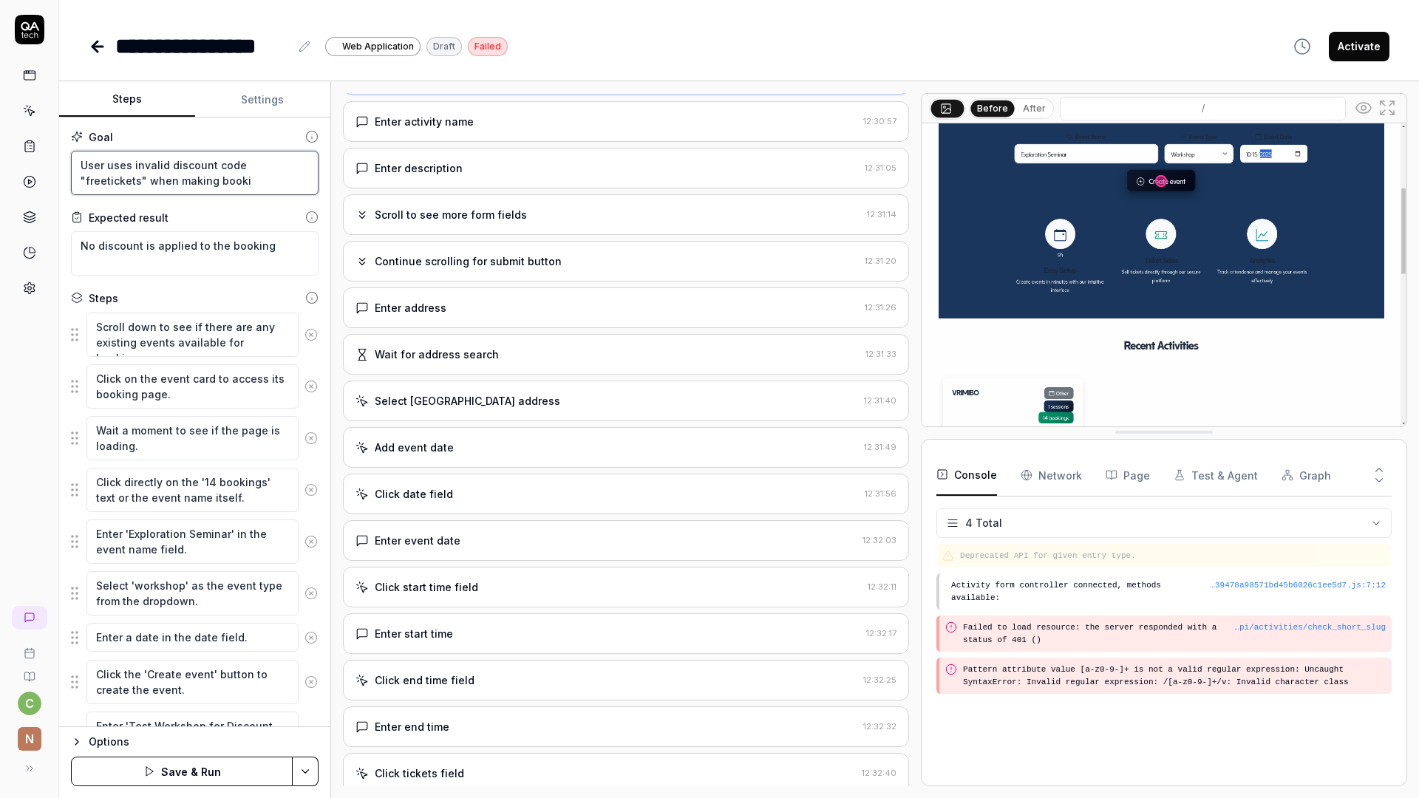
type textarea "User uses invalid discount code "freetickets" when making bookin"
type textarea "*"
type textarea "User uses invalid discount code "freetickets" when making booking"
type textarea "*"
type textarea "User uses invalid discount code "freetickets" when making booking"
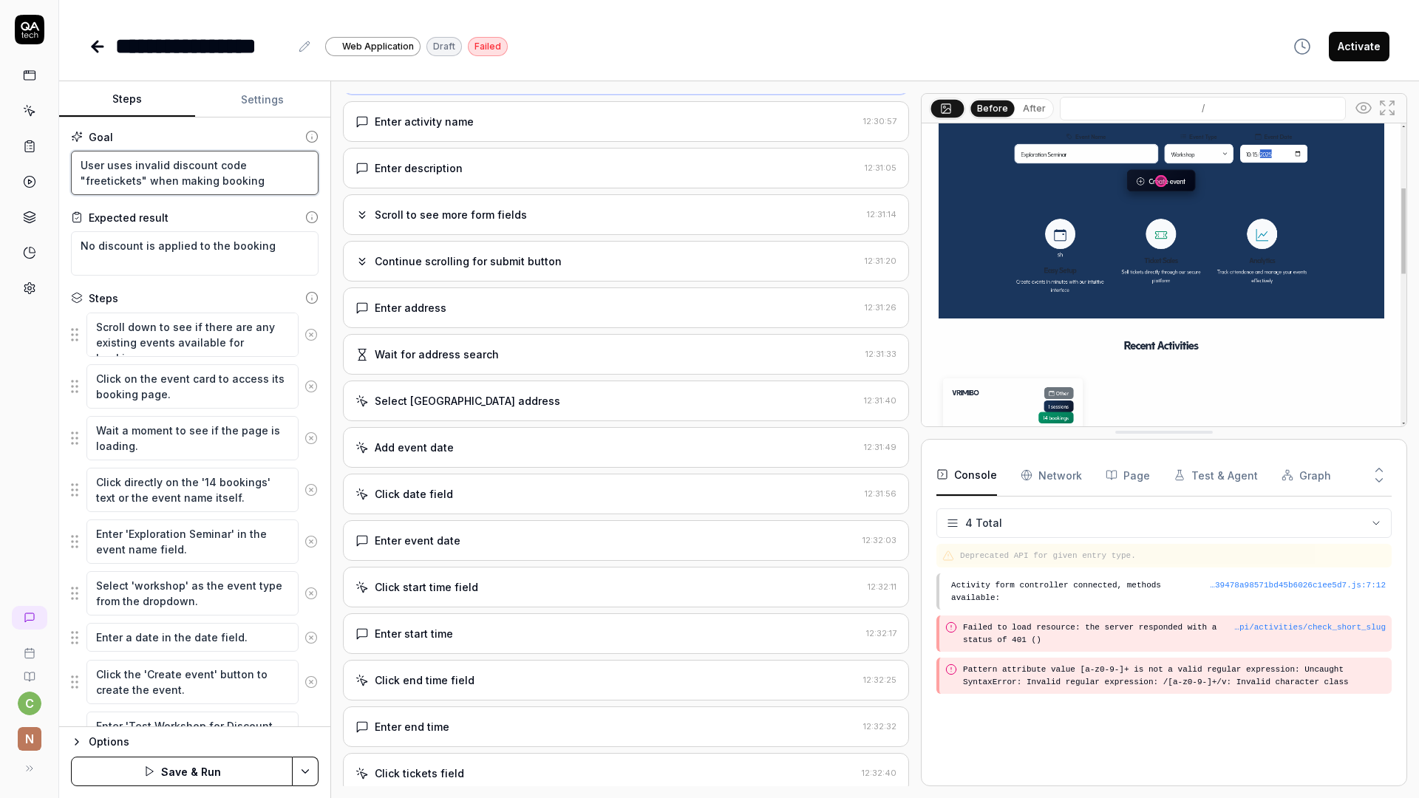
type textarea "*"
type textarea "User uses invalid discount code "freetickets" when making booking t"
type textarea "*"
type textarea "User uses invalid discount code "freetickets" when making booking ti"
type textarea "*"
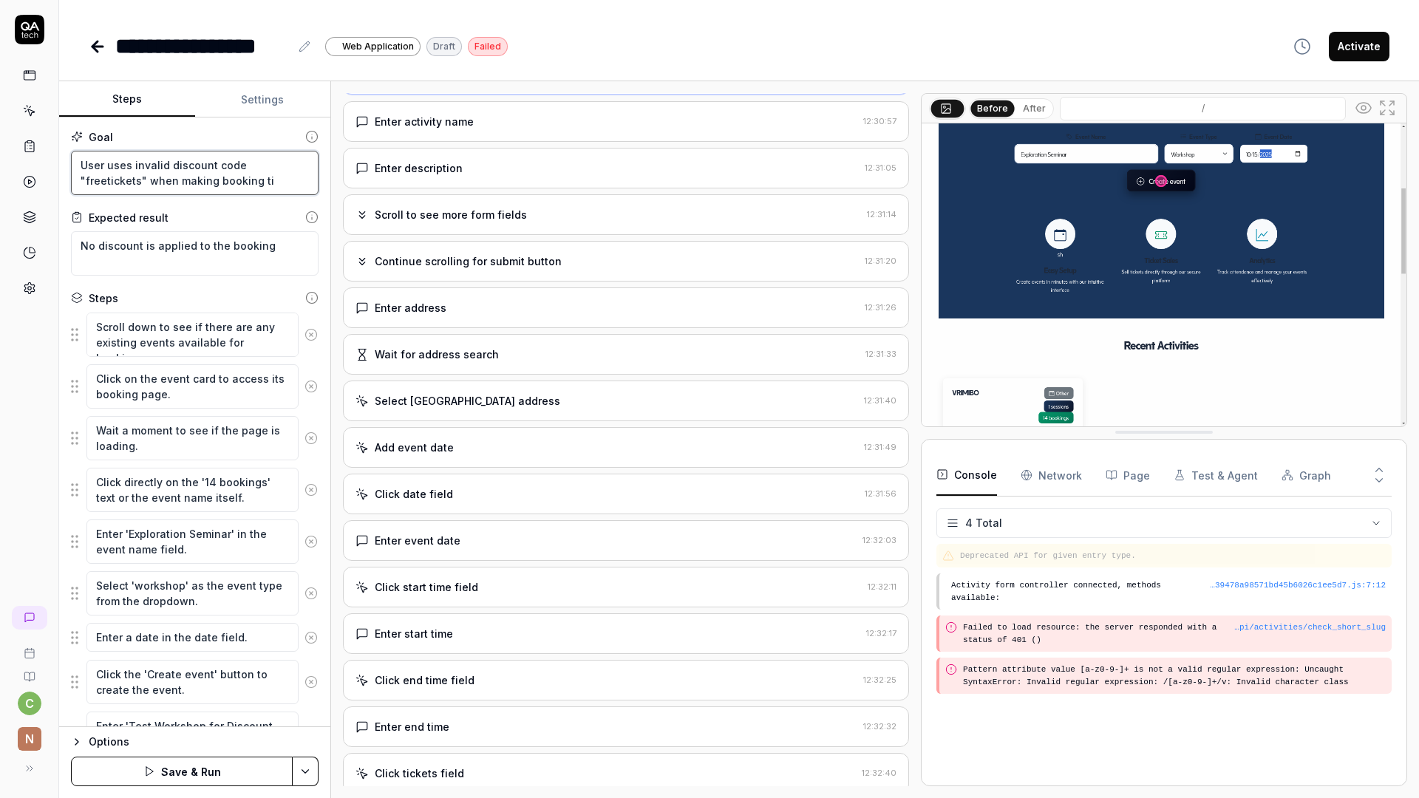
type textarea "User uses invalid discount code "freetickets" when making booking tic"
type textarea "*"
type textarea "User uses invalid discount code "freetickets" when making booking tick"
type textarea "*"
type textarea "User uses invalid discount code "freetickets" when making booking ticke"
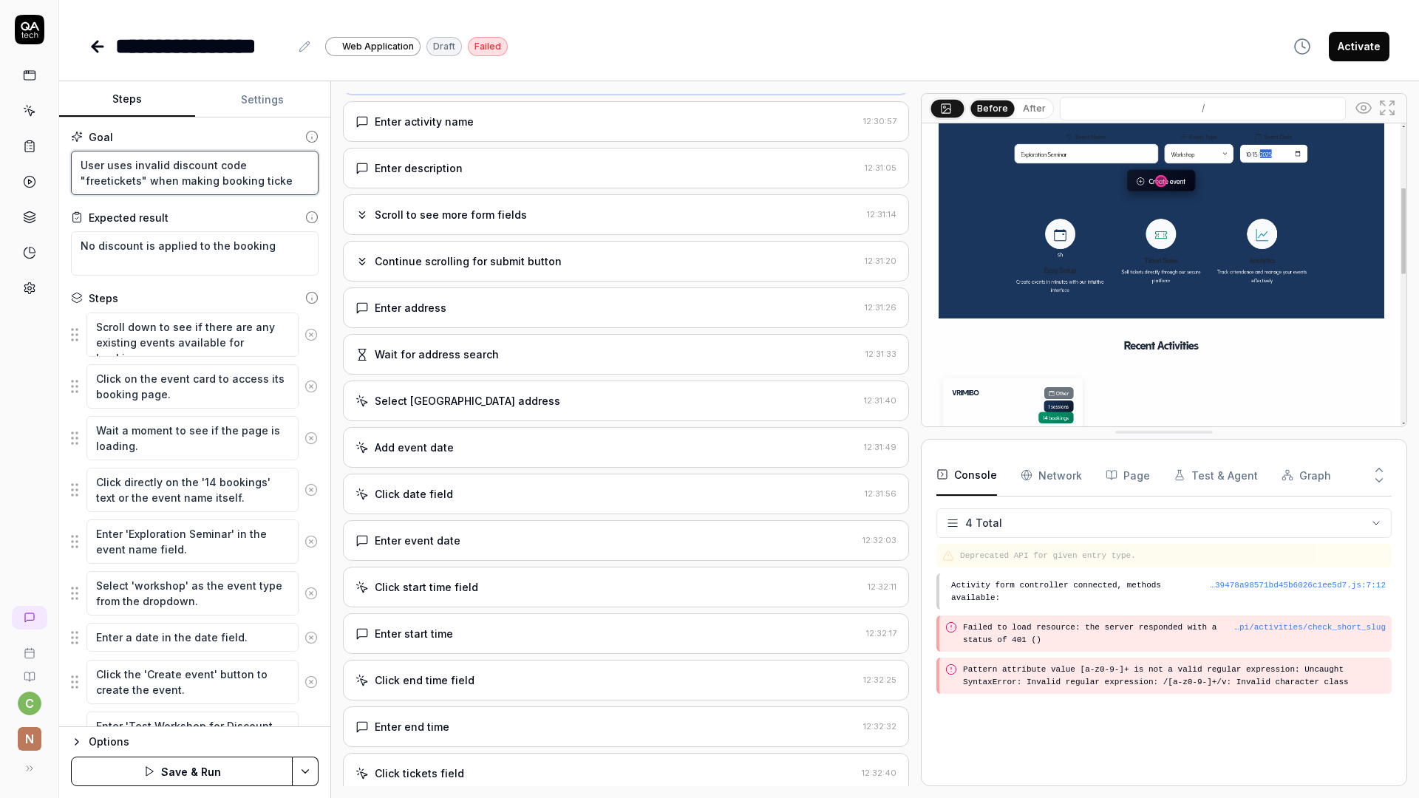
type textarea "*"
type textarea "User uses invalid discount code "freetickets" when making booking ticker"
type textarea "*"
type textarea "User uses invalid discount code "freetickets" when making booking tickers"
type textarea "*"
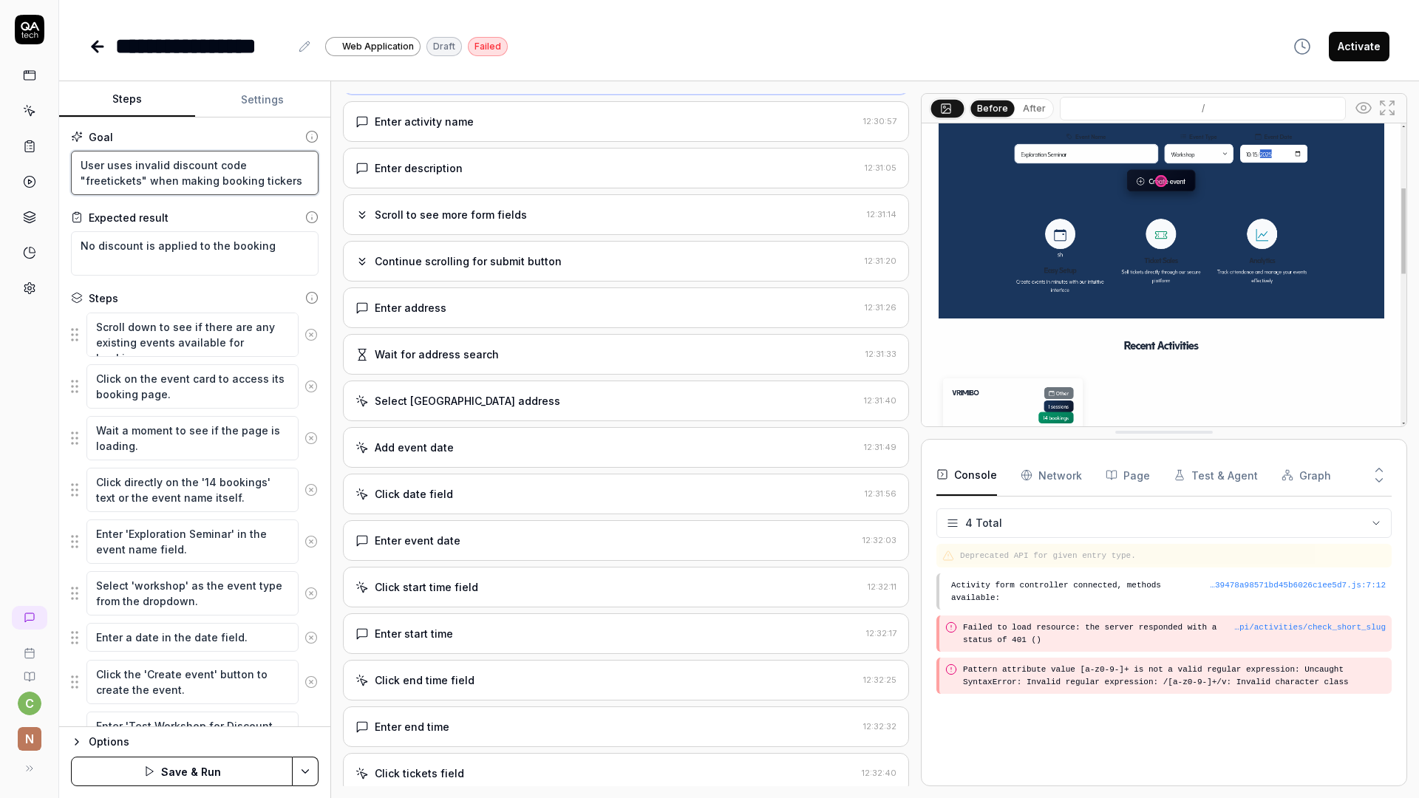
type textarea "User uses invalid discount code "freetickets" when making booking ticker"
type textarea "*"
type textarea "User uses invalid discount code "freetickets" when making booking ticke"
type textarea "*"
type textarea "User uses invalid discount code "freetickets" when making booking ticket"
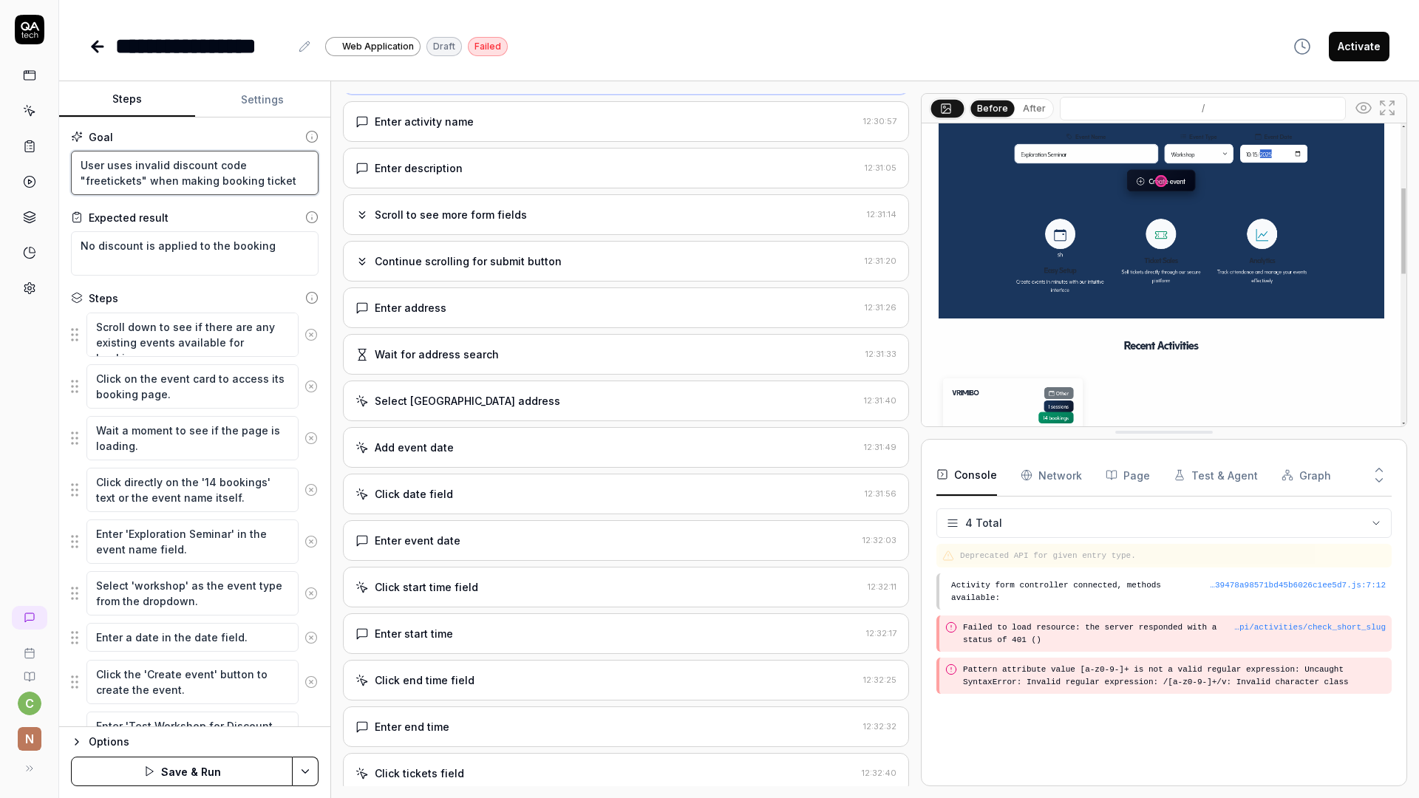
type textarea "*"
type textarea "User uses invalid discount code "freetickets" when making booking tickets"
type textarea "*"
type textarea "User uses invalid discount code "freetickets" when making booking tickets"
type textarea "*"
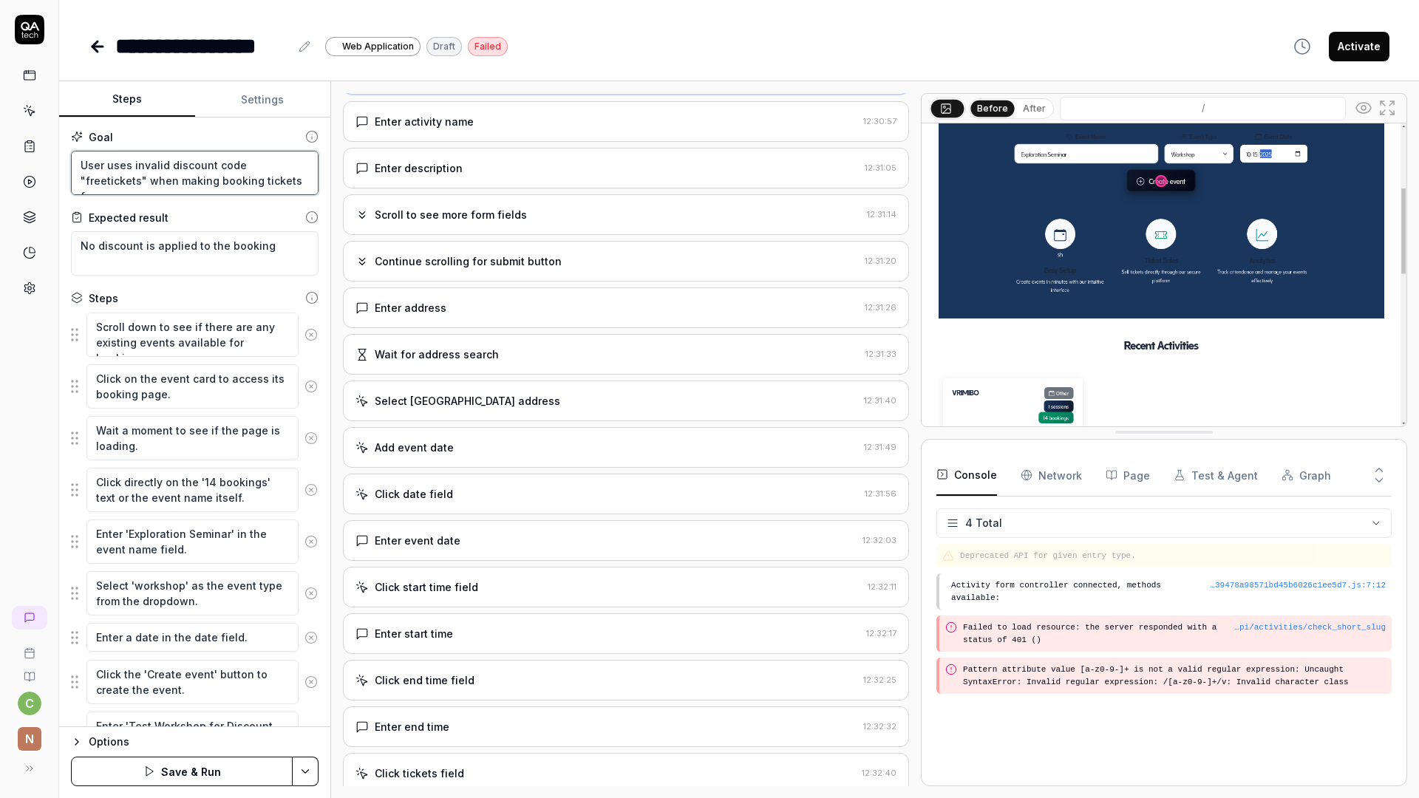
type textarea "User uses invalid discount code "freetickets" when making booking tickets fo"
type textarea "*"
type textarea "User uses invalid discount code "freetickets" when making booking tickets for"
type textarea "*"
type textarea "User uses invalid discount code "freetickets" when making booking tickets for"
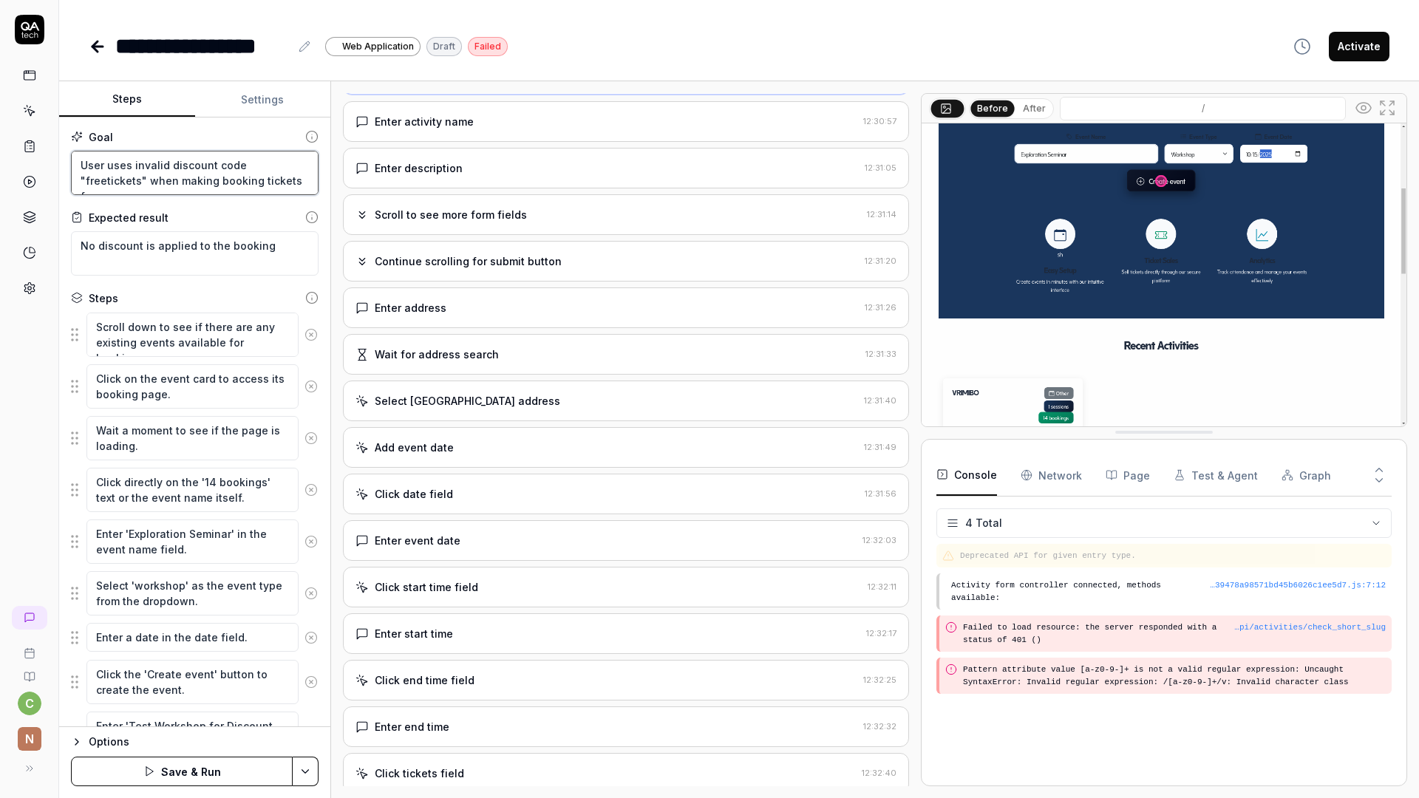
type textarea "*"
type textarea "User uses invalid discount code "freetickets" when making booking tickets for a"
type textarea "*"
type textarea "User uses invalid discount code "freetickets" when making booking tickets for an"
type textarea "*"
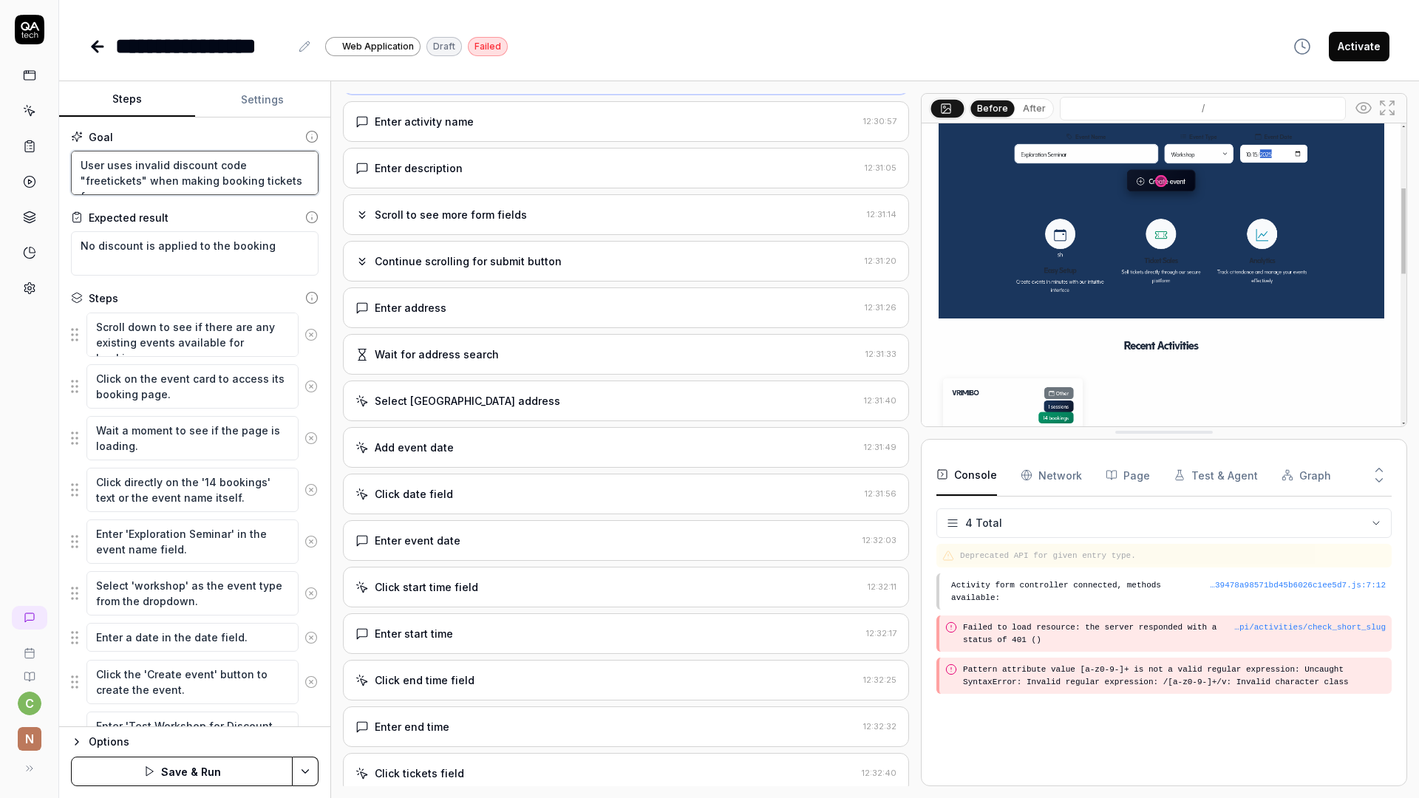
type textarea "User uses invalid discount code "freetickets" when making booking tickets for a…"
type textarea "*"
type textarea "User uses invalid discount code "freetickets" when making booking tickets for a…"
type textarea "*"
type textarea "User uses invalid discount code "freetickets" when making booking tickets for a…"
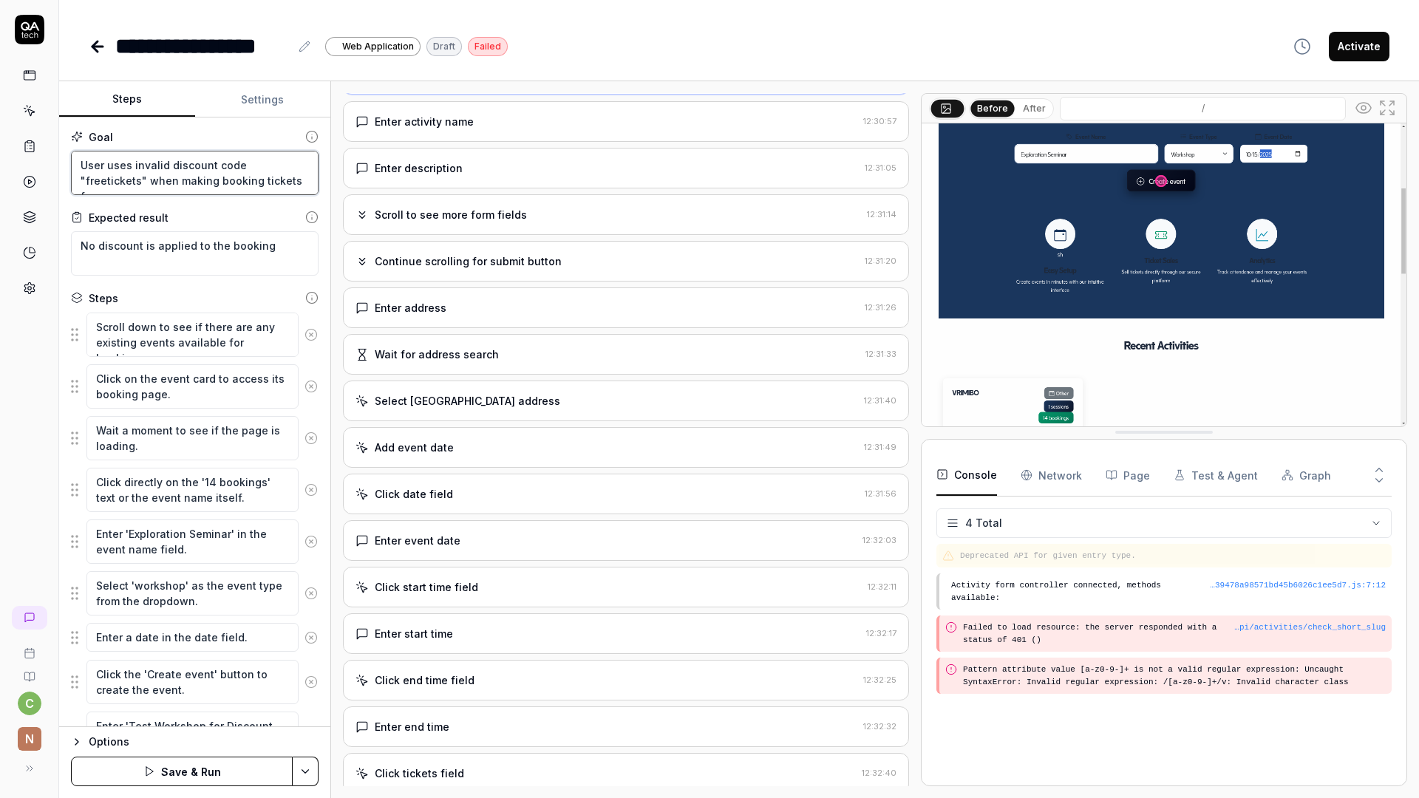
type textarea "*"
type textarea "User uses invalid discount code "freetickets" when making booking tickets for a…"
type textarea "*"
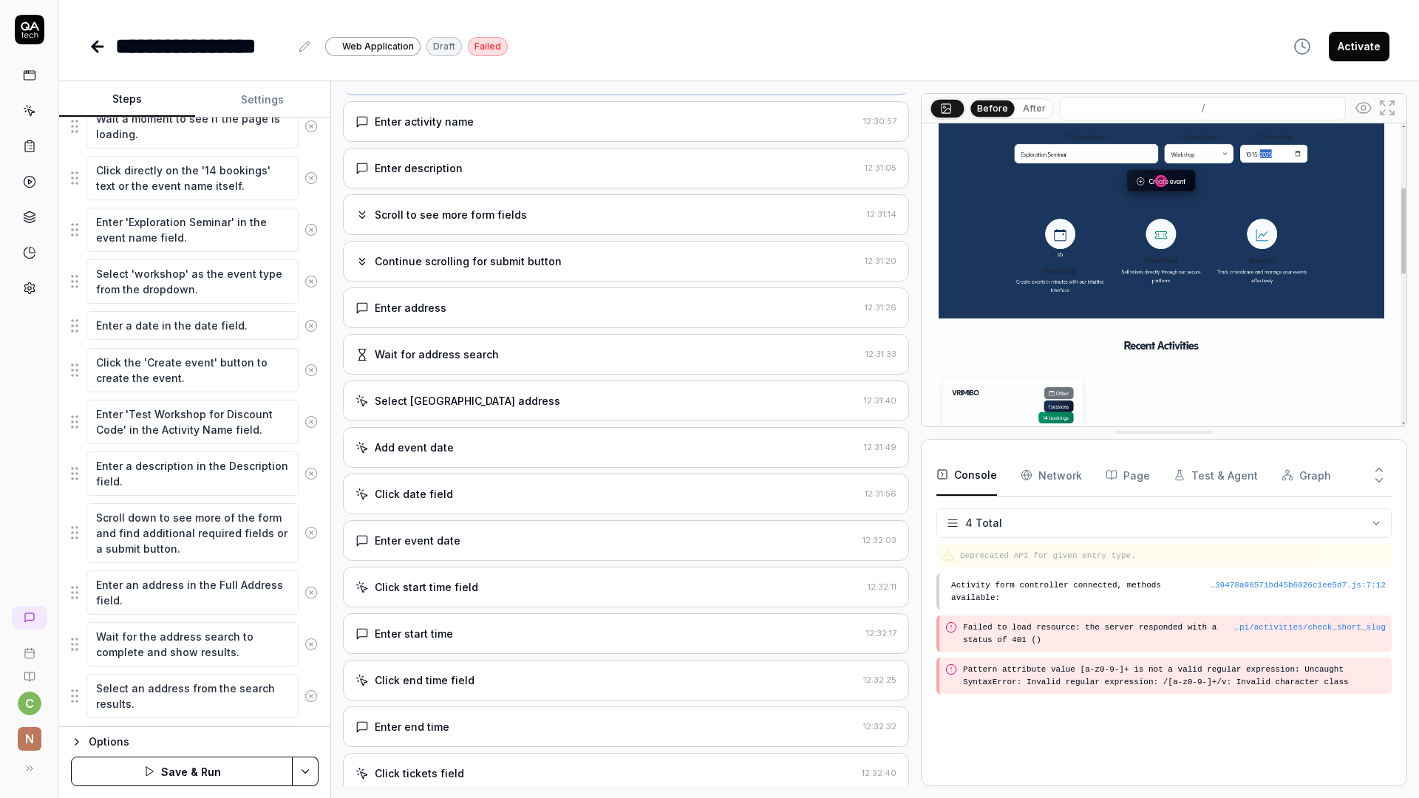
scroll to position [868, 0]
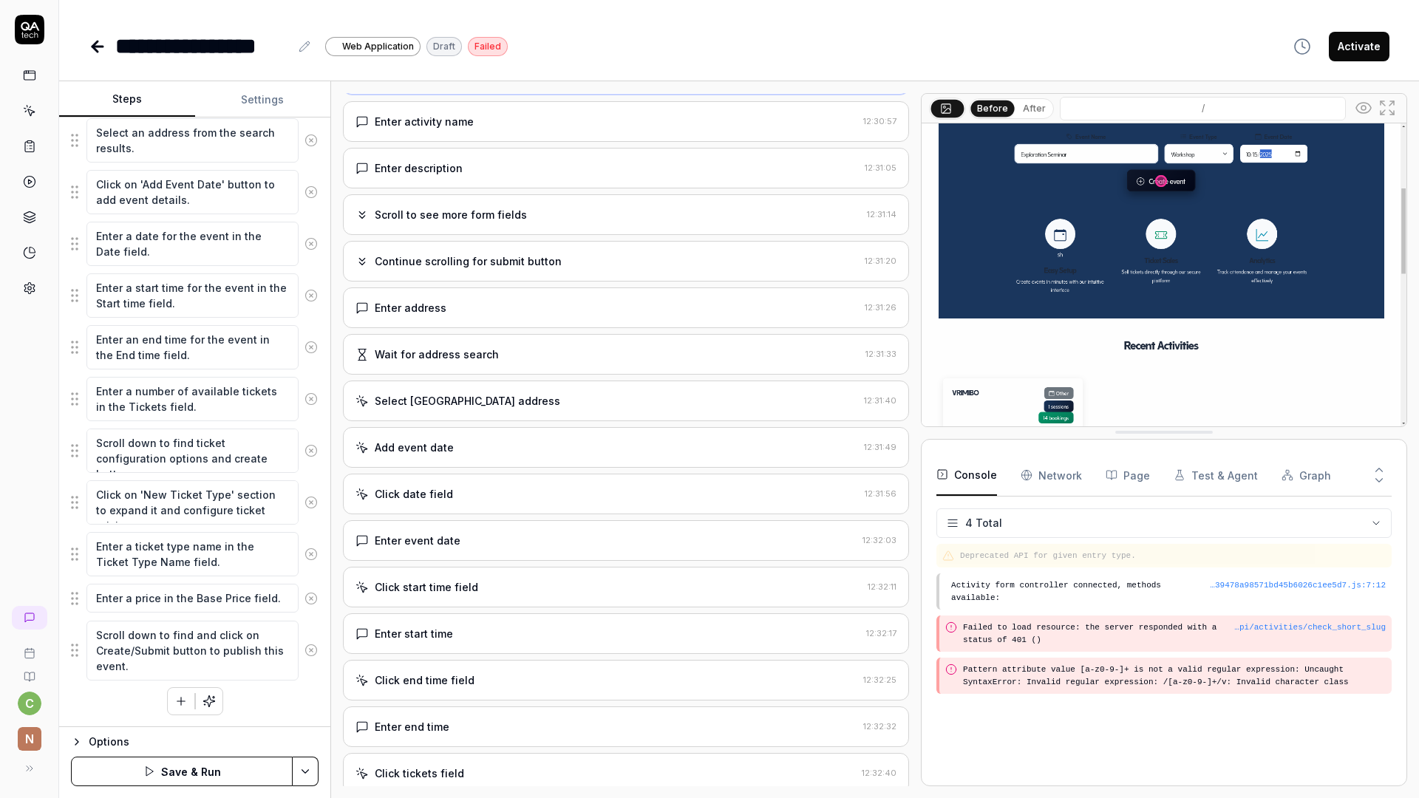
type textarea "User uses invalid discount code "freetickets" when making booking tickets for a…"
click at [142, 772] on button "Save & Run" at bounding box center [182, 772] width 222 height 30
click at [122, 735] on div "Options" at bounding box center [204, 742] width 230 height 18
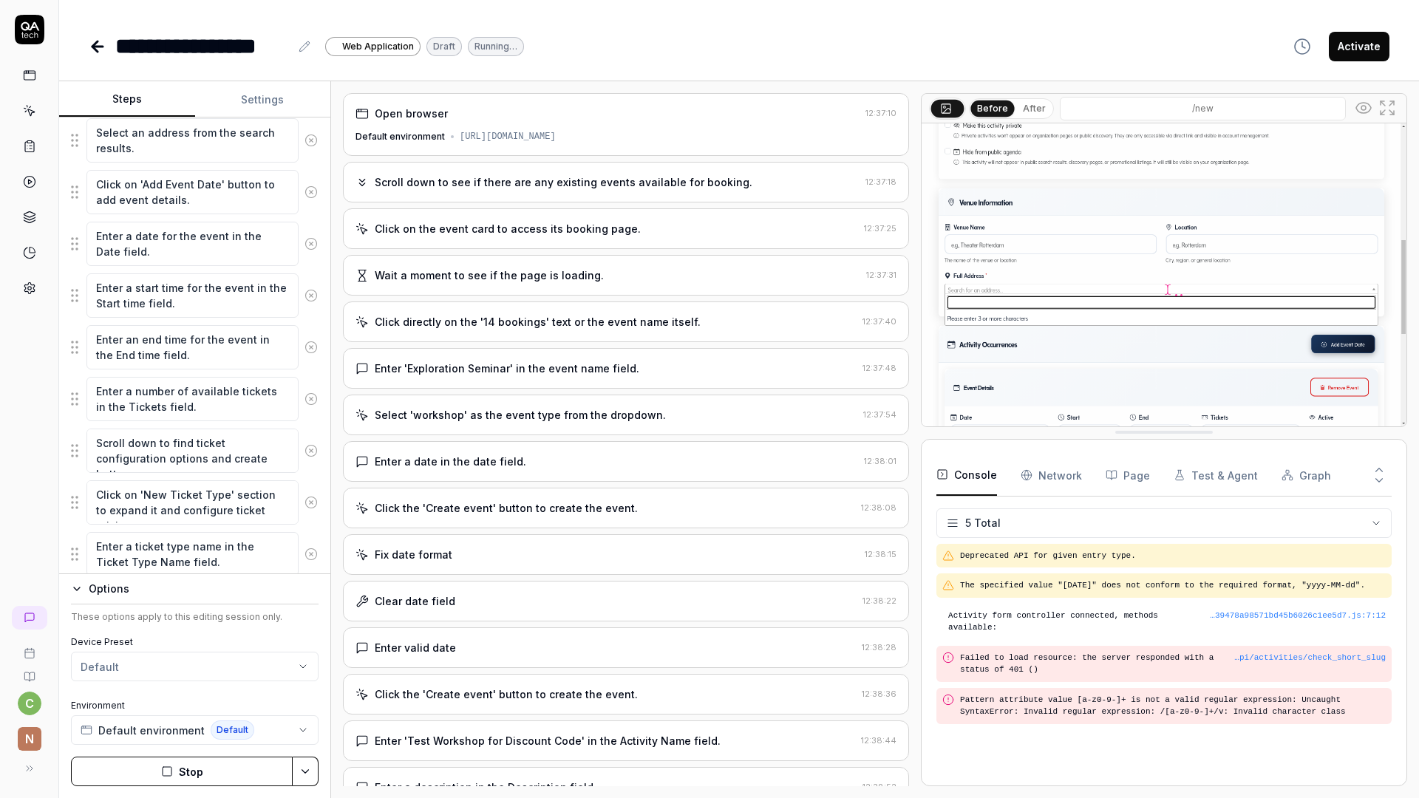
click at [229, 775] on button "Stop" at bounding box center [182, 772] width 222 height 30
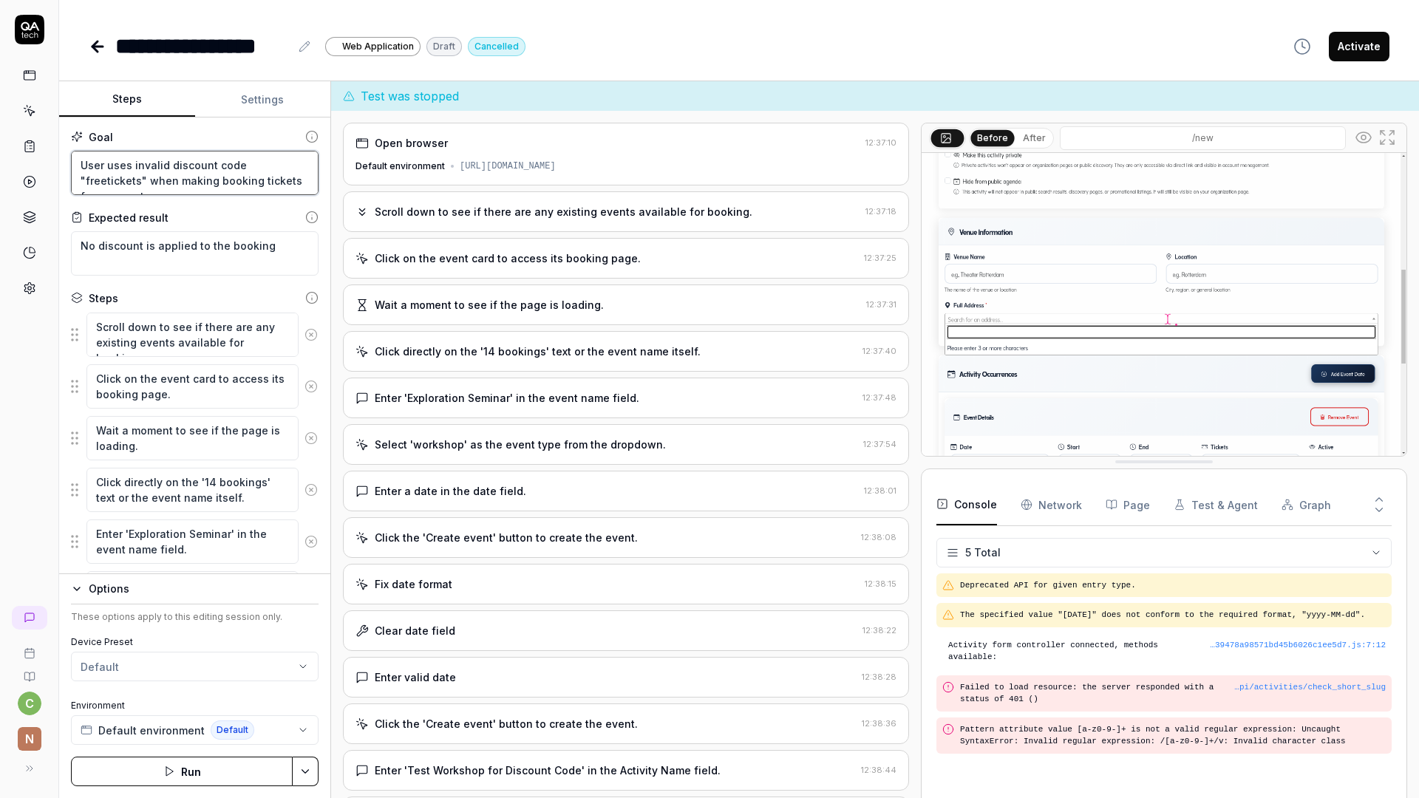
drag, startPoint x: 302, startPoint y: 181, endPoint x: 74, endPoint y: 166, distance: 228.2
click at [74, 166] on textarea "User uses invalid discount code "freetickets" when making booking tickets for a…" at bounding box center [195, 173] width 248 height 44
type textarea "*"
type textarea "W"
type textarea "*"
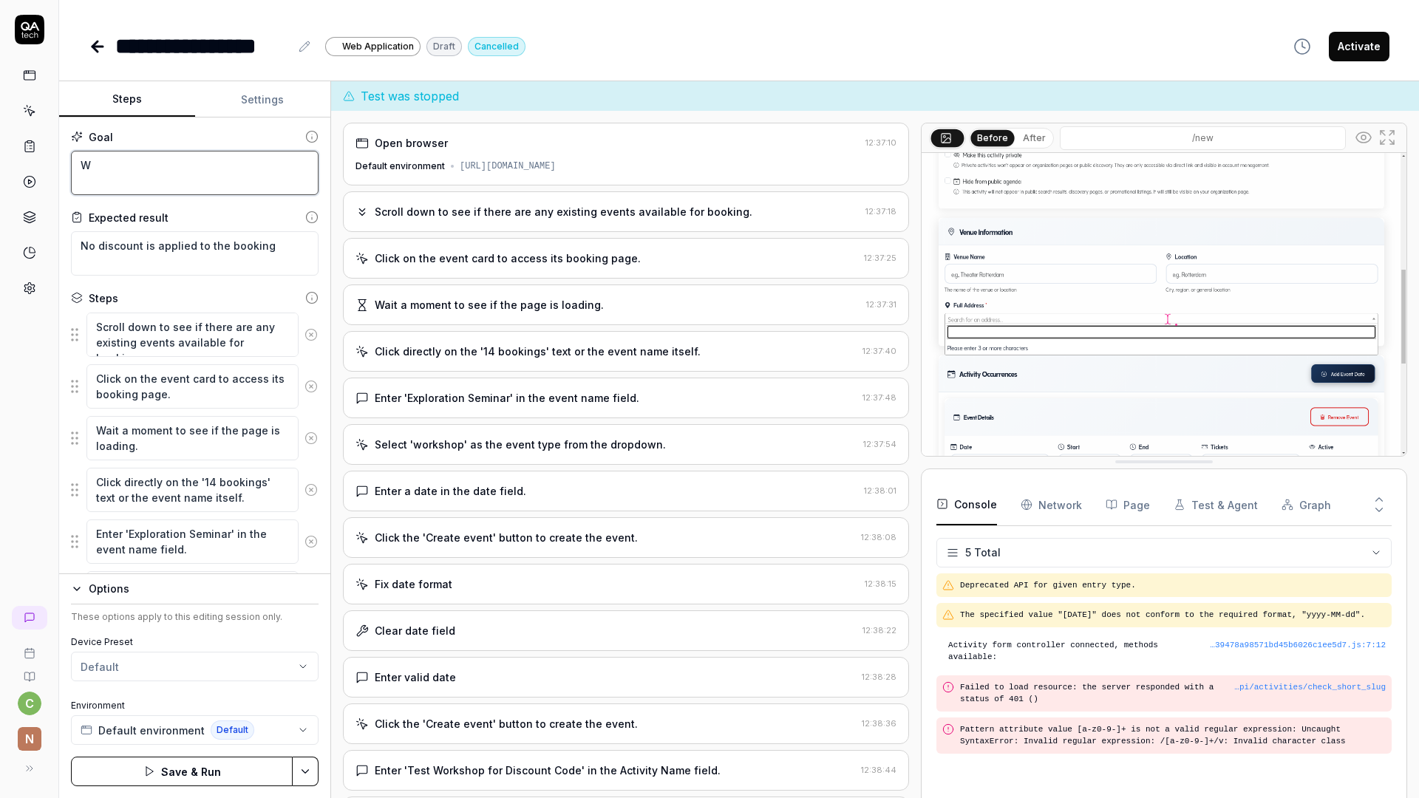
type textarea "Wh"
type textarea "*"
type textarea "Whe"
type textarea "*"
type textarea "When"
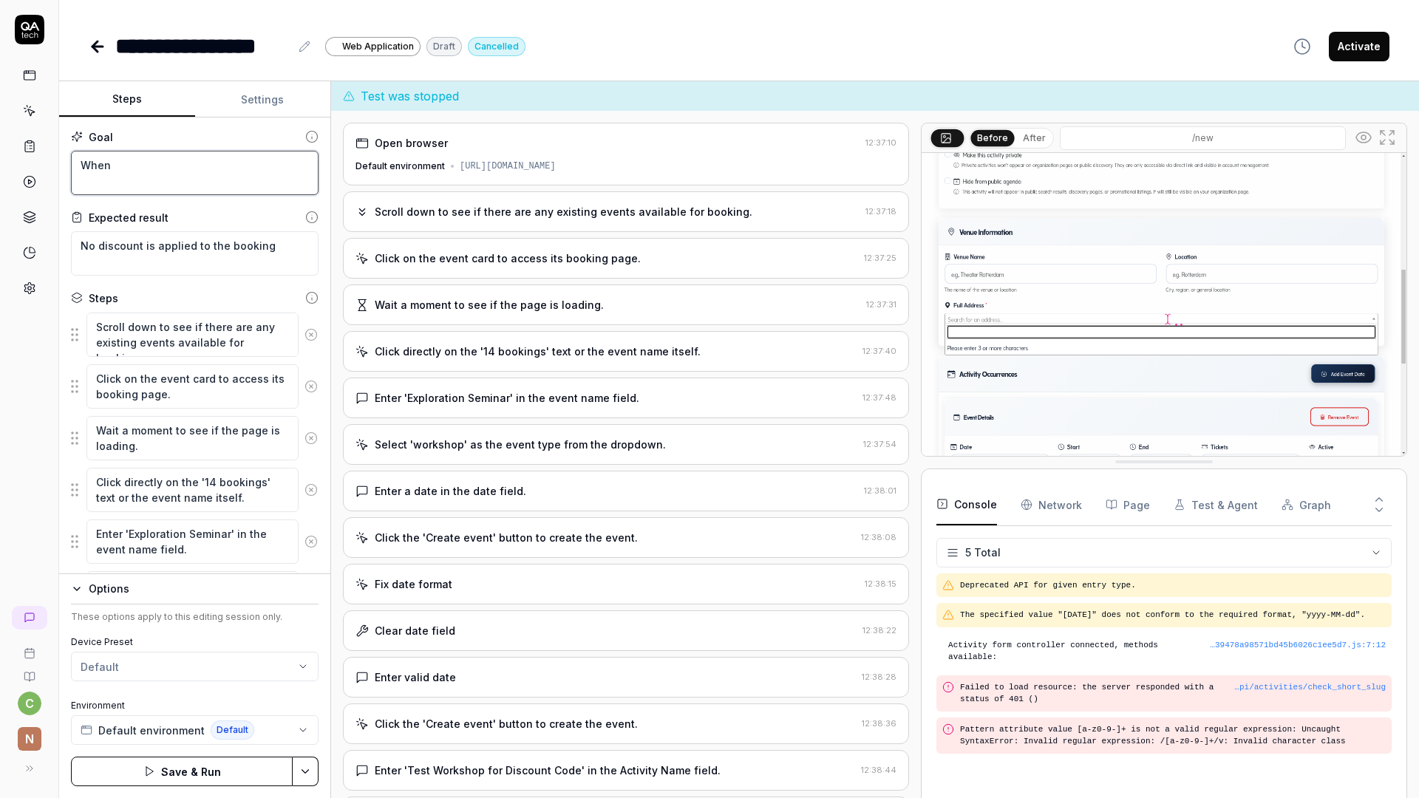
type textarea "*"
type textarea "When"
type textarea "*"
type textarea "When b"
type textarea "*"
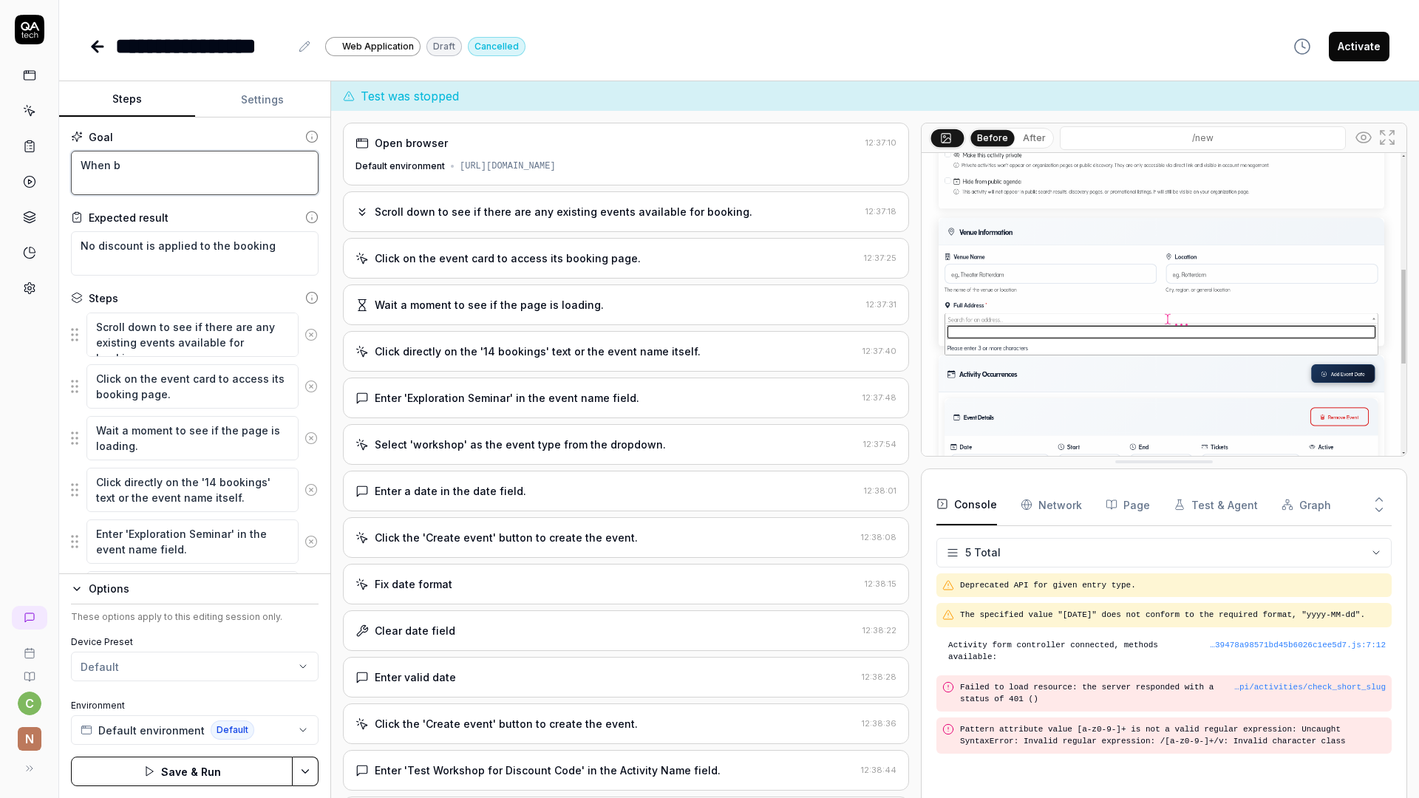
type textarea "When bo"
type textarea "*"
type textarea "When boo"
type textarea "*"
type textarea "When book"
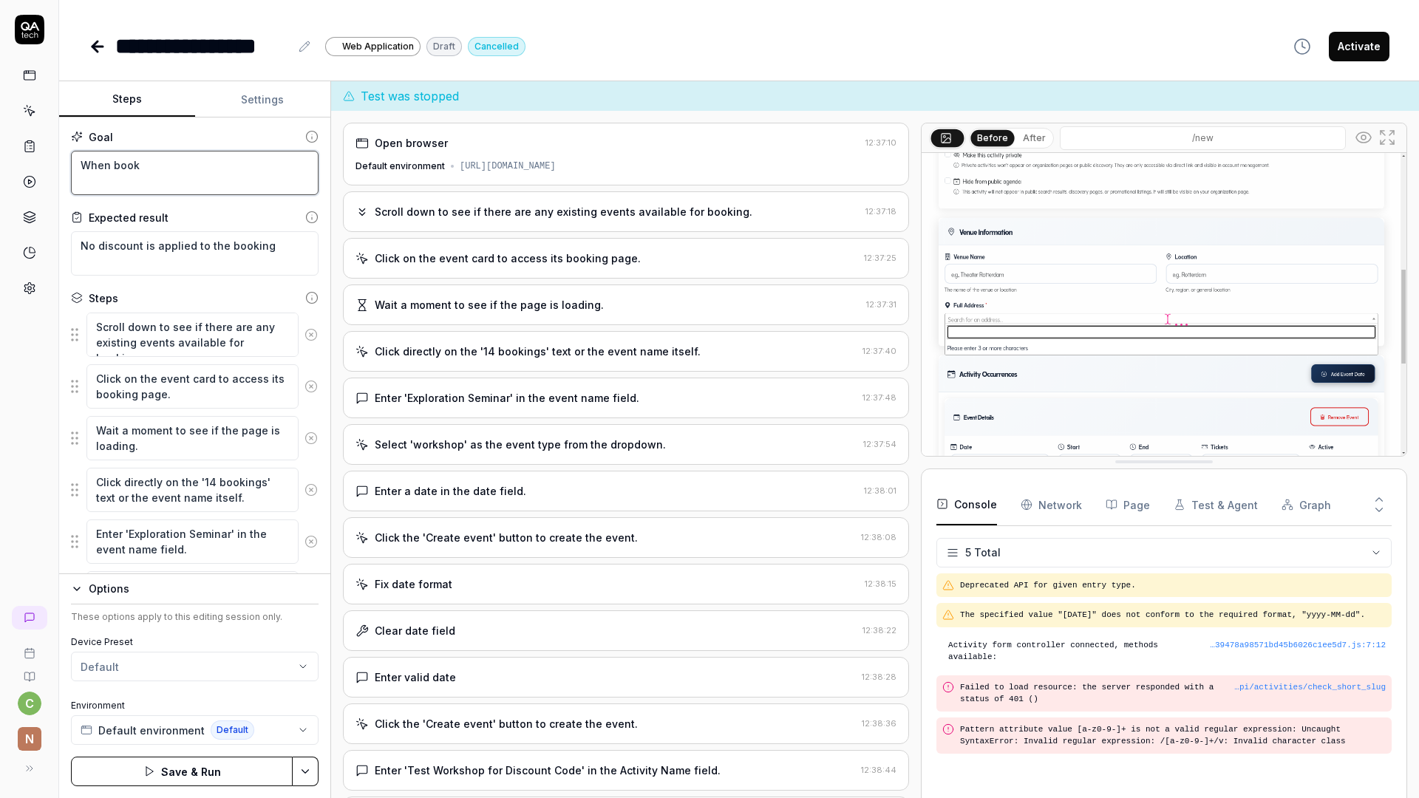
type textarea "*"
type textarea "When booki"
type textarea "*"
type textarea "When bookin"
type textarea "*"
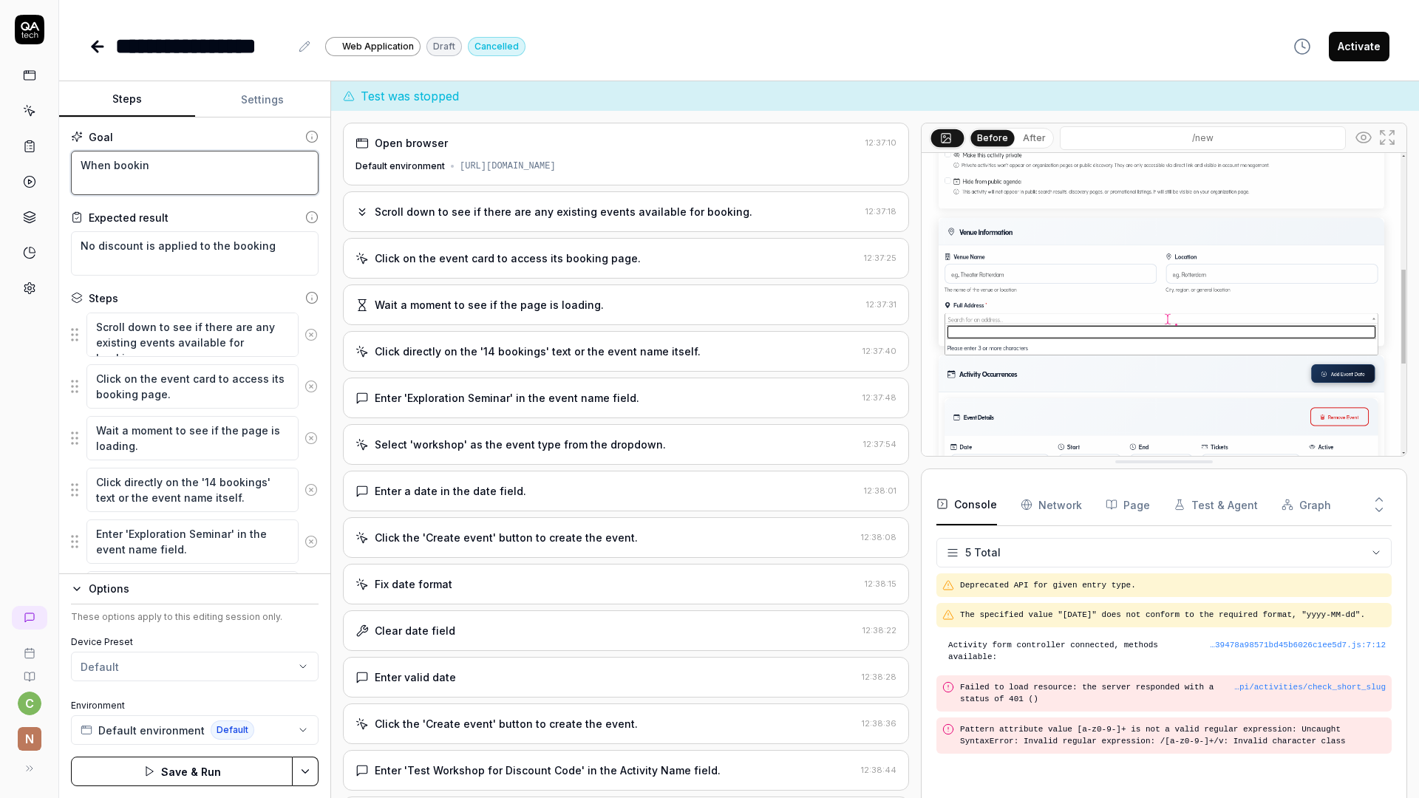
type textarea "When booking"
type textarea "*"
type textarea "When booking"
type textarea "*"
type textarea "When booking t"
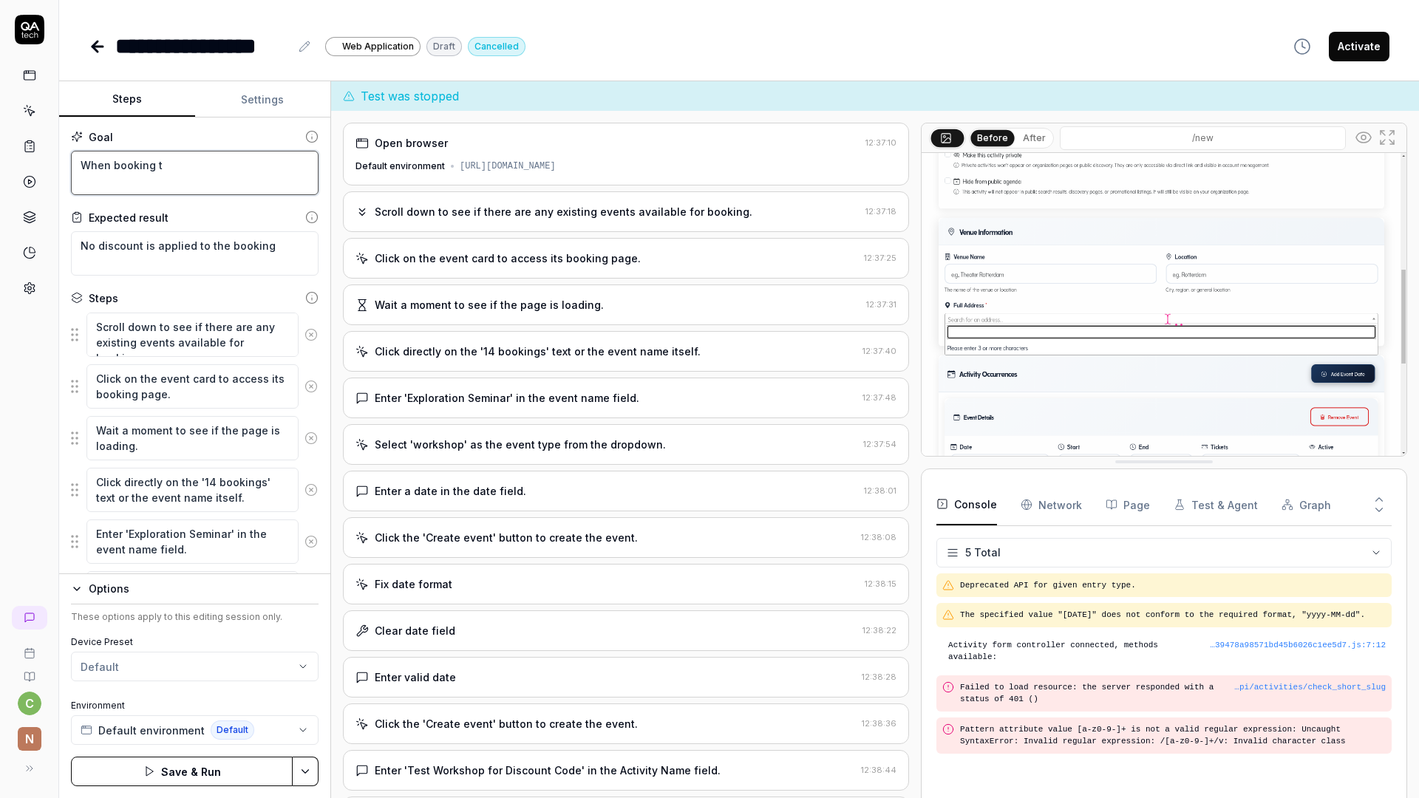
type textarea "*"
type textarea "When booking ti"
type textarea "*"
type textarea "When booking tic"
type textarea "*"
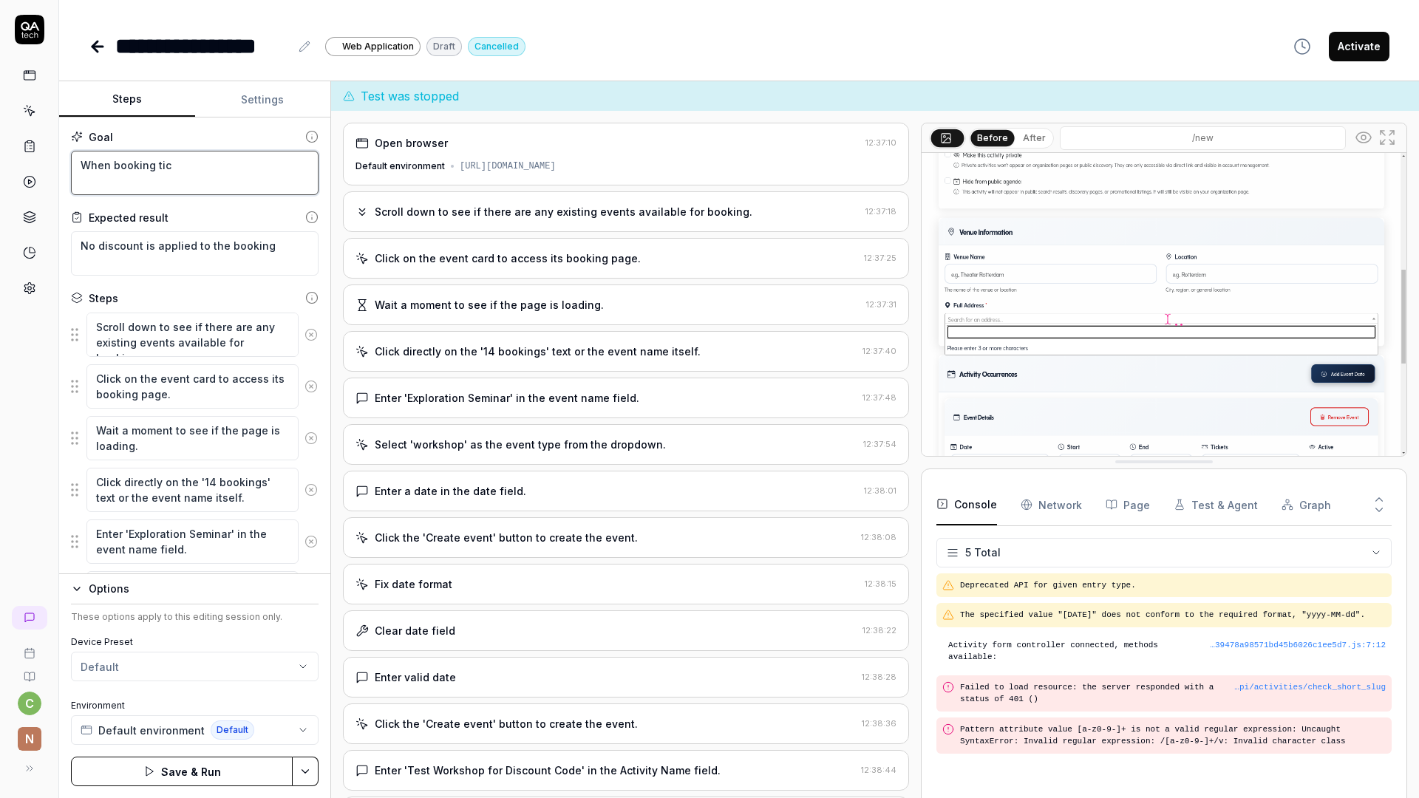
type textarea "When booking tick"
type textarea "*"
type textarea "When booking ticke"
type textarea "*"
type textarea "When booking ticket"
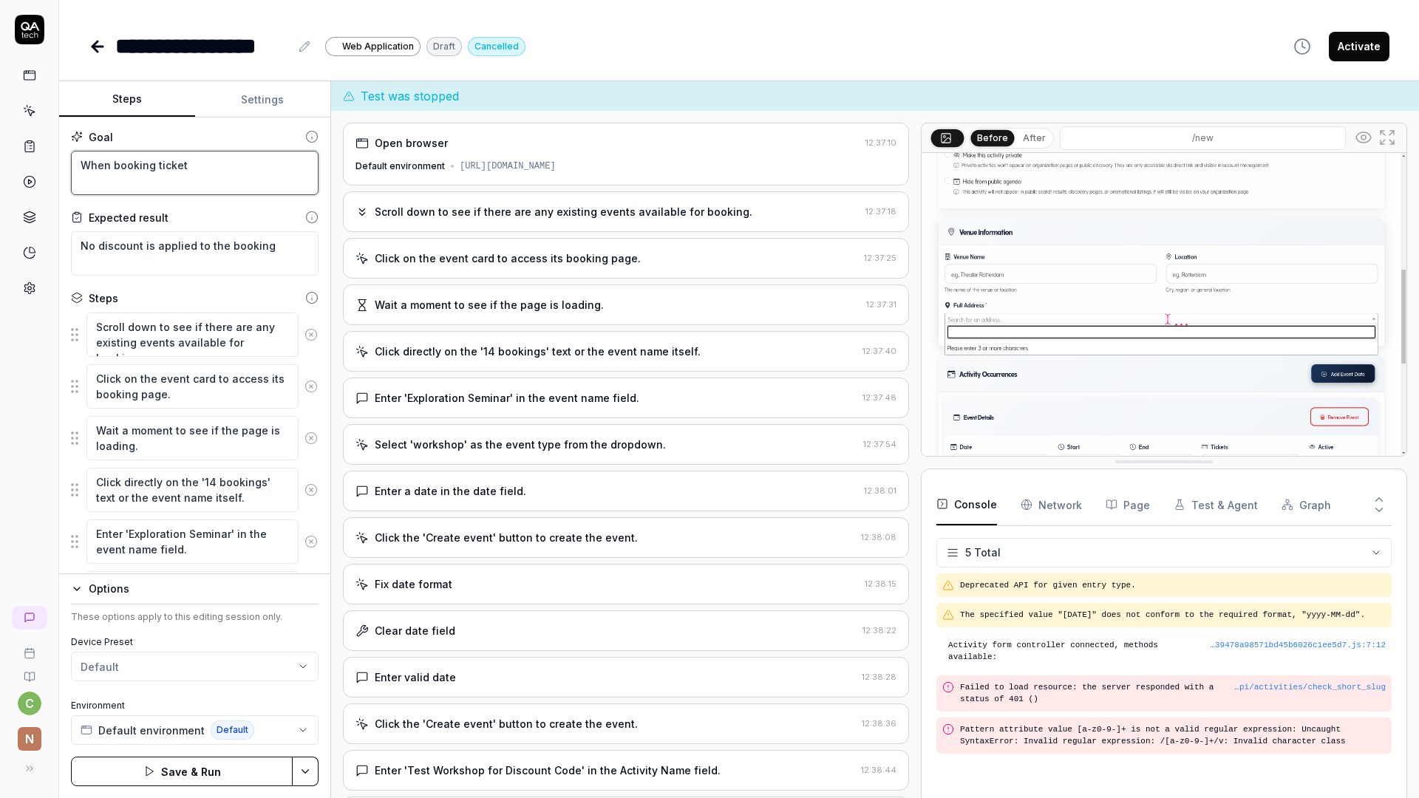
type textarea "*"
type textarea "When booking tickets"
type textarea "*"
type textarea "When booking tickets"
type textarea "*"
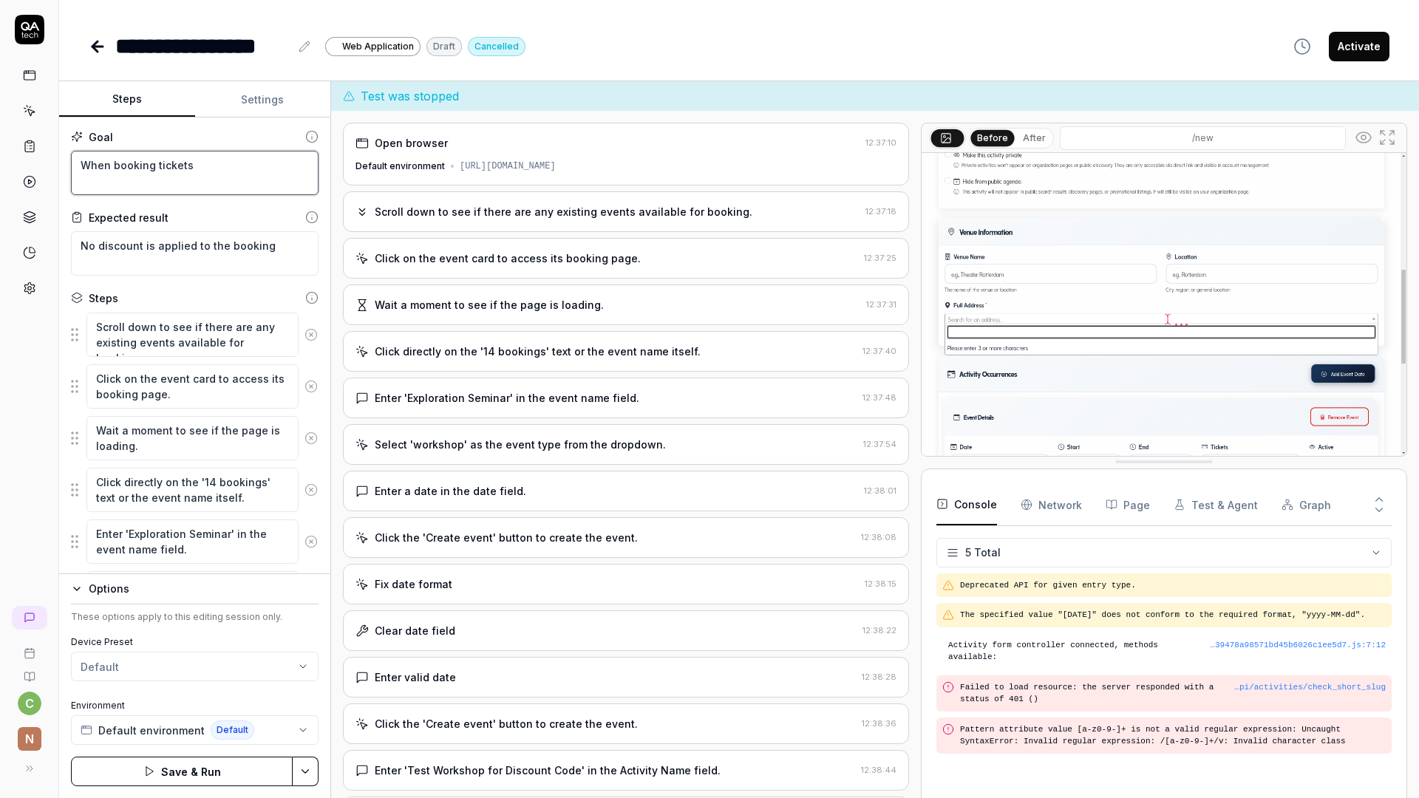
type textarea "When booking tickets f"
type textarea "*"
type textarea "When booking tickets fo"
type textarea "*"
type textarea "When booking tickets for"
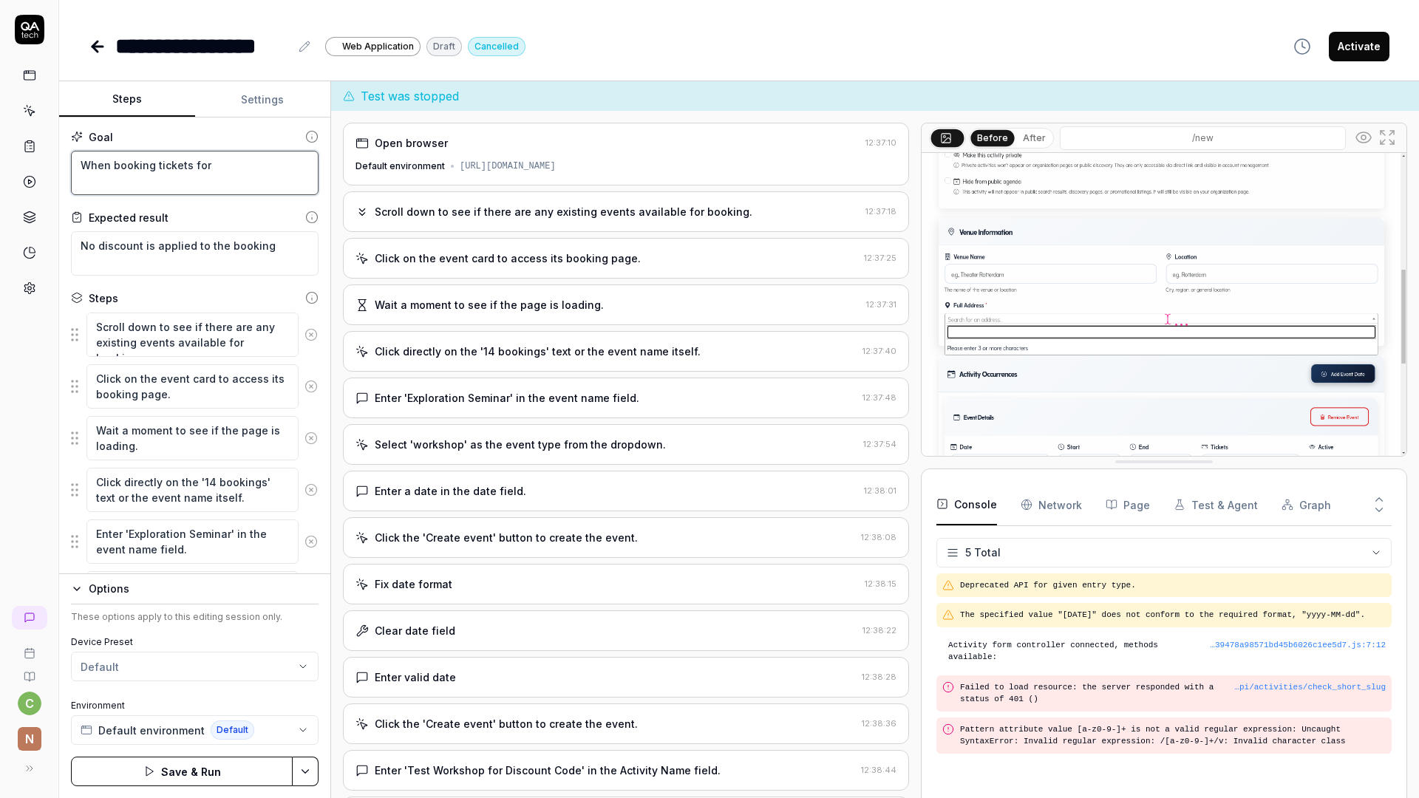
type textarea "*"
type textarea "When booking tickets for"
type textarea "*"
type textarea "When booking tickets for a"
type textarea "*"
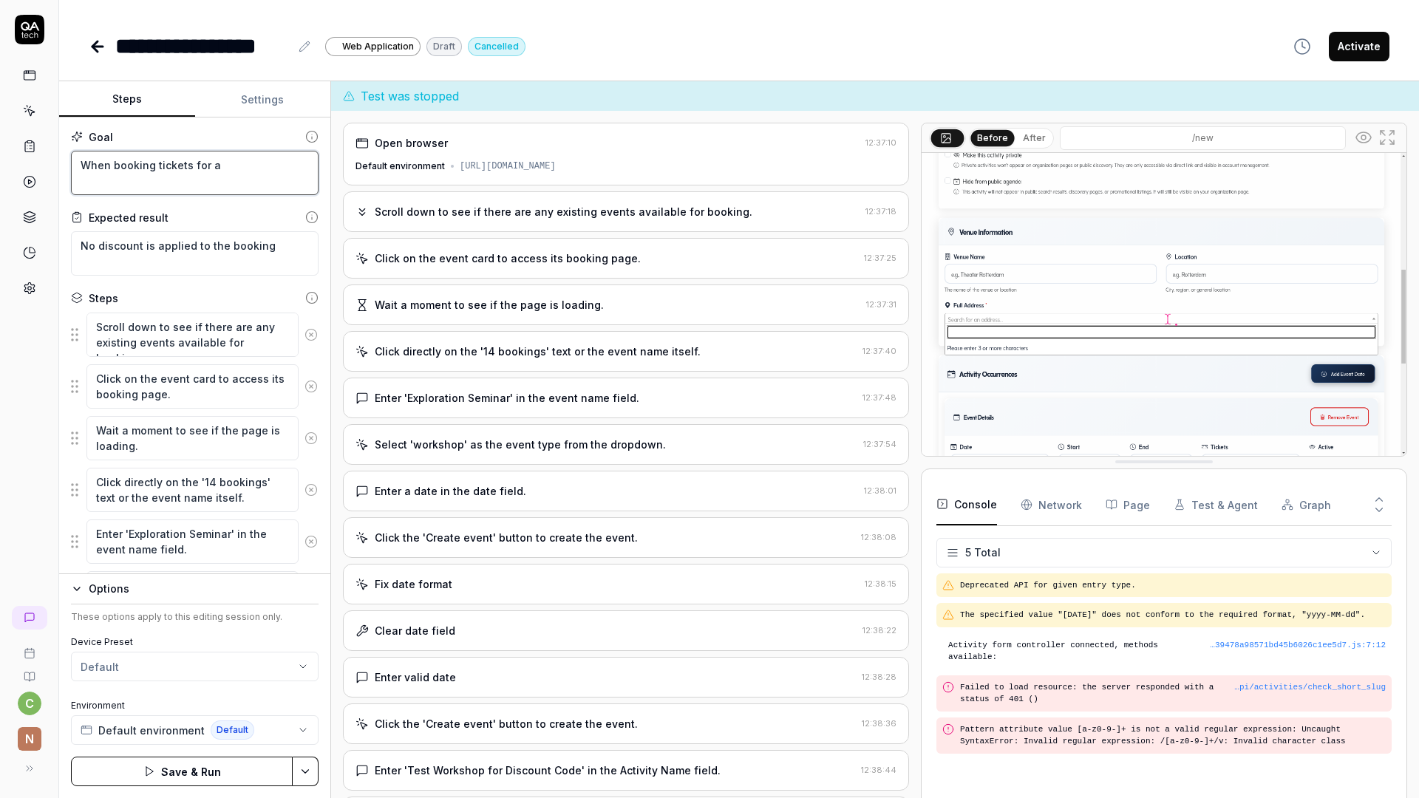
type textarea "When booking tickets for an"
type textarea "*"
type textarea "When booking tickets for an"
type textarea "*"
type textarea "When booking tickets for an e"
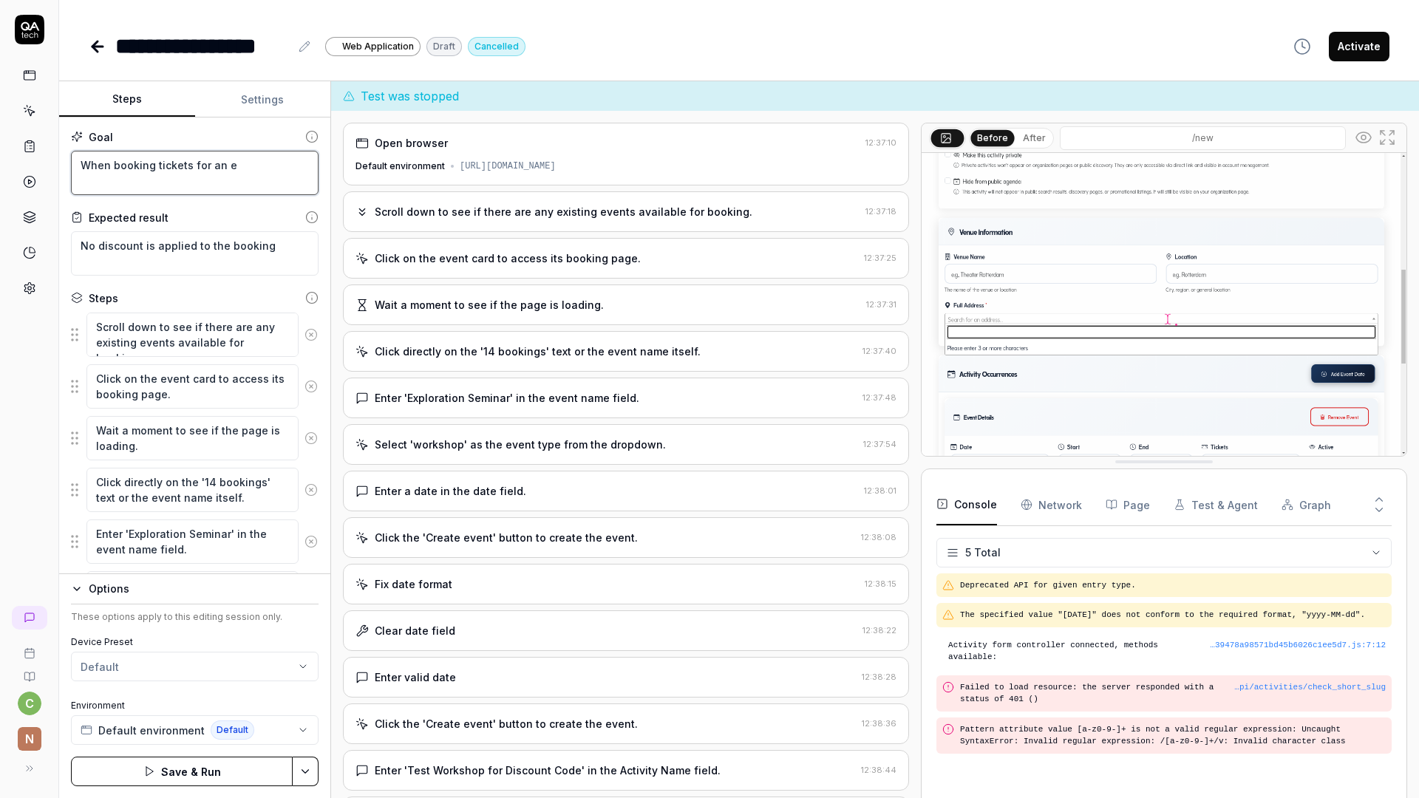
type textarea "*"
type textarea "When booking tickets for an ev"
type textarea "*"
type textarea "When booking tickets for an eve"
type textarea "*"
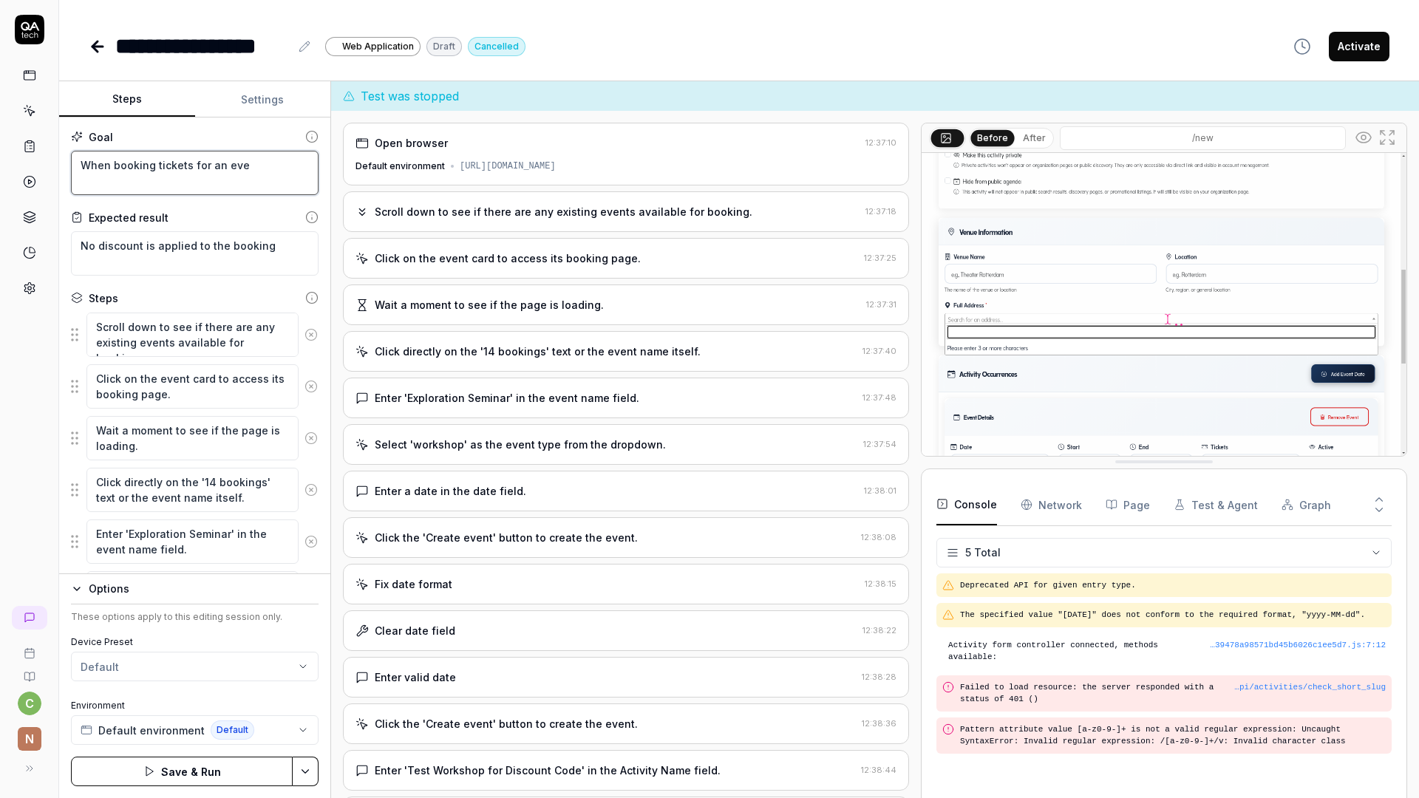
type textarea "When booking tickets for an even"
type textarea "*"
type textarea "When booking tickets for an event"
type textarea "*"
type textarea "When booking tickets for an event,"
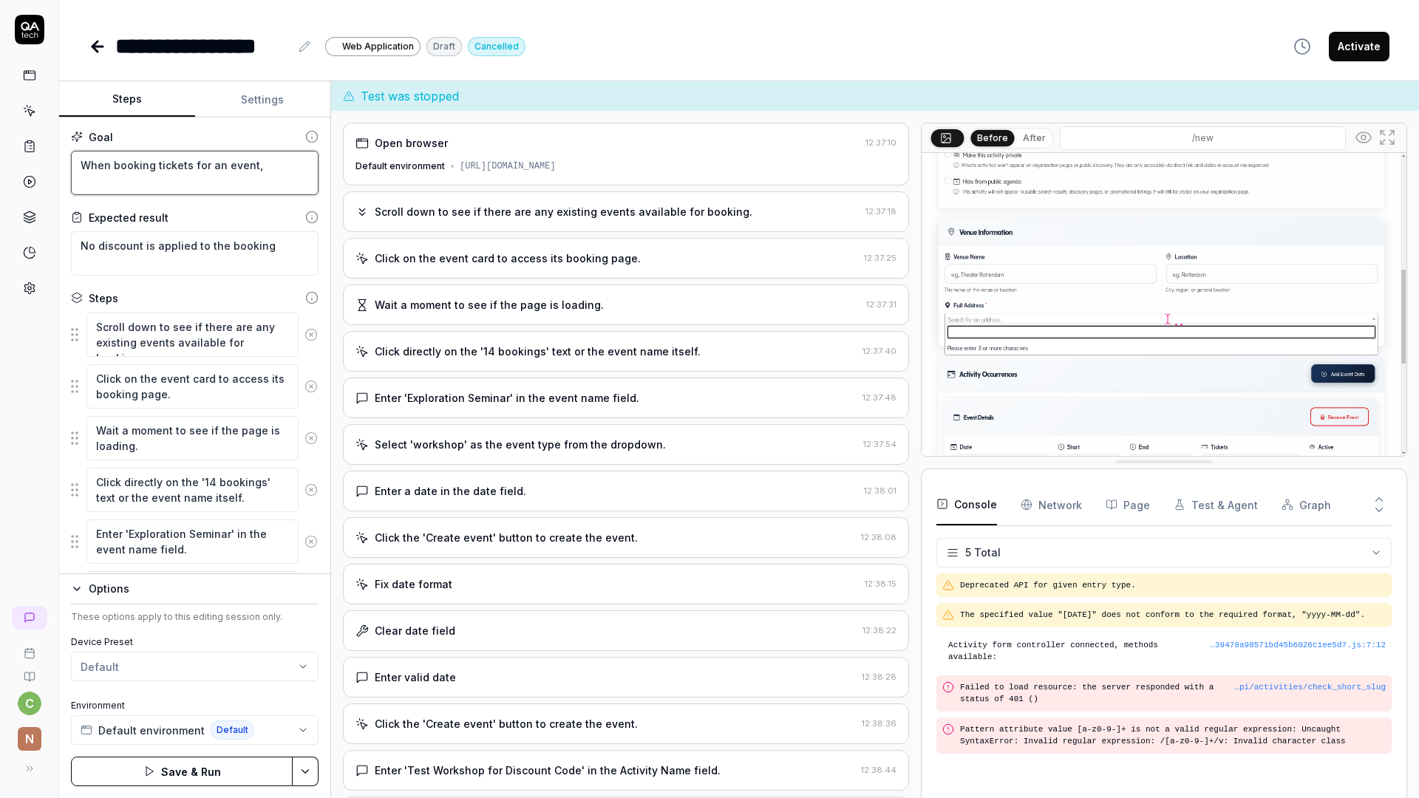
type textarea "*"
type textarea "When booking tickets for an event,"
type textarea "*"
type textarea "When booking tickets for an event, a"
type textarea "*"
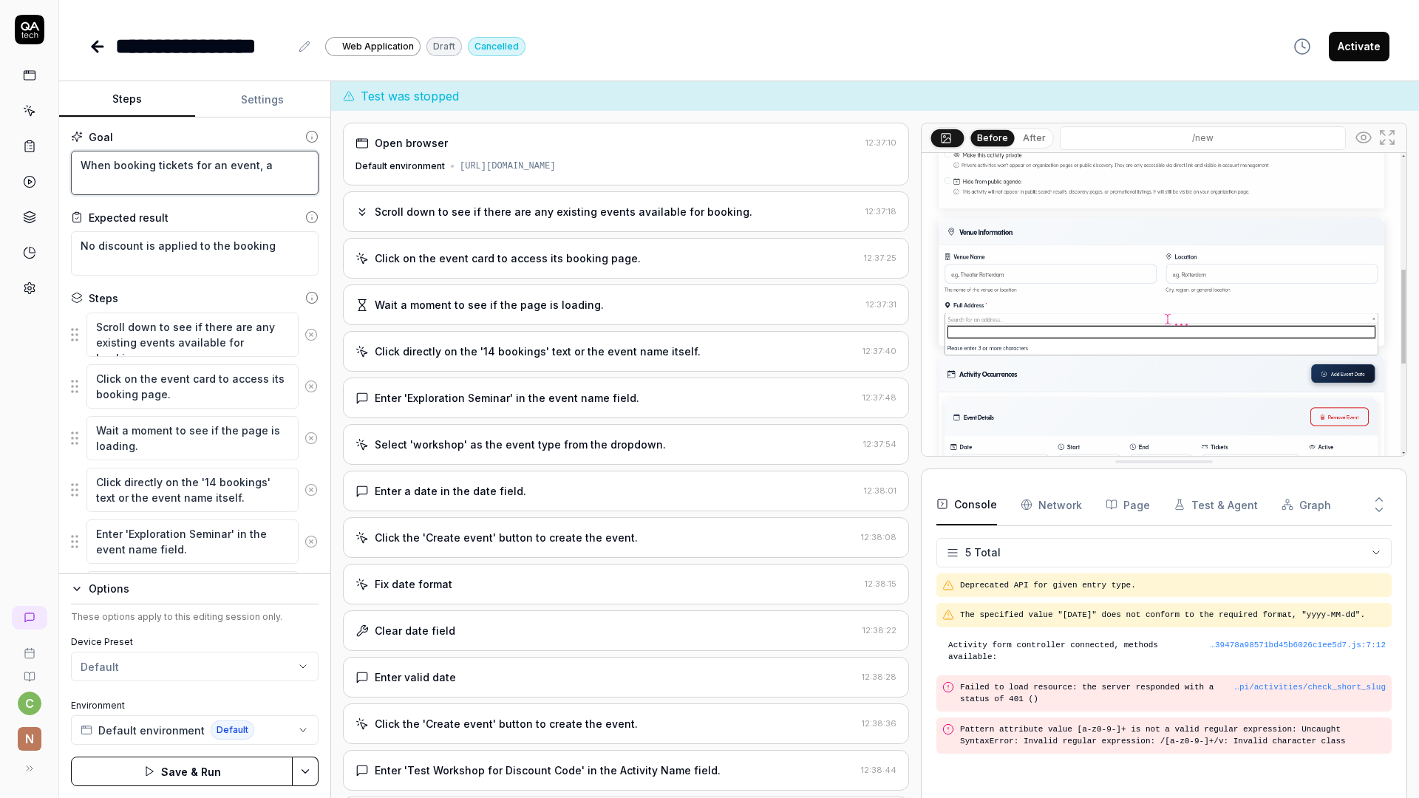
type textarea "When booking tickets for an event, a"
type textarea "*"
type textarea "When booking tickets for an event, a u"
type textarea "*"
type textarea "When booking tickets for an event, a us"
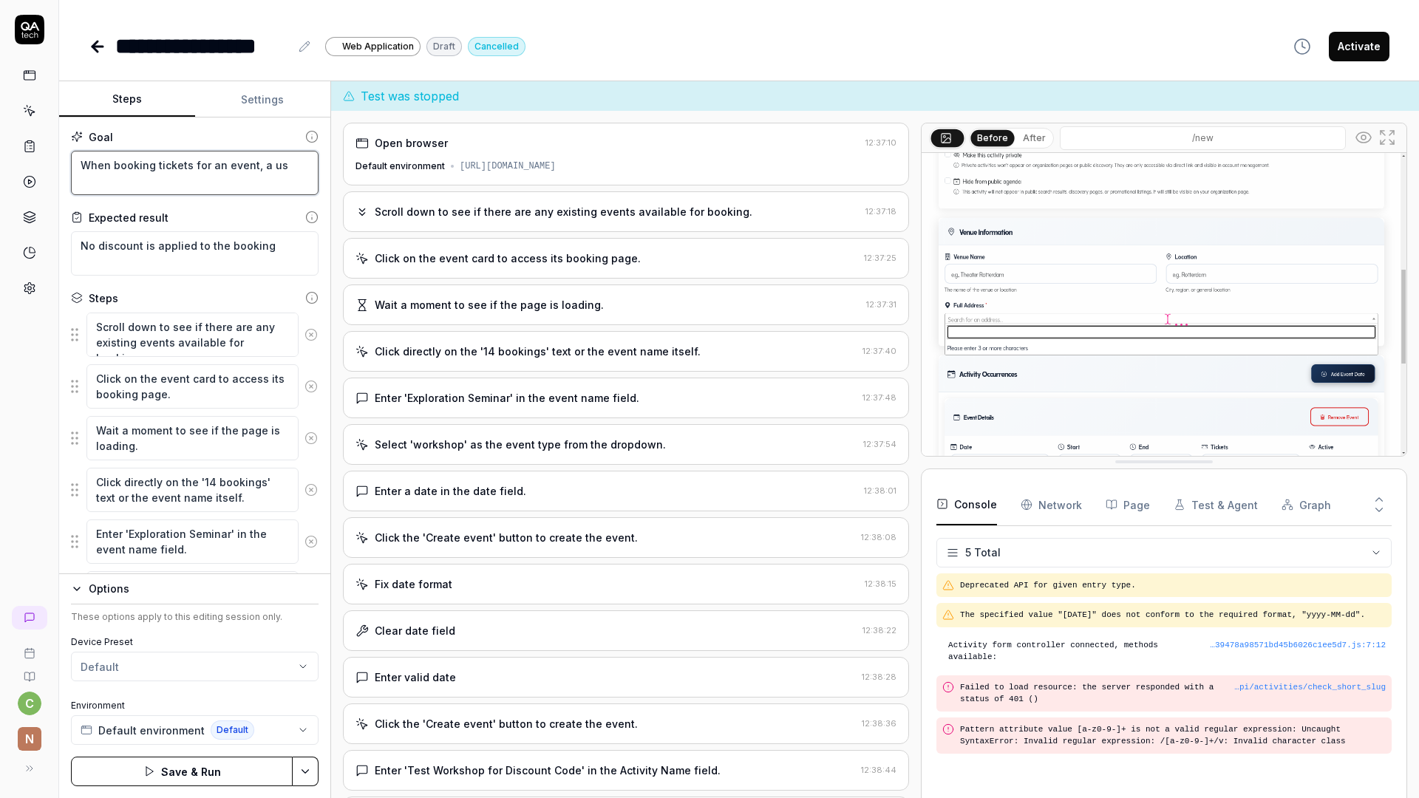
type textarea "*"
type textarea "When booking tickets for an event, a use"
type textarea "*"
type textarea "When booking tickets for an event, a user"
type textarea "*"
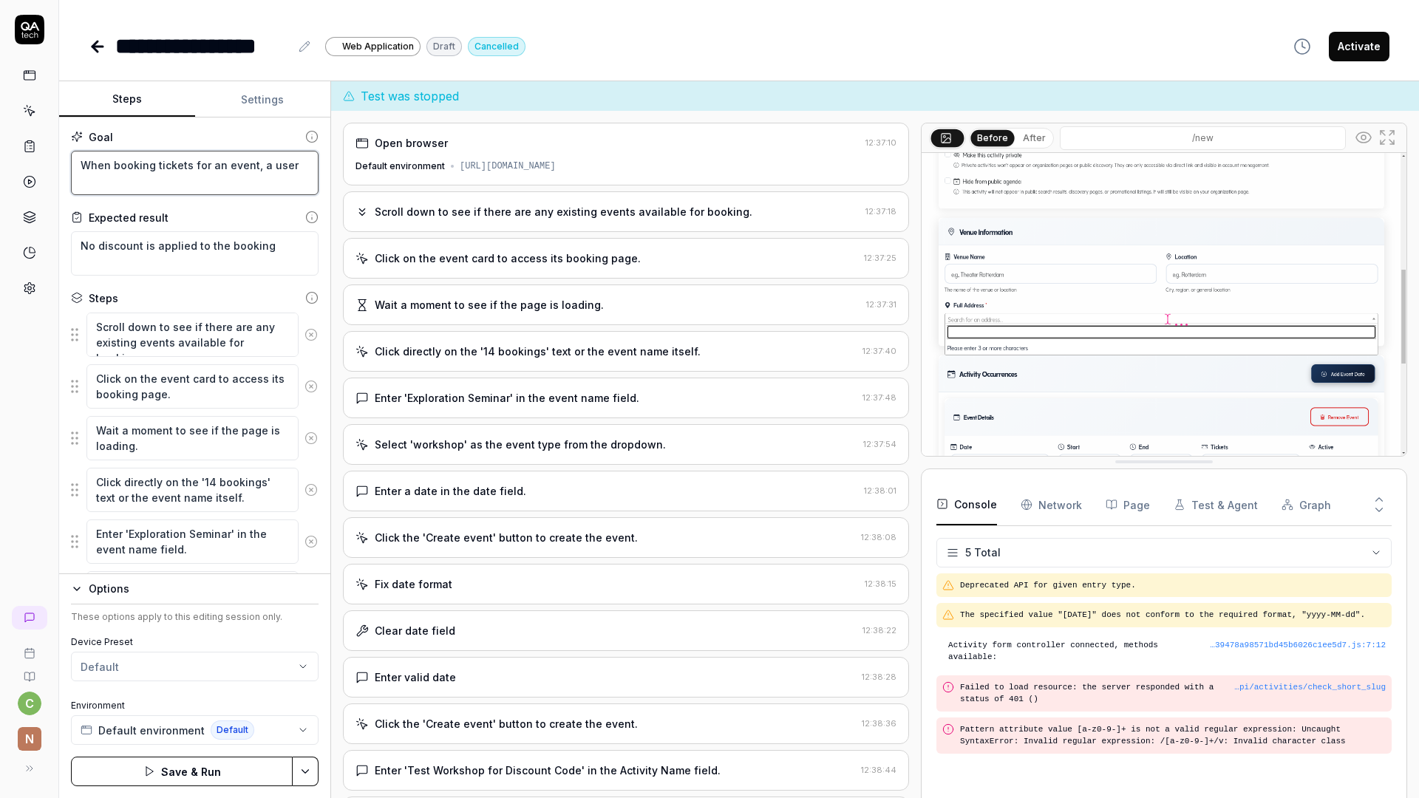
type textarea "When booking tickets for an event, a user"
type textarea "*"
type textarea "When booking tickets for an event, a user a"
type textarea "*"
type textarea "When booking tickets for an event, a user ad"
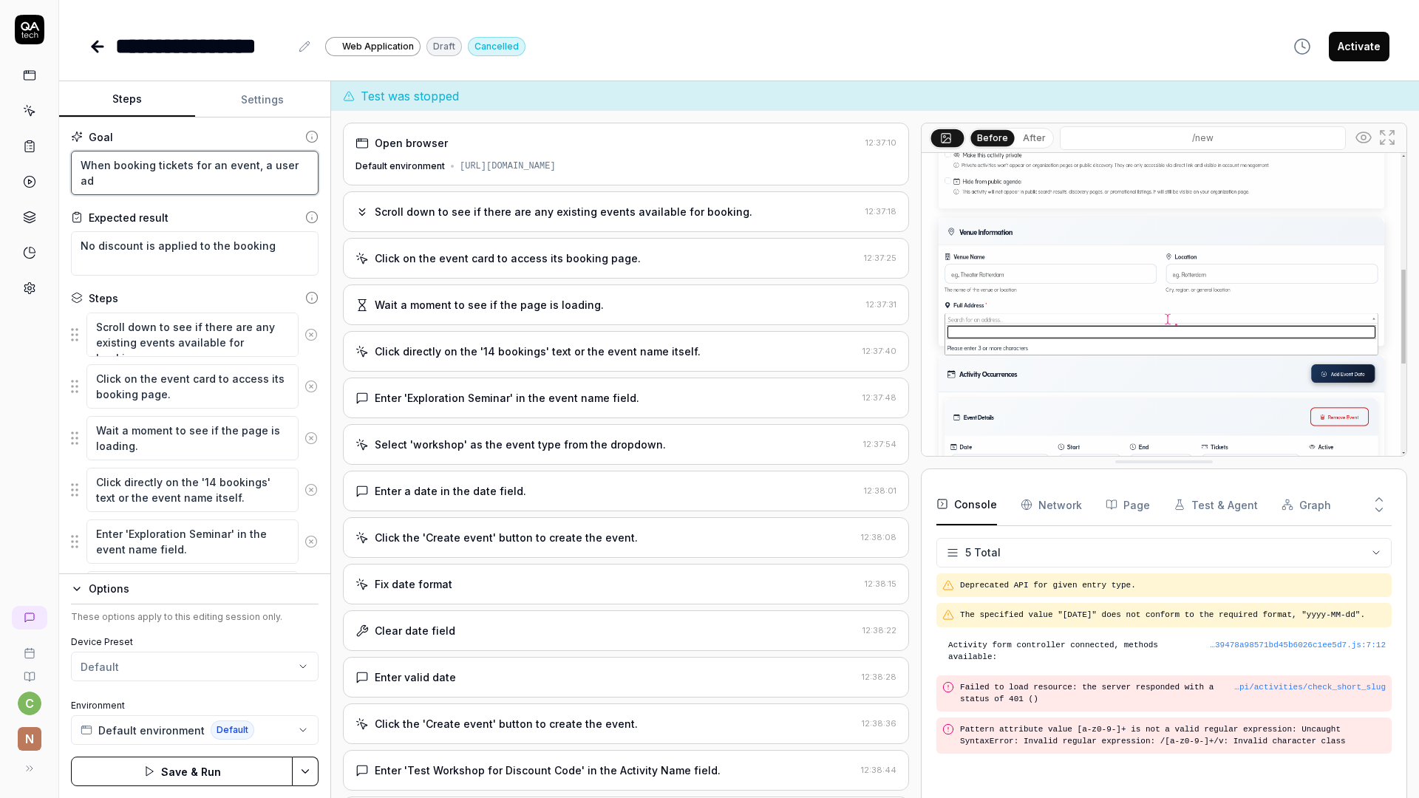
type textarea "*"
type textarea "When booking tickets for an event, a user add"
type textarea "*"
type textarea "When booking tickets for an event, a user adds"
type textarea "*"
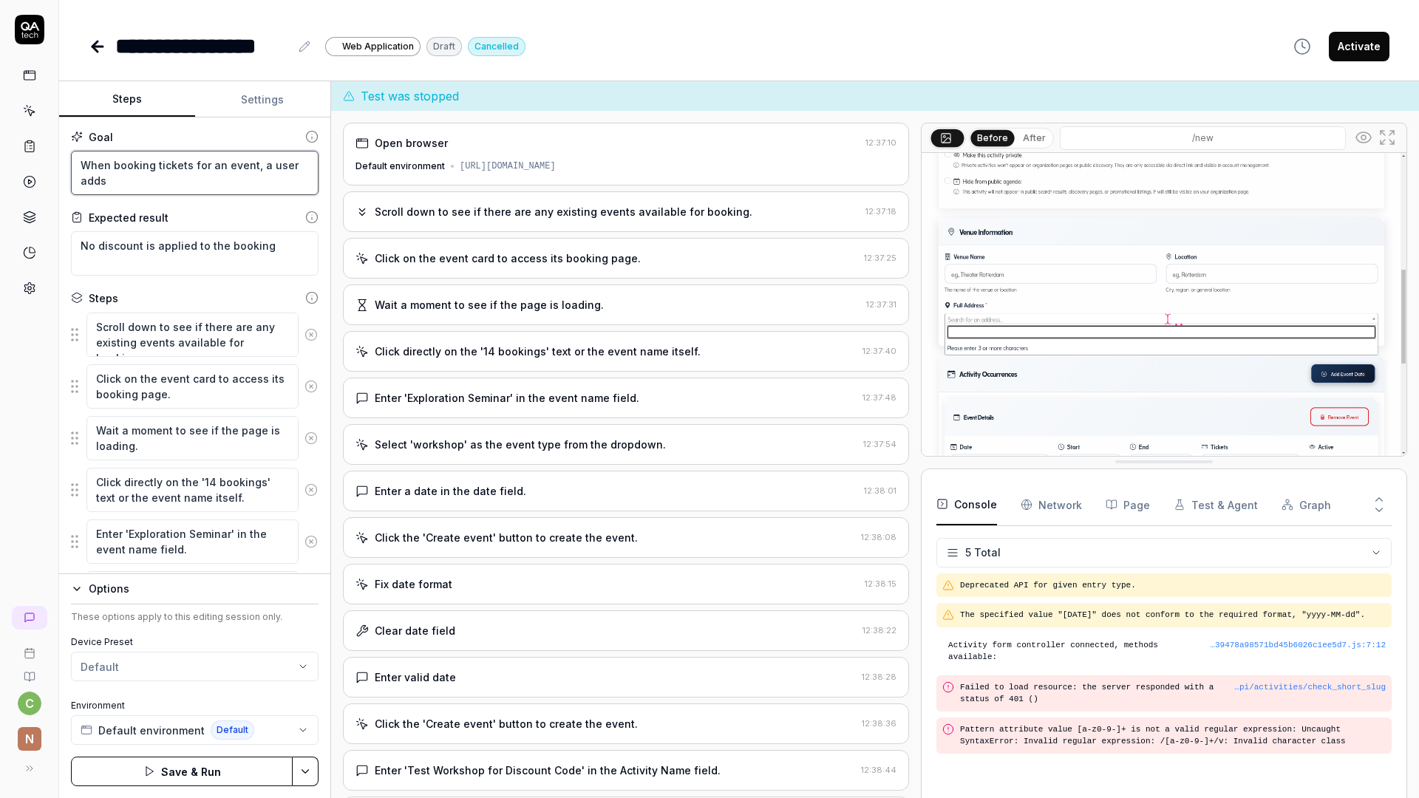
type textarea "When booking tickets for an event, a user adds"
type textarea "*"
type textarea "When booking tickets for an event, a user adds a"
type textarea "*"
type textarea "When booking tickets for an event, a user adds an"
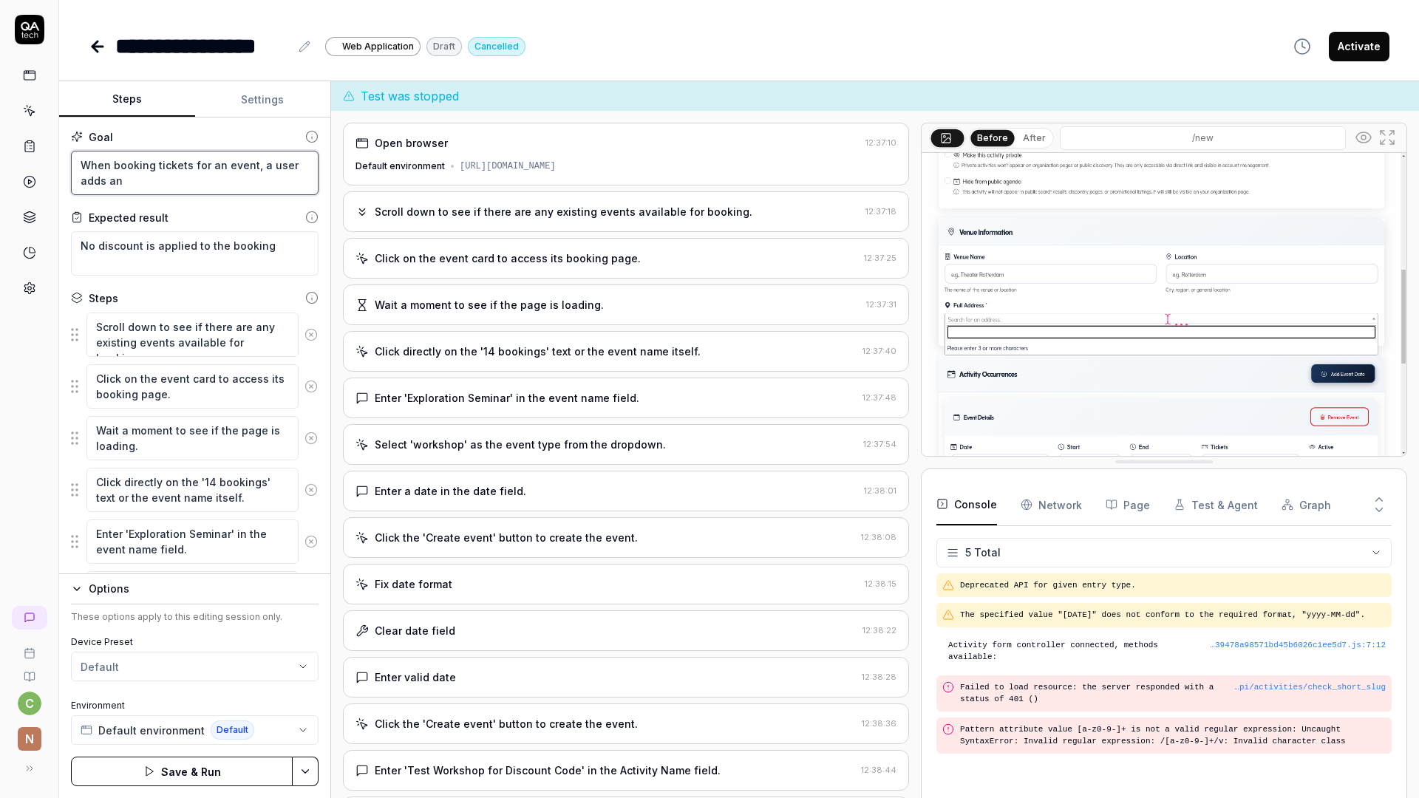
type textarea "*"
type textarea "When booking tickets for an event, a user adds an"
type textarea "*"
type textarea "When booking tickets for an event, a user adds an i"
type textarea "*"
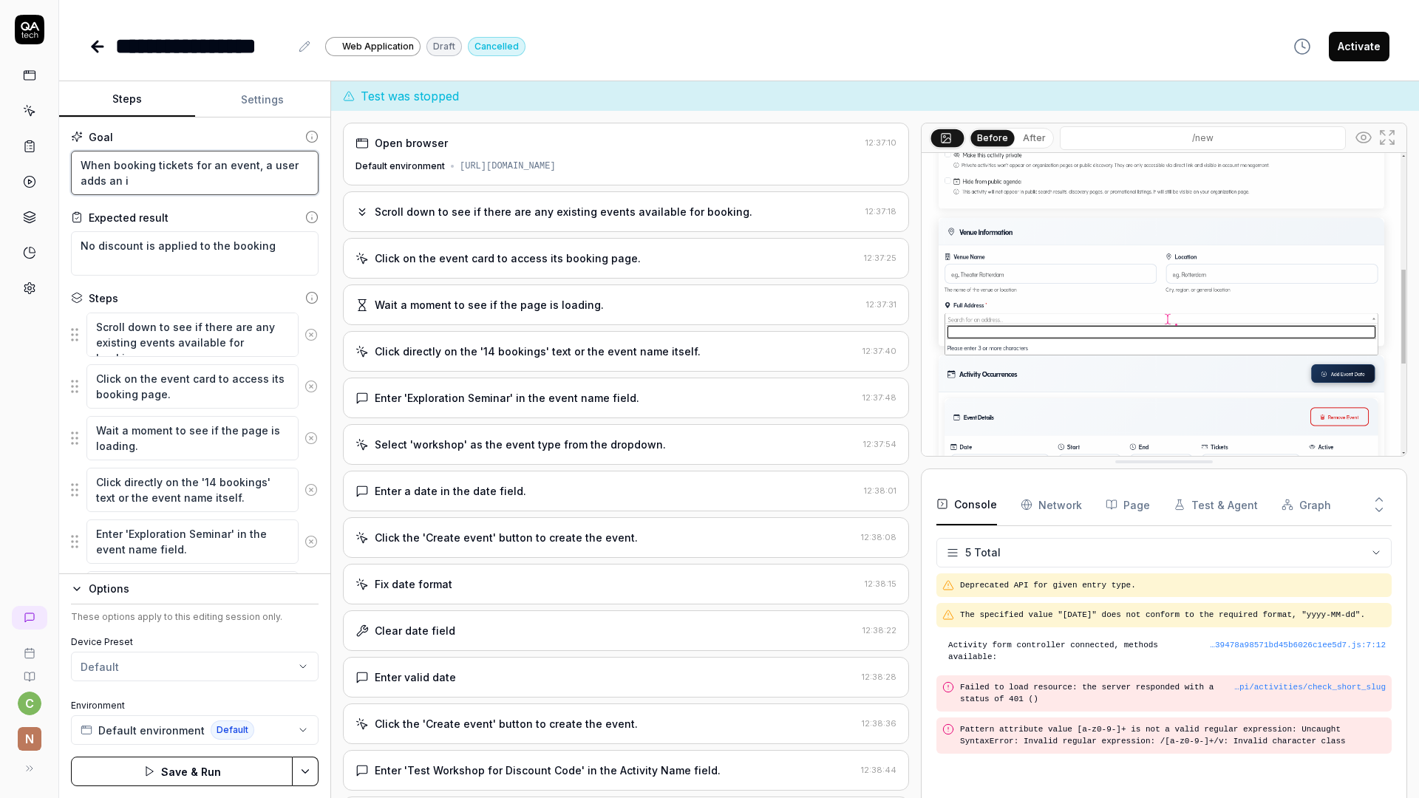
type textarea "When booking tickets for an event, a user adds an in"
type textarea "*"
type textarea "When booking tickets for an event, a user adds an inv"
type textarea "*"
type textarea "When booking tickets for an event, a user adds an invs"
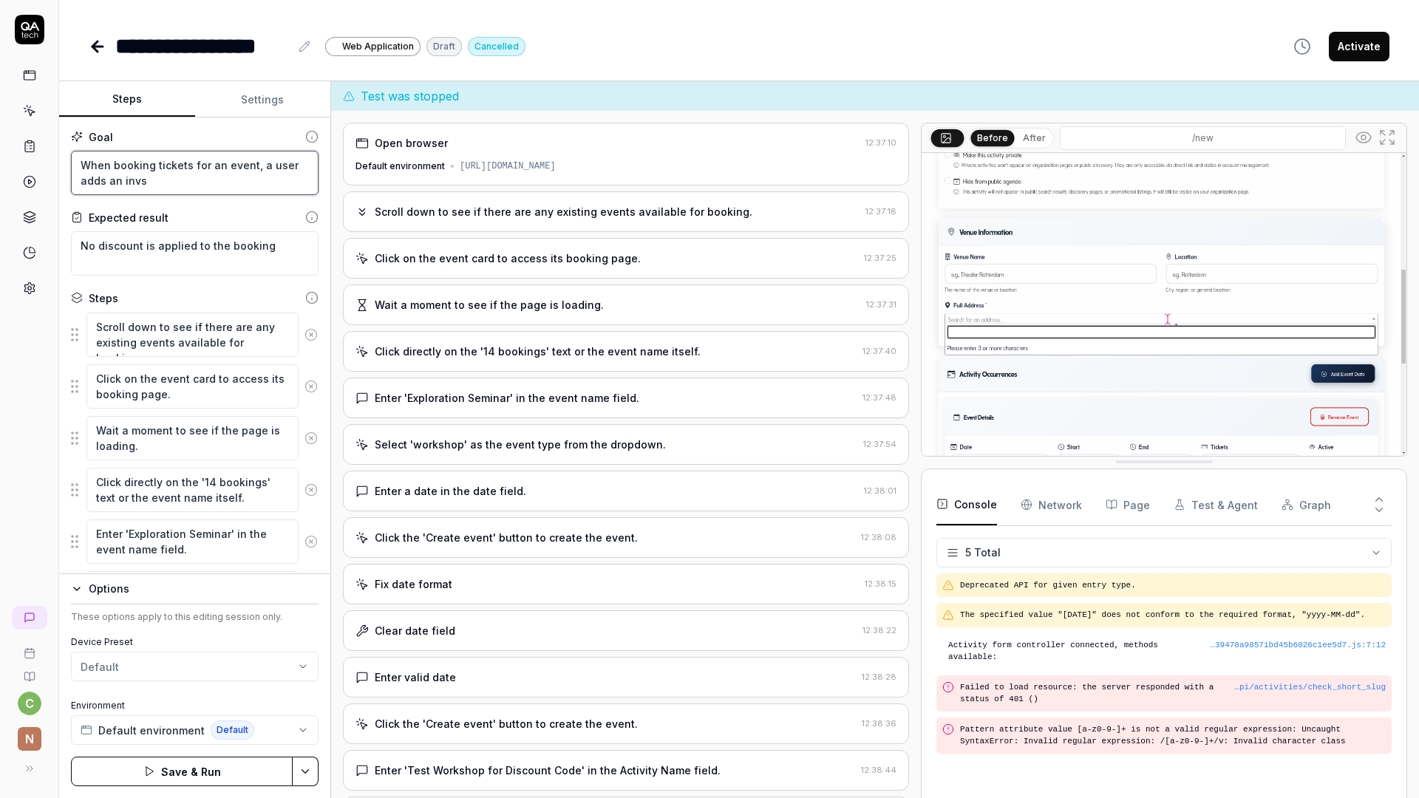
type textarea "*"
type textarea "When booking tickets for an event, a user adds an invsl"
type textarea "*"
type textarea "When booking tickets for an event, a user adds an invsli"
type textarea "*"
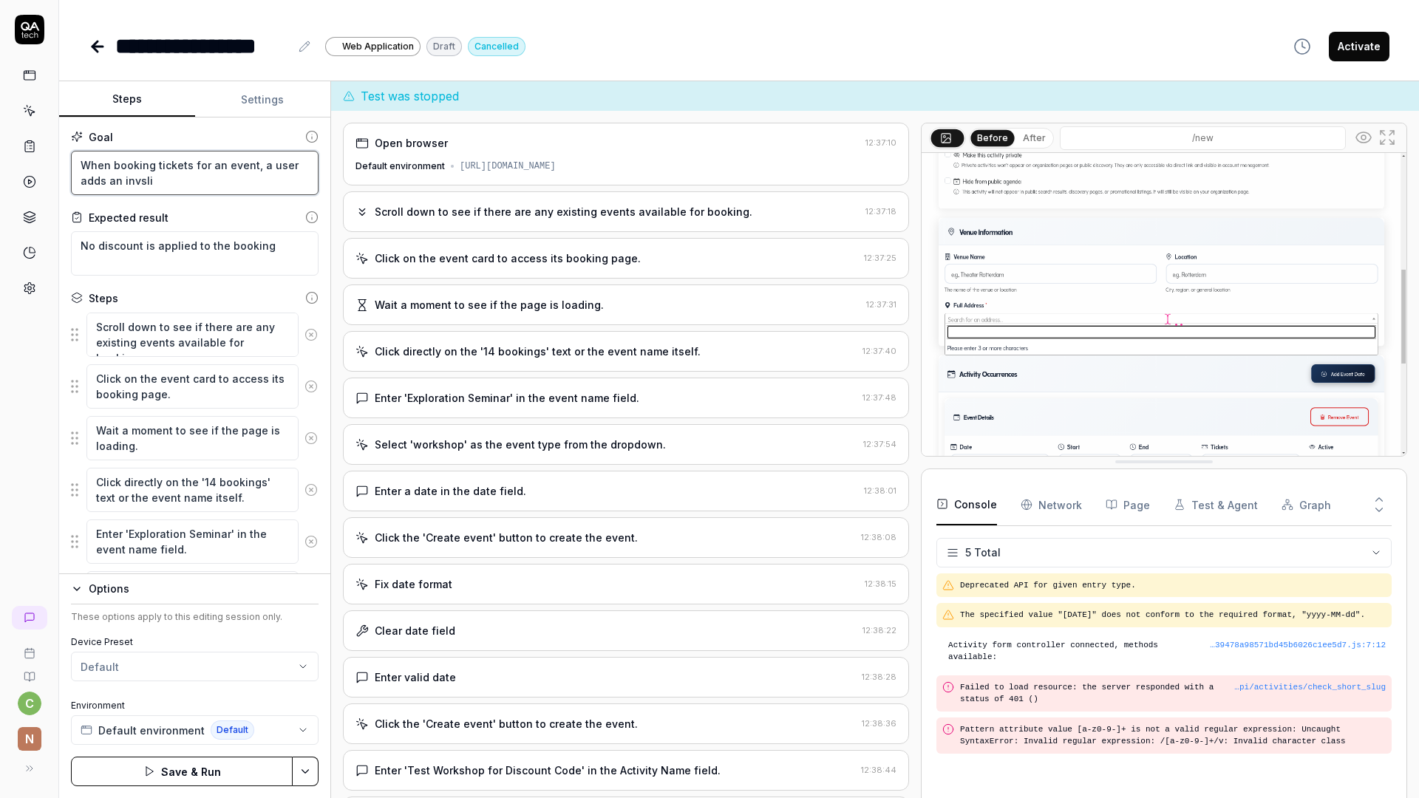
type textarea "When booking tickets for an event, a user adds an invsl"
type textarea "*"
type textarea "When booking tickets for an event, a user adds an invs"
type textarea "*"
type textarea "When booking tickets for an event, a user adds an inv"
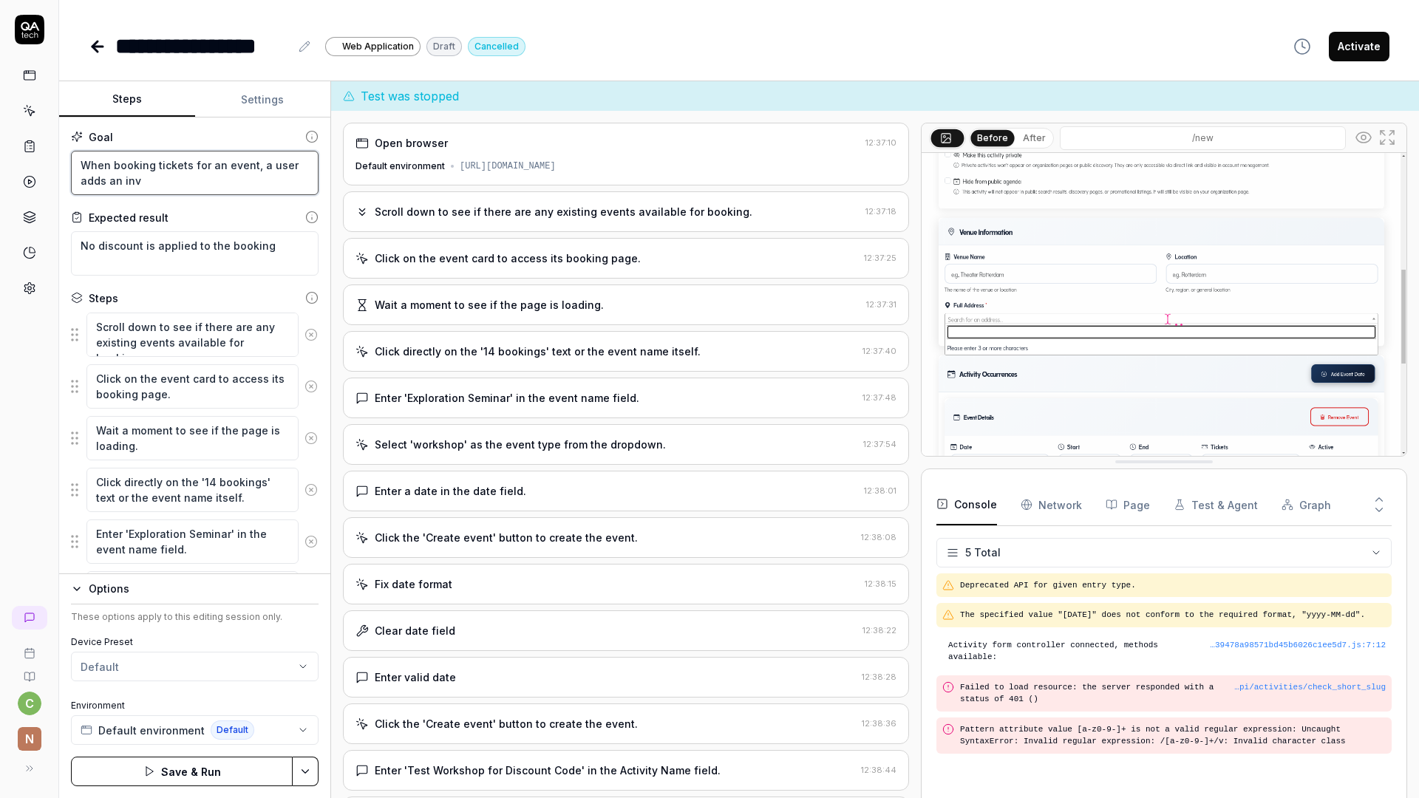
type textarea "*"
type textarea "When booking tickets for an event, a user adds an inva"
type textarea "*"
type textarea "When booking tickets for an event, a user adds an invali"
type textarea "*"
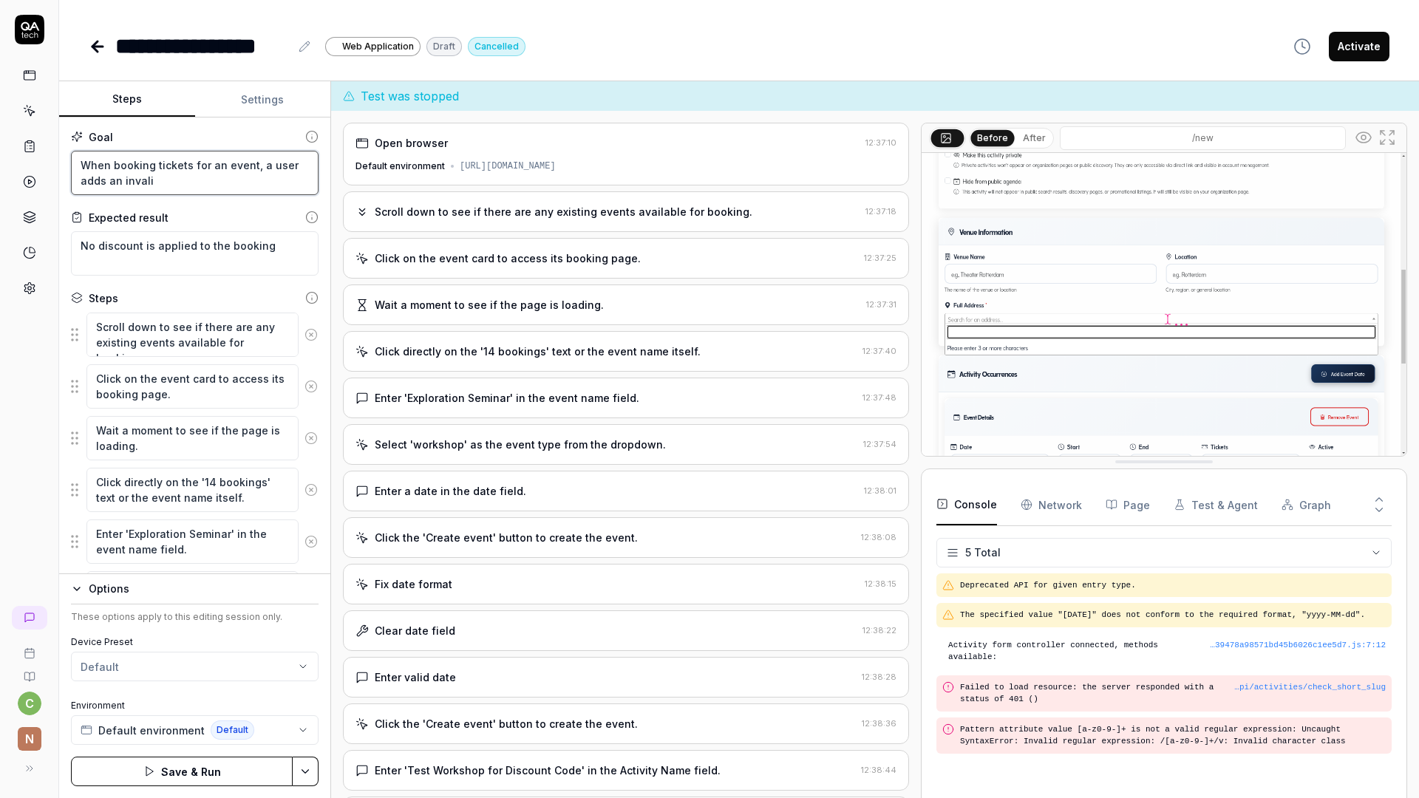
type textarea "When booking tickets for an event, a user adds an invalid"
type textarea "*"
type textarea "When booking tickets for an event, a user adds an invalid"
type textarea "*"
type textarea "When booking tickets for an event, a user adds an invalid d"
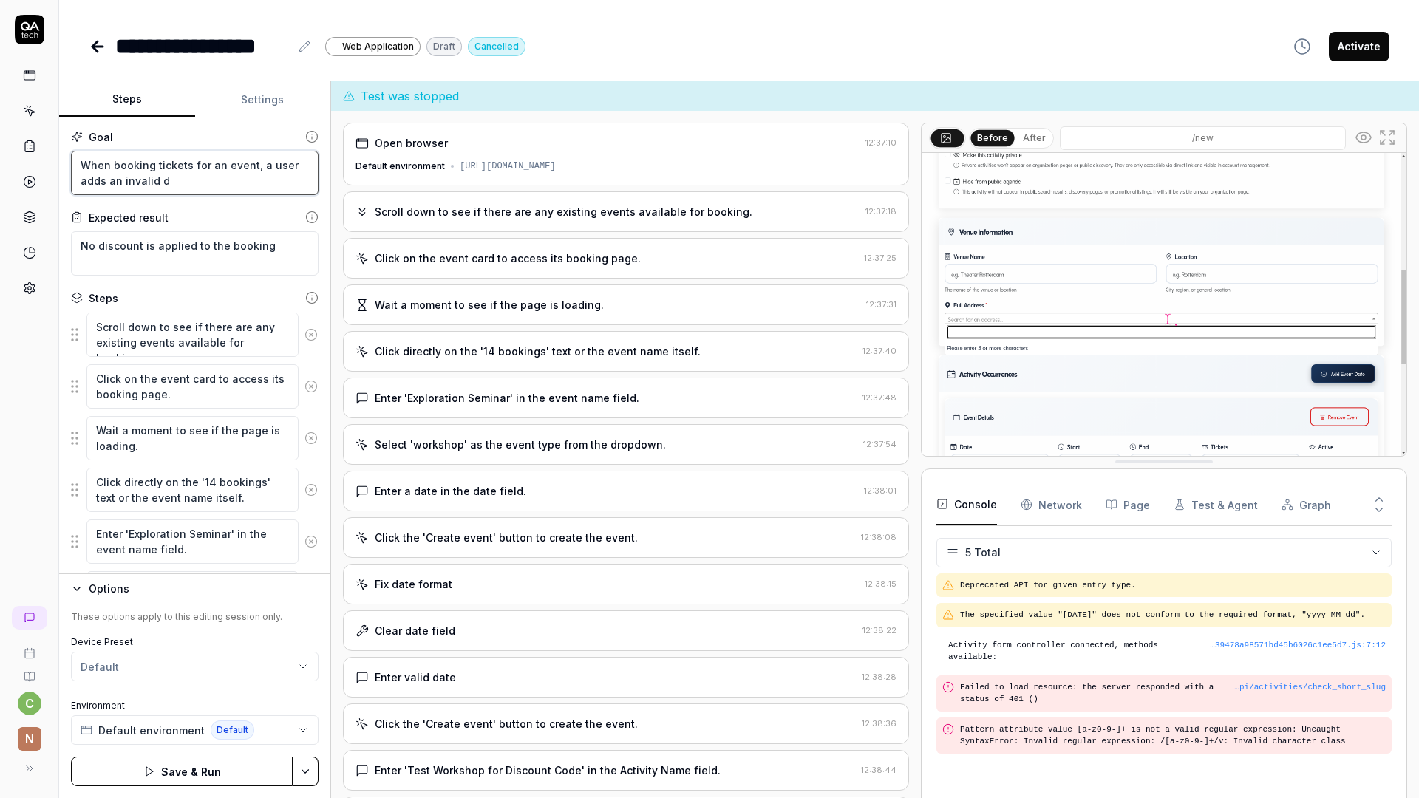
type textarea "*"
type textarea "When booking tickets for an event, a user adds an invalid ds"
type textarea "*"
type textarea "When booking tickets for an event, a user adds an invalid d"
type textarea "*"
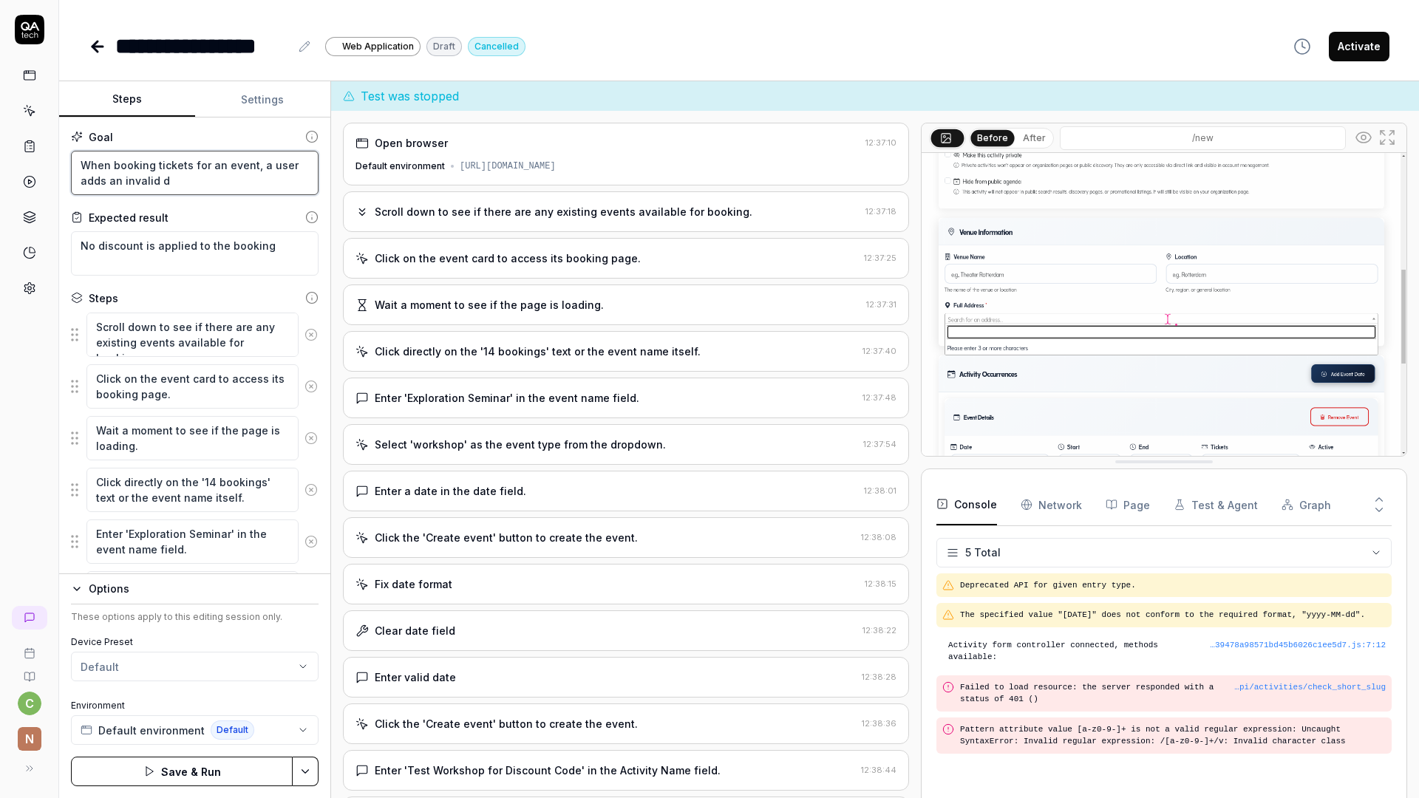
type textarea "When booking tickets for an event, a user adds an invalid di"
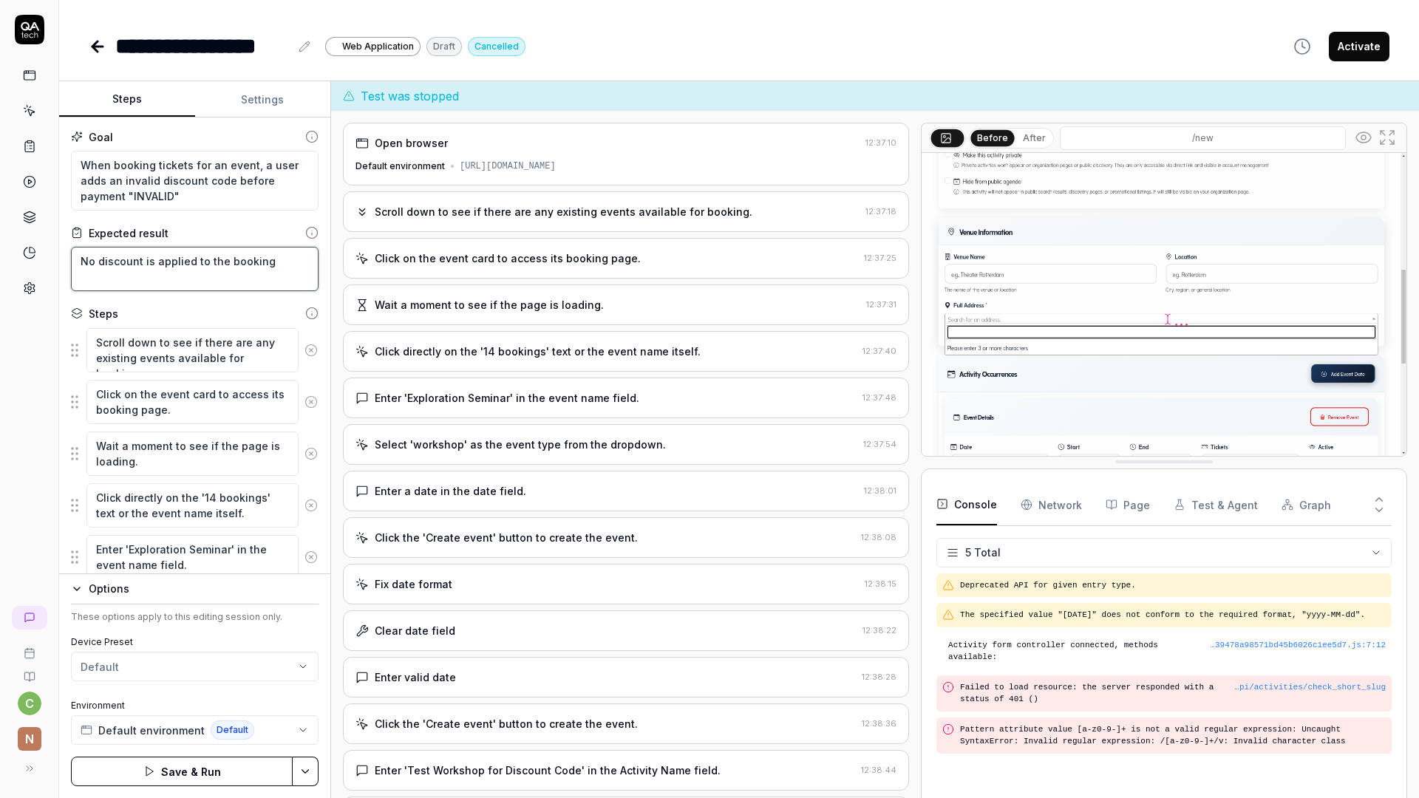
click at [263, 279] on textarea "No discount is applied to the booking" at bounding box center [195, 269] width 248 height 44
click at [192, 765] on button "Save & Run" at bounding box center [182, 772] width 222 height 30
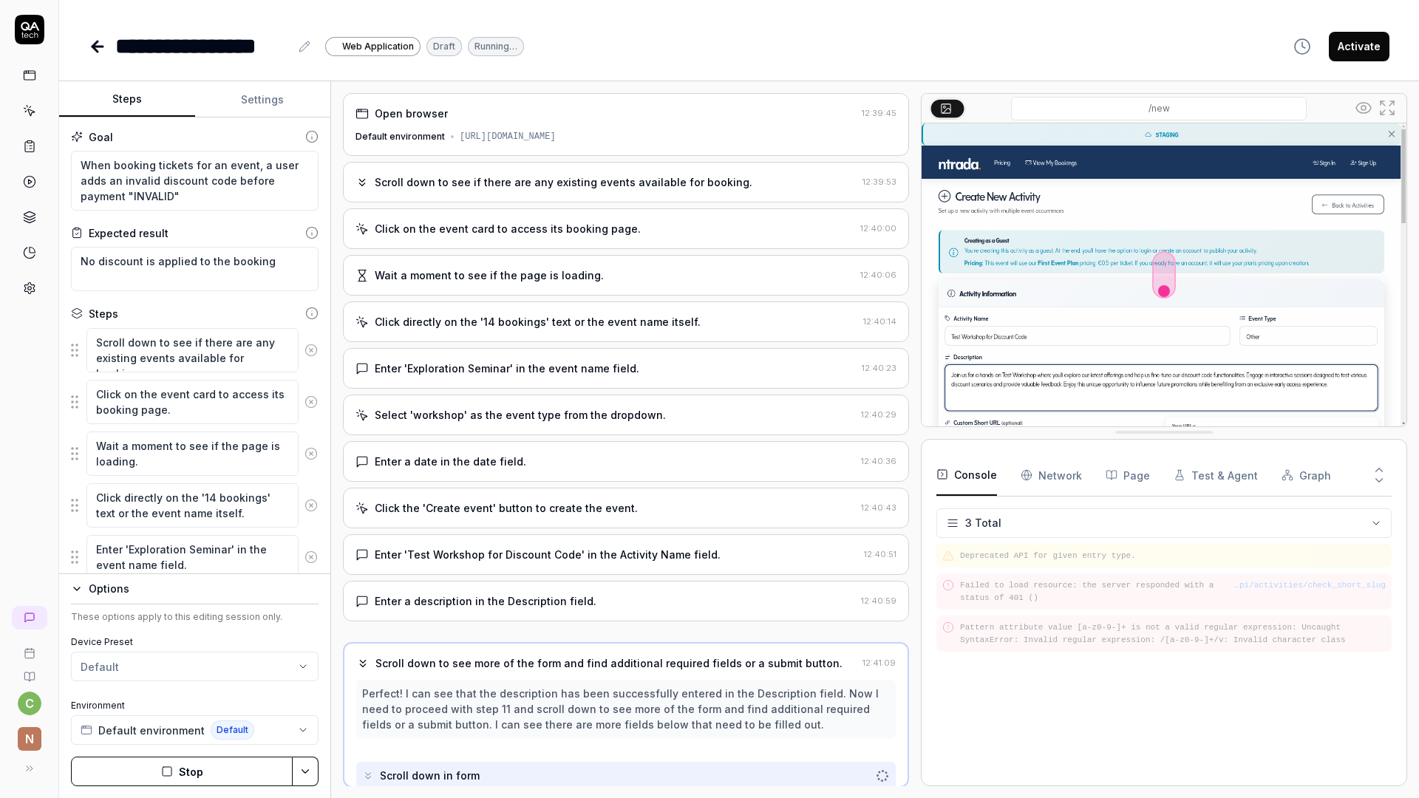
scroll to position [1, 0]
click at [185, 780] on button "Stop" at bounding box center [182, 772] width 222 height 30
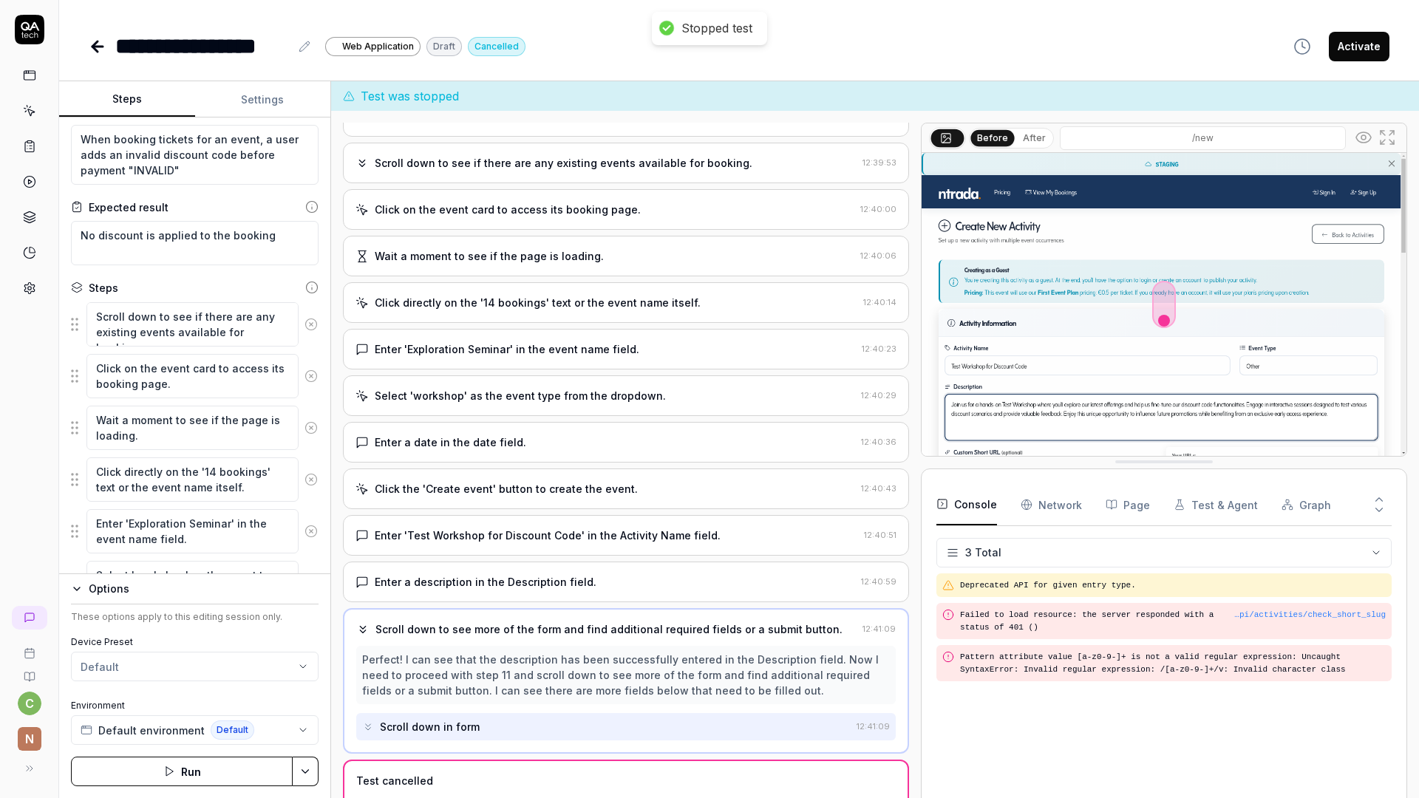
scroll to position [0, 0]
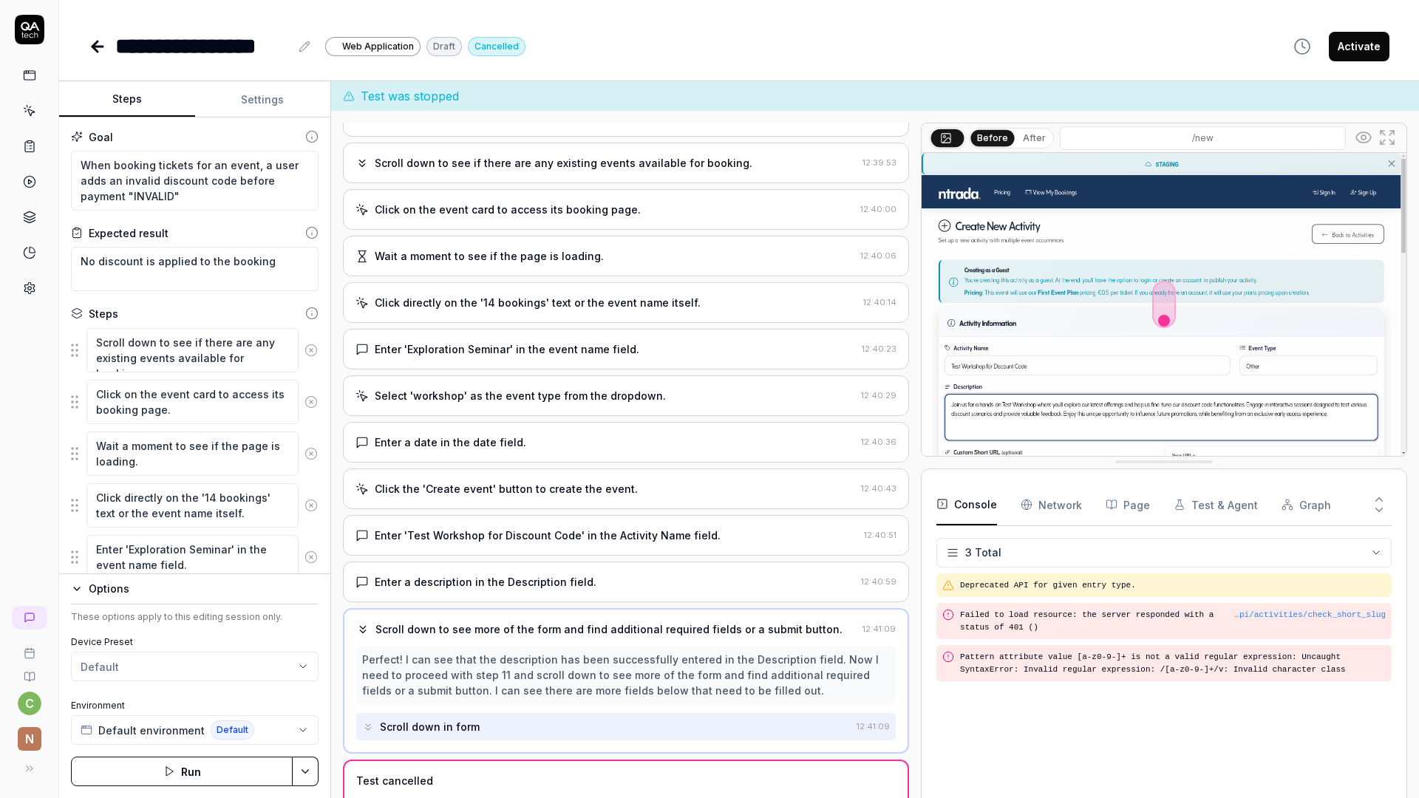
click at [234, 106] on button "Settings" at bounding box center [263, 99] width 136 height 35
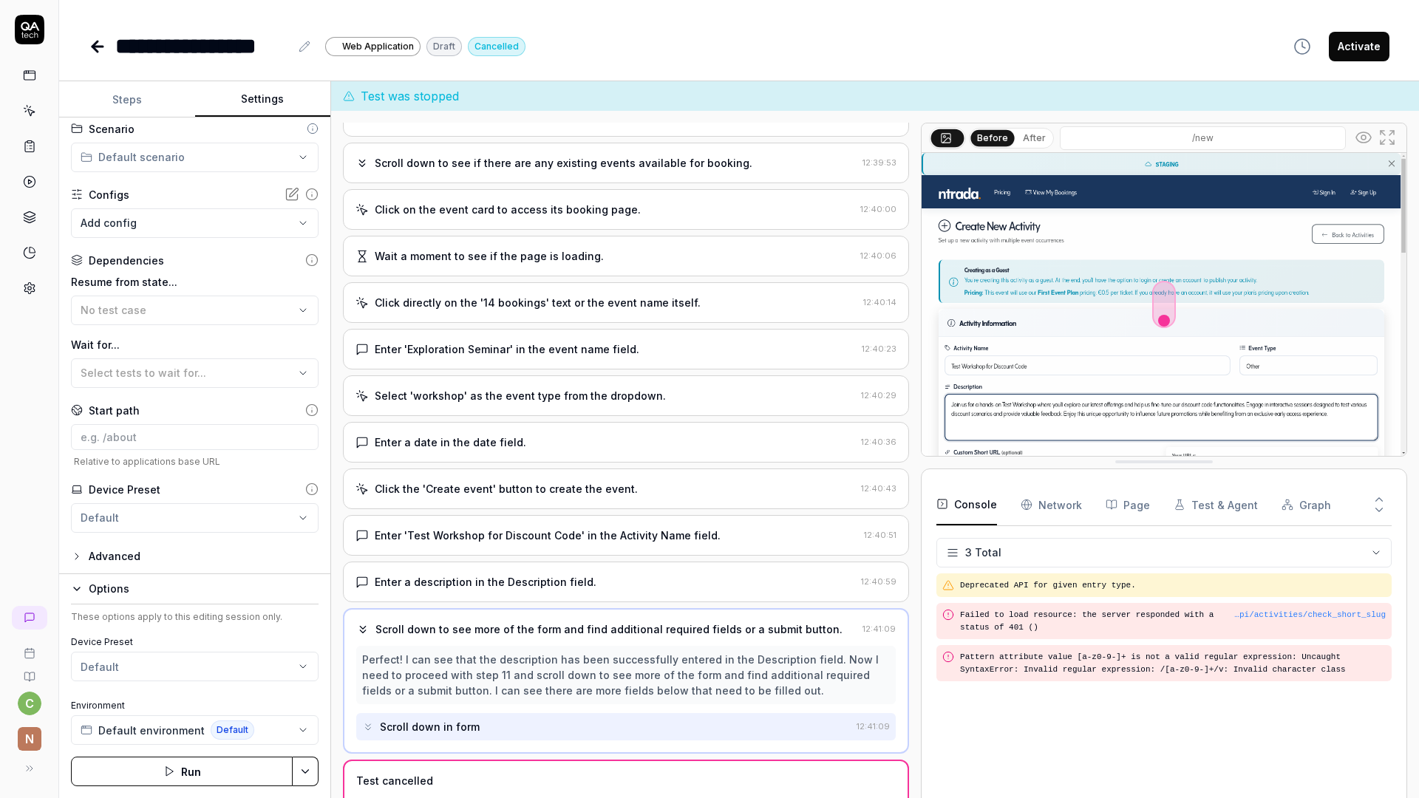
scroll to position [77, 0]
click at [154, 516] on html "**********" at bounding box center [709, 399] width 1419 height 798
click at [211, 447] on html "**********" at bounding box center [709, 399] width 1419 height 798
click at [196, 424] on input at bounding box center [195, 434] width 248 height 26
click at [135, 559] on div "Advanced" at bounding box center [115, 554] width 52 height 18
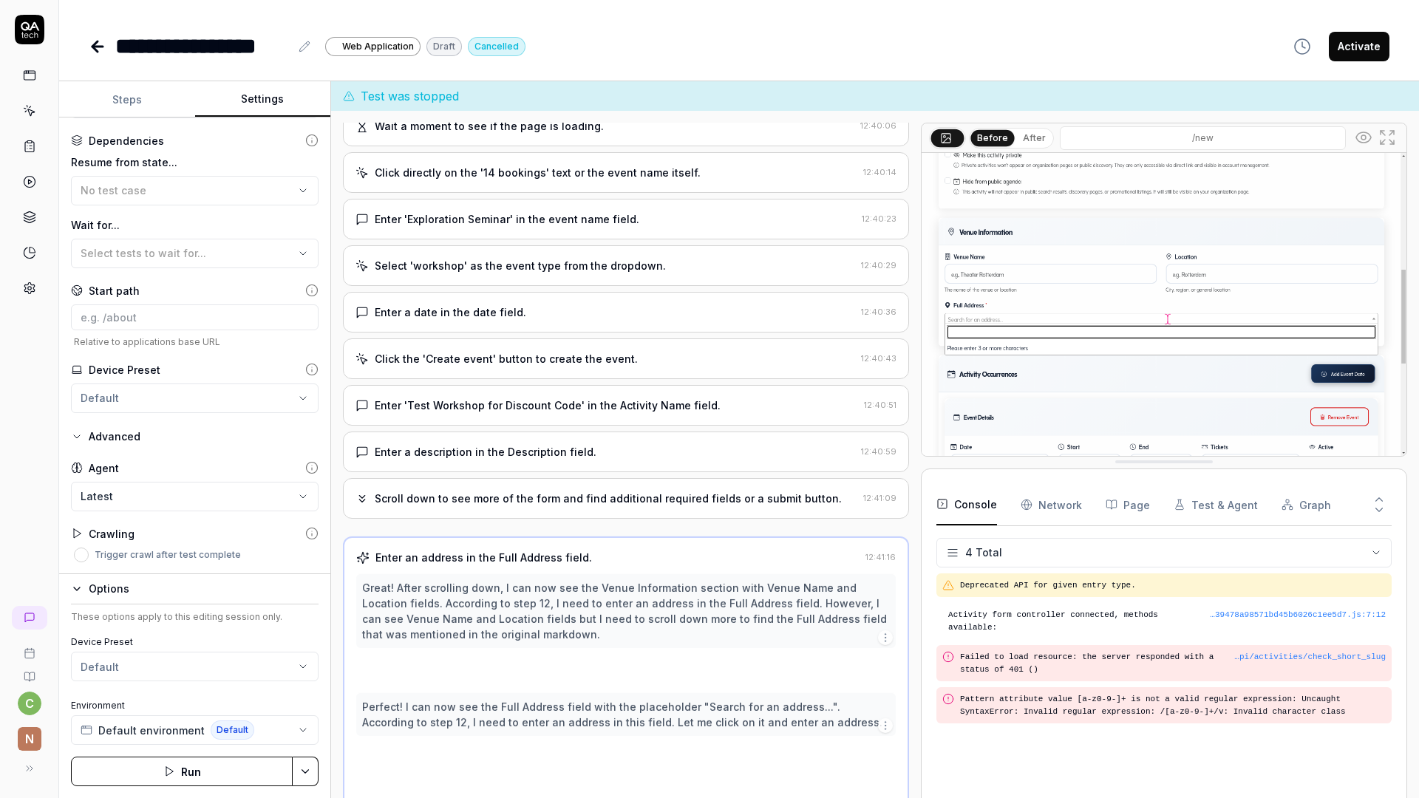
scroll to position [212, 0]
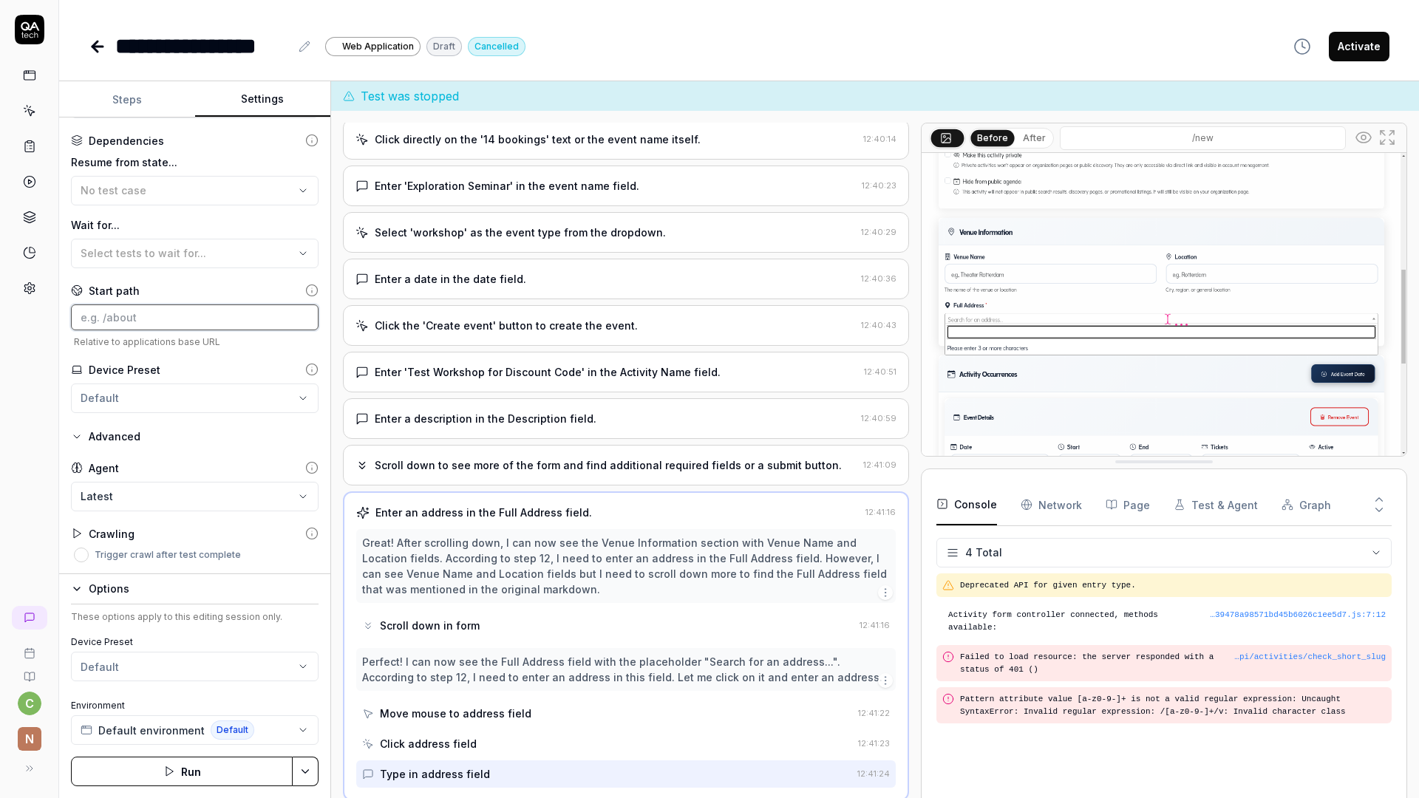
click at [169, 318] on input at bounding box center [195, 318] width 248 height 26
paste input "[URL][DOMAIN_NAME]"
click at [182, 775] on button "Save & Run" at bounding box center [182, 772] width 222 height 30
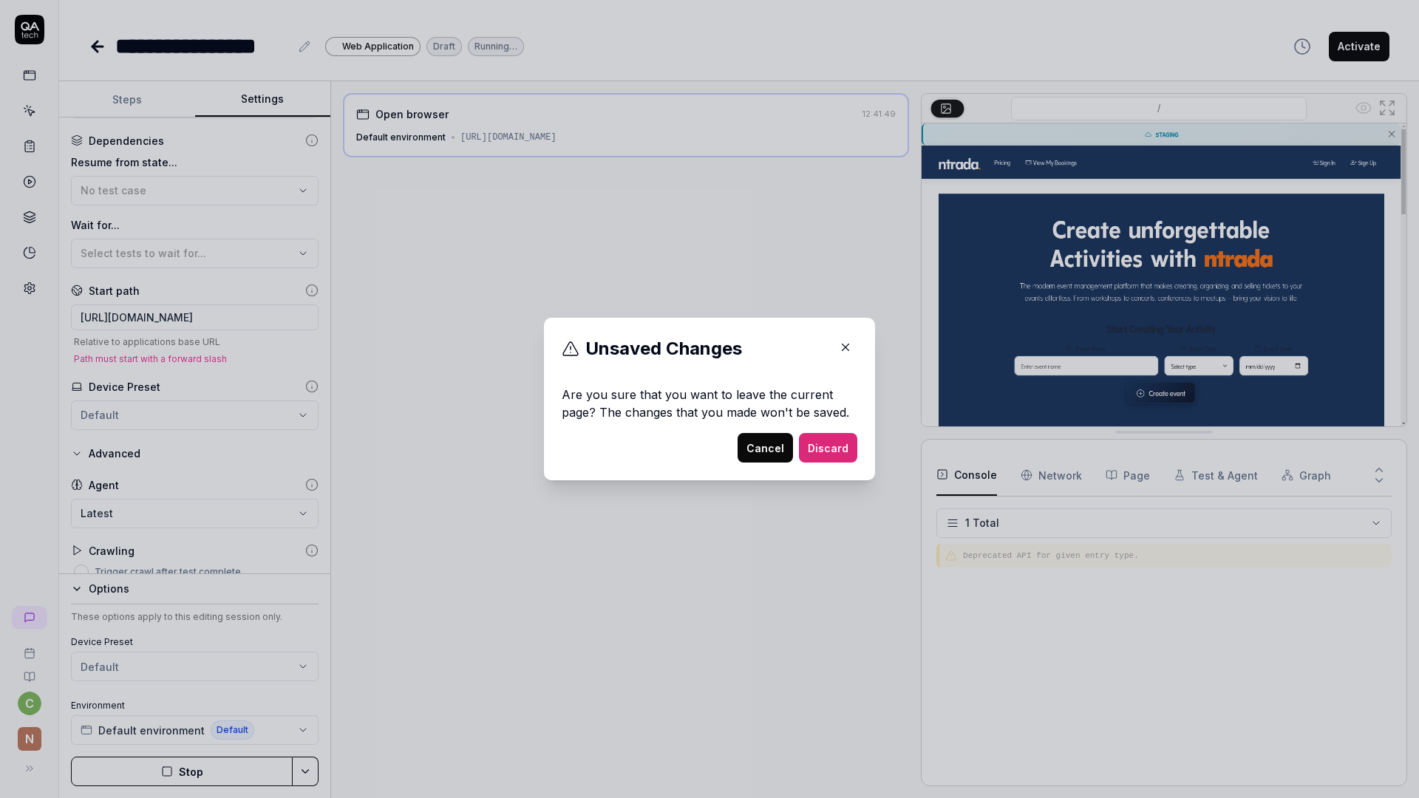
click at [825, 451] on button "Discard" at bounding box center [828, 448] width 58 height 30
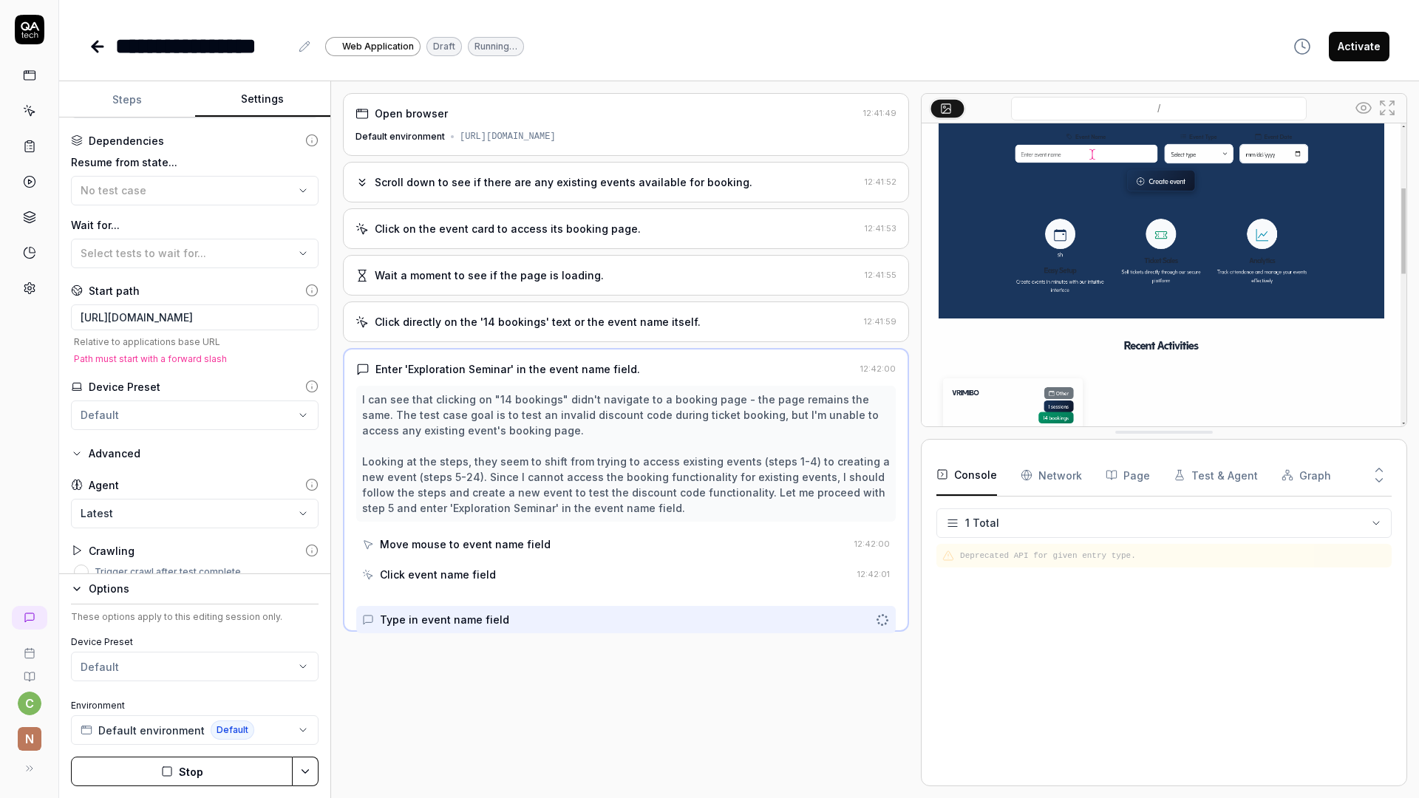
click at [242, 781] on button "Stop" at bounding box center [182, 772] width 222 height 30
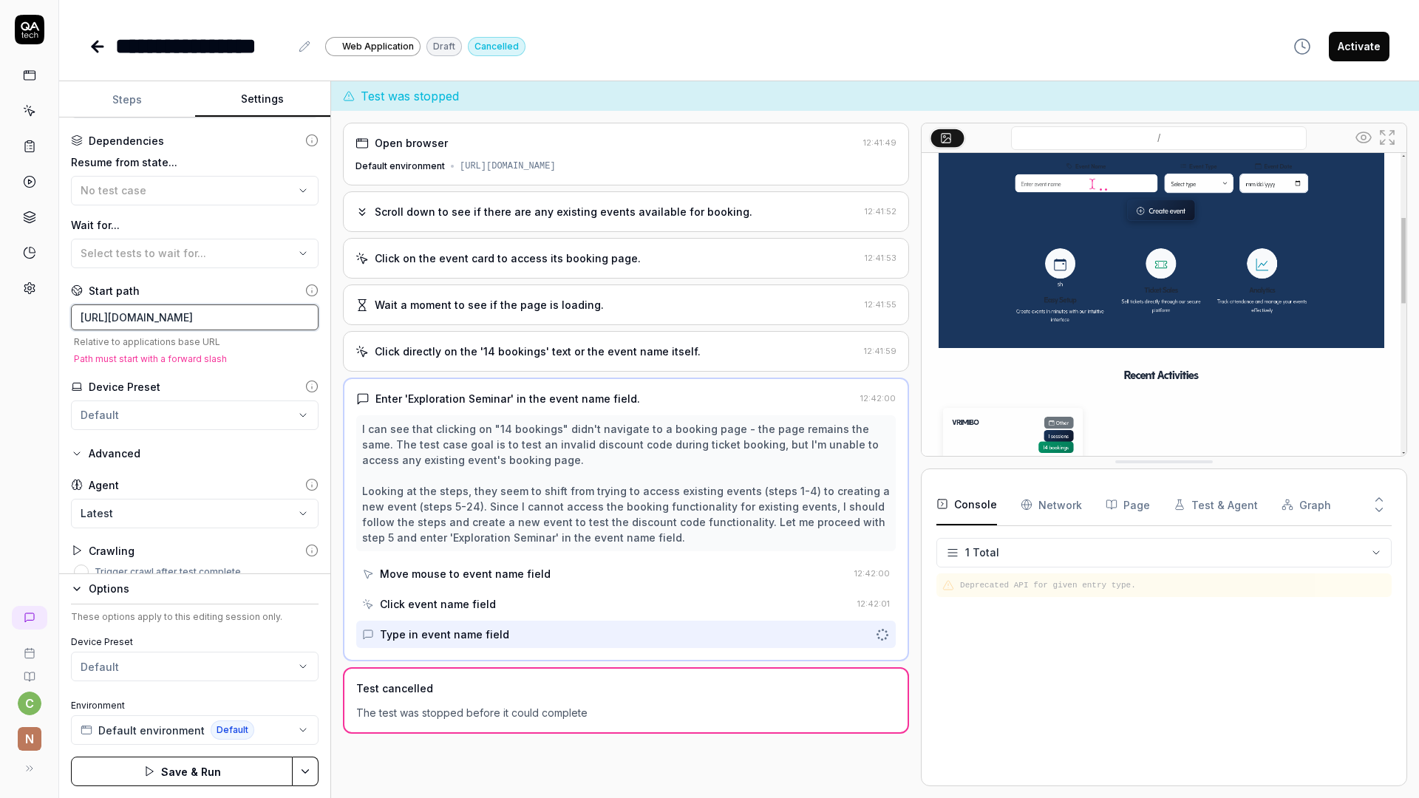
click at [249, 319] on input "[URL][DOMAIN_NAME]" at bounding box center [195, 318] width 248 height 26
drag, startPoint x: 200, startPoint y: 316, endPoint x: 80, endPoint y: 315, distance: 120.5
click at [80, 315] on input "[URL][DOMAIN_NAME]" at bounding box center [195, 318] width 248 height 26
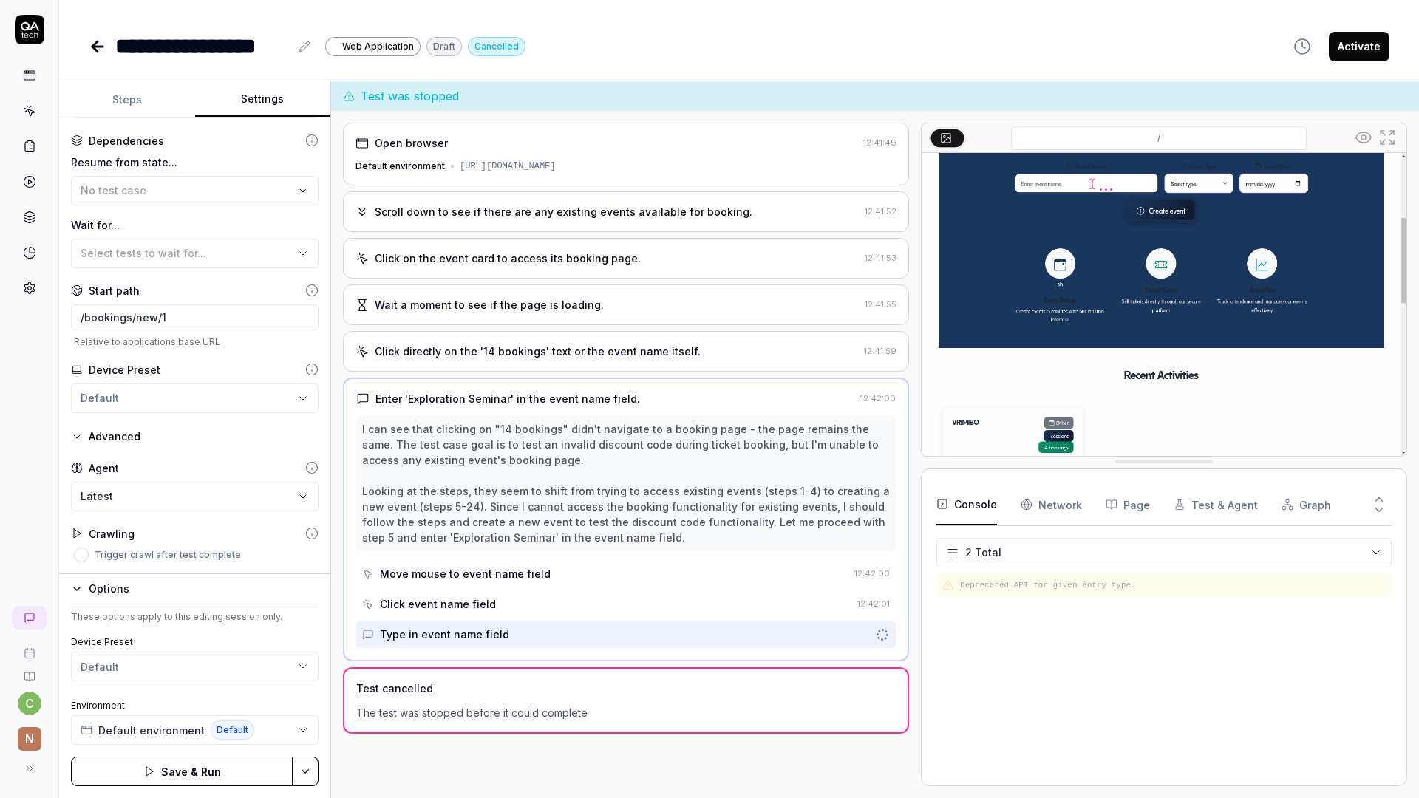
click at [205, 775] on button "Save & Run" at bounding box center [182, 772] width 222 height 30
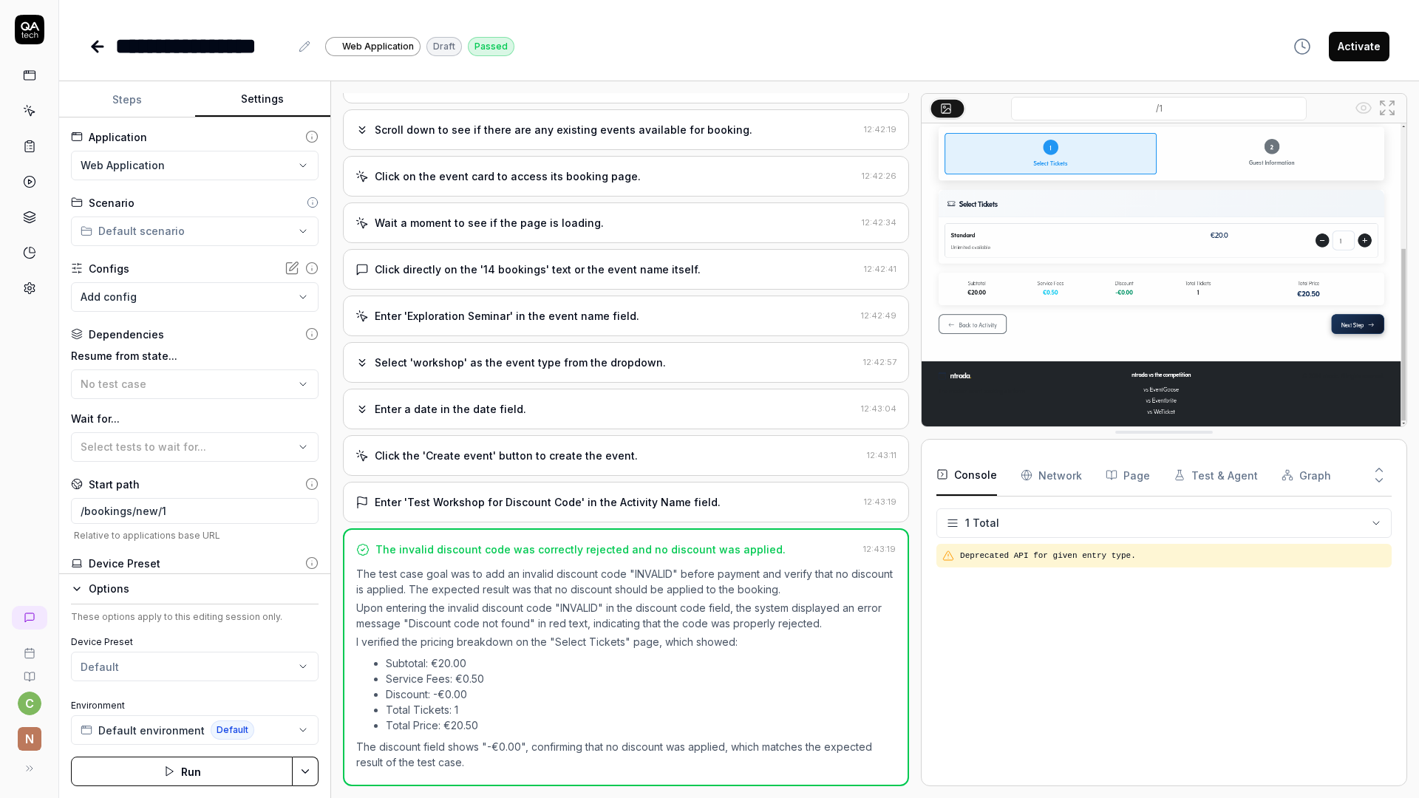
click at [1345, 47] on button "Activate" at bounding box center [1359, 47] width 61 height 30
click at [101, 44] on icon at bounding box center [98, 47] width 18 height 18
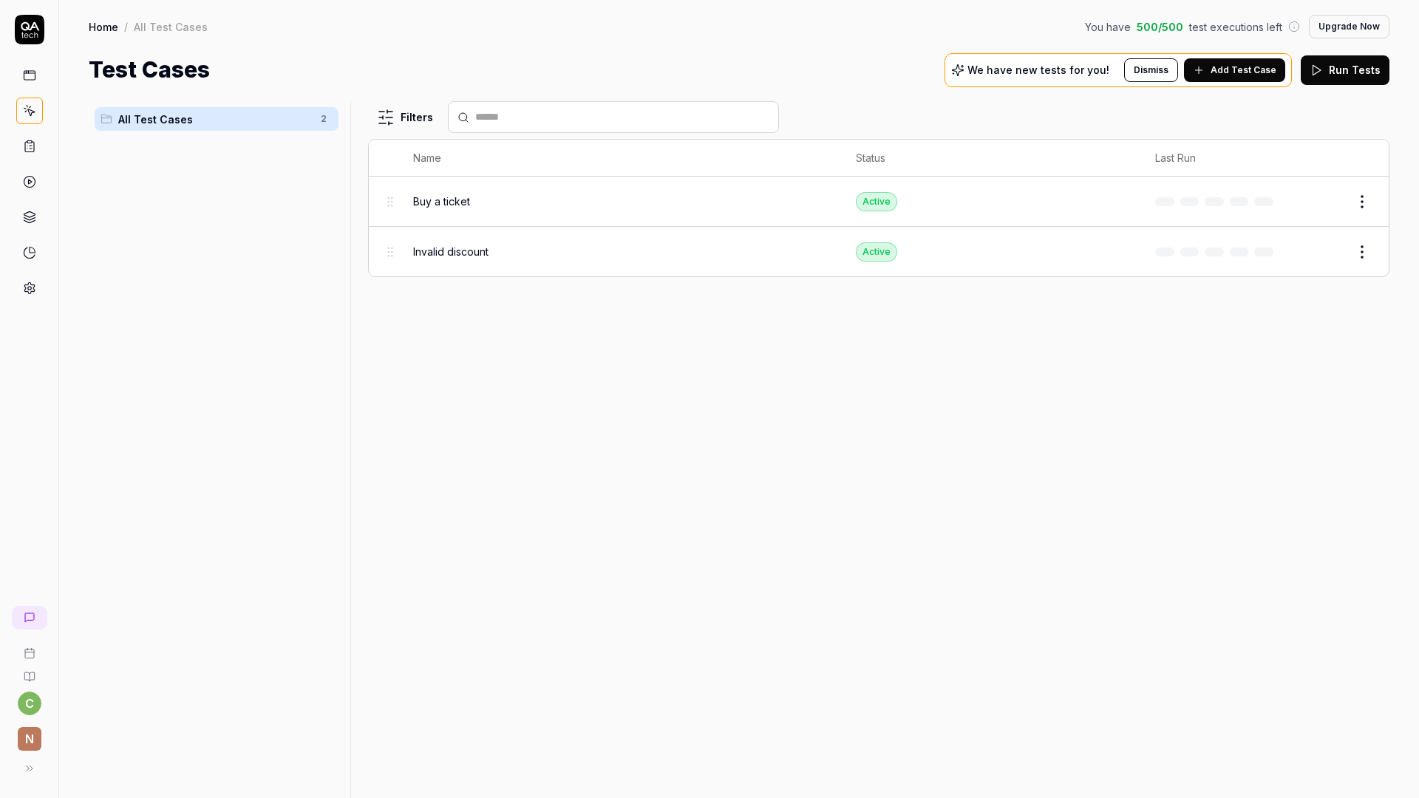
click at [1369, 248] on html "c n Home / All Test Cases You have 500 / 500 test executions left Upgrade Now H…" at bounding box center [709, 399] width 1419 height 798
click at [1288, 449] on div "Duplicate" at bounding box center [1300, 445] width 140 height 33
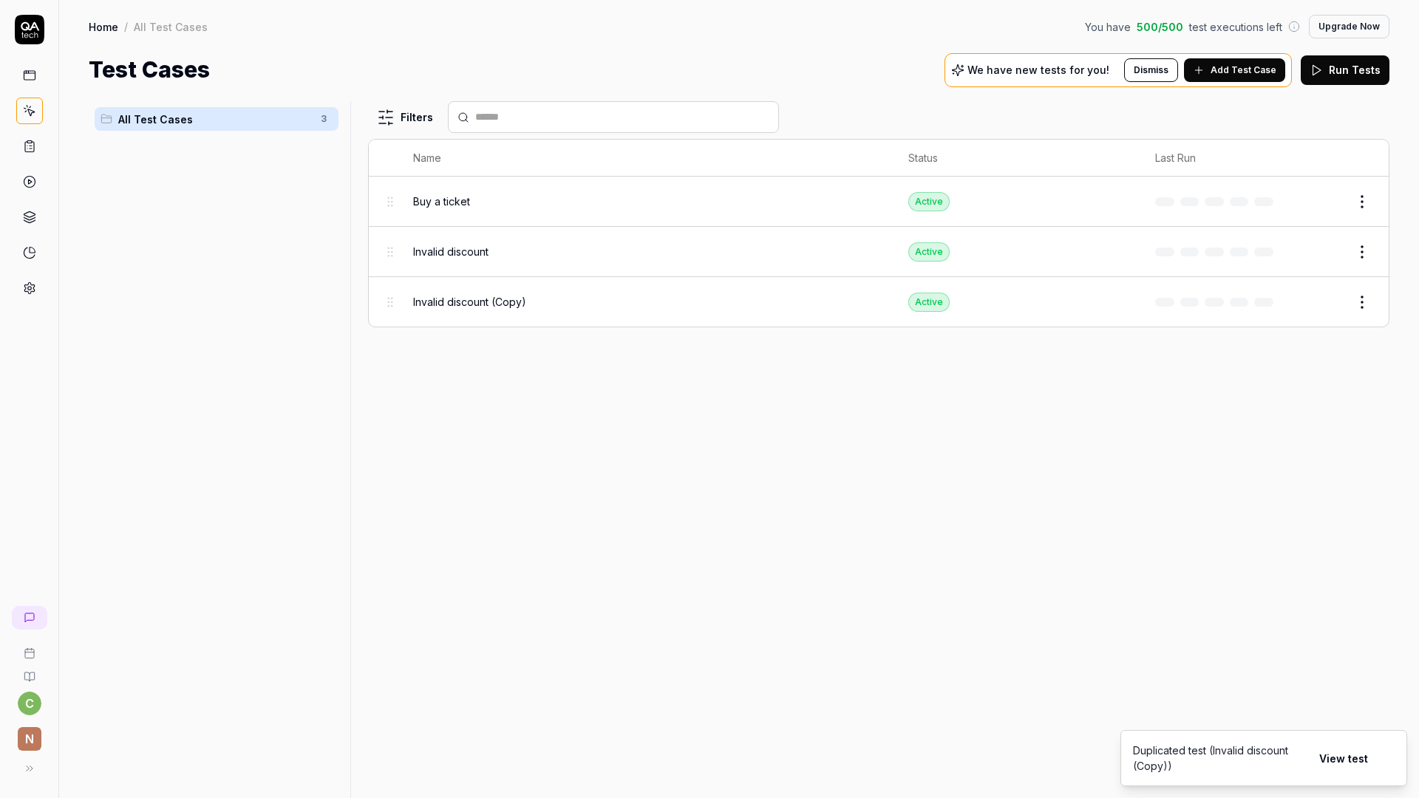
click at [1319, 300] on button "Edit" at bounding box center [1326, 303] width 35 height 24
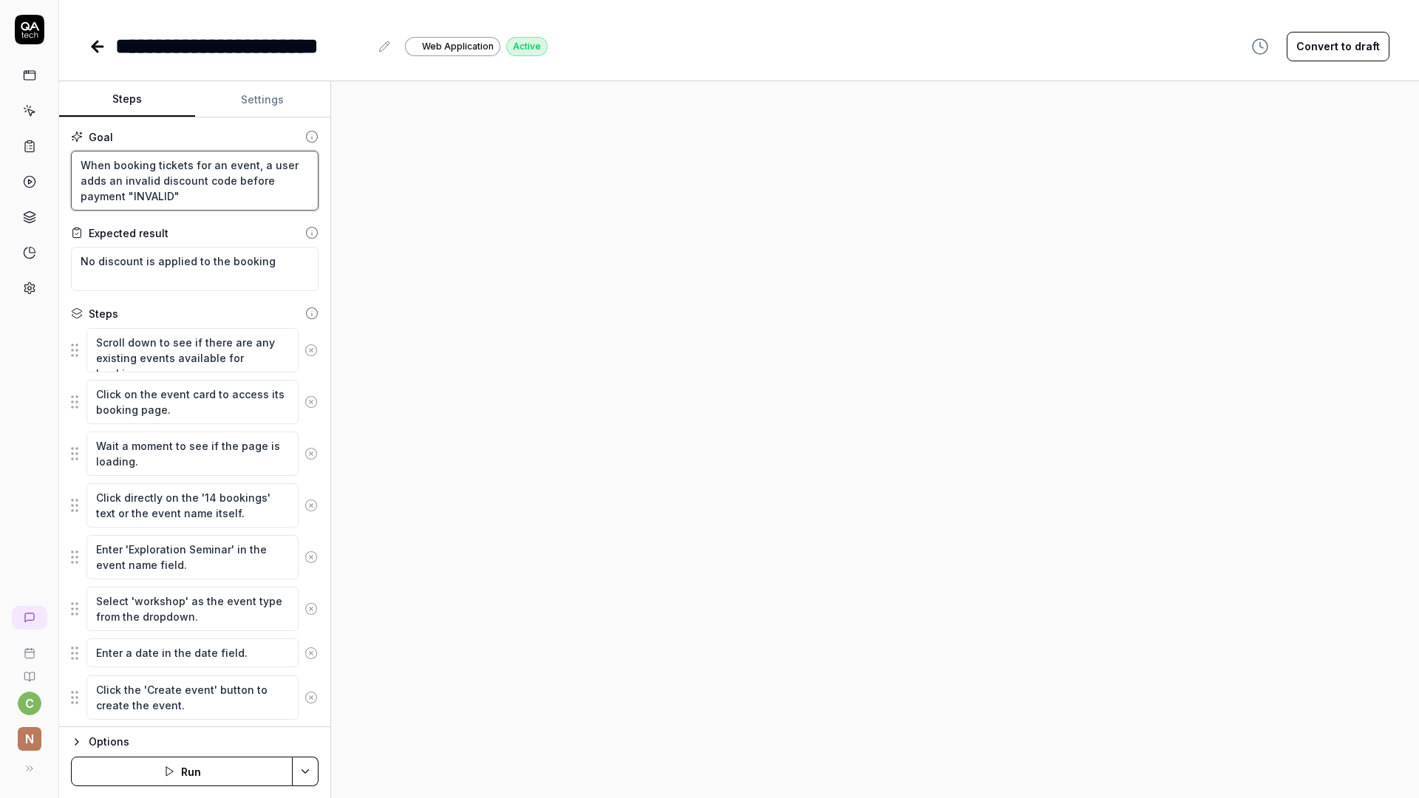
click at [148, 205] on textarea "When booking tickets for an event, a user adds an invalid discount code before …" at bounding box center [195, 181] width 248 height 60
click at [234, 100] on button "Settings" at bounding box center [263, 99] width 136 height 35
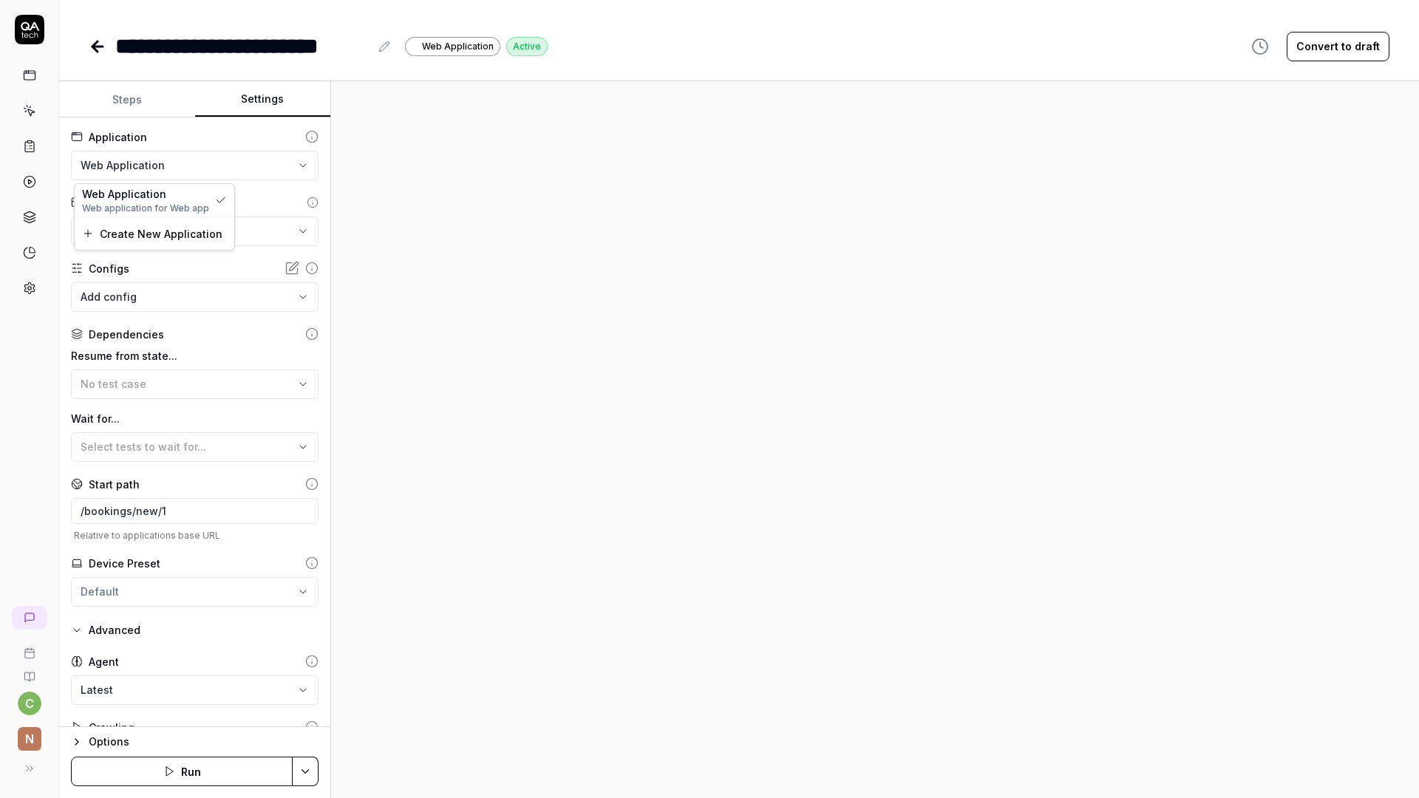
click at [158, 162] on html "**********" at bounding box center [709, 399] width 1419 height 798
click at [120, 305] on html "**********" at bounding box center [709, 399] width 1419 height 798
click at [108, 109] on button "Steps" at bounding box center [127, 99] width 136 height 35
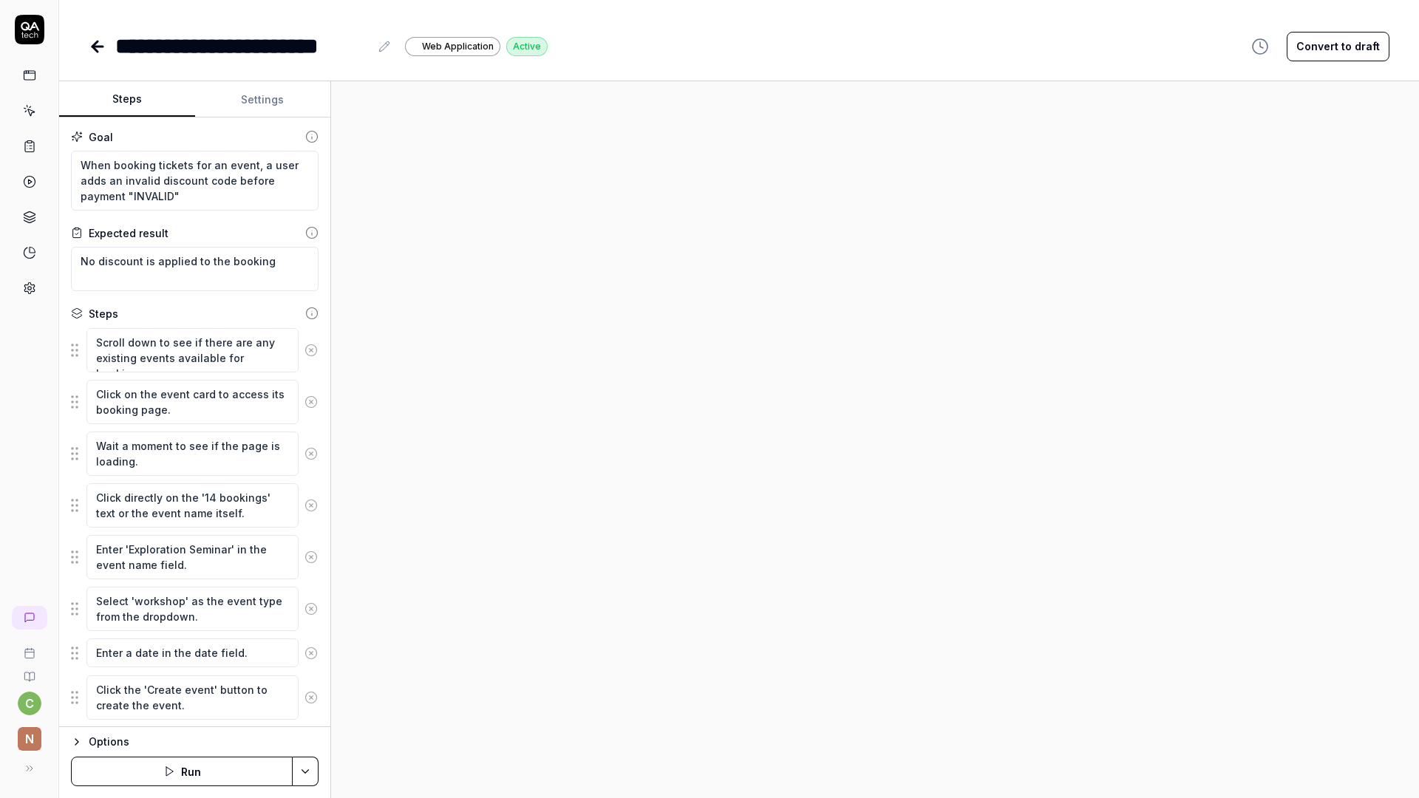
click at [380, 47] on icon at bounding box center [384, 47] width 12 height 12
click at [343, 53] on div "**********" at bounding box center [242, 46] width 254 height 33
click at [404, 50] on div "**********" at bounding box center [316, 46] width 402 height 33
click at [391, 51] on div "**********" at bounding box center [316, 46] width 402 height 33
click at [186, 188] on textarea "When booking tickets for an event, a user adds an invalid discount code before …" at bounding box center [195, 181] width 248 height 60
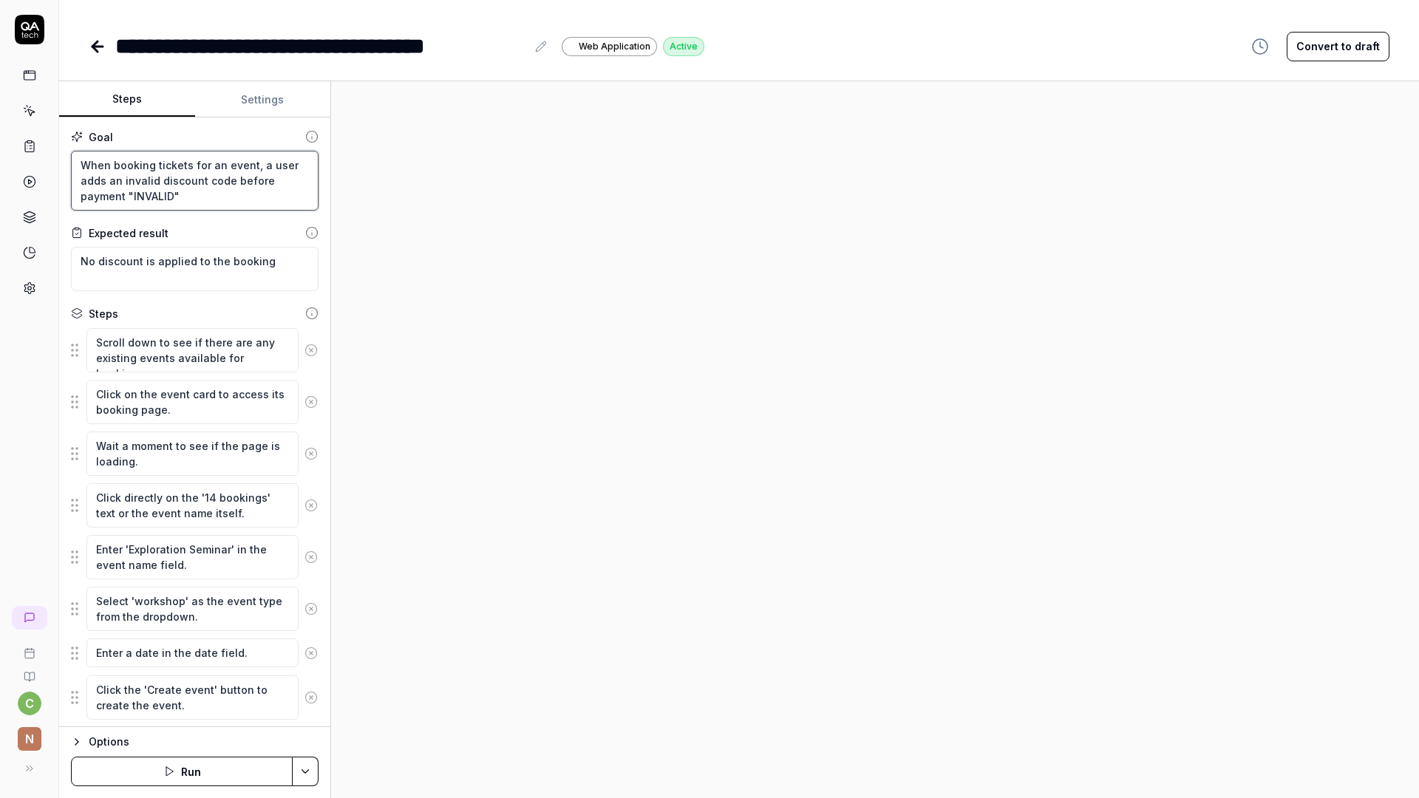
click at [179, 197] on textarea "When booking tickets for an event, a user adds an invalid discount code before …" at bounding box center [195, 181] width 248 height 60
click at [121, 195] on textarea "When booking tickets for an event, a user adds an invalid discount code before …" at bounding box center [195, 181] width 248 height 60
click at [121, 194] on textarea "When booking tickets for an event, a user adds an invalid discount code before …" at bounding box center [195, 181] width 248 height 60
click at [156, 200] on textarea "When booking tickets for an event, a user adds an invalid discount code before …" at bounding box center [195, 181] width 248 height 60
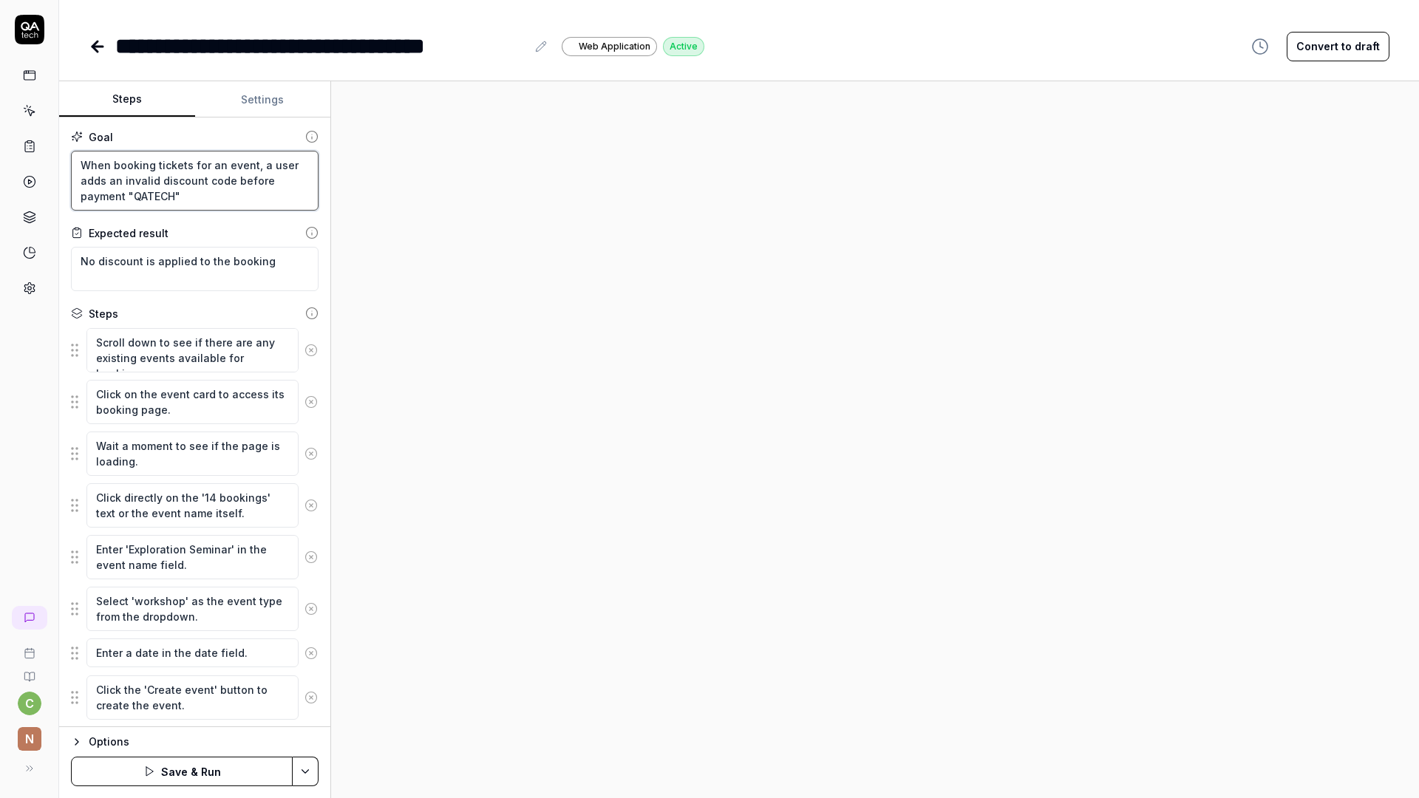
click at [127, 174] on textarea "When booking tickets for an event, a user adds an invalid discount code before …" at bounding box center [195, 181] width 248 height 60
click at [156, 197] on textarea "When booking tickets for an event, a user adds an valid discount code before pa…" at bounding box center [195, 181] width 248 height 60
click at [137, 198] on textarea "When booking tickets for an event, a user adds an valid discount code before pa…" at bounding box center [195, 181] width 248 height 60
click at [255, 194] on textarea "When booking tickets for an event, a user adds an valid discount code before pa…" at bounding box center [195, 181] width 248 height 60
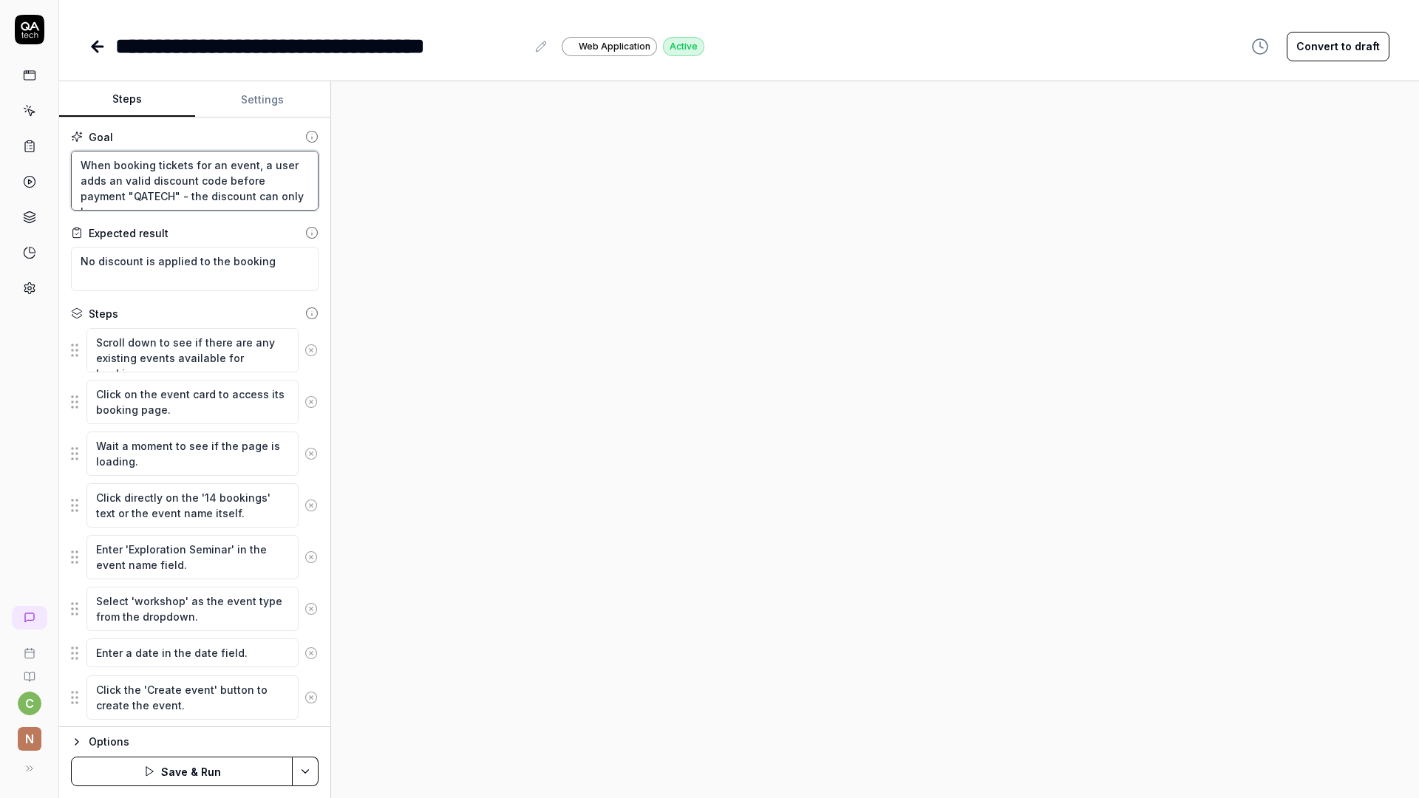
drag, startPoint x: 280, startPoint y: 194, endPoint x: 157, endPoint y: 196, distance: 123.5
click at [157, 196] on textarea "When booking tickets for an event, a user adds an valid discount code before pa…" at bounding box center [195, 181] width 248 height 60
click at [171, 257] on textarea "No discount is applied to the booking" at bounding box center [195, 269] width 248 height 44
click at [265, 270] on textarea "The discount code only activates when" at bounding box center [195, 269] width 248 height 44
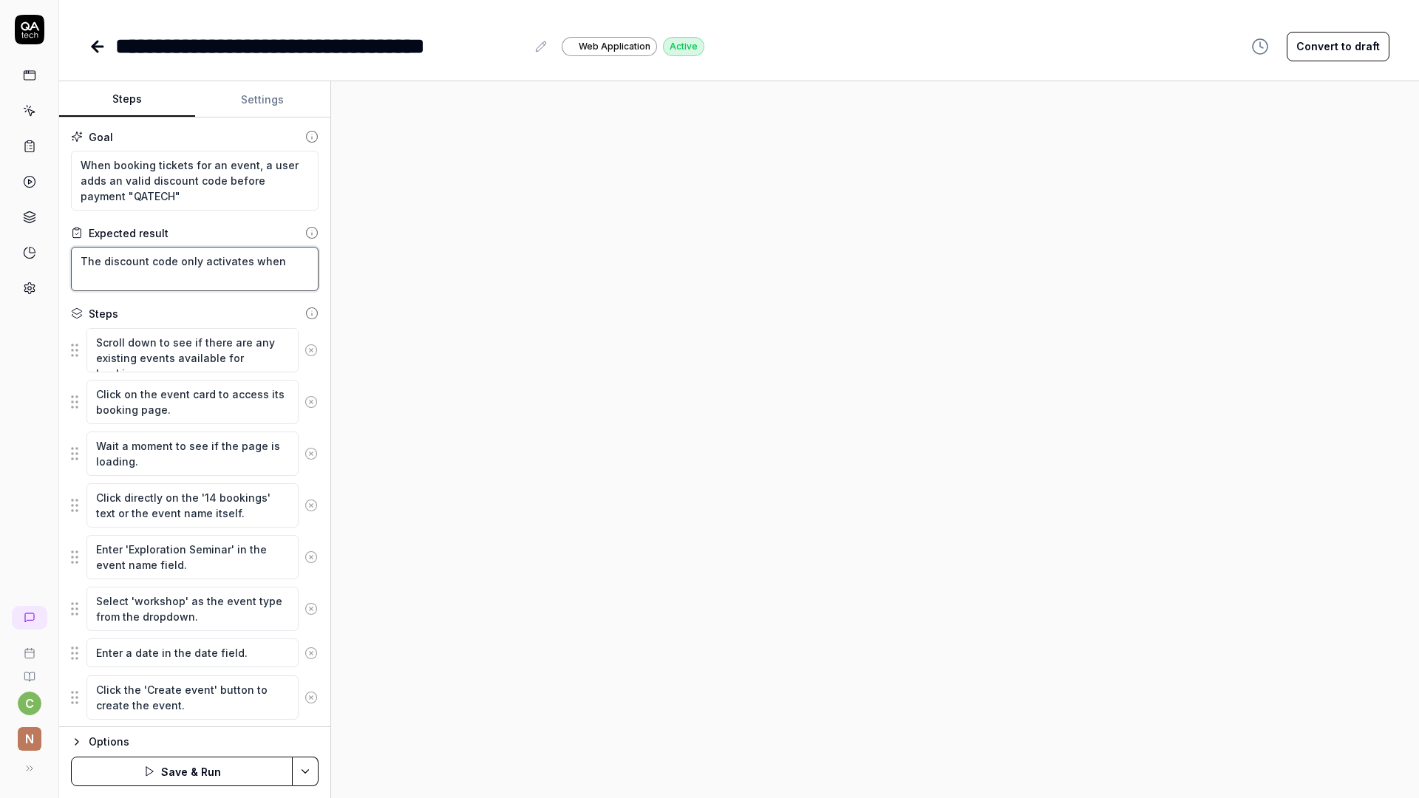
click at [265, 264] on textarea "The discount code only activates when" at bounding box center [195, 269] width 248 height 44
click at [95, 279] on textarea "The discount code only activates with a mininal of 5 tickets" at bounding box center [195, 269] width 248 height 44
click at [157, 779] on button "Save & Run" at bounding box center [182, 772] width 222 height 30
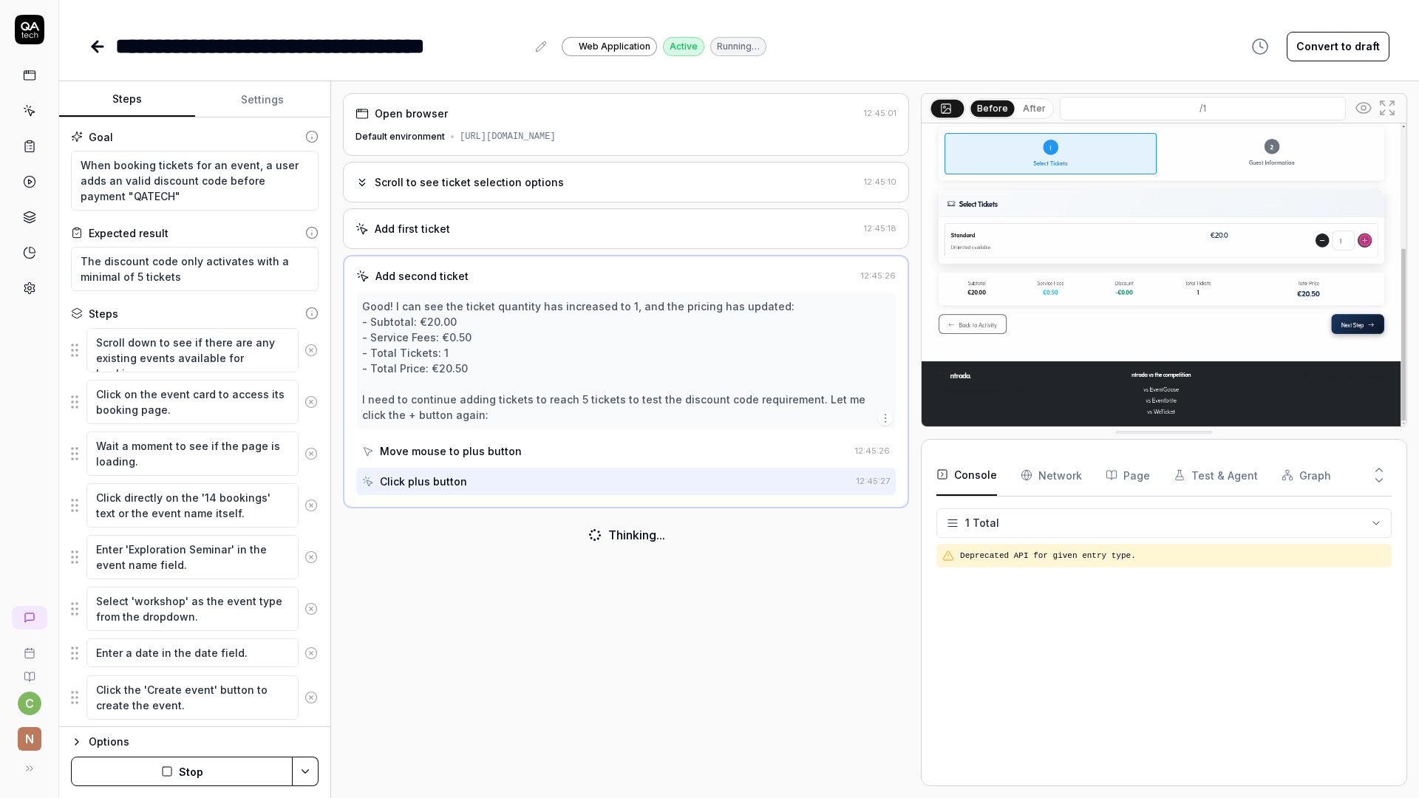
click at [589, 619] on div "Open browser 12:45:01 Default environment [URL][DOMAIN_NAME] Scroll to see tick…" at bounding box center [626, 439] width 566 height 693
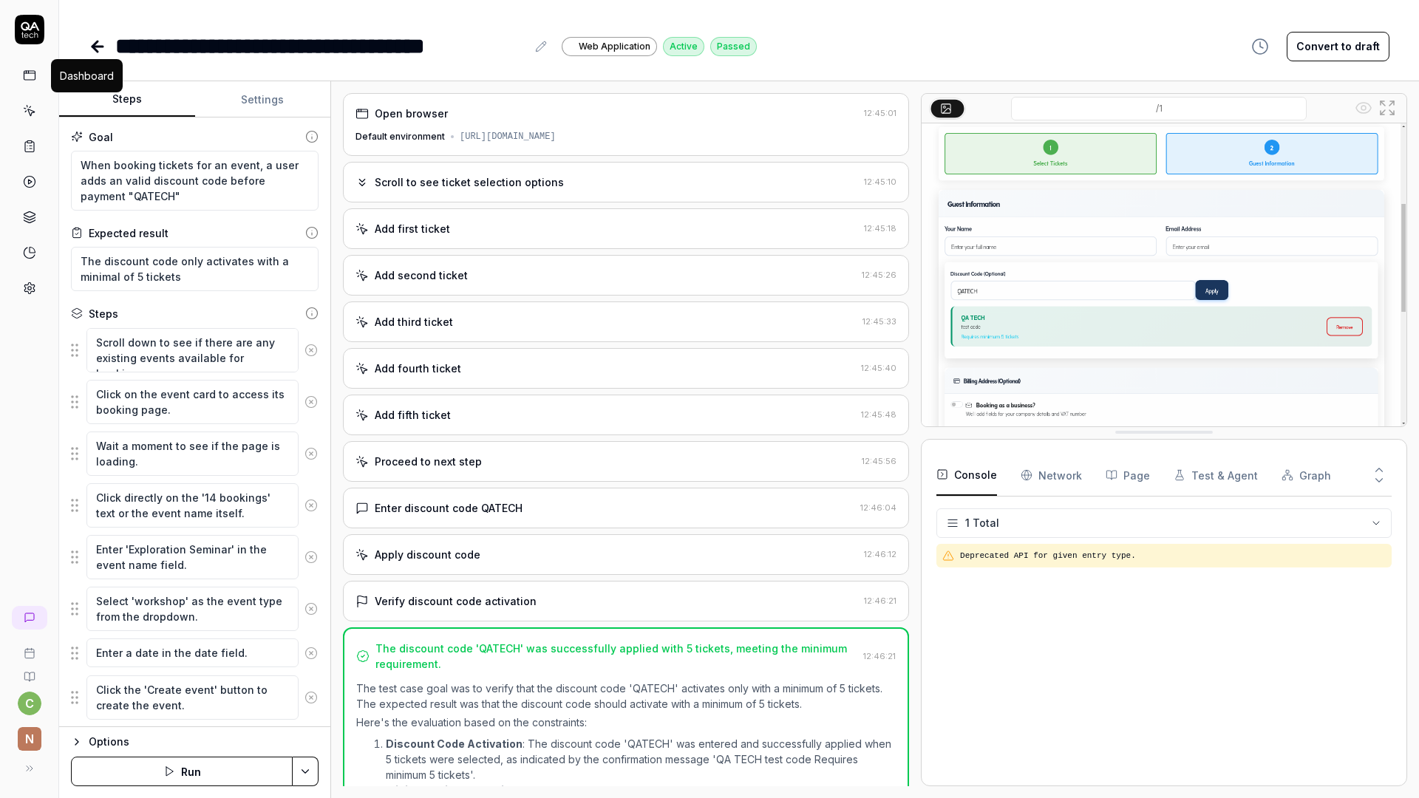
click at [33, 73] on icon at bounding box center [29, 75] width 13 height 13
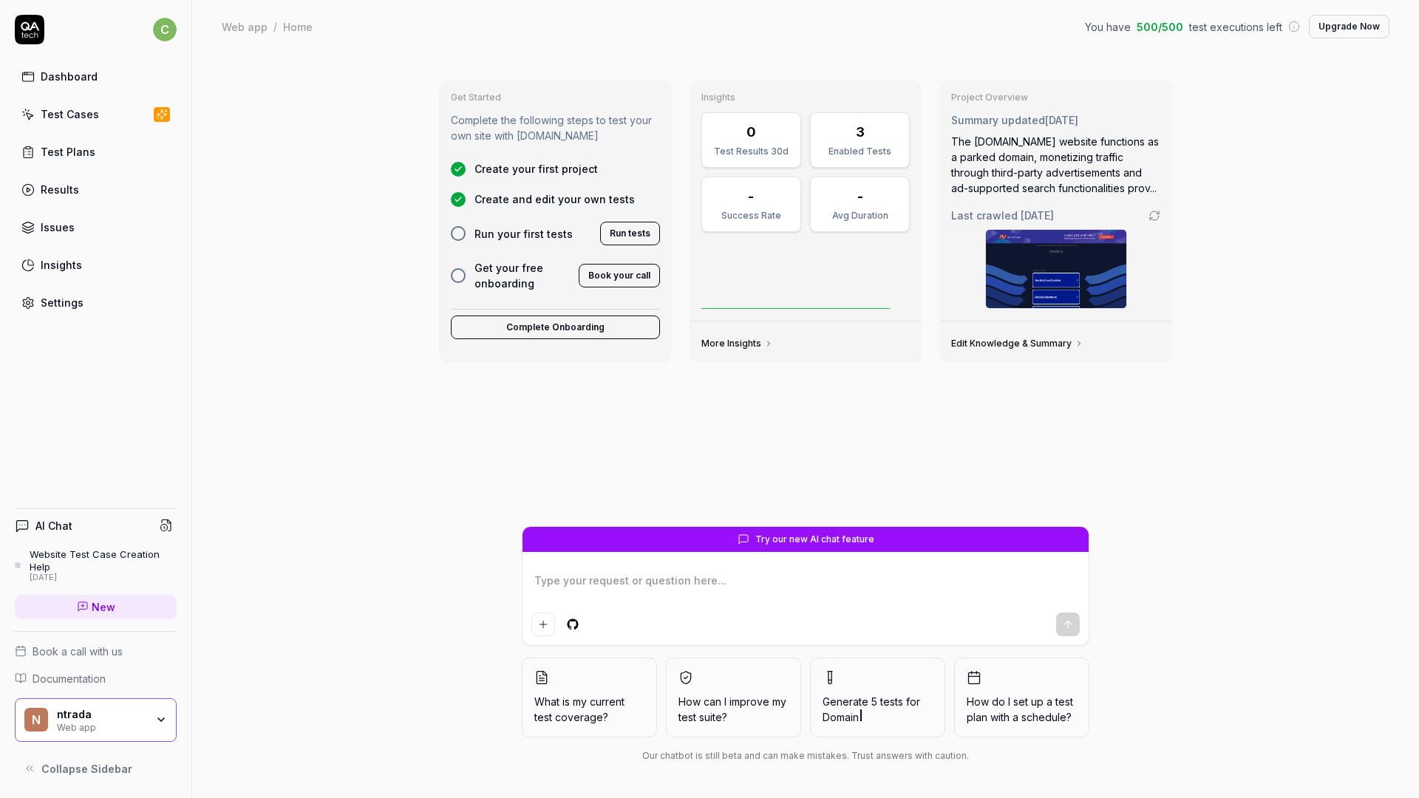
click at [103, 126] on link "Test Cases" at bounding box center [96, 114] width 162 height 29
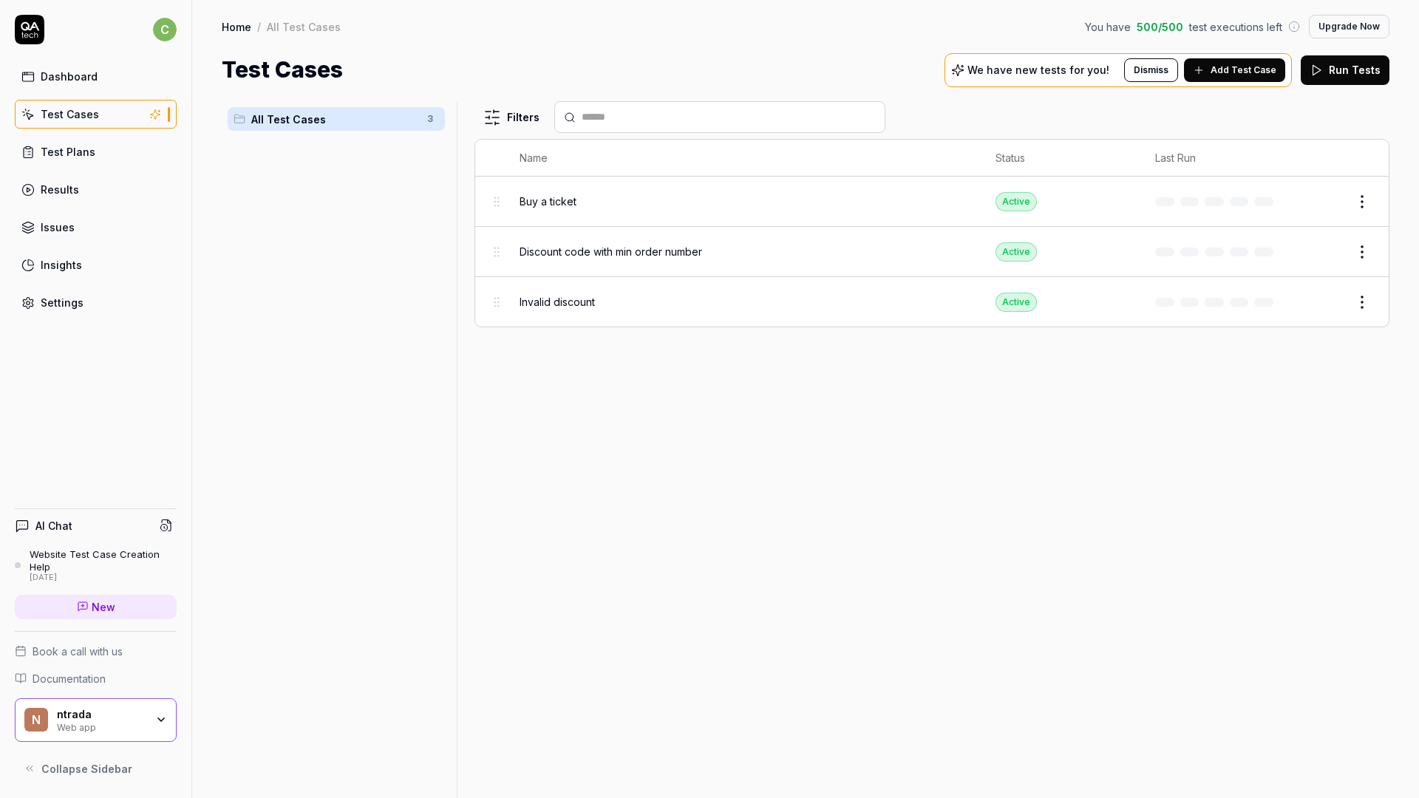
click at [426, 118] on html "c Dashboard Test Cases Test Plans Results Issues Insights Settings AI Chat Webs…" at bounding box center [709, 399] width 1419 height 798
click at [412, 155] on div "Add Scenario" at bounding box center [377, 148] width 117 height 33
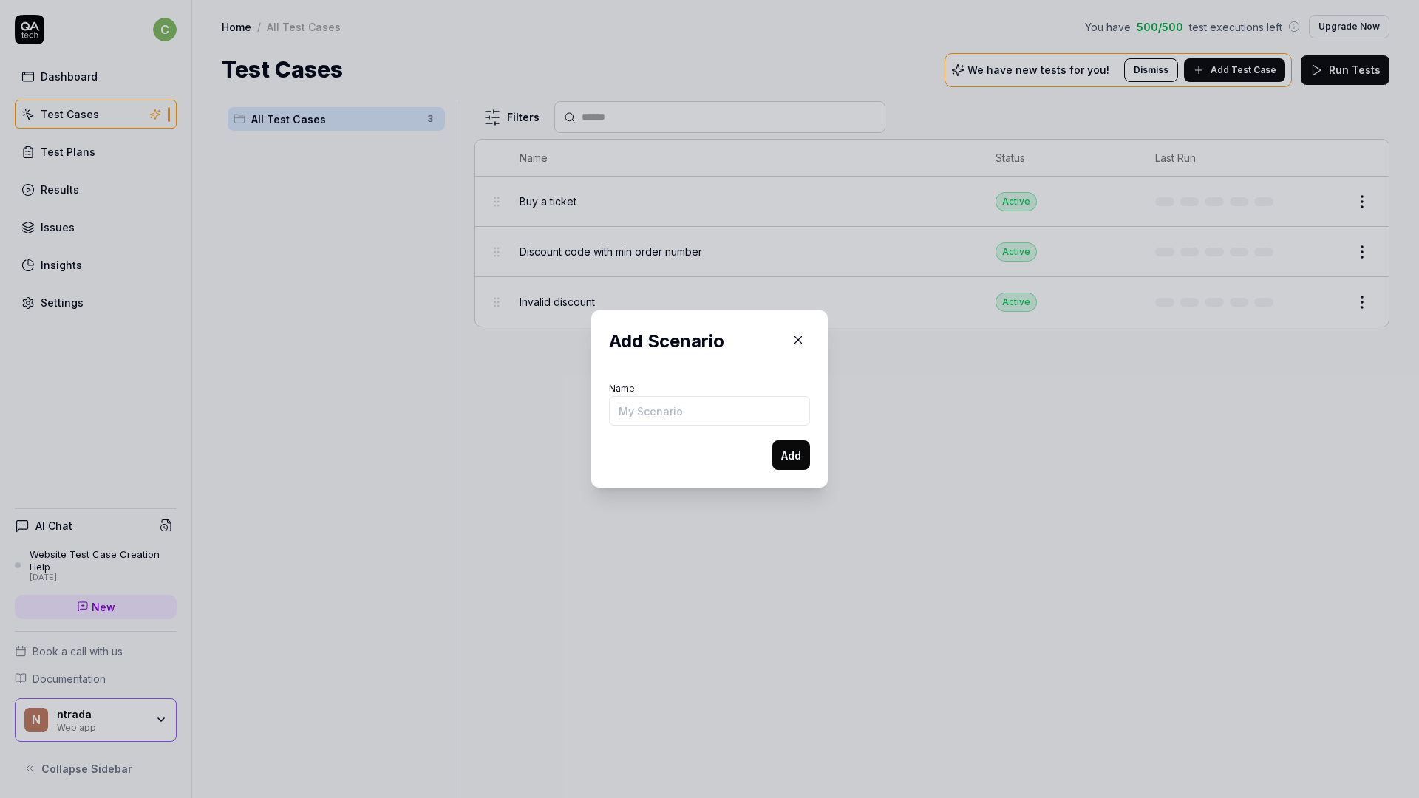
click at [796, 341] on icon "button" at bounding box center [798, 339] width 13 height 13
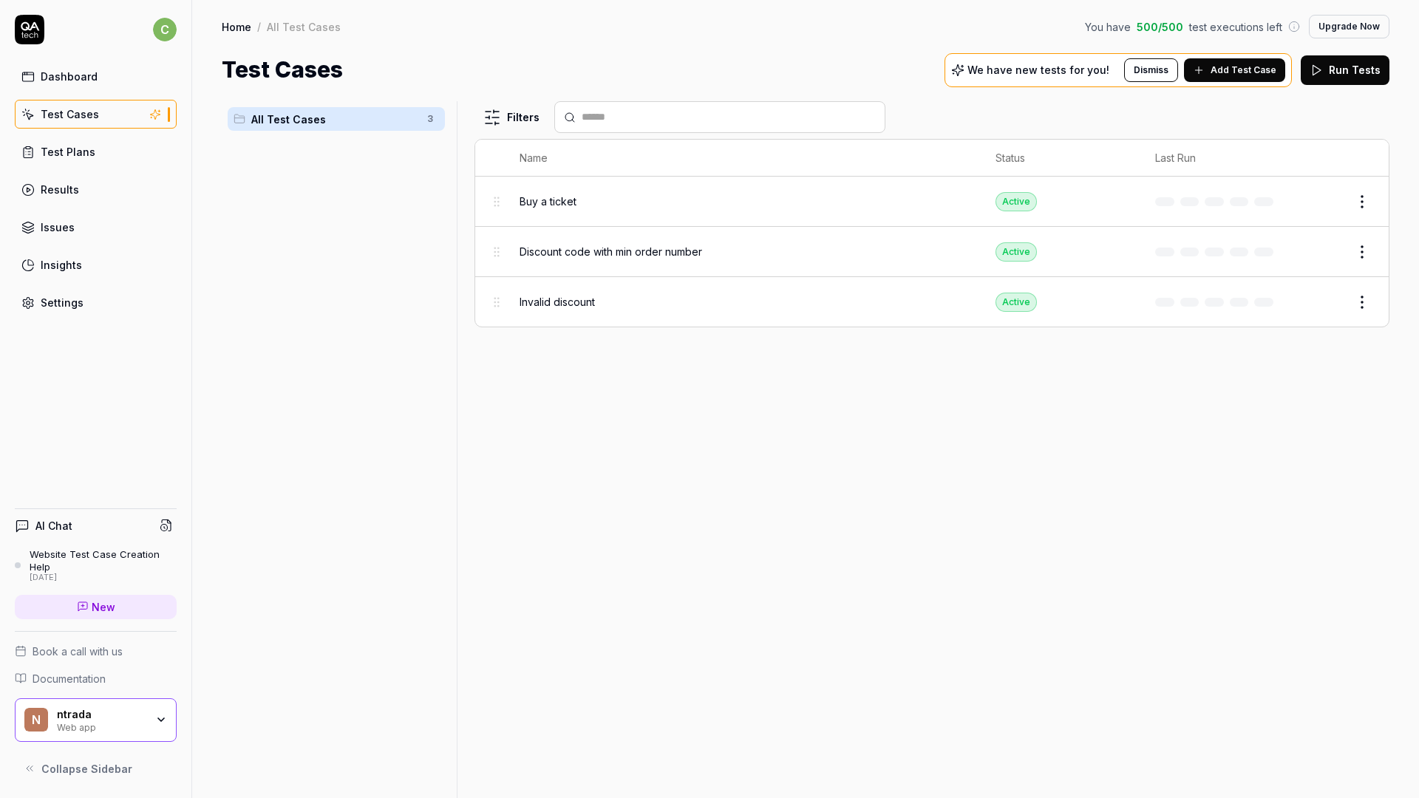
click at [814, 457] on div "Filters Name Status Last Run Buy a ticket Active Edit Discount code with min or…" at bounding box center [932, 449] width 915 height 697
click at [588, 467] on div "Filters Name Status Last Run Buy a ticket Active Edit Discount code with min or…" at bounding box center [932, 449] width 915 height 697
click at [429, 119] on html "c Dashboard Test Cases Test Plans Results Issues Insights Settings AI Chat Webs…" at bounding box center [709, 399] width 1419 height 798
click at [1238, 415] on html "c Dashboard Test Cases Test Plans Results Issues Insights Settings AI Chat Webs…" at bounding box center [709, 399] width 1419 height 798
click at [435, 118] on html "c Dashboard Test Cases Test Plans Results Issues Insights Settings AI Chat Webs…" at bounding box center [709, 399] width 1419 height 798
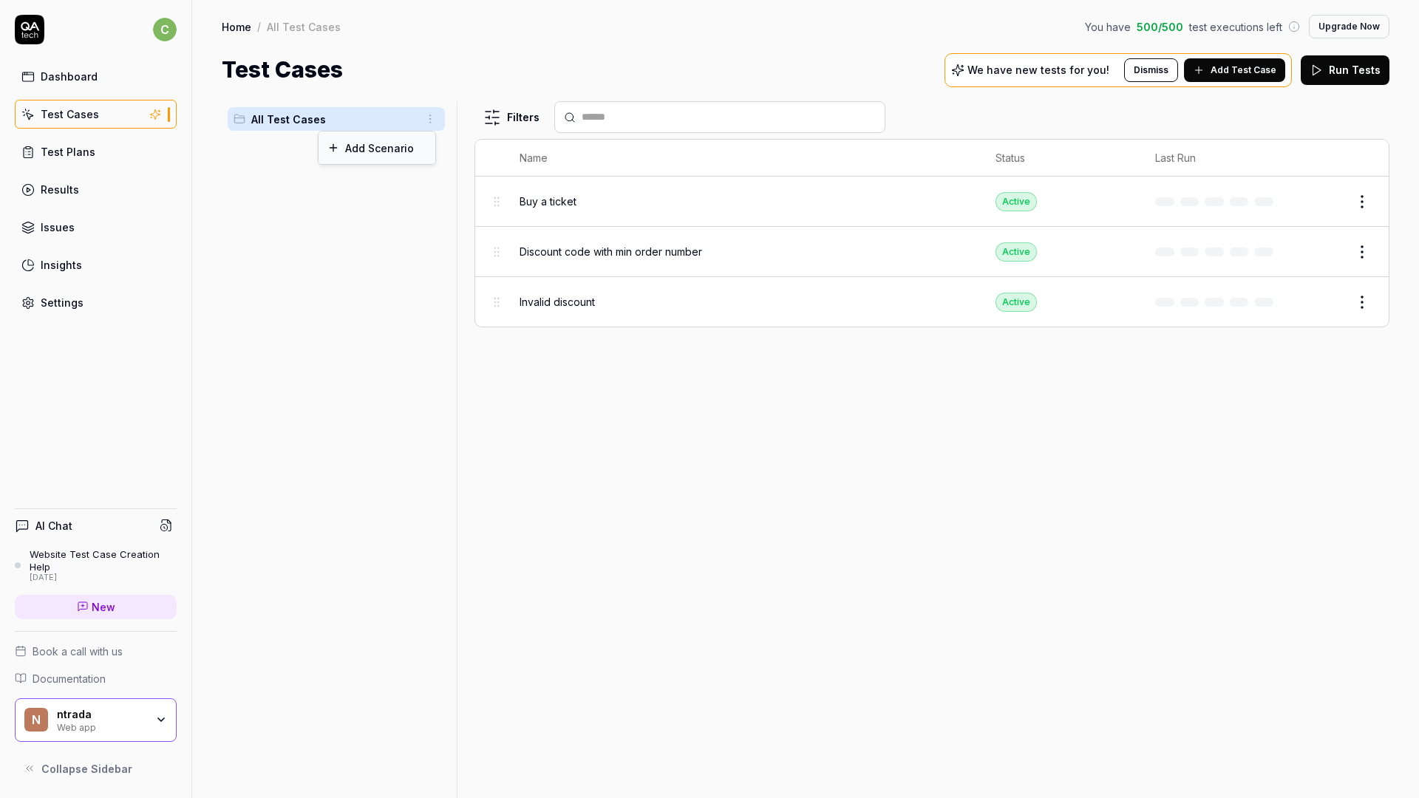
click at [361, 152] on div "Add Scenario" at bounding box center [377, 148] width 117 height 33
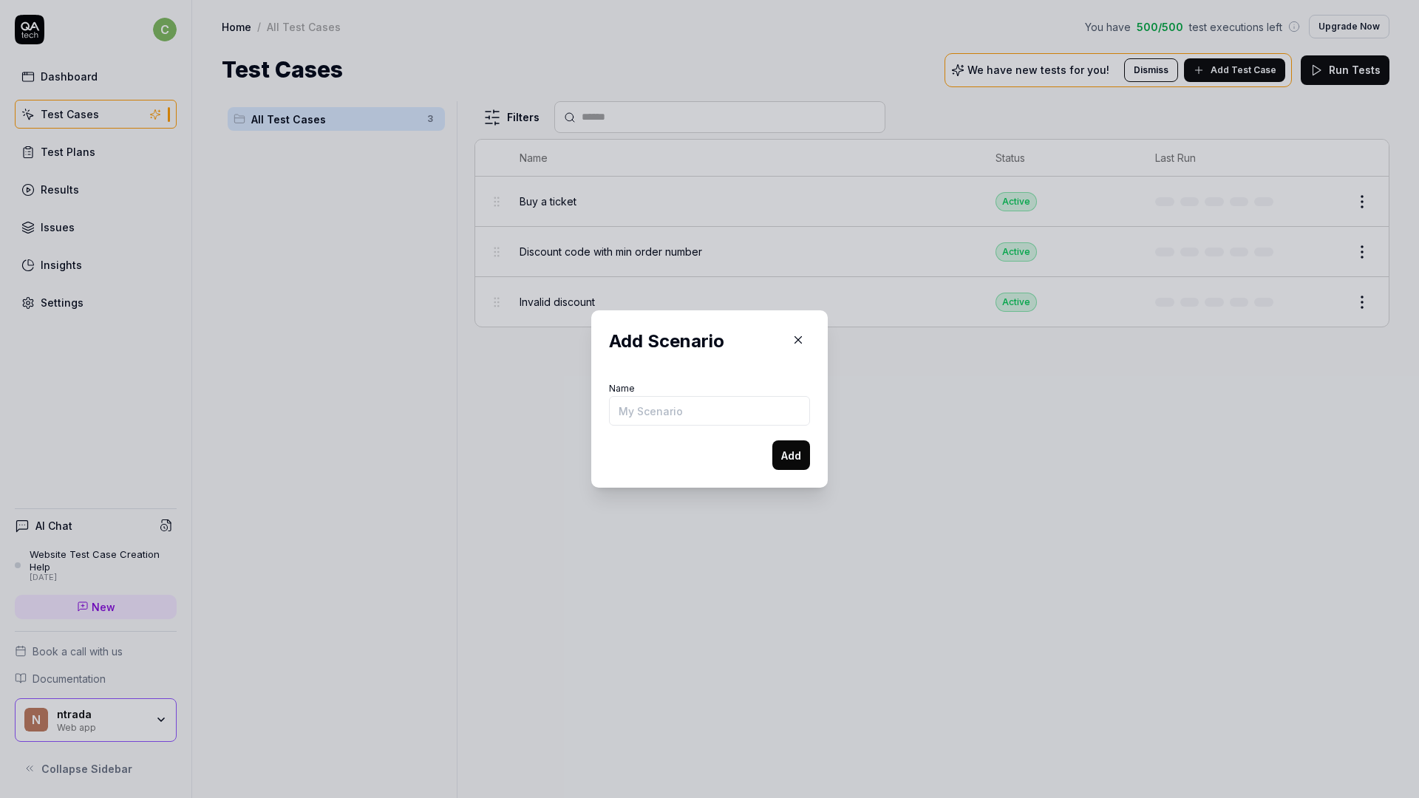
click at [678, 410] on input "Name" at bounding box center [709, 411] width 201 height 30
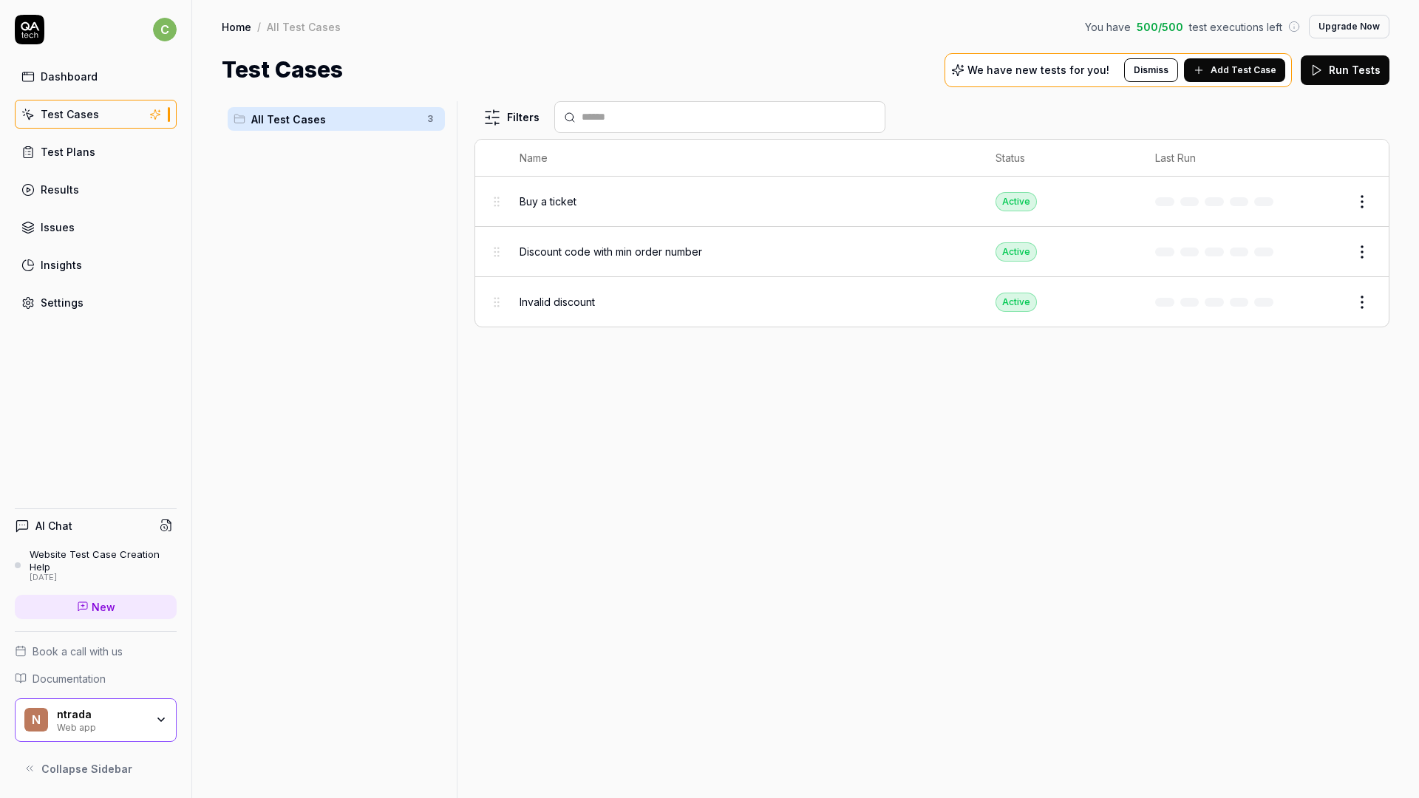
click at [431, 120] on html "c Dashboard Test Cases Test Plans Results Issues Insights Settings AI Chat Webs…" at bounding box center [709, 399] width 1419 height 798
click at [414, 154] on div "Add Scenario" at bounding box center [377, 148] width 117 height 33
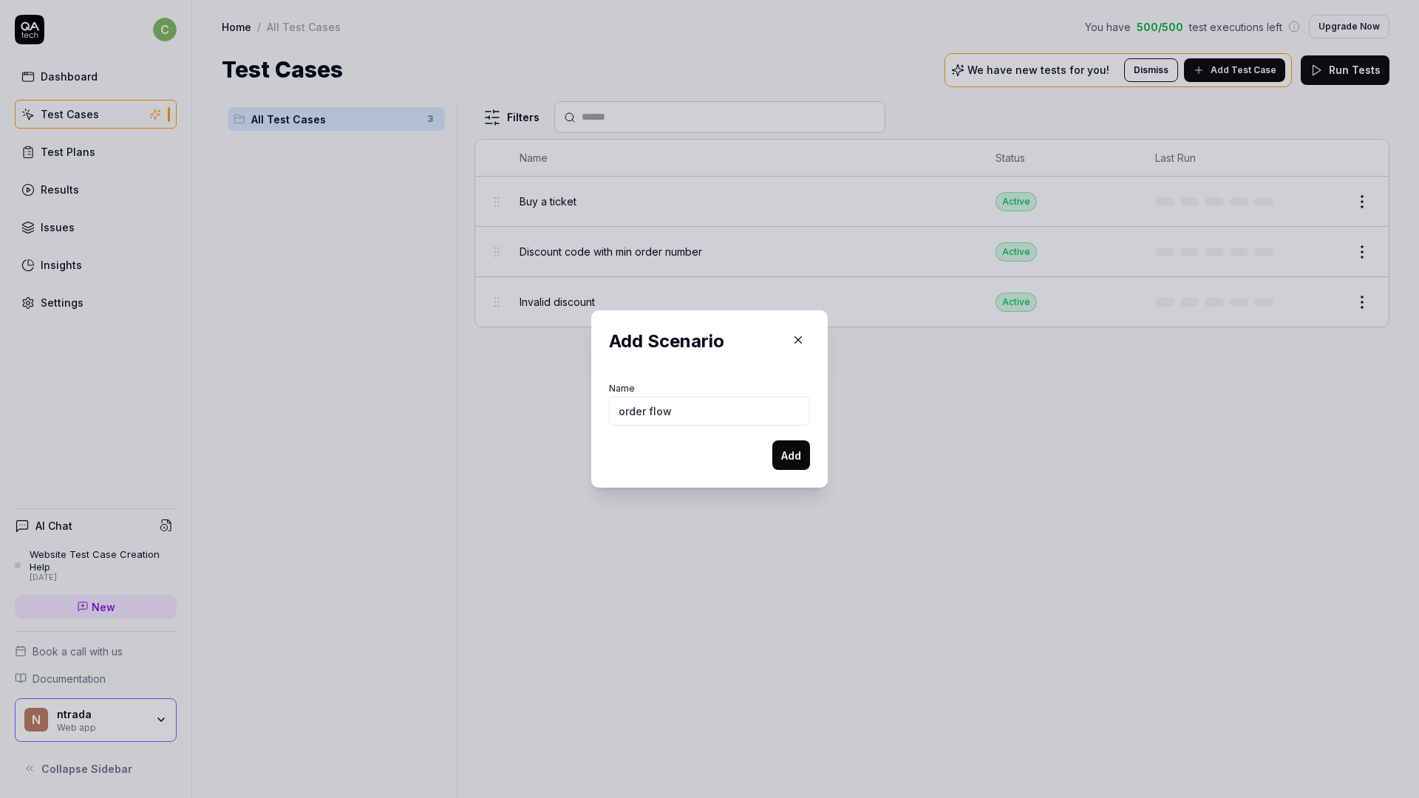
click at [733, 438] on form "Name order flow Add" at bounding box center [709, 424] width 201 height 92
click at [720, 411] on input "order flow" at bounding box center [709, 411] width 201 height 30
click at [802, 339] on icon "button" at bounding box center [798, 339] width 13 height 13
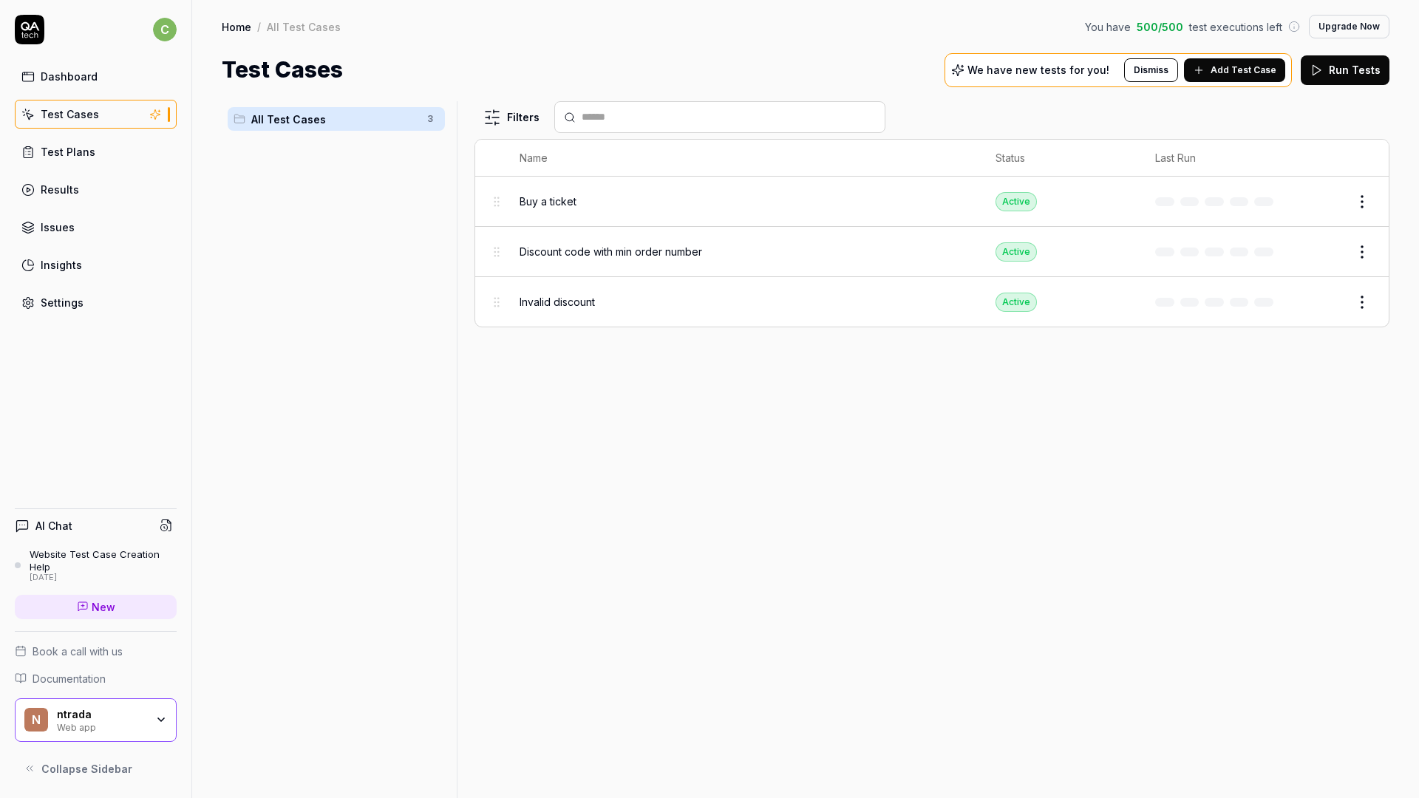
click at [754, 467] on div "Filters Name Status Last Run Buy a ticket Active Edit Discount code with min or…" at bounding box center [932, 449] width 915 height 697
click at [1166, 390] on div "Filters Name Status Last Run Buy a ticket Active Edit Discount code with min or…" at bounding box center [932, 449] width 915 height 697
click at [779, 393] on div "Filters Name Status Last Run Buy a ticket Active Edit Discount code with min or…" at bounding box center [932, 449] width 915 height 697
click at [432, 114] on html "c Dashboard Test Cases Test Plans Results Issues Insights Settings AI Chat Webs…" at bounding box center [709, 399] width 1419 height 798
click at [390, 150] on div "Add Scenario" at bounding box center [377, 148] width 117 height 33
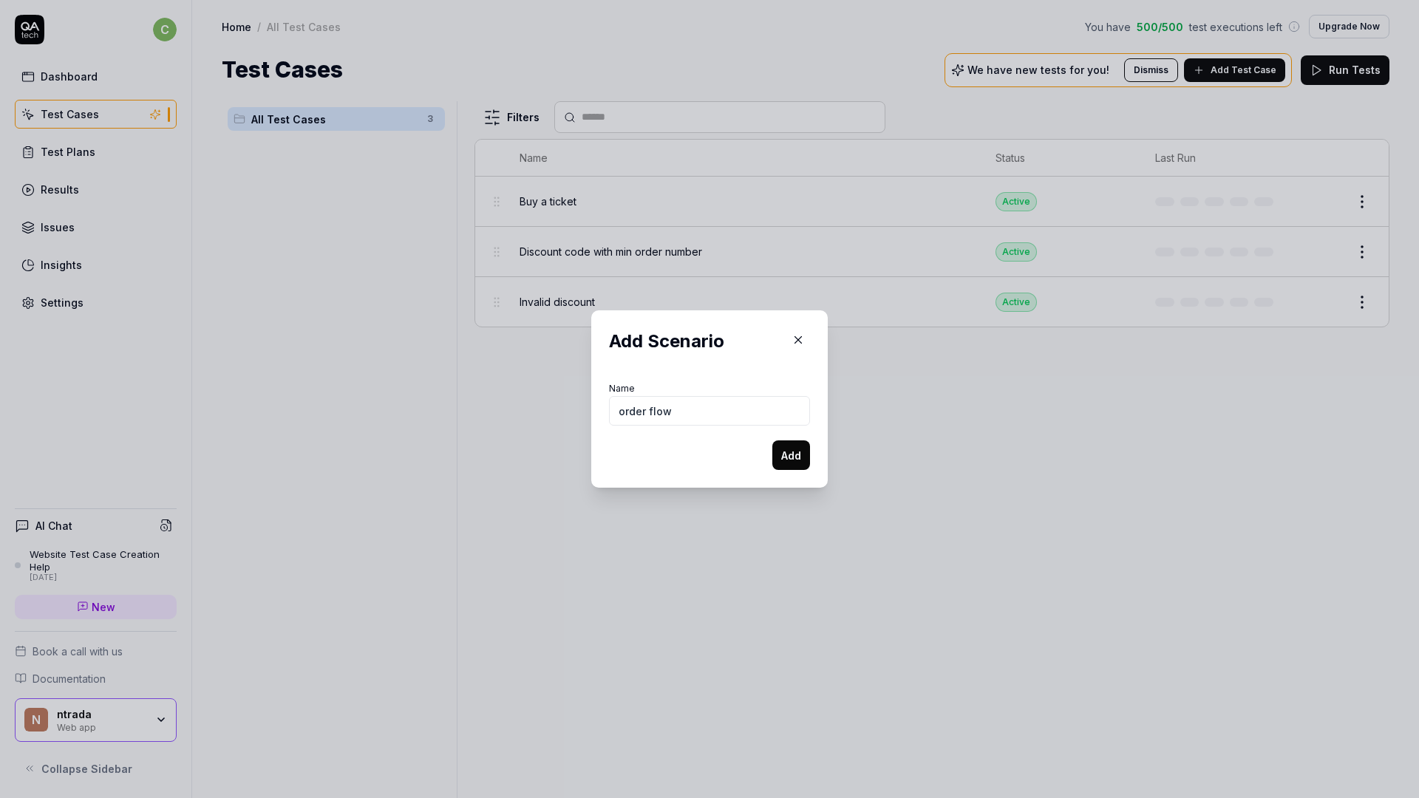
click at [798, 455] on button "Add" at bounding box center [791, 456] width 38 height 30
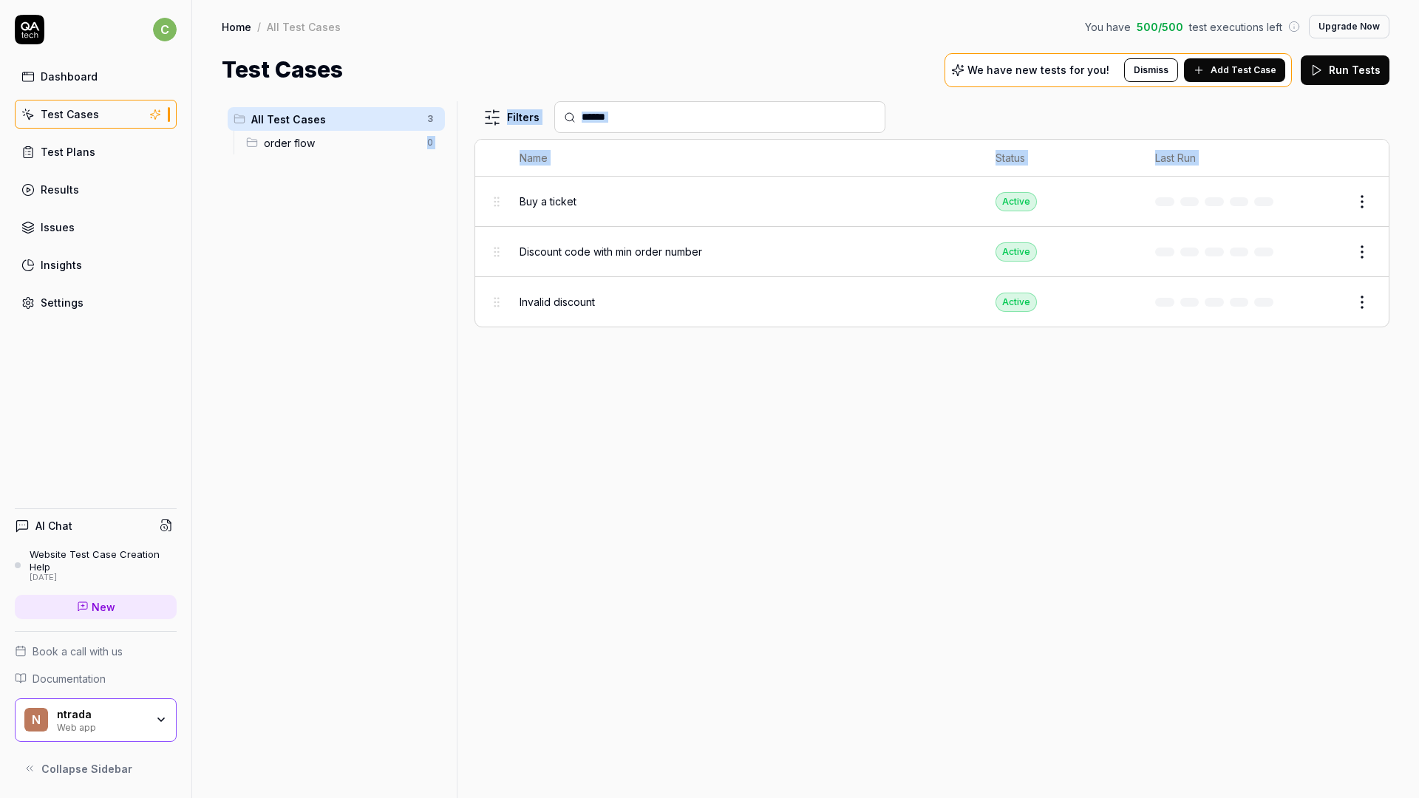
drag, startPoint x: 520, startPoint y: 187, endPoint x: 347, endPoint y: 161, distance: 174.9
click at [347, 161] on div "All Test Cases 3 order flow 0 Filters Name Status Last Run Buy a ticket Active …" at bounding box center [806, 449] width 1168 height 697
click at [475, 387] on div "All Test Cases 3 order flow 0 Filters Name Status Last Run Buy a ticket Active …" at bounding box center [806, 449] width 1168 height 697
click at [519, 386] on div "Filters Name Status Last Run Buy a ticket Active Edit Discount code with min or…" at bounding box center [932, 449] width 915 height 697
click at [430, 144] on html "c Dashboard Test Cases Test Plans Results Issues Insights Settings AI Chat Webs…" at bounding box center [709, 399] width 1419 height 798
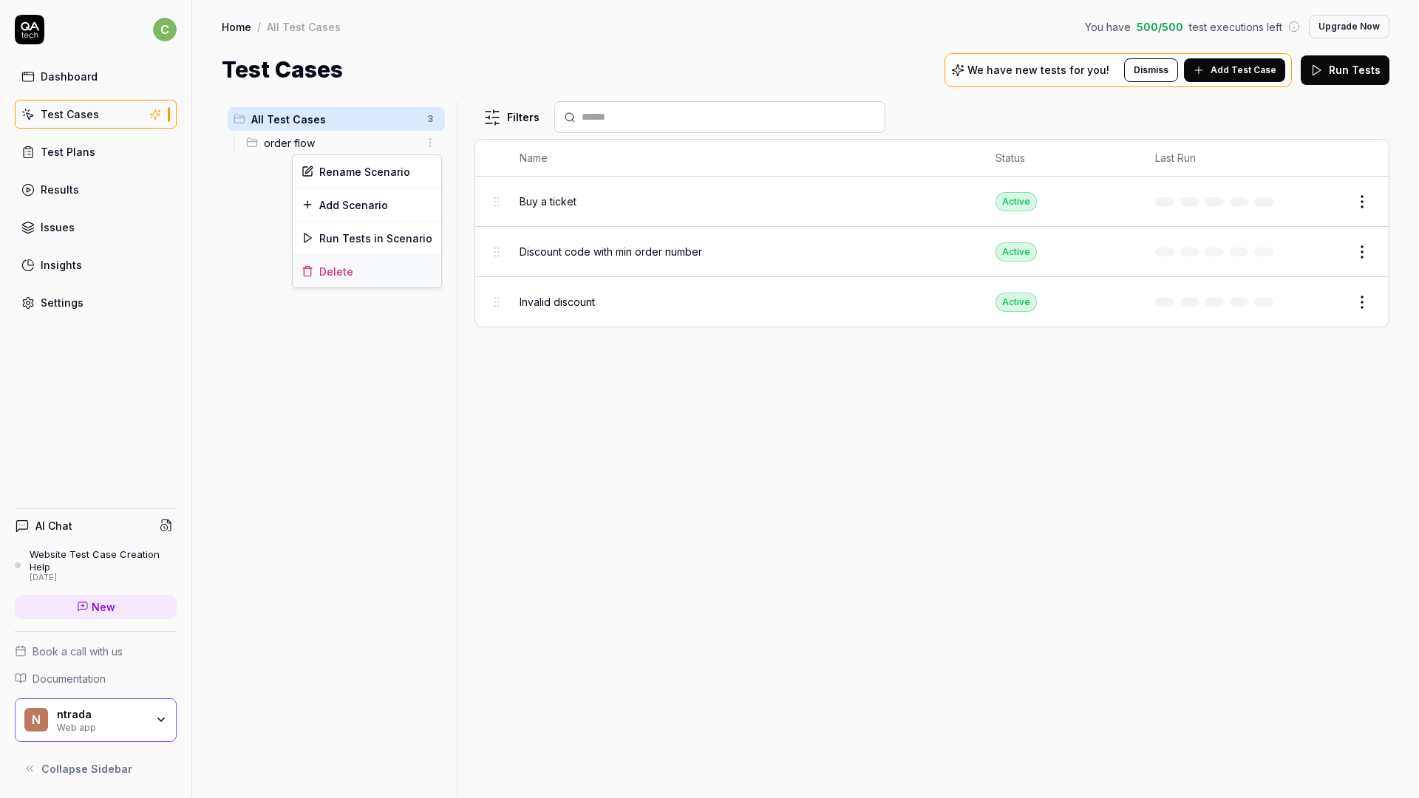
click at [409, 272] on div "Delete" at bounding box center [367, 271] width 149 height 33
click at [432, 123] on html "Deleted "order flow" c Dashboard Test Cases Test Plans Results Issues Insights …" at bounding box center [709, 399] width 1419 height 798
click at [407, 151] on div "Add Scenario" at bounding box center [377, 148] width 117 height 33
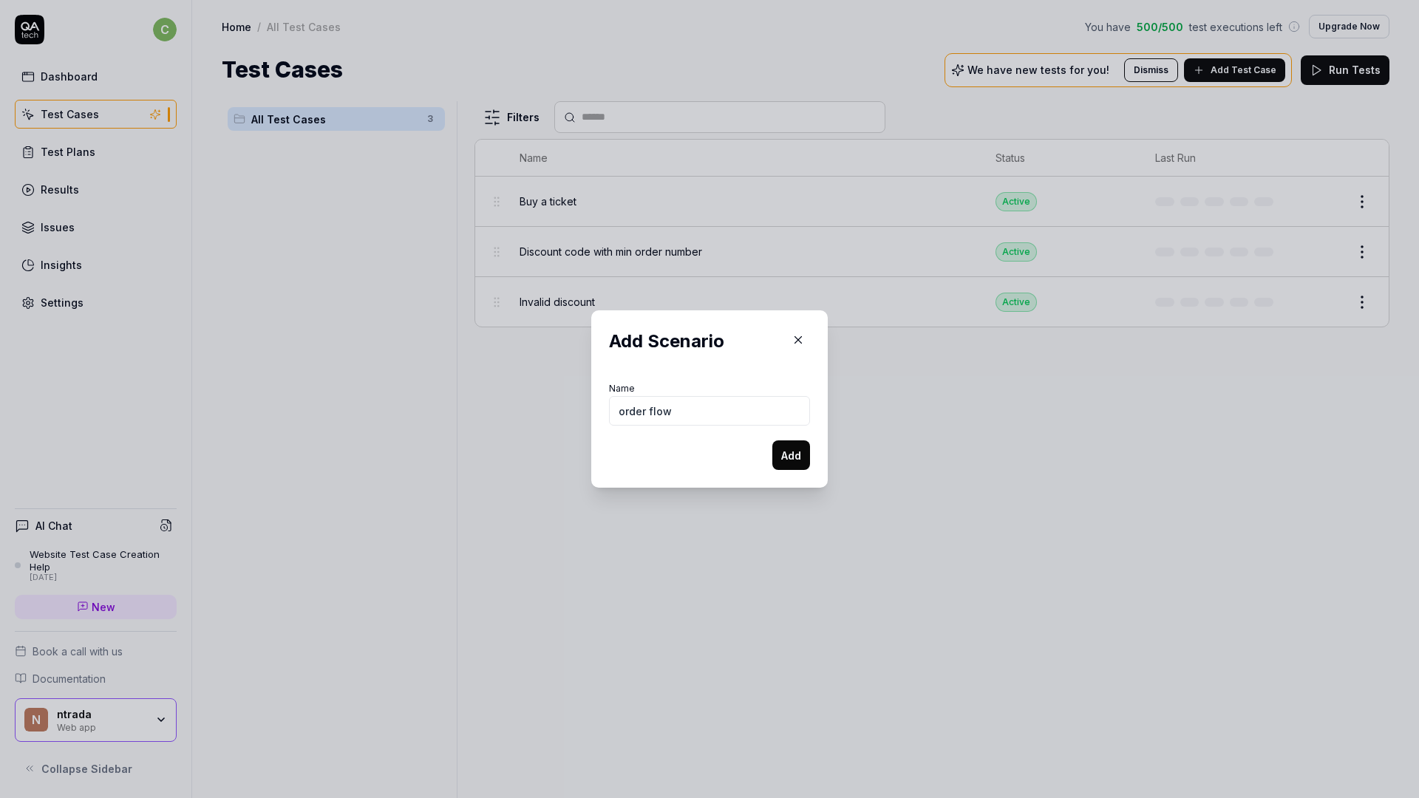
click at [772, 441] on button "Add" at bounding box center [791, 456] width 38 height 30
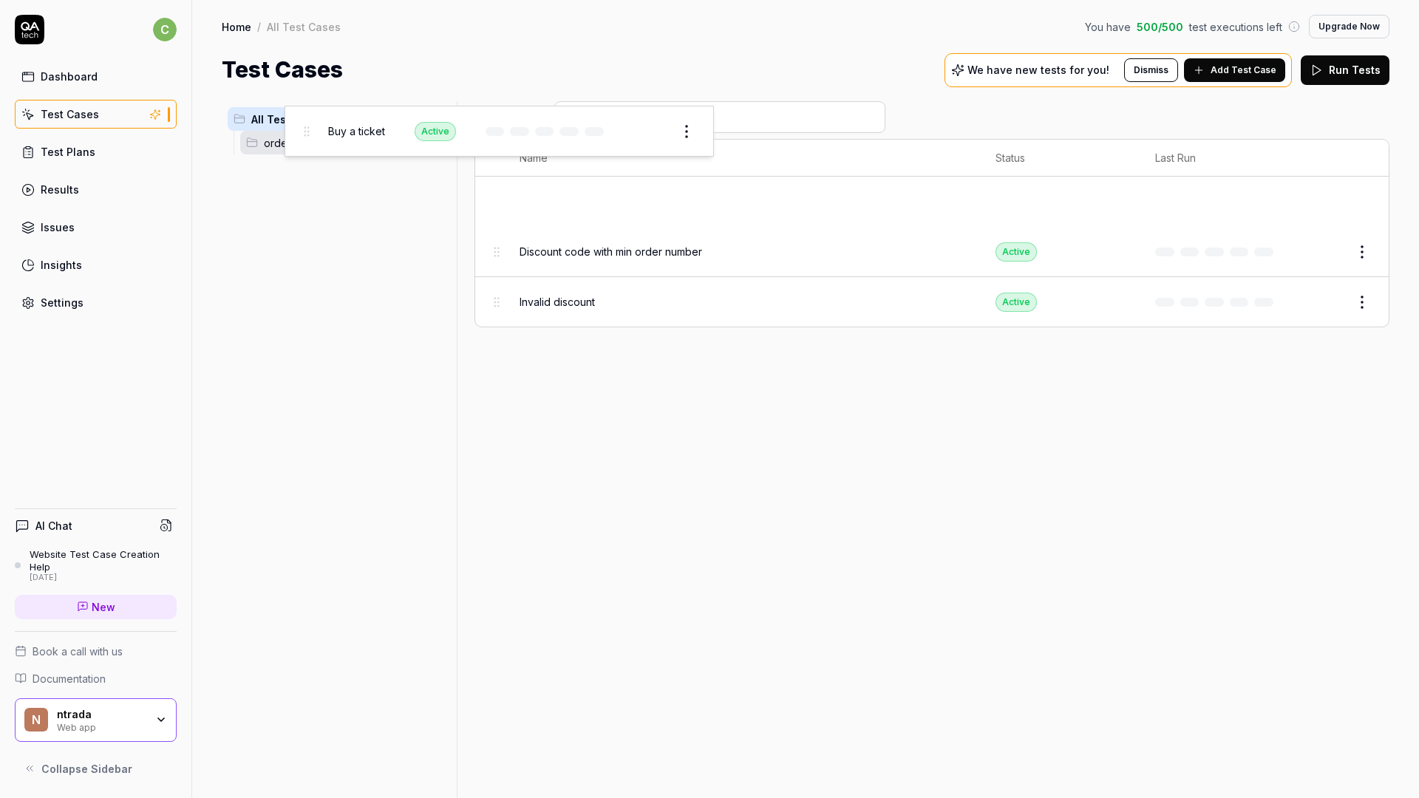
drag, startPoint x: 495, startPoint y: 206, endPoint x: 304, endPoint y: 145, distance: 201.0
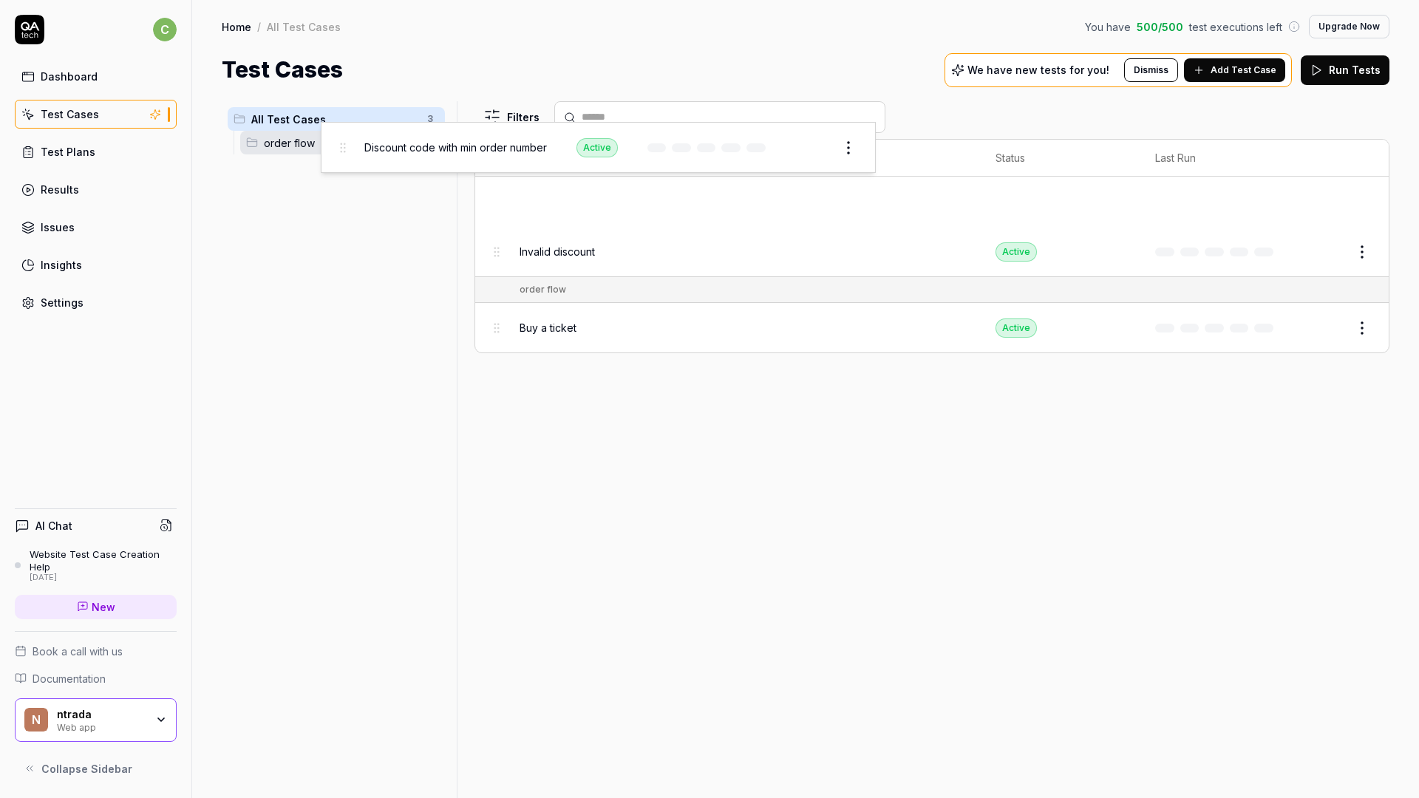
drag, startPoint x: 495, startPoint y: 206, endPoint x: 340, endPoint y: 152, distance: 163.9
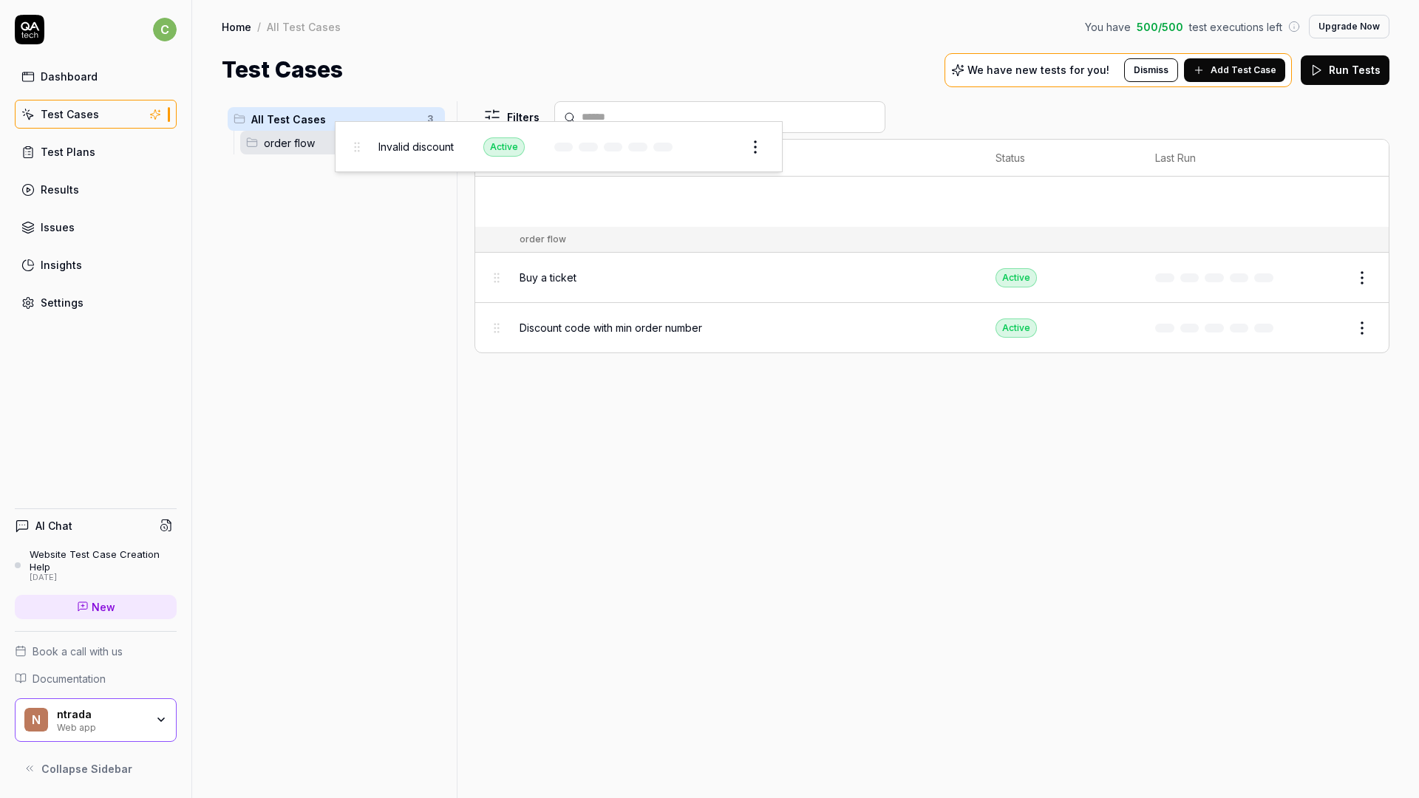
drag, startPoint x: 495, startPoint y: 206, endPoint x: 354, endPoint y: 148, distance: 152.8
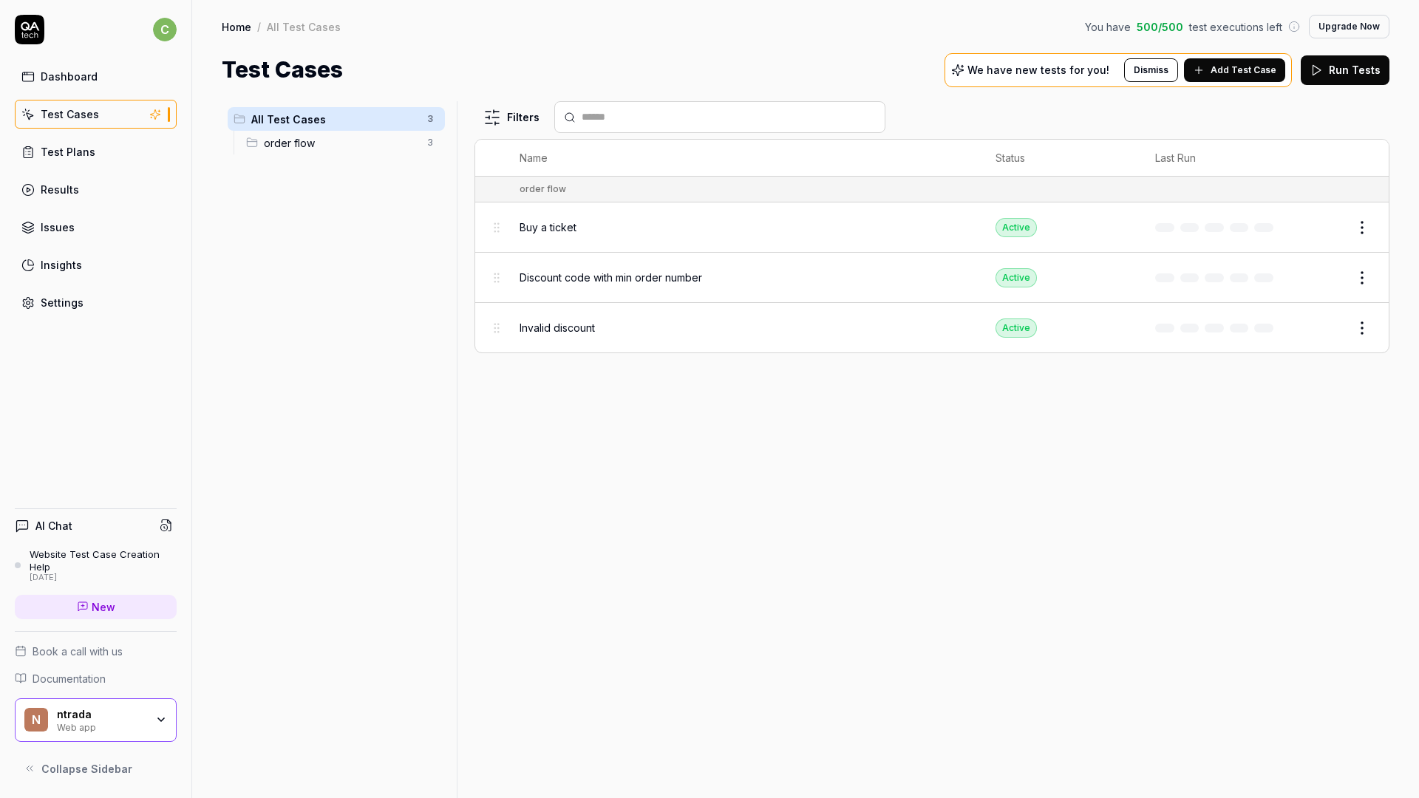
click at [1084, 531] on div "Filters Name Status Last Run order flow Buy a ticket Active Edit Discount code …" at bounding box center [932, 449] width 915 height 697
click at [1079, 403] on div "Filters Name Status Last Run order flow Buy a ticket Active Edit Discount code …" at bounding box center [932, 449] width 915 height 697
click at [79, 154] on div "Test Plans" at bounding box center [68, 152] width 55 height 16
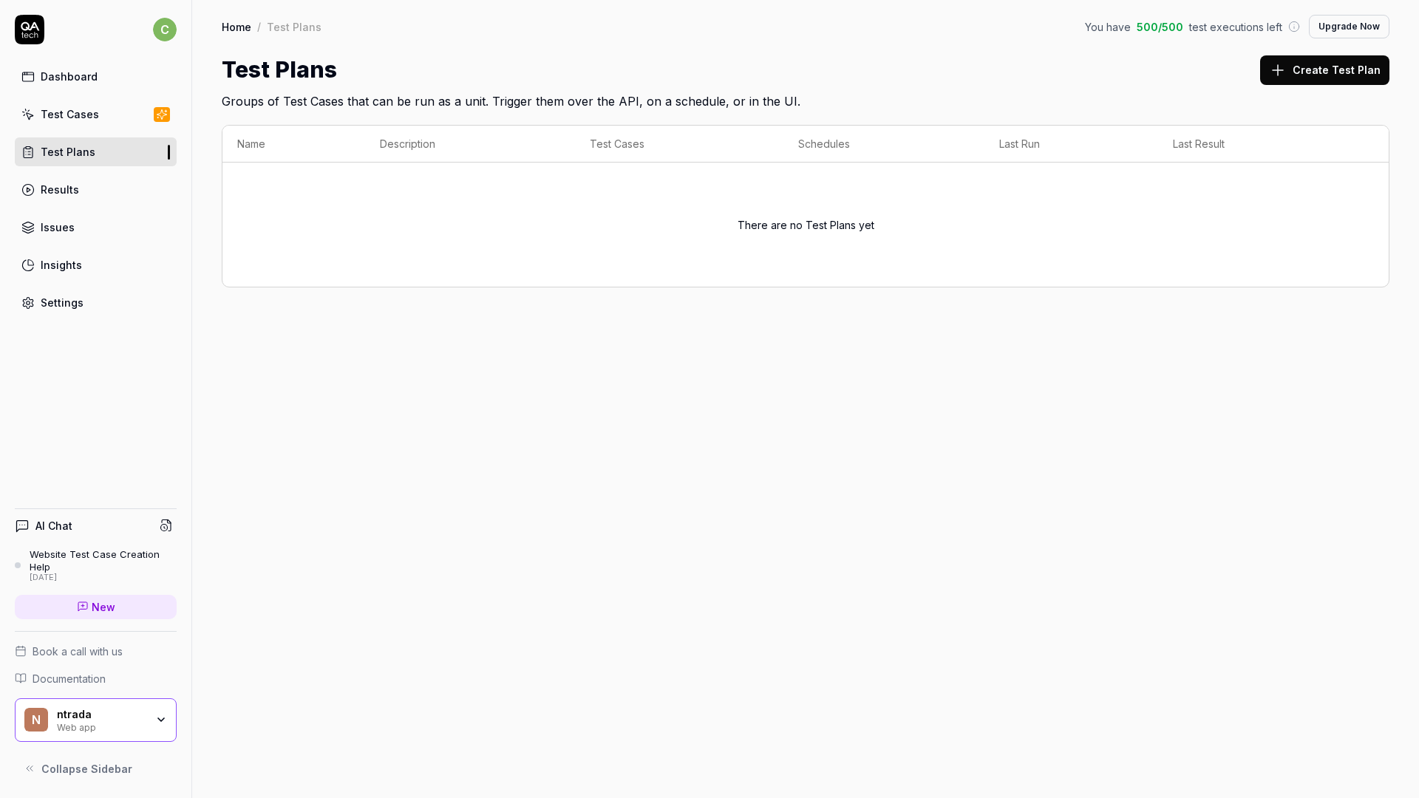
click at [1285, 87] on h2 "Groups of Test Cases that can be run as a unit. Trigger them over the API, on a…" at bounding box center [806, 98] width 1168 height 24
click at [1291, 79] on button "Create Test Plan" at bounding box center [1324, 70] width 129 height 30
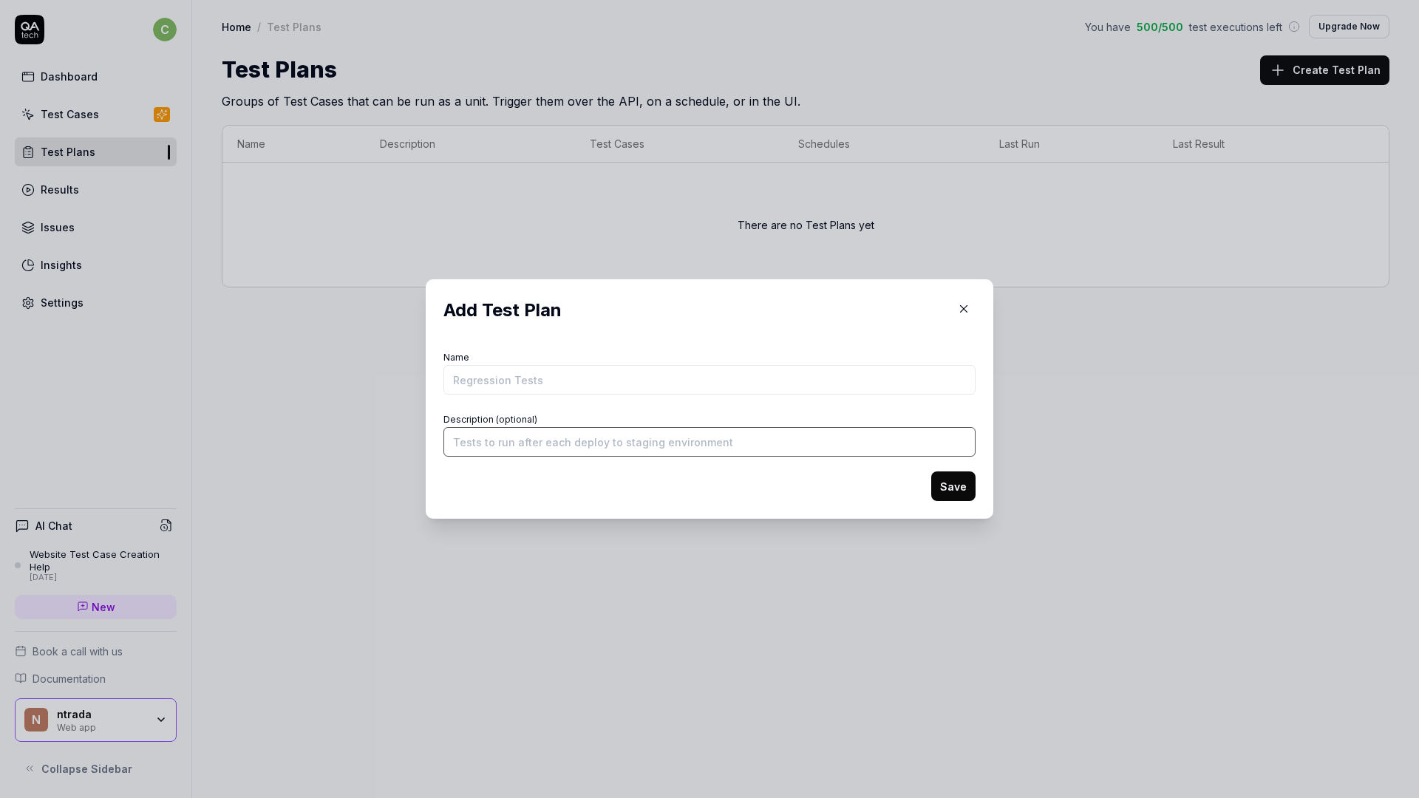
click at [703, 440] on input "Description (optional)" at bounding box center [710, 442] width 532 height 30
click at [658, 396] on form "Name Description (optional) Save" at bounding box center [710, 424] width 532 height 154
click at [658, 435] on input "Description (optional)" at bounding box center [710, 442] width 532 height 30
click at [654, 360] on div "Name" at bounding box center [710, 370] width 532 height 47
click at [654, 369] on input "Name" at bounding box center [710, 380] width 532 height 30
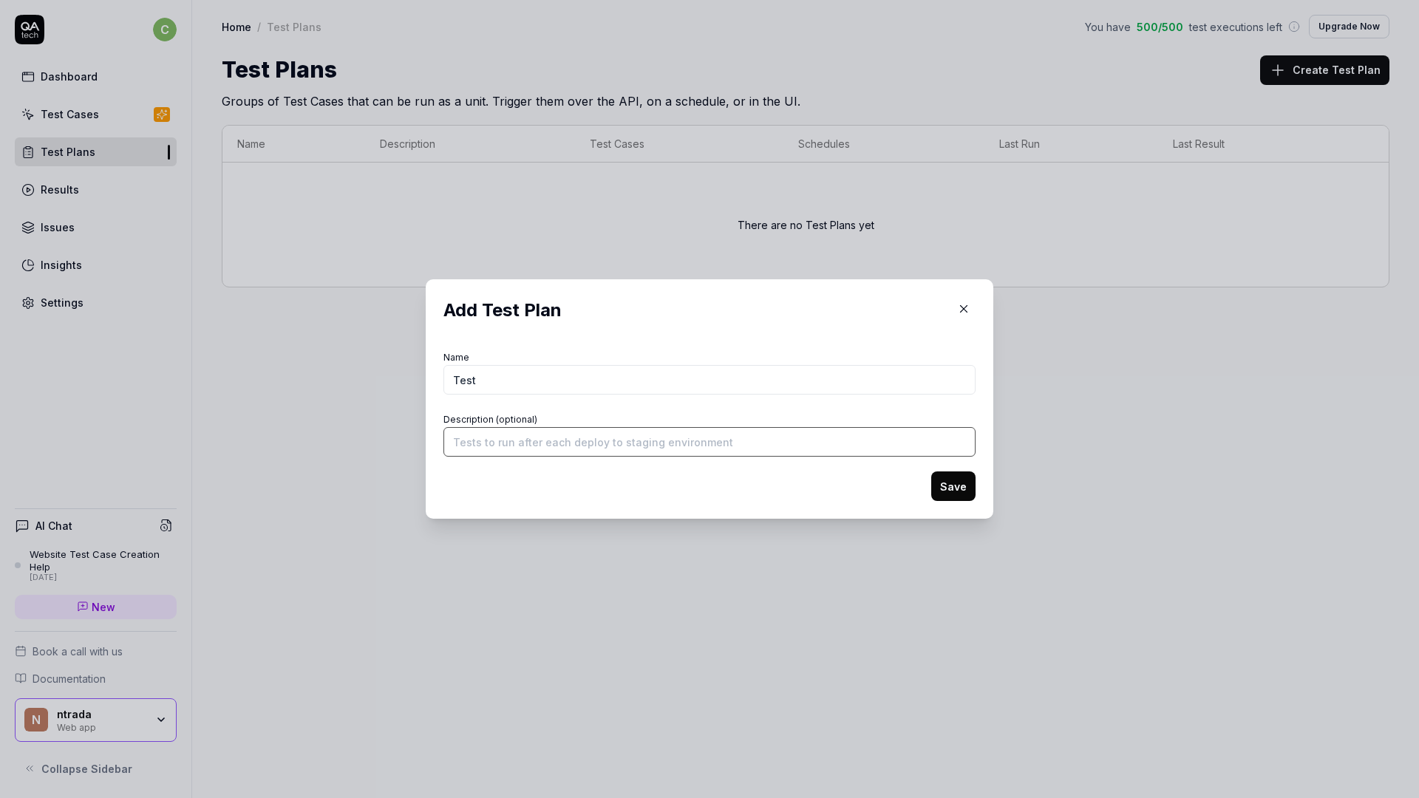
click at [681, 437] on input "Description (optional)" at bounding box center [710, 442] width 532 height 30
click at [948, 486] on button "Save" at bounding box center [953, 487] width 44 height 30
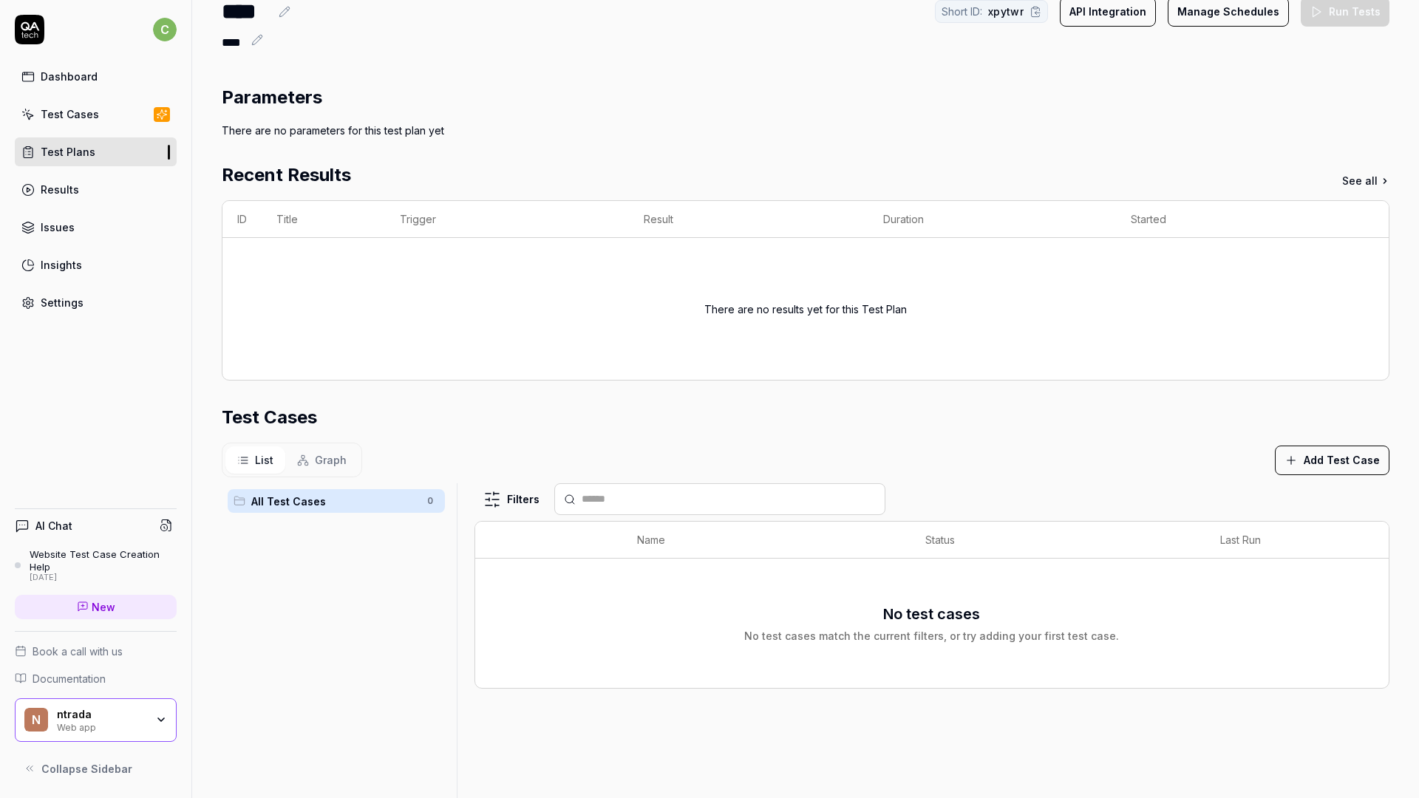
scroll to position [78, 0]
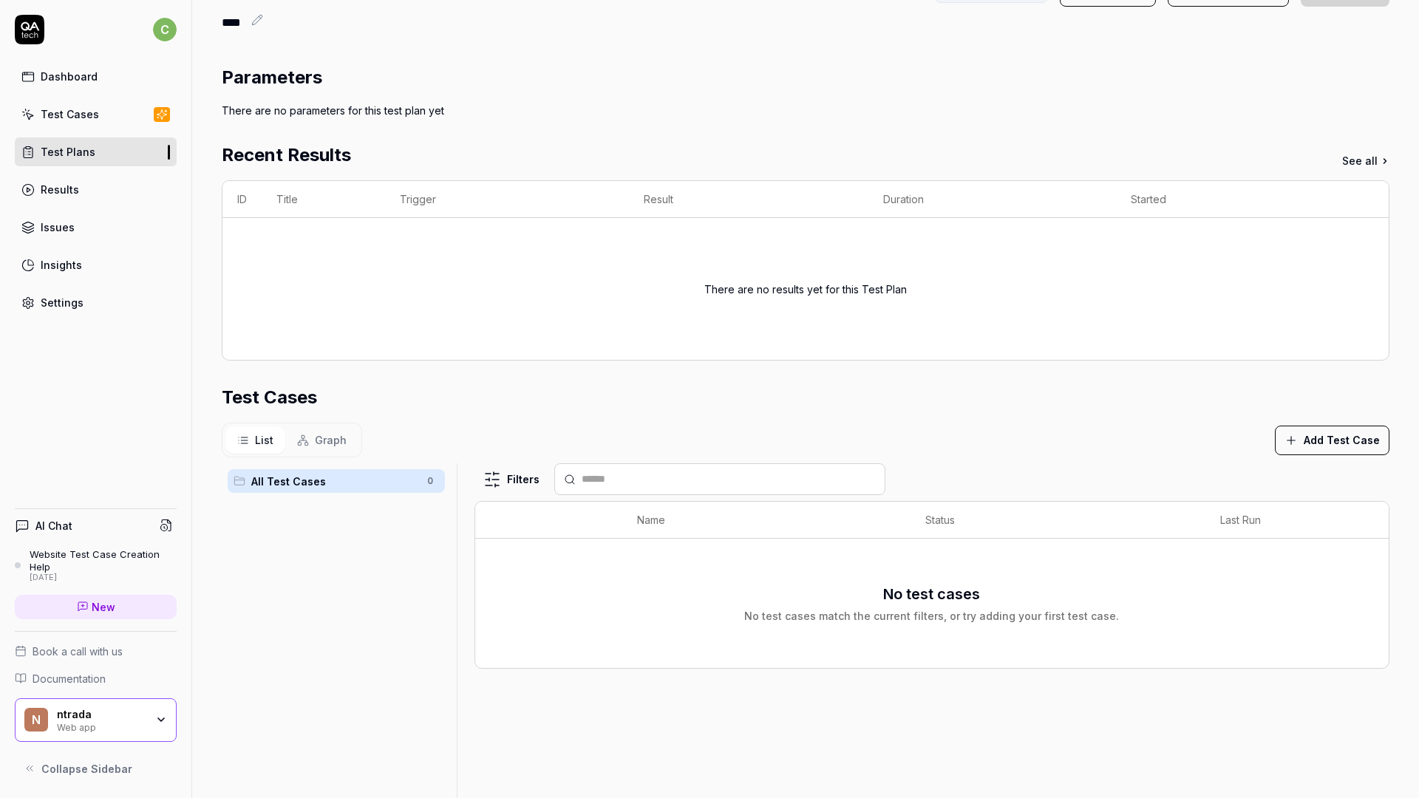
click at [1289, 431] on button "Add Test Case" at bounding box center [1332, 441] width 115 height 30
click at [1078, 374] on div "Parameters There are no parameters for this test plan yet Recent Results See al…" at bounding box center [806, 515] width 1168 height 902
click at [1307, 442] on button "Add Test Case" at bounding box center [1332, 441] width 115 height 30
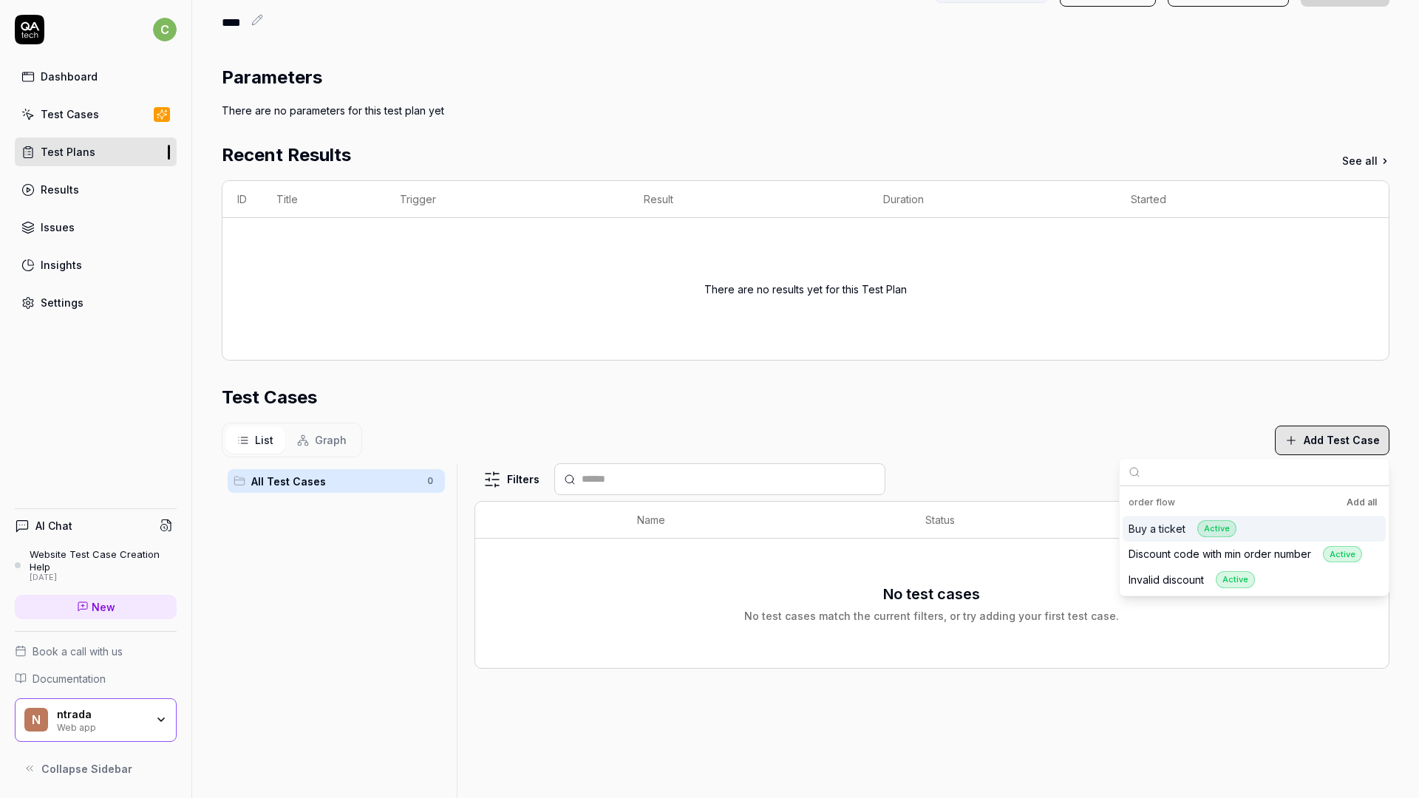
click at [1351, 496] on button "Add all" at bounding box center [1362, 503] width 36 height 18
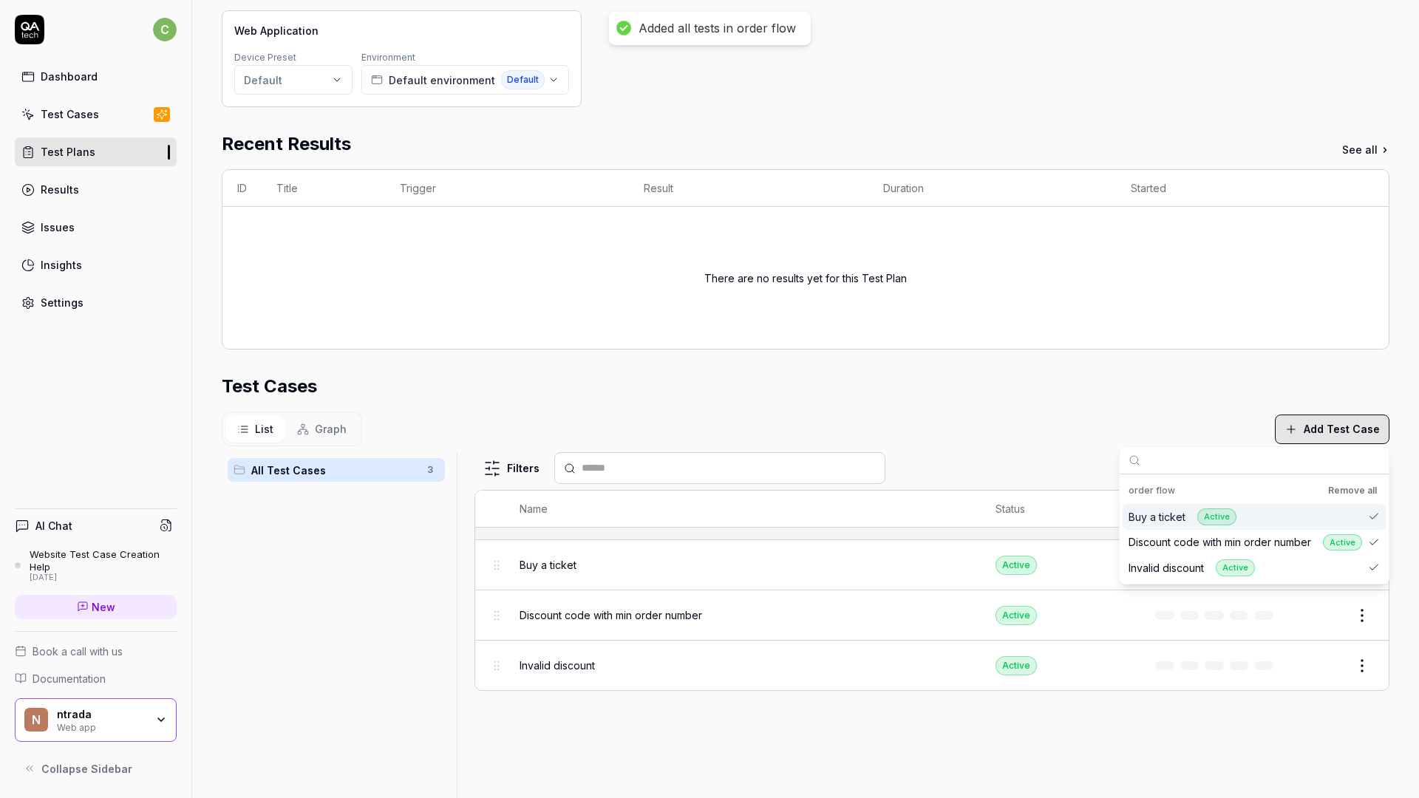
scroll to position [184, 0]
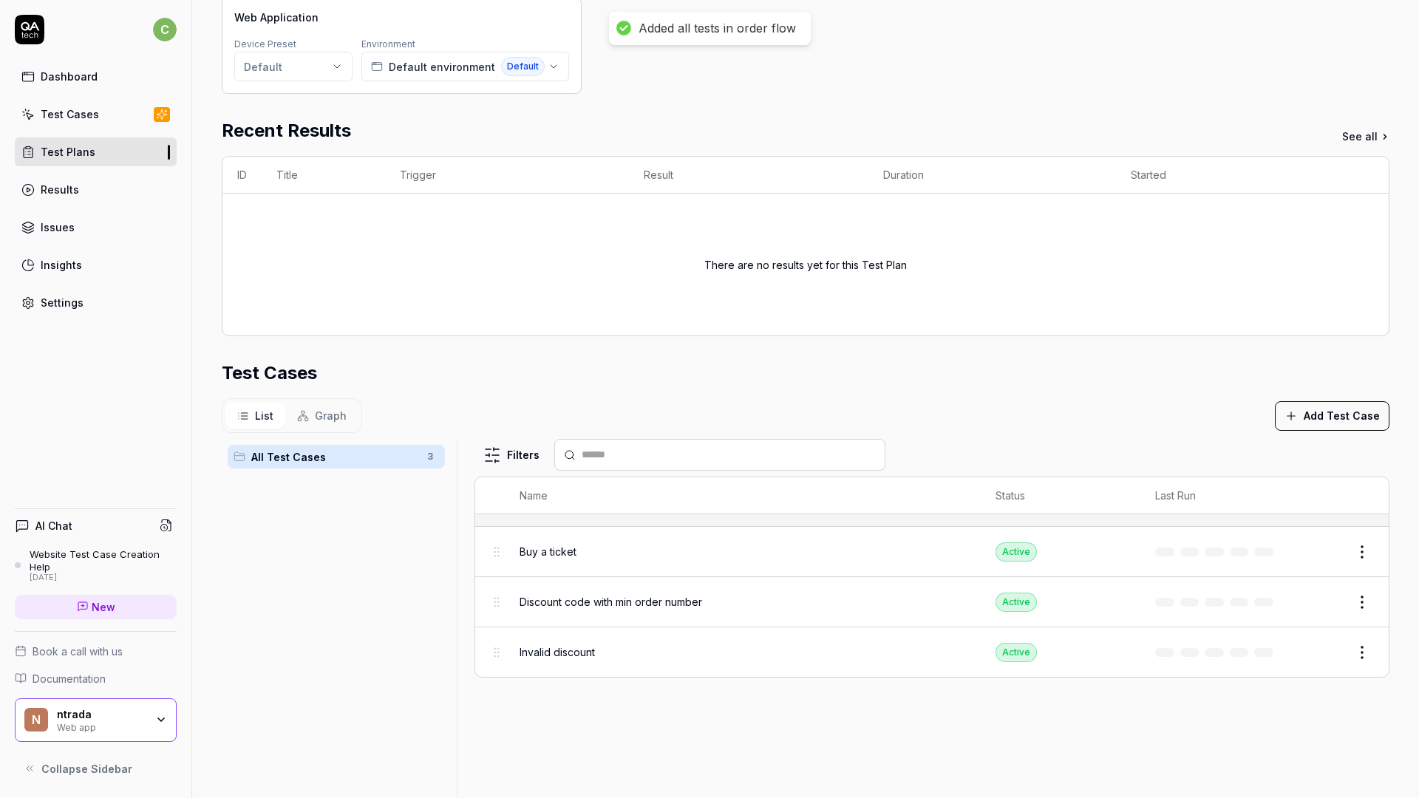
click at [1085, 444] on div "Filters" at bounding box center [932, 455] width 915 height 32
click at [103, 150] on link "Test Plans" at bounding box center [96, 151] width 162 height 29
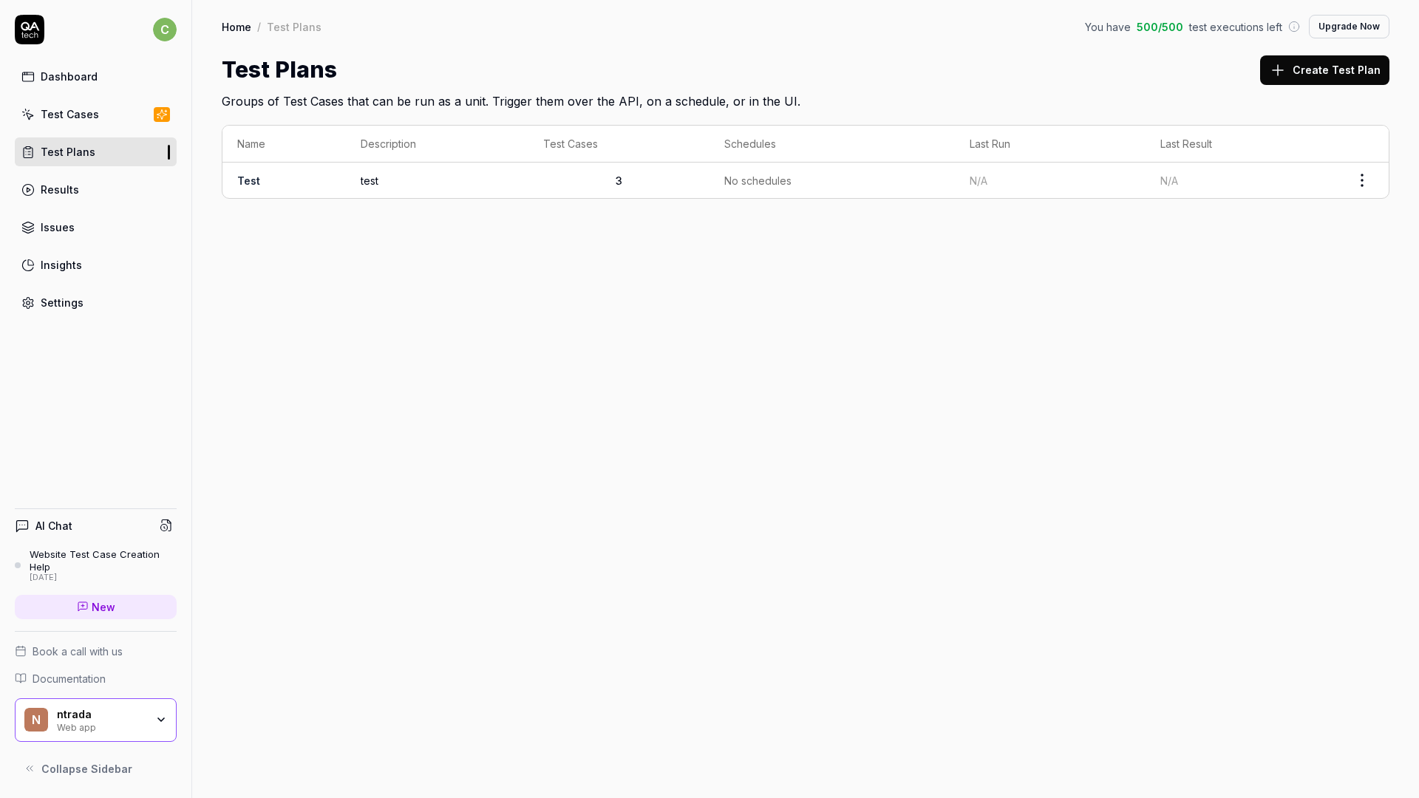
click at [1362, 180] on html "c Dashboard Test Cases Test Plans Results Issues Insights Settings AI Chat Webs…" at bounding box center [709, 399] width 1419 height 798
click at [937, 364] on html "c Dashboard Test Cases Test Plans Results Issues Insights Settings AI Chat Webs…" at bounding box center [709, 399] width 1419 height 798
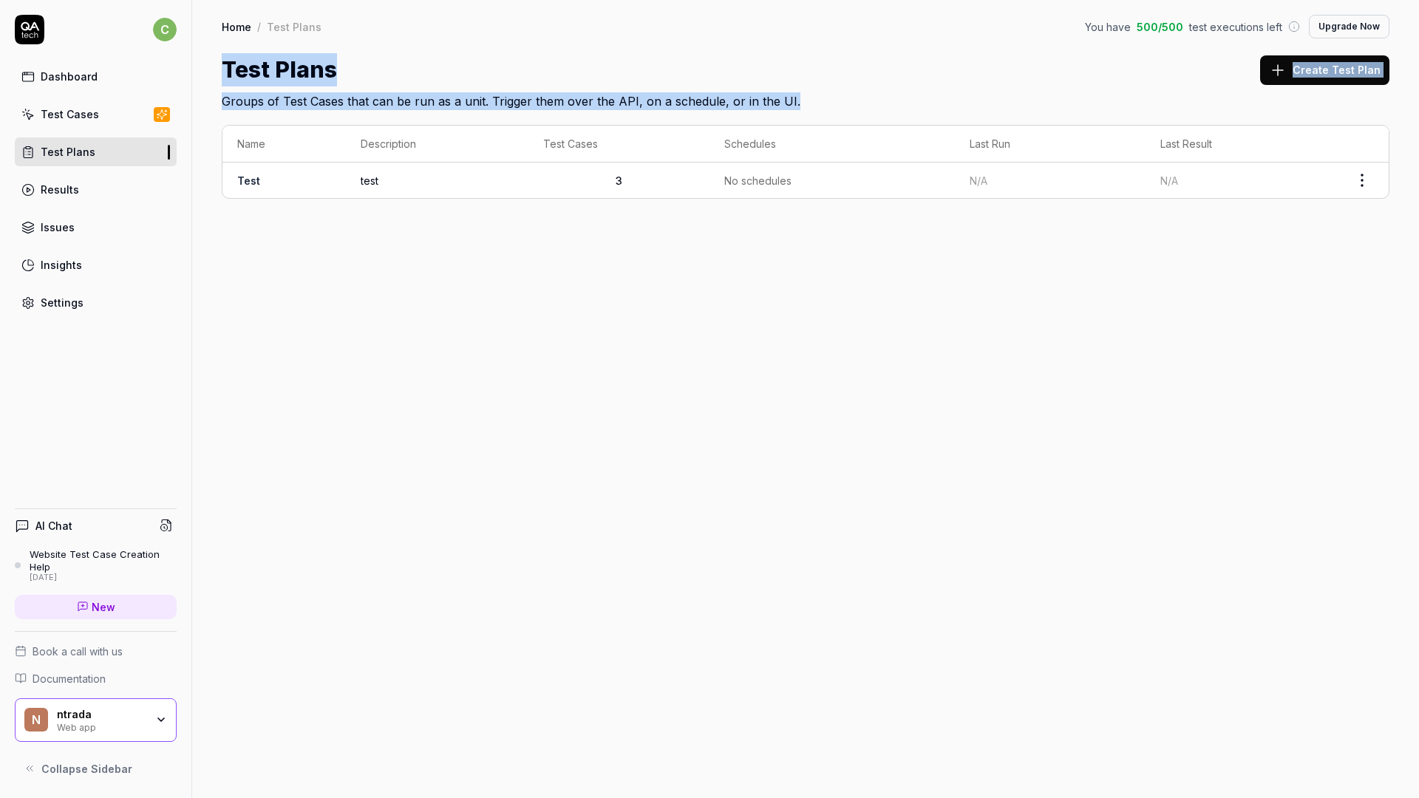
drag, startPoint x: 826, startPoint y: 101, endPoint x: 225, endPoint y: 75, distance: 602.2
click at [225, 75] on div "Test Plans Create Test Plan Groups of Test Cases that can be run as a unit. Tri…" at bounding box center [806, 81] width 1168 height 57
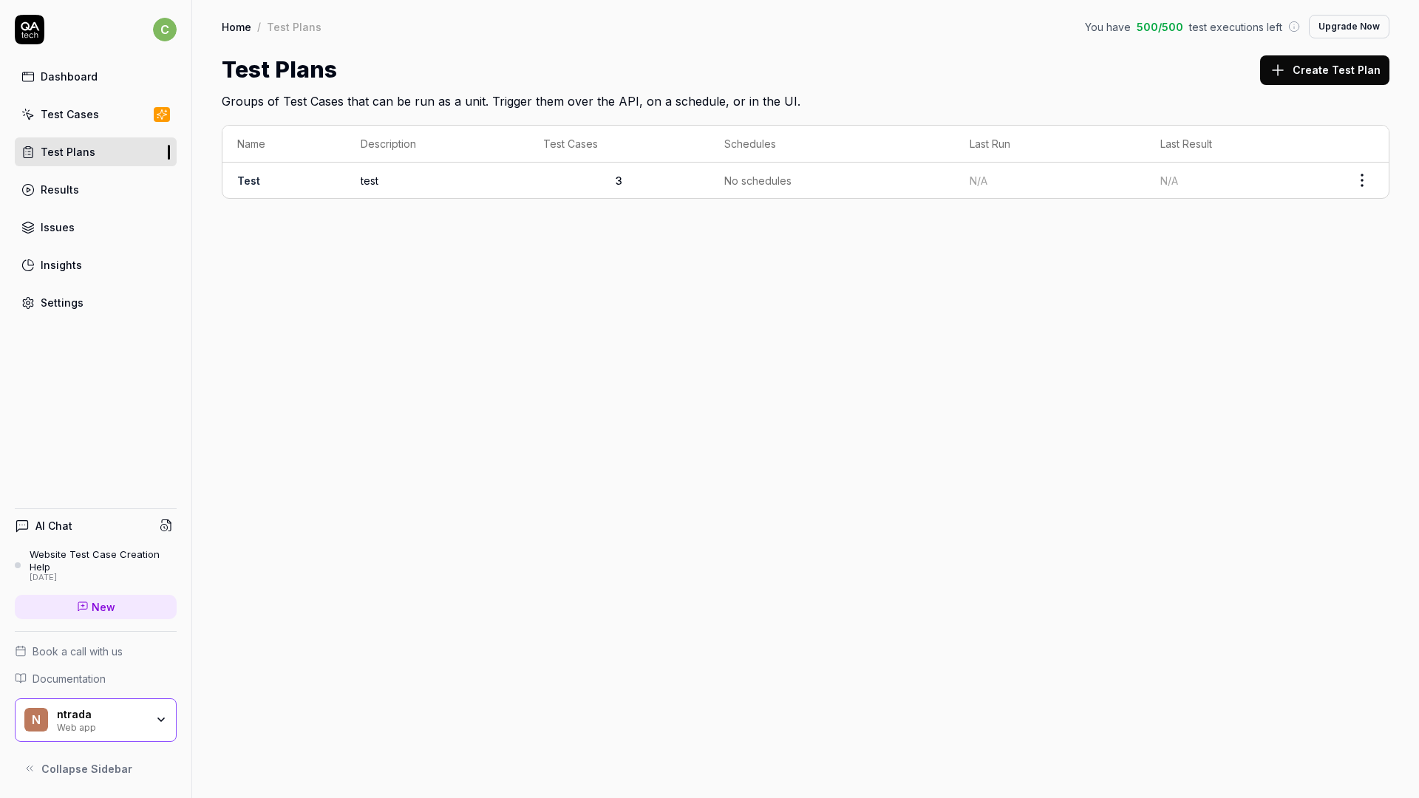
click at [277, 112] on div "Name Description Test Cases Schedules Last Run Last Result Test test 3 No sched…" at bounding box center [805, 169] width 1227 height 118
click at [253, 74] on h1 "Test Plans" at bounding box center [279, 69] width 115 height 33
drag, startPoint x: 253, startPoint y: 74, endPoint x: 311, endPoint y: 74, distance: 58.4
click at [311, 74] on h1 "Test Plans" at bounding box center [279, 69] width 115 height 33
copy h1 "Test Plans"
